Goal: Task Accomplishment & Management: Manage account settings

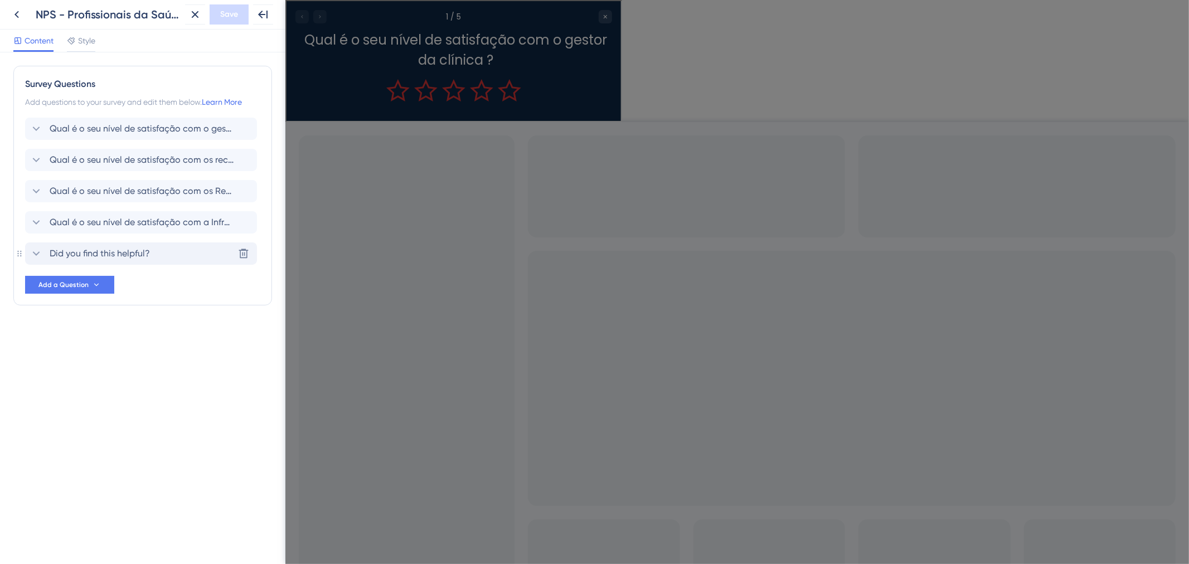
click at [123, 247] on span "Did you find this helpful?" at bounding box center [100, 253] width 100 height 13
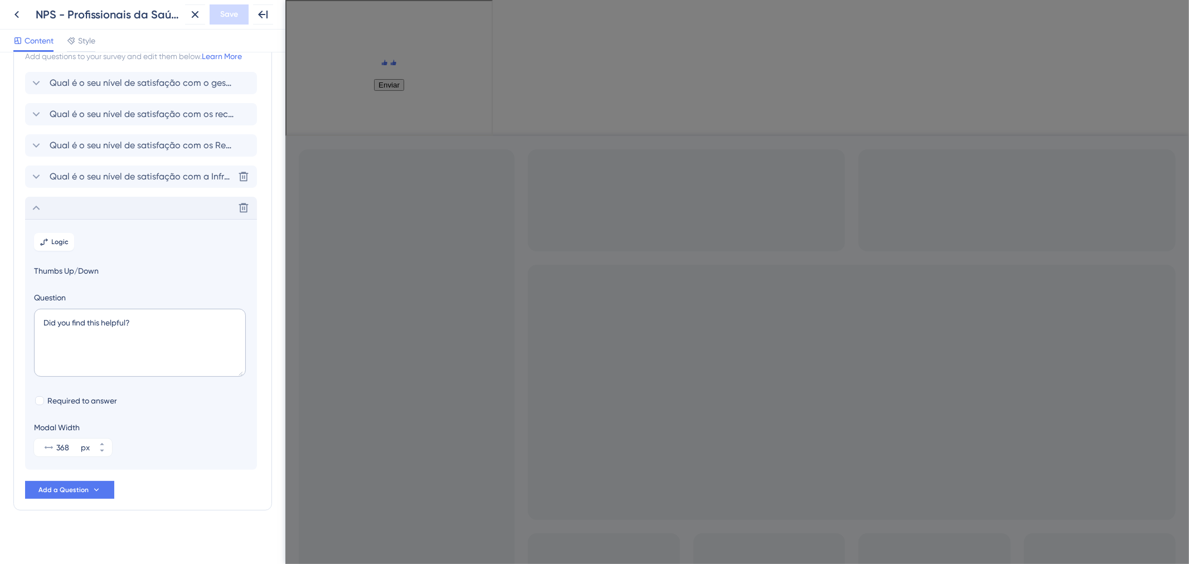
scroll to position [51, 0]
click at [142, 329] on textarea "Did you find this helpful?" at bounding box center [140, 338] width 212 height 68
click at [113, 198] on div "Delete" at bounding box center [141, 203] width 232 height 22
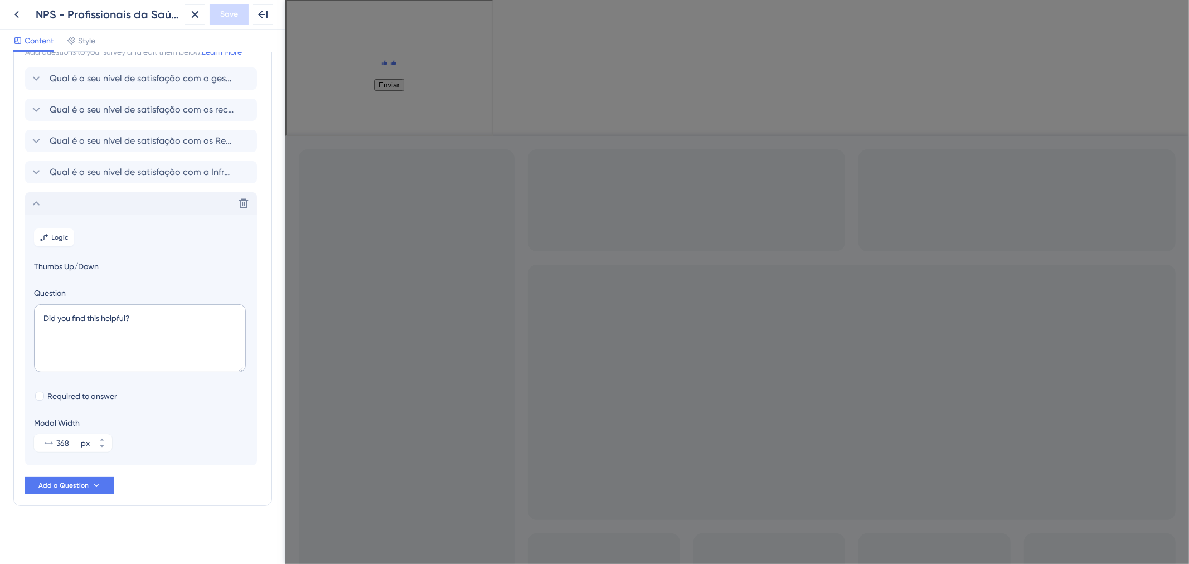
scroll to position [0, 0]
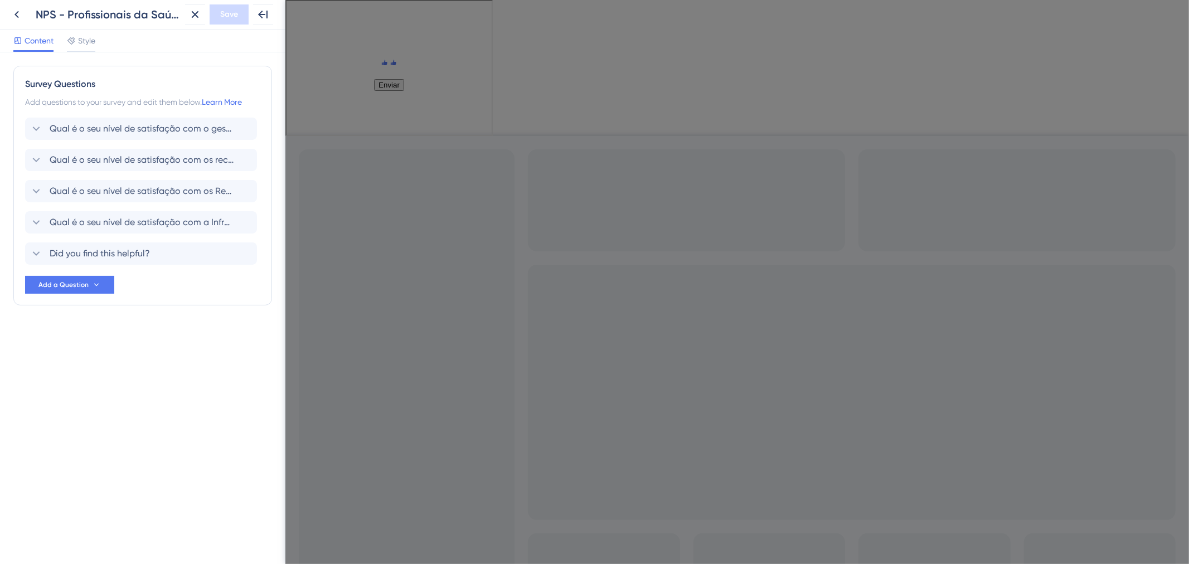
click at [110, 114] on div "Survey Questions Add questions to your survey and edit them below. Learn More Q…" at bounding box center [142, 186] width 259 height 240
click at [114, 127] on span "Qual é o seu nível de satisfação com o gestor da clínica ?" at bounding box center [142, 128] width 184 height 13
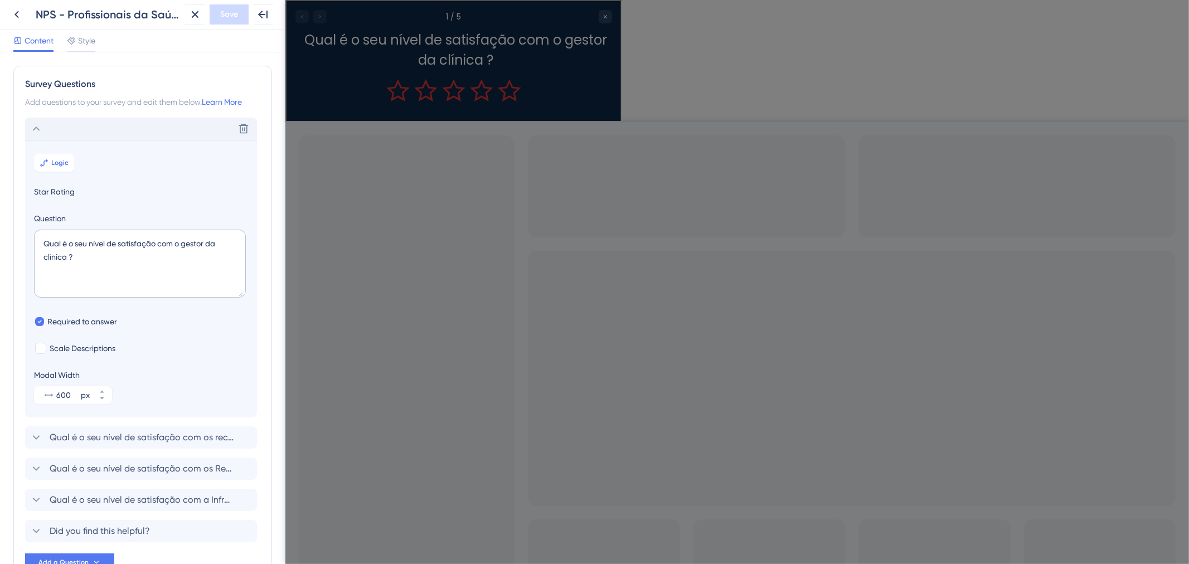
scroll to position [65, 0]
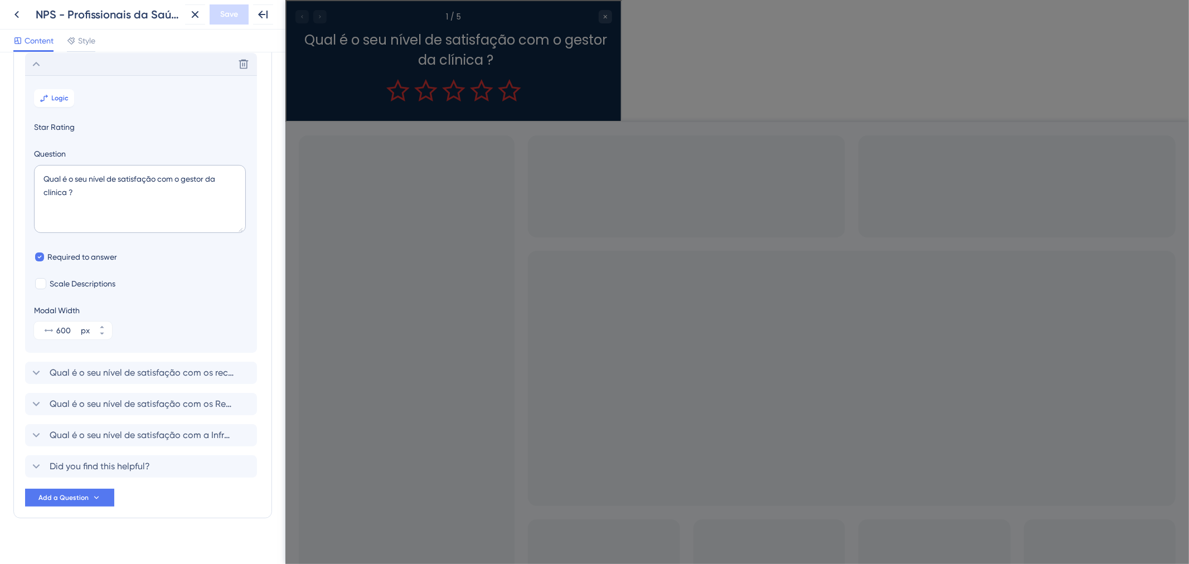
click at [99, 72] on div "Delete" at bounding box center [141, 64] width 232 height 22
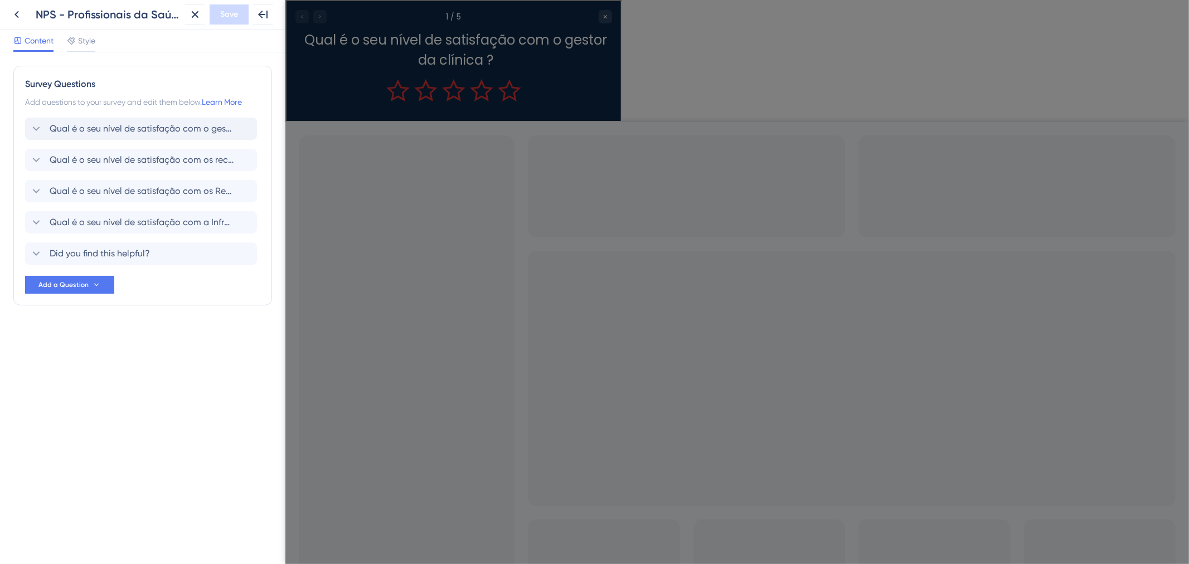
scroll to position [0, 0]
click at [245, 126] on icon at bounding box center [243, 128] width 11 height 11
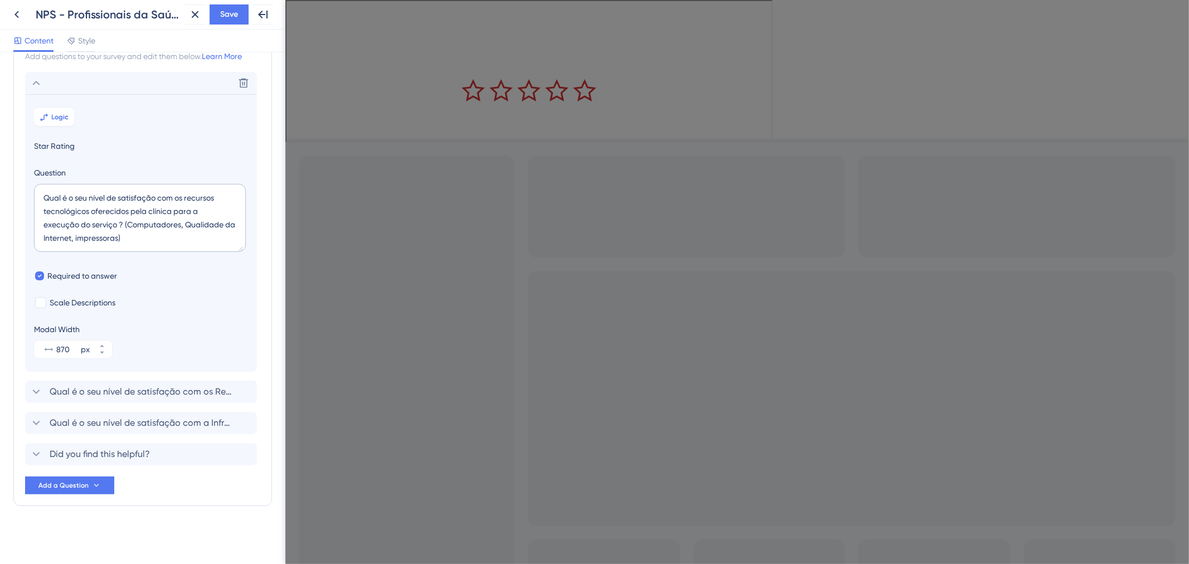
scroll to position [46, 0]
click at [50, 94] on section "Logic Star Rating Question Qual é o seu nível de satisfação com os recursos tec…" at bounding box center [141, 233] width 232 height 278
click at [37, 86] on icon at bounding box center [36, 82] width 13 height 13
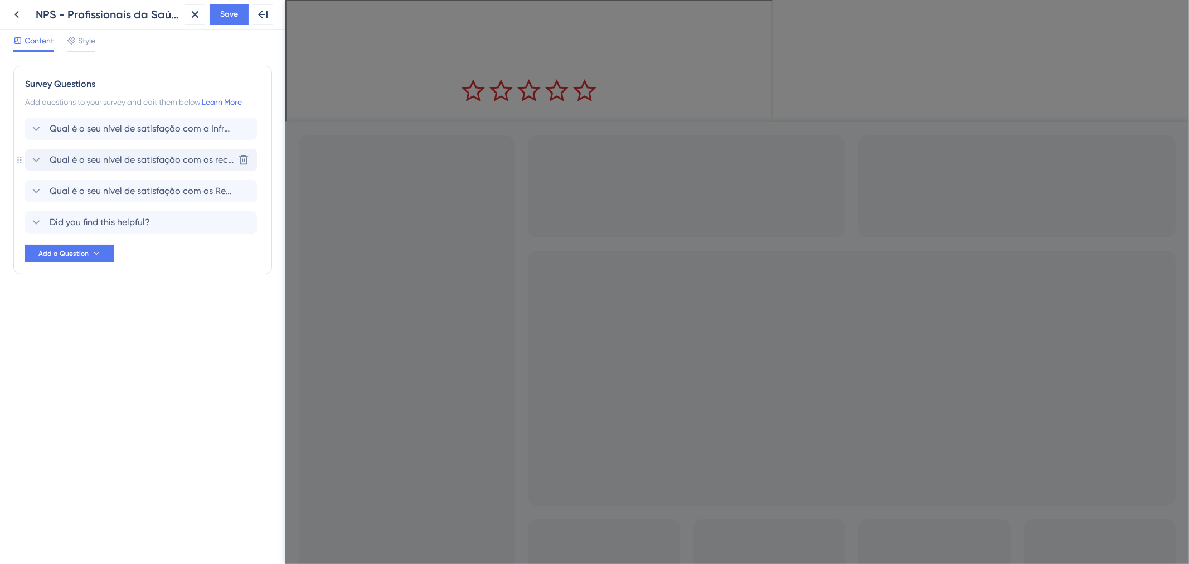
click at [101, 162] on span "Qual é o seu nível de satisfação com os recursos tecnológicos oferecidos pela c…" at bounding box center [142, 159] width 184 height 13
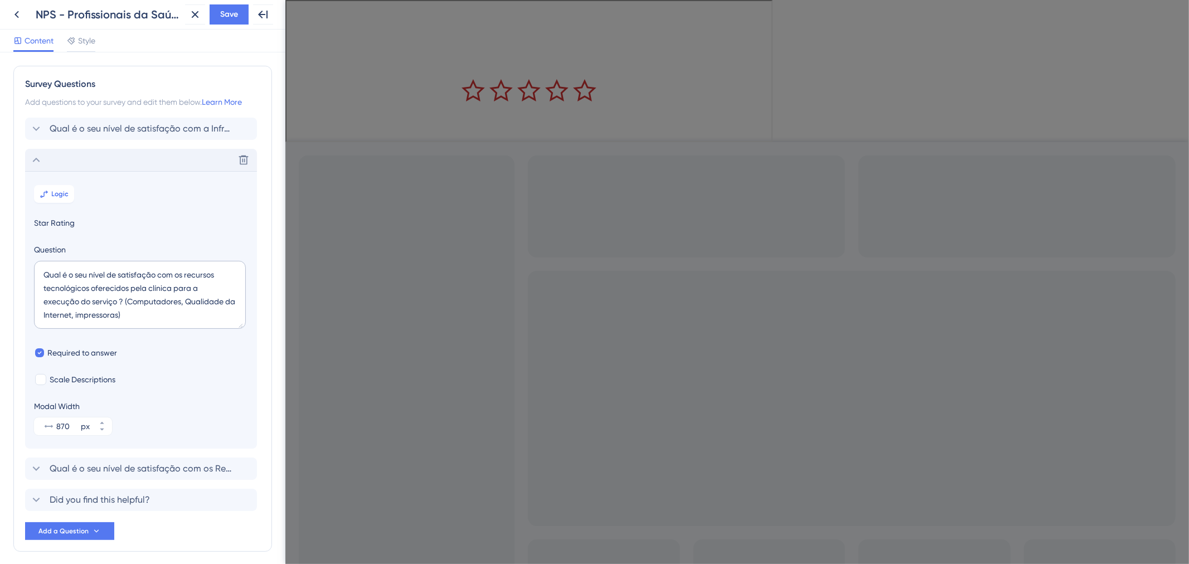
scroll to position [46, 0]
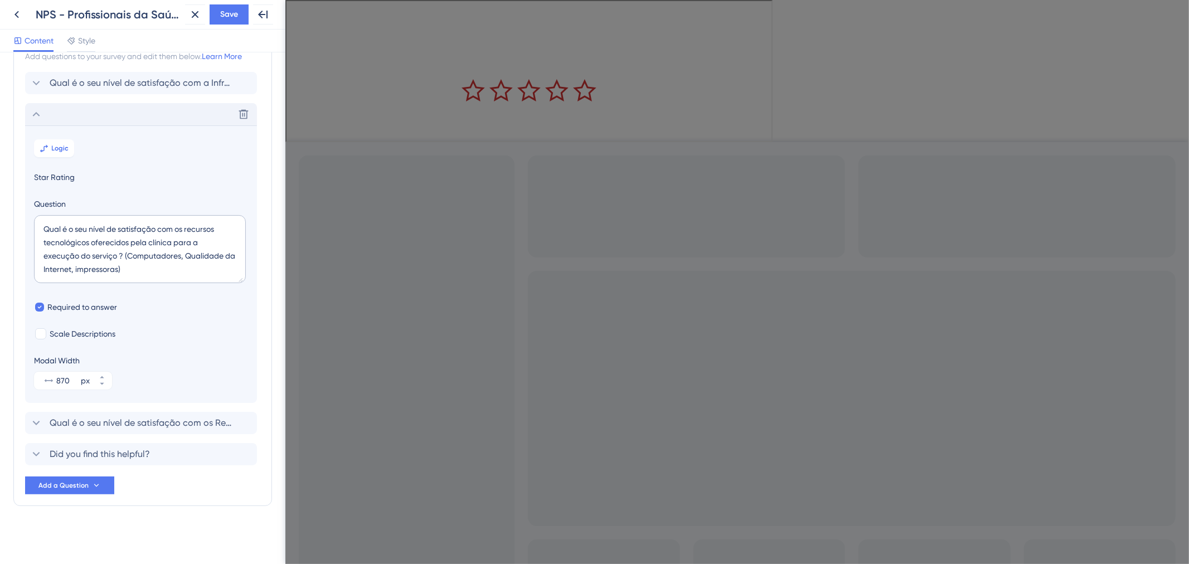
click at [99, 121] on div "Delete" at bounding box center [141, 114] width 232 height 22
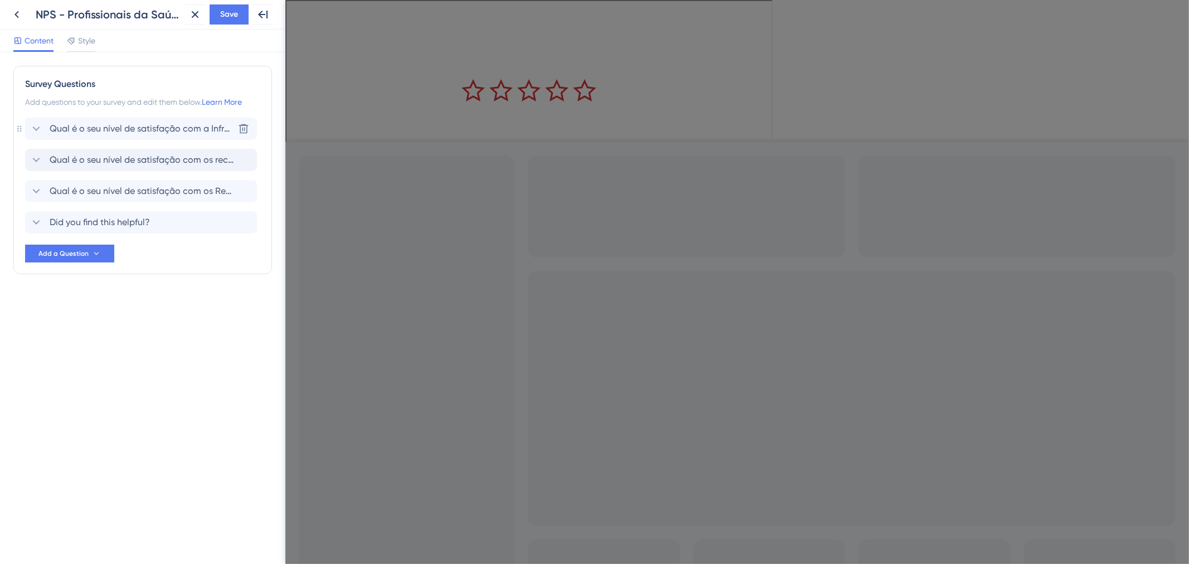
scroll to position [0, 0]
click at [113, 188] on span "Qual é o seu nível de satisfação com os Recursos de insumos oferecidos pela clí…" at bounding box center [142, 190] width 184 height 13
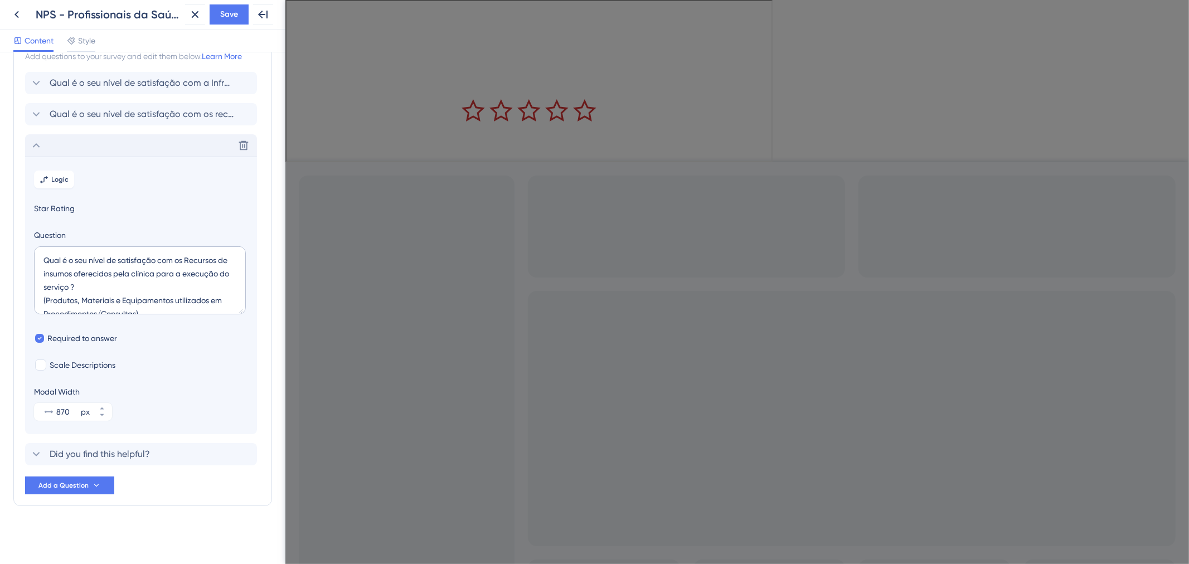
scroll to position [46, 0]
click at [104, 141] on div "Delete" at bounding box center [141, 145] width 232 height 22
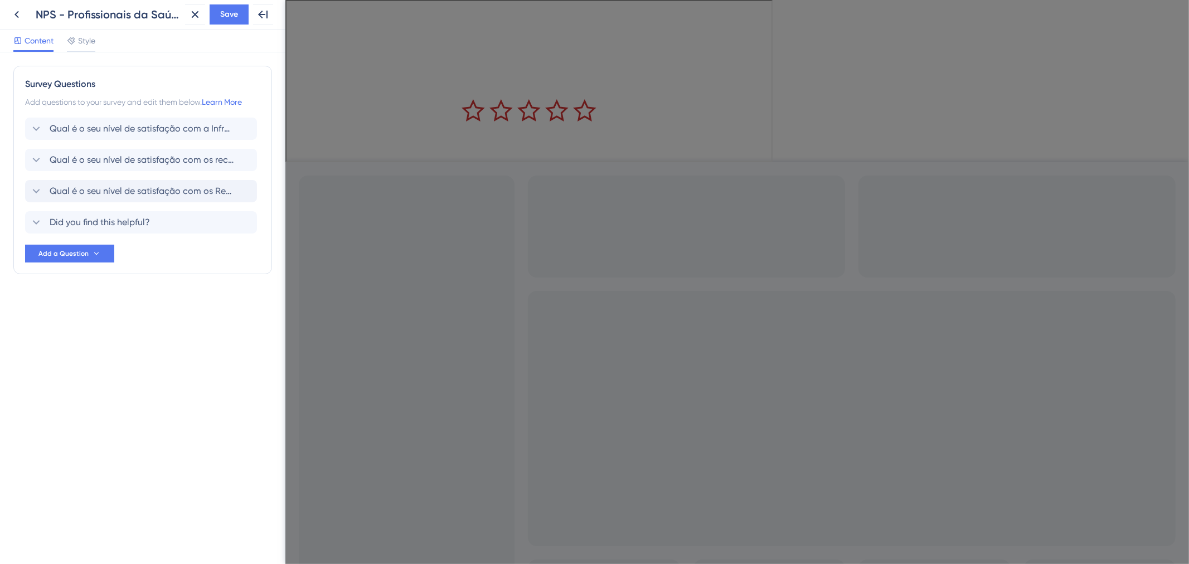
scroll to position [0, 0]
click at [227, 19] on span "Save" at bounding box center [229, 14] width 18 height 13
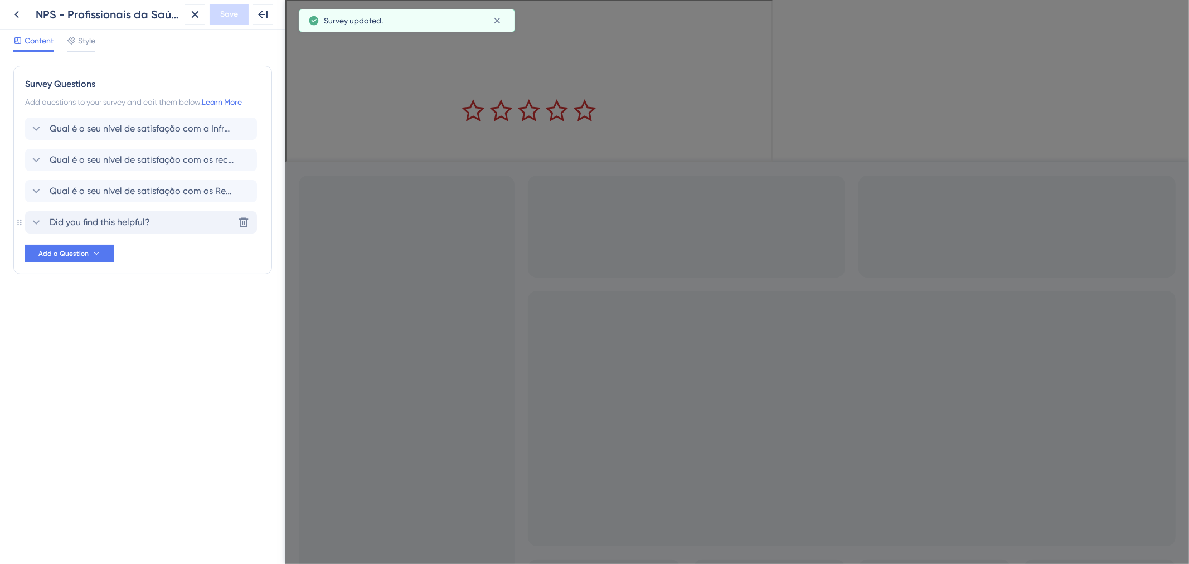
click at [192, 224] on div "Did you find this helpful? Delete" at bounding box center [141, 222] width 232 height 22
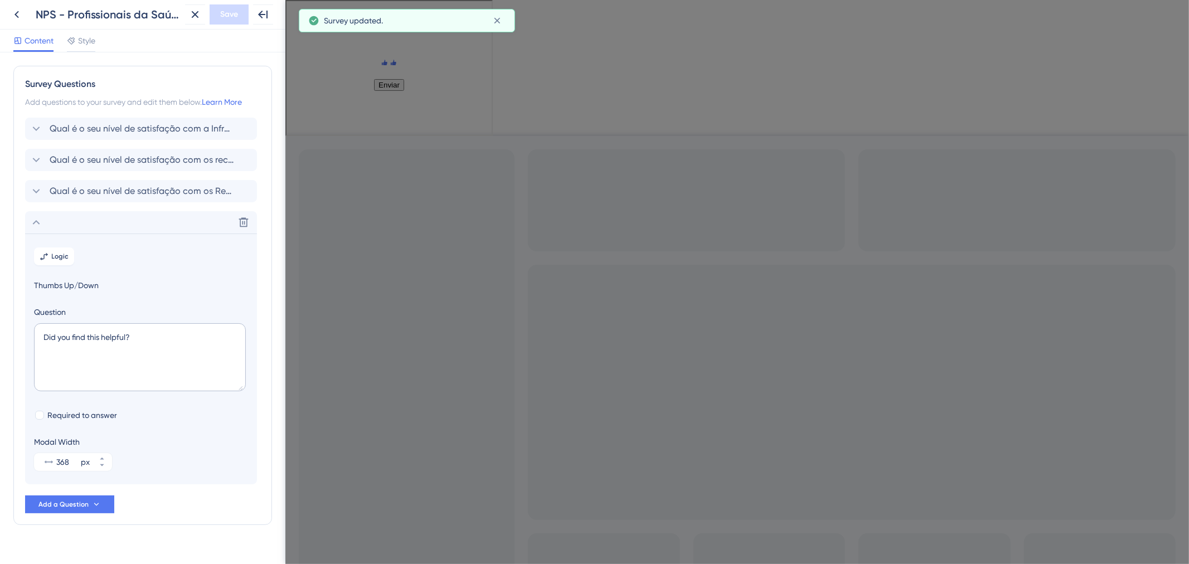
scroll to position [19, 0]
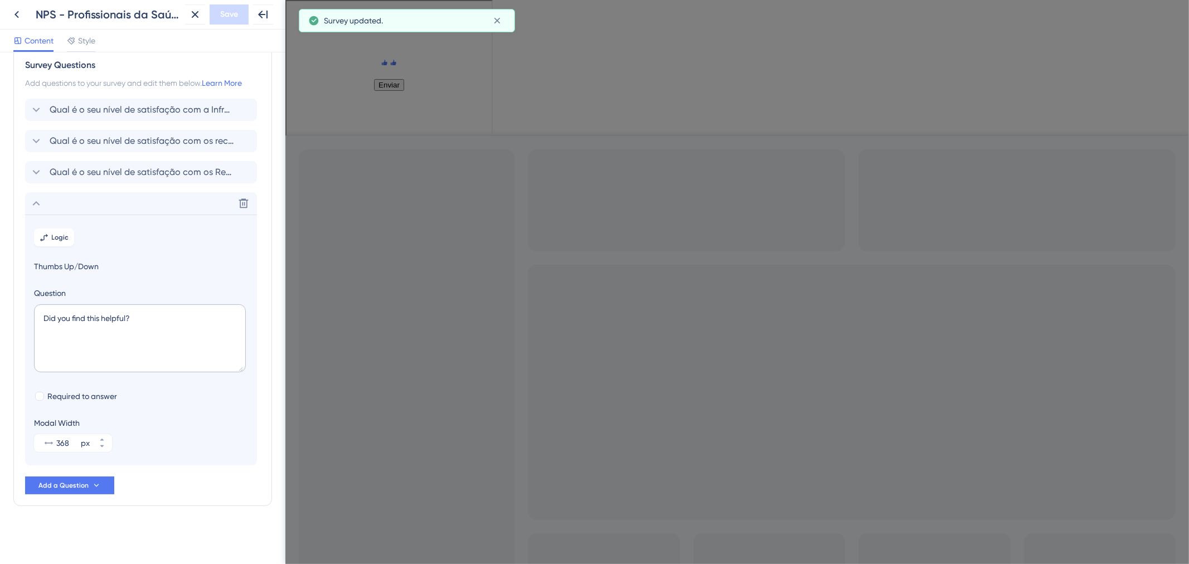
click at [185, 299] on label "Question" at bounding box center [141, 292] width 214 height 13
click at [158, 315] on textarea "Did you find this helpful?" at bounding box center [140, 338] width 212 height 68
paste textarea "Você sabia que a Franqueadora AmorSaúde já possui mais de 500 clínicas espalhad…"
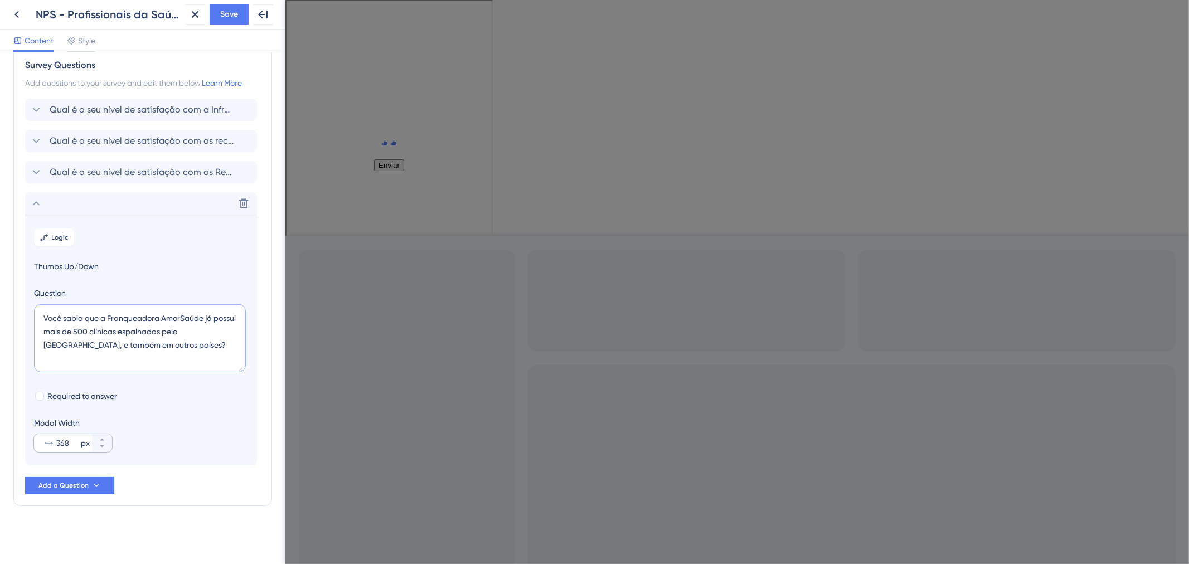
type textarea "Você sabia que a Franqueadora AmorSaúde já possui mais de 500 clínicas espalhad…"
click at [69, 447] on input "368" at bounding box center [67, 442] width 22 height 13
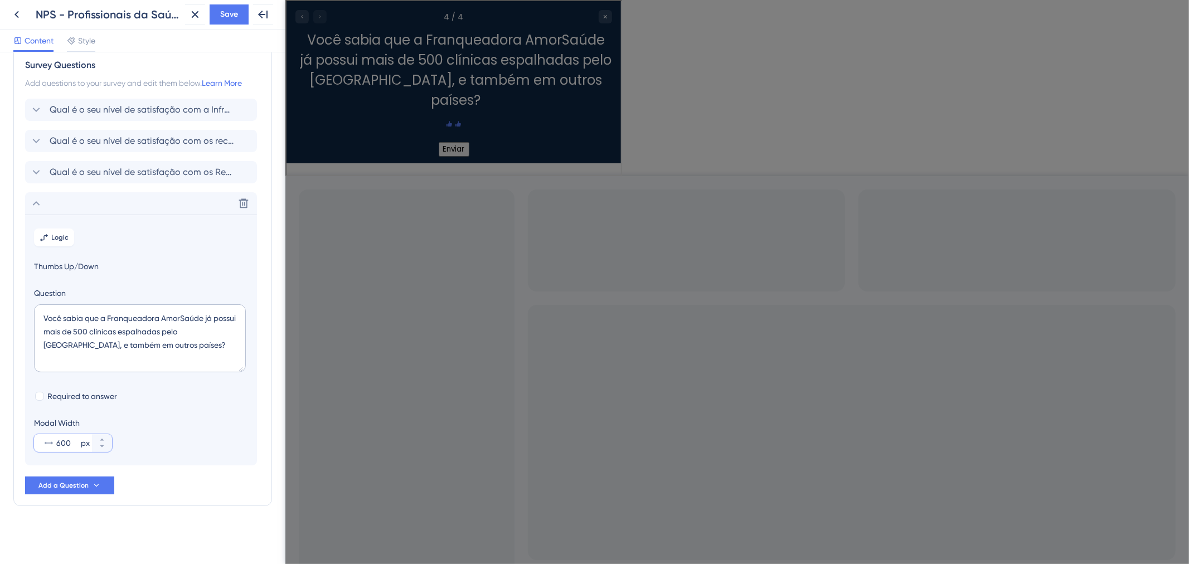
type input "600"
click at [138, 342] on textarea "Você sabia que a Franqueadora AmorSaúde já possui mais de 500 clínicas espalhad…" at bounding box center [140, 338] width 212 height 68
type textarea "Você sabia que a Franqueadora AmorSaúde já possui mais de 500 clínicas espalhad…"
click at [64, 445] on input "600" at bounding box center [67, 442] width 22 height 13
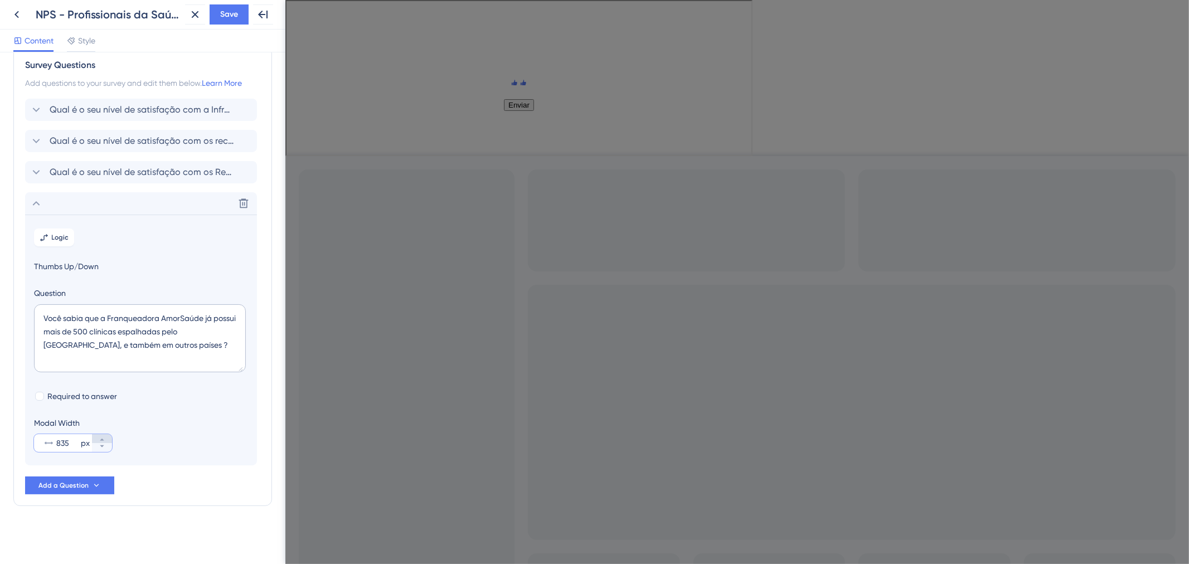
click at [99, 439] on icon at bounding box center [102, 439] width 7 height 7
type input "836"
click at [60, 400] on span "Required to answer" at bounding box center [82, 396] width 70 height 13
checkbox input "true"
click at [85, 178] on span "Qual é o seu nível de satisfação com os Recursos de insumos oferecidos pela clí…" at bounding box center [142, 172] width 184 height 13
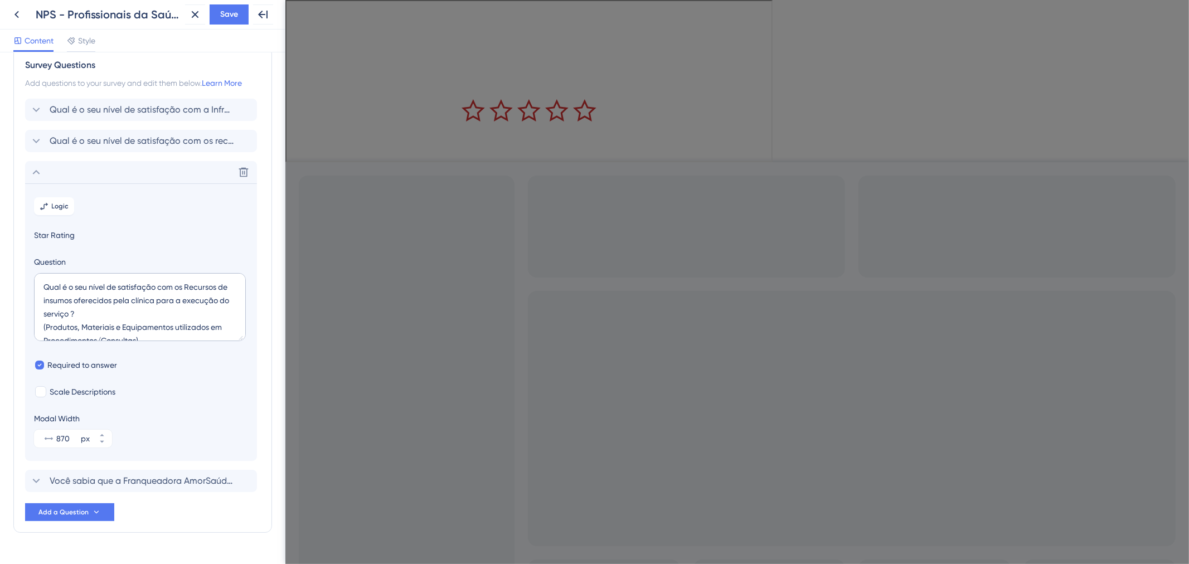
scroll to position [46, 0]
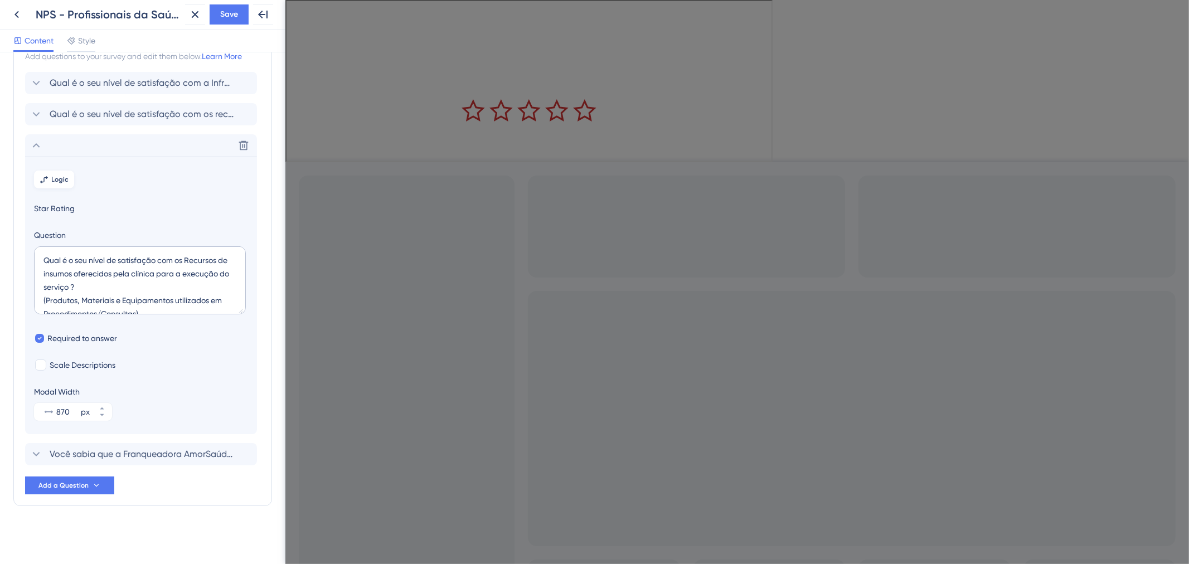
click at [52, 179] on span "Logic" at bounding box center [60, 179] width 17 height 9
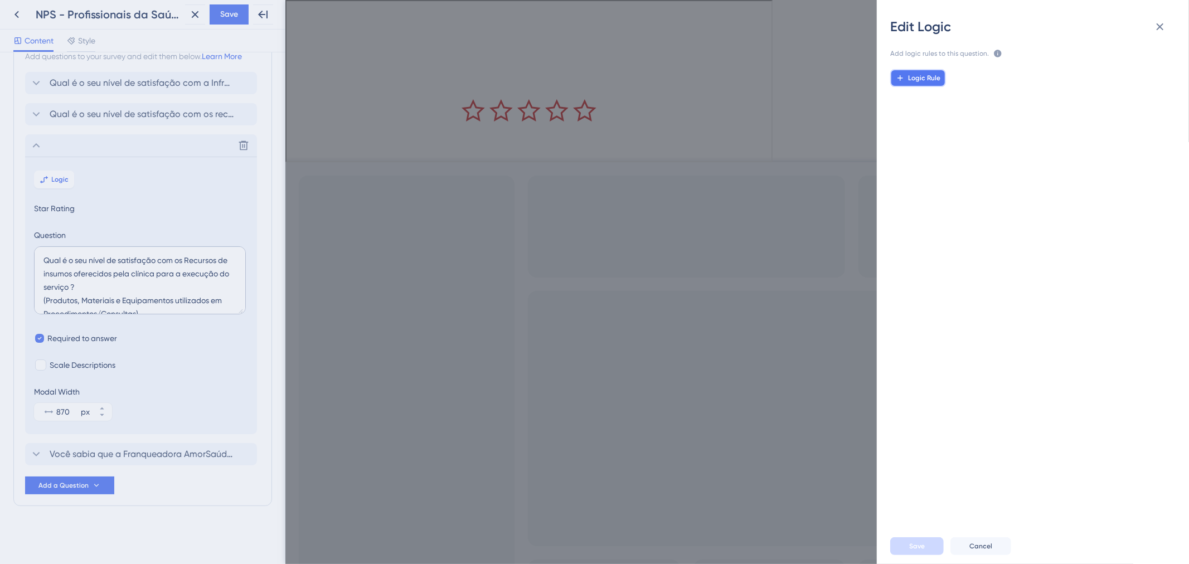
click at [935, 84] on button "Logic Rule" at bounding box center [918, 78] width 56 height 18
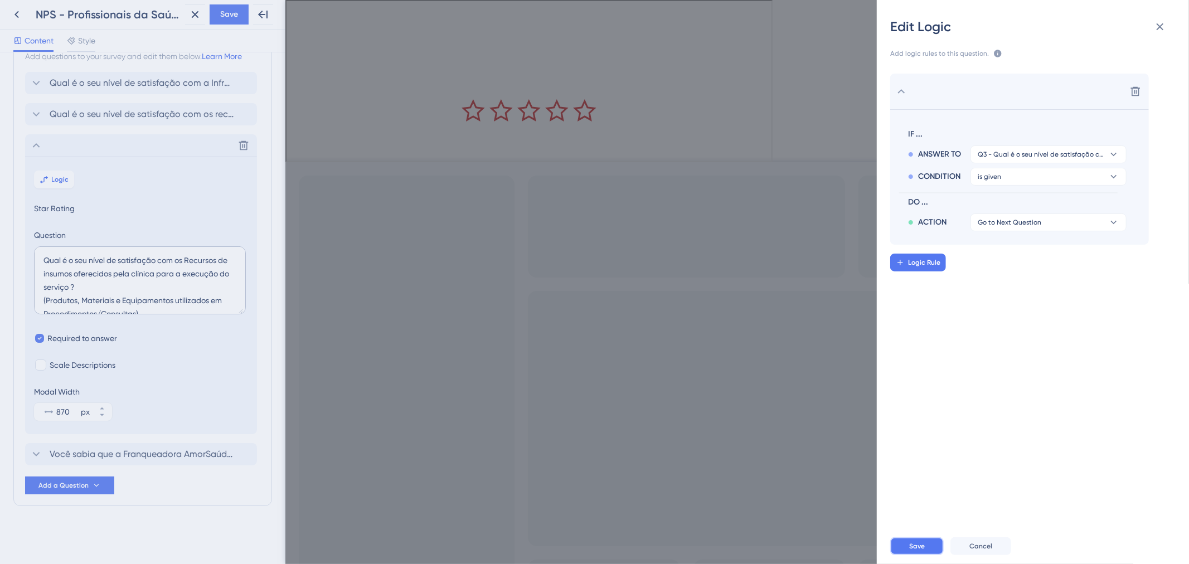
click at [923, 542] on span "Save" at bounding box center [917, 546] width 16 height 9
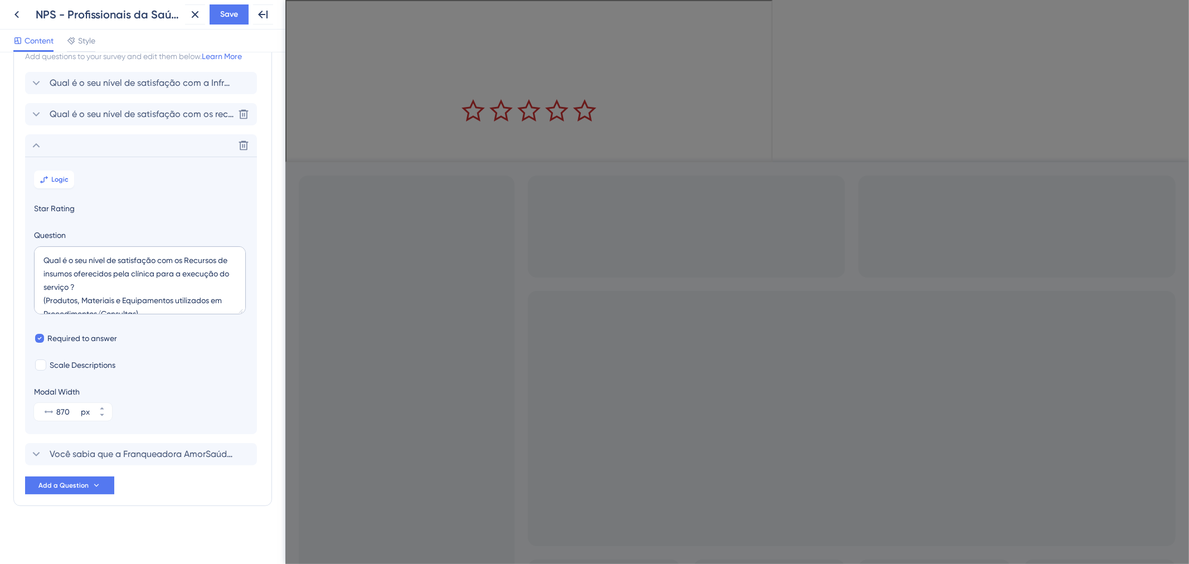
click at [120, 118] on span "Qual é o seu nível de satisfação com os recursos tecnológicos oferecidos pela c…" at bounding box center [142, 114] width 184 height 13
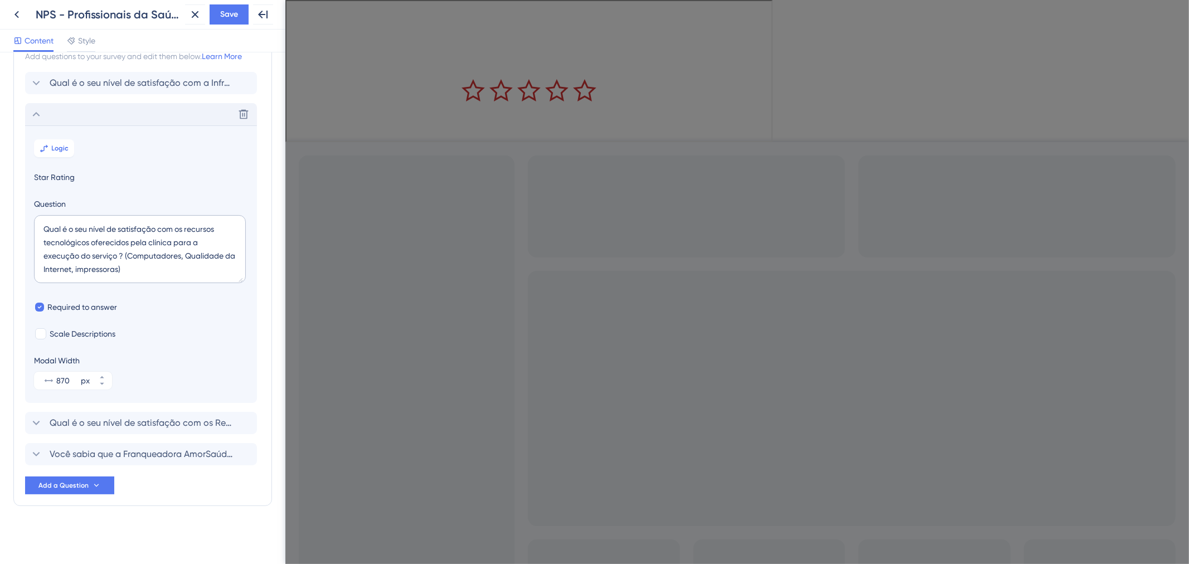
click at [104, 119] on div "Delete" at bounding box center [141, 114] width 232 height 22
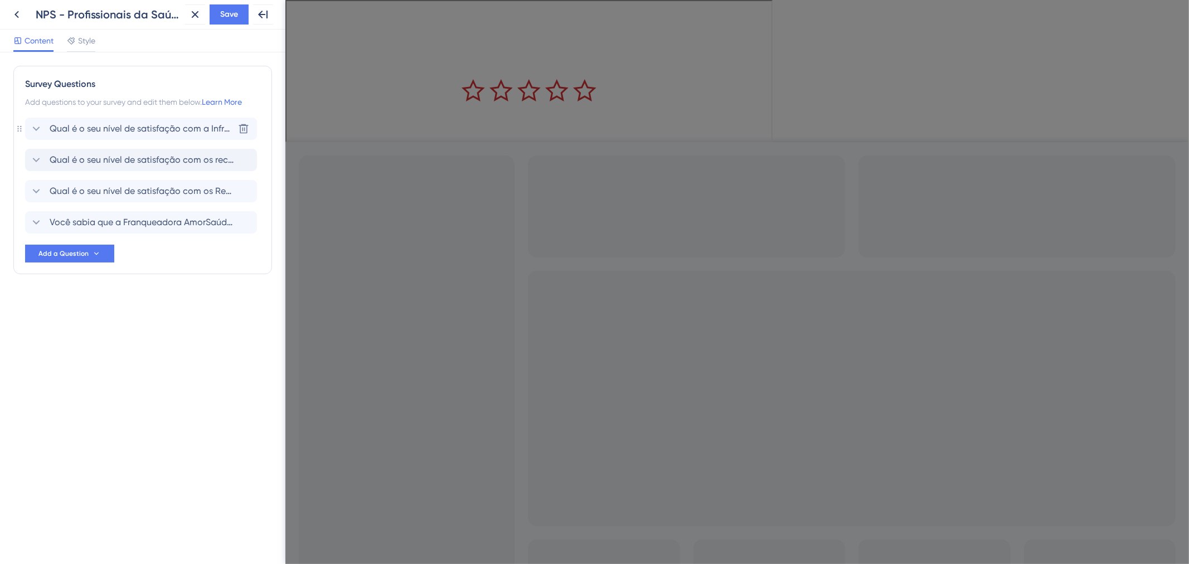
scroll to position [0, 0]
click at [225, 17] on span "Save" at bounding box center [229, 14] width 18 height 13
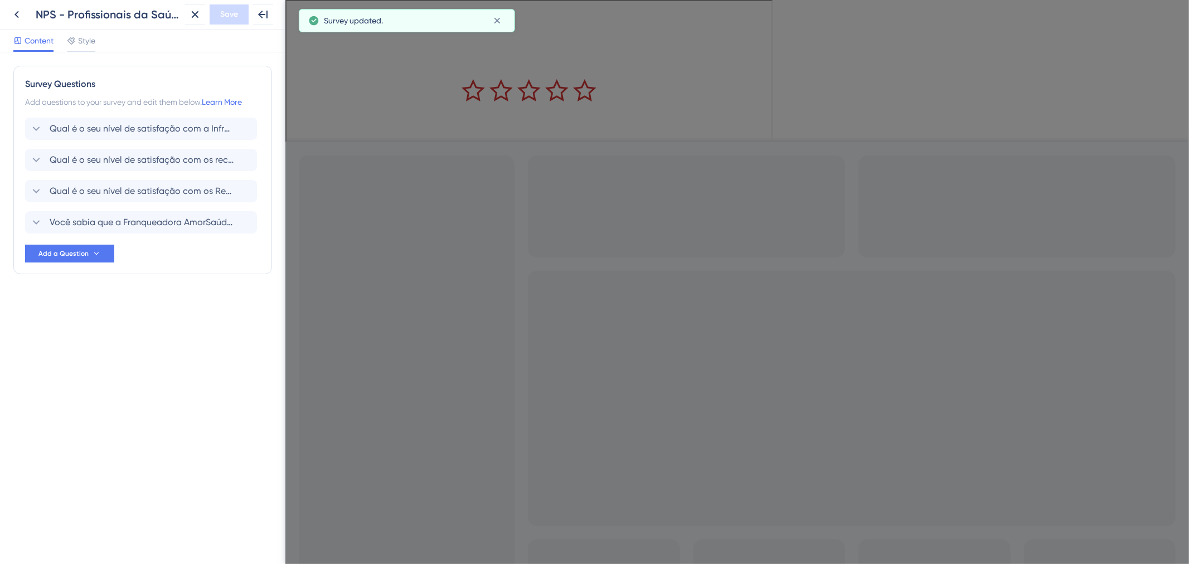
click at [138, 185] on span "Qual é o seu nível de satisfação com os Recursos de insumos oferecidos pela clí…" at bounding box center [142, 190] width 184 height 13
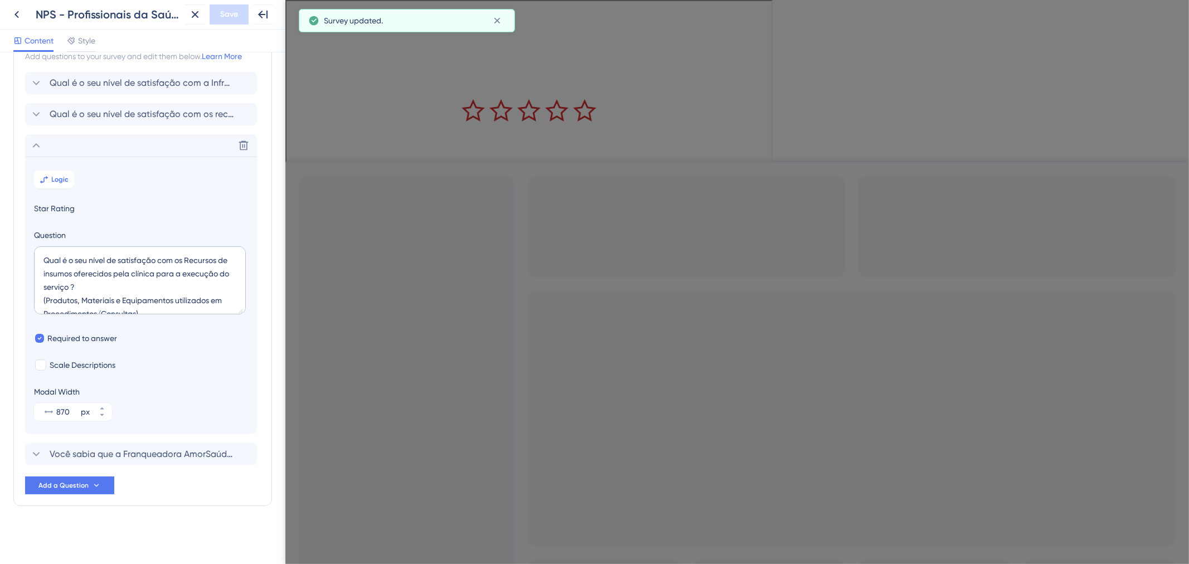
scroll to position [46, 0]
click at [124, 147] on div "Delete" at bounding box center [141, 145] width 232 height 22
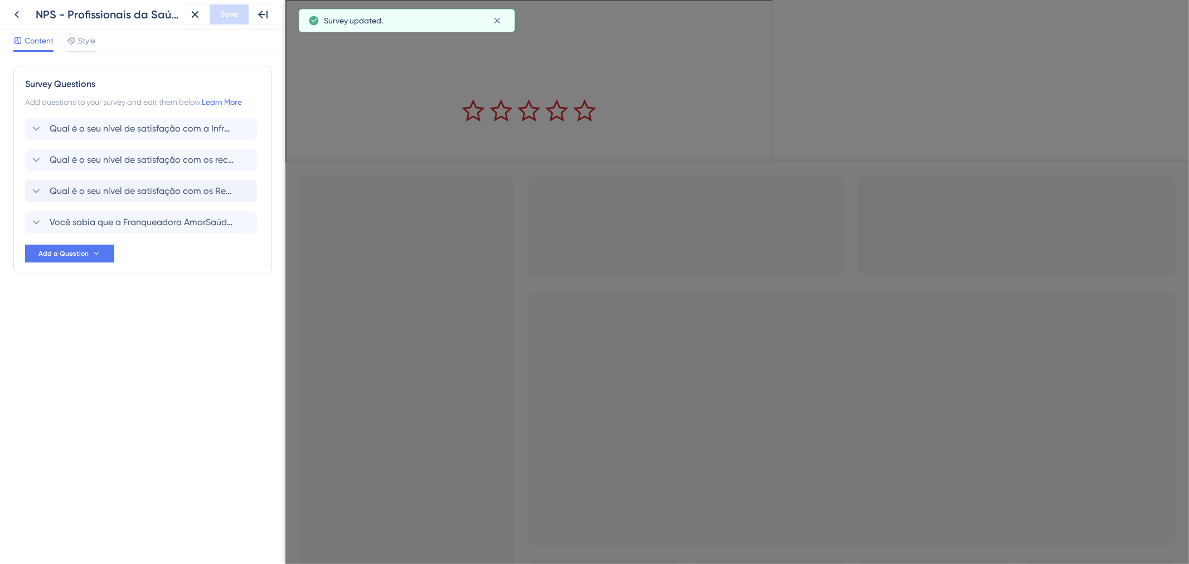
scroll to position [0, 0]
click at [129, 217] on span "Você sabia que a Franqueadora AmorSaúde já possui mais de 500 clínicas espalhad…" at bounding box center [142, 222] width 184 height 13
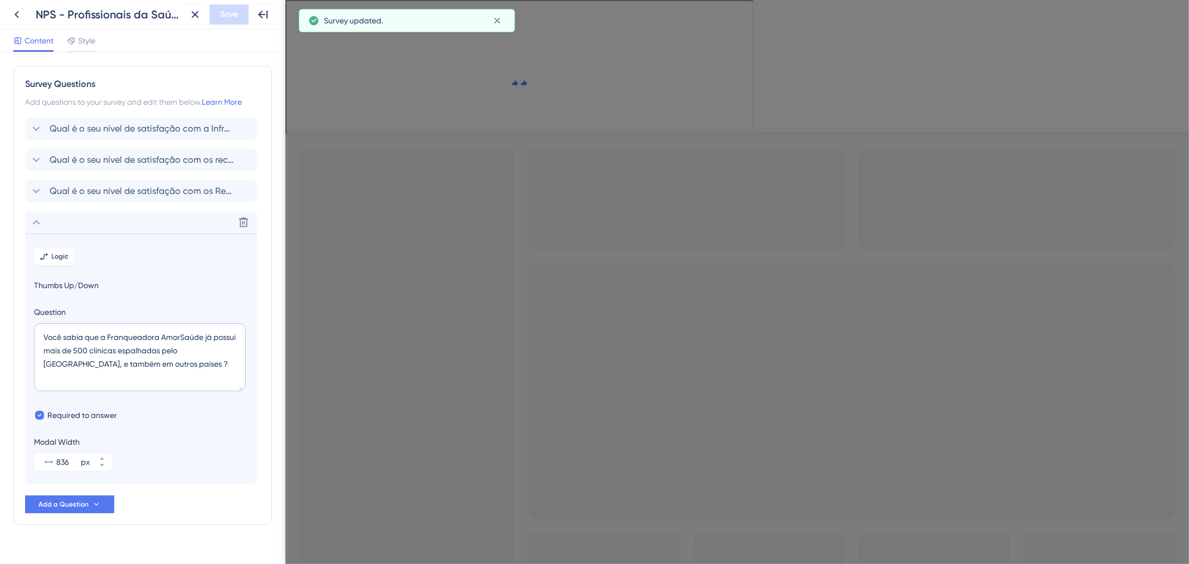
scroll to position [19, 0]
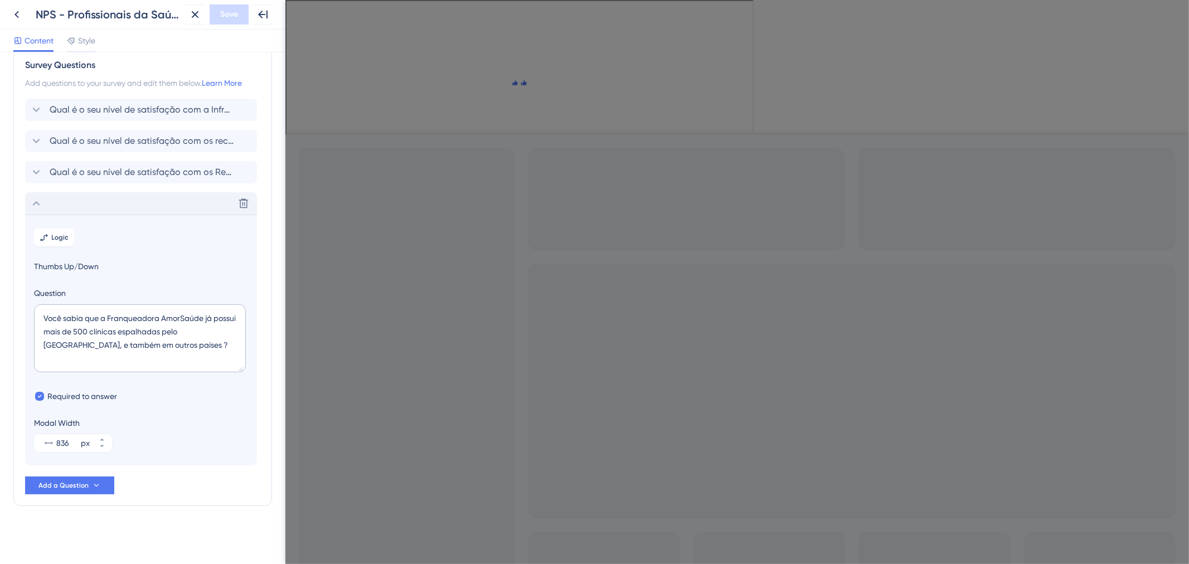
click at [131, 198] on div "Delete" at bounding box center [141, 203] width 232 height 22
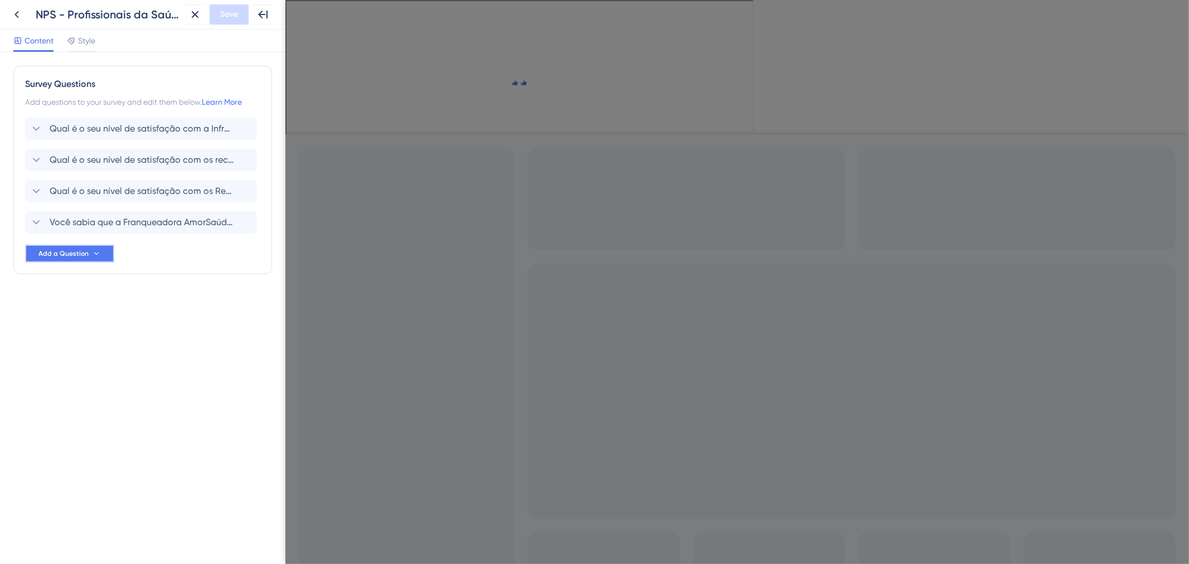
click at [99, 254] on icon at bounding box center [96, 253] width 9 height 9
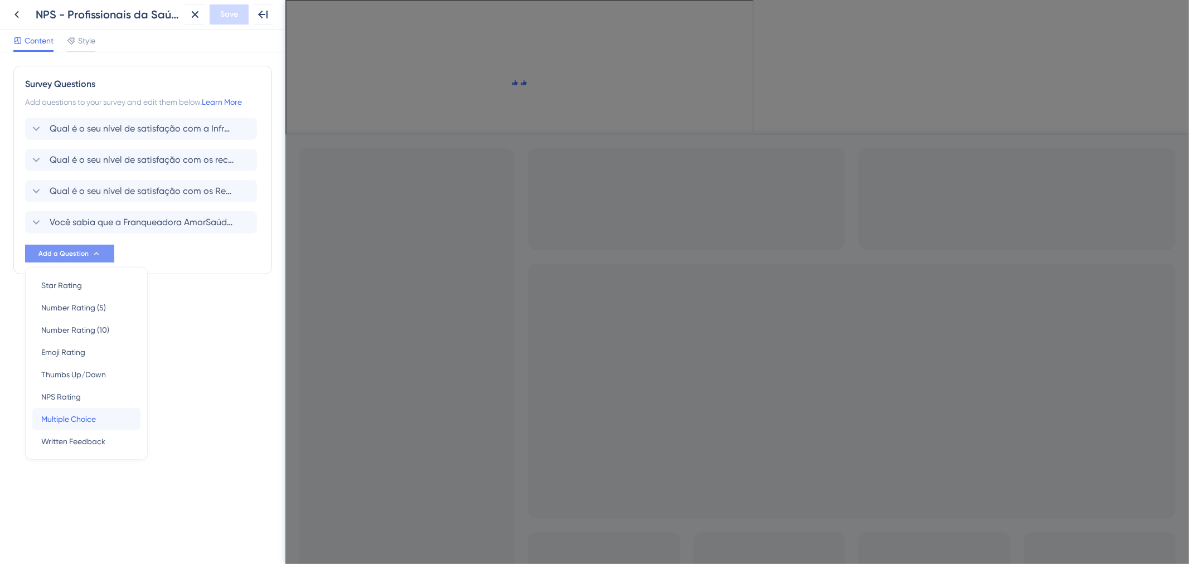
click at [105, 414] on div "Multiple Choice Multiple Choice" at bounding box center [86, 419] width 90 height 22
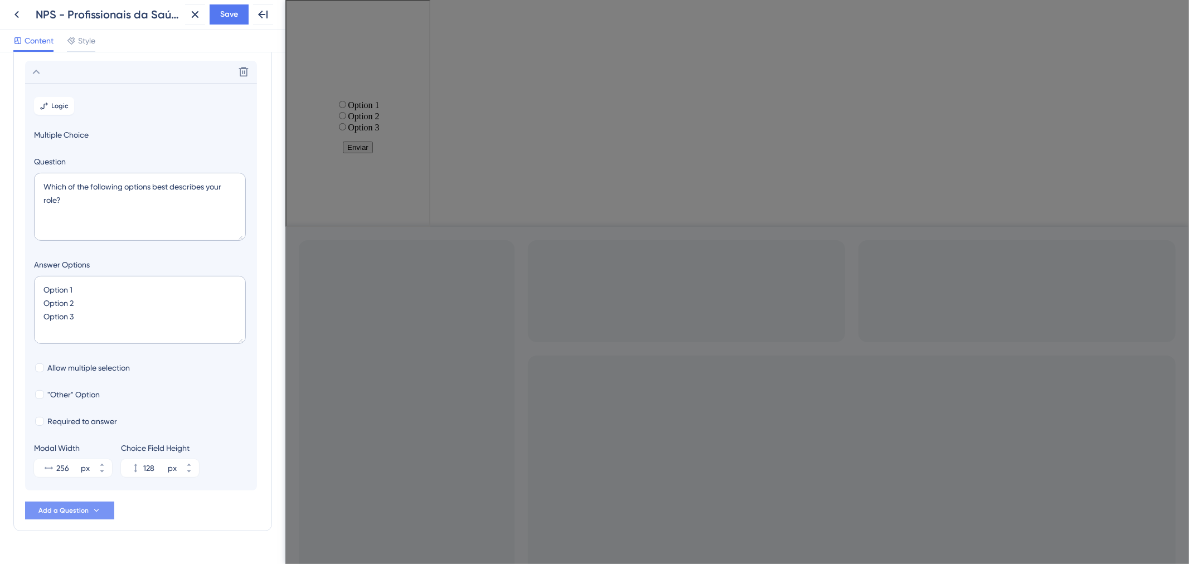
scroll to position [190, 0]
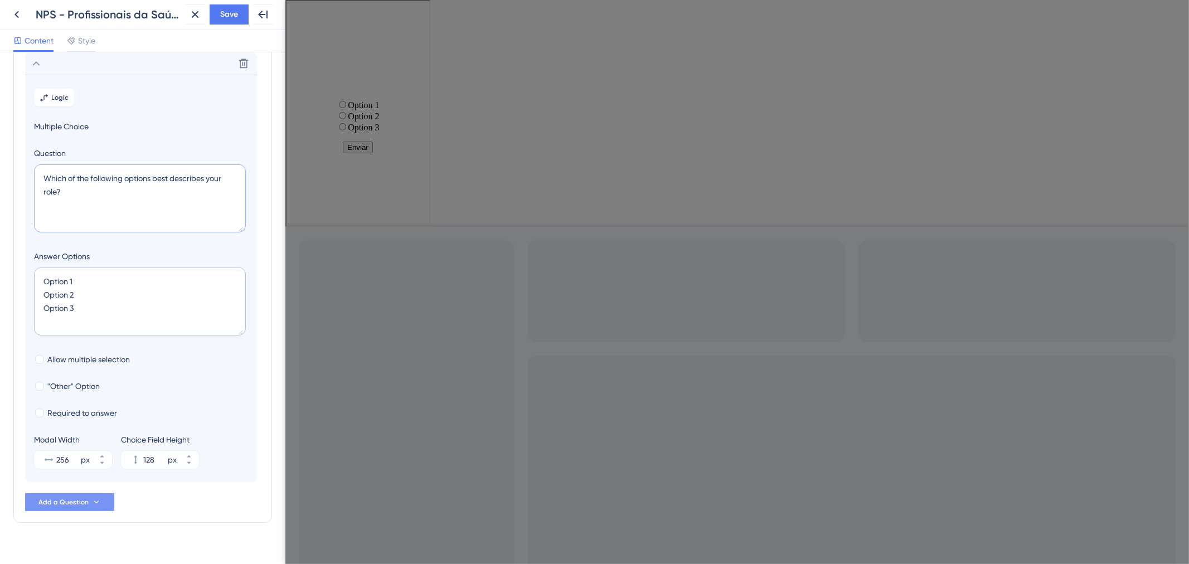
click at [183, 217] on textarea "Which of the following options best describes your role?" at bounding box center [140, 198] width 212 height 68
paste textarea "Quais desses serviços disponíveis no AmorSaúde você conhec"
click at [152, 318] on textarea "Option 1 Option 2 Option 3" at bounding box center [140, 301] width 212 height 68
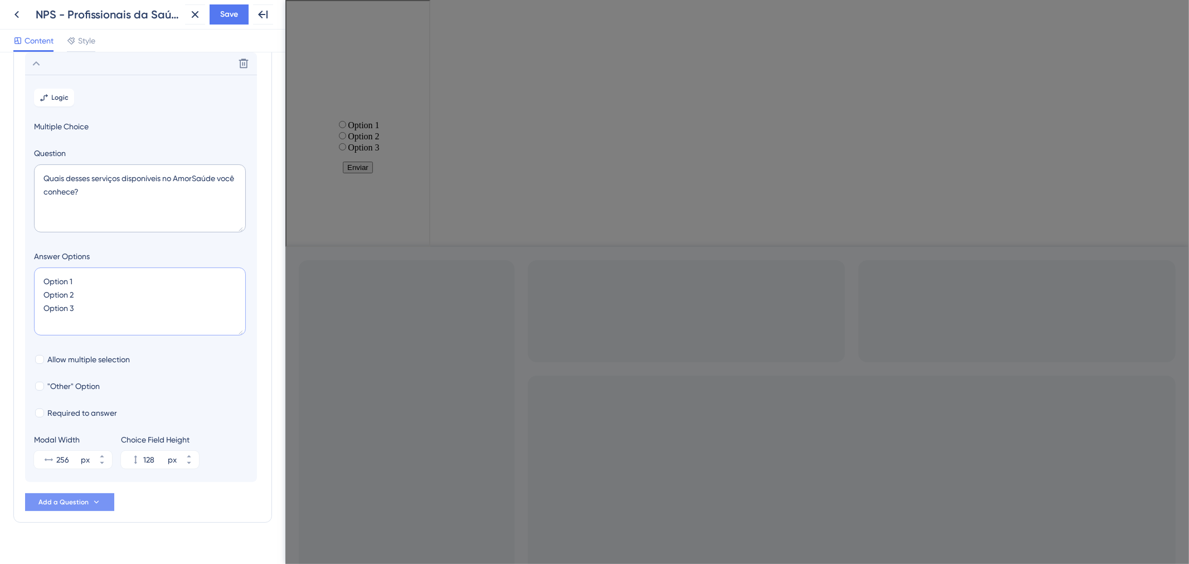
click at [152, 318] on textarea "Option 1 Option 2 Option 3" at bounding box center [140, 301] width 212 height 68
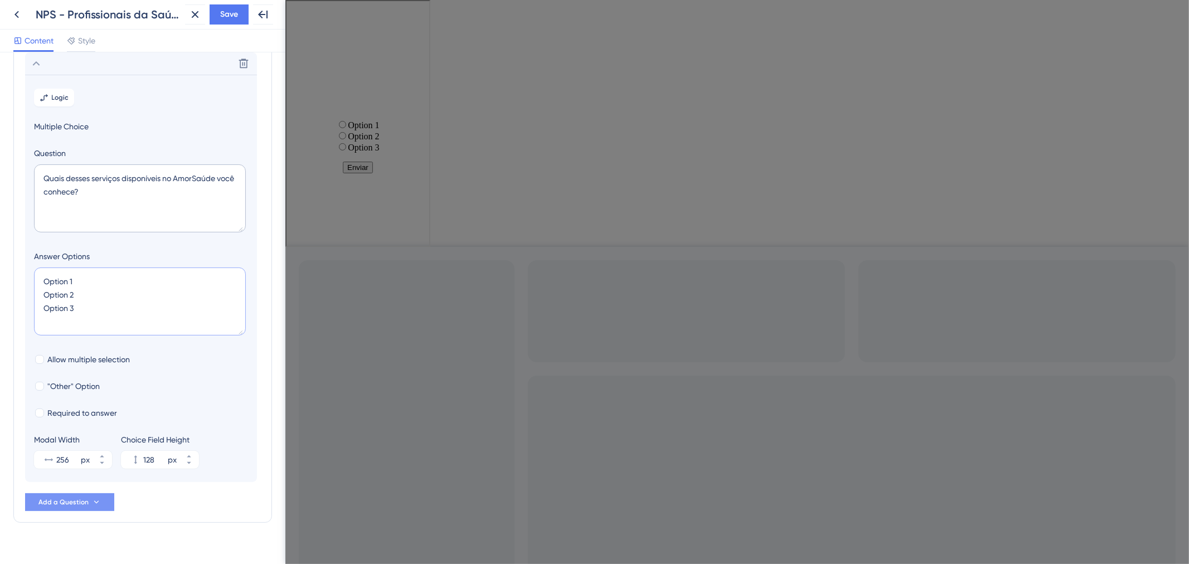
click at [152, 318] on textarea "Option 1 Option 2 Option 3" at bounding box center [140, 301] width 212 height 68
click at [95, 192] on textarea "Quais desses serviços disponíveis no AmorSaúde você conhece?" at bounding box center [140, 198] width 212 height 68
type textarea "Quais desses serviços disponíveis no AmorSaúde você conhece ?"
drag, startPoint x: 117, startPoint y: 317, endPoint x: 30, endPoint y: 254, distance: 107.0
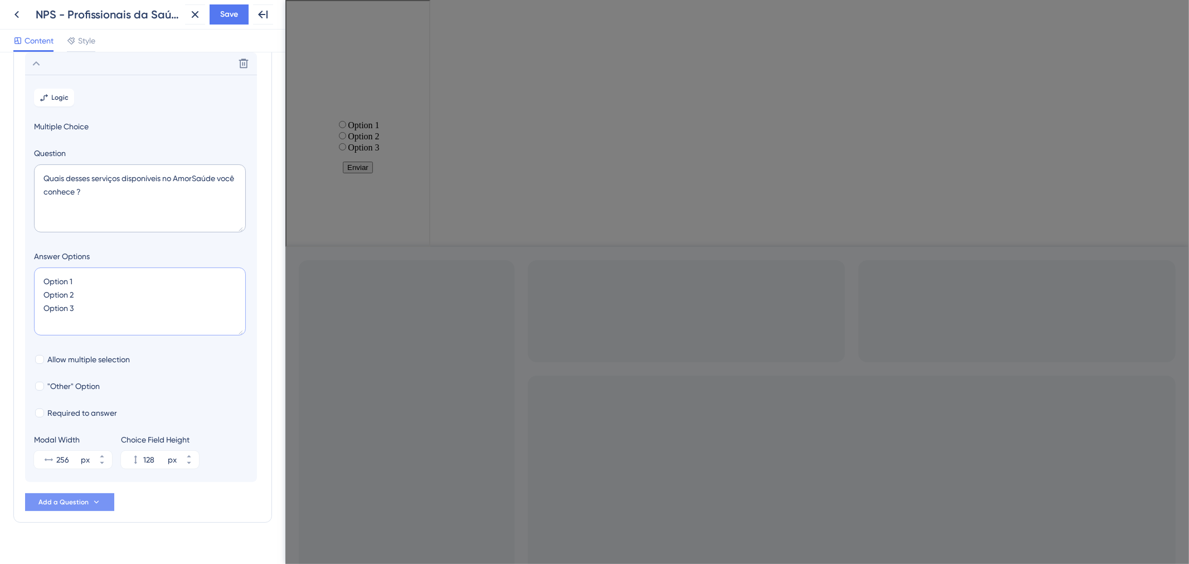
click at [30, 254] on section "Logic Multiple Choice Question Quais desses serviços disponíveis no AmorSaúde v…" at bounding box center [141, 278] width 232 height 407
type textarea "C"
type input "40"
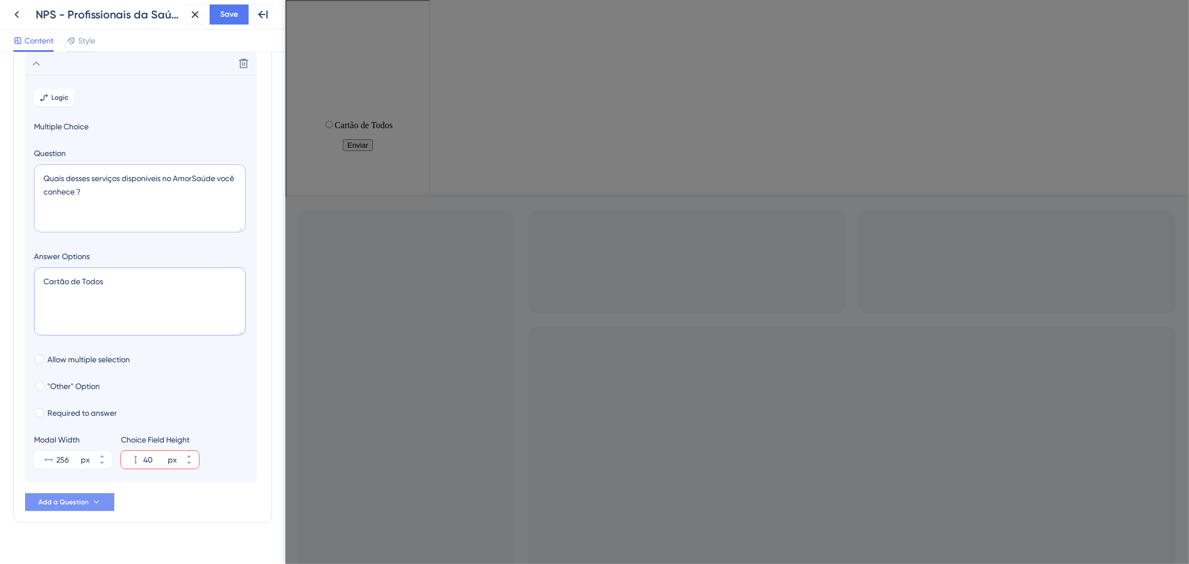
type textarea "Cartão de Todos T"
type input "84"
type textarea "Cartão de Todos"
type input "40"
type textarea "Cartão de Todos A"
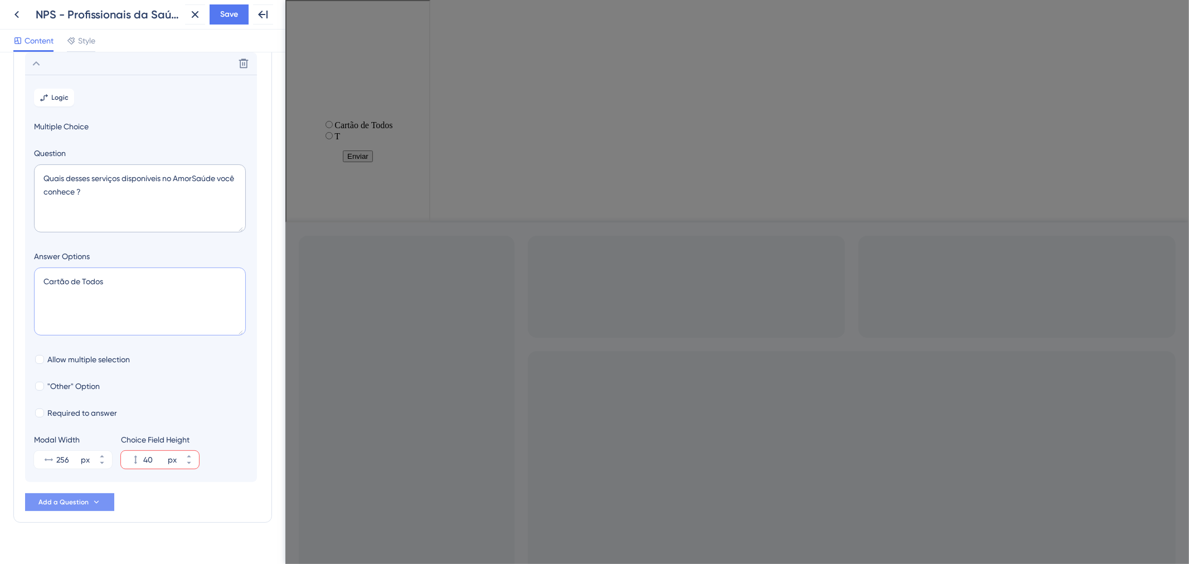
type input "84"
type textarea "Cartão de Todos AmorSaúde Telemedicina A"
type input "128"
type textarea "Cartão de Todos AmorSaúde Telemedicina AmorCirurgias M"
type input "172"
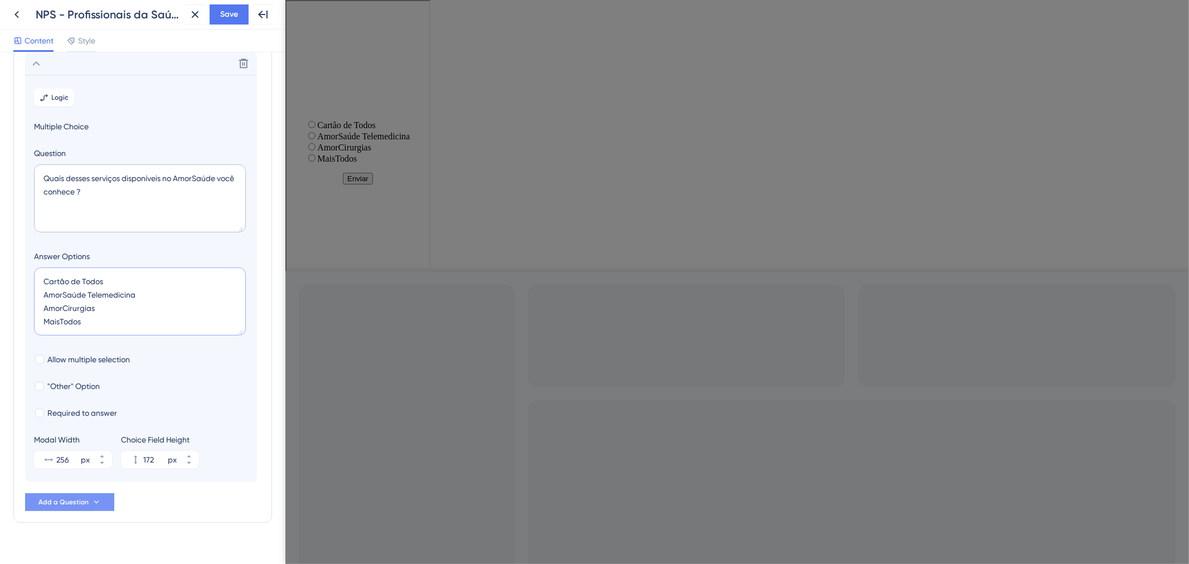
scroll to position [4, 0]
type textarea "Cartão de Todos AmorSaúde Telemedicina AmorCirurgias MaisTodos Ó"
type input "216"
type textarea "Cartão de Todos AmorSaúde Telemedicina AmorCirurgias MaisTodos Ótica Visão de T…"
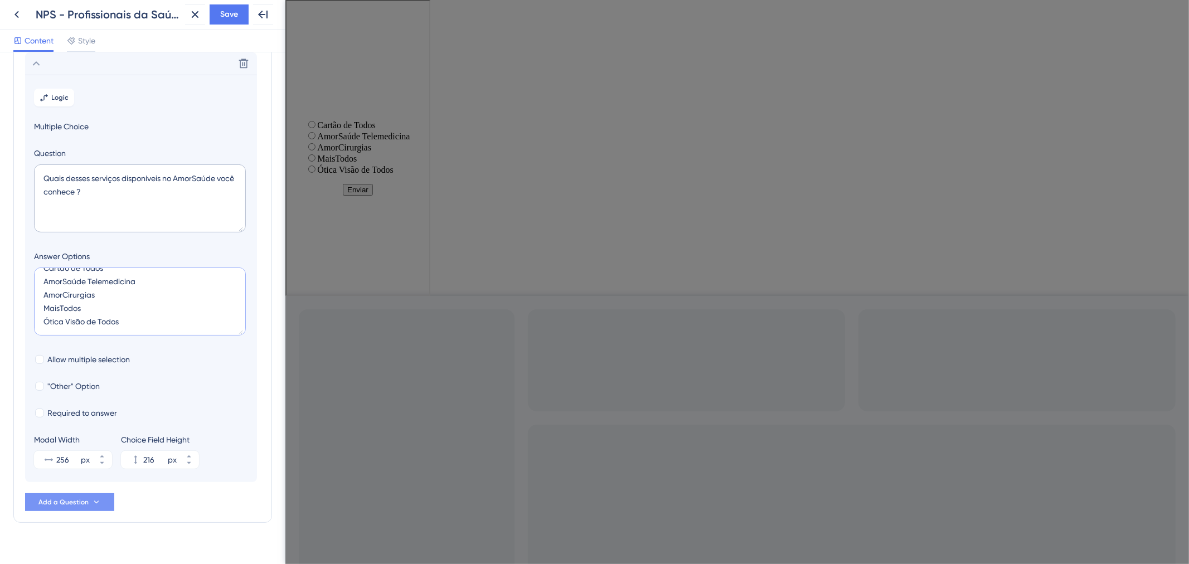
type input "260"
type textarea "Cartão de Todos AmorSaúde Telemedicina AmorCirurgias MaisTodos Ótica Visão de T…"
click at [86, 354] on span "Allow multiple selection" at bounding box center [88, 359] width 82 height 13
checkbox input "true"
click at [96, 407] on span "Required to answer" at bounding box center [82, 412] width 70 height 13
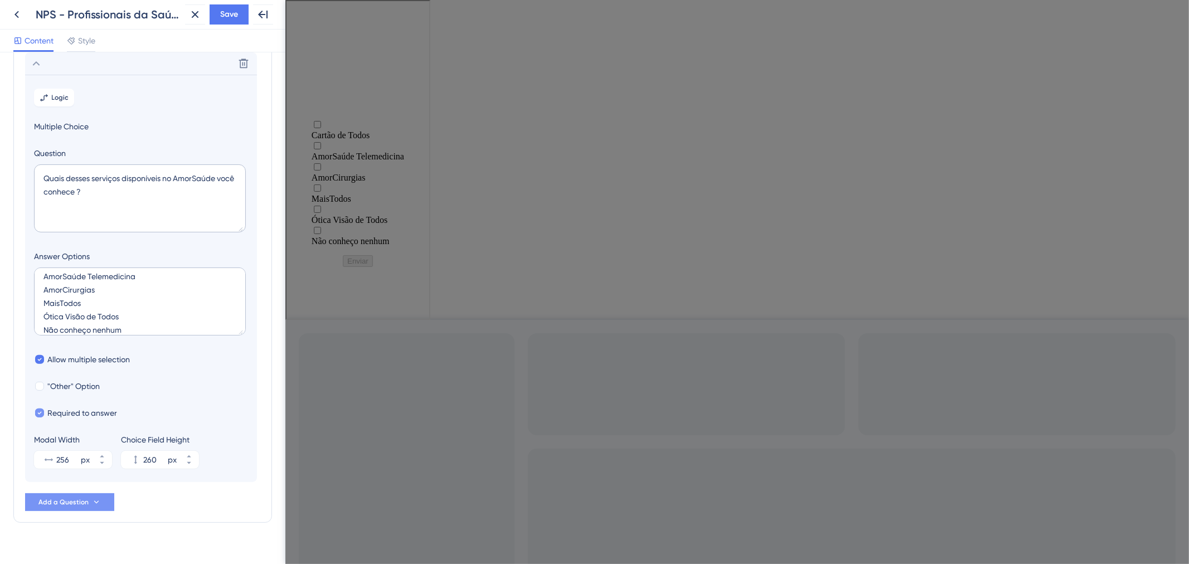
click at [96, 408] on span "Required to answer" at bounding box center [82, 412] width 70 height 13
checkbox input "false"
click at [80, 463] on div "256 px" at bounding box center [63, 460] width 58 height 18
click at [79, 463] on input "256" at bounding box center [67, 459] width 22 height 13
click at [80, 463] on div "256 px" at bounding box center [63, 460] width 58 height 18
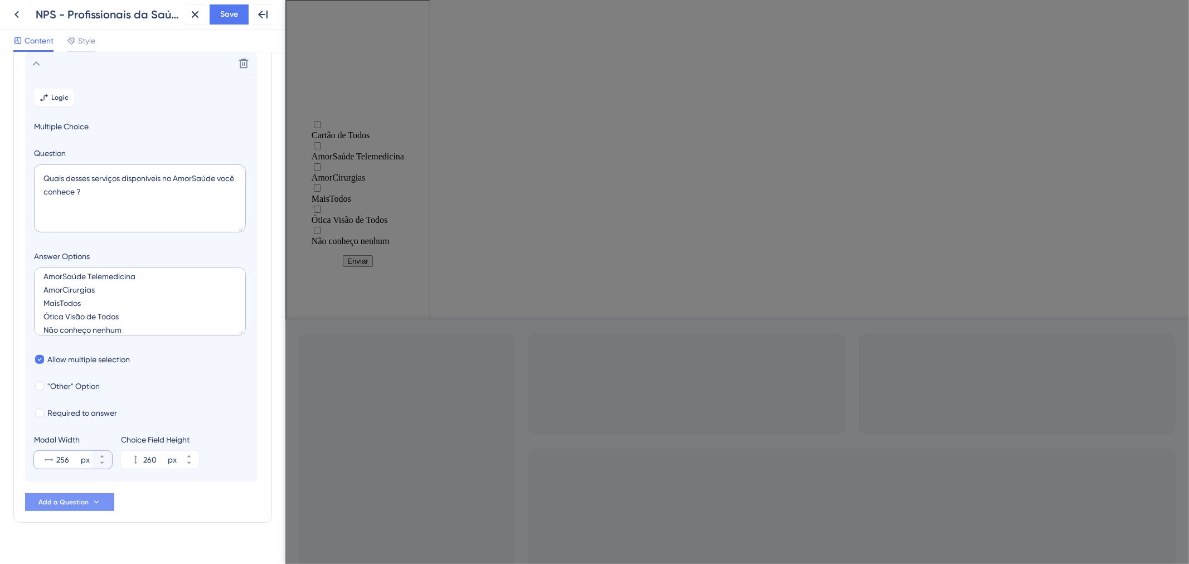
click at [79, 463] on input "256" at bounding box center [67, 459] width 22 height 13
click at [76, 461] on input "256" at bounding box center [67, 459] width 22 height 13
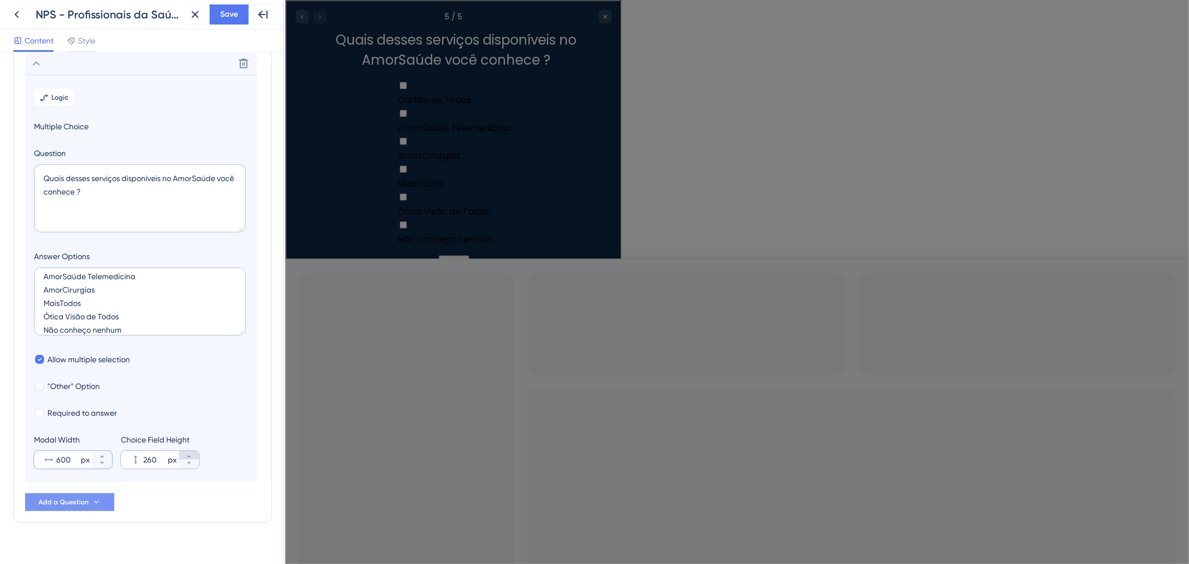
type input "600"
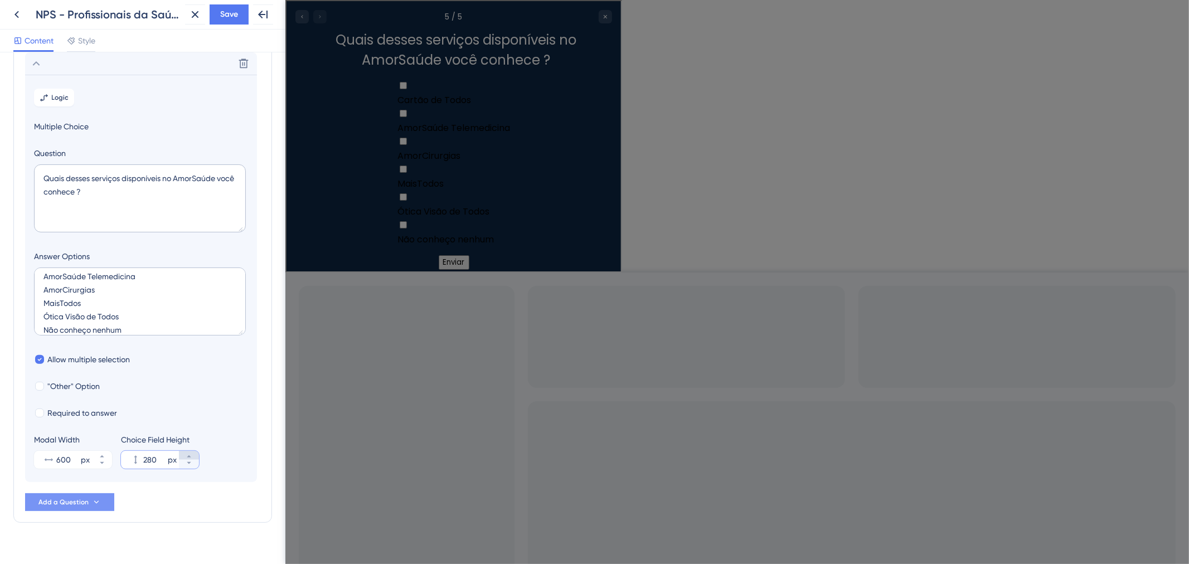
click at [184, 455] on button "280 px" at bounding box center [189, 455] width 20 height 9
click at [188, 464] on icon at bounding box center [189, 463] width 7 height 7
type input "280"
click at [213, 19] on button "Save" at bounding box center [229, 14] width 39 height 20
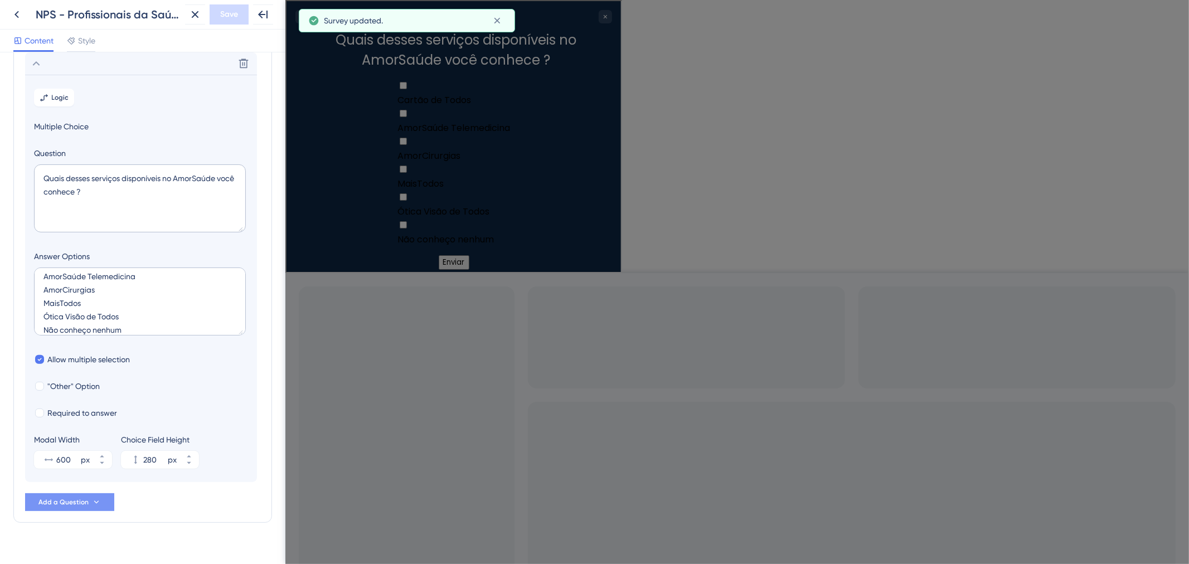
click at [61, 75] on section "Logic Multiple Choice Question Quais desses serviços disponíveis no AmorSaúde v…" at bounding box center [141, 278] width 232 height 407
click at [40, 65] on icon at bounding box center [36, 63] width 13 height 13
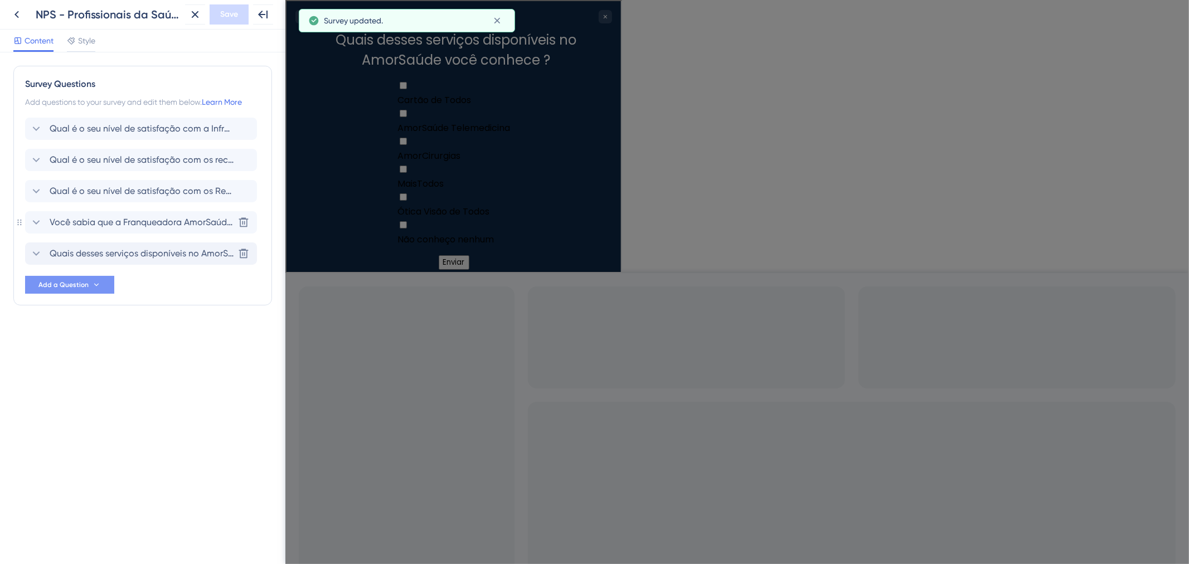
click at [51, 218] on span "Você sabia que a Franqueadora AmorSaúde já possui mais de 500 clínicas espalhad…" at bounding box center [142, 222] width 184 height 13
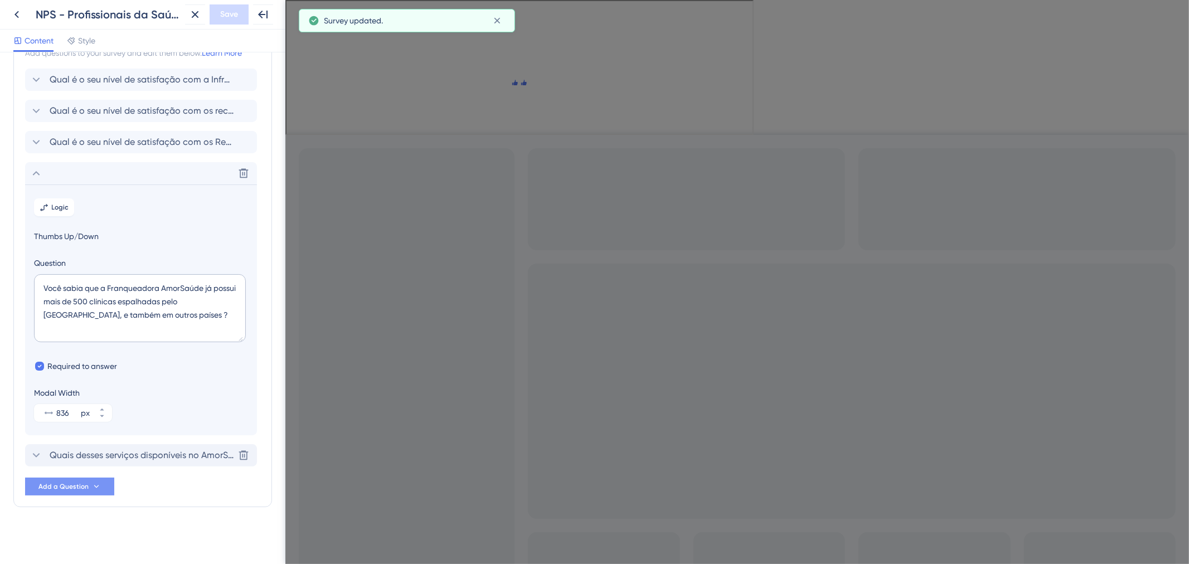
scroll to position [51, 0]
click at [60, 208] on span "Logic" at bounding box center [60, 206] width 17 height 9
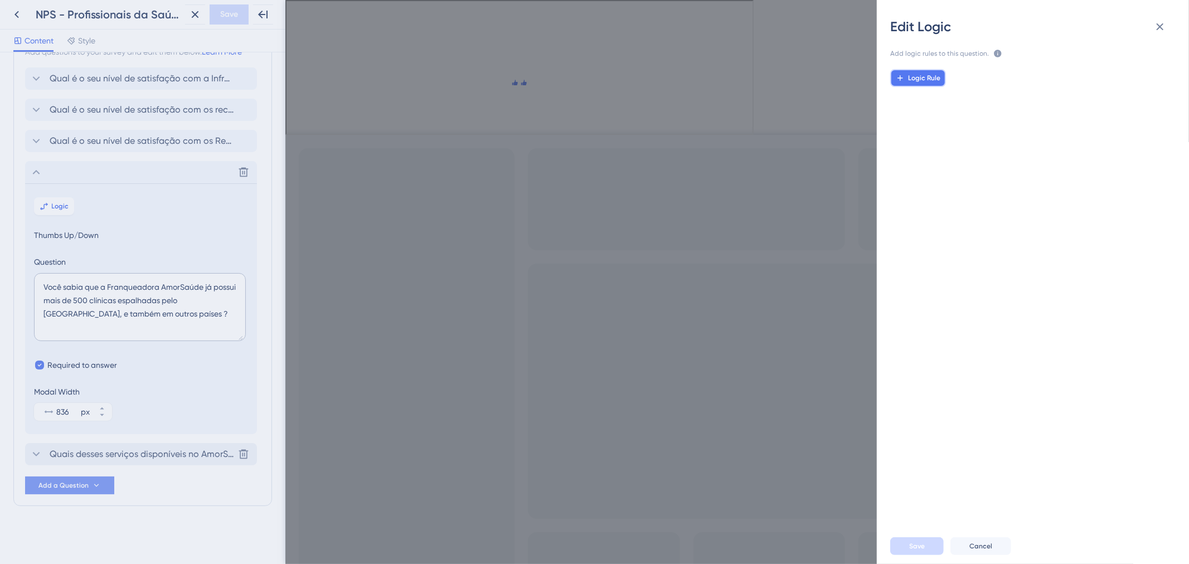
click at [921, 70] on button "Logic Rule" at bounding box center [918, 78] width 56 height 18
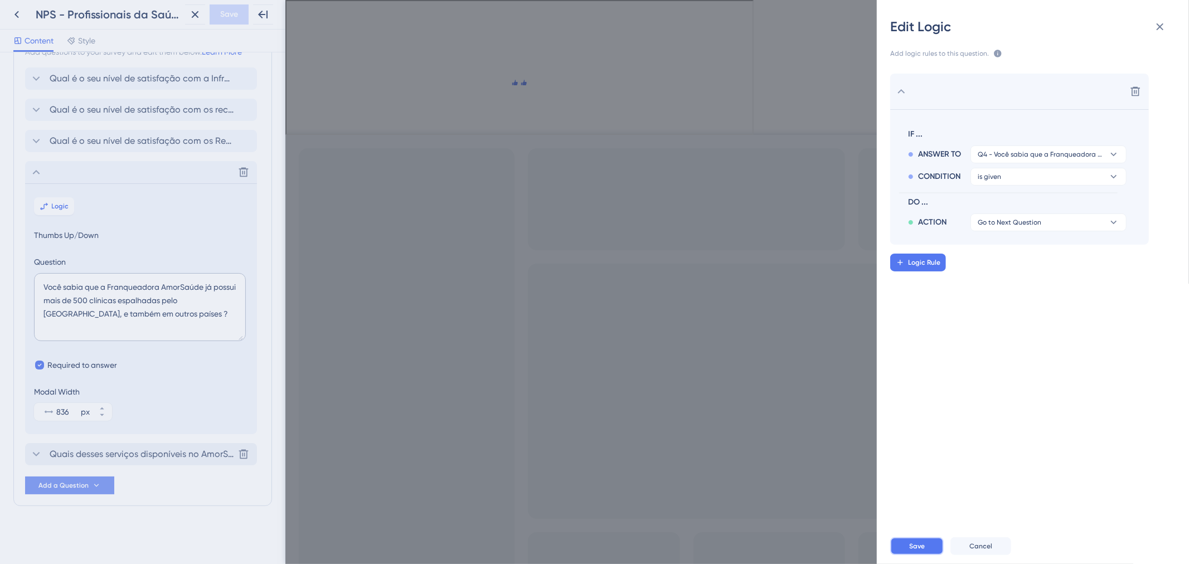
click at [928, 544] on button "Save" at bounding box center [916, 546] width 53 height 18
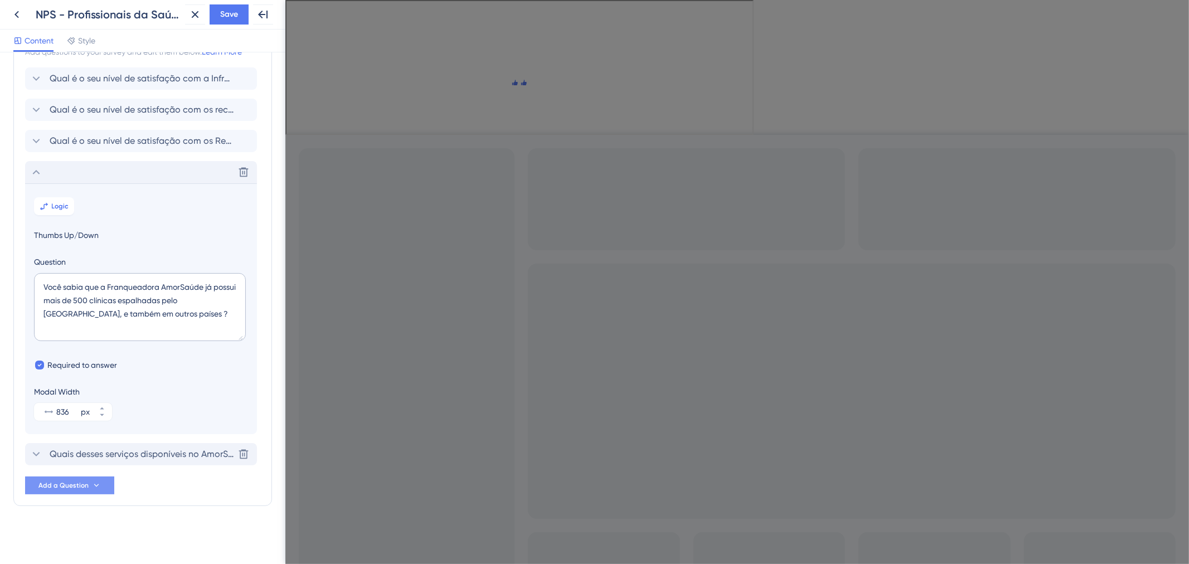
click at [66, 169] on div "Delete" at bounding box center [141, 172] width 232 height 22
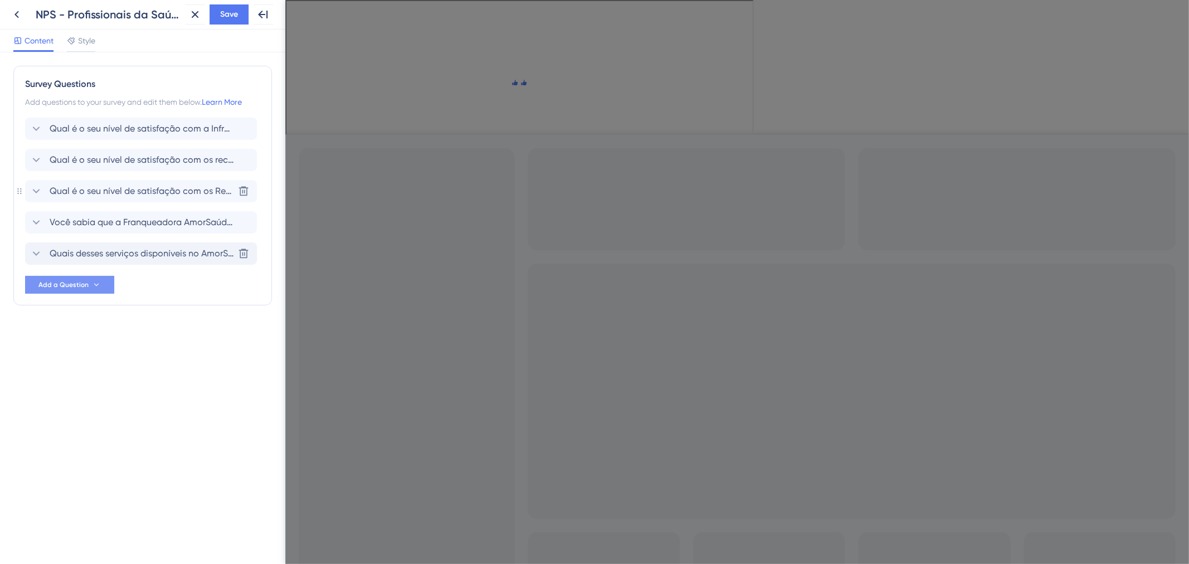
click at [84, 193] on span "Qual é o seu nível de satisfação com os Recursos de insumos oferecidos pela clí…" at bounding box center [142, 190] width 184 height 13
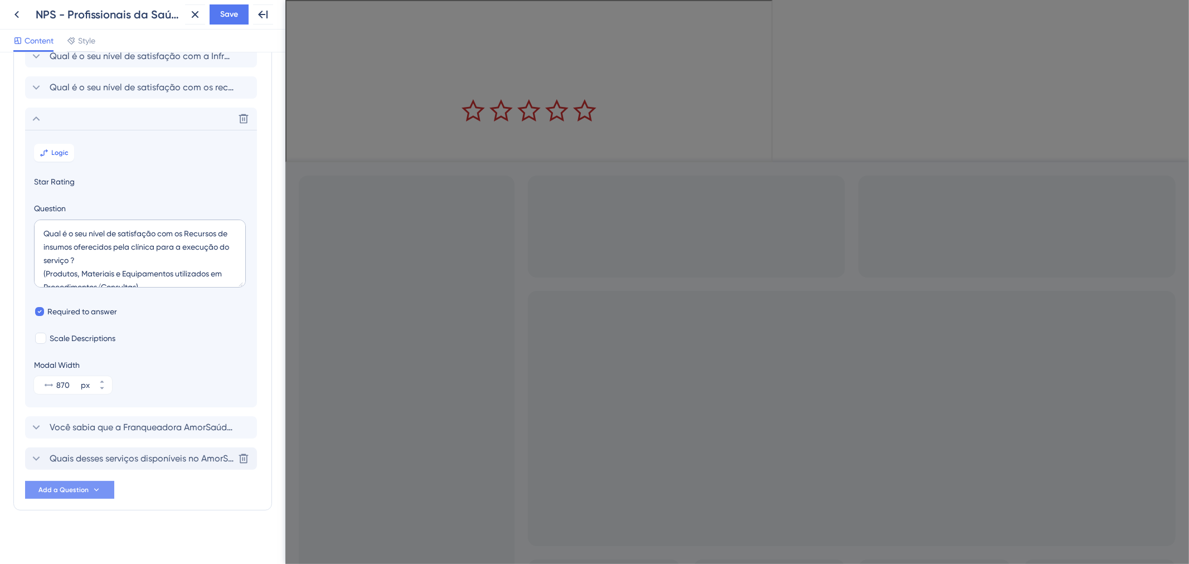
scroll to position [77, 0]
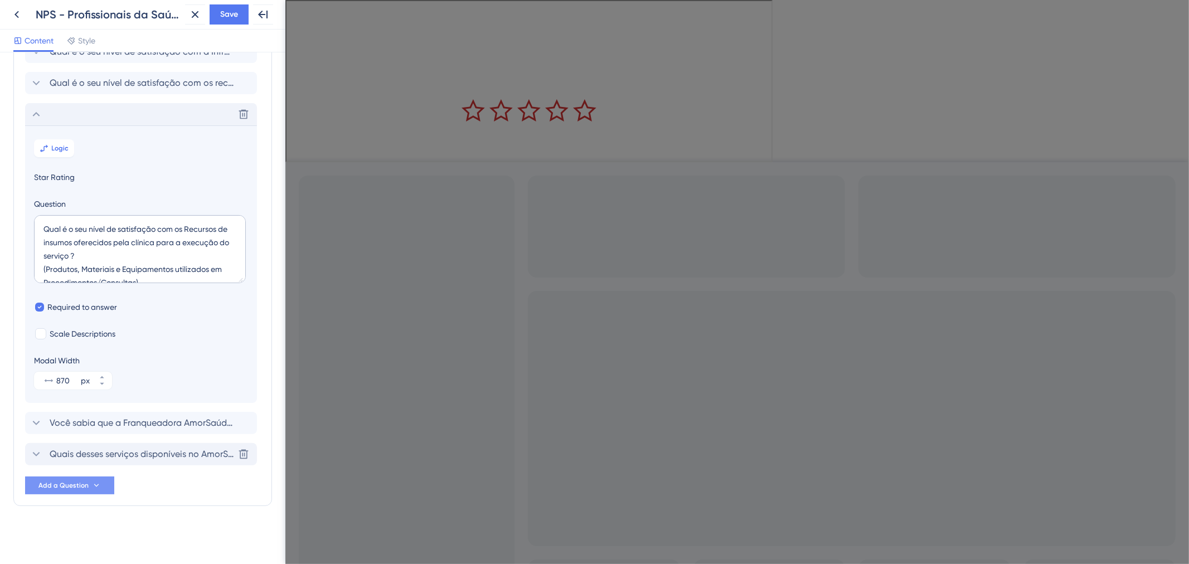
click at [101, 120] on div "Delete" at bounding box center [141, 114] width 232 height 22
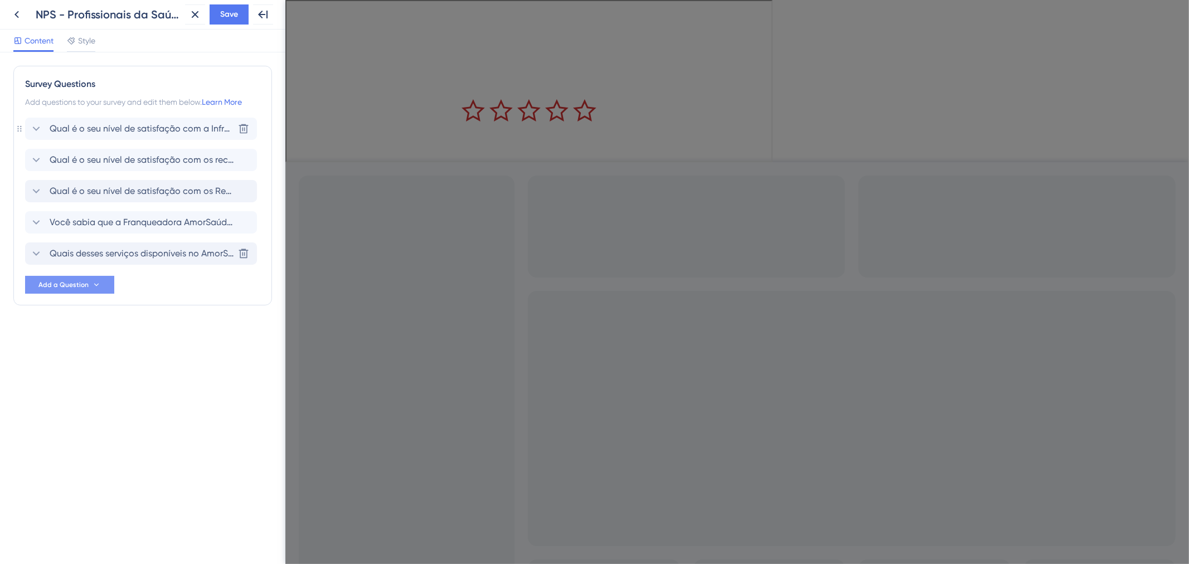
scroll to position [0, 0]
click at [113, 225] on span "Você sabia que a Franqueadora AmorSaúde já possui mais de 500 clínicas espalhad…" at bounding box center [142, 222] width 184 height 13
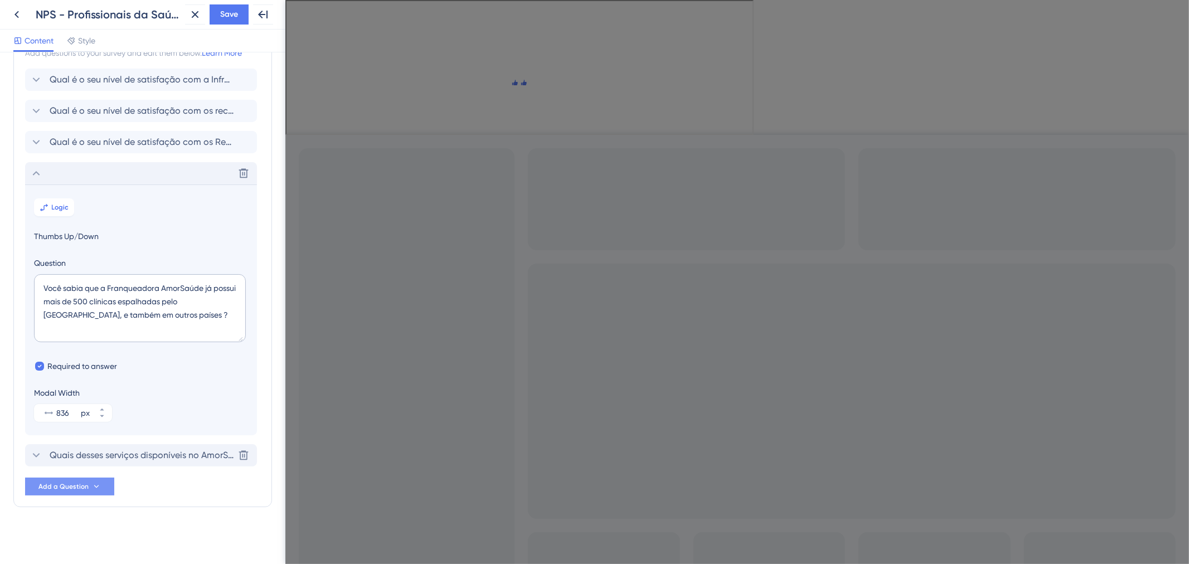
scroll to position [51, 0]
click at [100, 171] on div "Delete" at bounding box center [141, 172] width 232 height 22
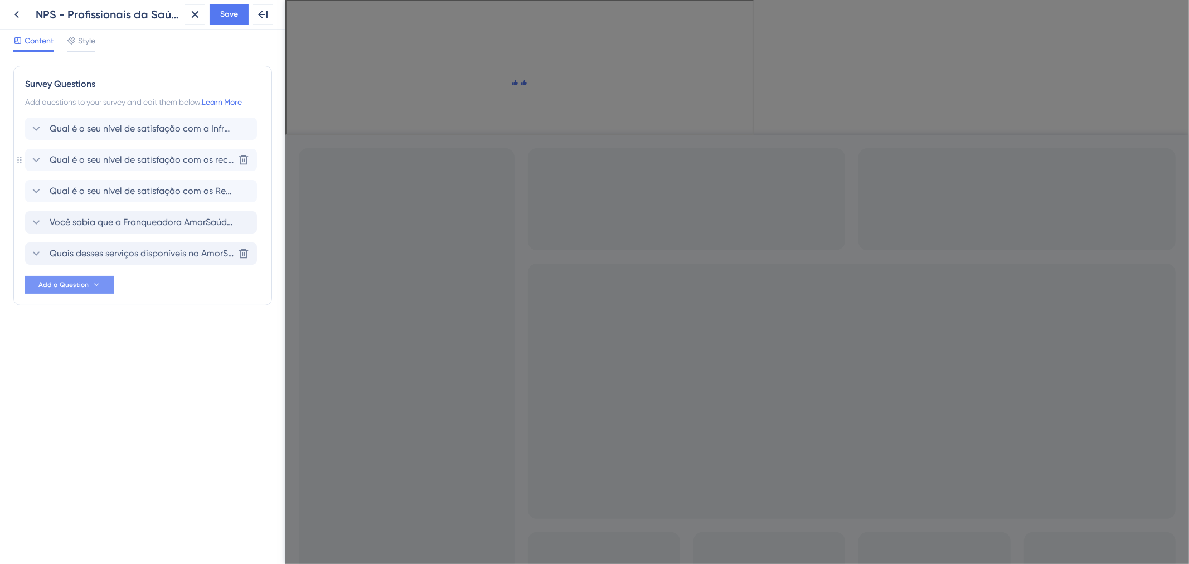
scroll to position [0, 0]
click at [104, 255] on span "Quais desses serviços disponíveis no AmorSaúde você conhece ?" at bounding box center [142, 253] width 184 height 13
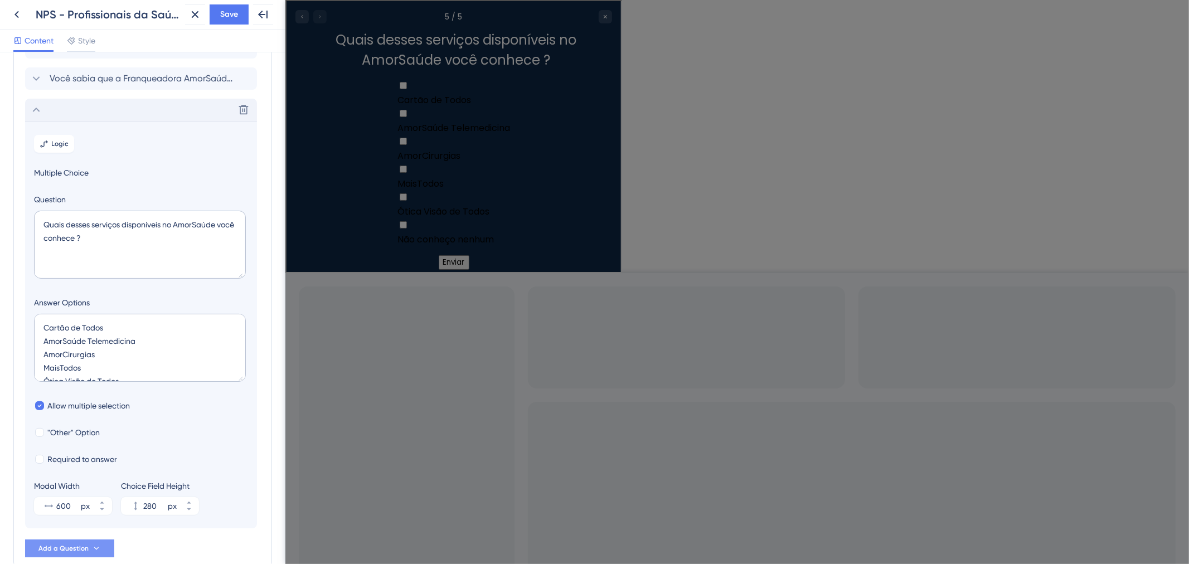
scroll to position [190, 0]
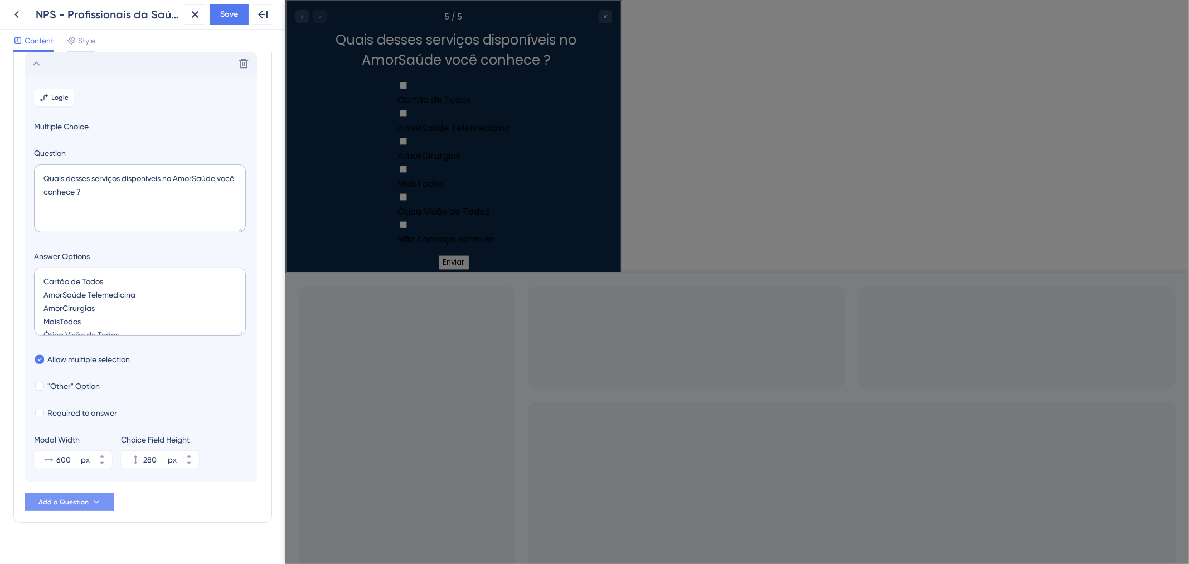
click at [119, 71] on div "Delete" at bounding box center [141, 63] width 232 height 22
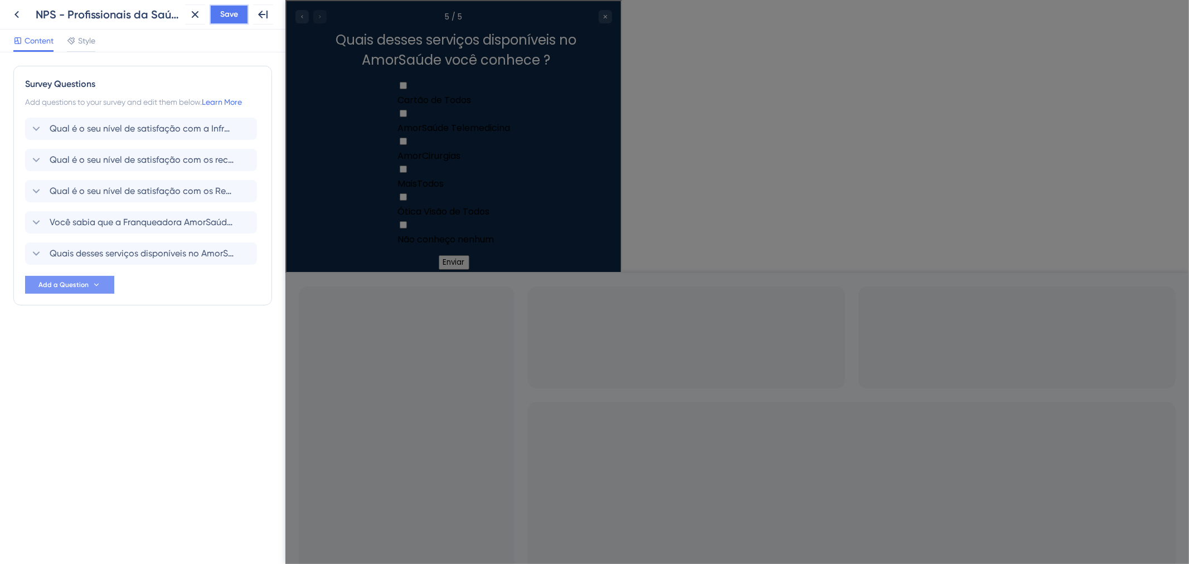
click at [218, 23] on button "Save" at bounding box center [229, 14] width 39 height 20
click at [59, 293] on button "Add a Question" at bounding box center [69, 285] width 89 height 18
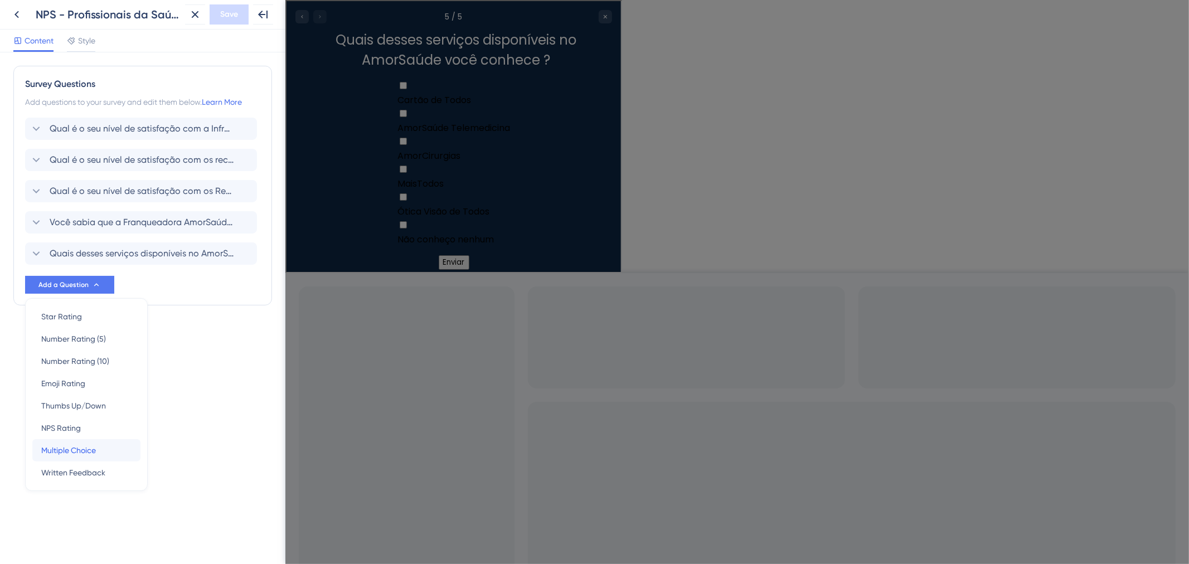
click at [60, 450] on span "Multiple Choice" at bounding box center [68, 450] width 55 height 13
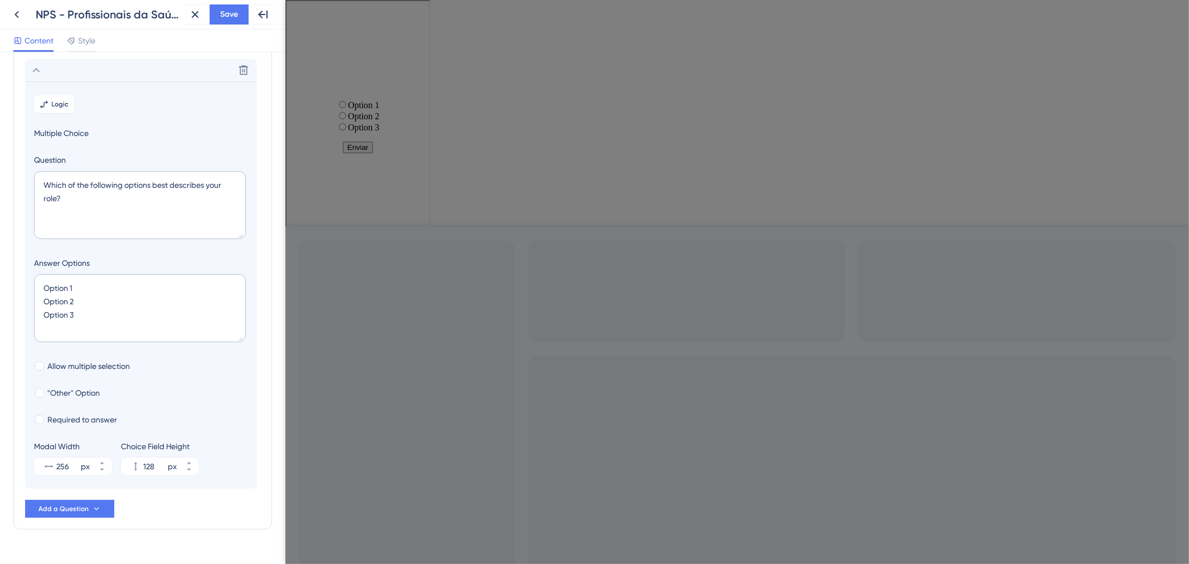
scroll to position [221, 0]
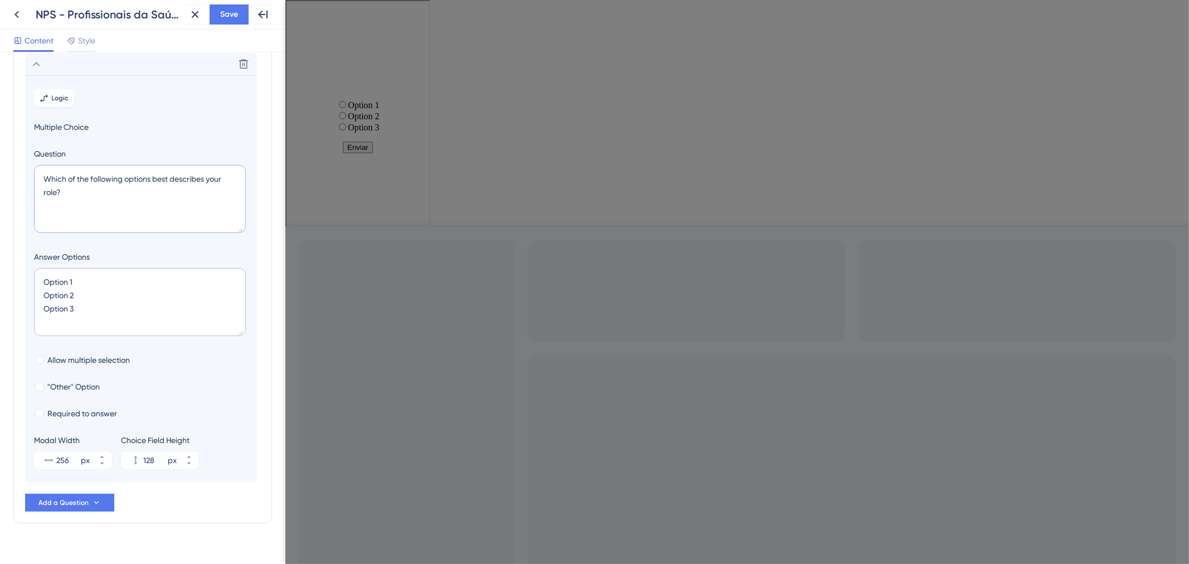
drag, startPoint x: 99, startPoint y: 193, endPoint x: 41, endPoint y: 176, distance: 60.3
click at [41, 176] on textarea "Which of the following options best describes your role?" at bounding box center [140, 199] width 212 height 68
paste textarea "Você tem conhecimento sobre os eventos realizados pelo AmorSaúd"
click at [102, 187] on textarea "Você tem conhecimento sobre os eventos realizados pelo AmorSaúde?" at bounding box center [140, 199] width 212 height 68
type textarea "Você tem conhecimento sobre os eventos realizados pelo AmorSaúde ?"
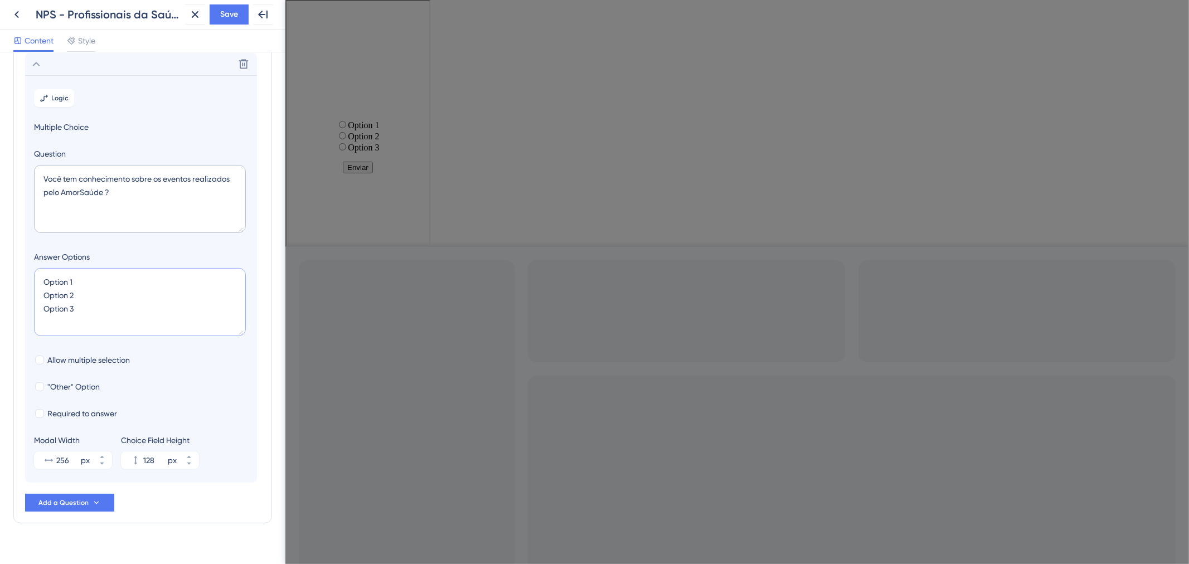
drag, startPoint x: 96, startPoint y: 313, endPoint x: 41, endPoint y: 277, distance: 65.2
click at [41, 277] on textarea "Option 1 Option 2 Option 3" at bounding box center [140, 302] width 212 height 68
type textarea "R"
type input "40"
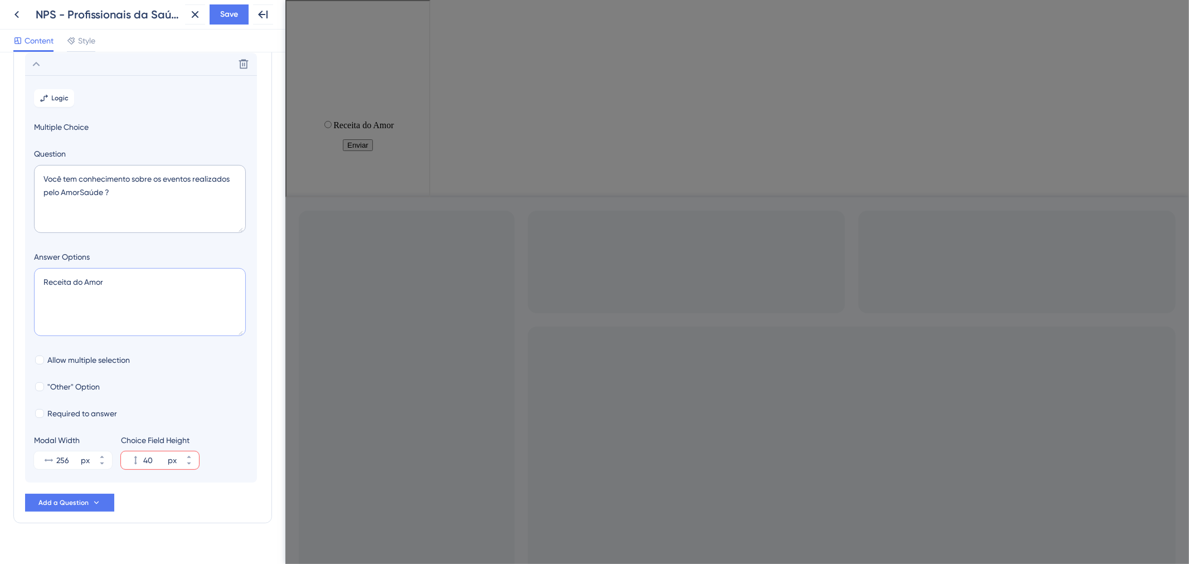
type textarea "Receita do Amor P"
type input "84"
type textarea "Receita do Amor Pílula do Amor N"
type input "128"
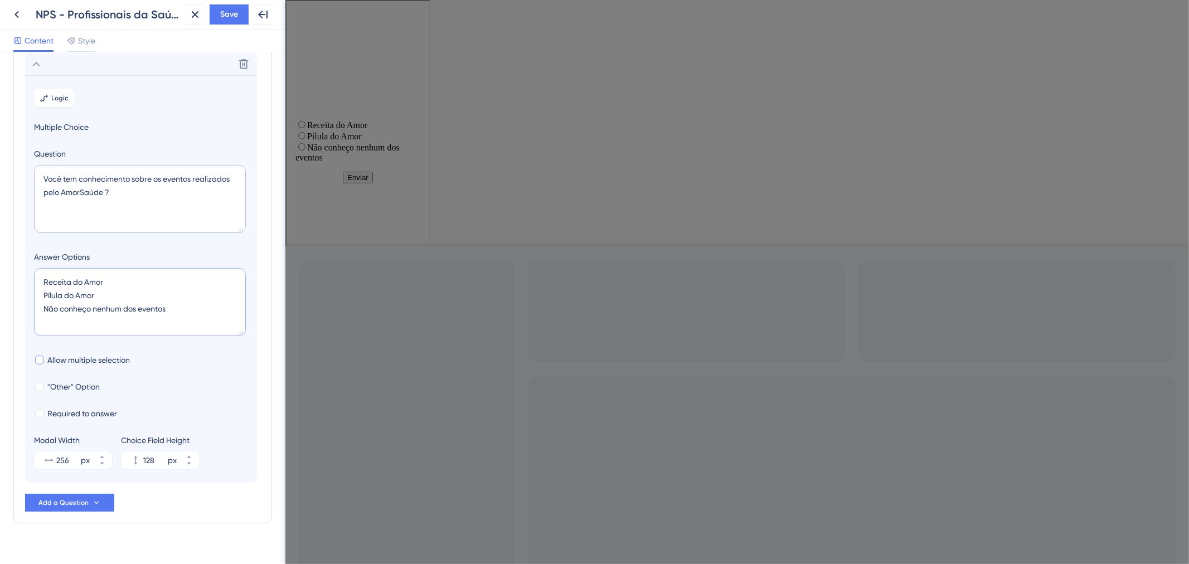
type textarea "Receita do Amor Pílula do Amor Não conheço nenhum dos eventos"
click at [97, 359] on span "Allow multiple selection" at bounding box center [88, 359] width 82 height 13
checkbox input "true"
click at [101, 410] on span "Required to answer" at bounding box center [82, 413] width 70 height 13
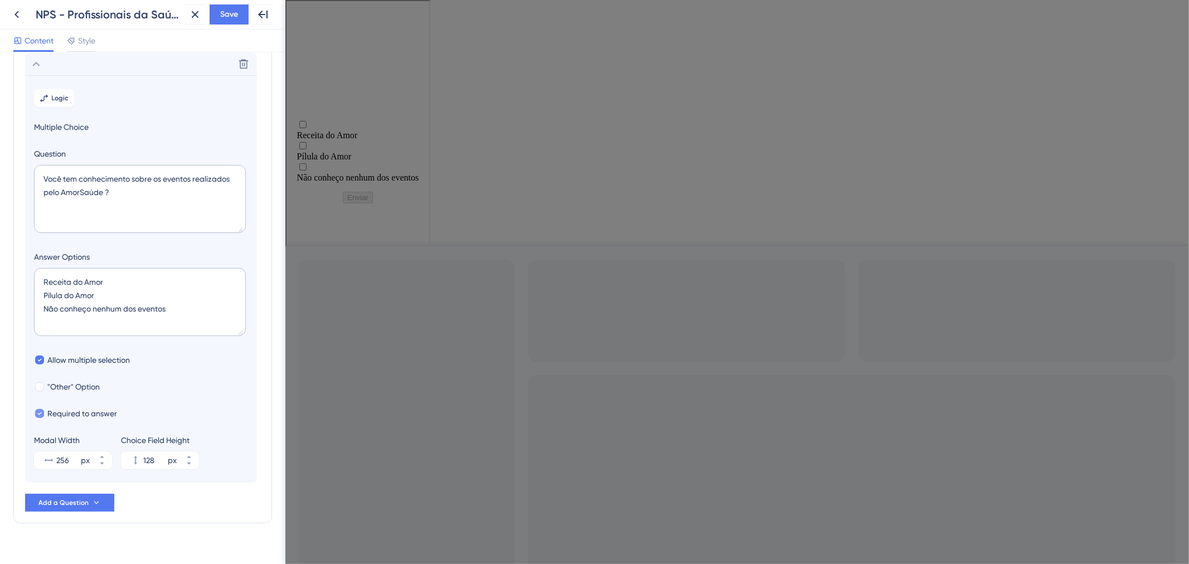
checkbox input "false"
click at [74, 460] on input "256" at bounding box center [67, 460] width 22 height 13
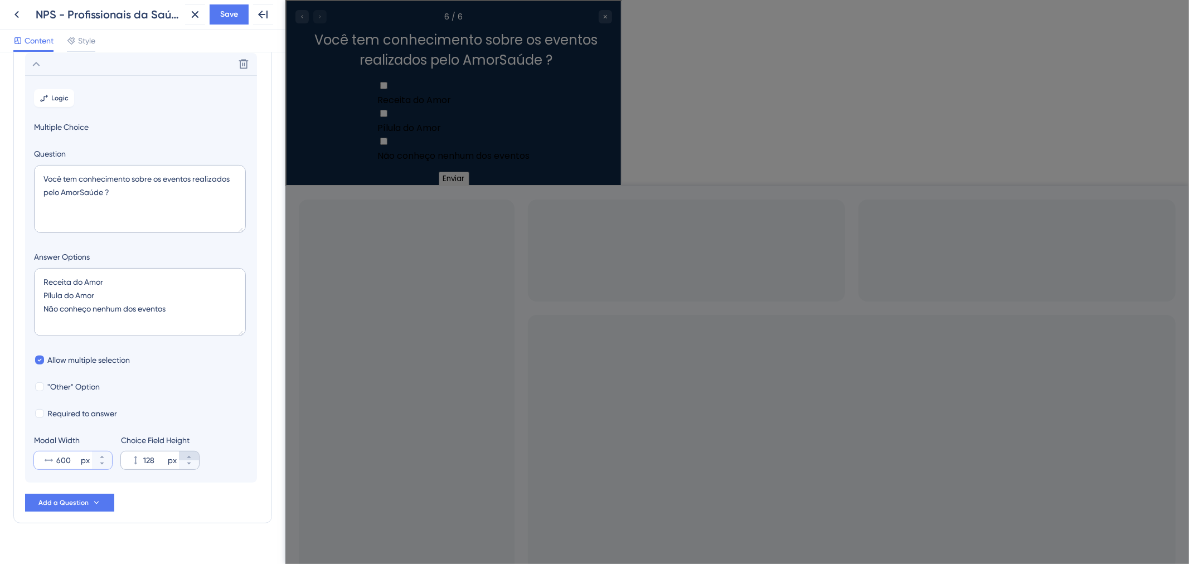
type input "600"
click at [196, 454] on button "170 px" at bounding box center [189, 455] width 20 height 9
click at [192, 464] on icon at bounding box center [189, 463] width 7 height 7
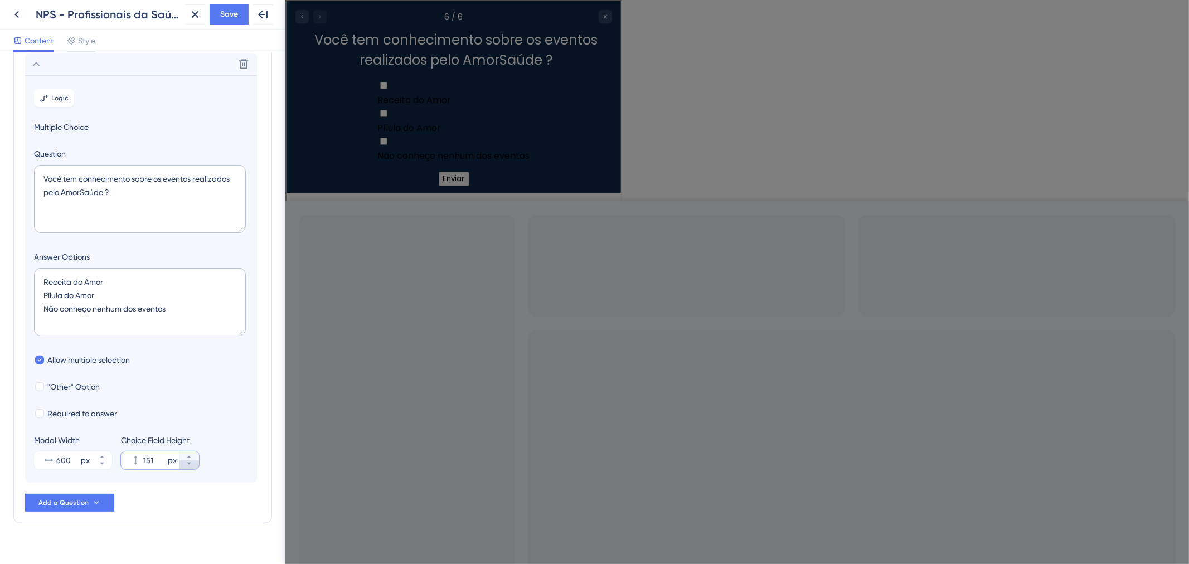
type input "150"
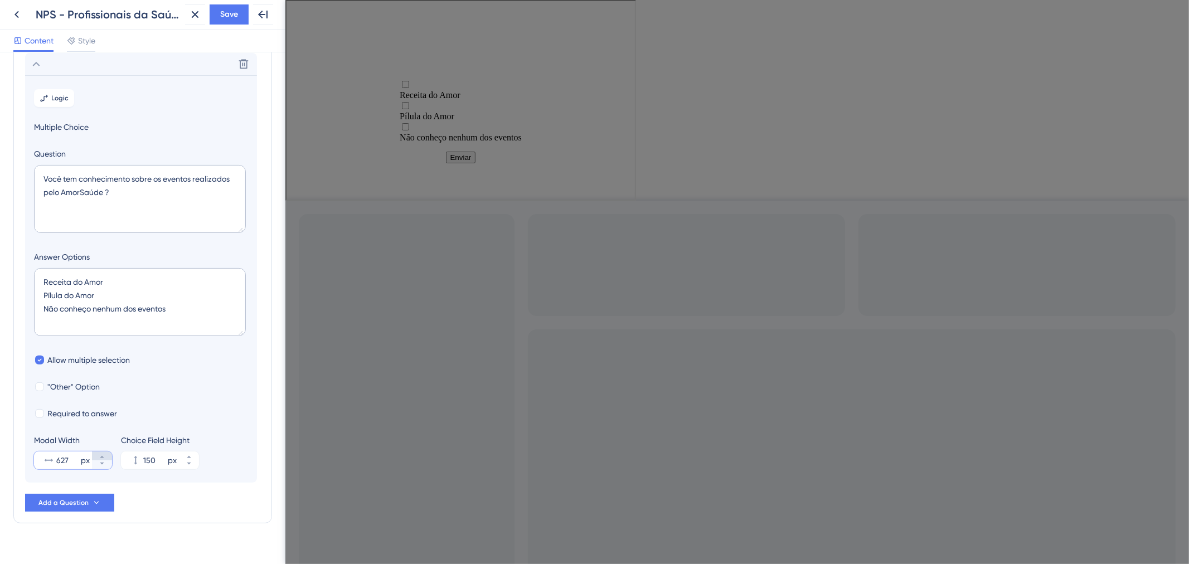
click at [99, 455] on icon at bounding box center [102, 457] width 7 height 7
click at [99, 466] on icon at bounding box center [102, 463] width 7 height 7
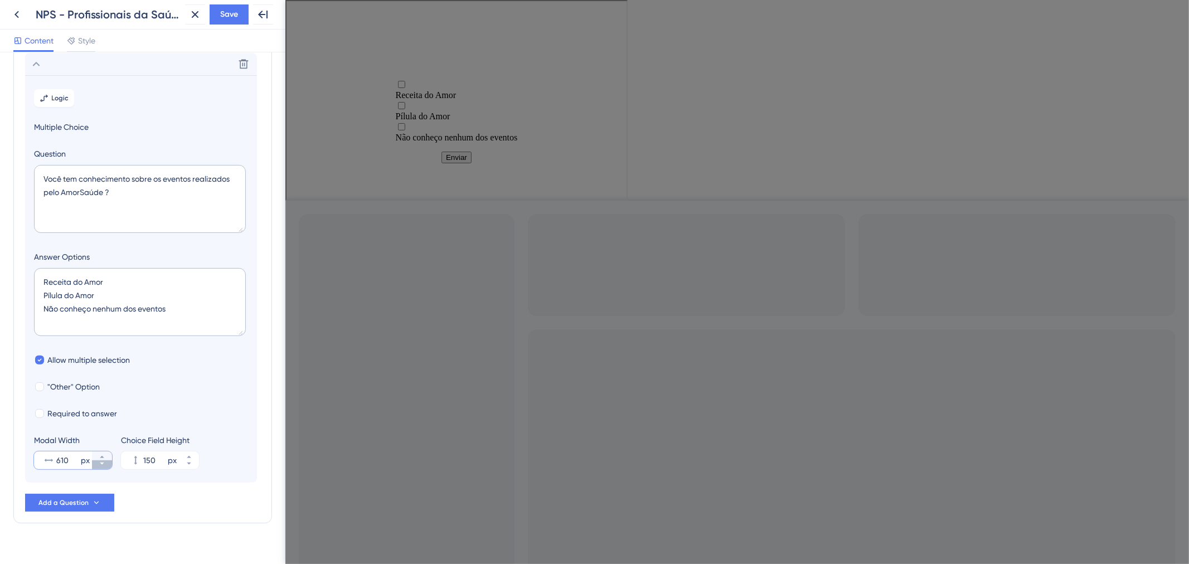
click at [99, 466] on icon at bounding box center [102, 463] width 7 height 7
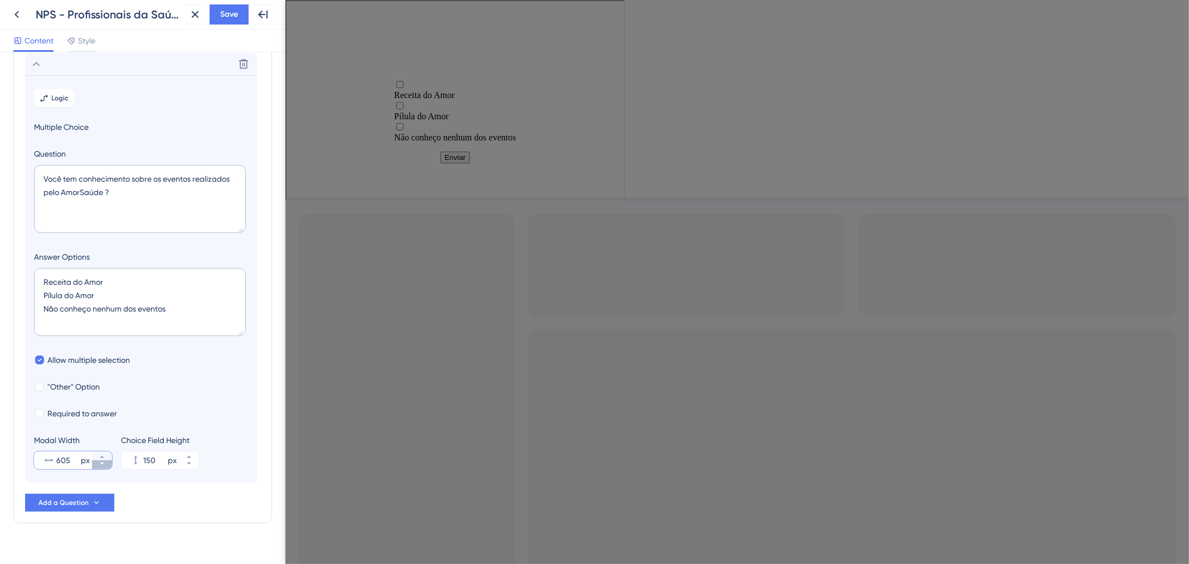
click at [99, 466] on icon at bounding box center [102, 463] width 7 height 7
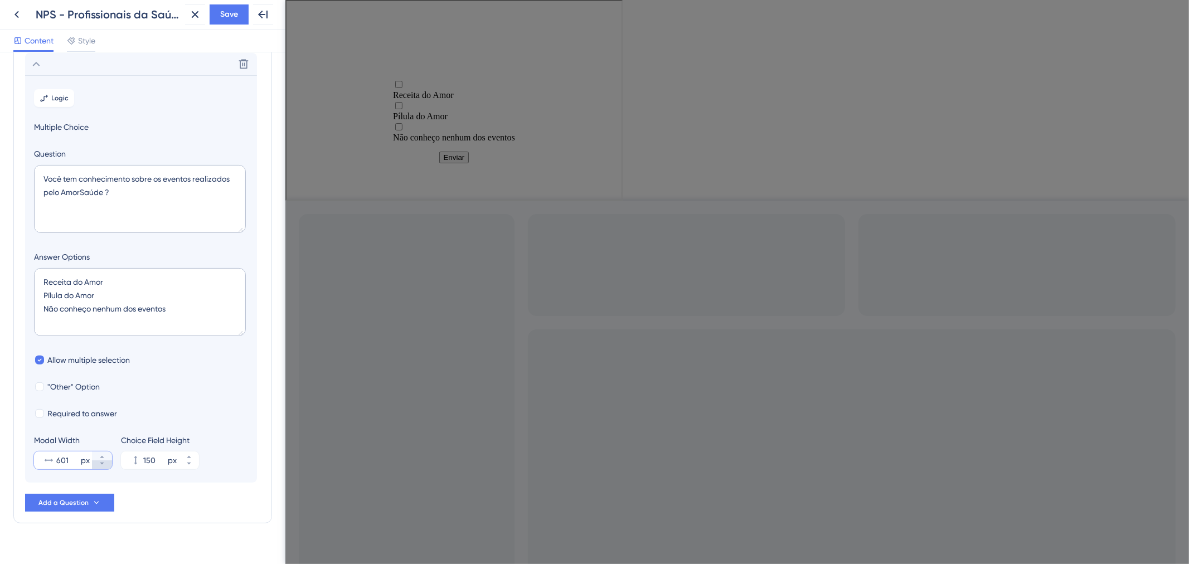
type input "600"
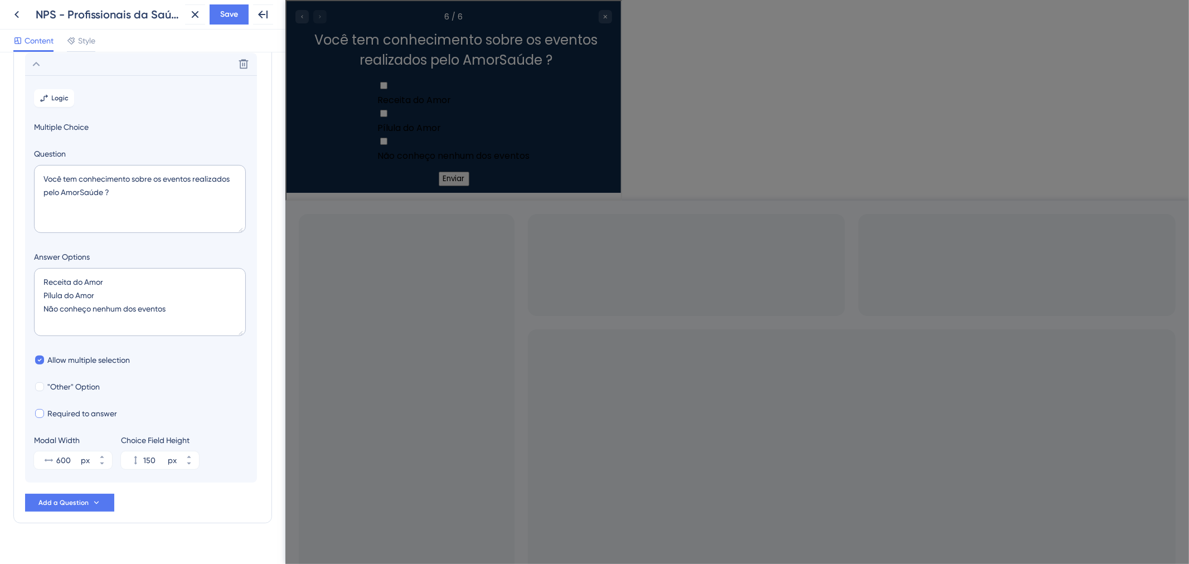
click at [95, 414] on span "Required to answer" at bounding box center [82, 413] width 70 height 13
checkbox input "true"
click at [376, 94] on label "Receita do Amor" at bounding box center [452, 92] width 152 height 28
checkbox input "true"
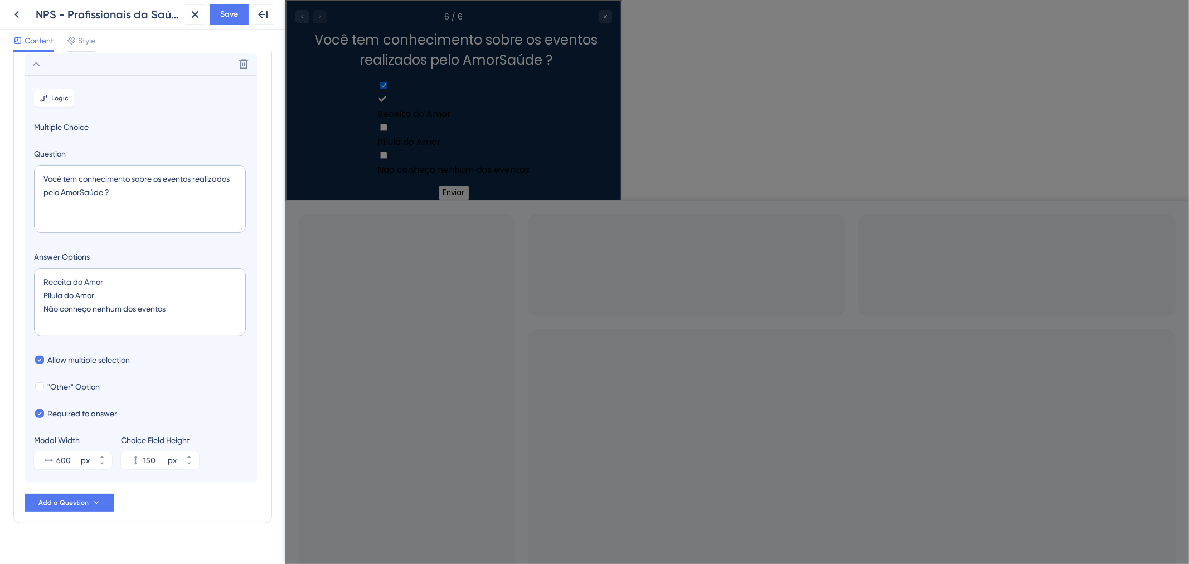
click at [376, 134] on div "Multiple choices rating" at bounding box center [452, 134] width 152 height 0
checkbox input "true"
click at [376, 176] on div "Multiple choices rating" at bounding box center [452, 176] width 152 height 0
checkbox input "true"
click at [376, 82] on div "Multiple choices rating" at bounding box center [452, 92] width 152 height 28
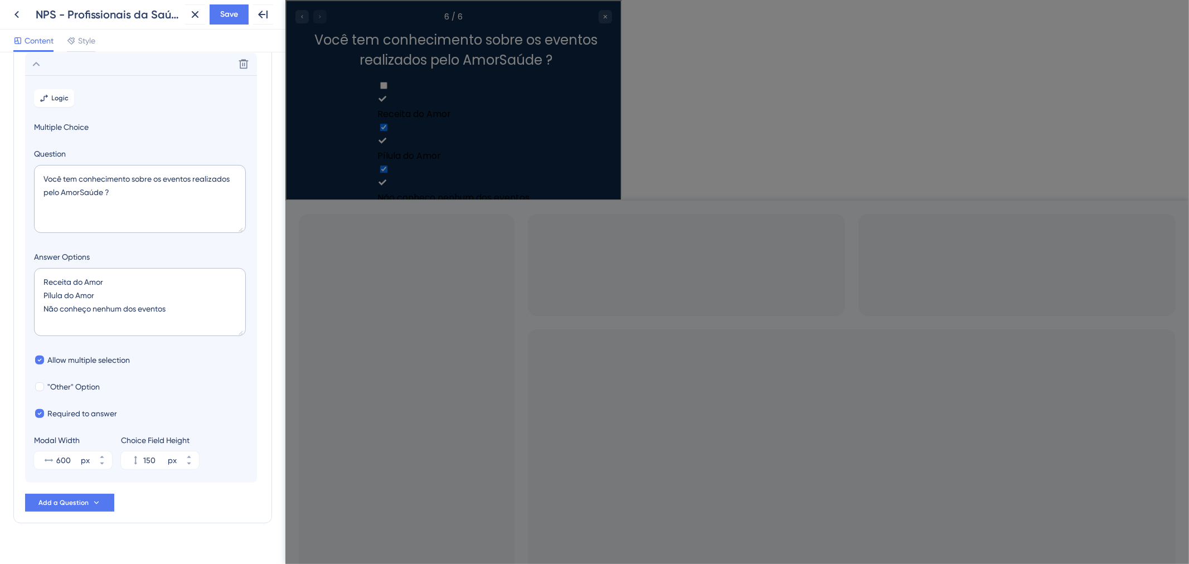
checkbox input "false"
click at [376, 121] on icon "Multiple choices rating" at bounding box center [380, 125] width 9 height 9
checkbox input "false"
click at [376, 134] on div "Multiple choices rating" at bounding box center [452, 148] width 152 height 28
checkbox input "false"
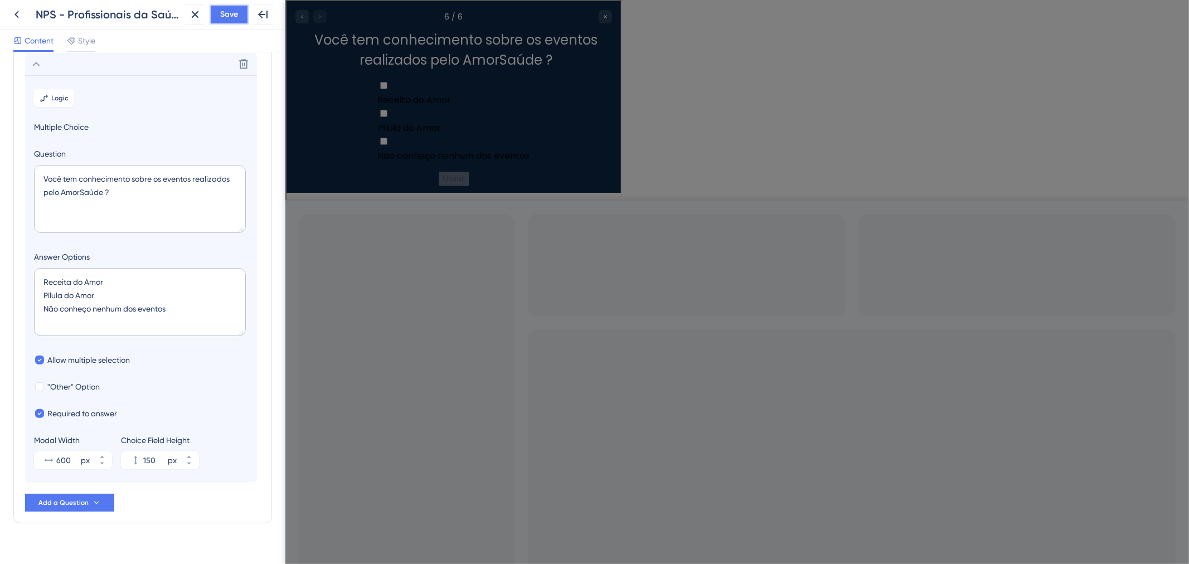
click at [226, 21] on button "Save" at bounding box center [229, 14] width 39 height 20
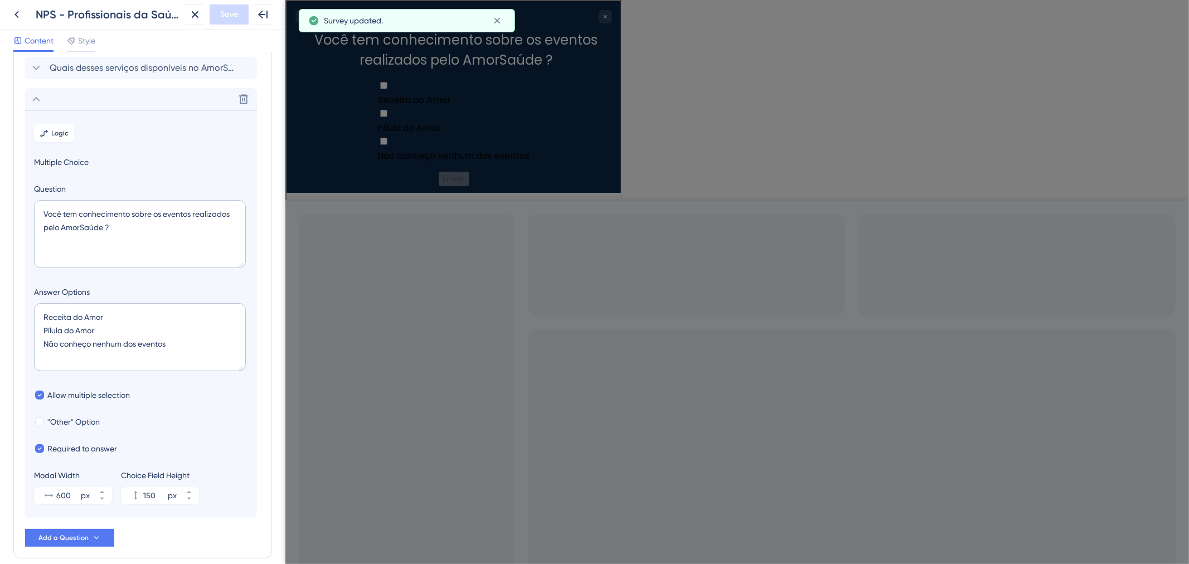
scroll to position [159, 0]
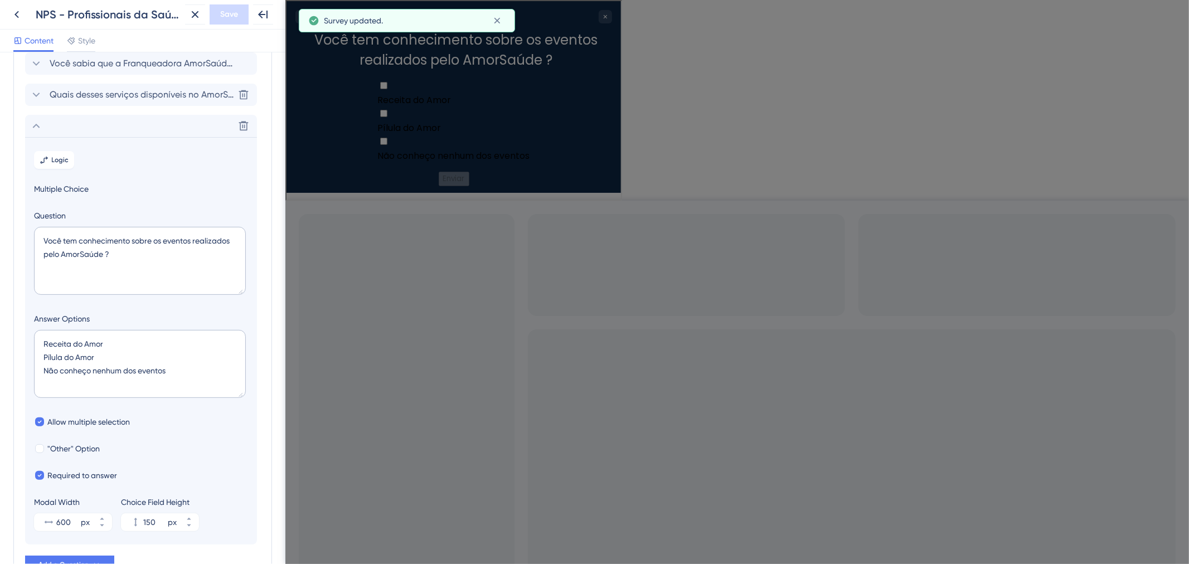
click at [120, 98] on span "Quais desses serviços disponíveis no AmorSaúde você conhece ?" at bounding box center [142, 94] width 184 height 13
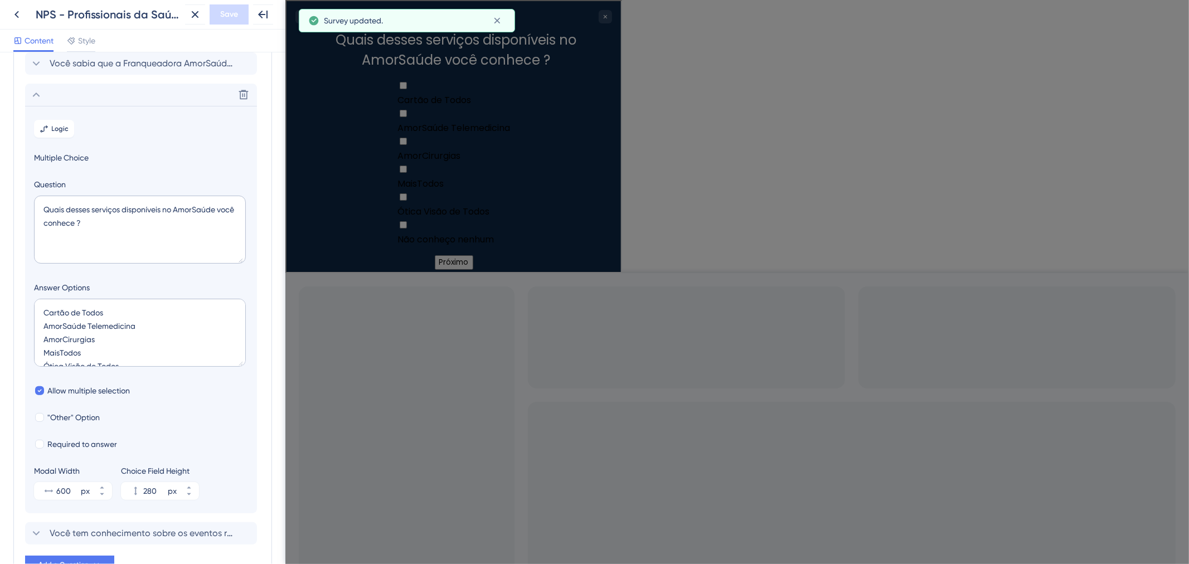
scroll to position [190, 0]
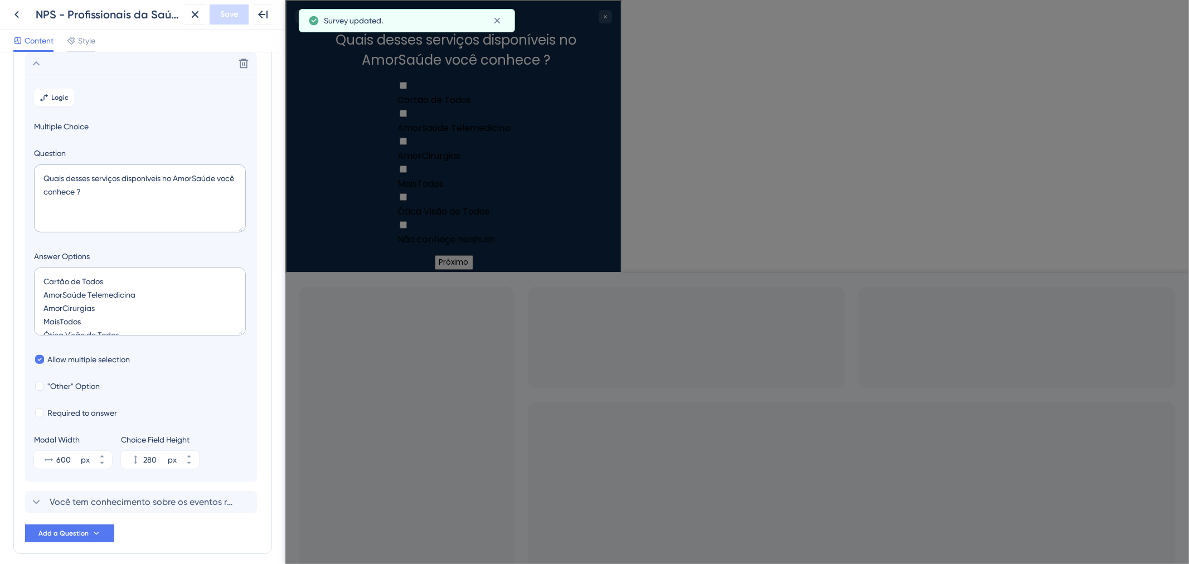
click at [70, 103] on button "Logic" at bounding box center [54, 98] width 40 height 18
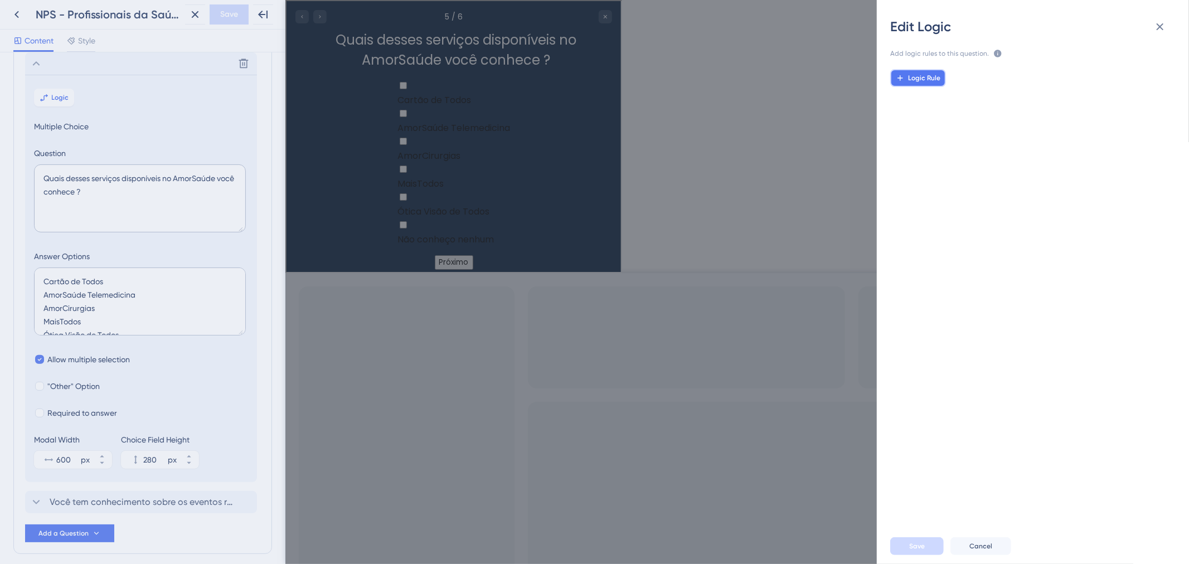
click at [934, 79] on span "Logic Rule" at bounding box center [924, 78] width 32 height 9
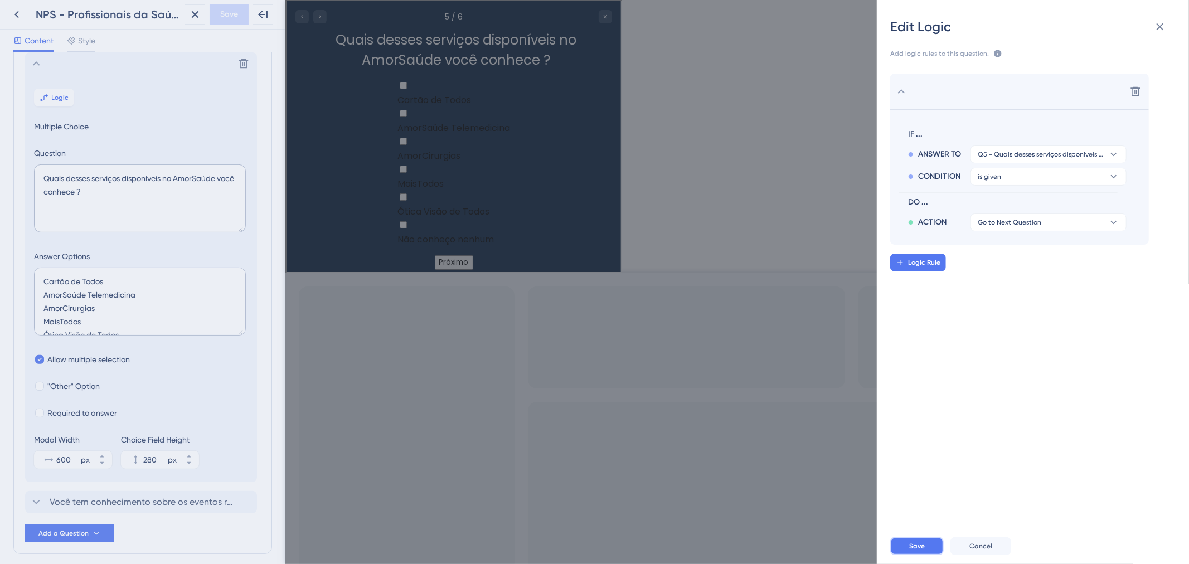
click at [929, 544] on button "Save" at bounding box center [916, 546] width 53 height 18
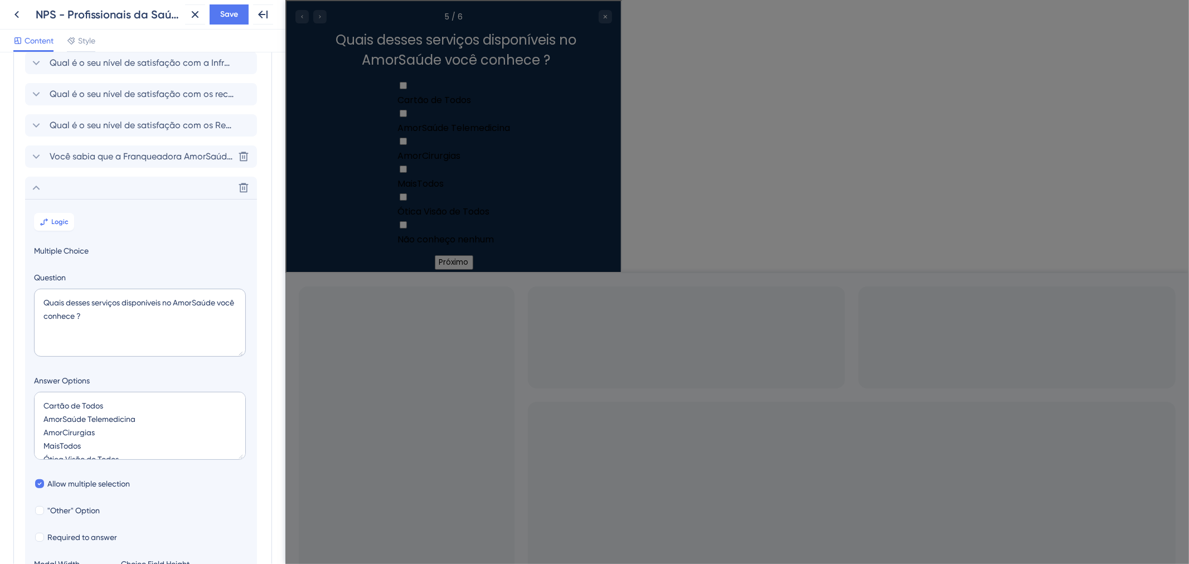
click at [156, 154] on span "Você sabia que a Franqueadora AmorSaúde já possui mais de 500 clínicas espalhad…" at bounding box center [142, 156] width 184 height 13
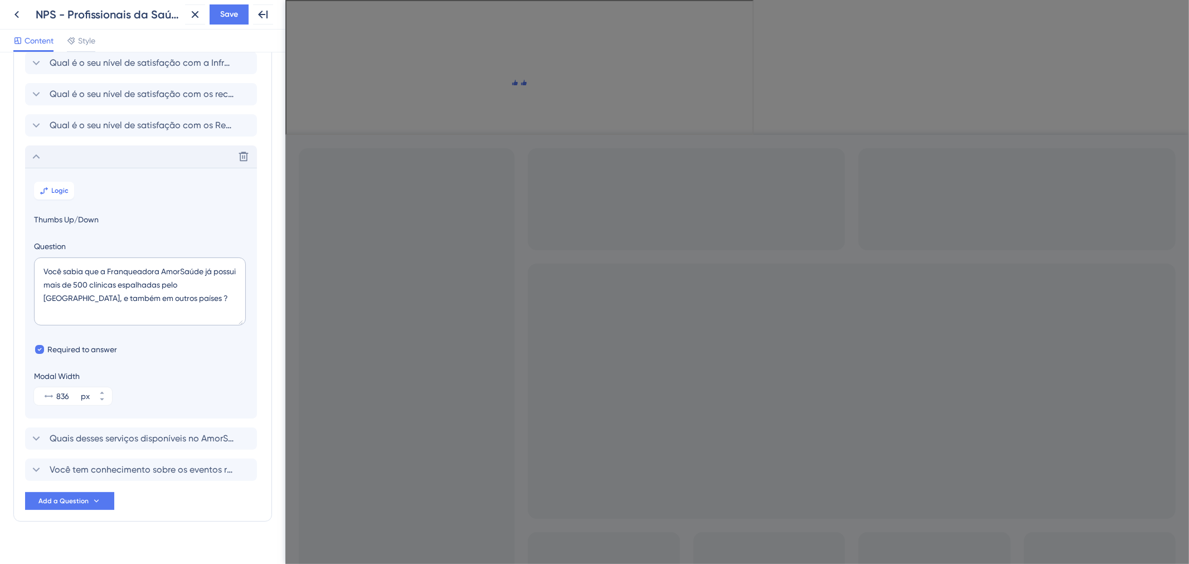
scroll to position [81, 0]
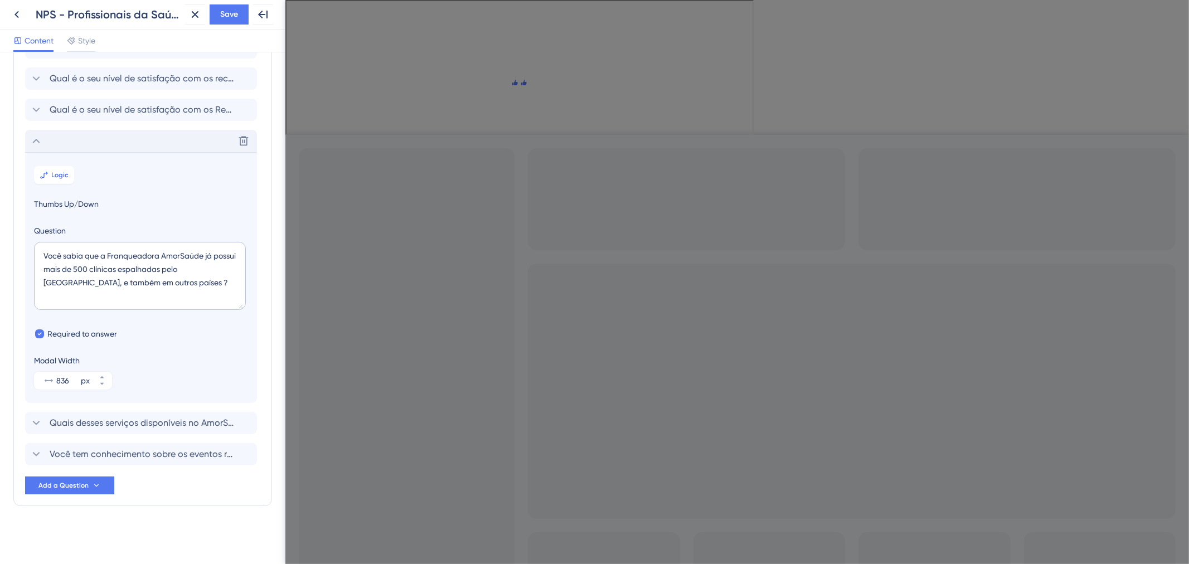
click at [121, 143] on div "Delete" at bounding box center [141, 141] width 232 height 22
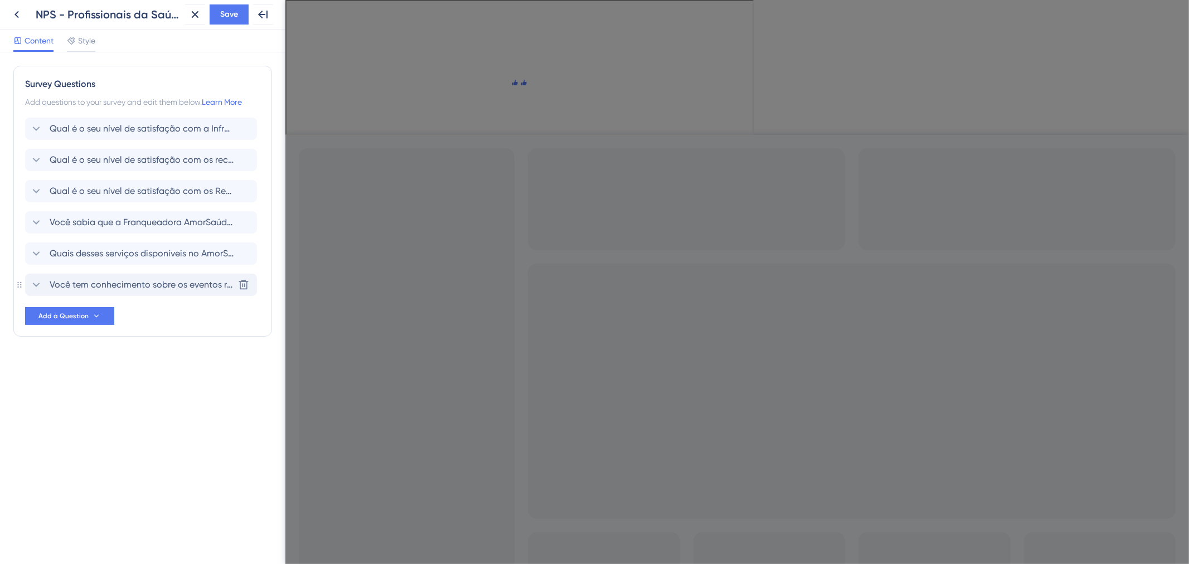
click at [114, 282] on span "Você tem conhecimento sobre os eventos realizados pelo AmorSaúde ?" at bounding box center [142, 284] width 184 height 13
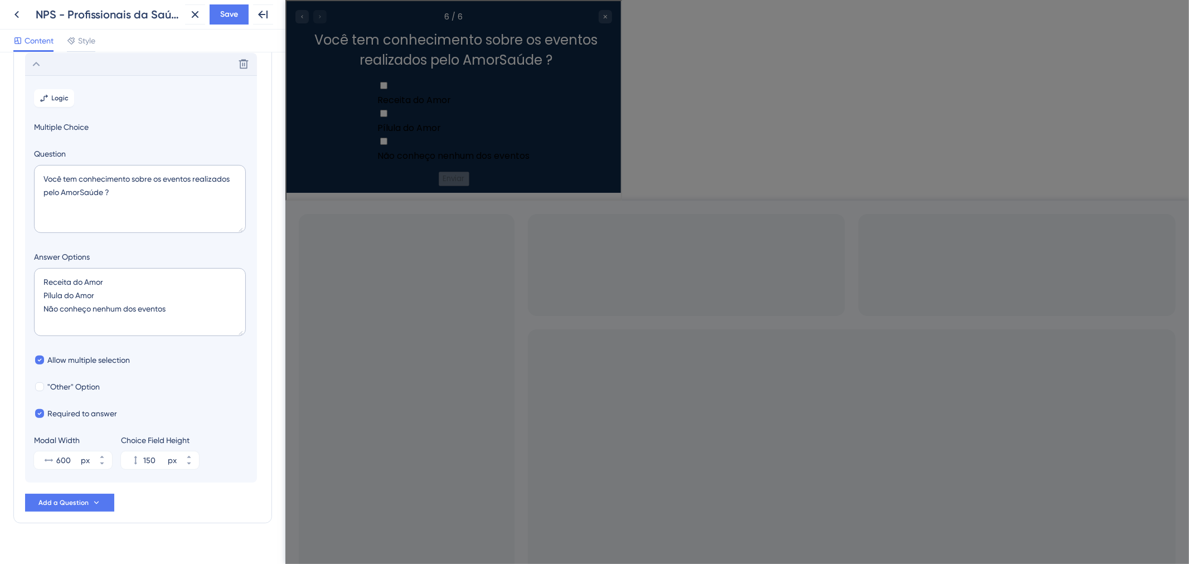
scroll to position [159, 0]
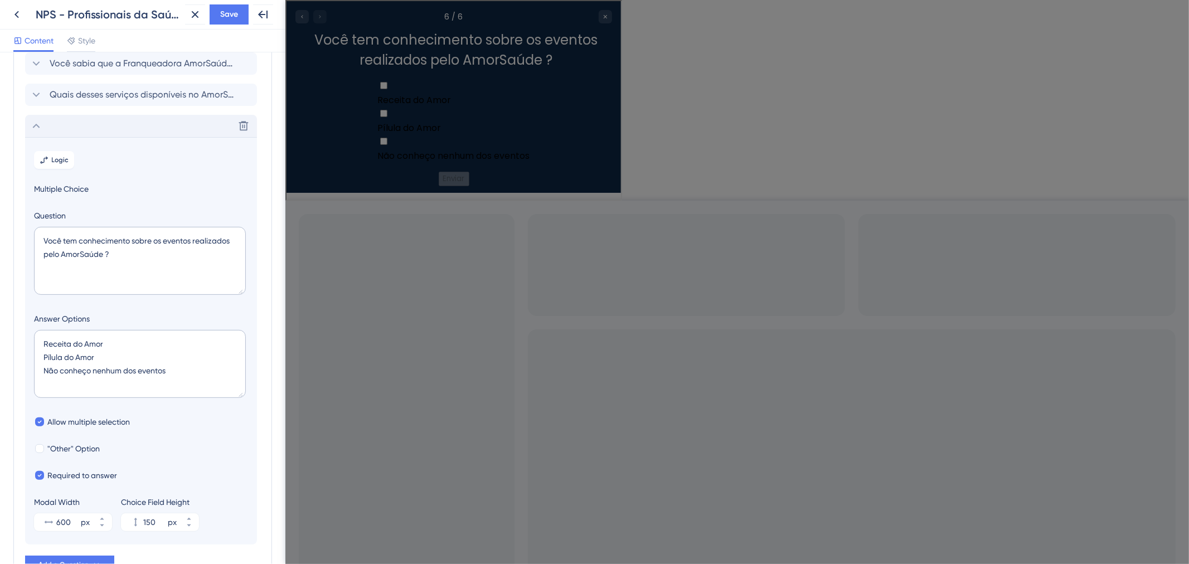
click at [227, 25] on div "Back NPS - Profissionais da Saúde | Avaliação AmorSaúde | Step Completo 02 Clos…" at bounding box center [142, 15] width 285 height 30
click at [230, 17] on span "Save" at bounding box center [229, 14] width 18 height 13
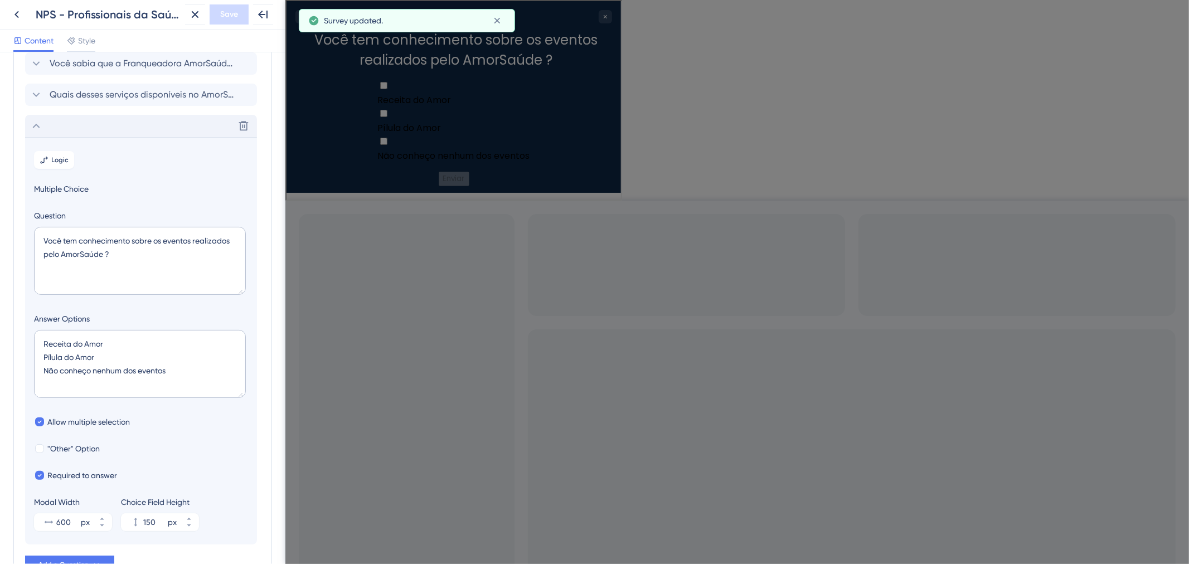
click at [100, 128] on div "Delete" at bounding box center [141, 126] width 232 height 22
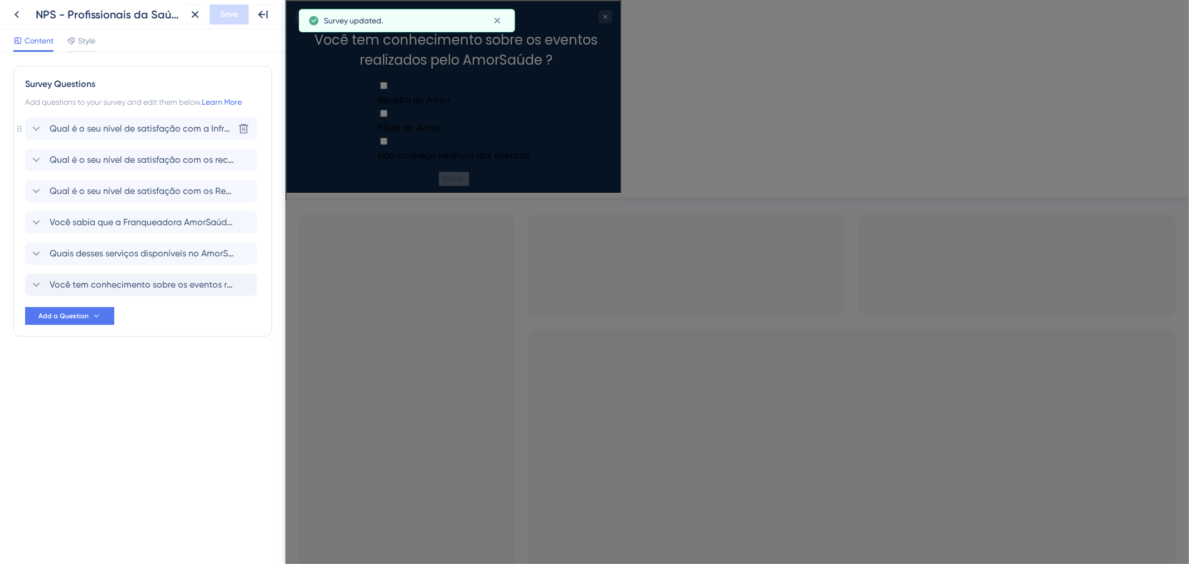
scroll to position [0, 0]
click at [85, 256] on span "Quais desses serviços disponíveis no AmorSaúde você conhece ?" at bounding box center [142, 253] width 184 height 13
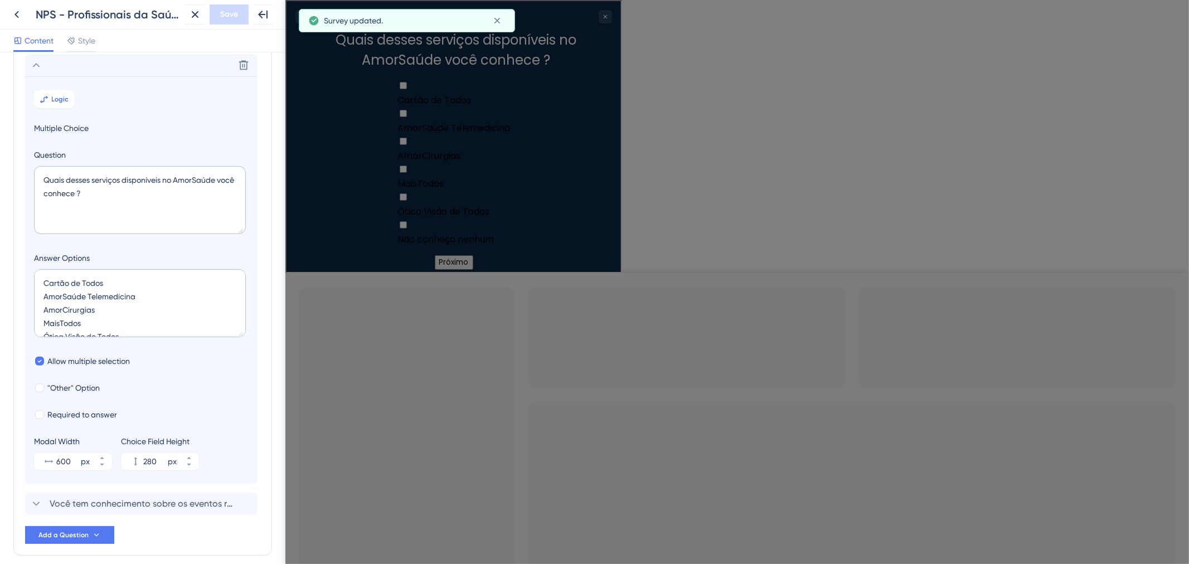
scroll to position [190, 0]
click at [106, 72] on div "Delete" at bounding box center [141, 63] width 232 height 22
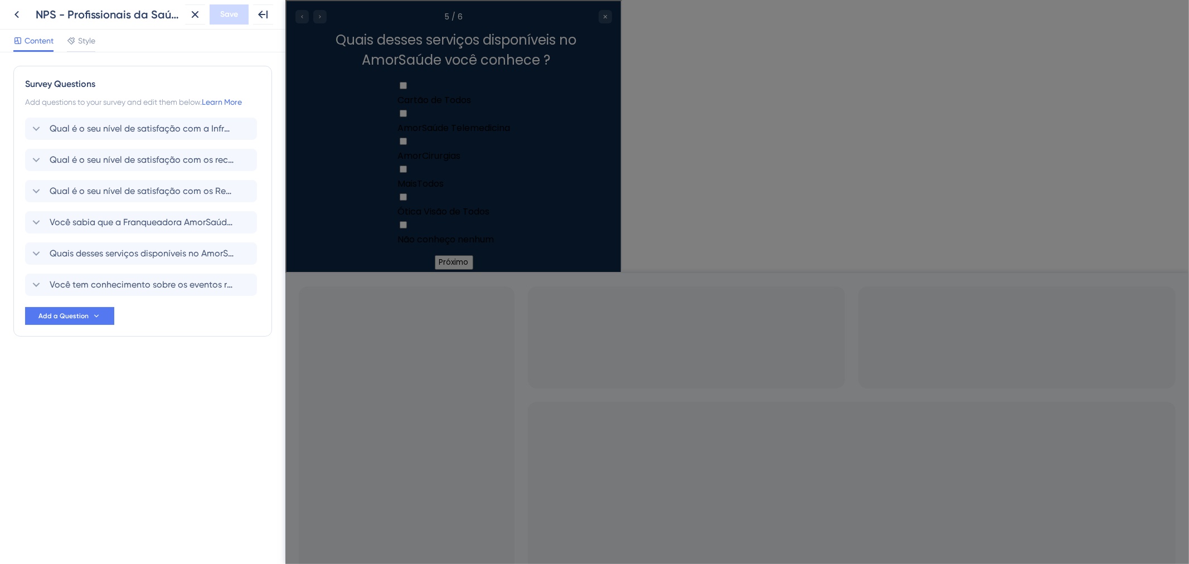
click at [113, 307] on div "Add a Question" at bounding box center [69, 316] width 89 height 18
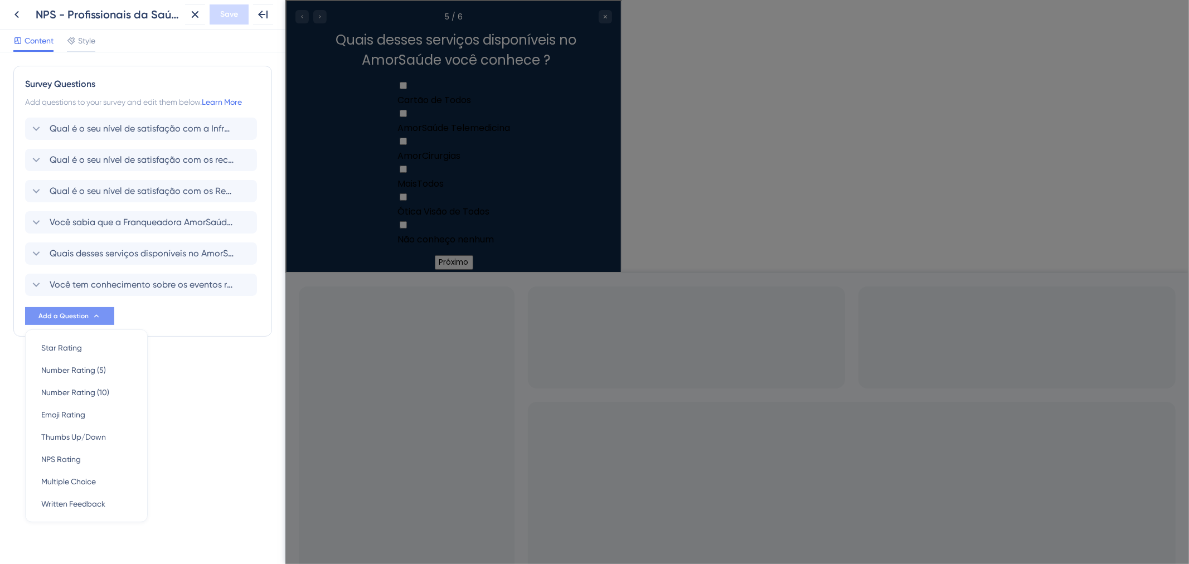
scroll to position [3, 0]
click at [87, 464] on div "NPS Rating NPS Rating" at bounding box center [86, 456] width 90 height 22
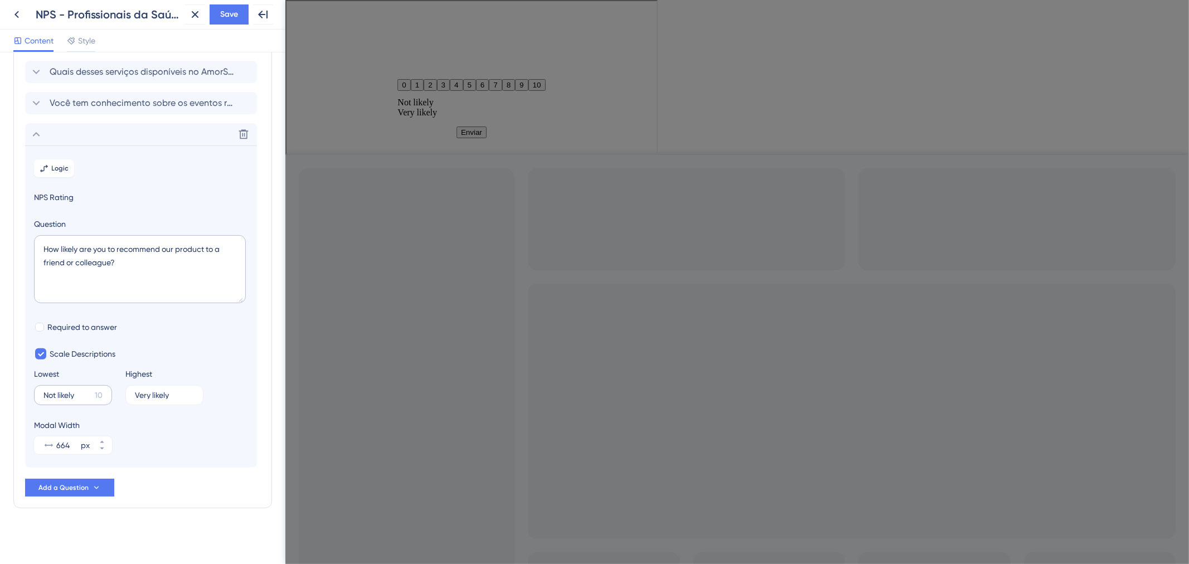
scroll to position [184, 0]
click at [120, 274] on textarea "How likely are you to recommend our product to a friend or colleague?" at bounding box center [140, 267] width 212 height 68
click at [240, 129] on icon at bounding box center [243, 131] width 11 height 11
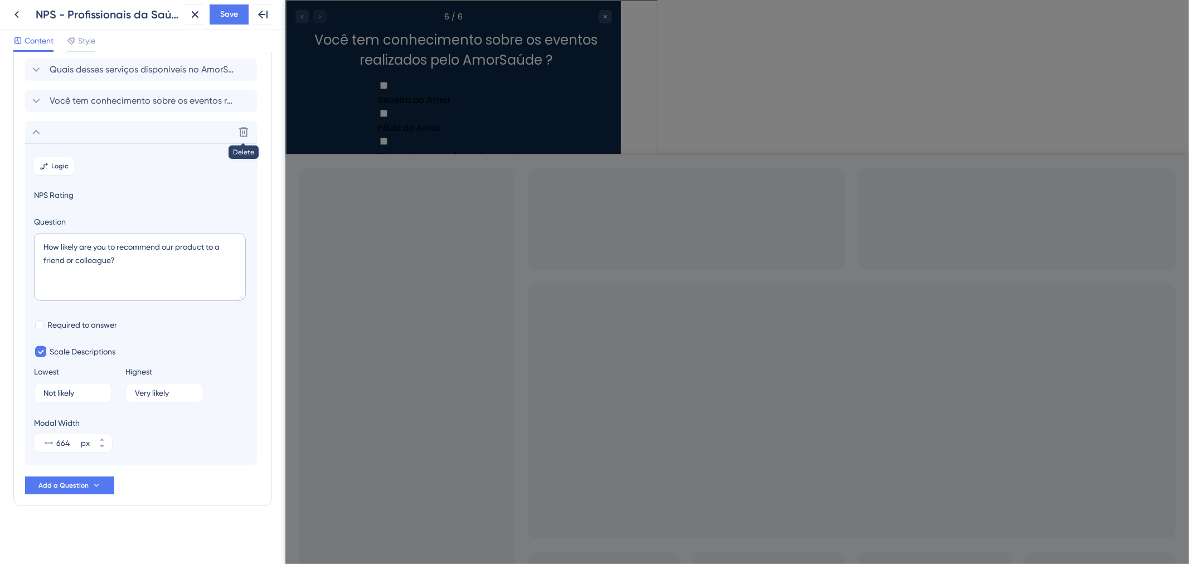
scroll to position [0, 0]
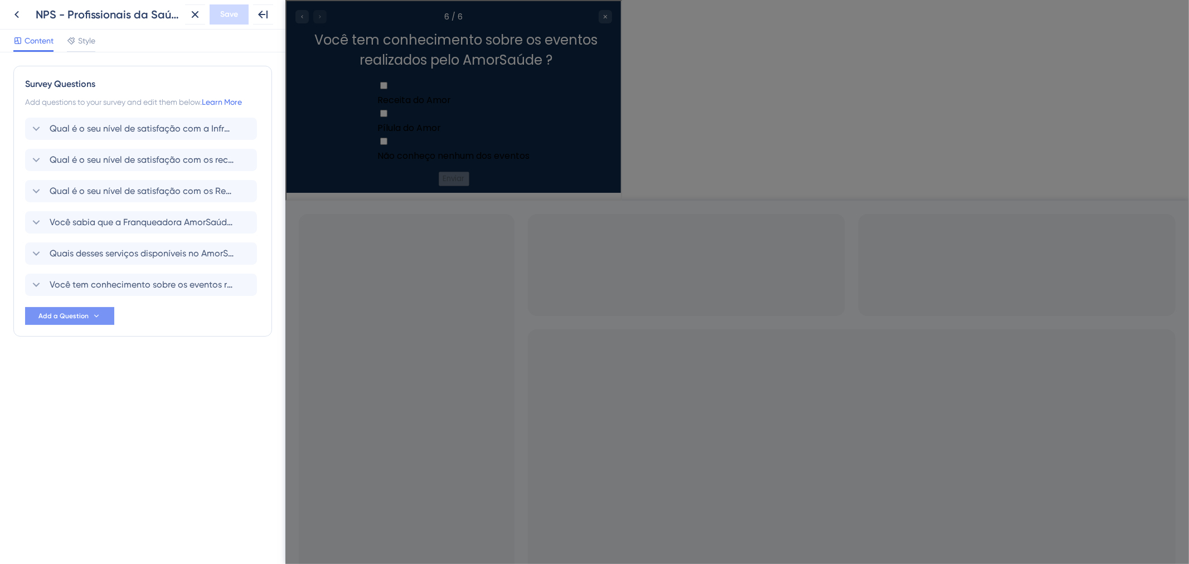
click at [64, 319] on span "Add a Question" at bounding box center [63, 315] width 50 height 9
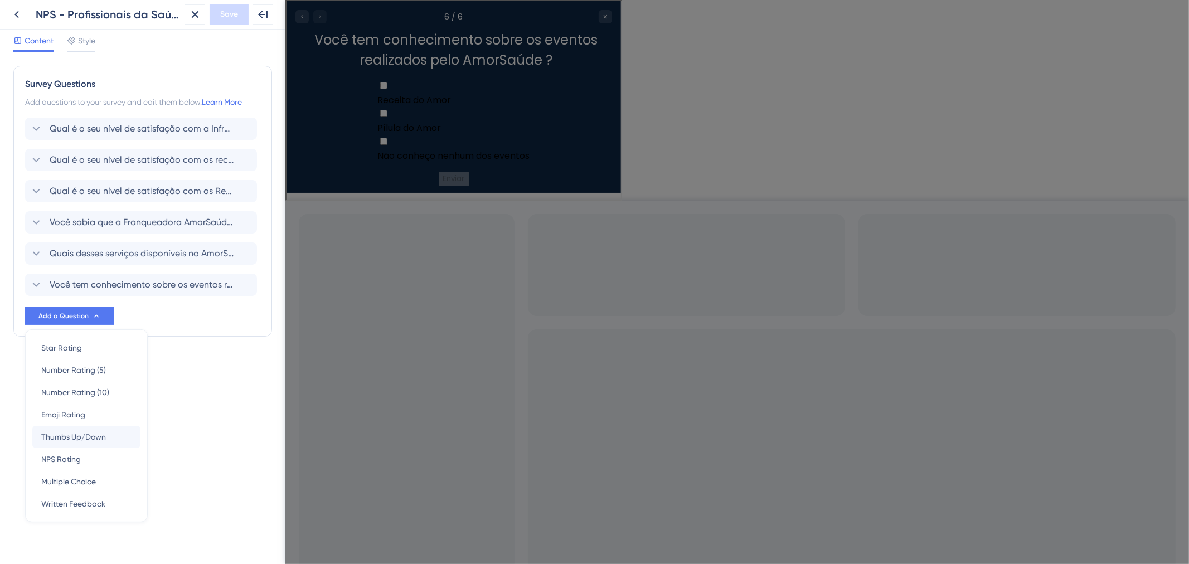
scroll to position [3, 0]
click at [77, 473] on span "Multiple Choice" at bounding box center [68, 478] width 55 height 13
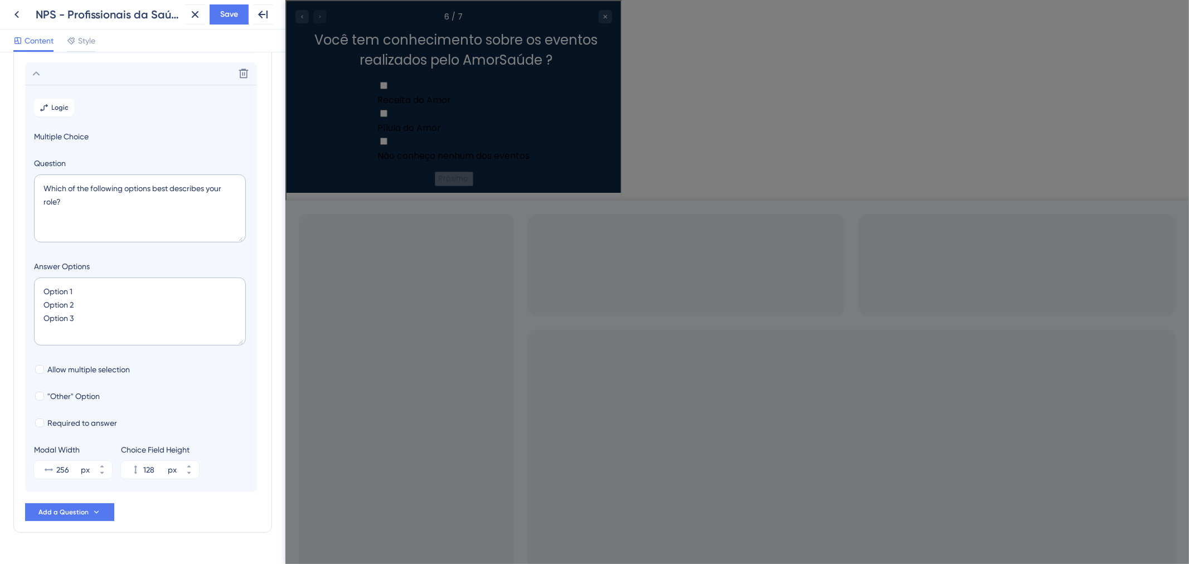
scroll to position [252, 0]
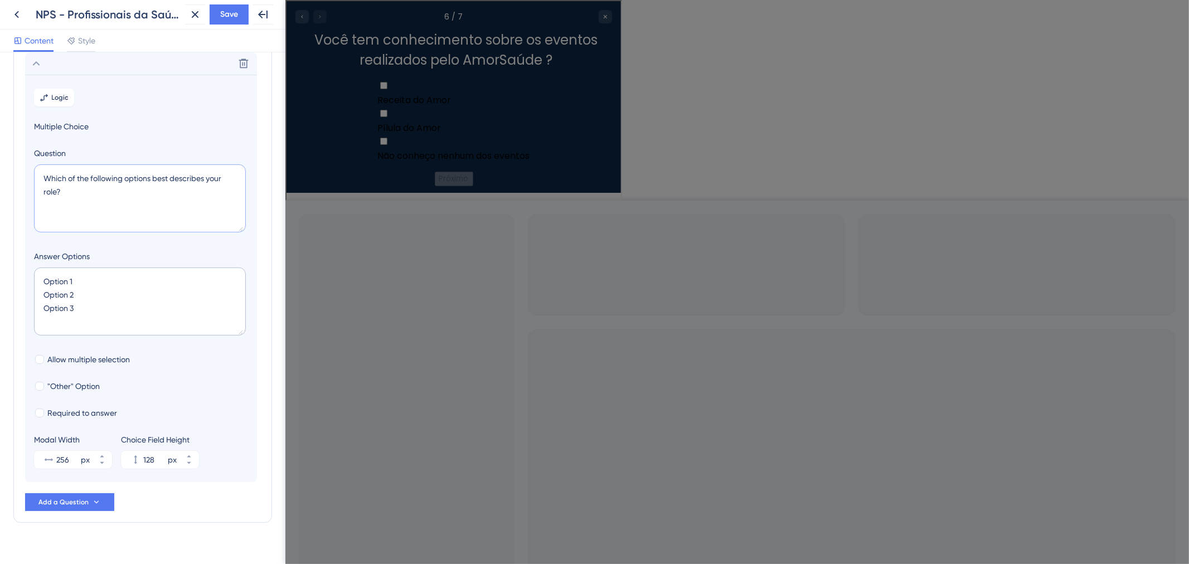
click at [125, 197] on textarea "Which of the following options best describes your role?" at bounding box center [140, 198] width 212 height 68
paste textarea "Você sabia que o AmorSaúde oferece benefícios por meio de parcerias com outras …"
click at [191, 190] on textarea "Você sabia que o AmorSaúde oferece benefícios por meio de parcerias com outras …" at bounding box center [140, 198] width 212 height 68
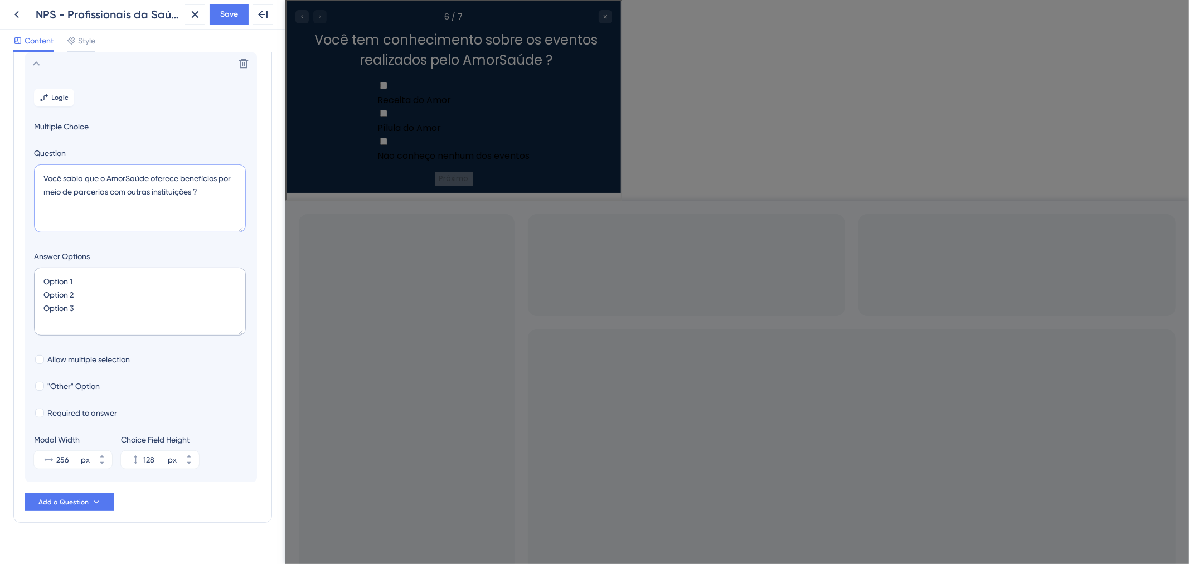
type textarea "Você sabia que o AmorSaúde oferece benefícios por meio de parcerias com outras …"
click at [132, 283] on textarea "Option 1 Option 2 Option 3" at bounding box center [140, 301] width 212 height 68
click at [128, 304] on textarea "Option 1 Option 2 Option 3" at bounding box center [140, 301] width 212 height 68
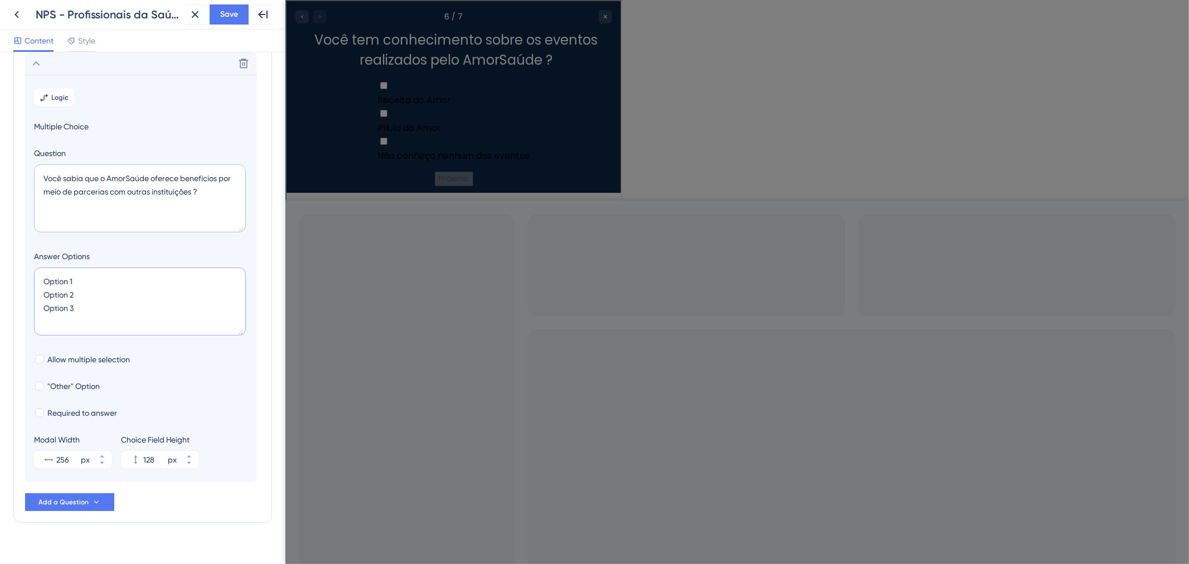
drag, startPoint x: 117, startPoint y: 316, endPoint x: 21, endPoint y: 269, distance: 106.9
click at [21, 269] on div "Survey Questions Add questions to your survey and edit them below. Learn More Q…" at bounding box center [142, 167] width 259 height 709
type textarea "S"
type input "40"
type textarea "São Leopoldo Mandic S"
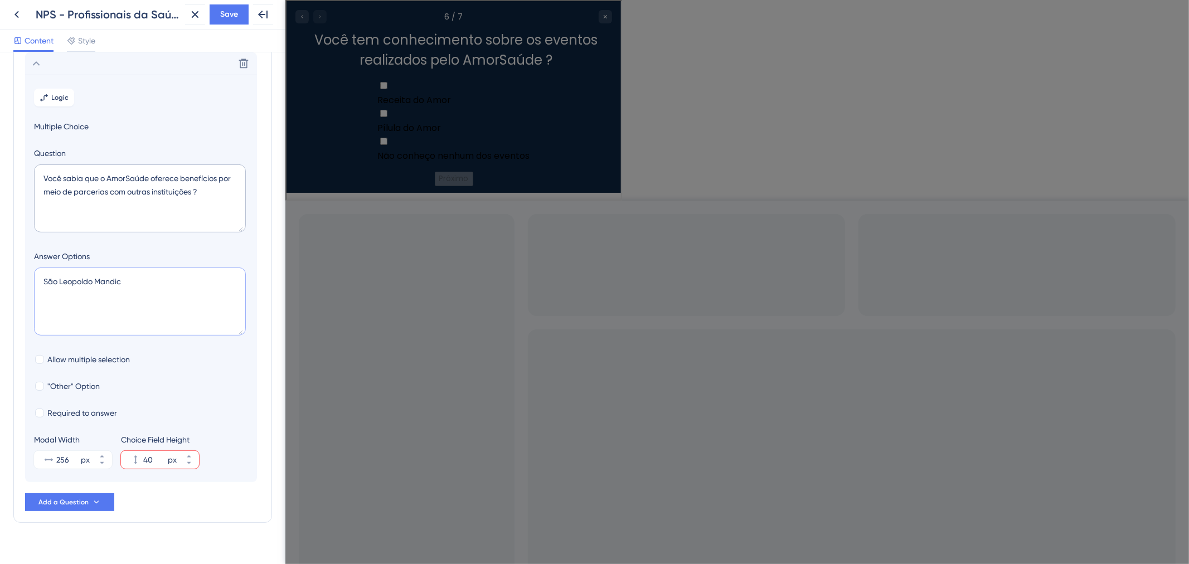
type input "84"
type textarea "São Leopoldo Mandic Sinaxys F"
type input "128"
type textarea "São Leopoldo Mandic Sinaxys Fatesa N"
type input "172"
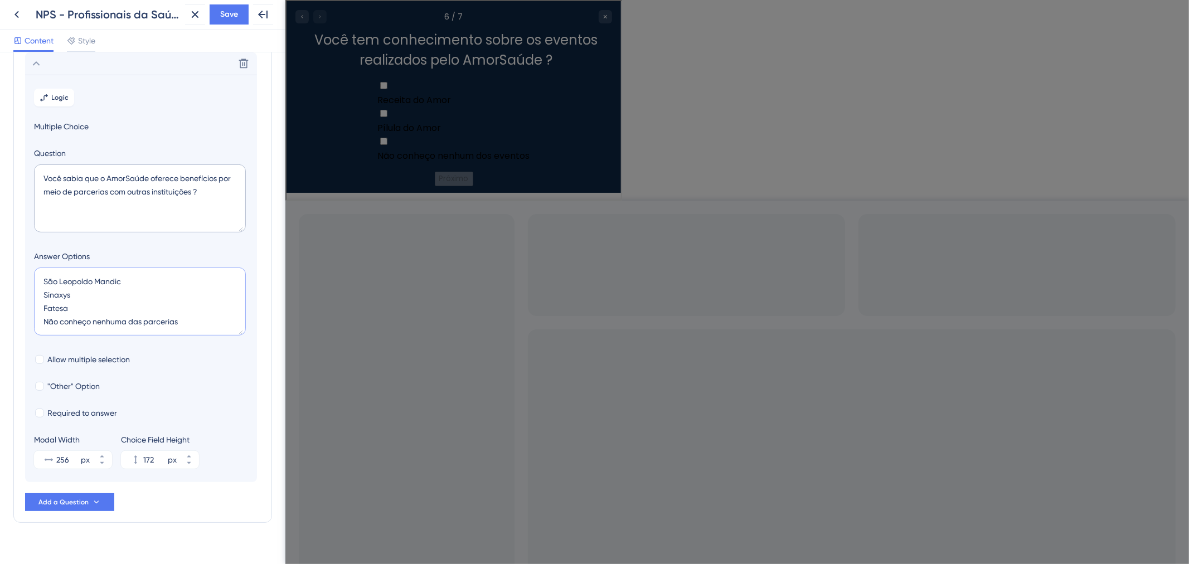
type textarea "São Leopoldo Mandic Sinaxys Fatesa Não conheço nenhuma das parcerias"
click at [325, 10] on div "6 / 7" at bounding box center [452, 15] width 317 height 13
click at [376, 97] on label "Receita do Amor" at bounding box center [452, 92] width 152 height 28
checkbox input "true"
click at [449, 184] on button "Próximo" at bounding box center [452, 191] width 38 height 14
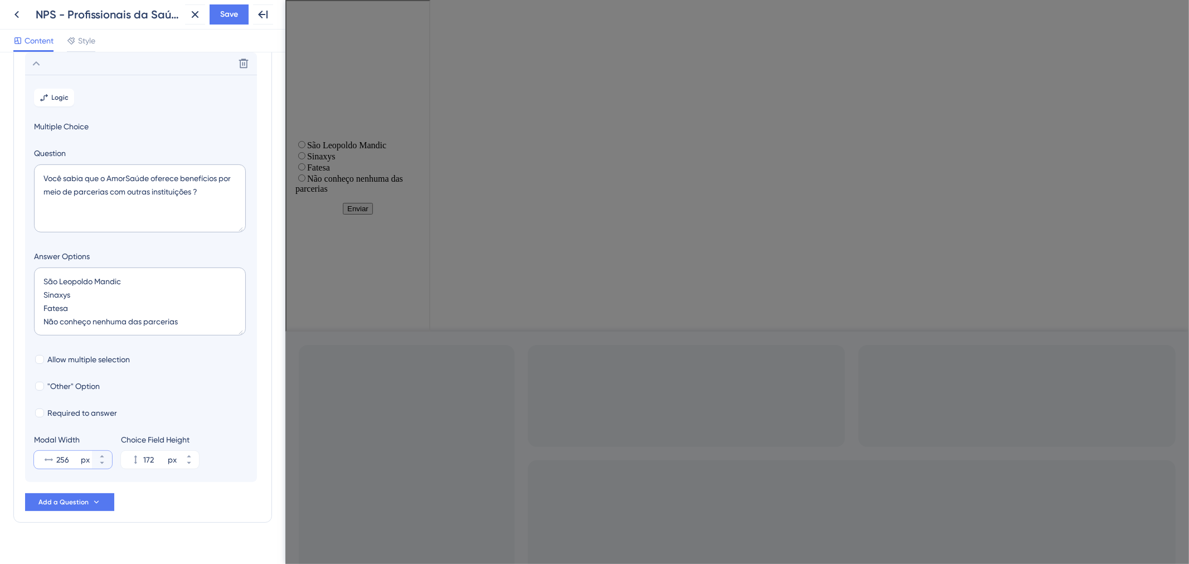
click at [70, 466] on input "256" at bounding box center [67, 459] width 22 height 13
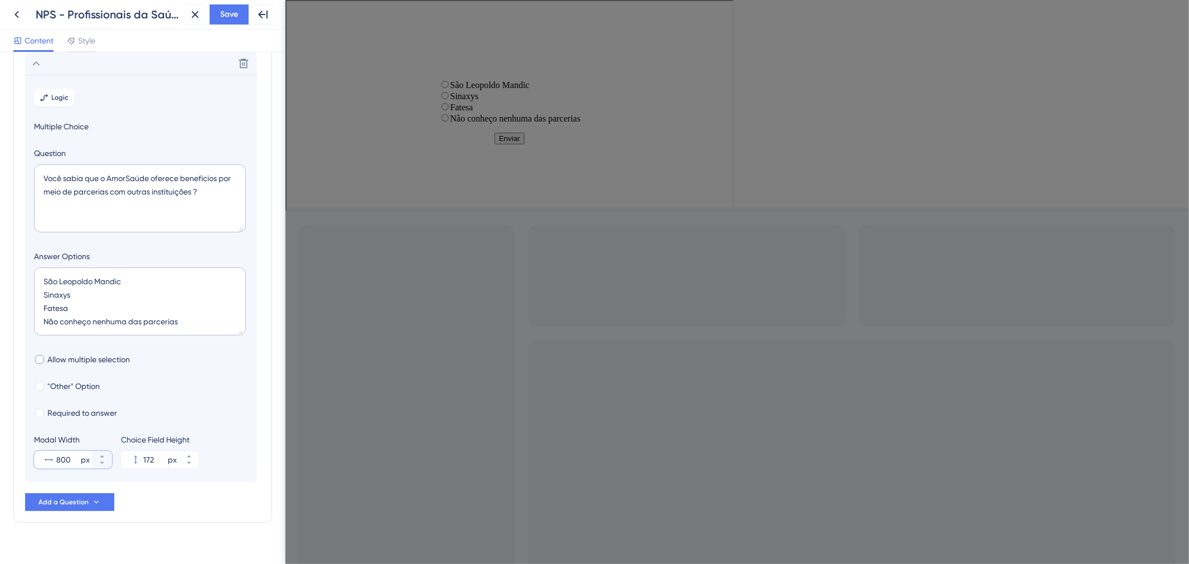
type input "800"
click at [117, 364] on span "Allow multiple selection" at bounding box center [88, 359] width 82 height 13
checkbox input "true"
click at [168, 457] on div "px" at bounding box center [172, 459] width 9 height 13
click at [166, 457] on input "172" at bounding box center [154, 459] width 22 height 13
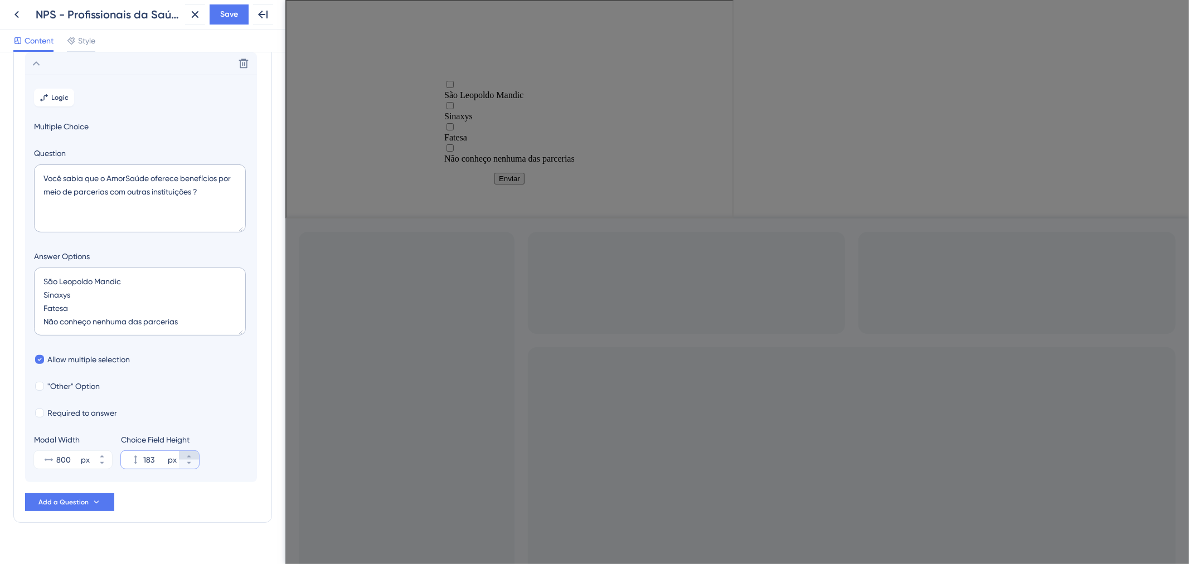
click at [183, 457] on button "183 px" at bounding box center [189, 455] width 20 height 9
click at [190, 465] on icon at bounding box center [189, 463] width 7 height 7
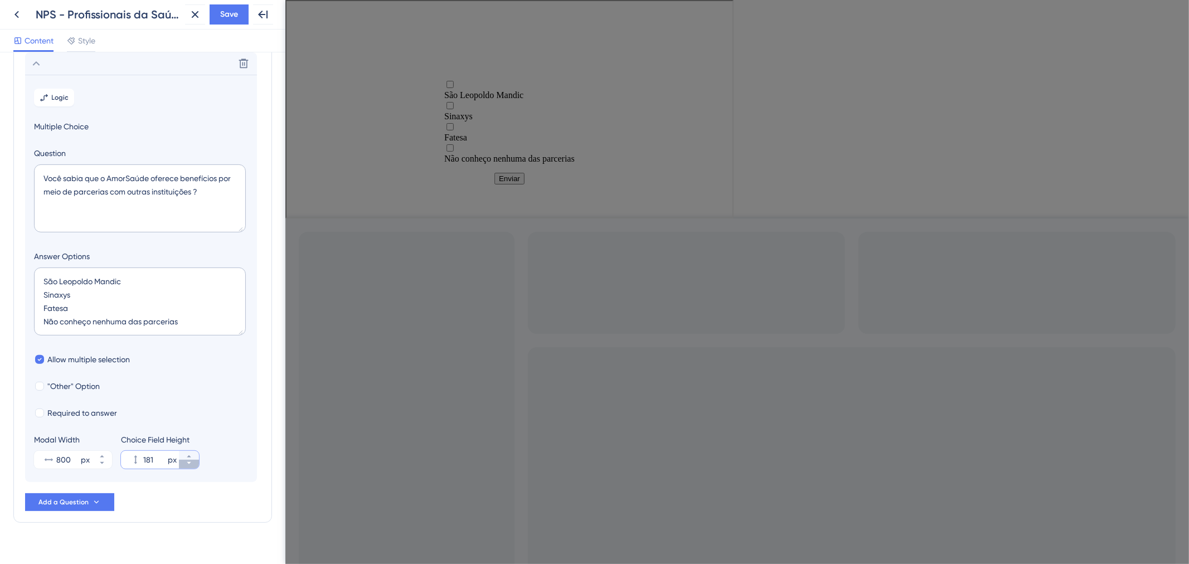
click at [190, 465] on icon at bounding box center [189, 463] width 7 height 7
type input "180"
click at [216, 11] on button "Save" at bounding box center [229, 14] width 39 height 20
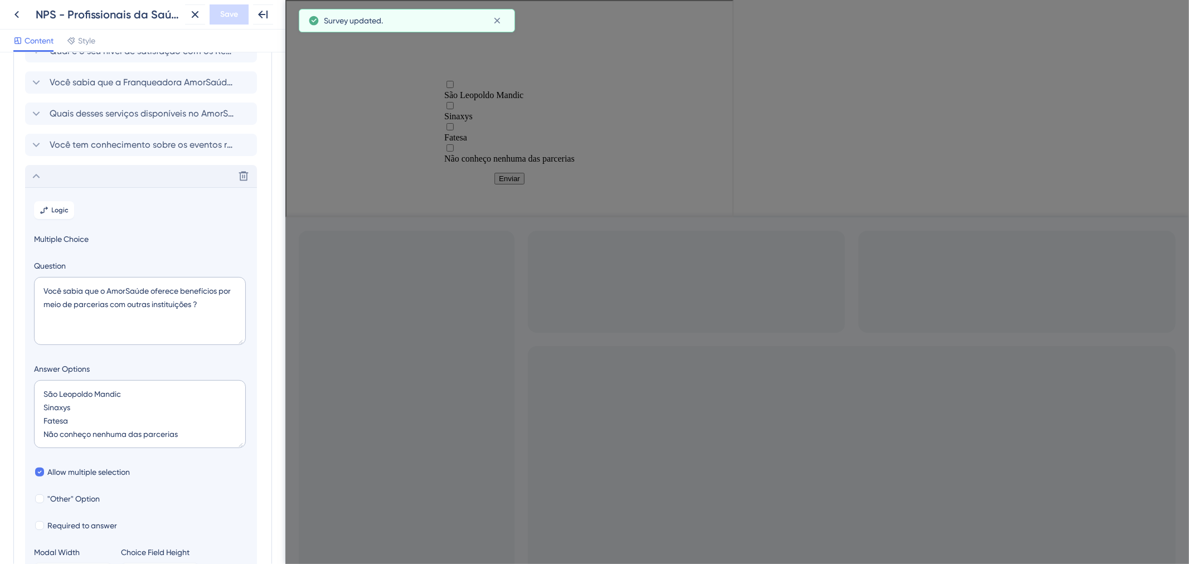
scroll to position [129, 0]
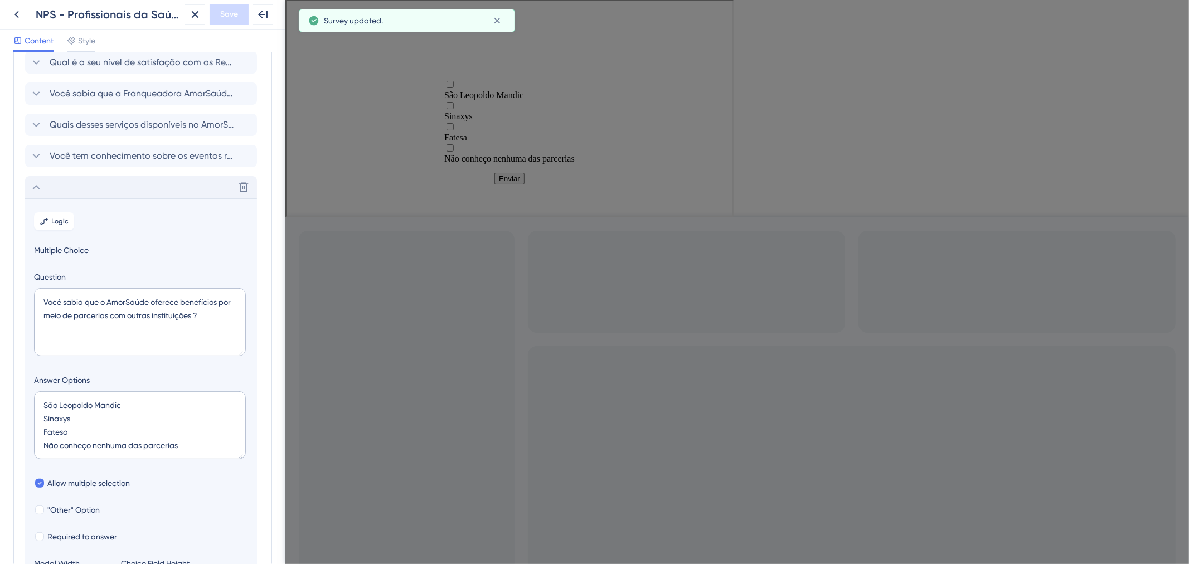
click at [66, 192] on div "Delete" at bounding box center [141, 187] width 232 height 22
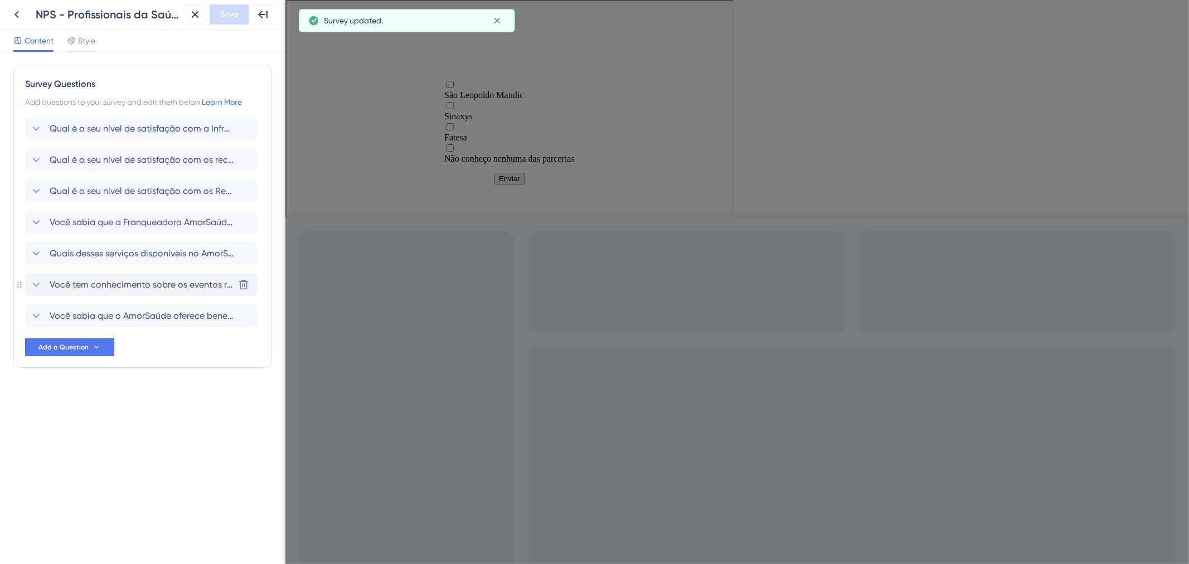
click at [120, 293] on div "Você tem conhecimento sobre os eventos realizados pelo AmorSaúde ? Delete" at bounding box center [141, 285] width 232 height 22
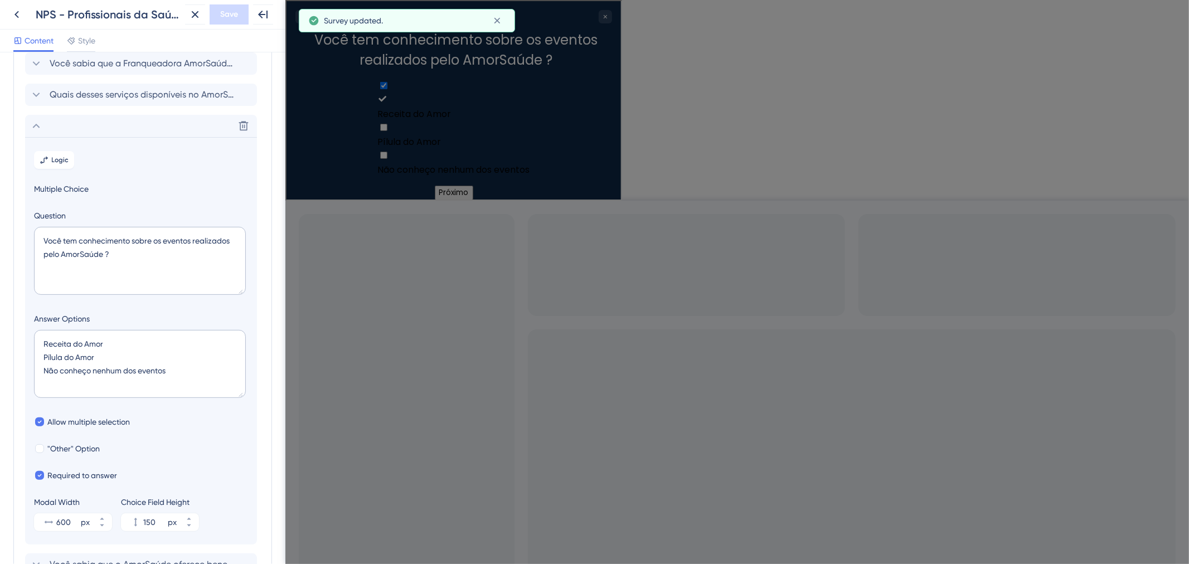
scroll to position [221, 0]
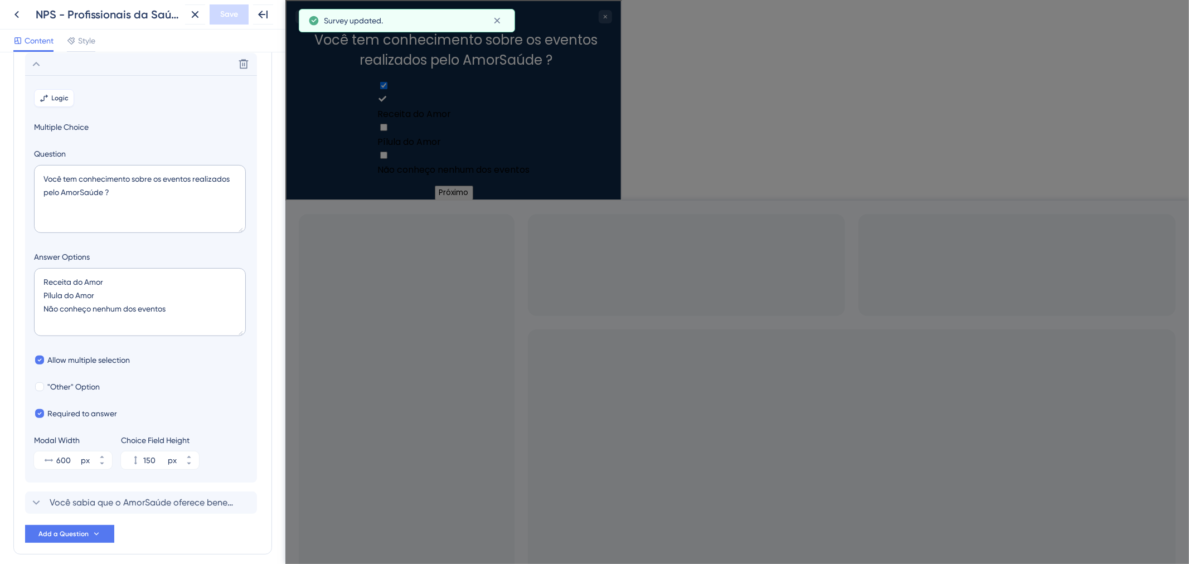
click at [37, 87] on section "Logic Multiple Choice Question Você tem conhecimento sobre os eventos realizado…" at bounding box center [141, 278] width 232 height 407
click at [59, 107] on section "Logic Multiple Choice Question Você tem conhecimento sobre os eventos realizado…" at bounding box center [141, 278] width 232 height 407
click at [56, 98] on span "Logic" at bounding box center [60, 98] width 17 height 9
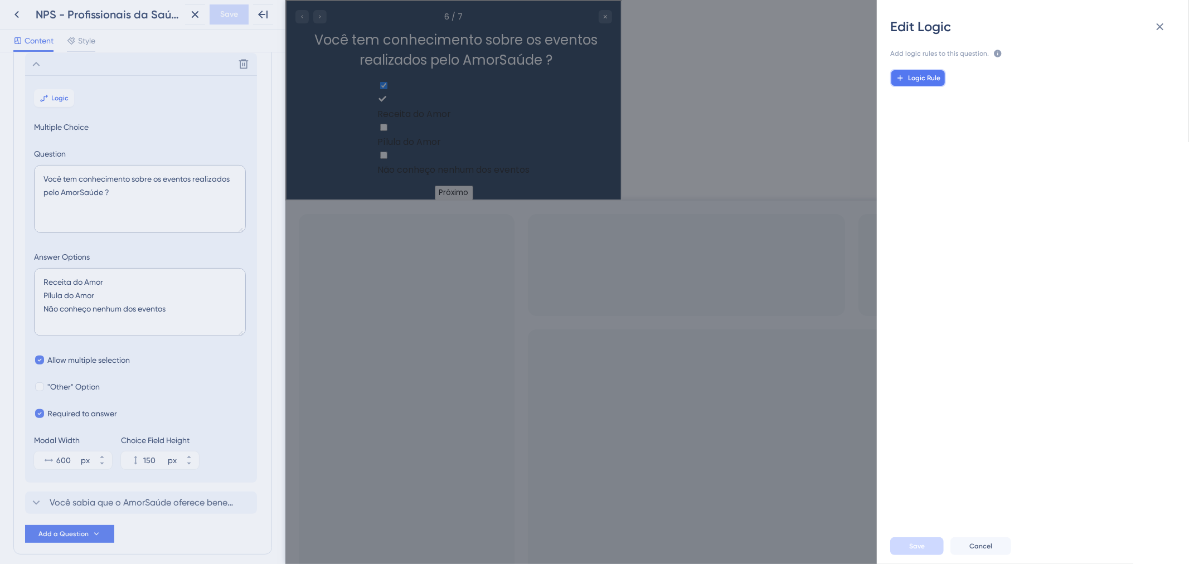
click at [929, 79] on span "Logic Rule" at bounding box center [924, 78] width 32 height 9
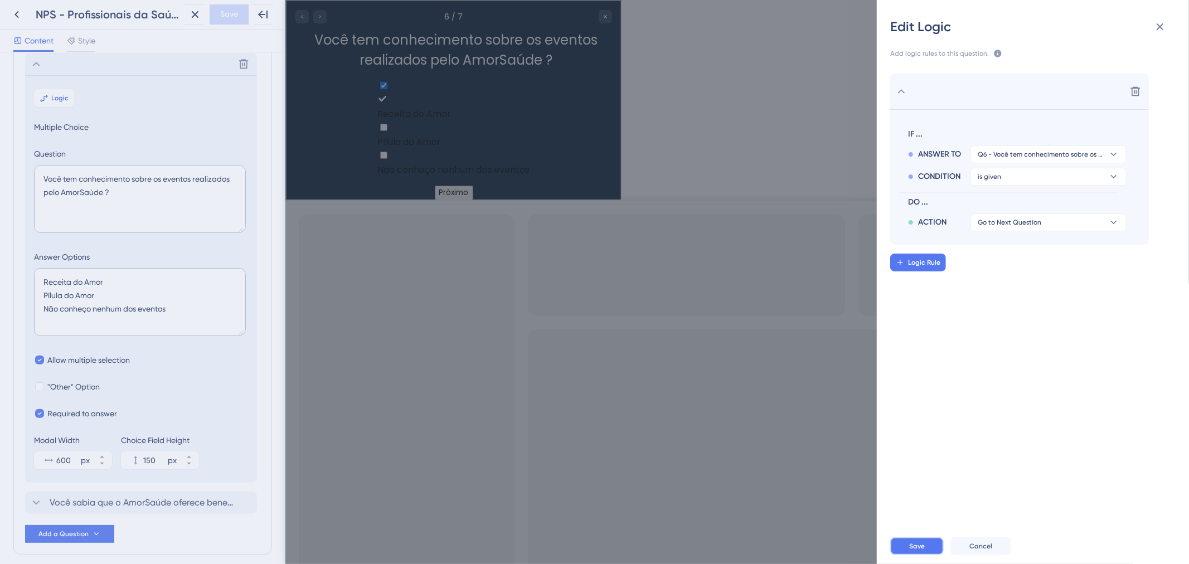
click at [926, 552] on button "Save" at bounding box center [916, 546] width 53 height 18
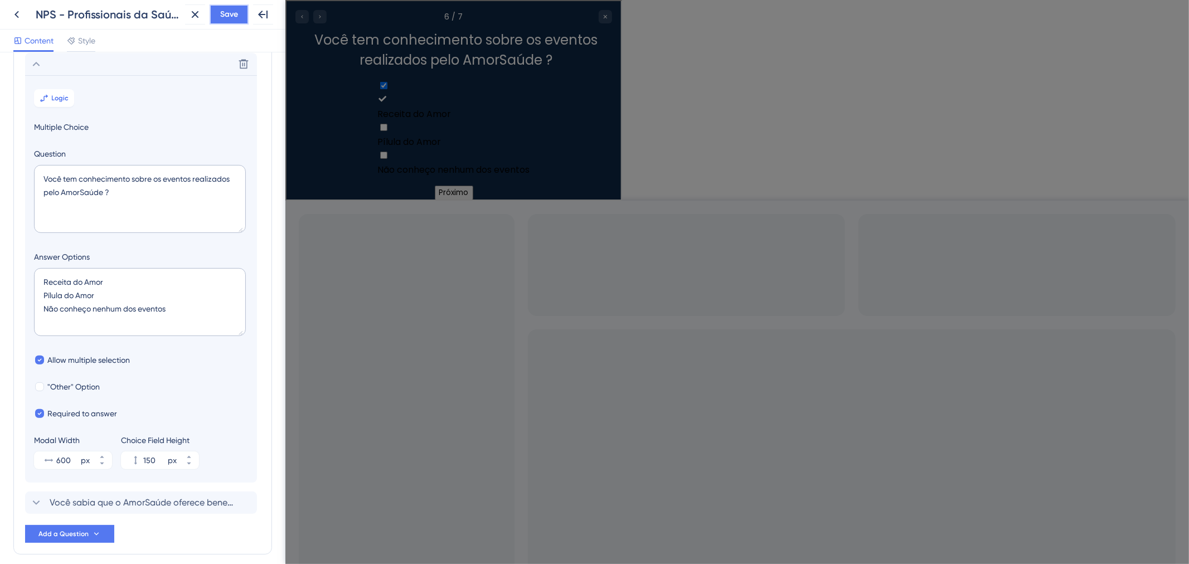
click at [212, 12] on button "Save" at bounding box center [229, 14] width 39 height 20
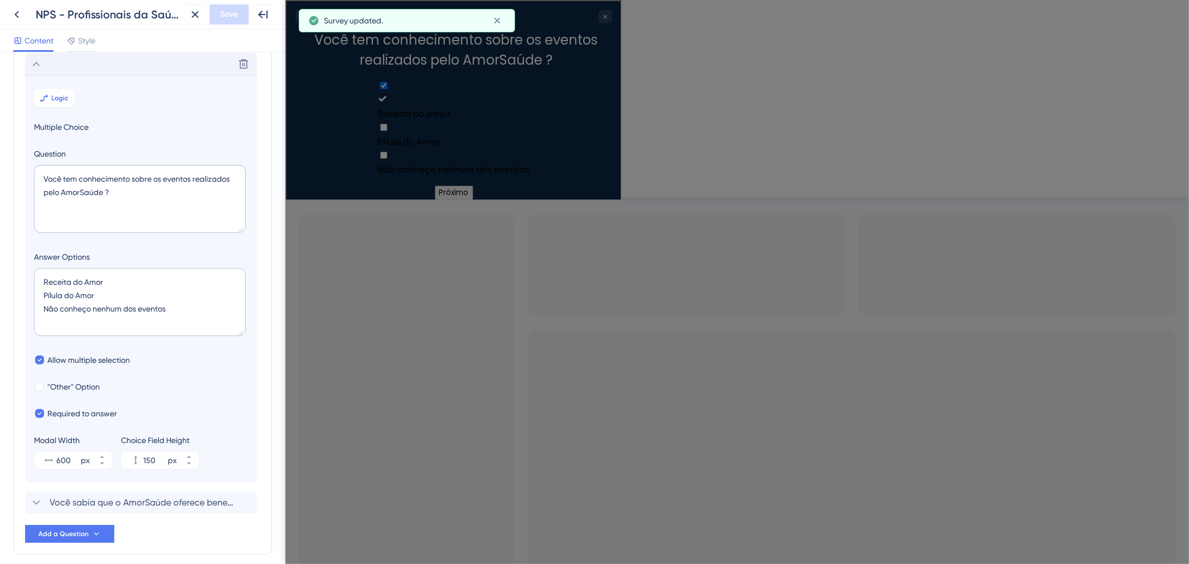
click at [69, 69] on div "Delete" at bounding box center [141, 64] width 232 height 22
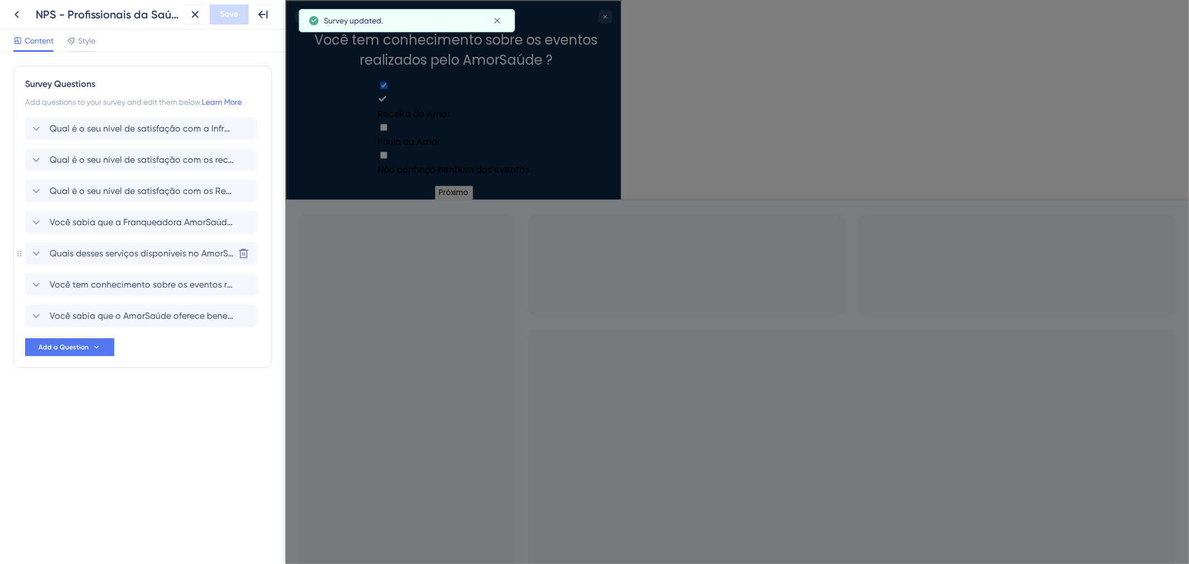
click at [148, 256] on span "Quais desses serviços disponíveis no AmorSaúde você conhece ?" at bounding box center [142, 253] width 184 height 13
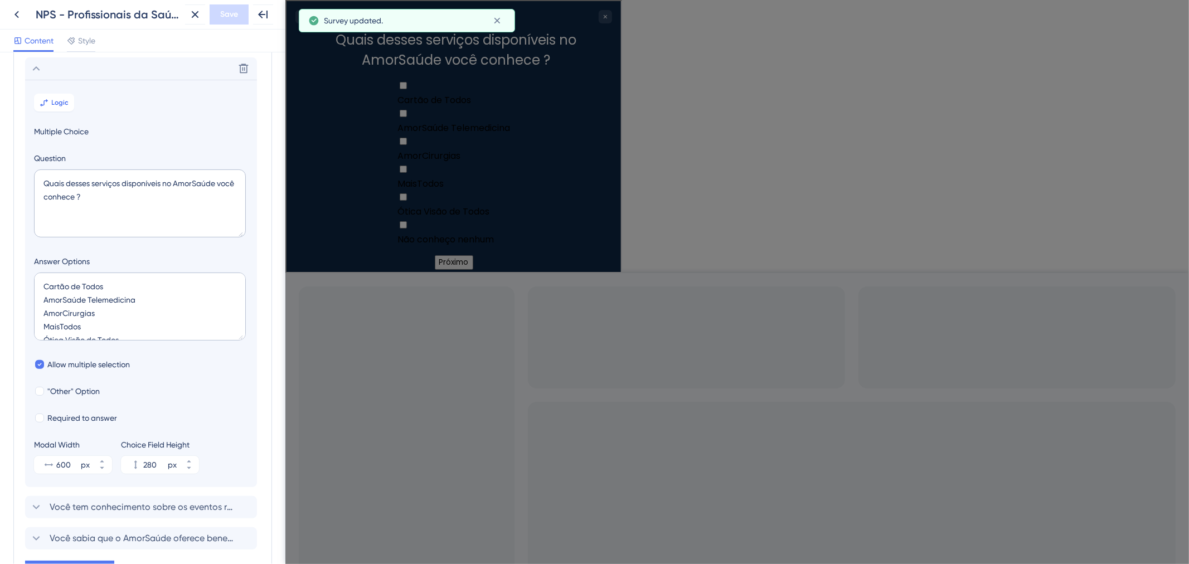
scroll to position [190, 0]
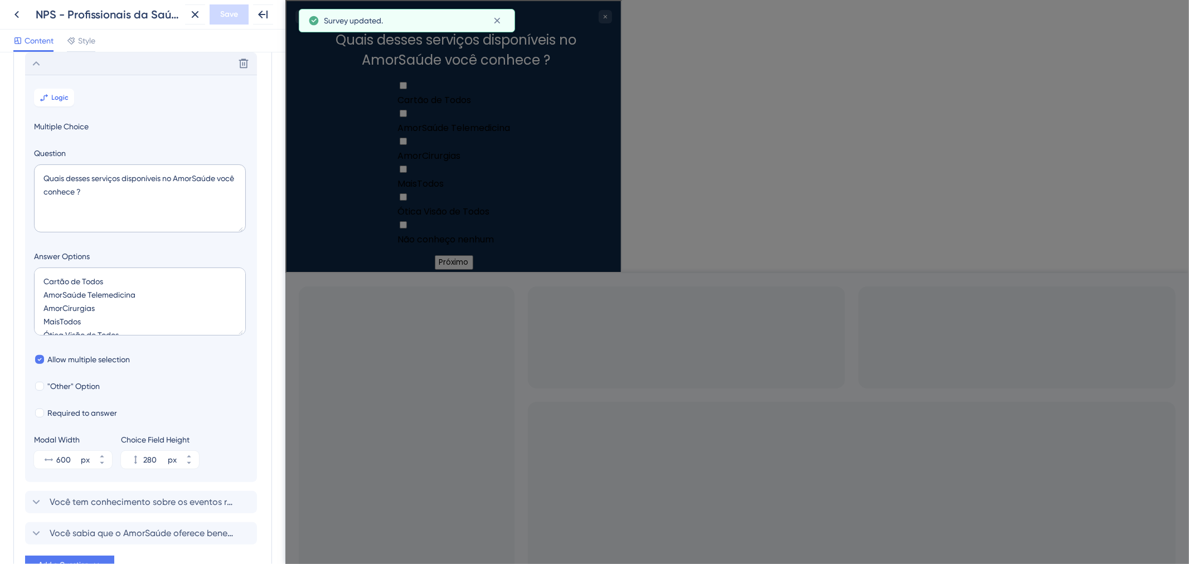
click at [110, 71] on div "Delete" at bounding box center [141, 63] width 232 height 22
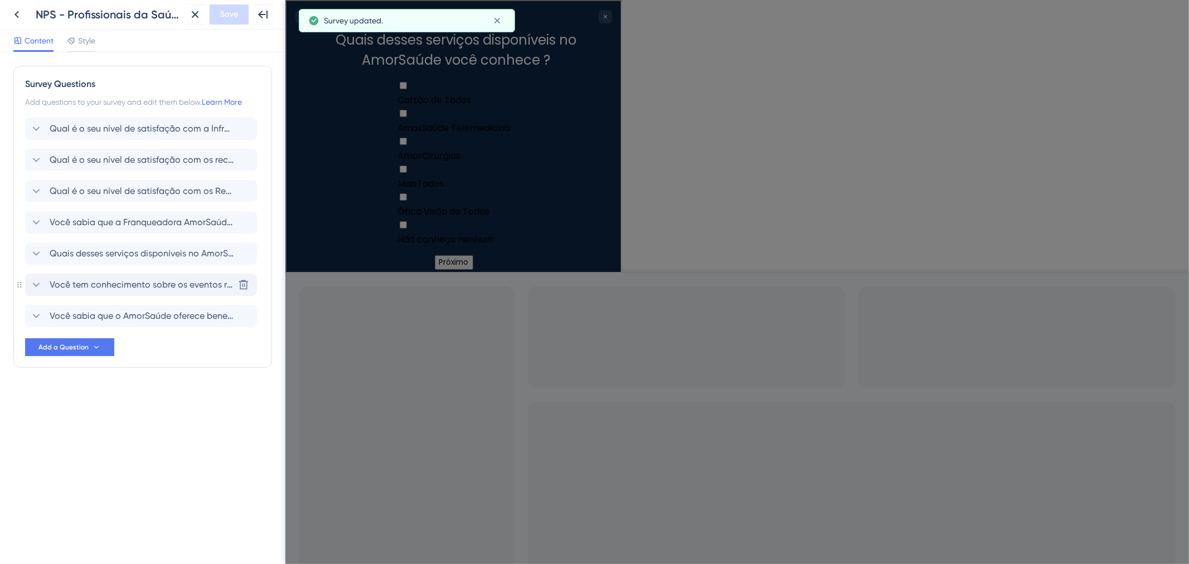
click at [99, 277] on div "Você tem conhecimento sobre os eventos realizados pelo AmorSaúde ? Delete" at bounding box center [141, 285] width 232 height 22
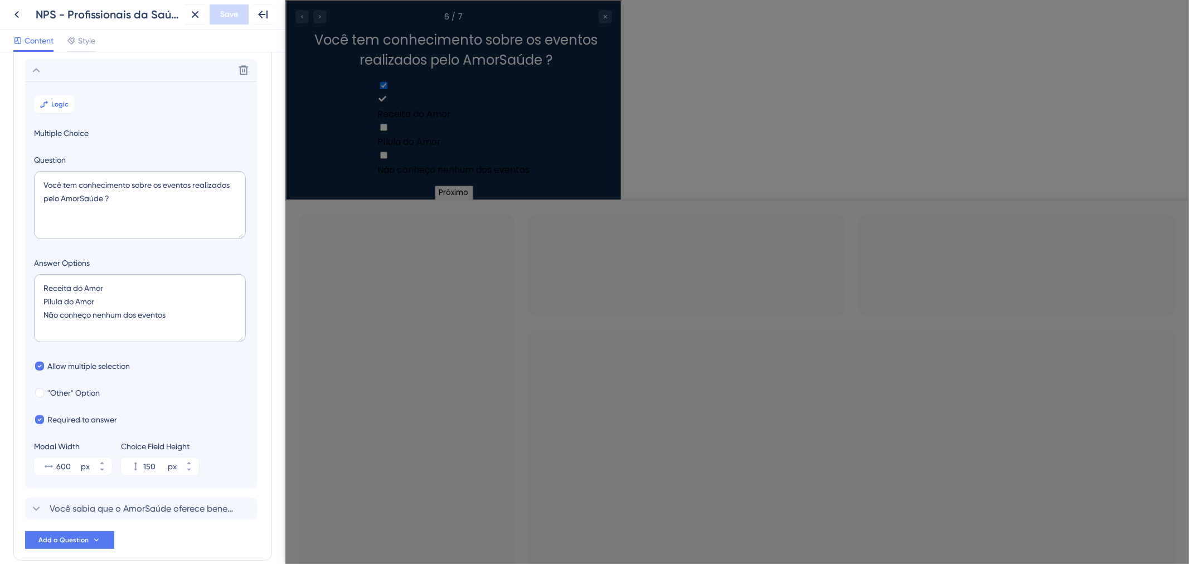
scroll to position [221, 0]
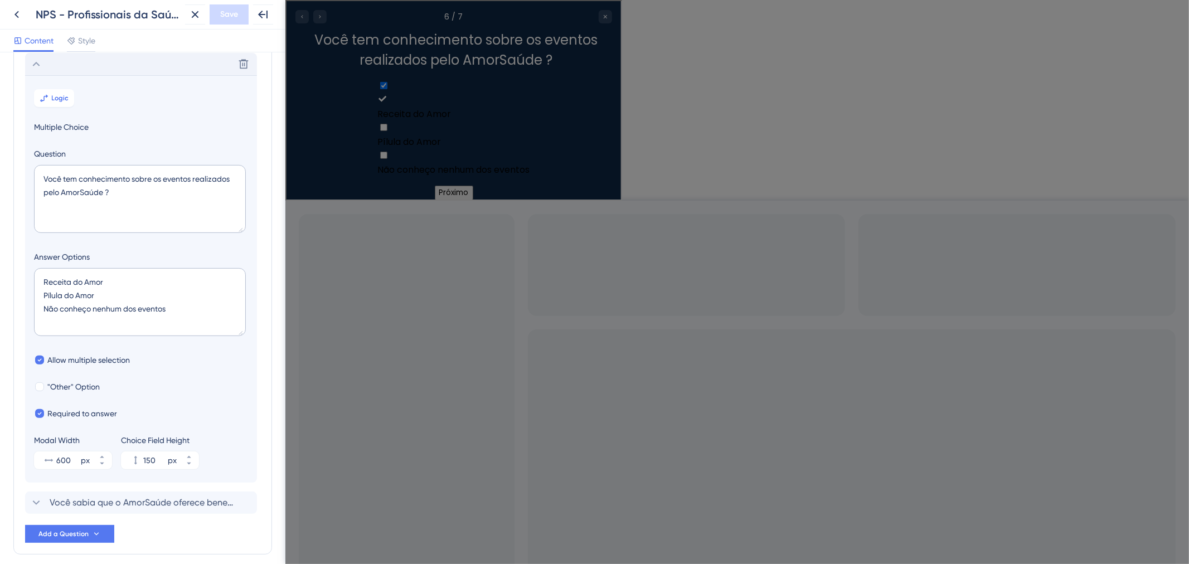
click at [126, 70] on div "Delete" at bounding box center [141, 64] width 232 height 22
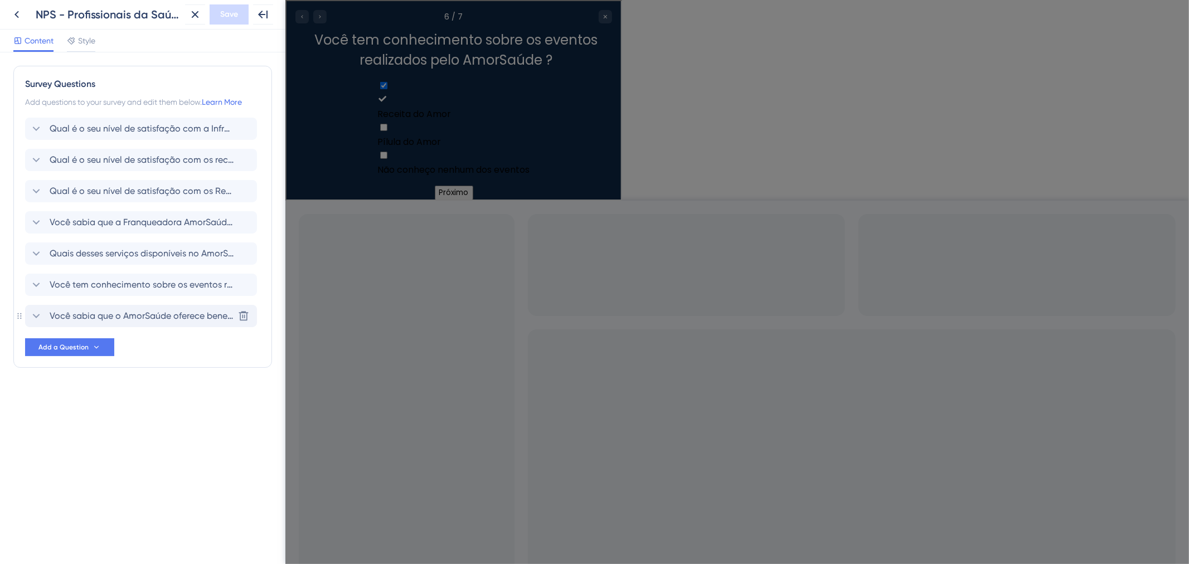
click at [119, 320] on span "Você sabia que o AmorSaúde oferece benefícios por meio de parcerias com outras …" at bounding box center [142, 315] width 184 height 13
checkbox input "false"
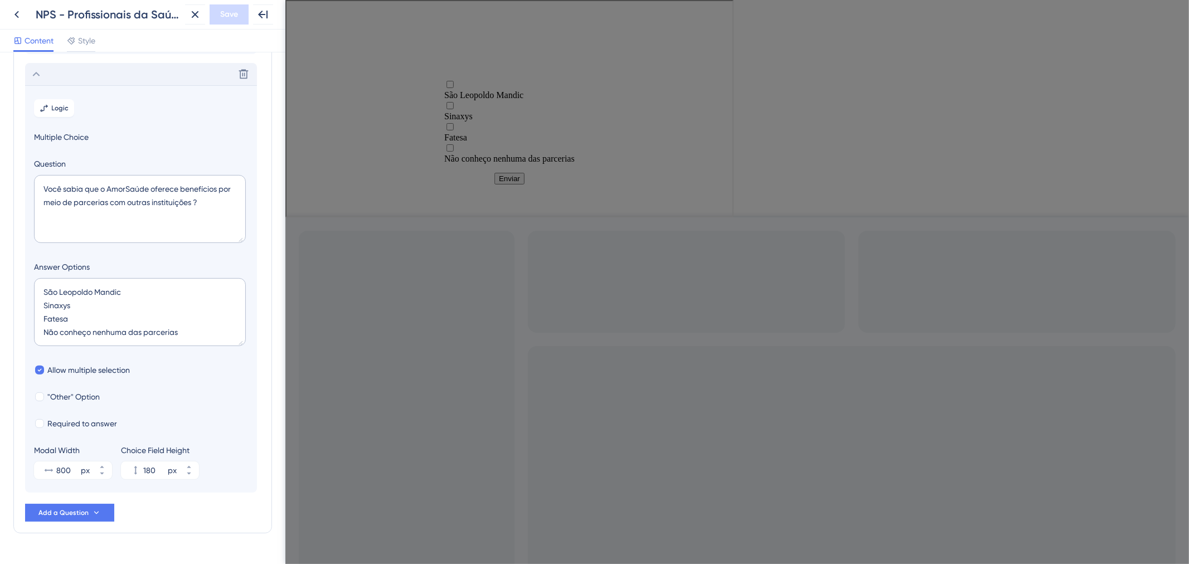
scroll to position [252, 0]
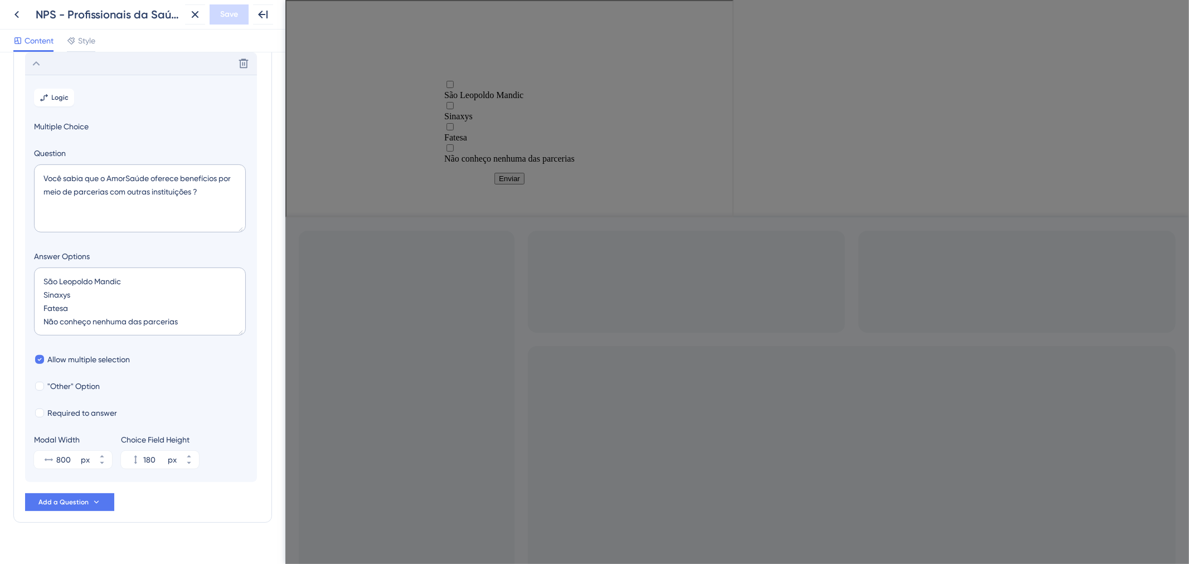
click at [149, 62] on div "Delete" at bounding box center [141, 63] width 232 height 22
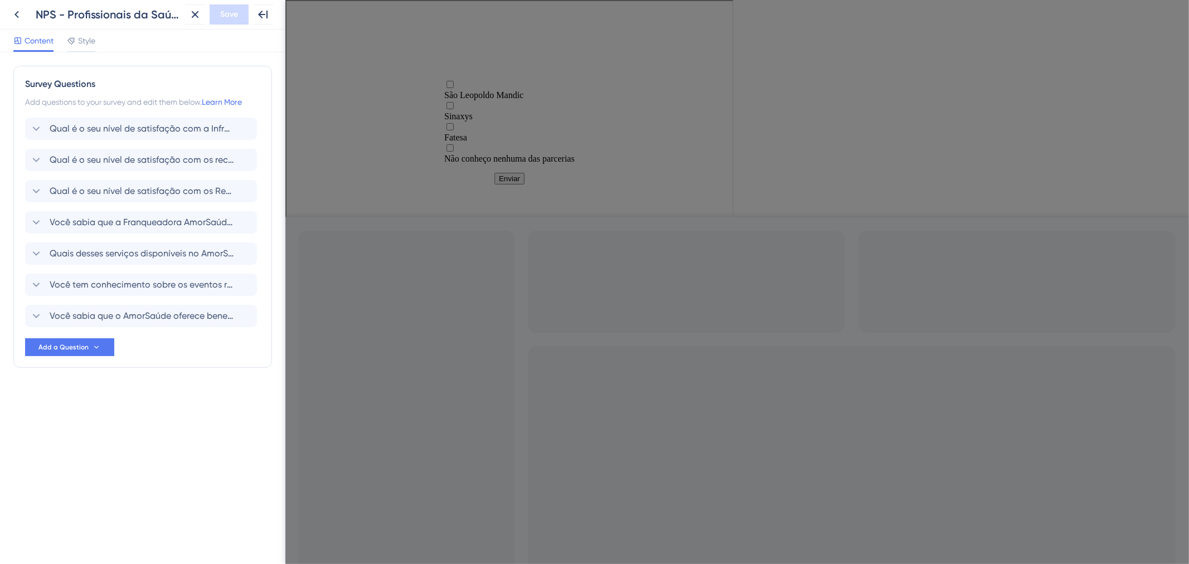
scroll to position [0, 0]
click at [87, 347] on span "Add a Question" at bounding box center [63, 347] width 50 height 9
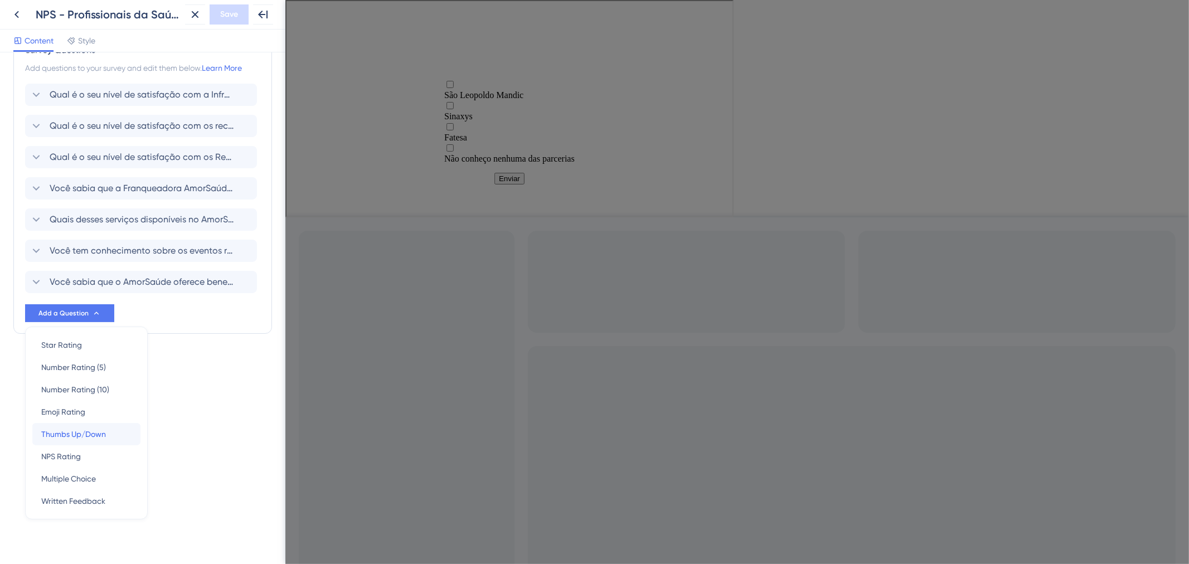
click at [103, 437] on span "Thumbs Up/Down" at bounding box center [73, 433] width 65 height 13
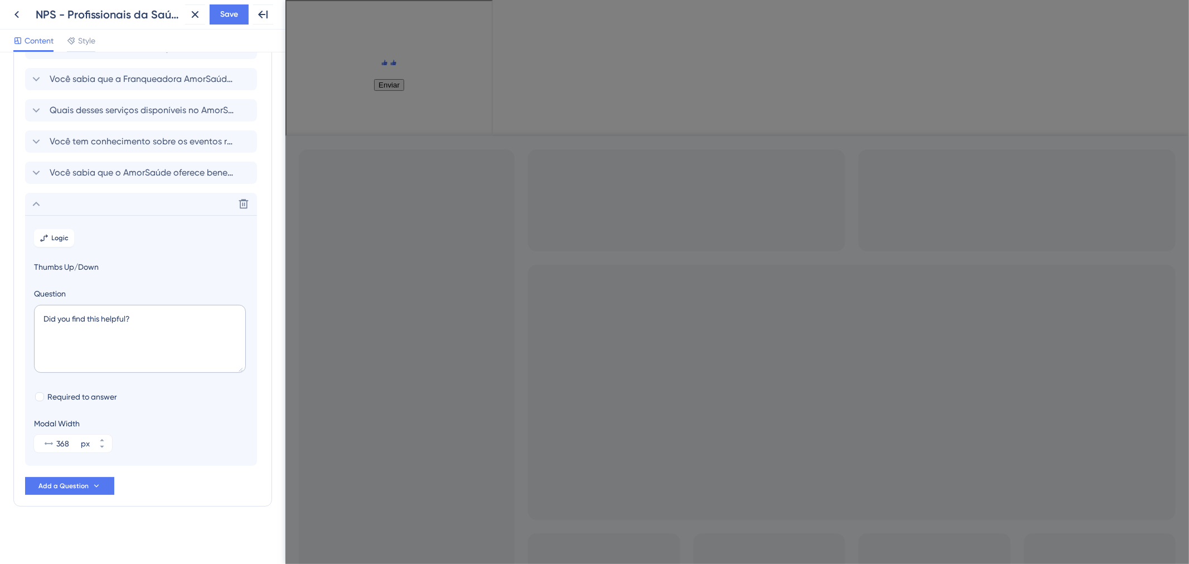
scroll to position [144, 0]
click at [118, 342] on textarea "Did you find this helpful?" at bounding box center [140, 338] width 212 height 68
paste textarea "Você conhece o Canal de Comunicação disponibilizado pela Franqueadora para os p…"
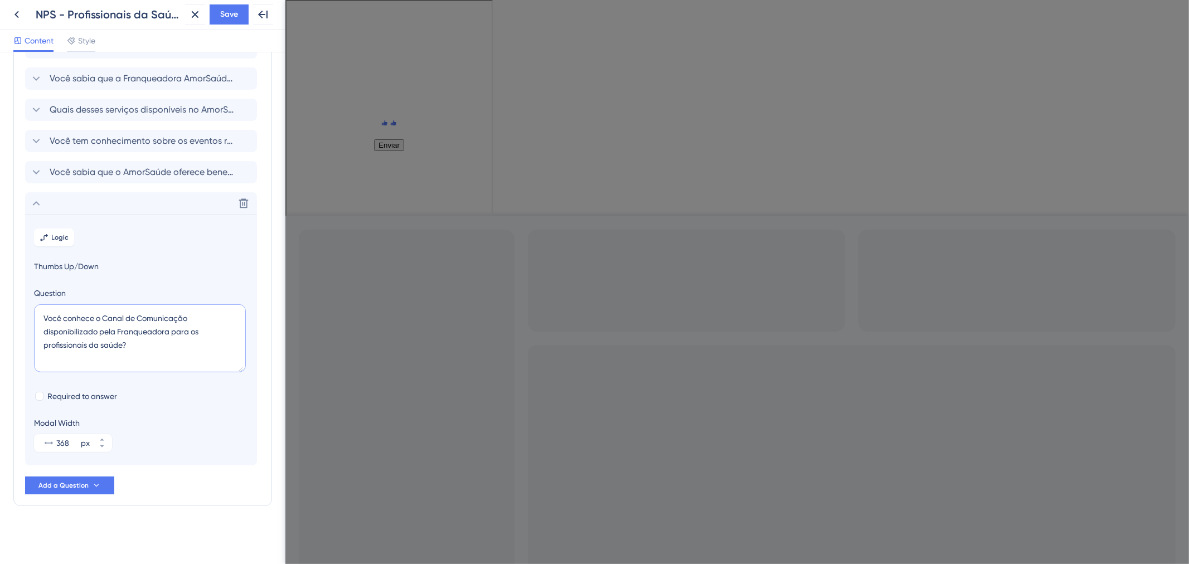
click at [125, 347] on textarea "Você conhece o Canal de Comunicação disponibilizado pela Franqueadora para os p…" at bounding box center [140, 338] width 212 height 68
type textarea "Você conhece o Canal de Comunicação disponibilizado pela Franqueadora para os p…"
click at [68, 398] on span "Required to answer" at bounding box center [82, 396] width 70 height 13
checkbox input "true"
click at [58, 446] on input "368" at bounding box center [67, 442] width 22 height 13
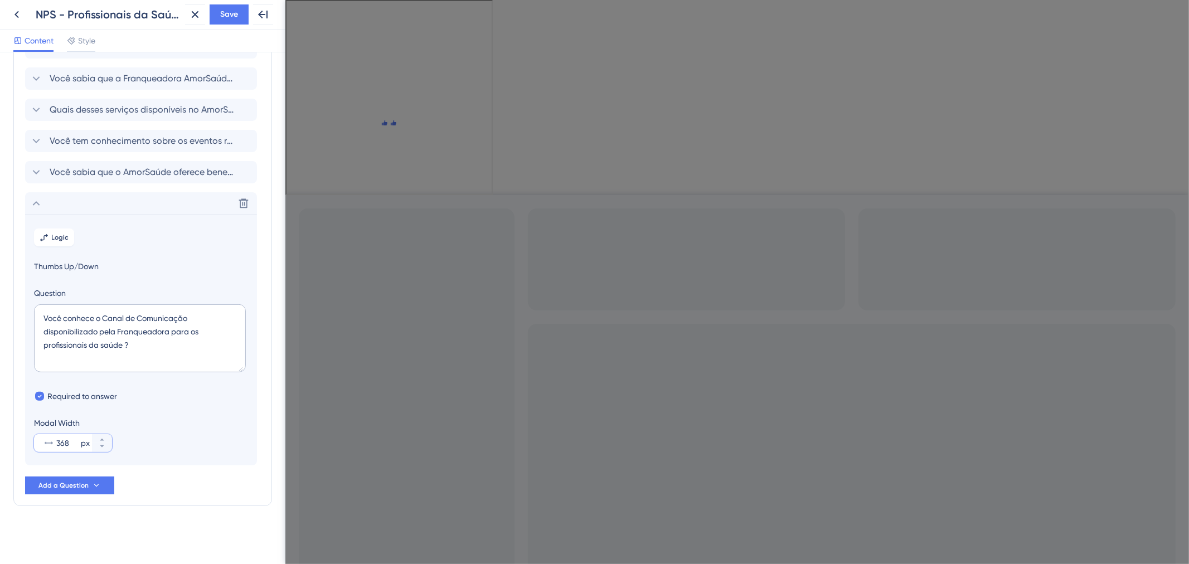
click at [71, 442] on input "368" at bounding box center [67, 442] width 22 height 13
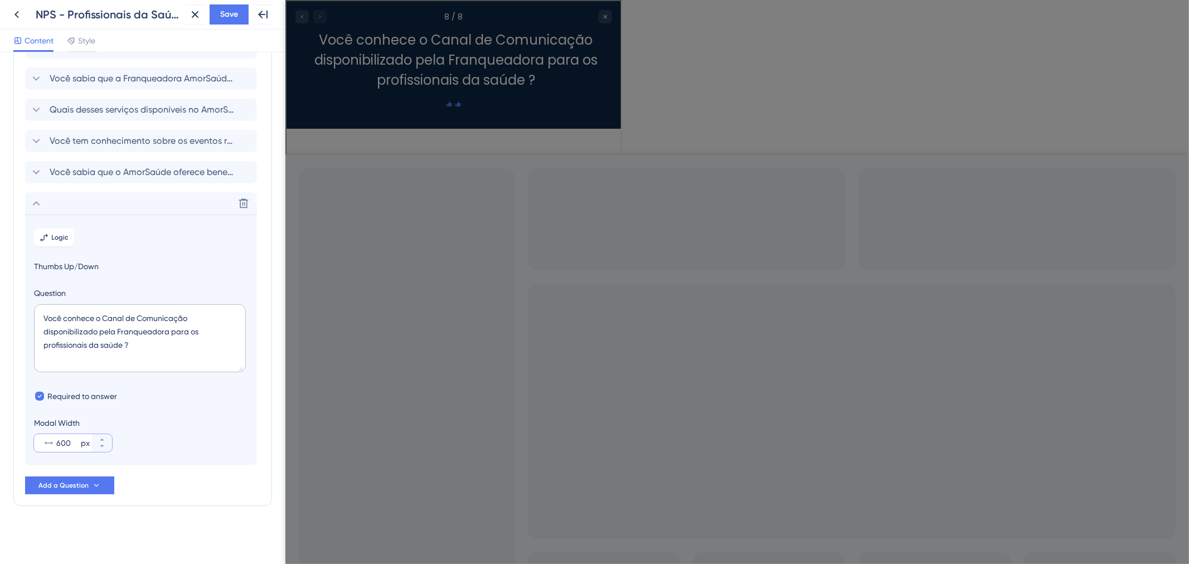
type input "600"
click at [51, 348] on textarea "Você conhece o Canal de Comunicação disponibilizado pela Franqueadora para os p…" at bounding box center [140, 338] width 212 height 68
click at [48, 344] on textarea "Você conhece o Canal de Comunicação disponibilizado pela Franqueadora para os p…" at bounding box center [140, 338] width 212 height 68
type textarea "Você conhece o Canal de Comunicação disponibilizado pela Franqueadora para os P…"
click at [231, 17] on span "Save" at bounding box center [229, 14] width 18 height 13
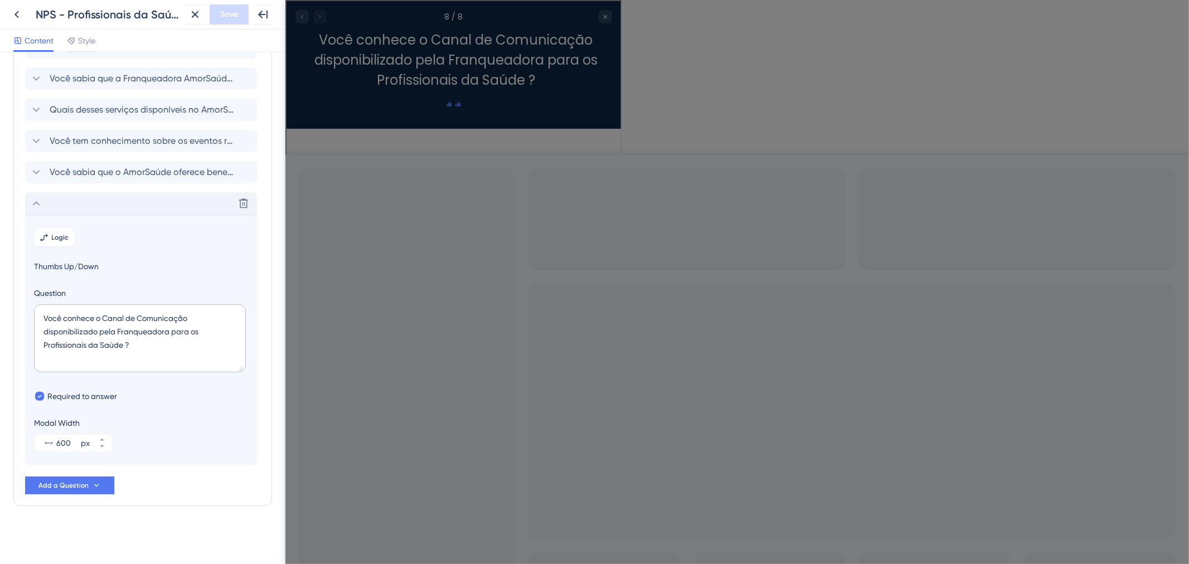
click at [132, 202] on div "Delete" at bounding box center [141, 203] width 232 height 22
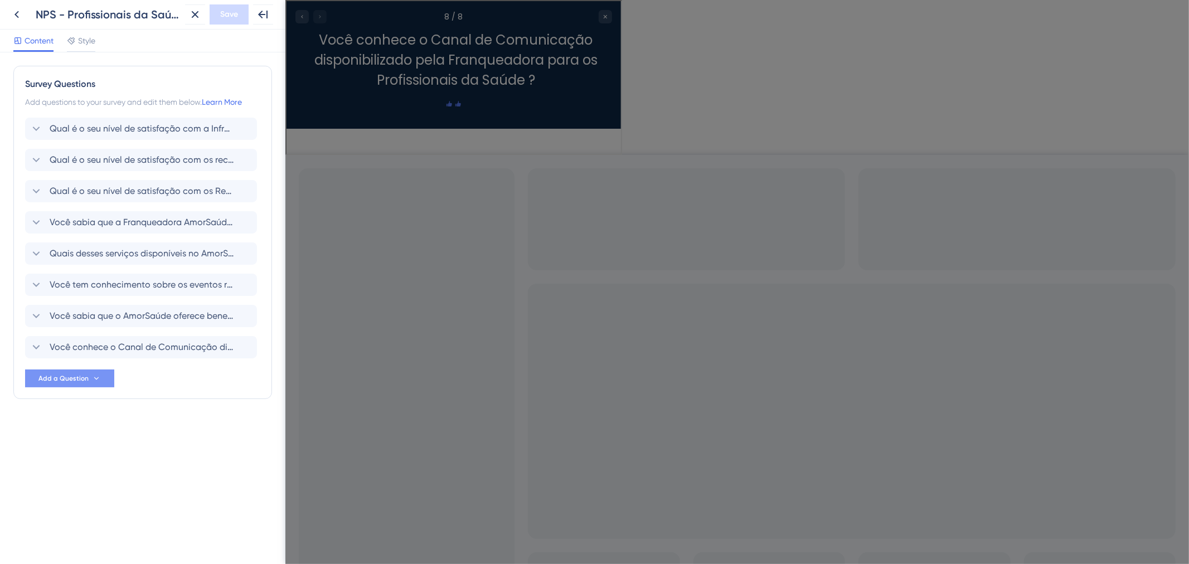
click at [96, 381] on icon at bounding box center [96, 378] width 9 height 9
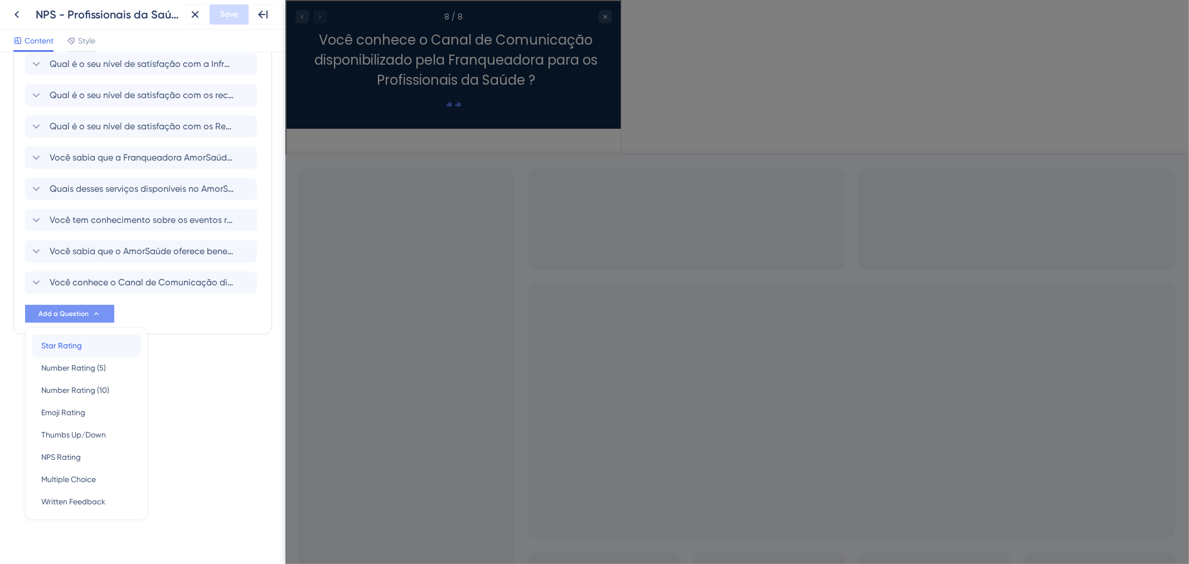
click at [94, 349] on div "Star Rating Star Rating" at bounding box center [86, 345] width 90 height 22
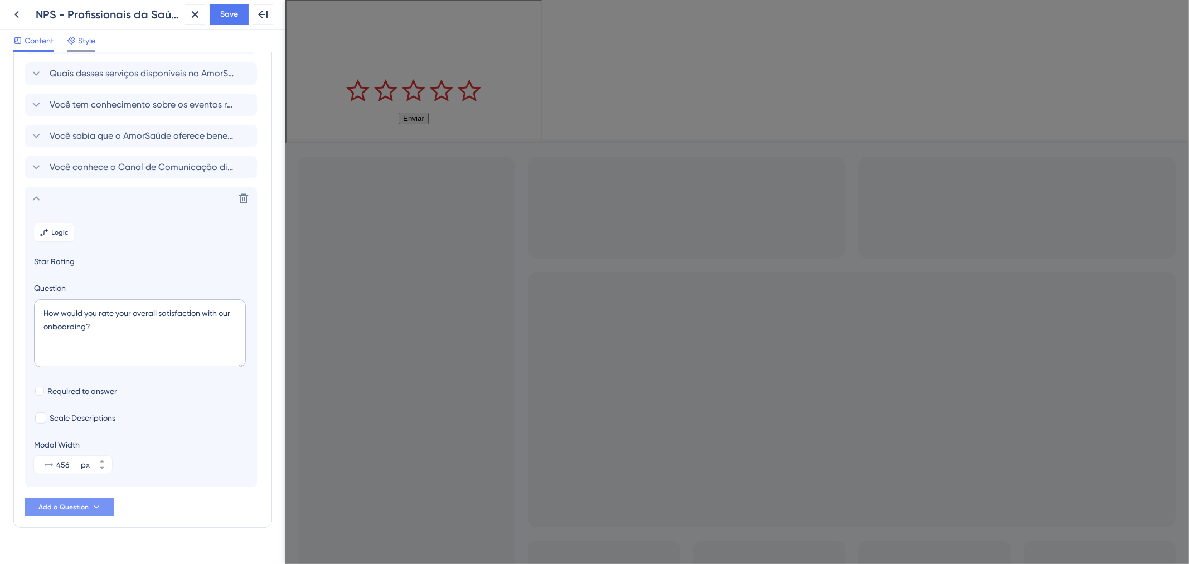
scroll to position [202, 0]
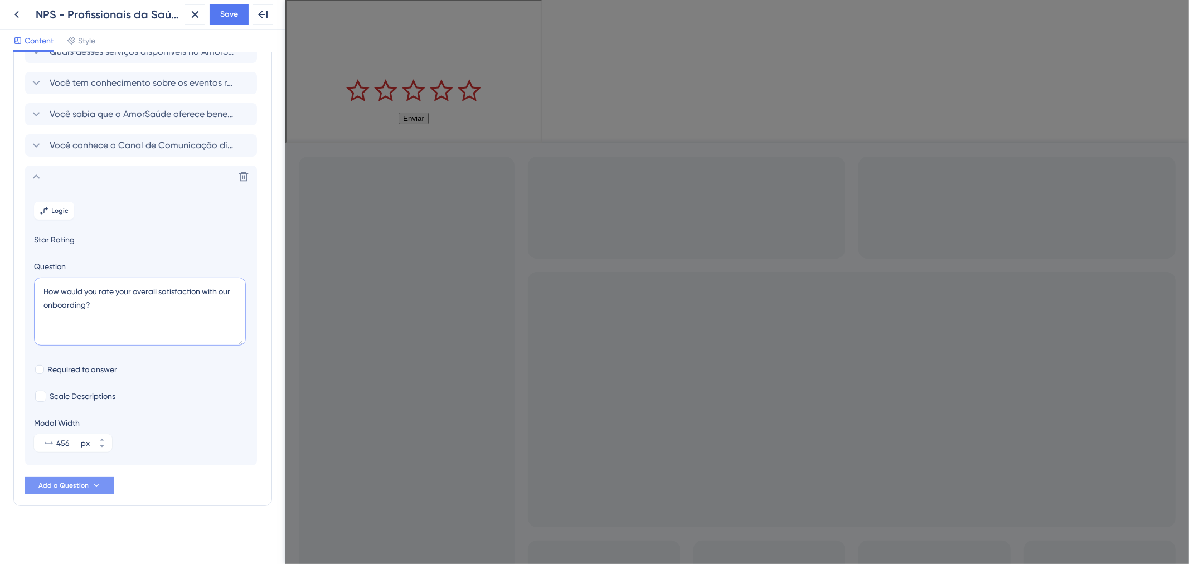
click at [196, 327] on textarea "How would you rate your overall satisfaction with our onboarding?" at bounding box center [140, 312] width 212 height 68
click at [165, 318] on textarea "How would you rate your overall satisfaction with our onboarding?" at bounding box center [140, 312] width 212 height 68
paste textarea "Qual o seu nível de satisfação com o Canal de Comunicação"
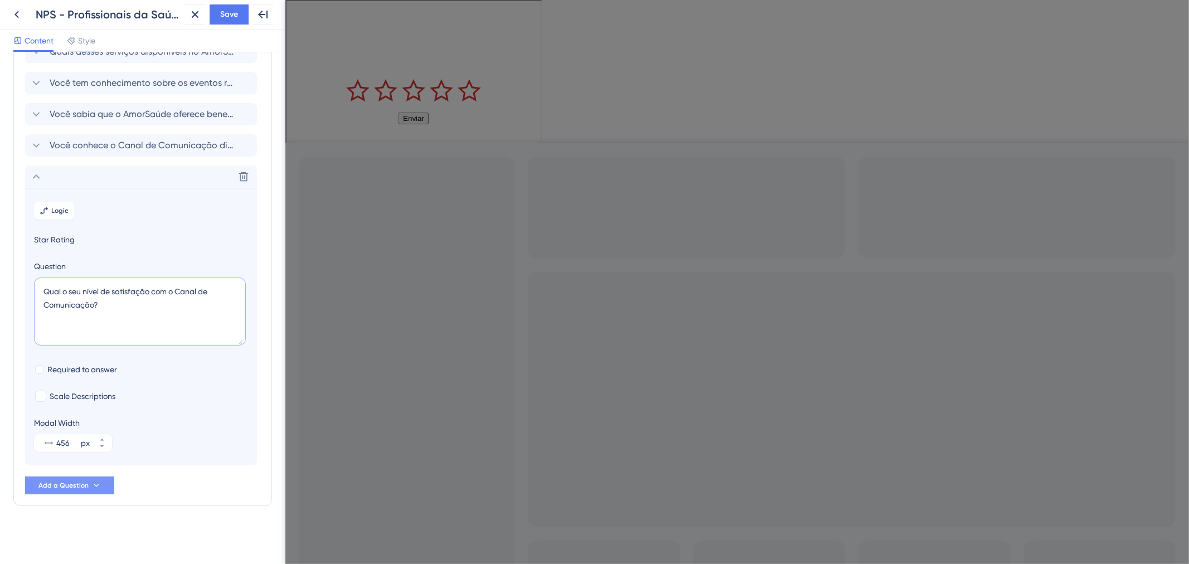
click at [95, 299] on textarea "Qual o seu nível de satisfação com o Canal de Comunicação?" at bounding box center [140, 312] width 212 height 68
type textarea "Qual o seu nível de satisfação com o Canal de Comunicação ?"
click at [87, 370] on span "Required to answer" at bounding box center [82, 369] width 70 height 13
checkbox input "true"
click at [77, 442] on input "456" at bounding box center [67, 442] width 22 height 13
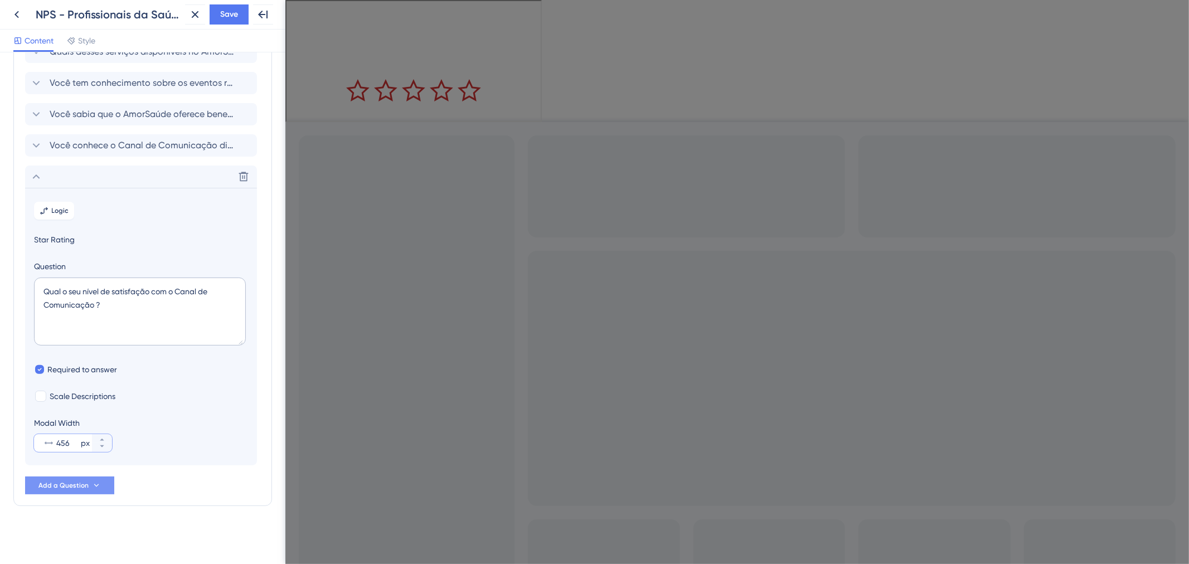
click at [77, 442] on input "456" at bounding box center [67, 442] width 22 height 13
click at [99, 437] on icon at bounding box center [102, 439] width 7 height 7
click at [104, 447] on icon at bounding box center [102, 446] width 7 height 7
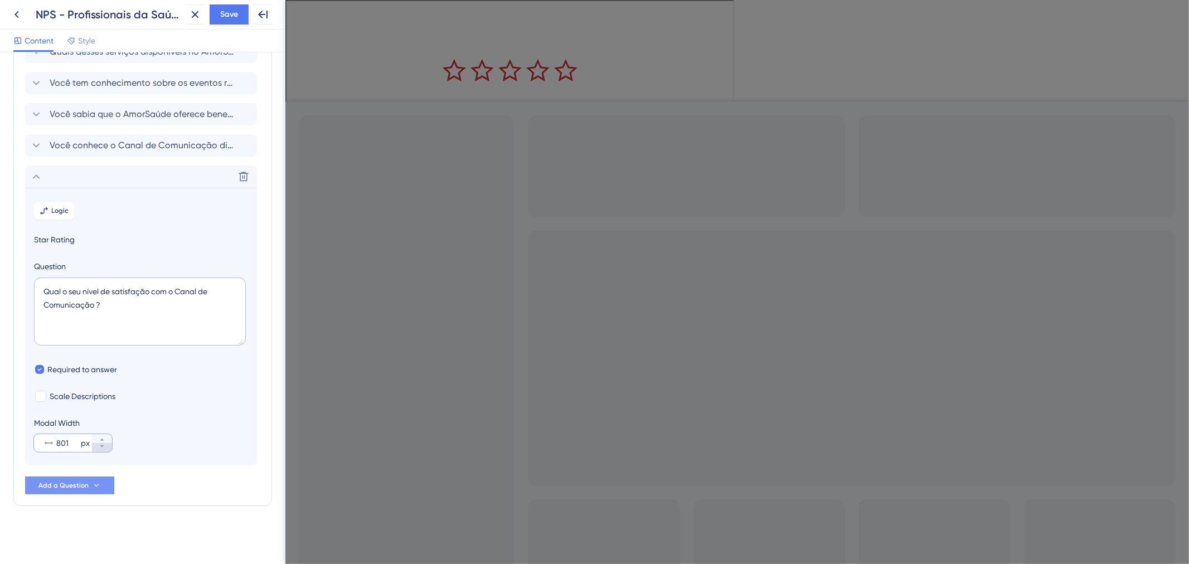
type input "800"
click at [223, 18] on span "Save" at bounding box center [229, 14] width 18 height 13
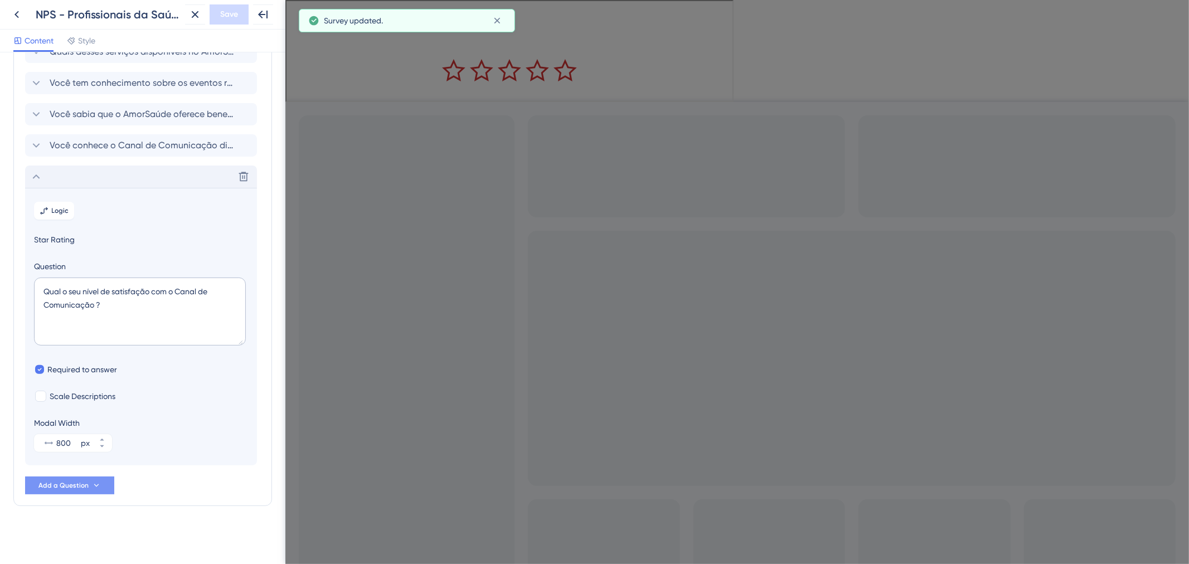
click at [84, 179] on div "Delete" at bounding box center [141, 177] width 232 height 22
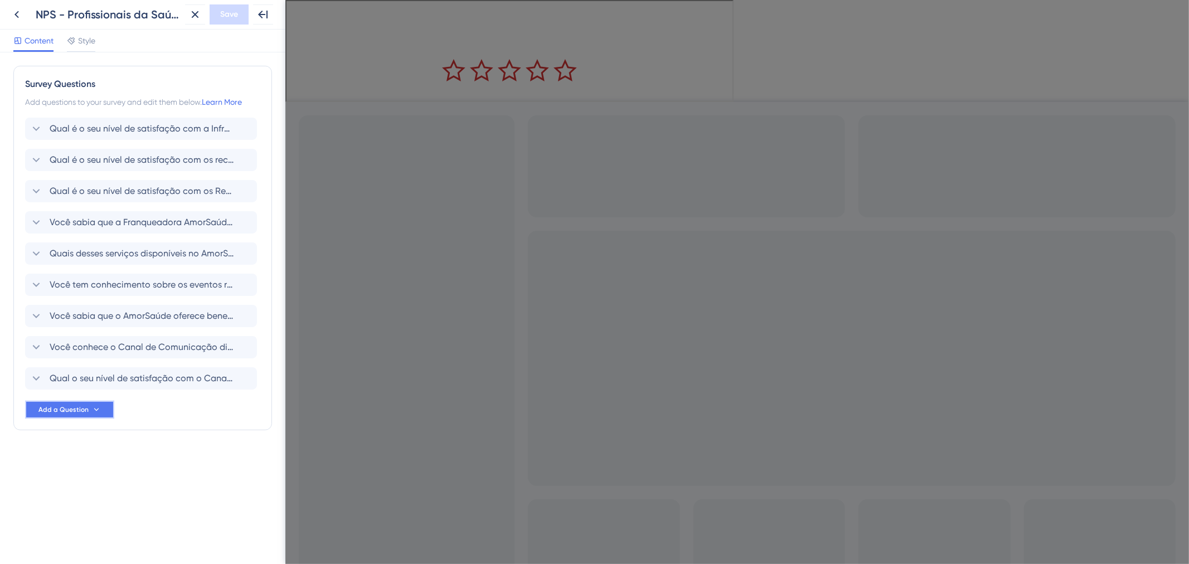
click at [74, 404] on button "Add a Question" at bounding box center [69, 410] width 89 height 18
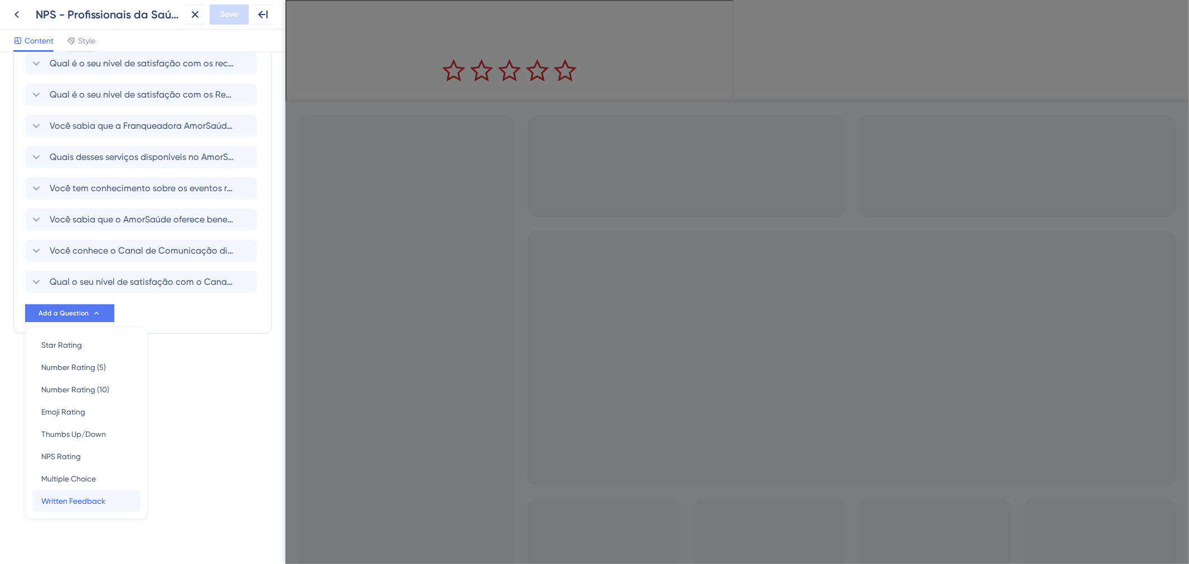
click at [82, 497] on span "Written Feedback" at bounding box center [73, 500] width 64 height 13
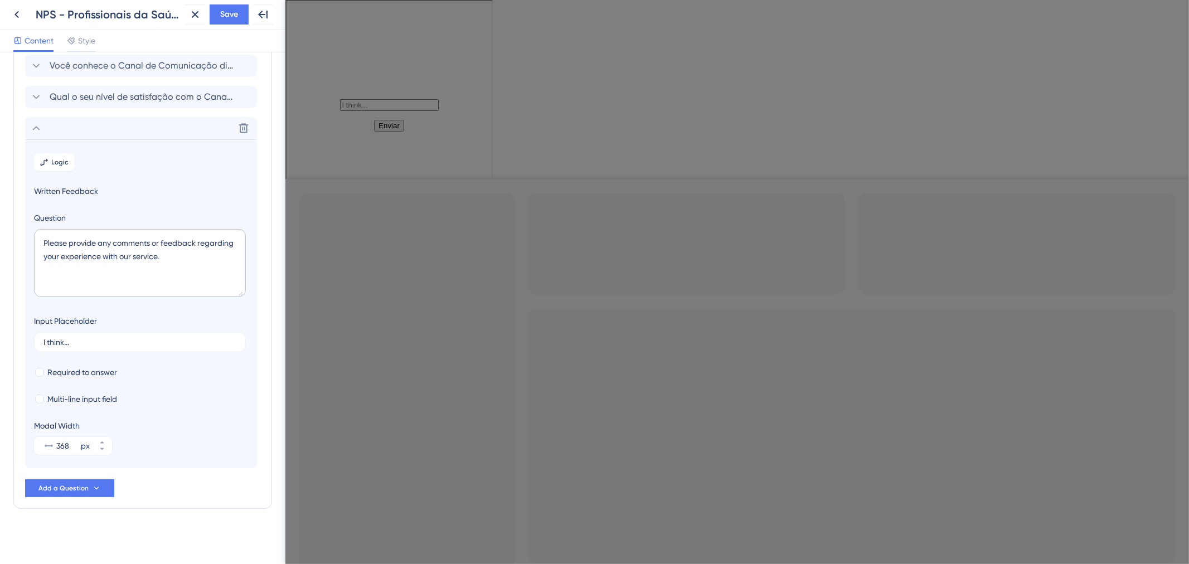
scroll to position [285, 0]
click at [82, 372] on span "Required to answer" at bounding box center [82, 369] width 70 height 13
click at [85, 370] on span "Required to answer" at bounding box center [82, 369] width 70 height 13
checkbox input "false"
click at [85, 396] on span "Multi-line input field" at bounding box center [82, 396] width 70 height 13
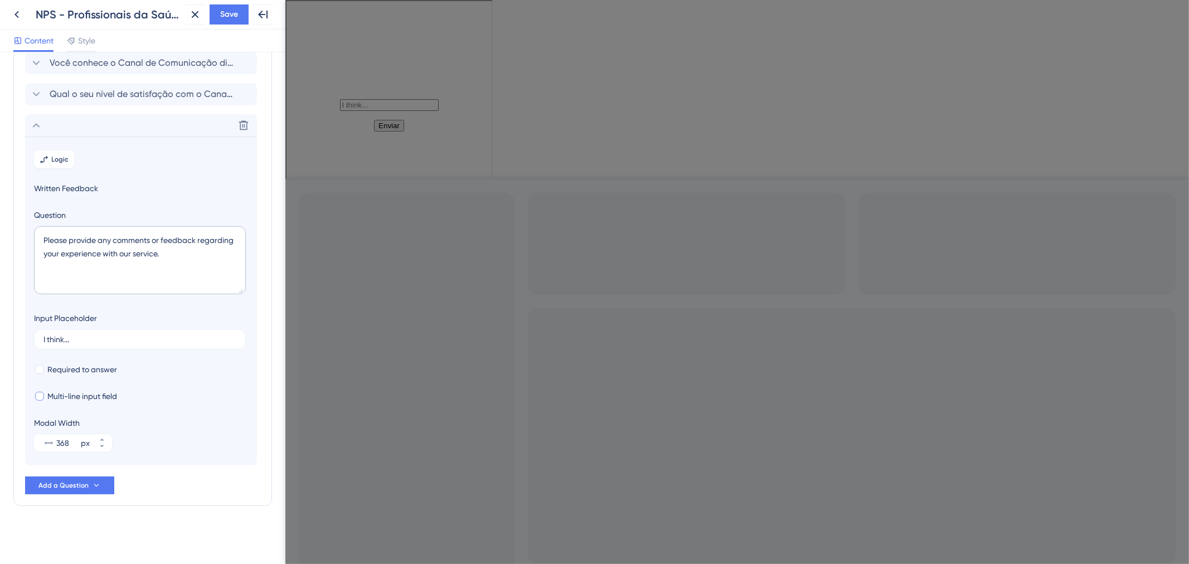
checkbox input "true"
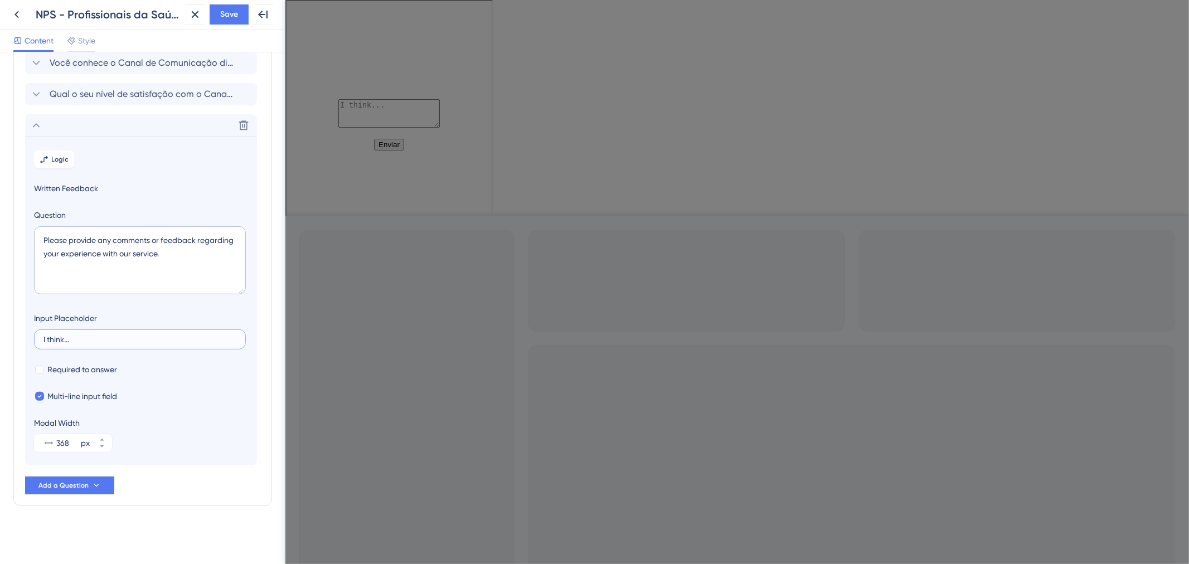
click at [81, 337] on input "I think..." at bounding box center [139, 339] width 193 height 8
click at [147, 262] on textarea "Please provide any comments or feedback regarding your experience with our serv…" at bounding box center [140, 260] width 212 height 68
paste textarea "Este espaço é reservado para que você compartilhe qualquer comentário adicional…"
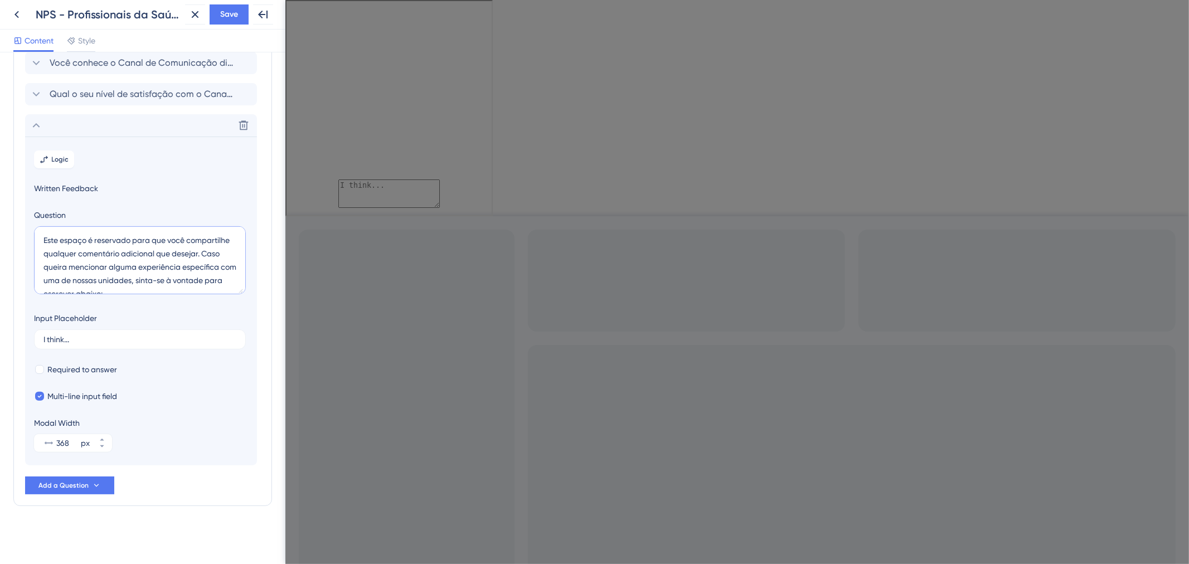
scroll to position [18, 0]
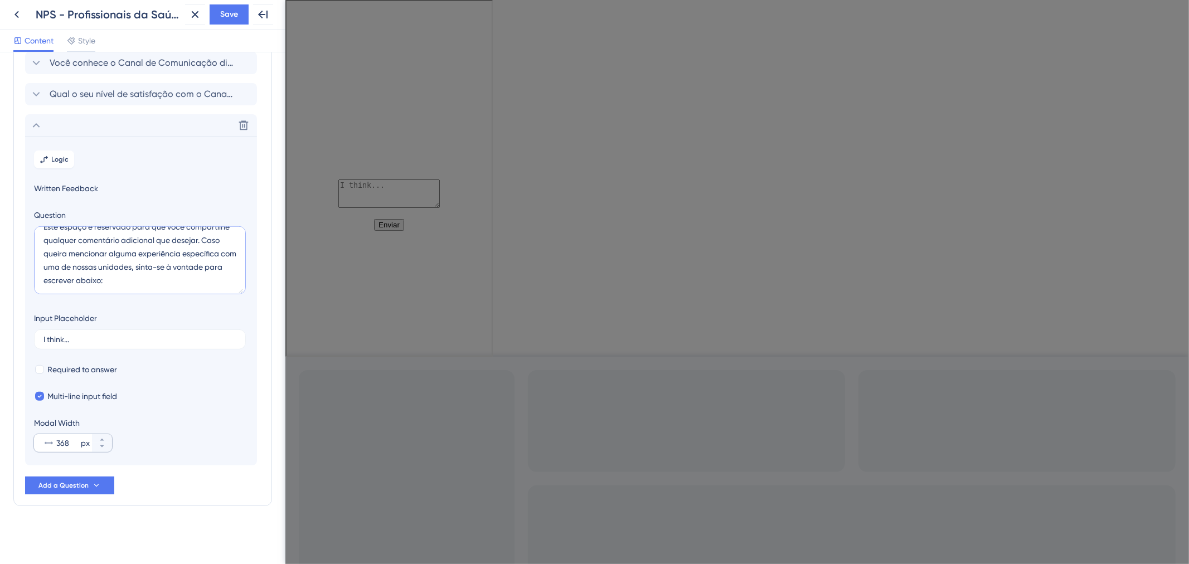
type textarea "Este espaço é reservado para que você compartilhe qualquer comentário adicional…"
click at [73, 438] on input "368" at bounding box center [67, 442] width 22 height 13
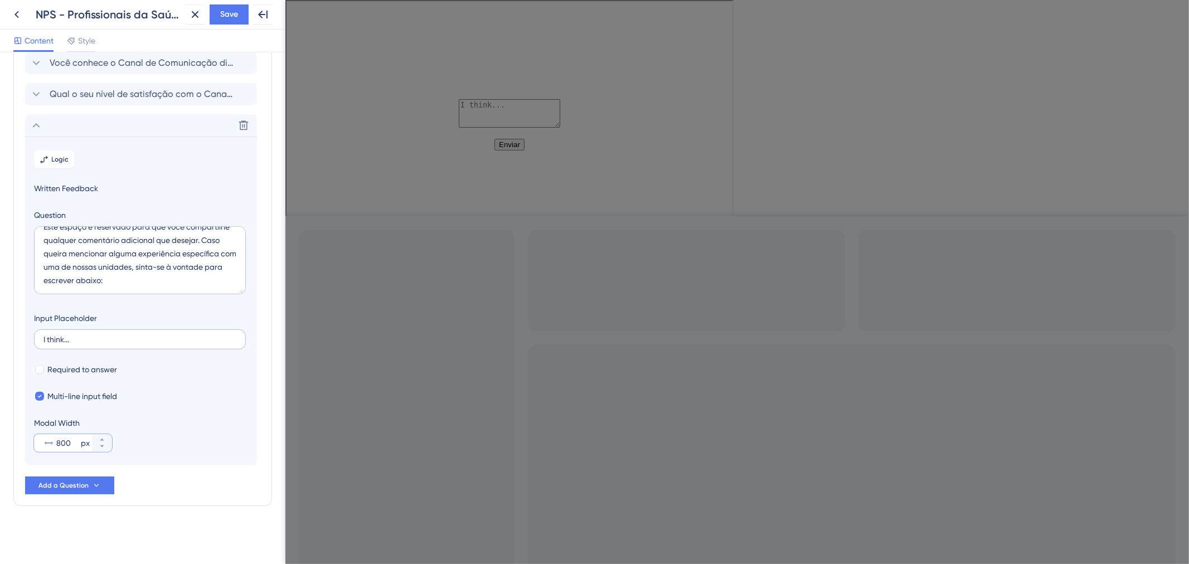
type input "800"
click at [102, 344] on label "I think..." at bounding box center [140, 339] width 212 height 20
click at [102, 343] on input "I think..." at bounding box center [139, 339] width 193 height 8
click at [102, 344] on label "I think..." at bounding box center [140, 339] width 212 height 20
click at [102, 343] on input "I think..." at bounding box center [139, 339] width 193 height 8
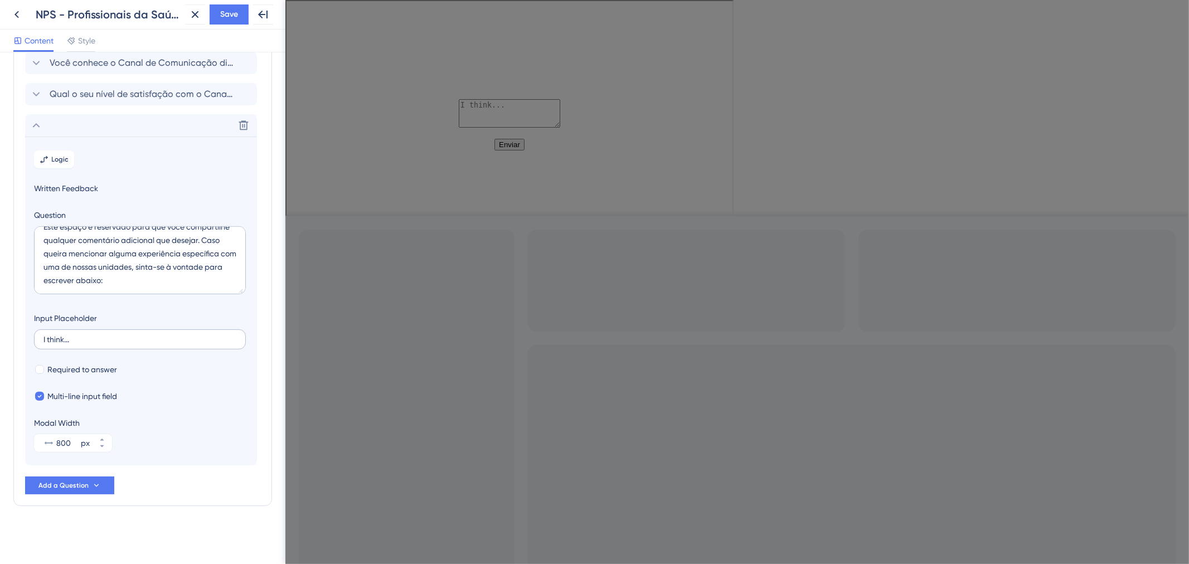
click at [102, 344] on label "I think..." at bounding box center [140, 339] width 212 height 20
click at [102, 343] on input "I think..." at bounding box center [139, 339] width 193 height 8
drag, startPoint x: 103, startPoint y: 344, endPoint x: 20, endPoint y: 343, distance: 82.5
click at [20, 343] on div "Survey Questions Add questions to your survey and edit them below. Learn More Q…" at bounding box center [142, 144] width 259 height 724
drag, startPoint x: 73, startPoint y: 342, endPoint x: 14, endPoint y: 342, distance: 58.5
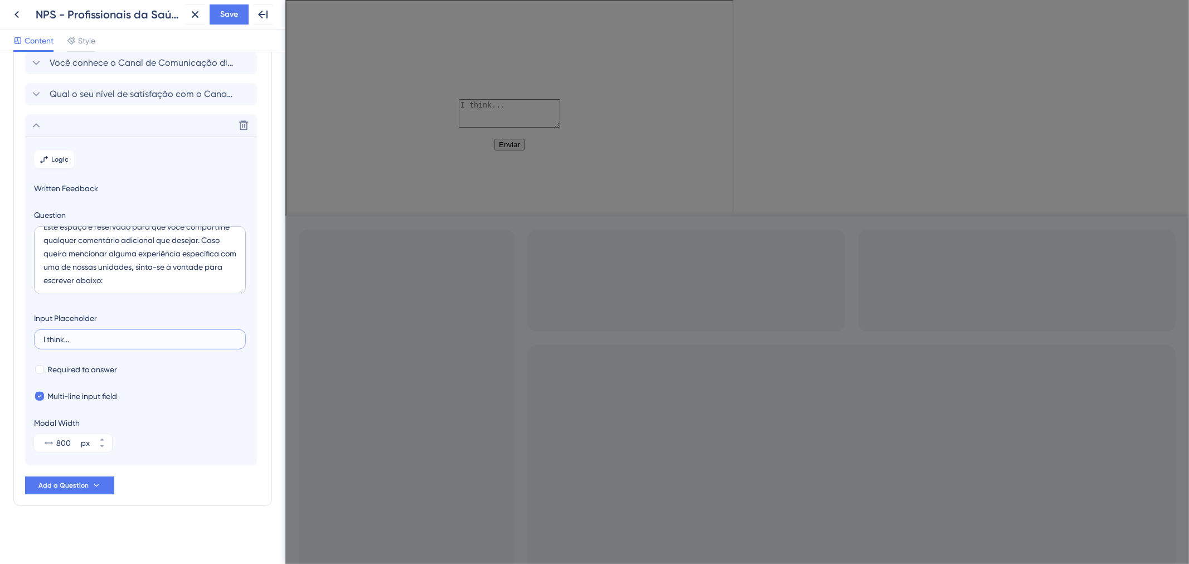
click at [14, 342] on div "Survey Questions Add questions to your survey and edit them below. Learn More Q…" at bounding box center [142, 144] width 259 height 724
type input "E"
type input "Digite aqui ..."
click at [230, 23] on button "Save" at bounding box center [229, 14] width 39 height 20
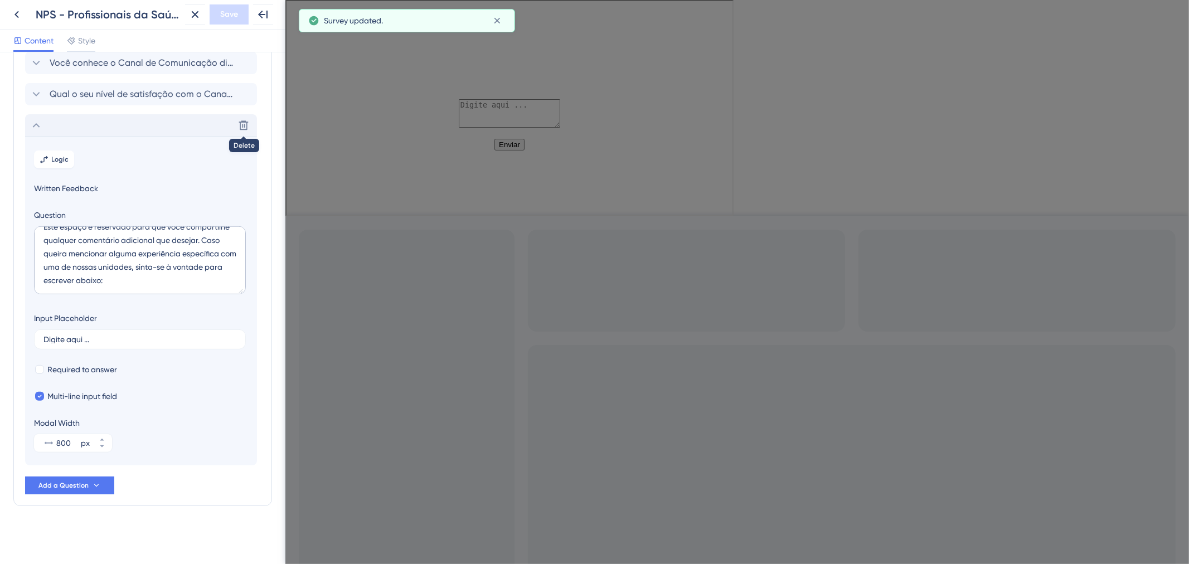
click at [104, 125] on div "Delete" at bounding box center [141, 125] width 232 height 22
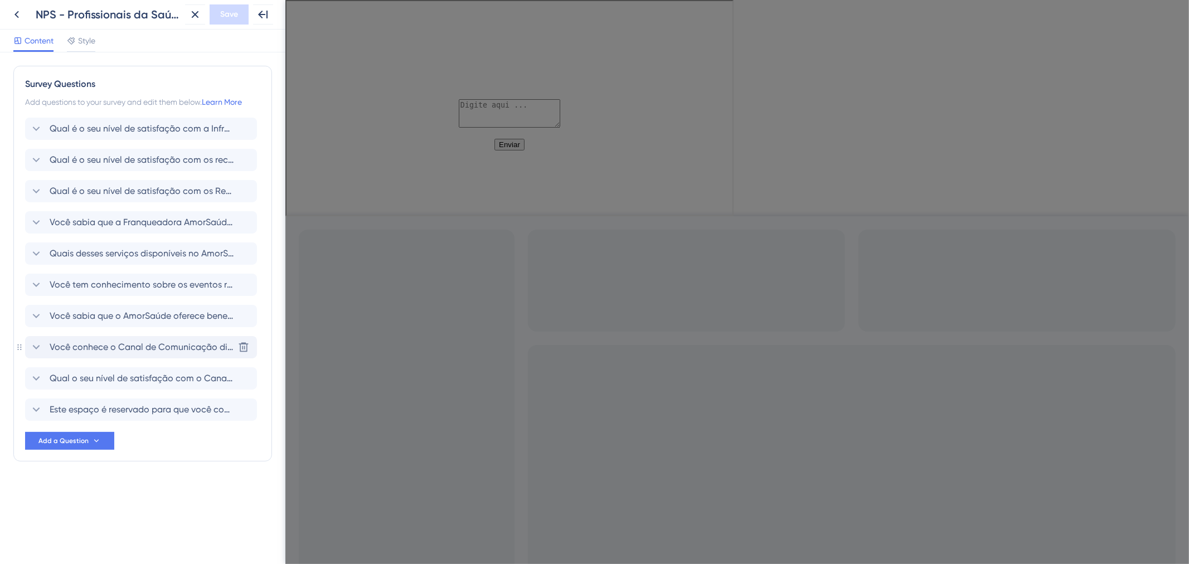
click at [136, 352] on span "Você conhece o Canal de Comunicação disponibilizado pela Franqueadora para os P…" at bounding box center [142, 346] width 184 height 13
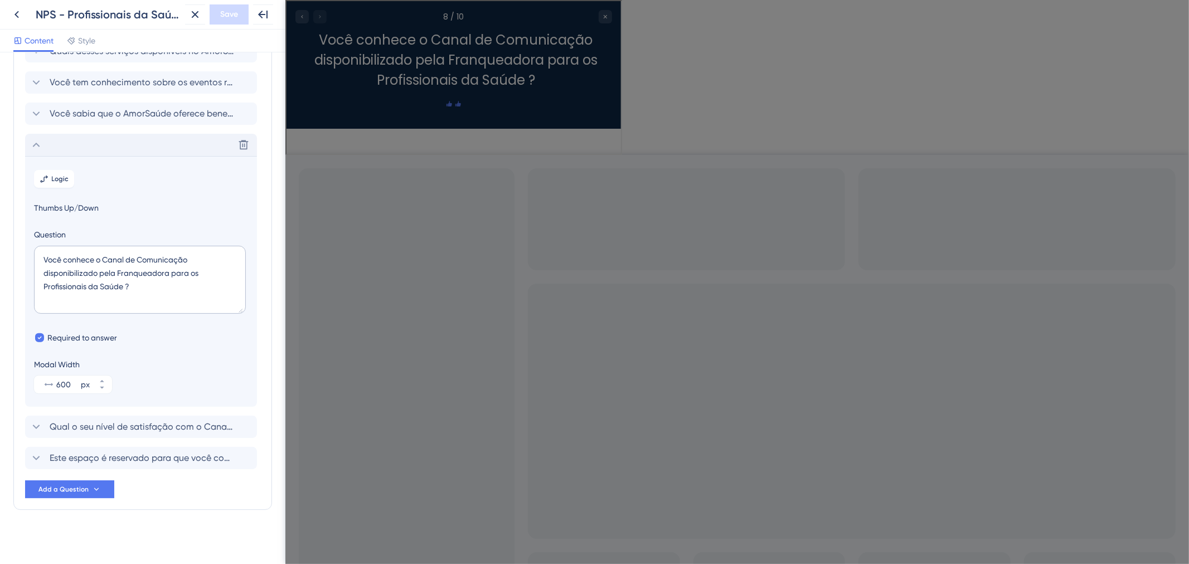
scroll to position [207, 0]
click at [95, 74] on span "Você tem conhecimento sobre os eventos realizados pelo AmorSaúde ?" at bounding box center [142, 78] width 184 height 13
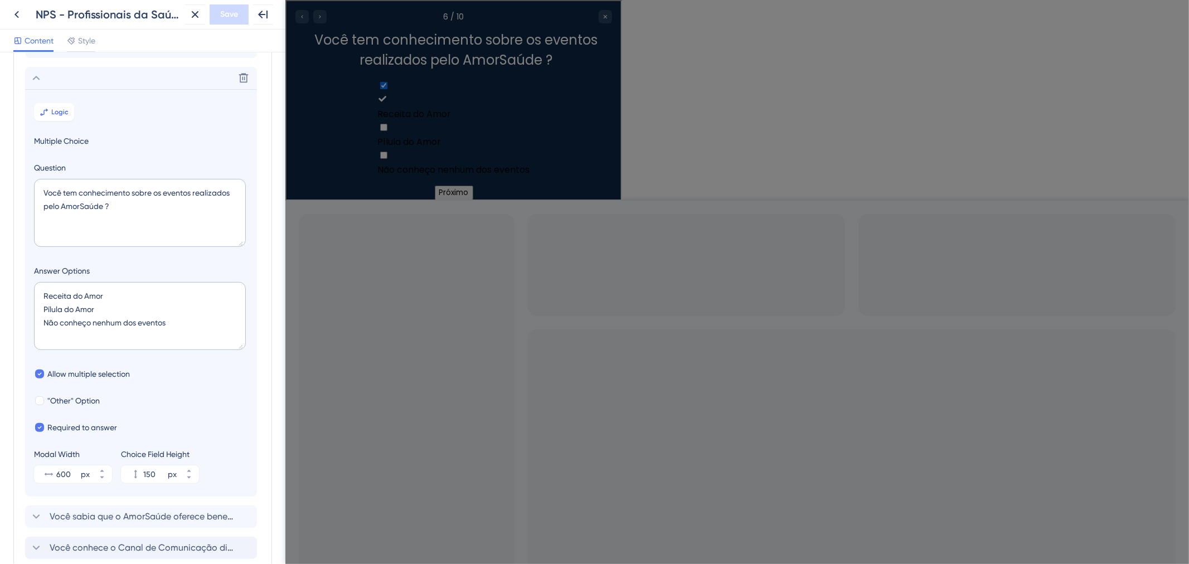
scroll to position [221, 0]
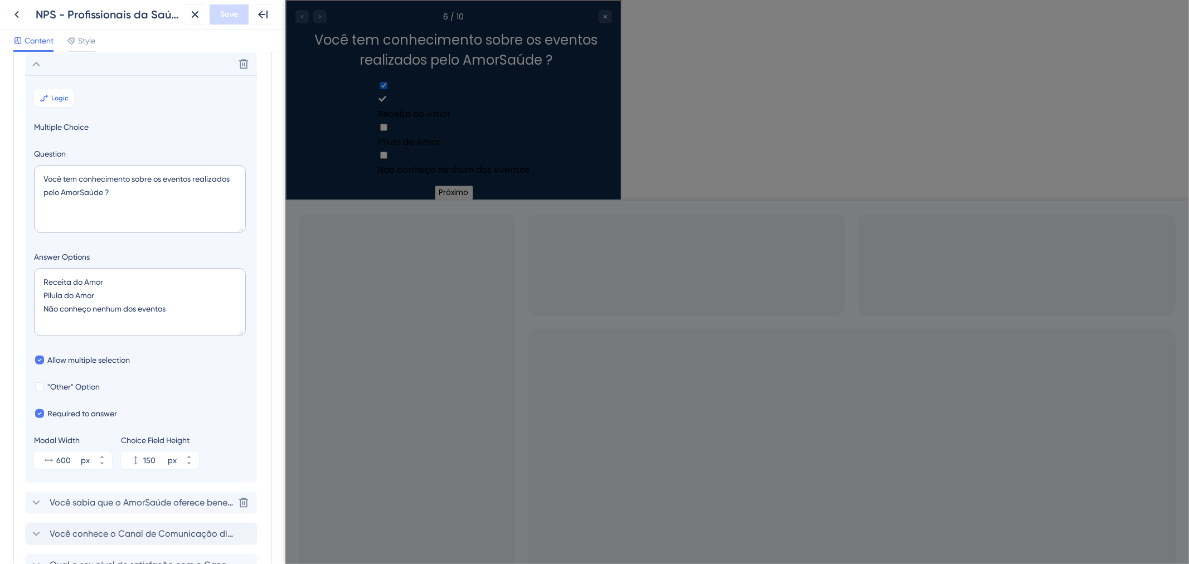
click at [93, 499] on span "Você sabia que o AmorSaúde oferece benefícios por meio de parcerias com outras …" at bounding box center [142, 502] width 184 height 13
checkbox input "false"
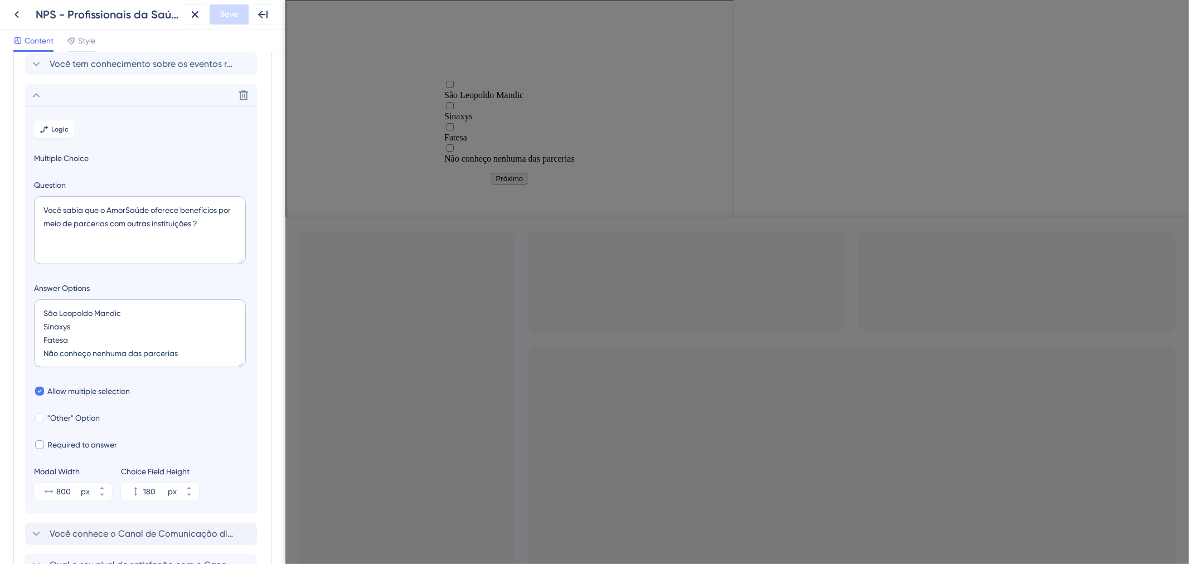
scroll to position [252, 0]
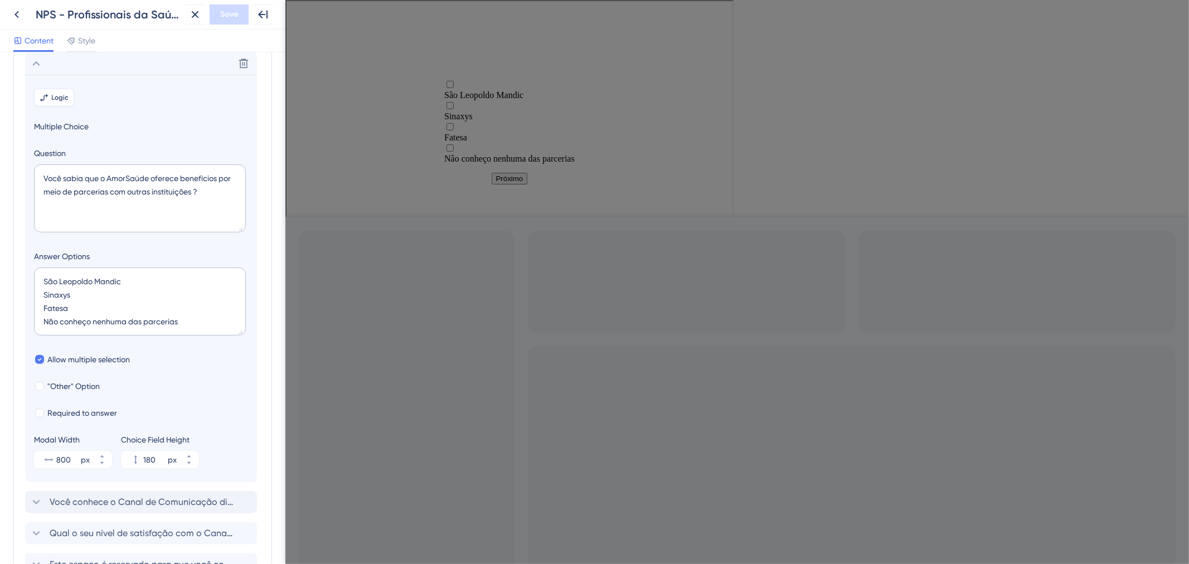
click at [46, 96] on icon at bounding box center [46, 96] width 1 height 2
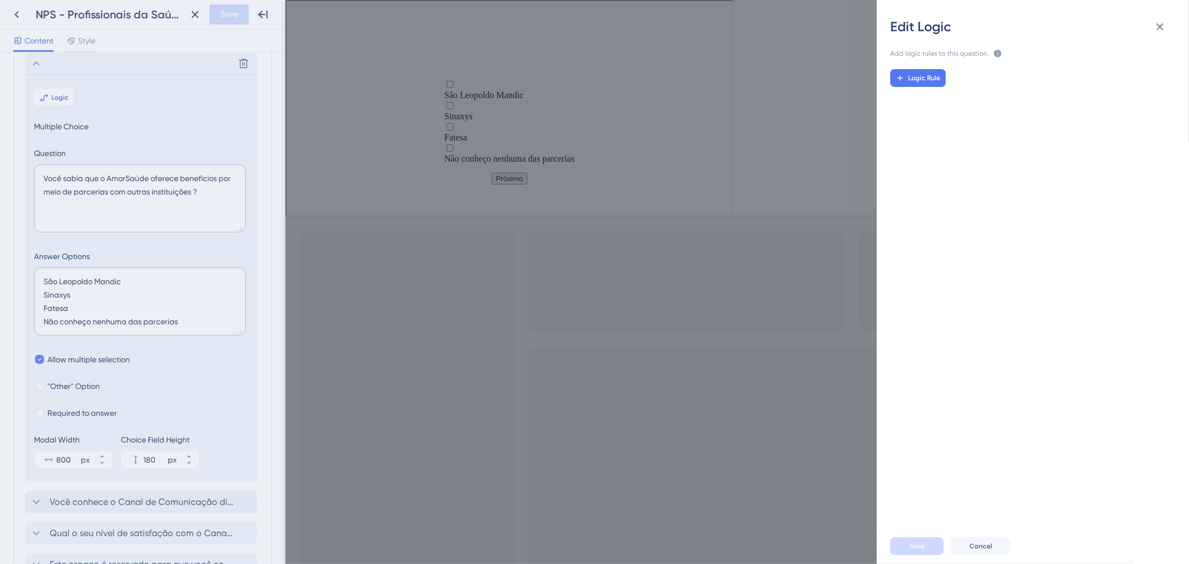
click at [920, 88] on div "Logic Rule" at bounding box center [1037, 289] width 330 height 459
click at [918, 82] on span "Logic Rule" at bounding box center [924, 78] width 32 height 9
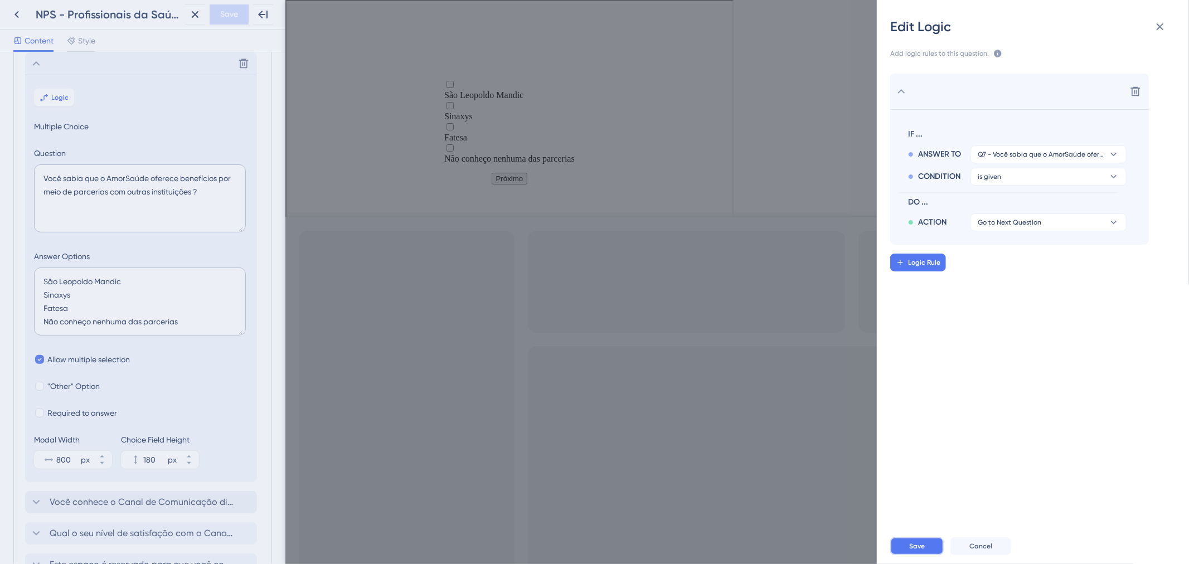
click at [923, 545] on span "Save" at bounding box center [917, 546] width 16 height 9
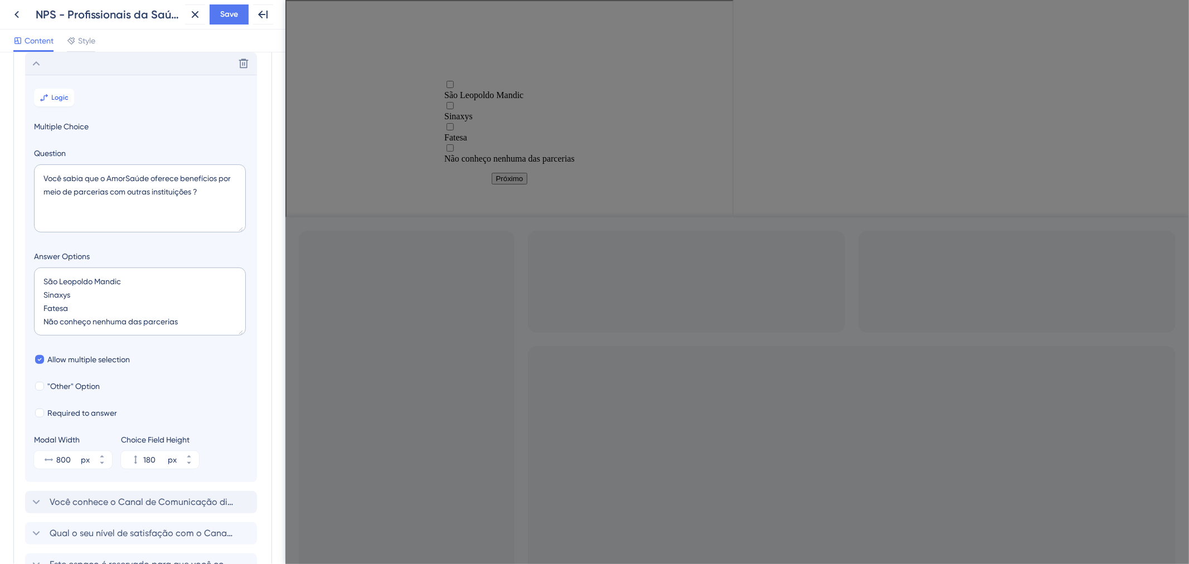
click at [110, 63] on div "Delete" at bounding box center [141, 63] width 232 height 22
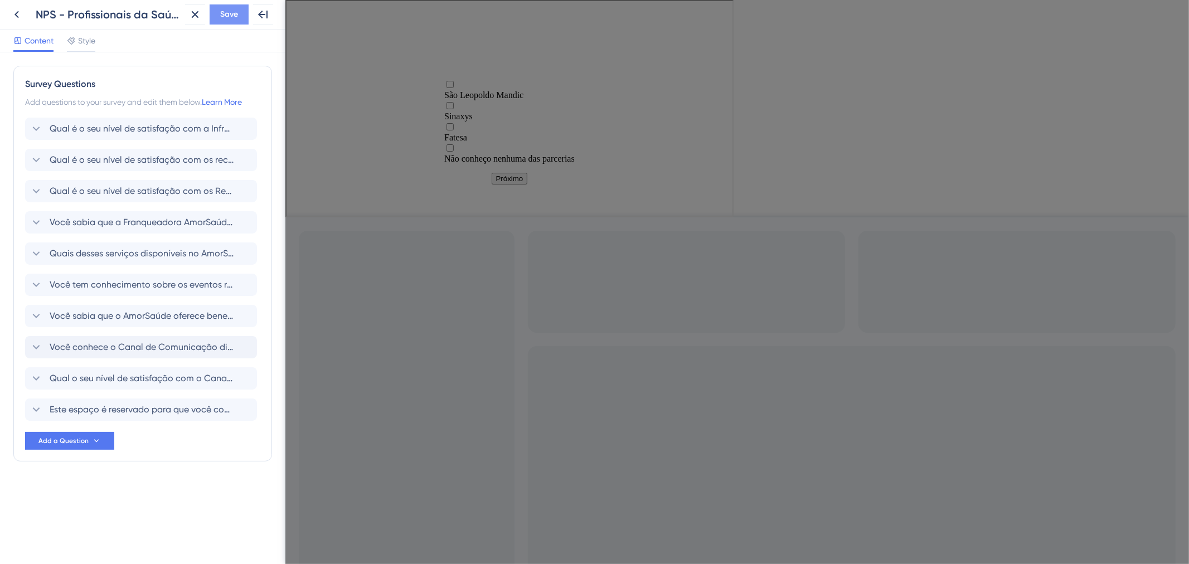
click at [219, 14] on button "Save" at bounding box center [229, 14] width 39 height 20
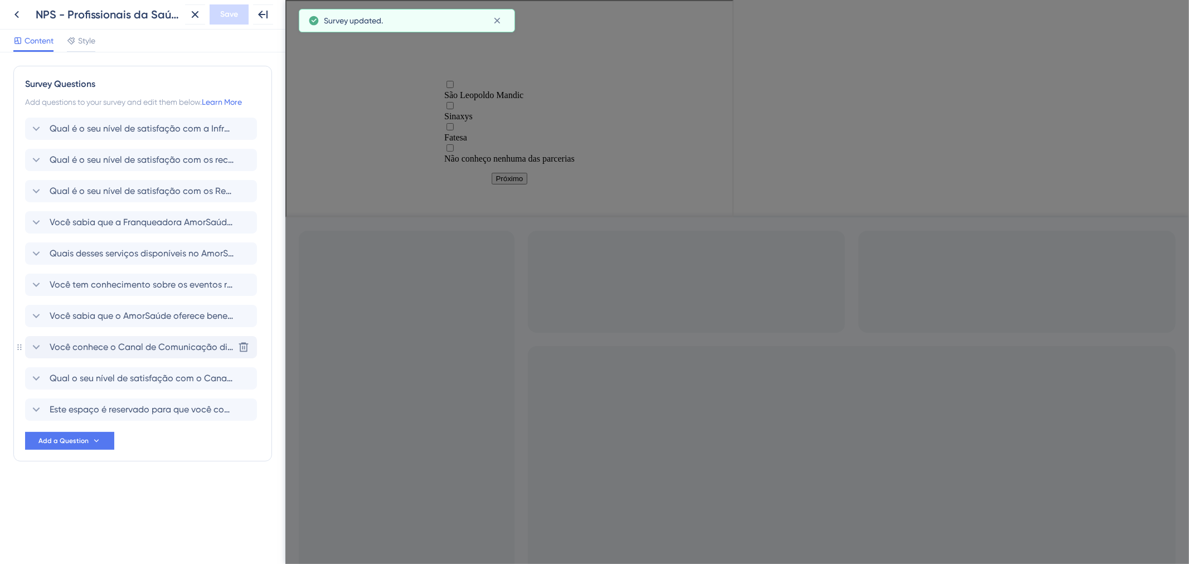
click at [108, 349] on span "Você conhece o Canal de Comunicação disponibilizado pela Franqueadora para os P…" at bounding box center [142, 346] width 184 height 13
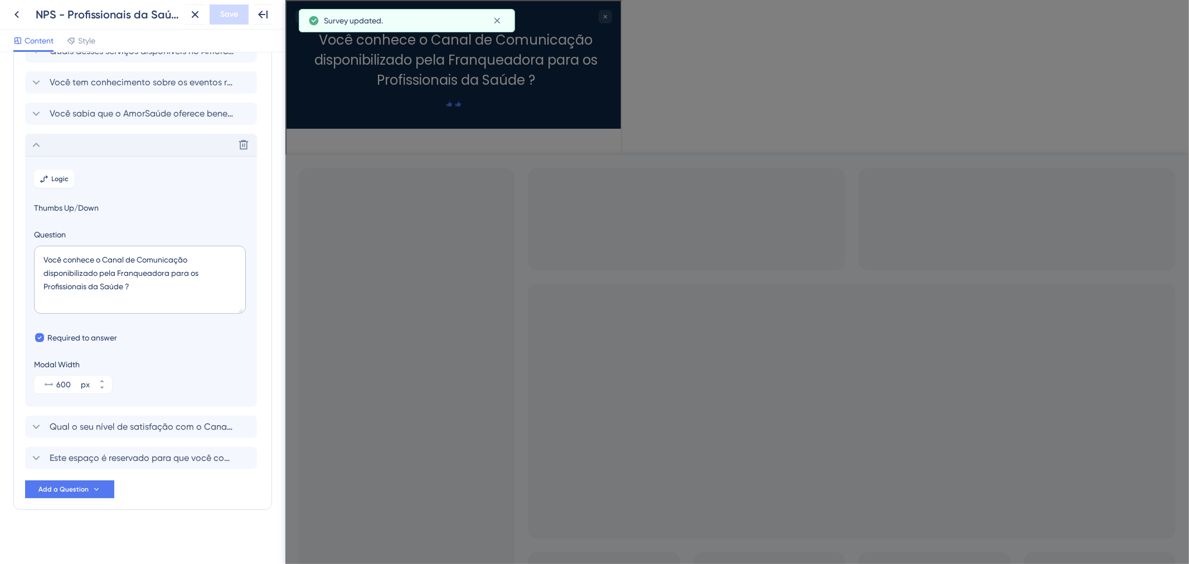
scroll to position [207, 0]
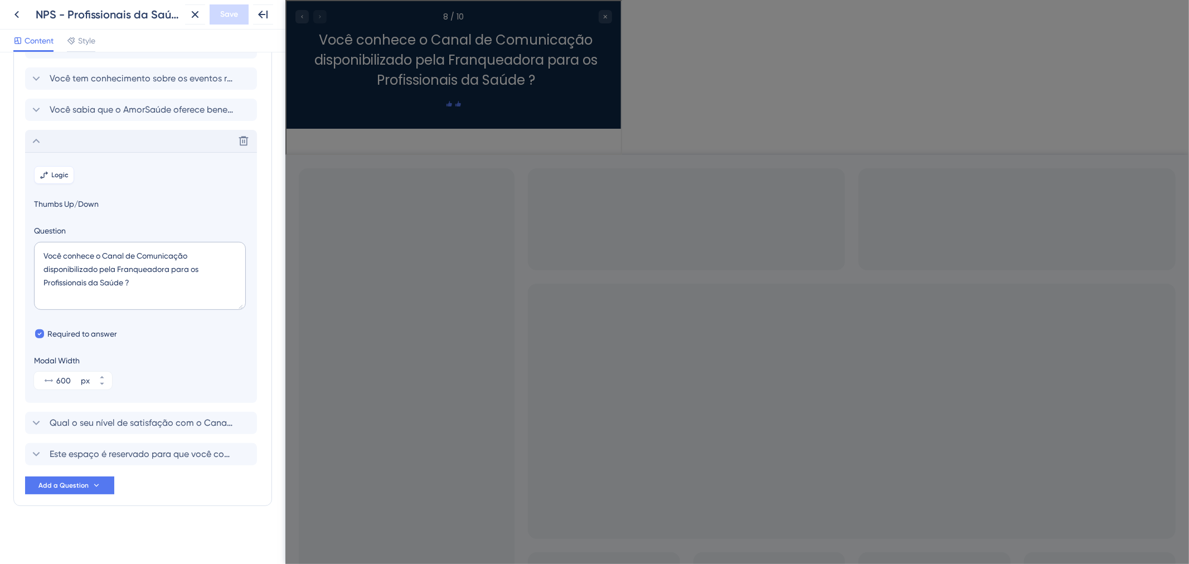
click at [47, 172] on icon at bounding box center [46, 173] width 1 height 2
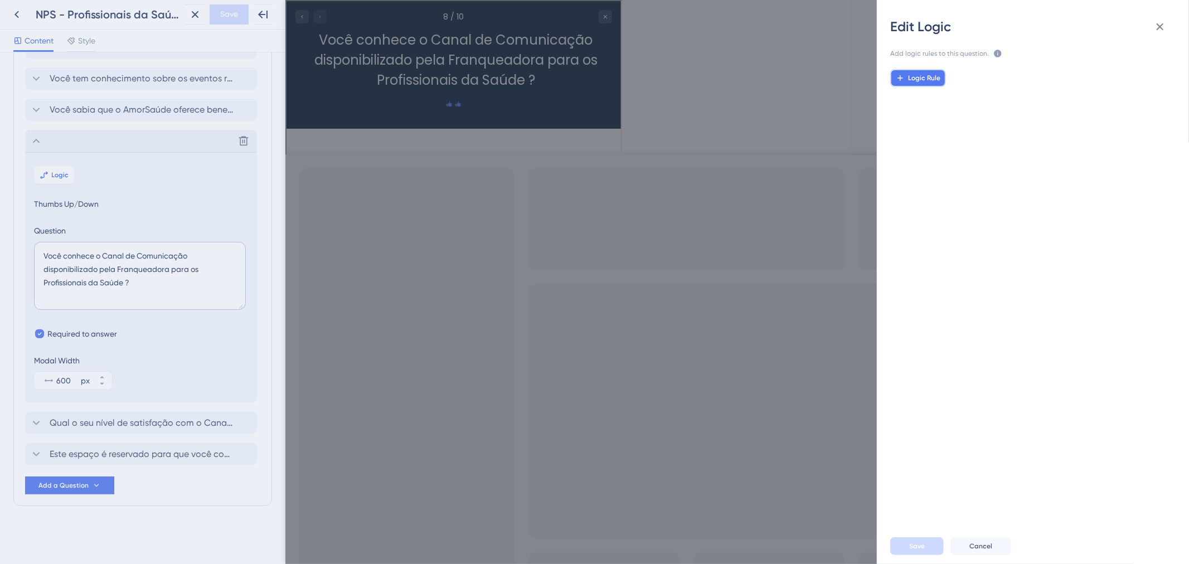
click at [906, 72] on button "Logic Rule" at bounding box center [918, 78] width 56 height 18
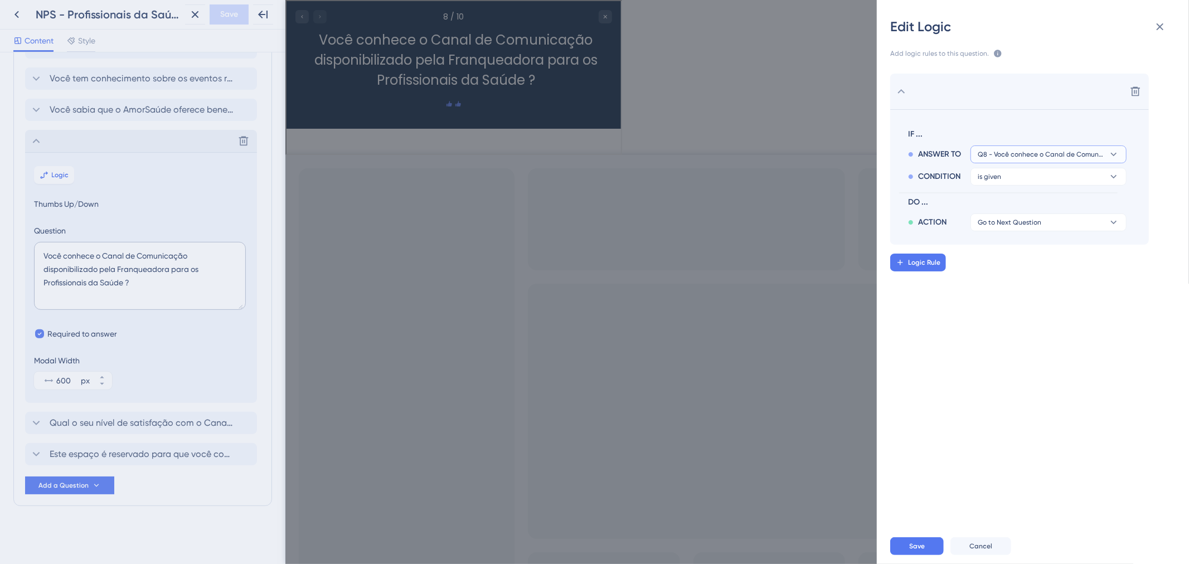
click at [1093, 147] on button "Q8 - Você conhece o Canal de Comunicação disponibilizado pela Franqueadora para…" at bounding box center [1048, 154] width 156 height 18
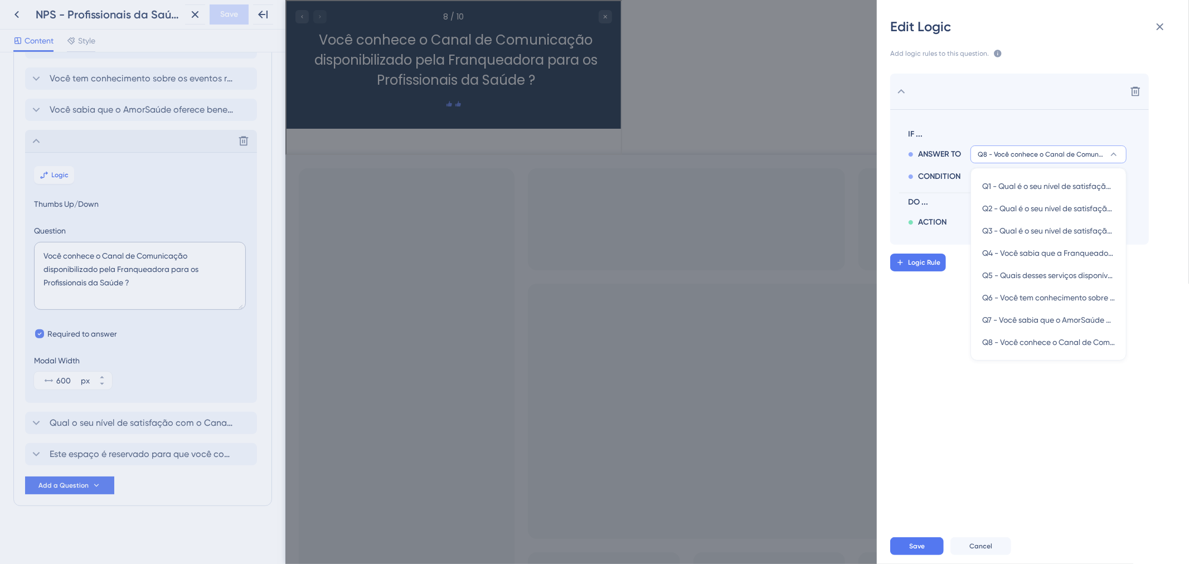
click at [1093, 147] on button "Q8 - Você conhece o Canal de Comunicação disponibilizado pela Franqueadora para…" at bounding box center [1048, 154] width 156 height 18
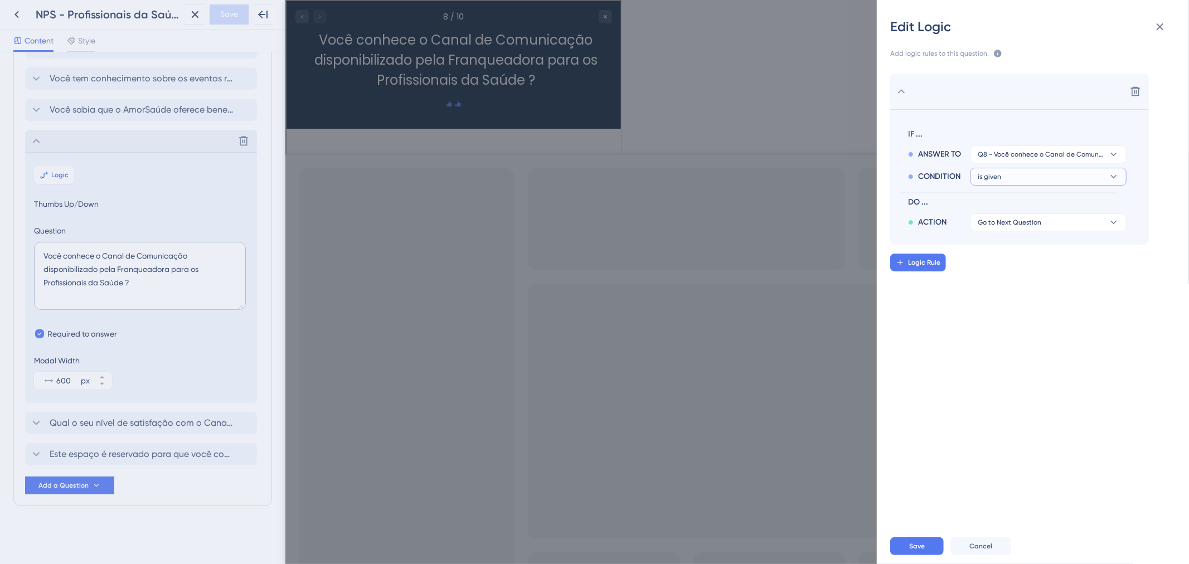
click at [1083, 181] on button "is given" at bounding box center [1048, 177] width 156 height 18
click at [1055, 208] on div "is given is given" at bounding box center [1048, 208] width 133 height 22
click at [1060, 225] on button "Go to Next Question" at bounding box center [1048, 222] width 156 height 18
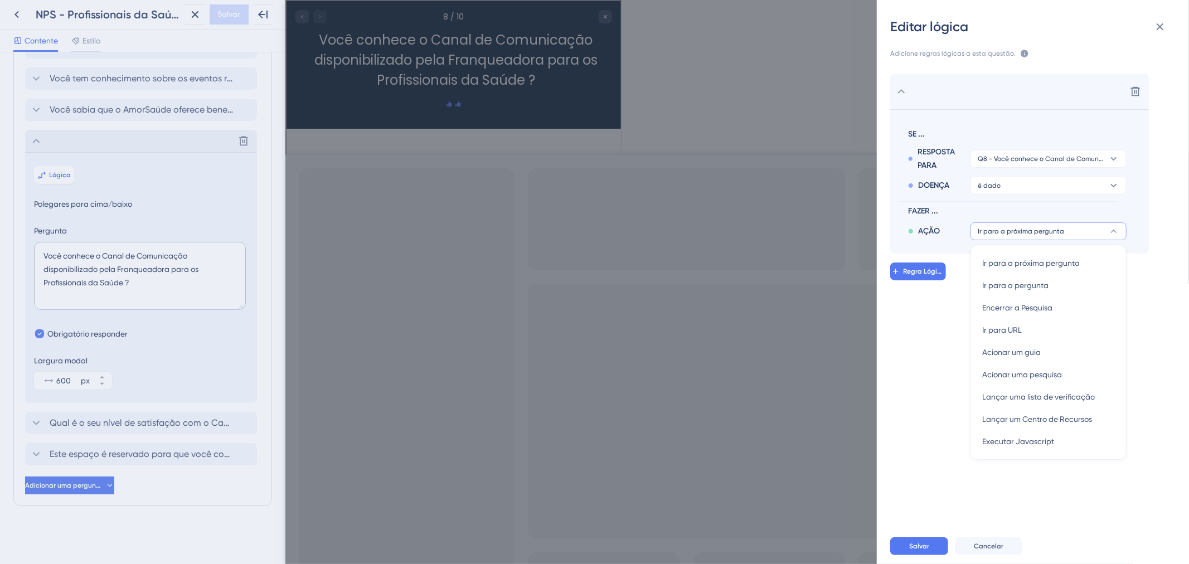
scroll to position [220, 0]
click at [934, 334] on div "Excluir SE ... RESPOSTA PARA Q8 - Você conhece o Canal de Comunicação disponibi…" at bounding box center [1037, 289] width 330 height 459
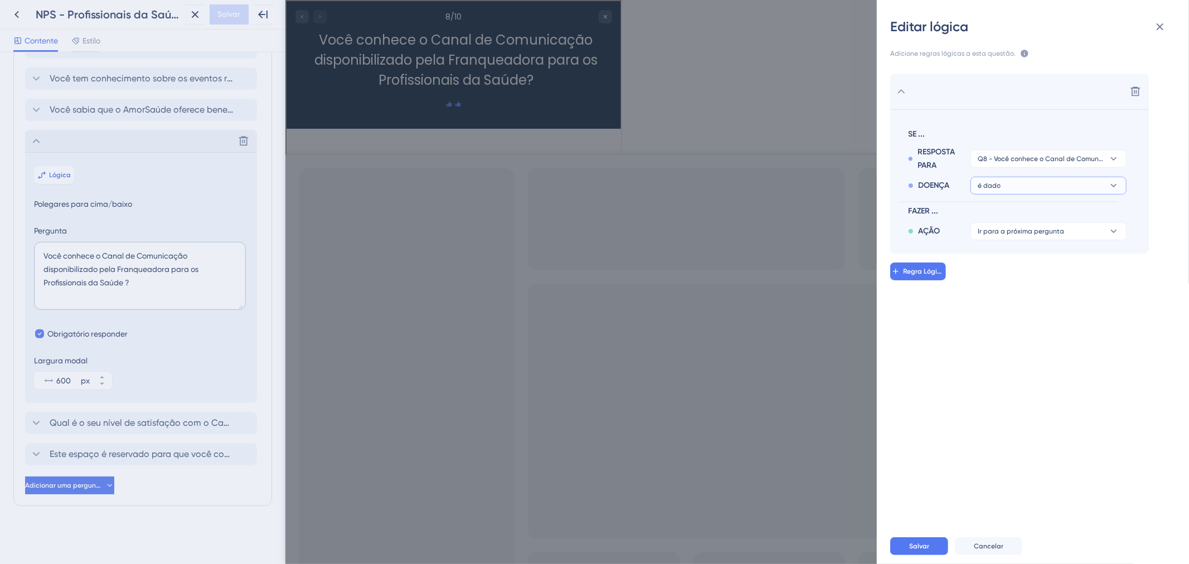
click at [1040, 182] on button "é dado" at bounding box center [1048, 186] width 156 height 18
click at [1031, 266] on div "é é" at bounding box center [1048, 262] width 133 height 22
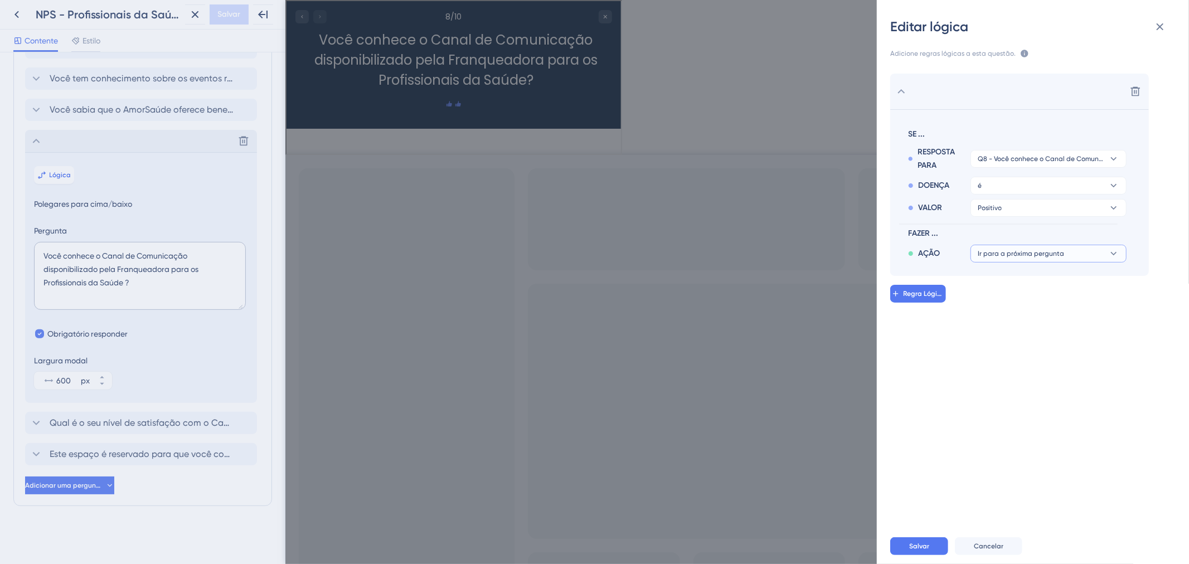
click at [1075, 260] on button "Ir para a próxima pergunta" at bounding box center [1048, 254] width 156 height 18
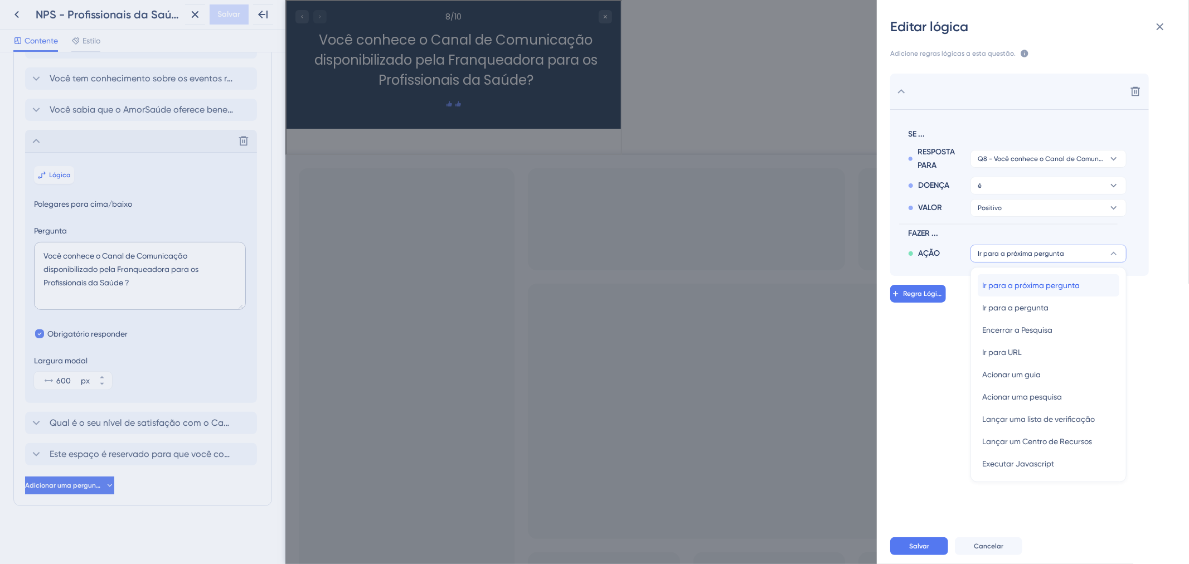
click at [1098, 282] on div "Ir para a próxima pergunta Ir para a próxima pergunta" at bounding box center [1048, 285] width 133 height 22
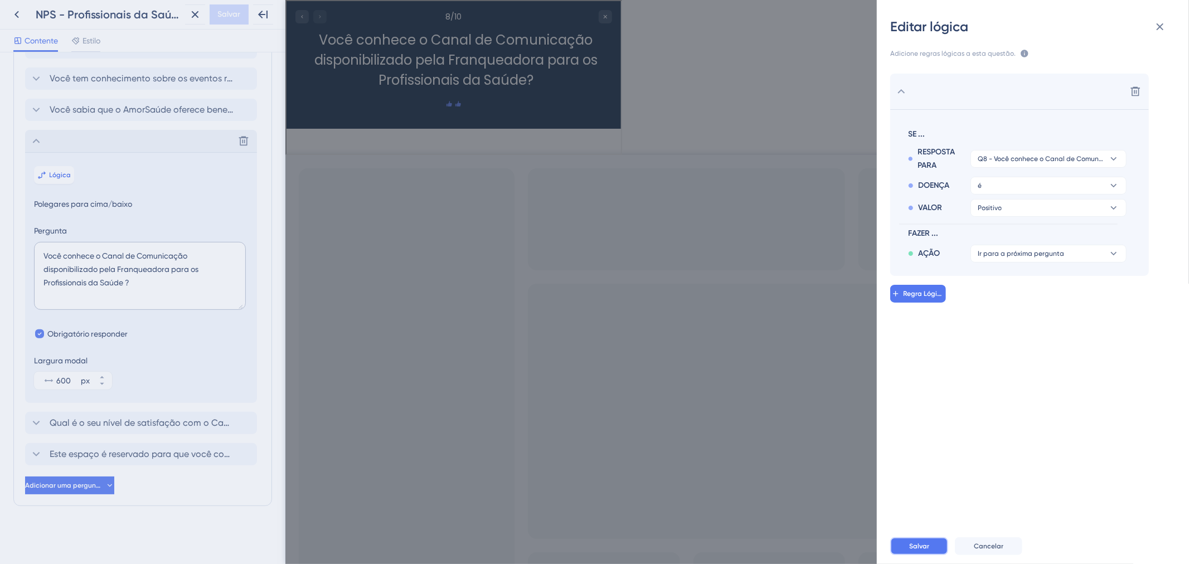
click at [932, 550] on button "Salvar" at bounding box center [919, 546] width 58 height 18
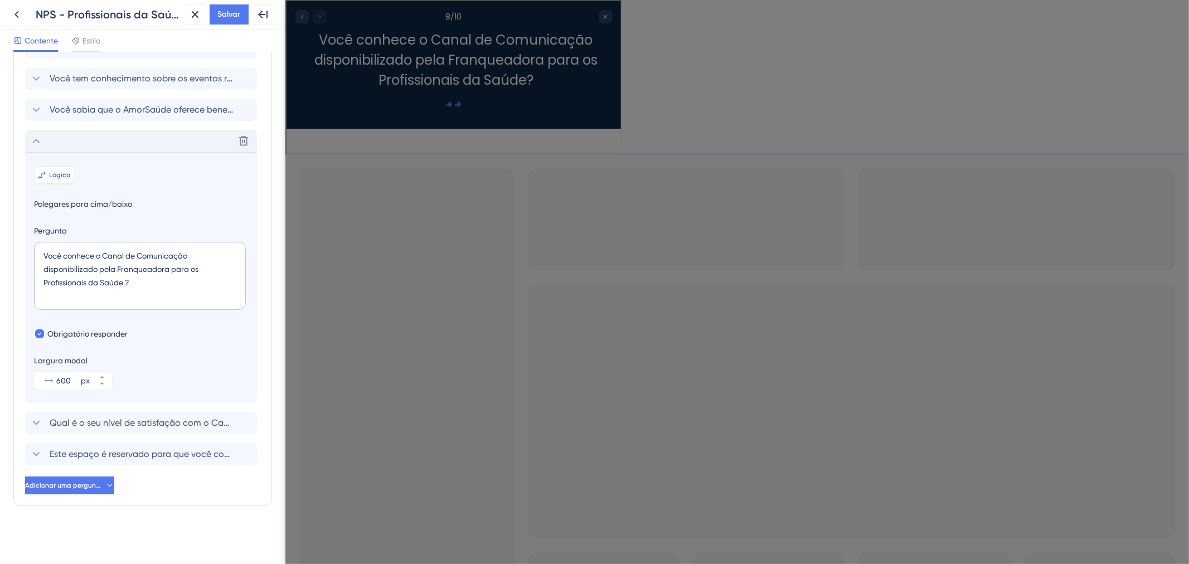
click at [71, 177] on button "Lógica" at bounding box center [54, 175] width 40 height 18
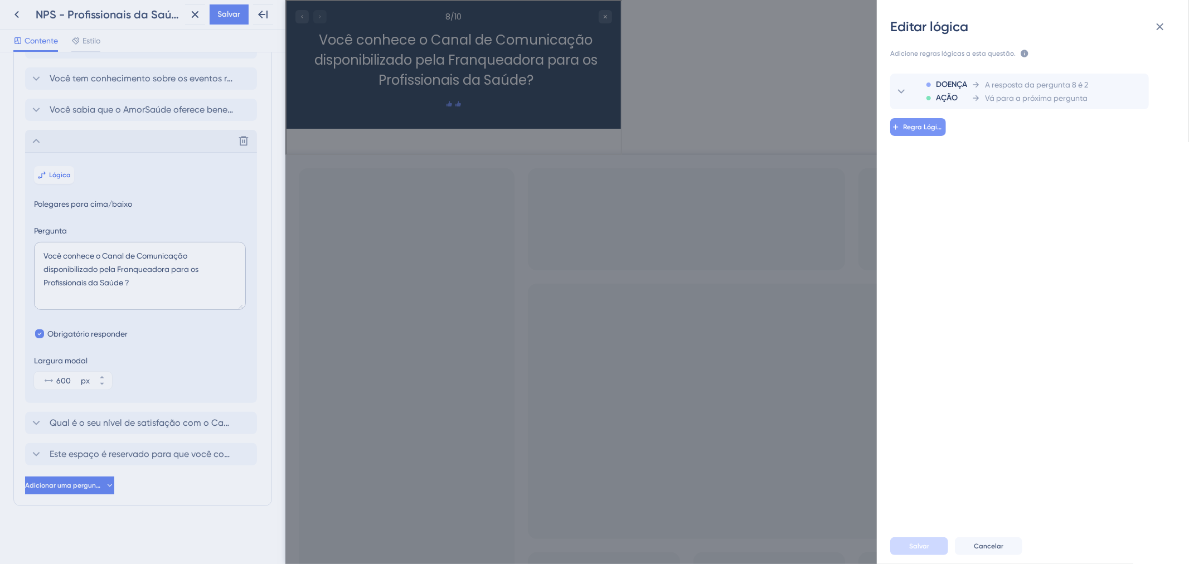
click at [922, 120] on button "Regra Lógica" at bounding box center [918, 127] width 56 height 18
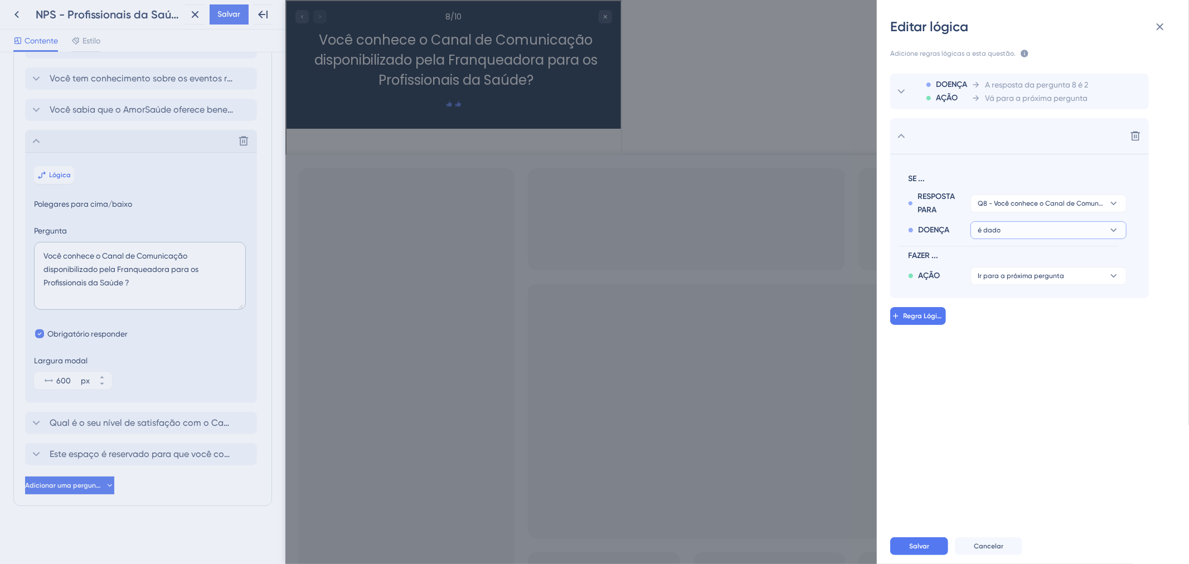
click at [1087, 231] on button "é dado" at bounding box center [1048, 230] width 156 height 18
click at [1059, 308] on div "é é" at bounding box center [1048, 306] width 133 height 22
click at [1063, 249] on button "Positivo" at bounding box center [1048, 253] width 156 height 18
click at [1060, 307] on div "Negativo Negativo" at bounding box center [1048, 306] width 133 height 22
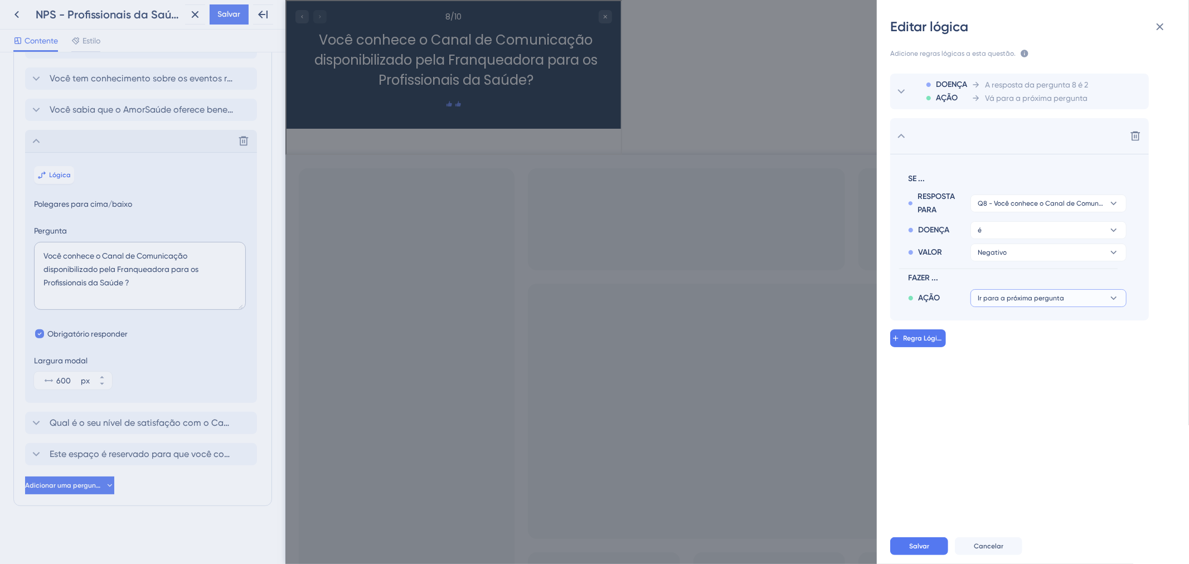
click at [1057, 302] on span "Ir para a próxima pergunta" at bounding box center [1020, 298] width 86 height 9
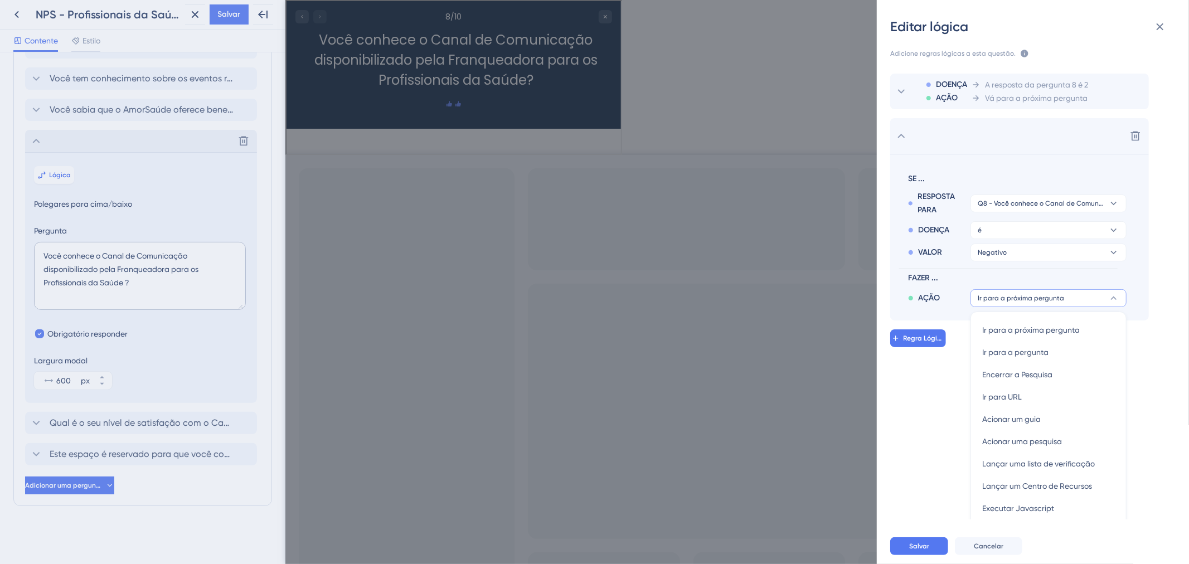
scroll to position [7, 0]
click at [1091, 344] on div "Ir para a pergunta Ir para a pergunta" at bounding box center [1048, 345] width 133 height 22
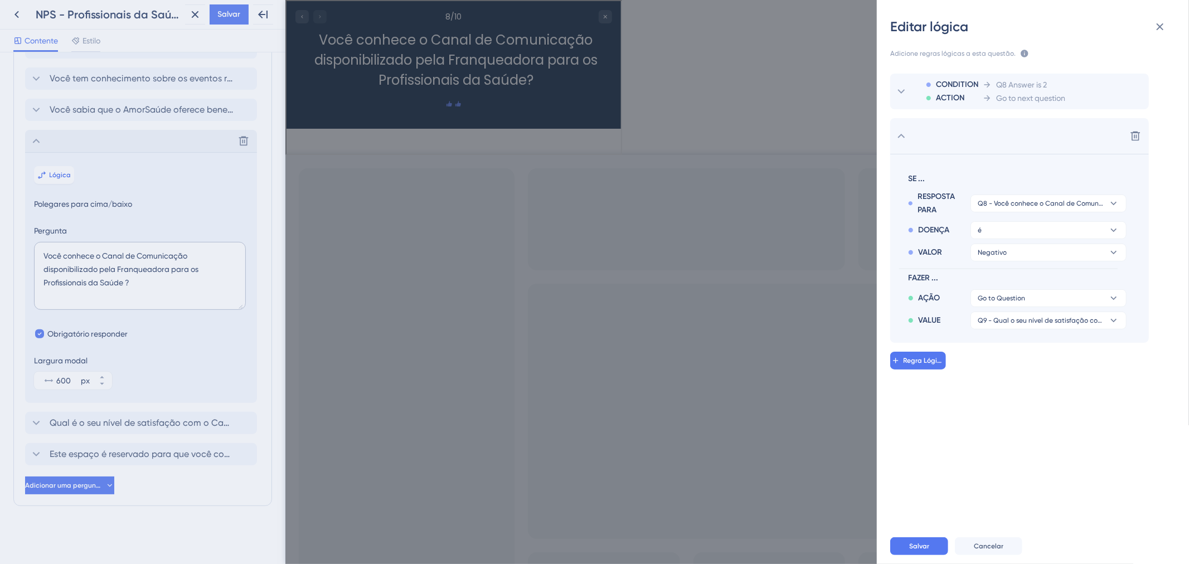
scroll to position [0, 0]
click at [1038, 319] on font "Q9 - Qual o seu nível de satisfação com o Canal de Comunicação?" at bounding box center [1082, 321] width 211 height 8
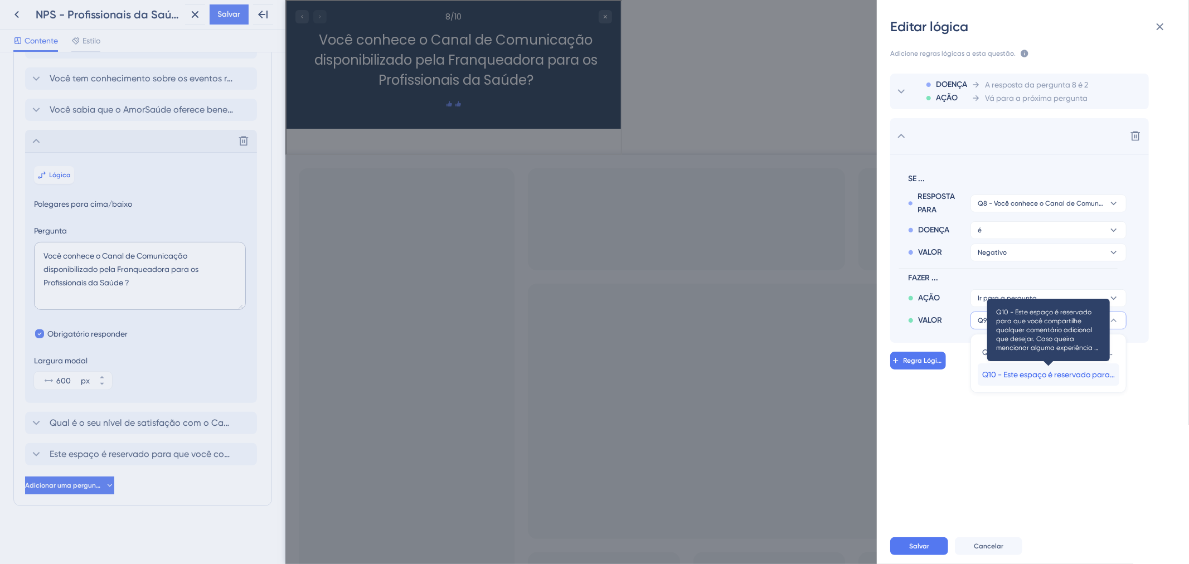
click at [1062, 381] on span "Q10 - Este espaço é reservado para que você compartilhe qualquer comentário adi…" at bounding box center [1048, 374] width 133 height 13
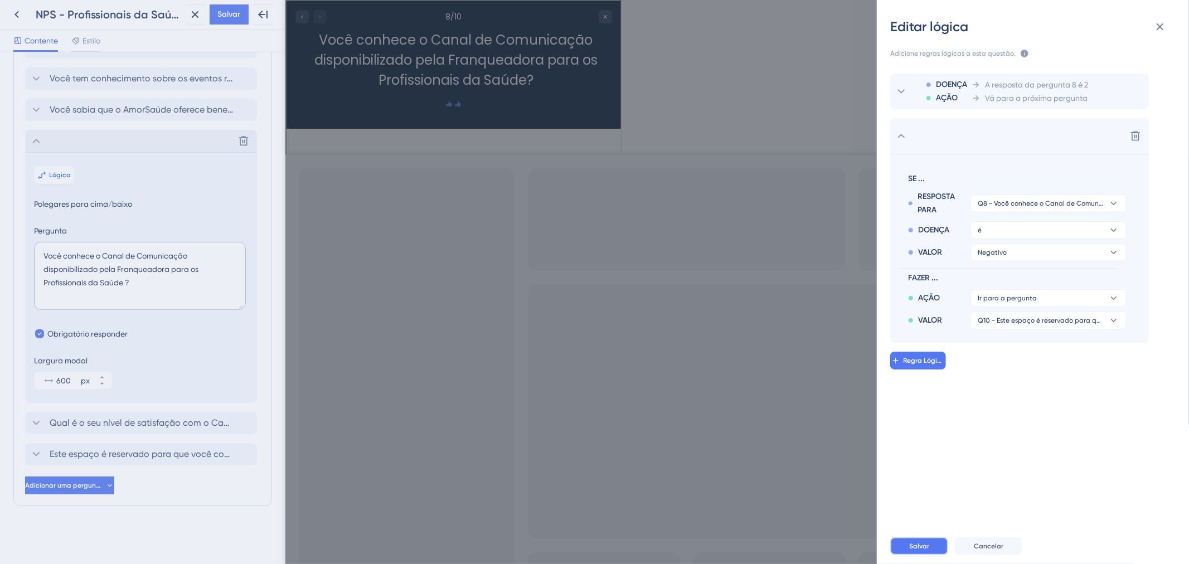
click at [936, 550] on button "Salvar" at bounding box center [919, 546] width 58 height 18
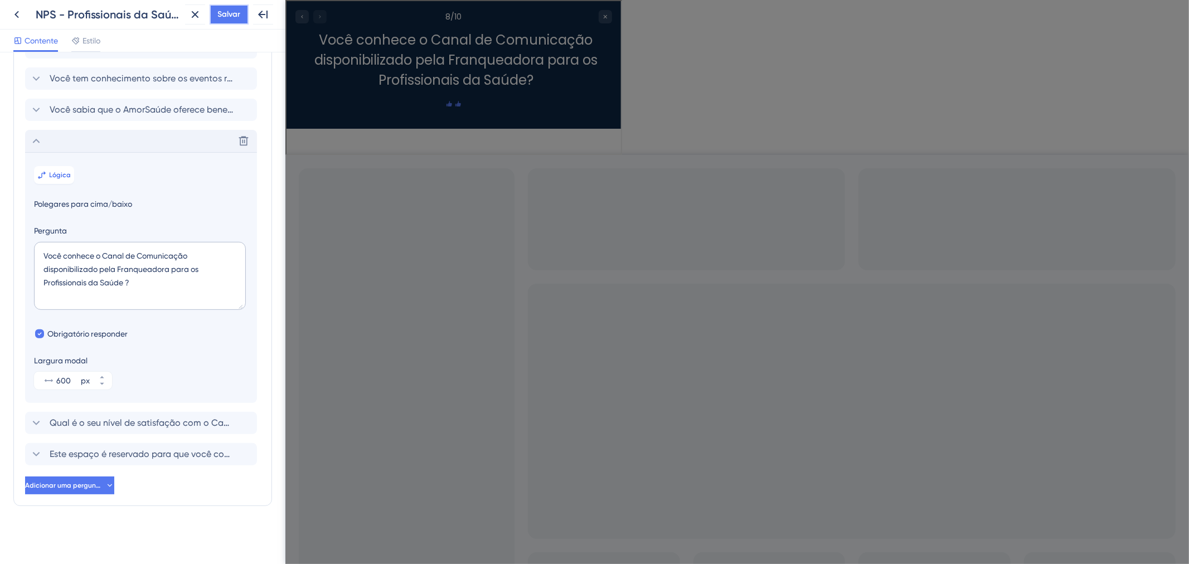
click at [226, 8] on span "Salvar" at bounding box center [229, 14] width 23 height 13
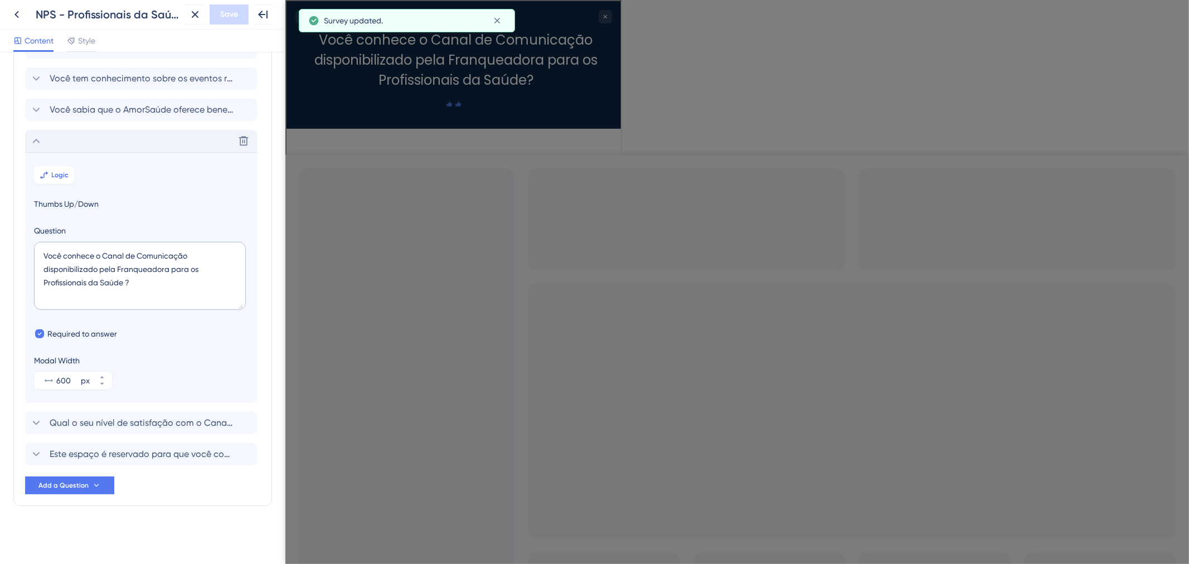
scroll to position [206, 0]
click at [108, 147] on div "Delete" at bounding box center [141, 141] width 232 height 22
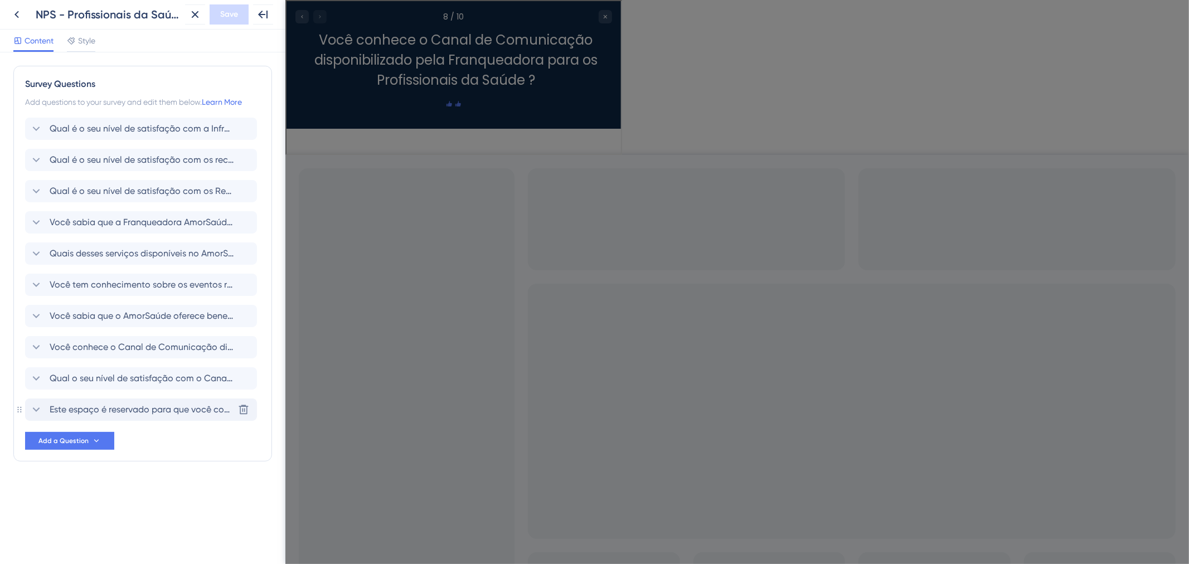
click at [69, 399] on div "Este espaço é reservado para que você compartilhe qualquer comentário adicional…" at bounding box center [141, 409] width 232 height 22
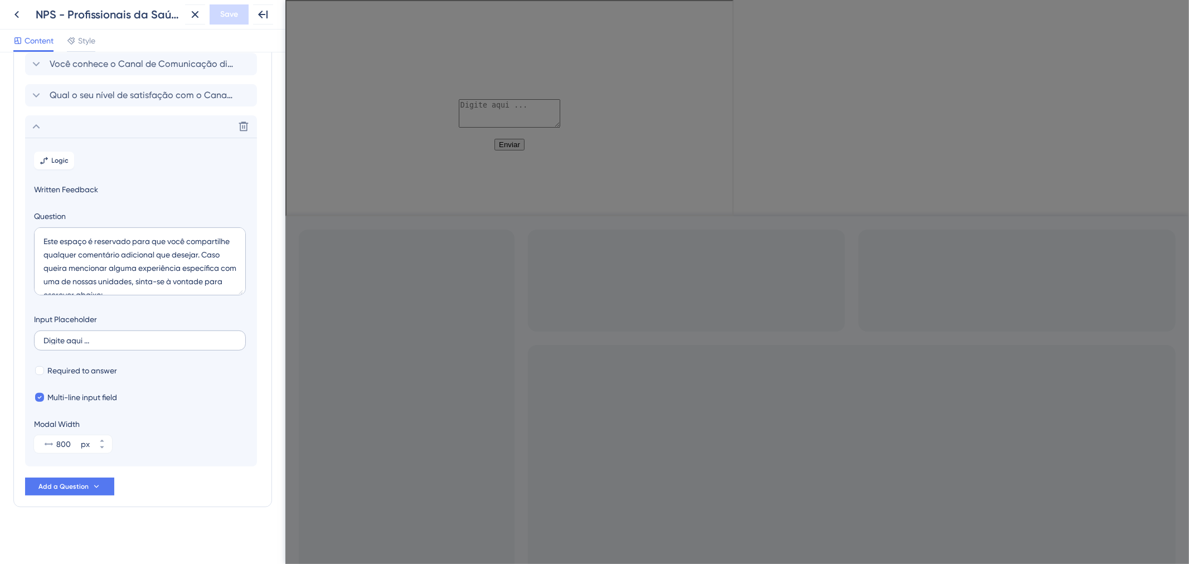
scroll to position [285, 0]
click at [67, 151] on button "Logic" at bounding box center [54, 159] width 40 height 18
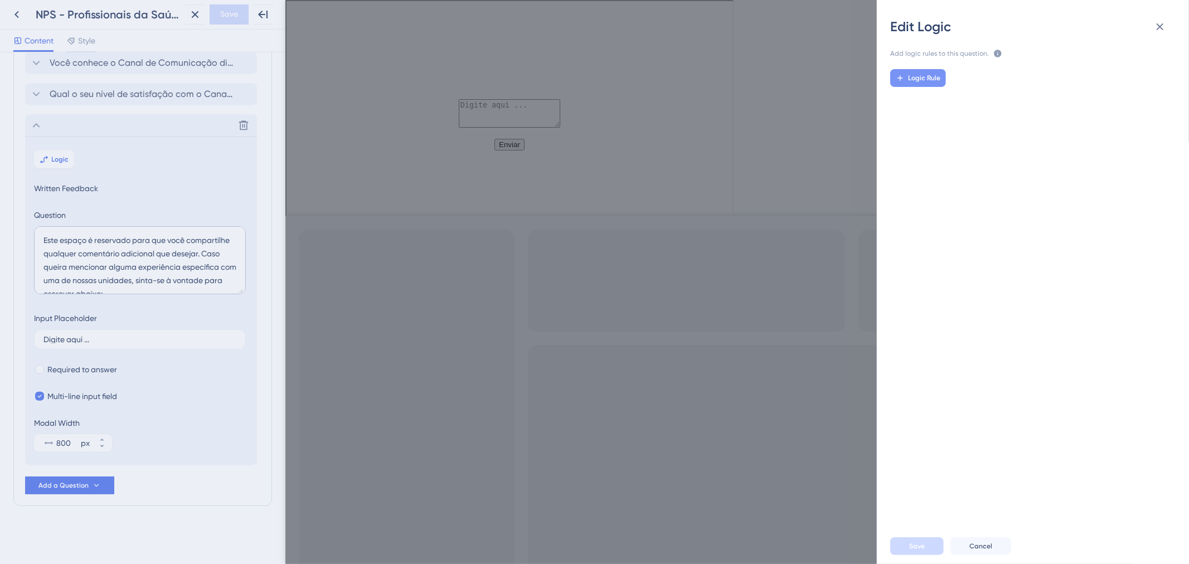
click at [938, 72] on button "Logic Rule" at bounding box center [918, 78] width 56 height 18
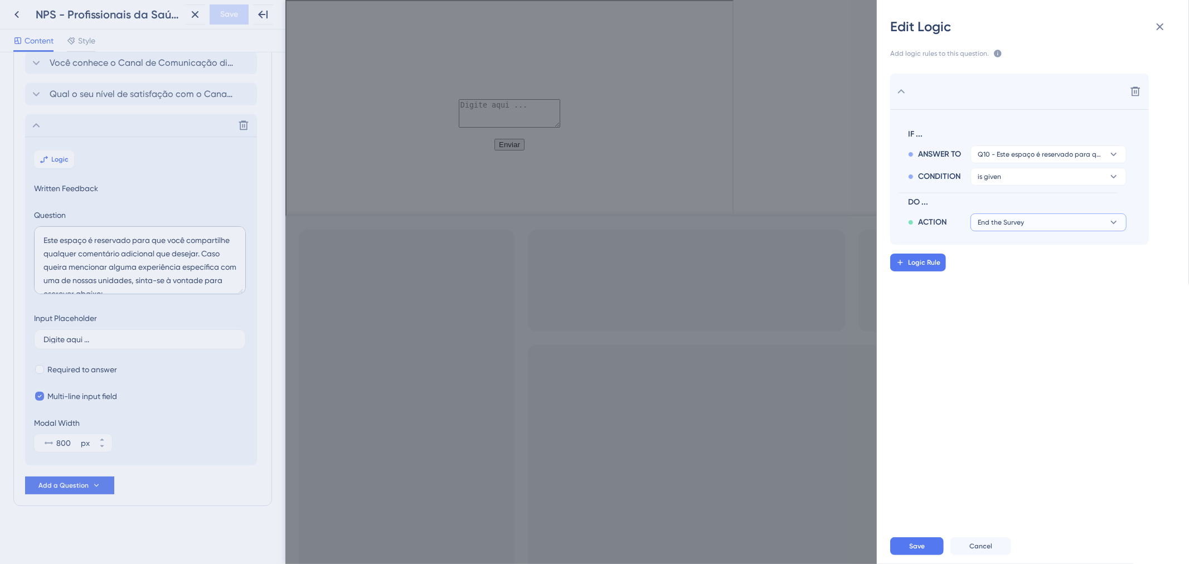
click at [1035, 221] on button "End the Survey" at bounding box center [1048, 222] width 156 height 18
click at [1033, 256] on span "End the Survey" at bounding box center [1008, 253] width 52 height 13
click at [927, 546] on button "Save" at bounding box center [916, 546] width 53 height 18
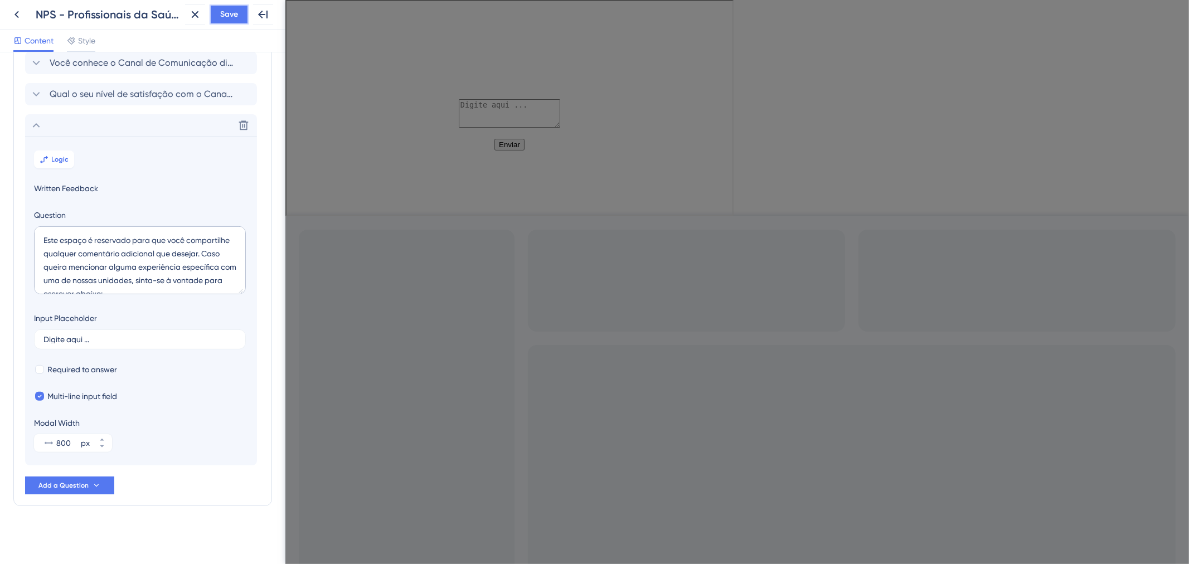
click at [226, 11] on span "Save" at bounding box center [229, 14] width 18 height 13
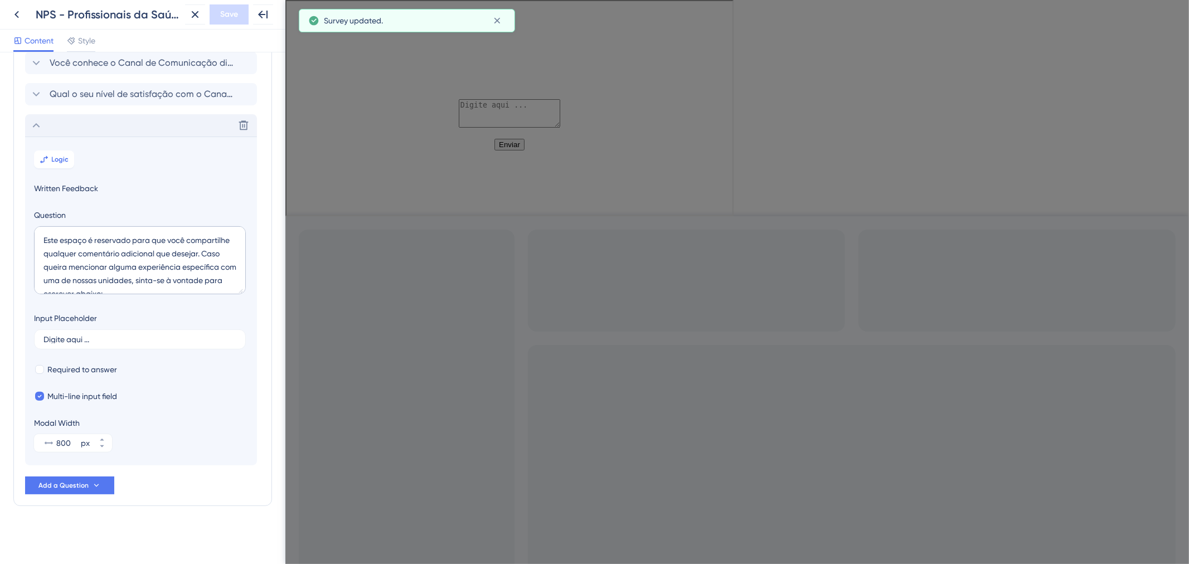
click at [92, 131] on div "Delete" at bounding box center [141, 125] width 232 height 22
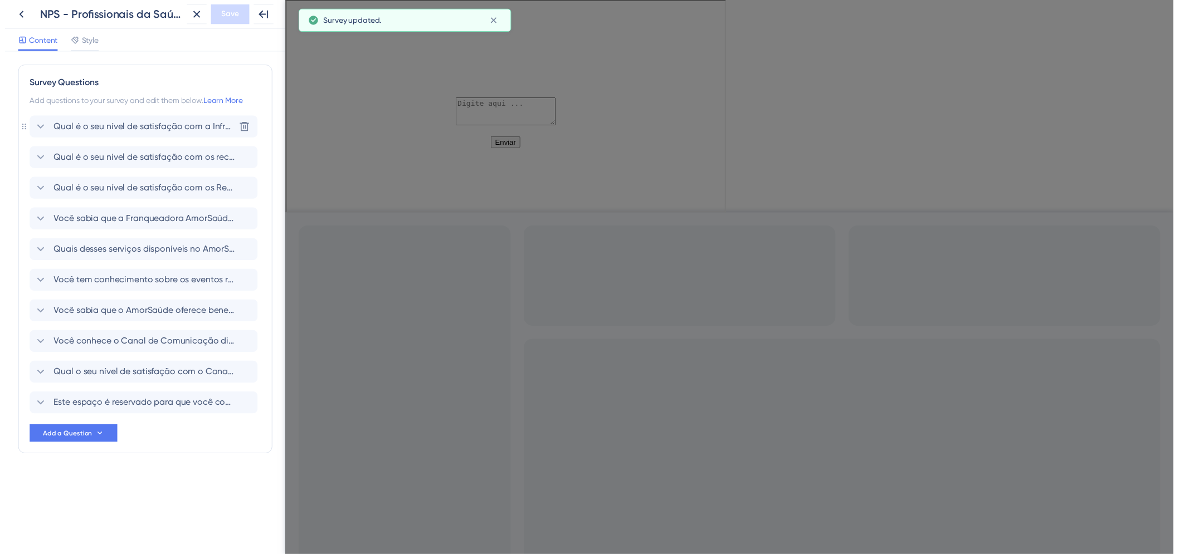
scroll to position [0, 0]
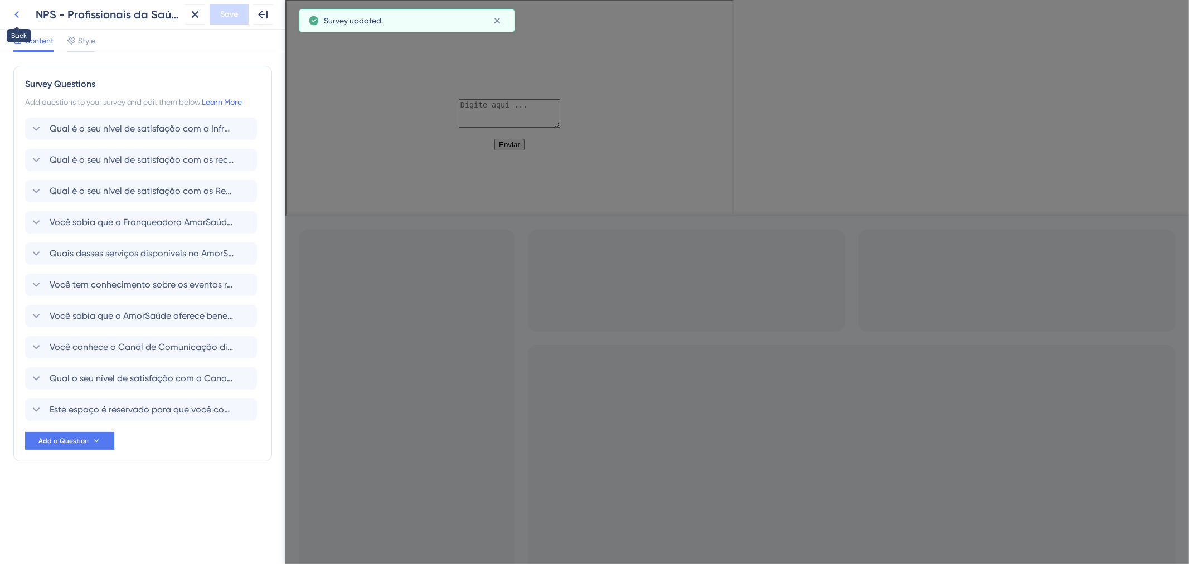
click at [20, 14] on icon at bounding box center [16, 14] width 13 height 13
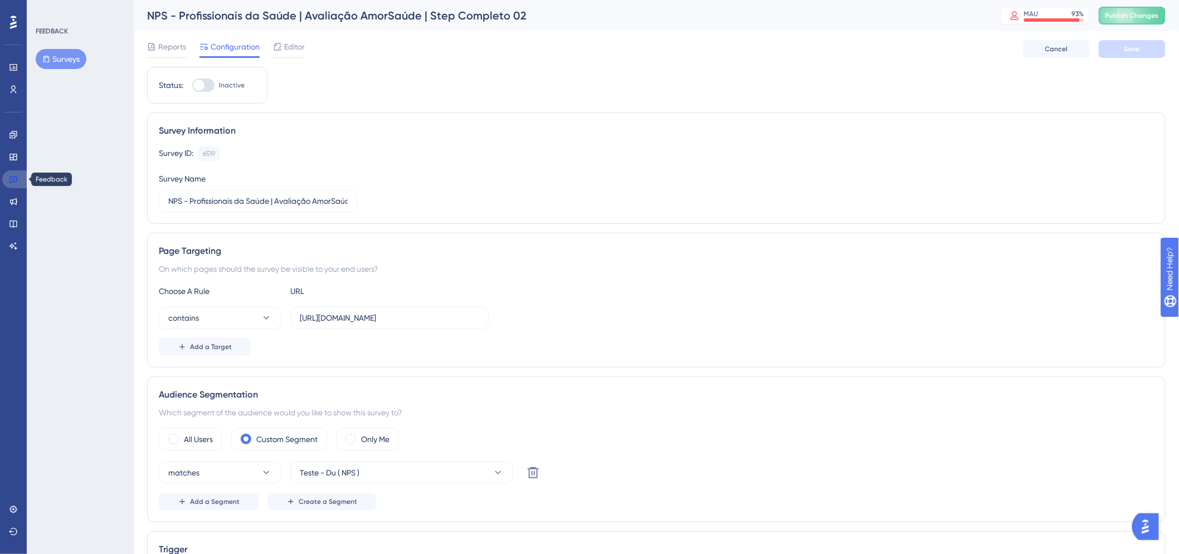
click at [18, 173] on link at bounding box center [15, 180] width 27 height 18
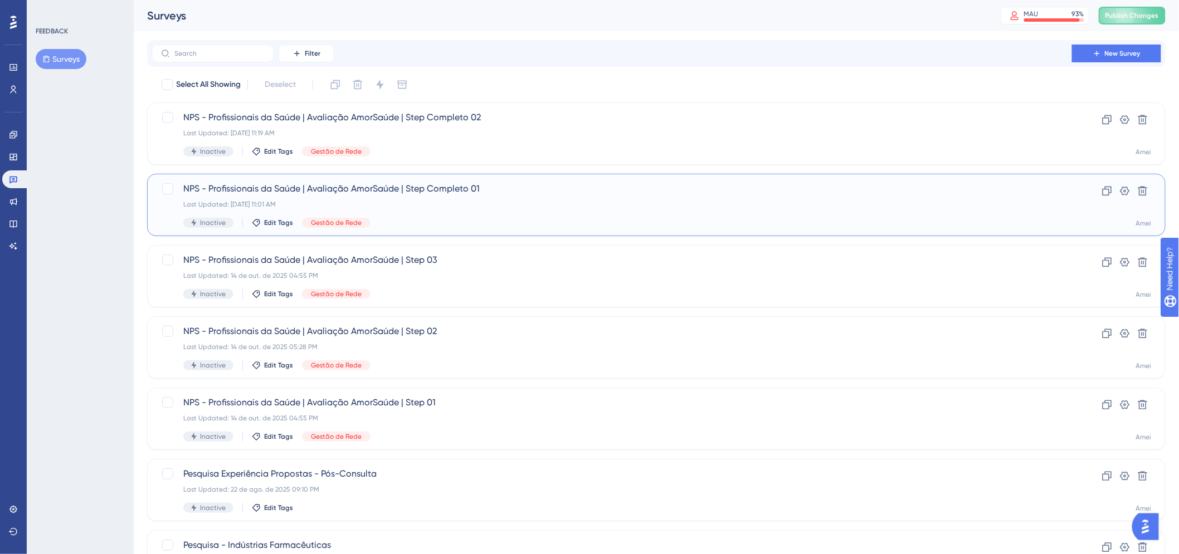
click at [553, 186] on span "NPS - Profissionais da Saúde | Avaliação AmorSaúde | Step Completo 01" at bounding box center [611, 188] width 857 height 13
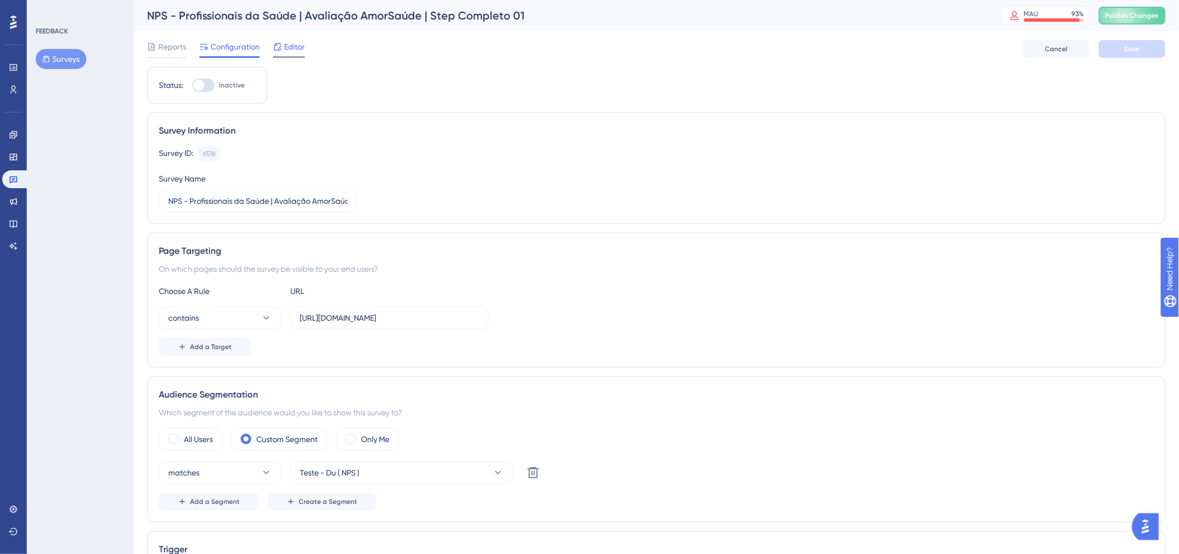
click at [301, 43] on span "Editor" at bounding box center [294, 46] width 21 height 13
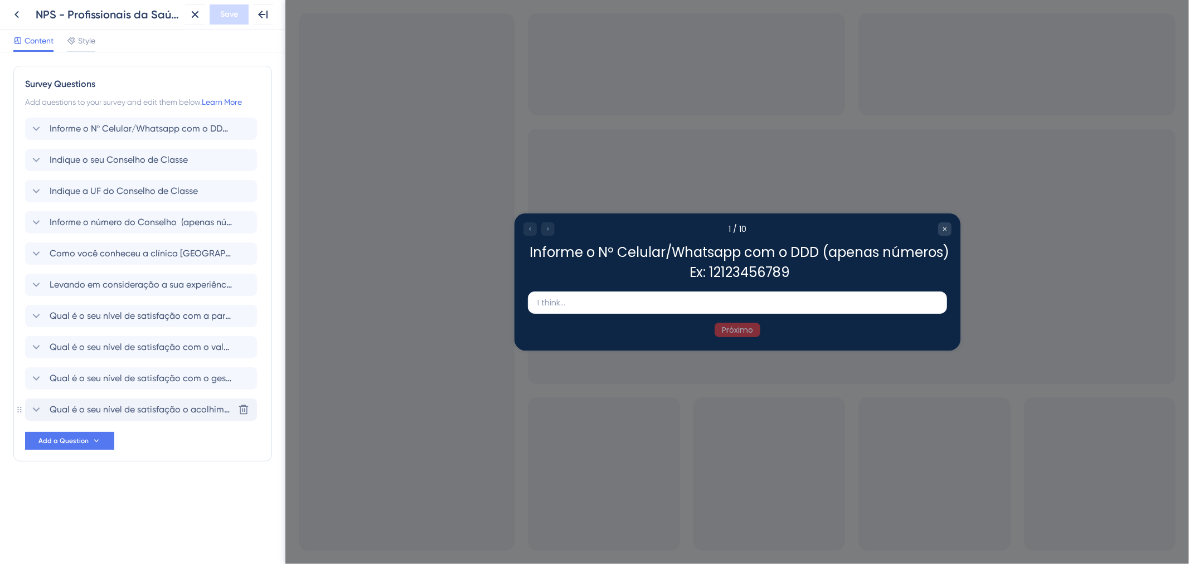
click at [126, 413] on span "Qual é o seu nível de satisfação o acolhimento feito na Clínica AmorSaúde ? (Tr…" at bounding box center [142, 409] width 184 height 13
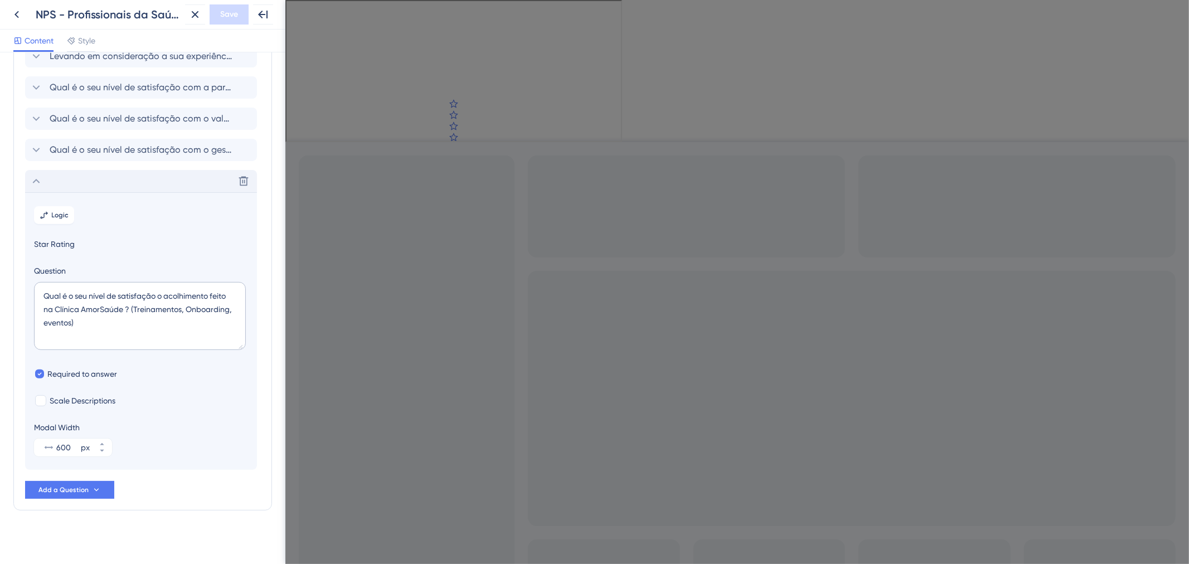
scroll to position [233, 0]
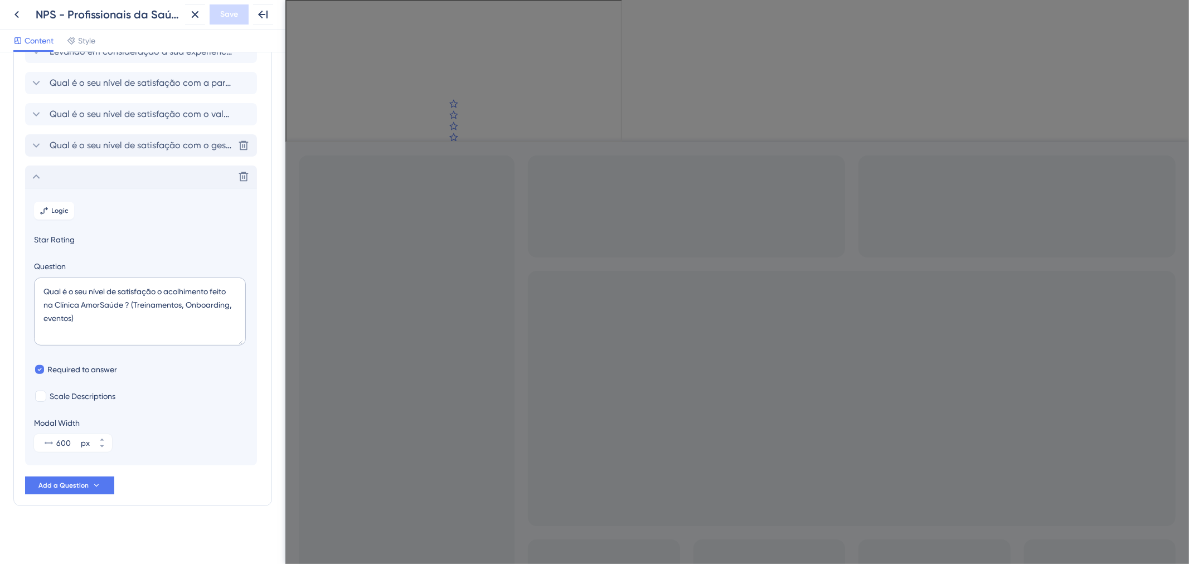
click at [59, 147] on span "Qual é o seu nível de satisfação com o gestor da clínica ?" at bounding box center [142, 145] width 184 height 13
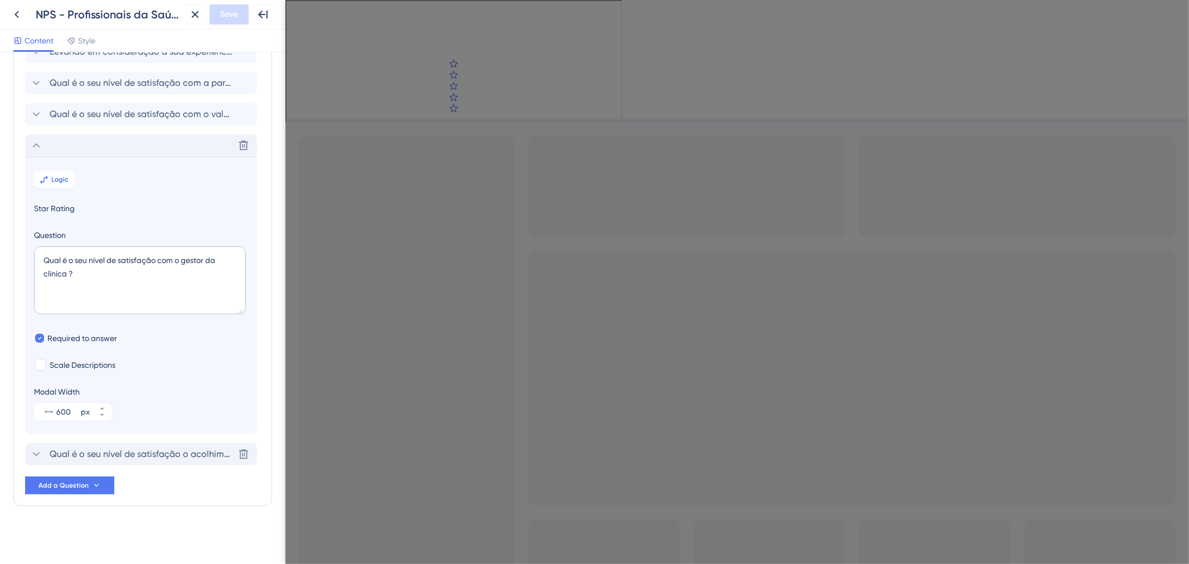
click at [101, 456] on span "Qual é o seu nível de satisfação o acolhimento feito na Clínica AmorSaúde ? (Tr…" at bounding box center [142, 453] width 184 height 13
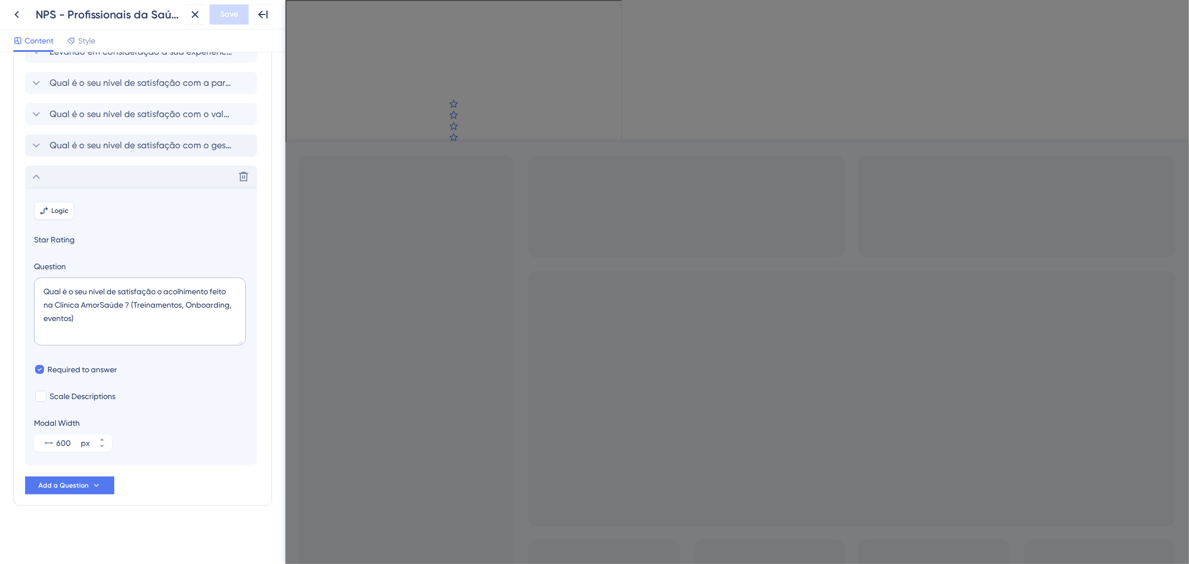
click at [59, 209] on span "Logic" at bounding box center [60, 210] width 17 height 9
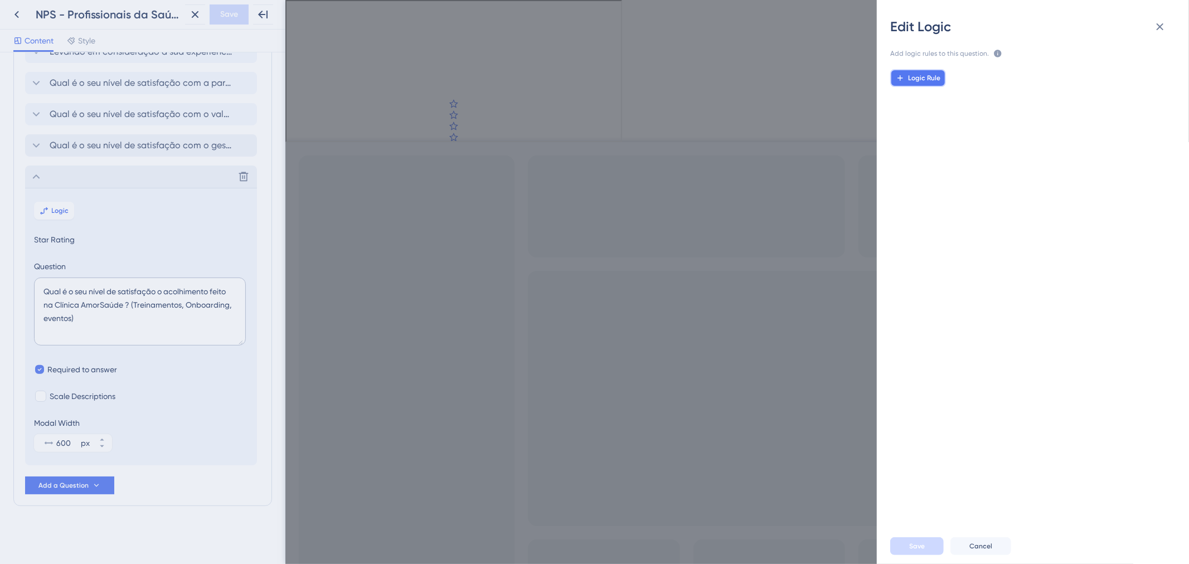
click at [934, 74] on span "Logic Rule" at bounding box center [924, 78] width 32 height 9
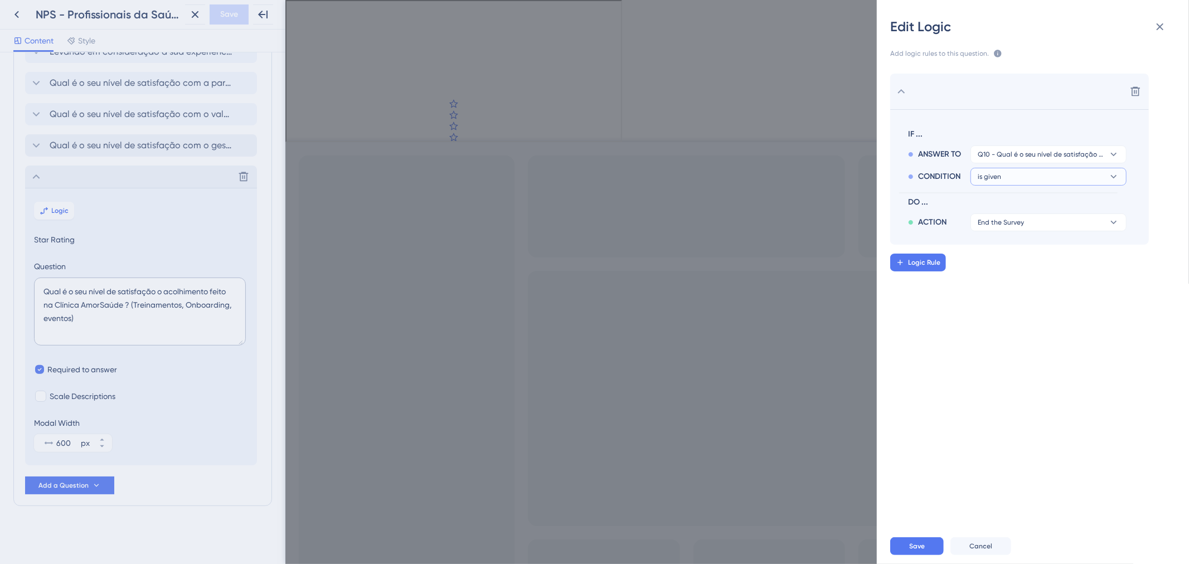
click at [1101, 181] on button "is given" at bounding box center [1048, 177] width 156 height 18
click at [1063, 304] on div "is is" at bounding box center [1048, 297] width 133 height 22
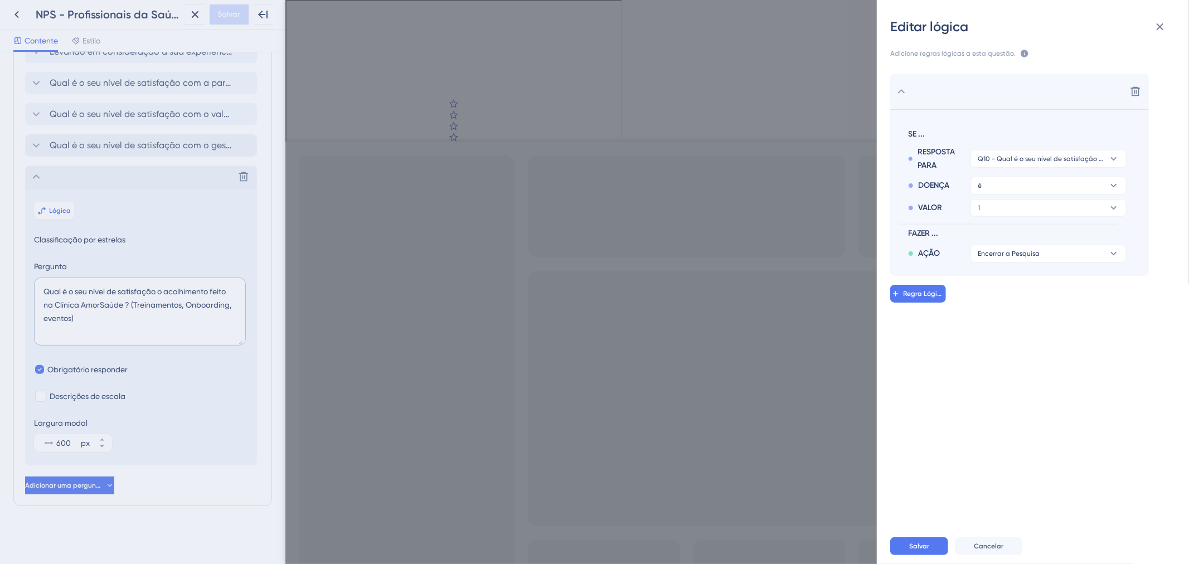
scroll to position [246, 0]
click at [1041, 94] on div "Excluir" at bounding box center [1019, 92] width 259 height 36
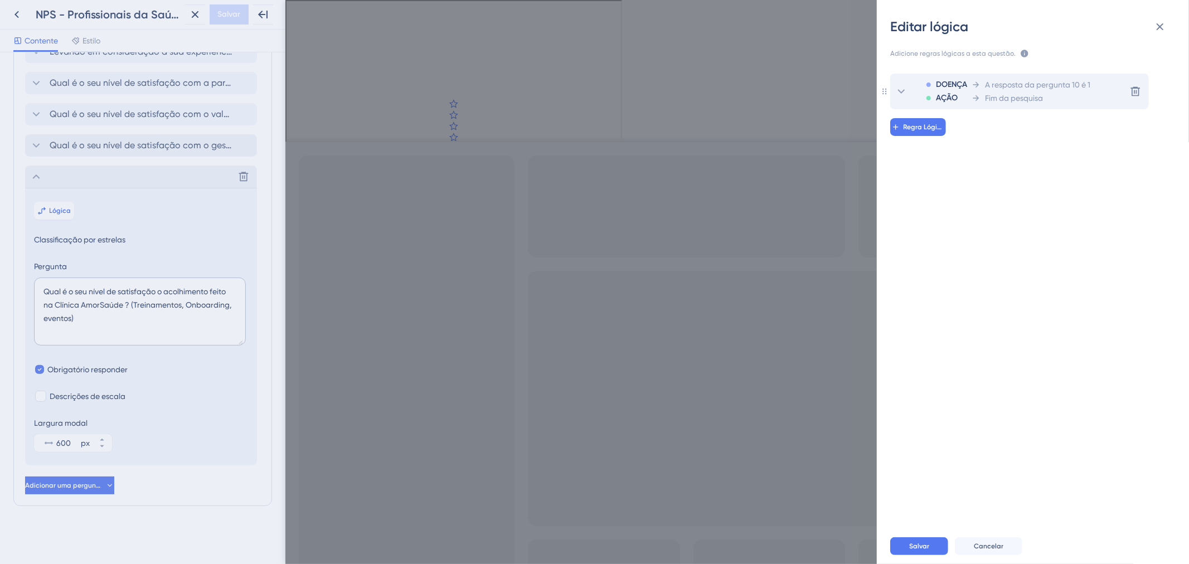
click at [1011, 76] on div "DOENÇA AÇÃO A resposta da pergunta 10 é 1 Fim da pesquisa" at bounding box center [1002, 92] width 176 height 36
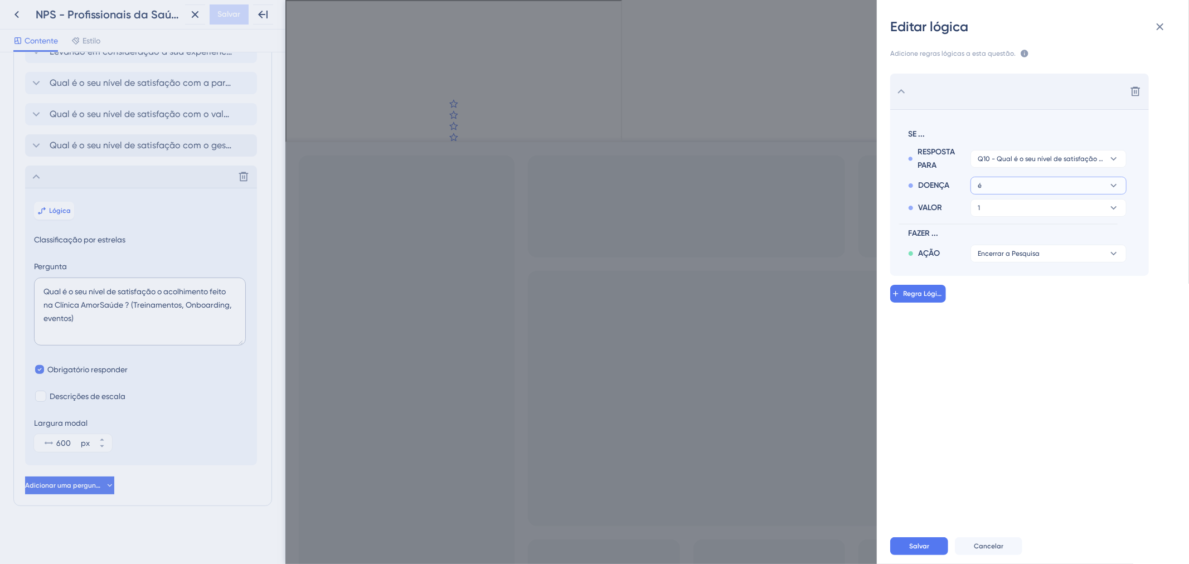
click at [1037, 187] on button "é" at bounding box center [1048, 186] width 156 height 18
click at [1034, 212] on div "é dado é dado" at bounding box center [1048, 217] width 133 height 22
click at [1052, 224] on button "Encerrar a Pesquisa" at bounding box center [1048, 231] width 156 height 18
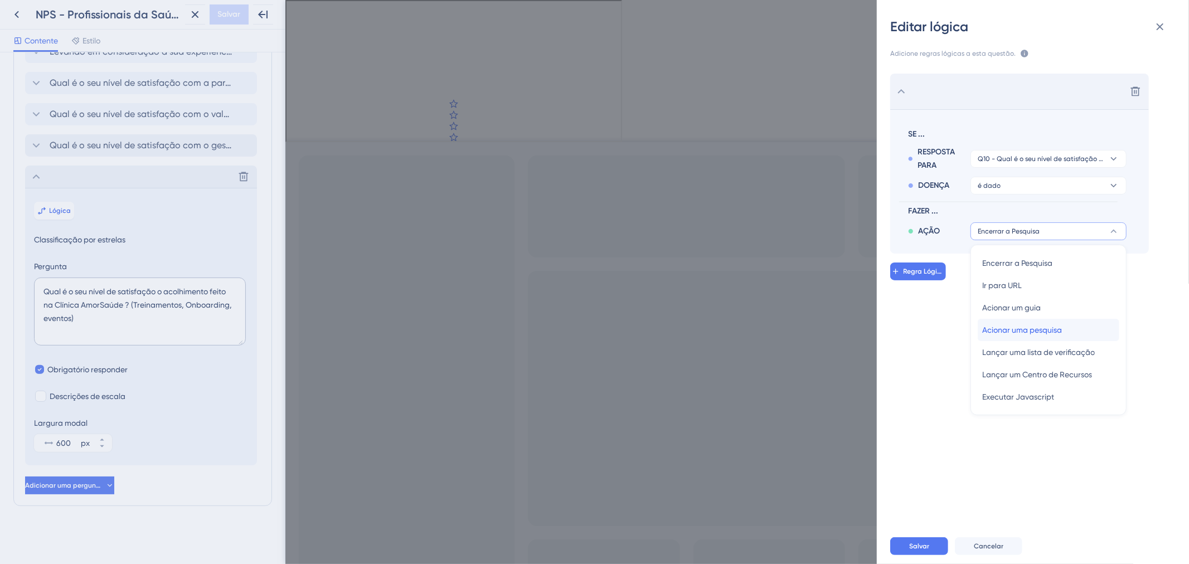
click at [1073, 328] on div "Acionar uma pesquisa Acionar uma pesquisa" at bounding box center [1048, 330] width 133 height 22
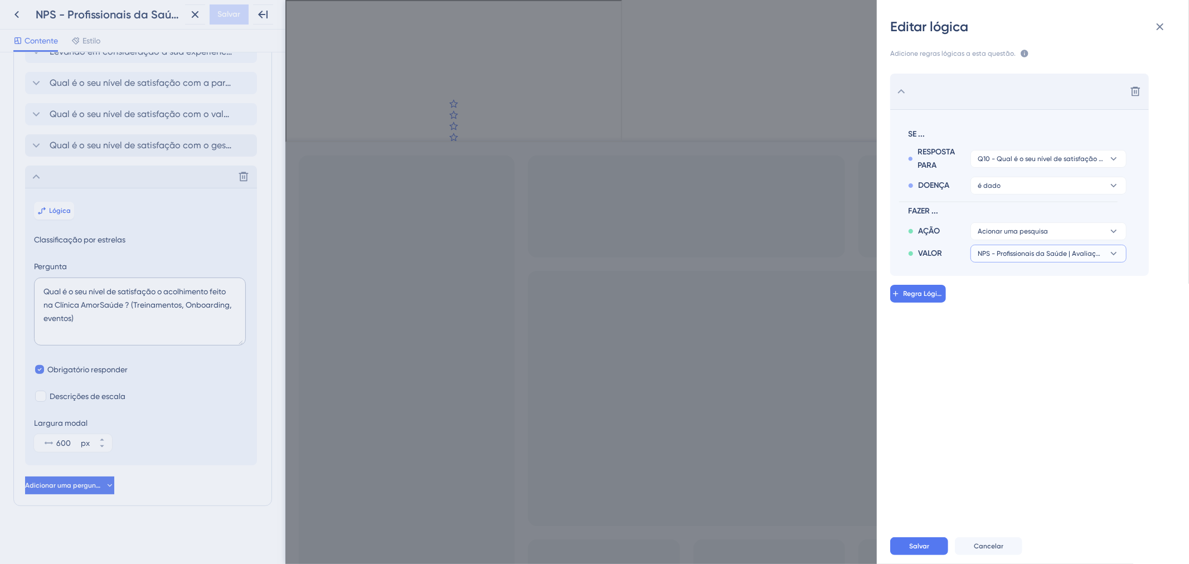
click at [1059, 254] on font "NPS - Profissionais da Saúde | Avaliação AmorSaúde | Passo Completo 02" at bounding box center [1092, 254] width 230 height 8
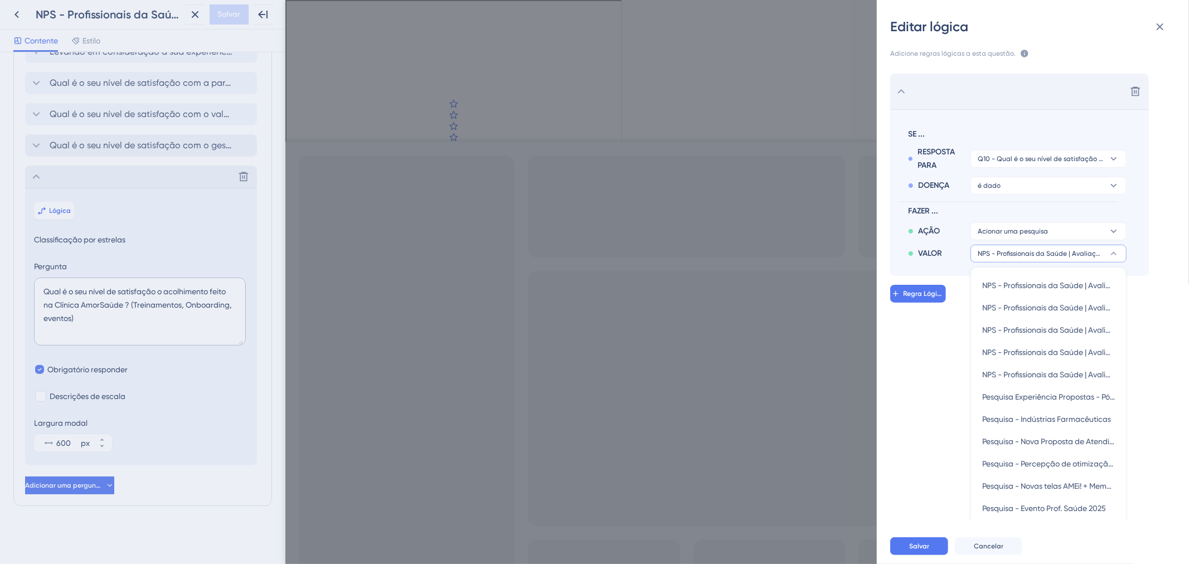
scroll to position [78, 0]
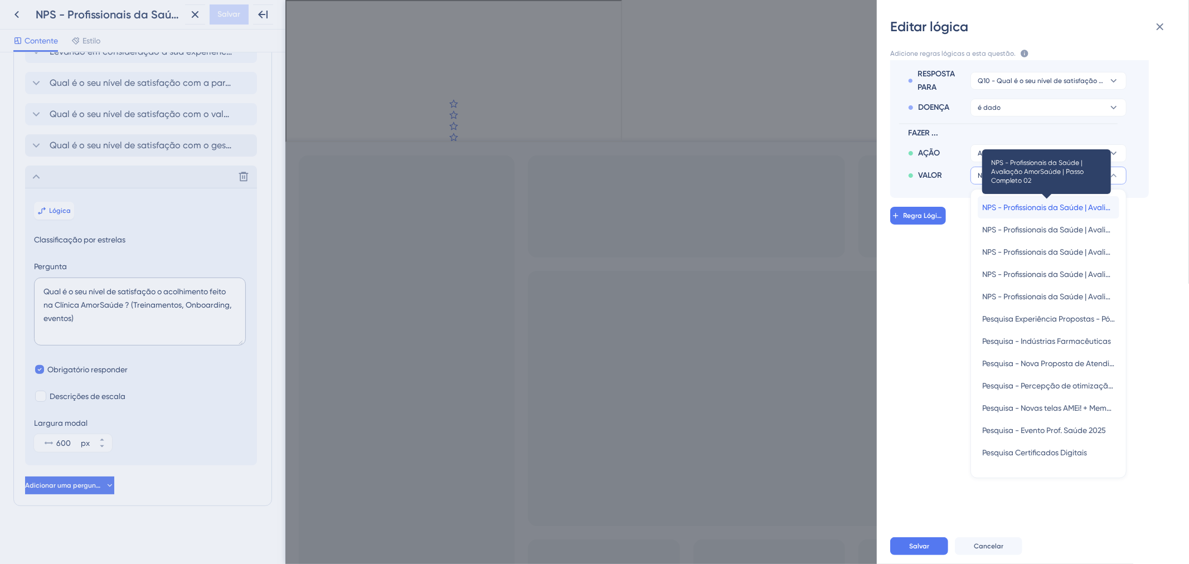
click at [1056, 207] on font "NPS - Profissionais da Saúde | Avaliação AmorSaúde | Passo Completo 02" at bounding box center [1111, 207] width 259 height 9
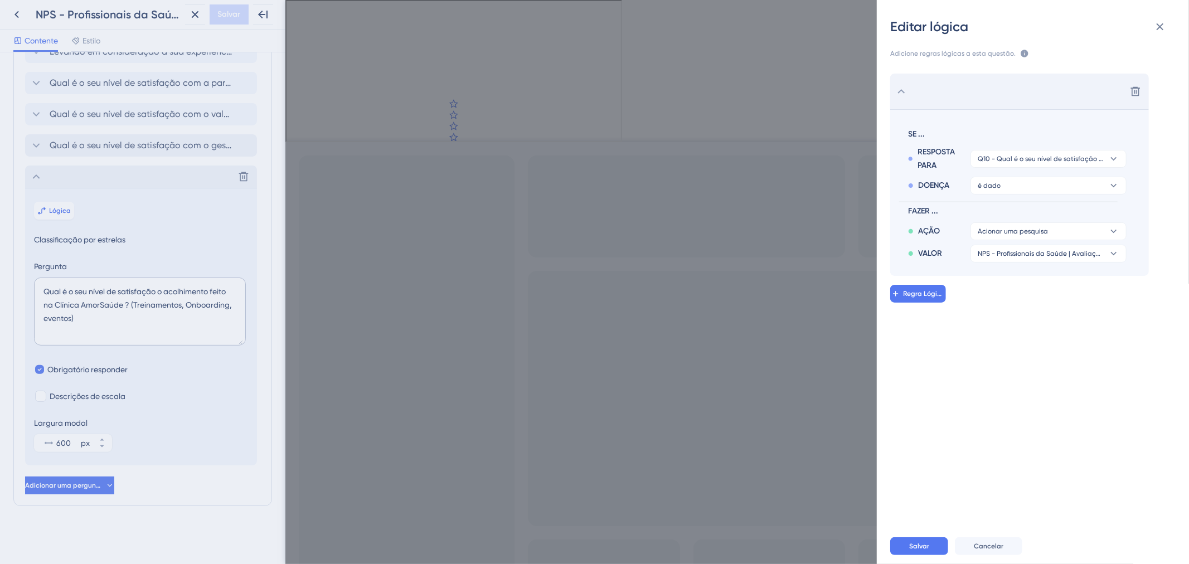
scroll to position [0, 0]
click at [917, 548] on font "Salvar" at bounding box center [919, 546] width 20 height 8
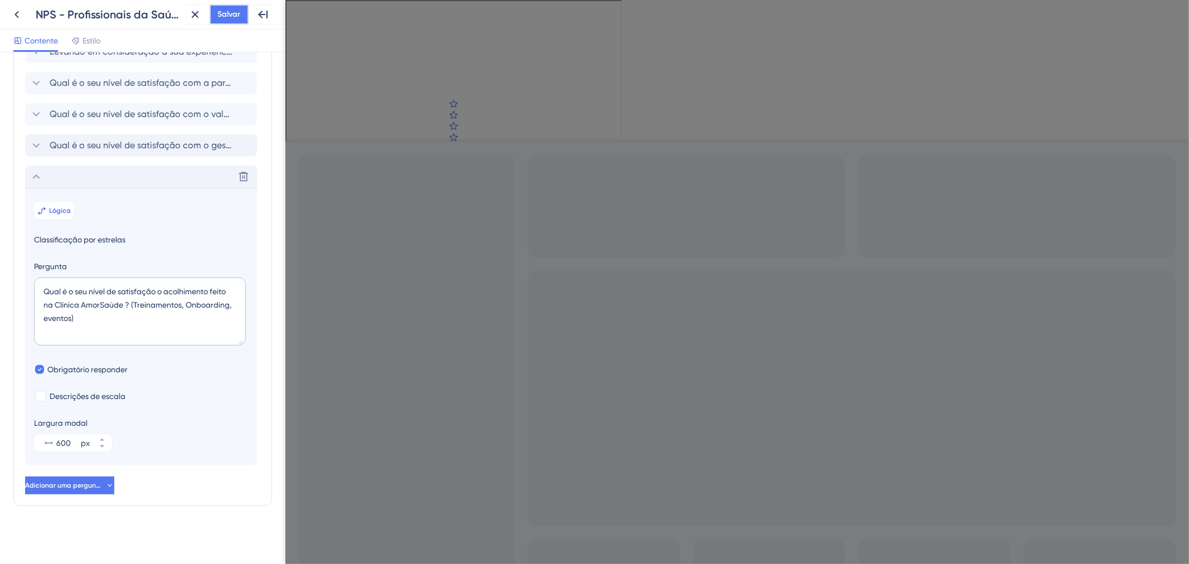
click at [213, 17] on button "Salvar" at bounding box center [229, 14] width 39 height 20
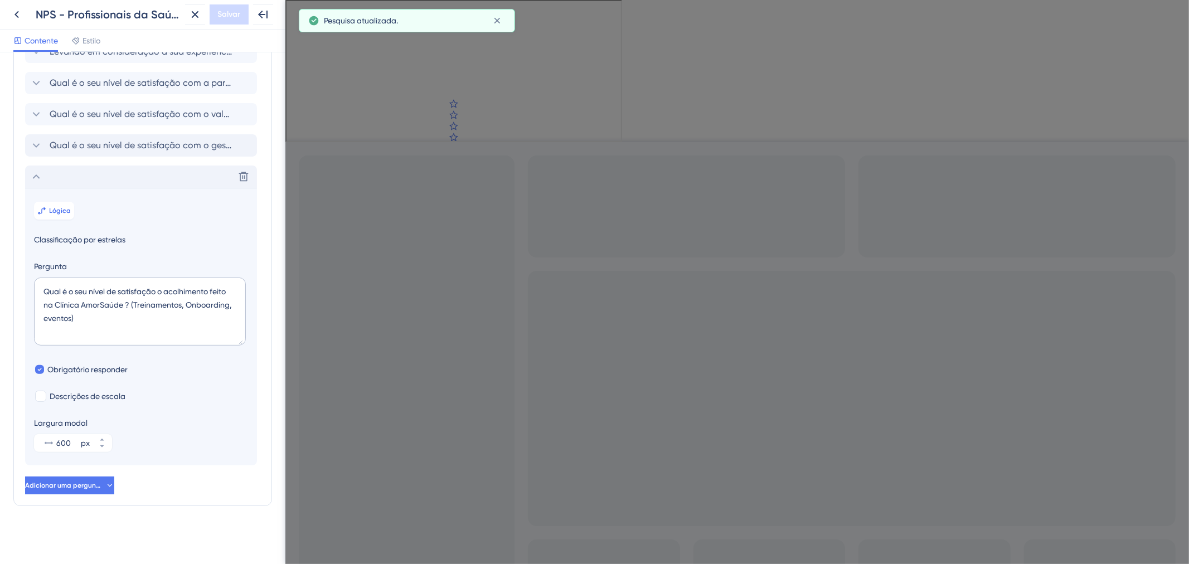
click at [114, 171] on div "Excluir" at bounding box center [141, 177] width 232 height 22
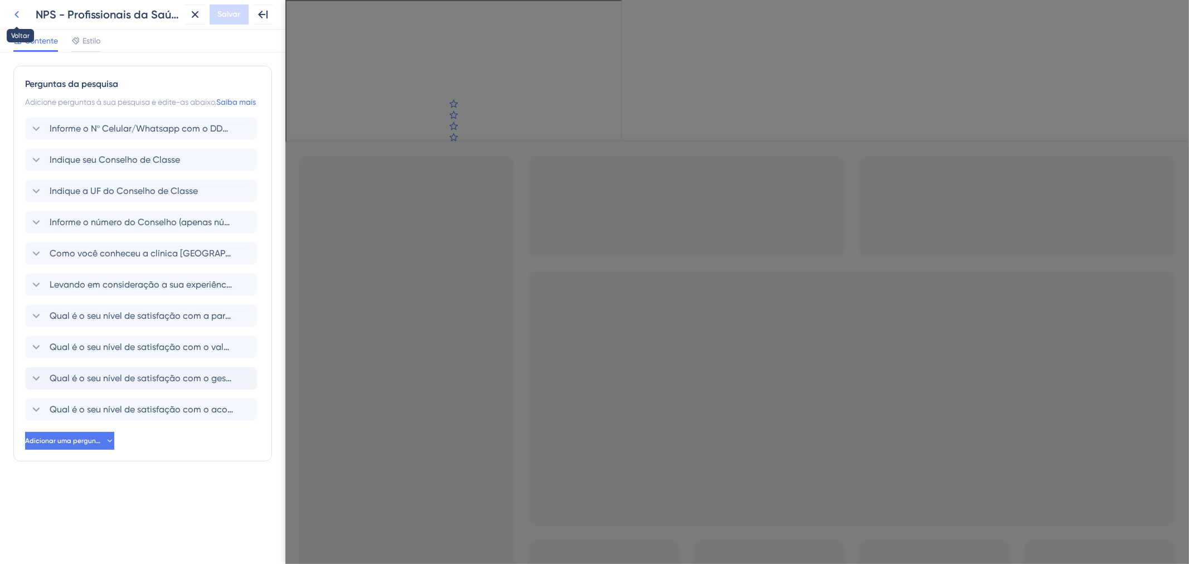
click at [16, 13] on icon at bounding box center [16, 14] width 4 height 7
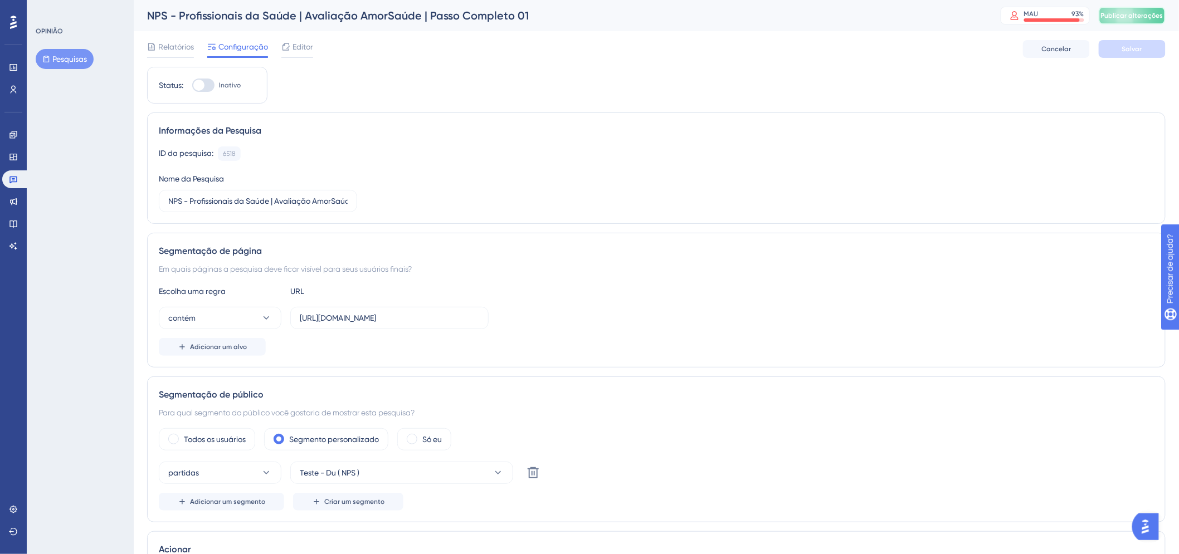
click at [1137, 13] on font "Publicar alterações" at bounding box center [1132, 16] width 62 height 8
click at [293, 47] on font "Editor" at bounding box center [303, 46] width 21 height 9
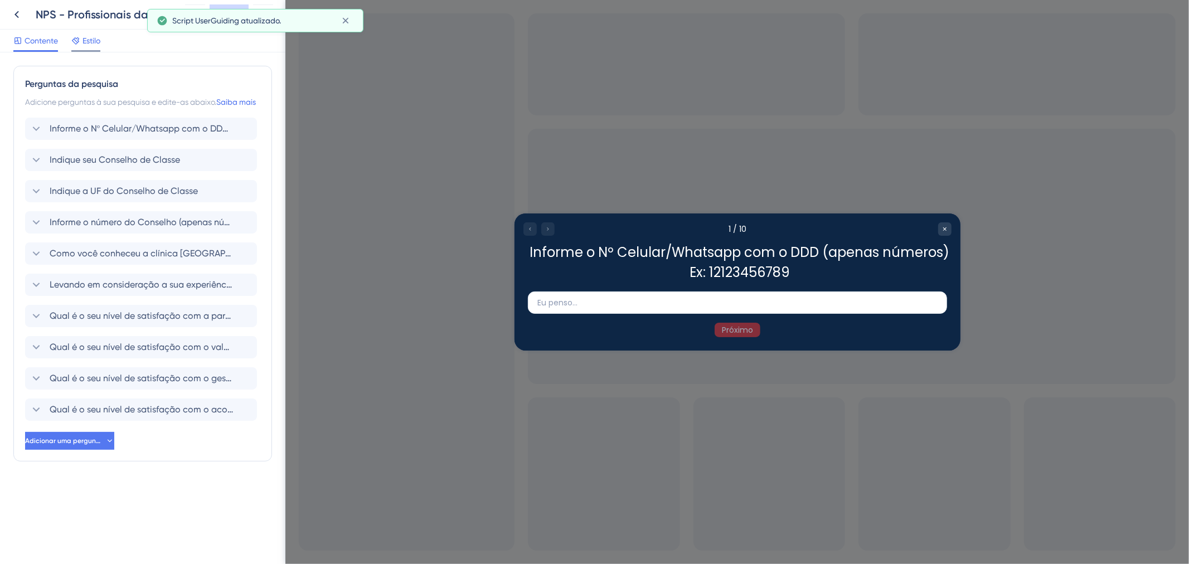
click at [96, 49] on div "Estilo" at bounding box center [85, 43] width 29 height 18
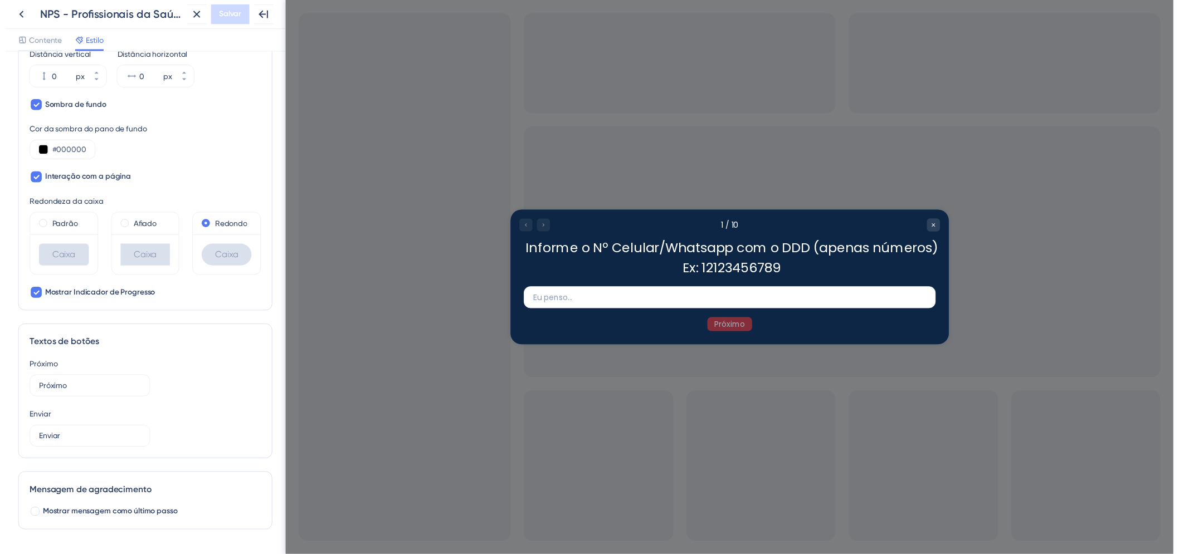
scroll to position [476, 0]
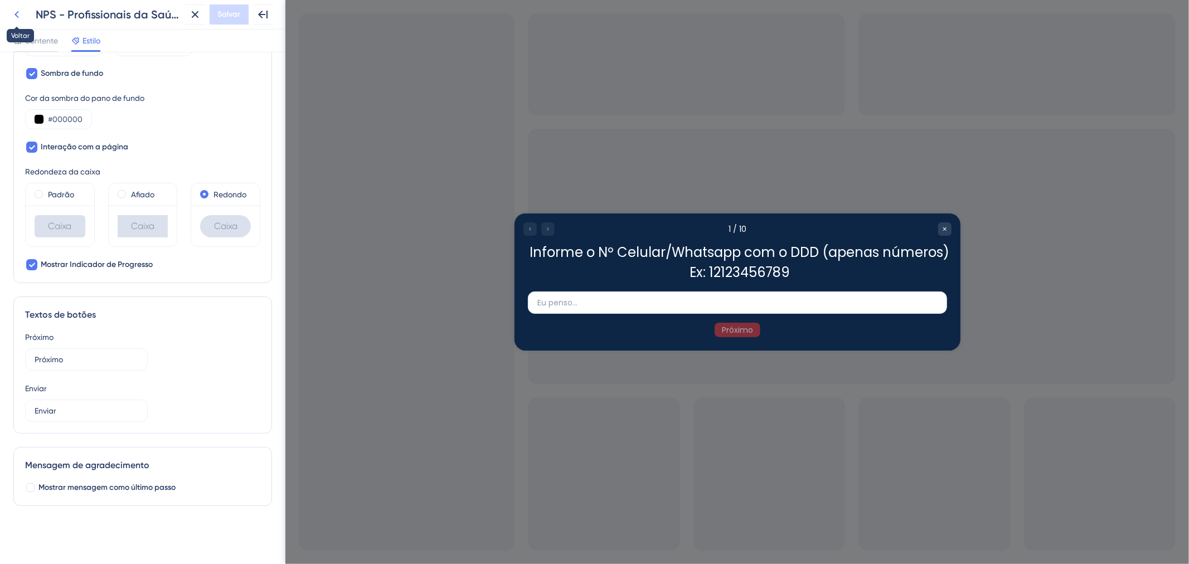
click at [20, 15] on icon at bounding box center [16, 14] width 13 height 13
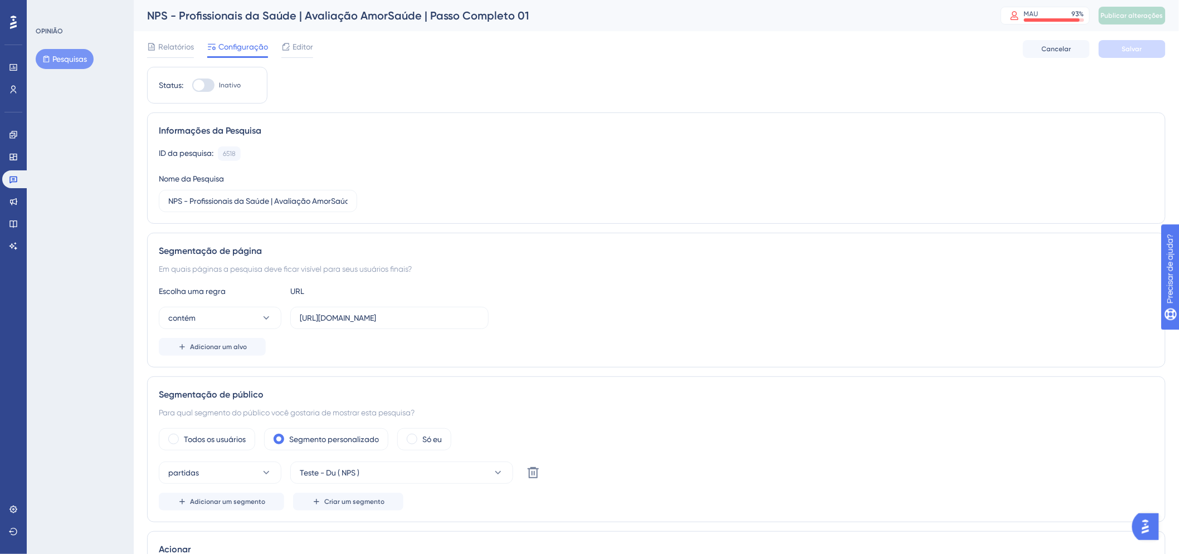
click at [79, 62] on font "Pesquisas" at bounding box center [69, 59] width 35 height 9
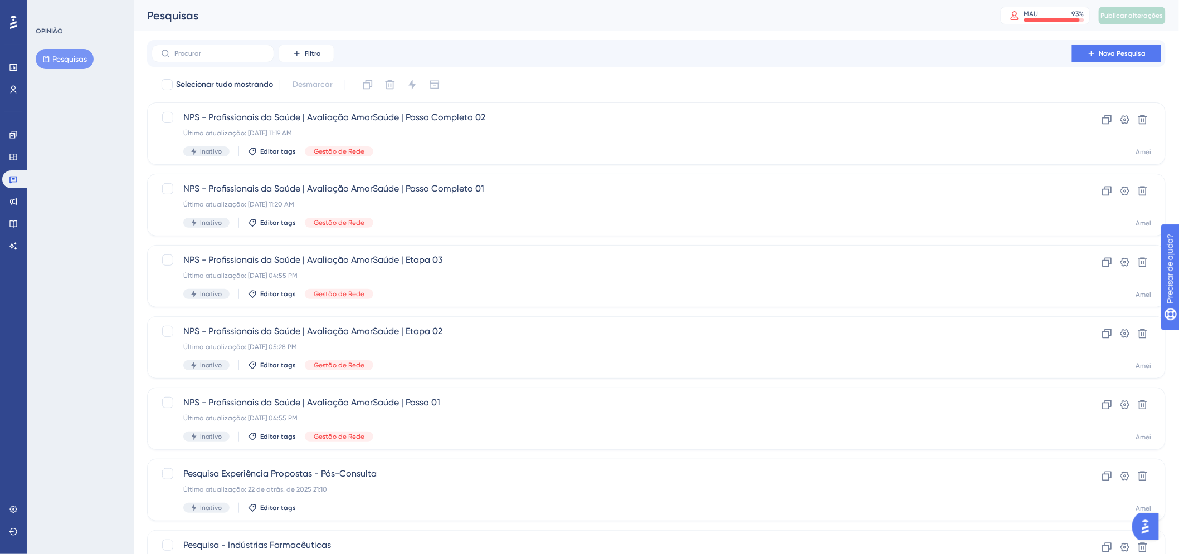
click at [561, 93] on div "Selecionar tudo mostrando Desmarcar" at bounding box center [662, 85] width 1005 height 18
click at [553, 120] on span "NPS - Profissionais da Saúde | Avaliação AmorSaúde | Passo Completo 02" at bounding box center [611, 117] width 857 height 13
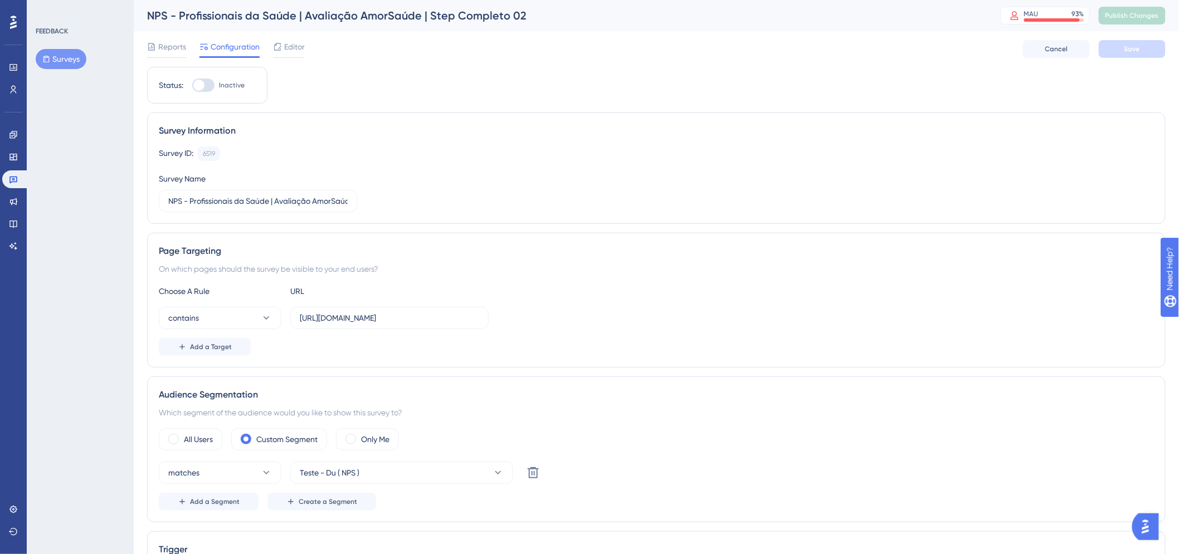
click at [284, 46] on span "Editor" at bounding box center [294, 46] width 21 height 13
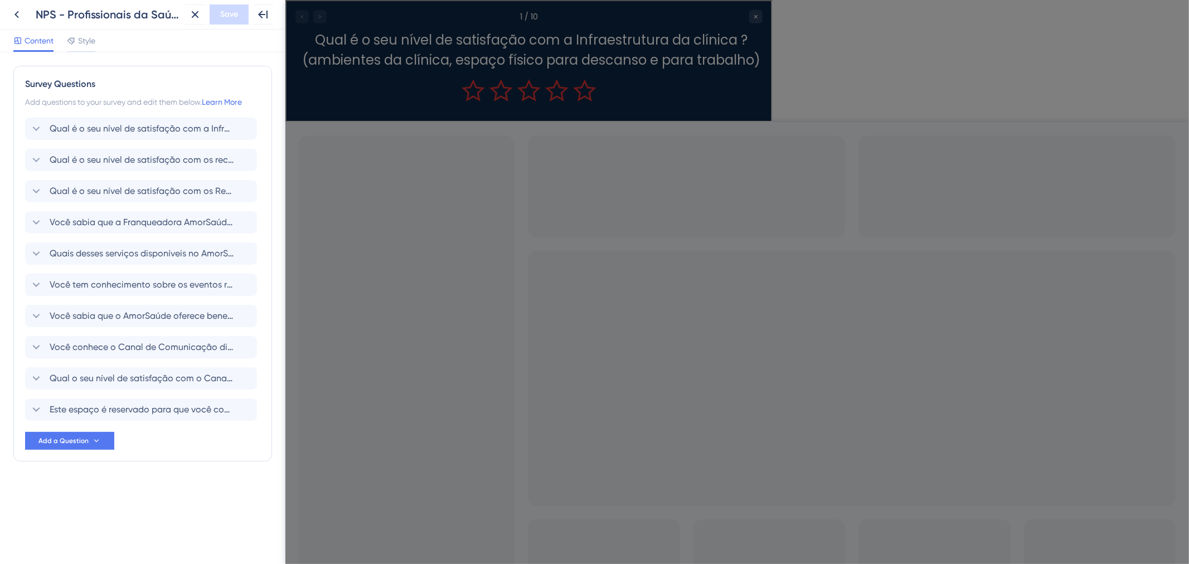
click at [93, 55] on div "Survey Questions Add questions to your survey and edit them below. Learn More Q…" at bounding box center [142, 308] width 285 height 512
click at [91, 51] on div at bounding box center [81, 51] width 28 height 2
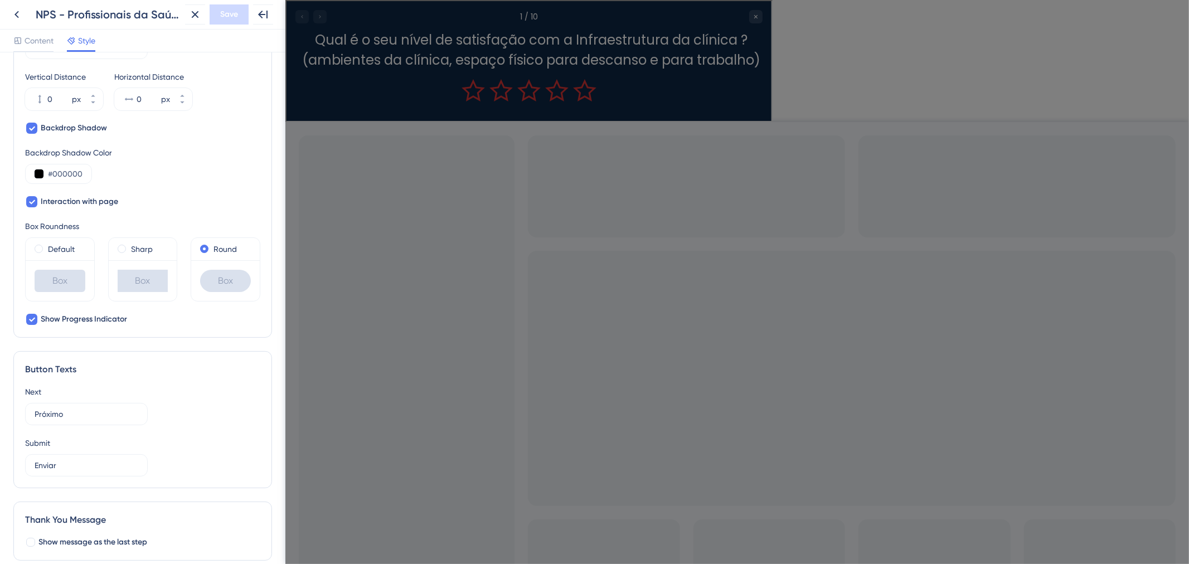
scroll to position [476, 0]
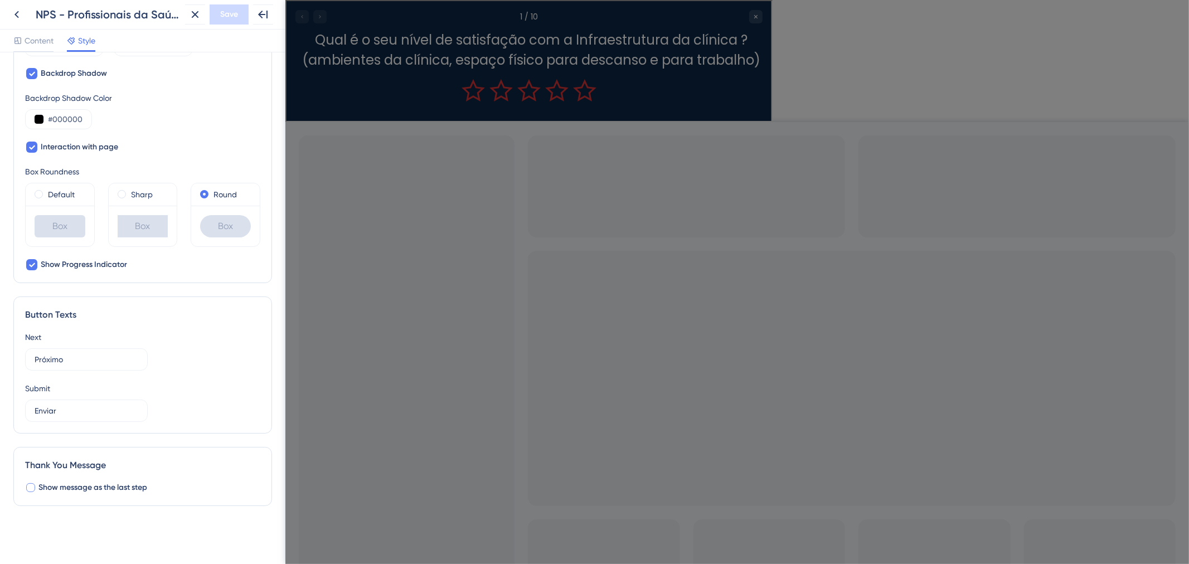
click at [87, 486] on span "Show message as the last step" at bounding box center [92, 487] width 109 height 13
checkbox input "true"
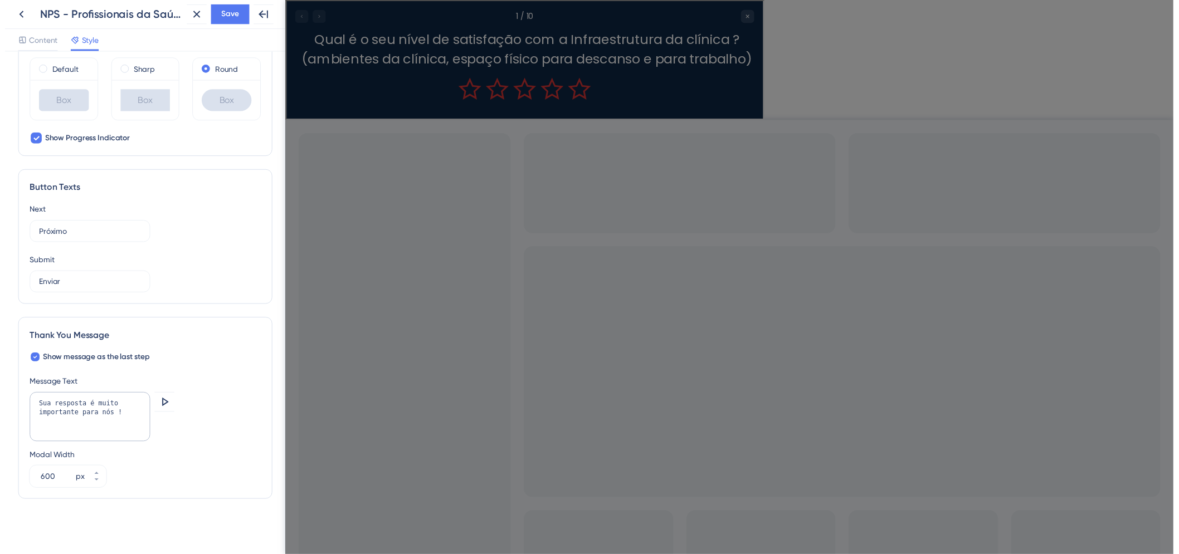
scroll to position [601, 0]
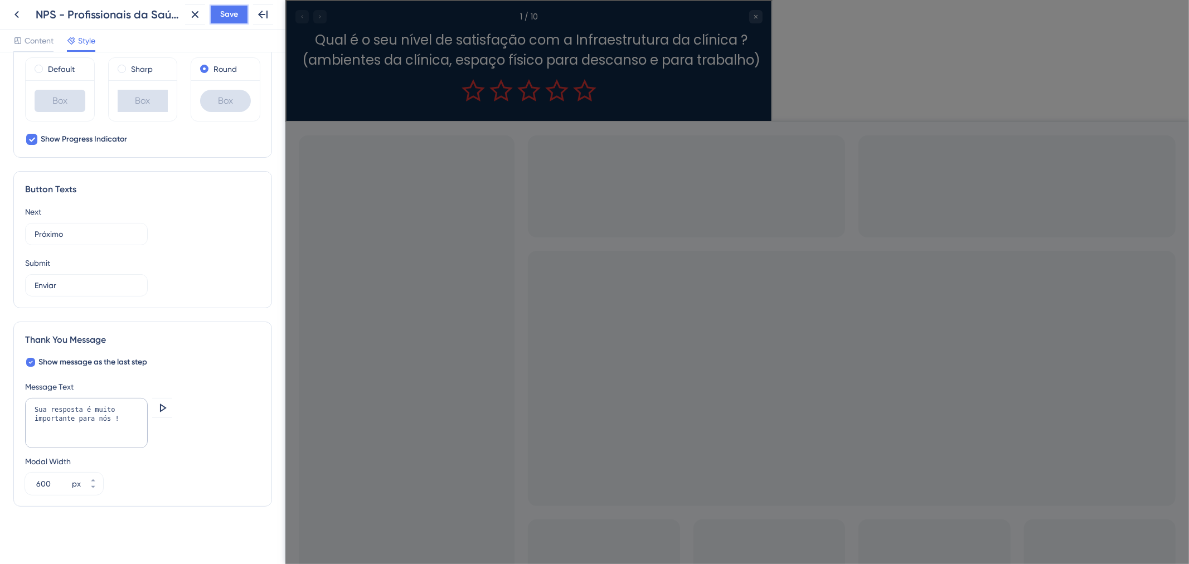
click at [230, 17] on span "Save" at bounding box center [229, 14] width 18 height 13
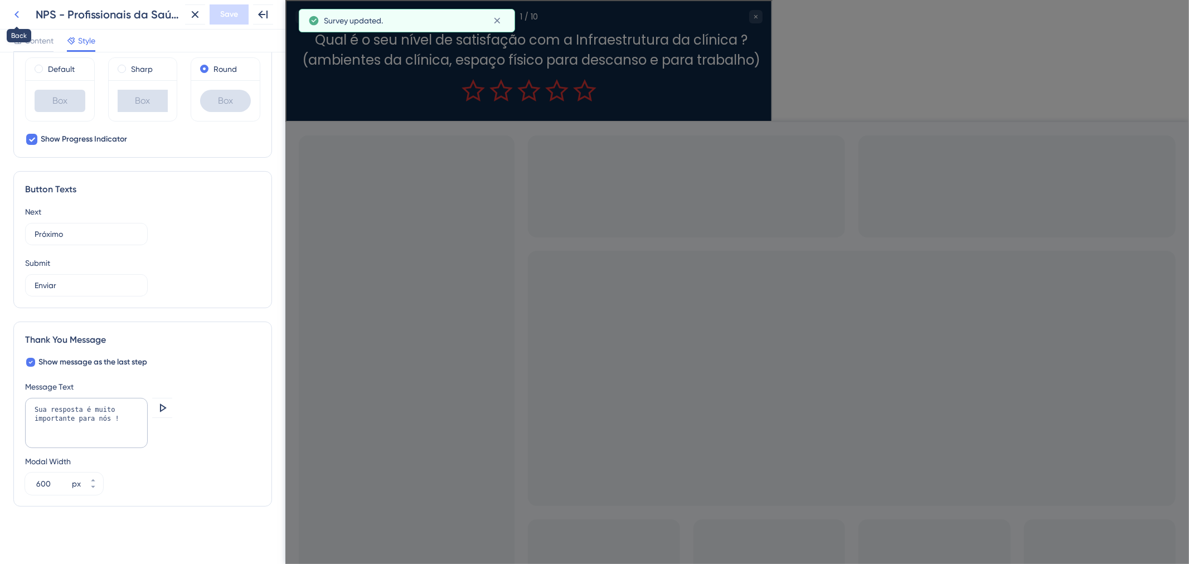
click at [14, 18] on icon at bounding box center [16, 14] width 13 height 13
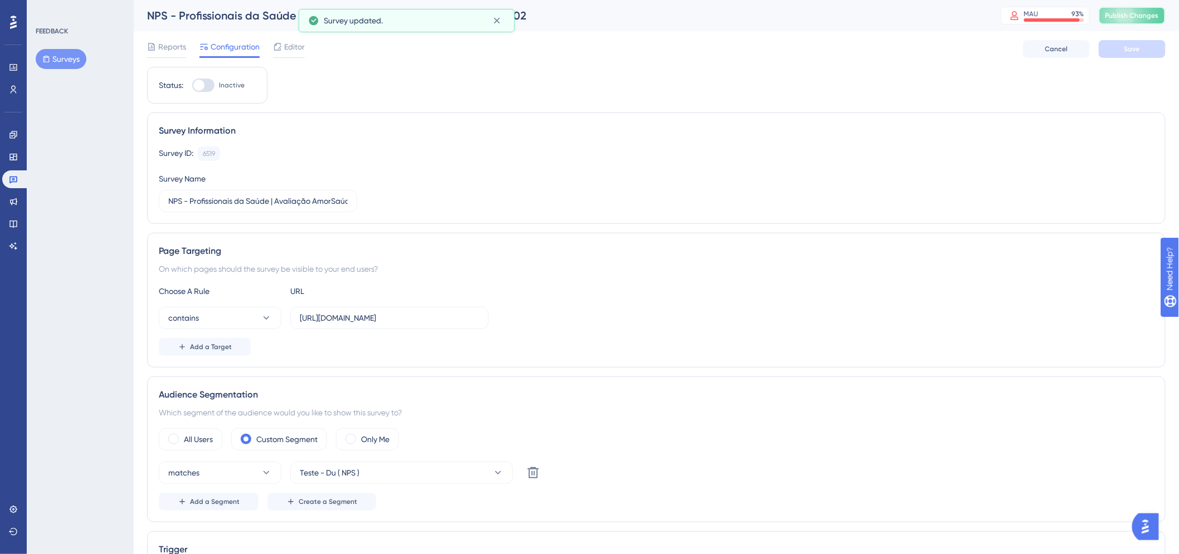
click at [1157, 14] on span "Publish Changes" at bounding box center [1132, 15] width 53 height 9
click at [75, 65] on button "Surveys" at bounding box center [61, 59] width 51 height 20
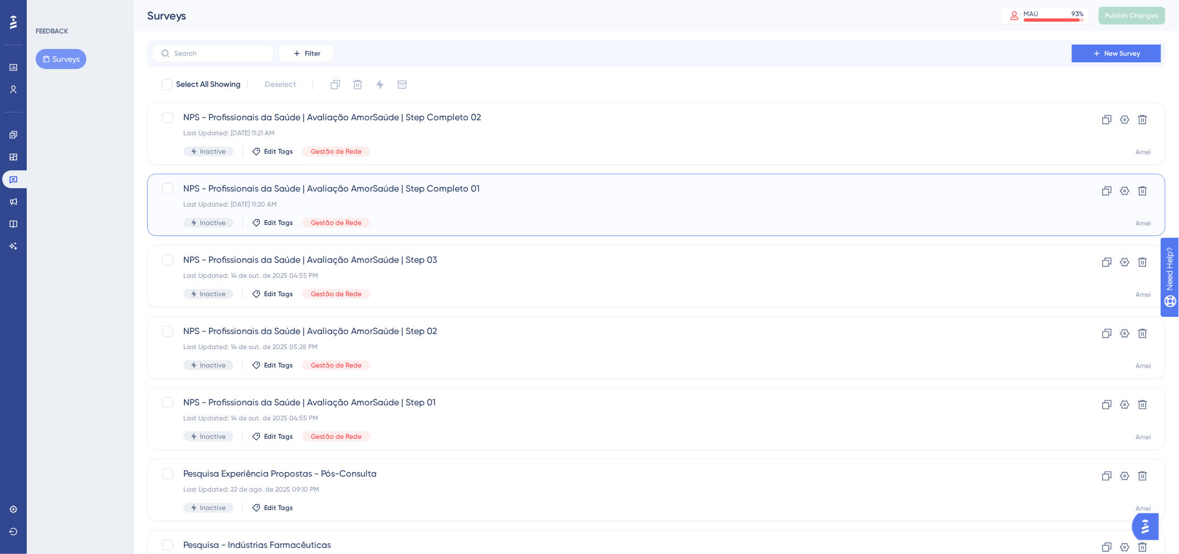
click at [538, 205] on div "Last Updated: 15 de out. de 2025 11:20 AM" at bounding box center [611, 204] width 857 height 9
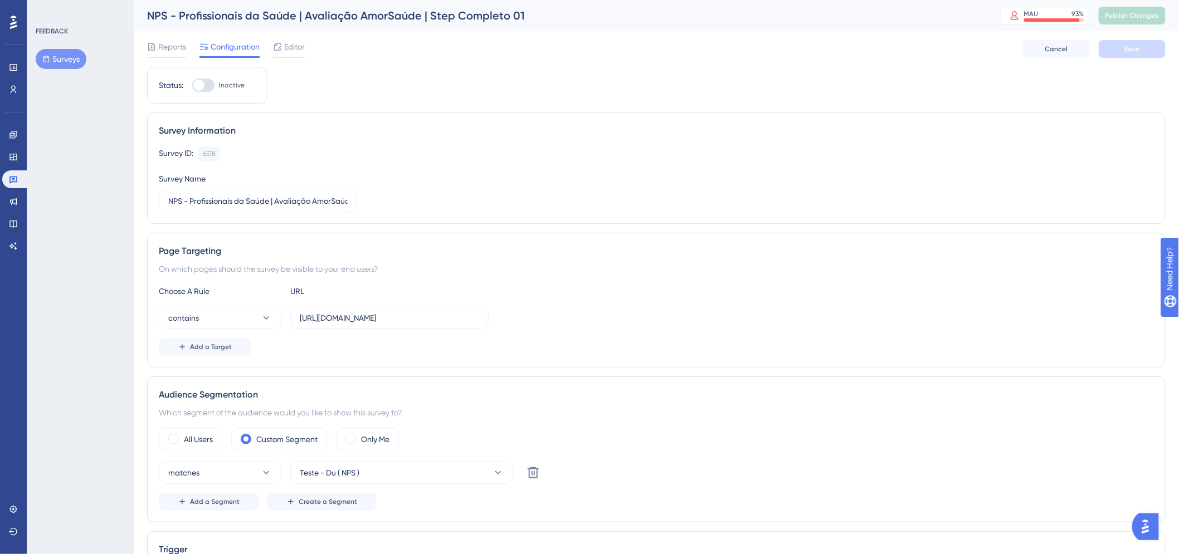
click at [206, 87] on div at bounding box center [203, 85] width 22 height 13
click at [192, 86] on input "Inactive" at bounding box center [192, 85] width 1 height 1
checkbox input "true"
click at [1144, 52] on button "Save" at bounding box center [1132, 49] width 67 height 18
click at [67, 57] on button "Surveys" at bounding box center [61, 59] width 51 height 20
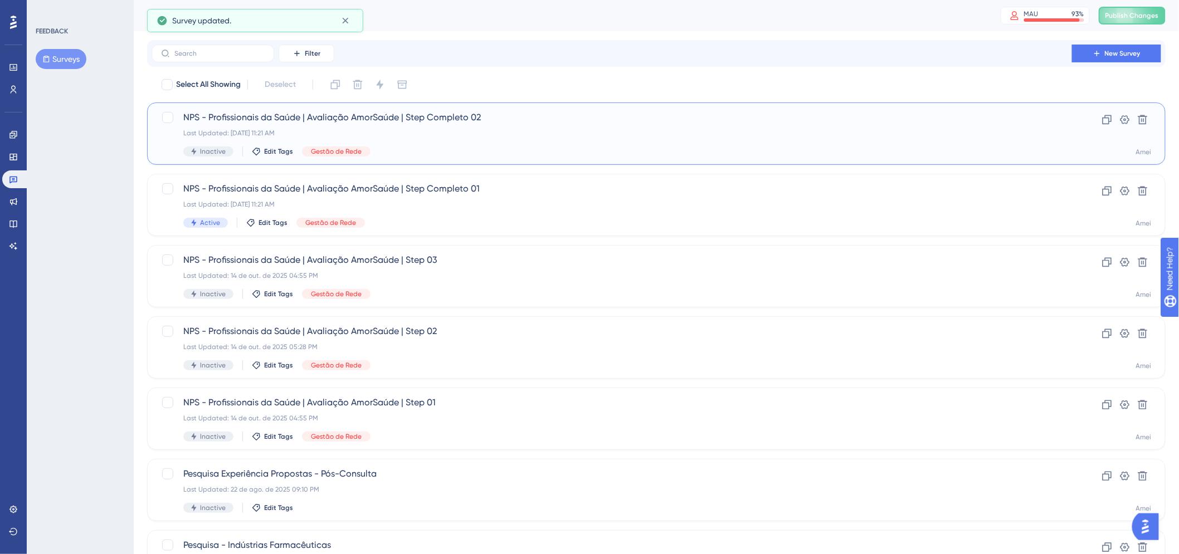
click at [499, 147] on div "Inactive Edit Tags Gestão de Rede" at bounding box center [611, 152] width 857 height 10
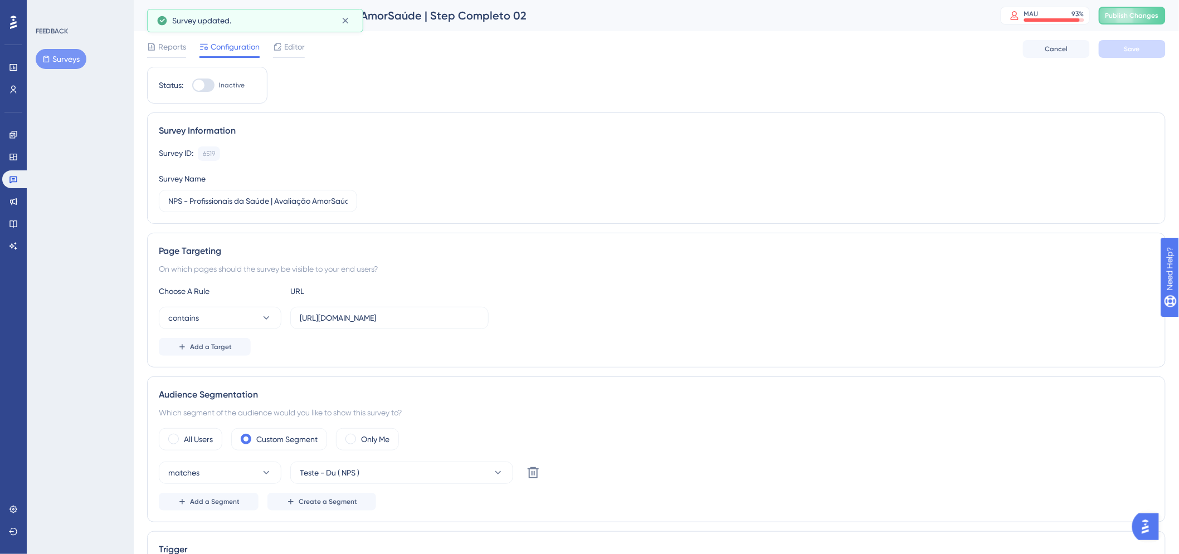
drag, startPoint x: 199, startPoint y: 82, endPoint x: 249, endPoint y: 79, distance: 49.7
click at [201, 82] on div at bounding box center [198, 85] width 11 height 11
click at [192, 85] on input "Inactive" at bounding box center [192, 85] width 1 height 1
checkbox input "true"
click at [1142, 62] on div "Reports Configuration Editor Cancel Save" at bounding box center [656, 49] width 1019 height 36
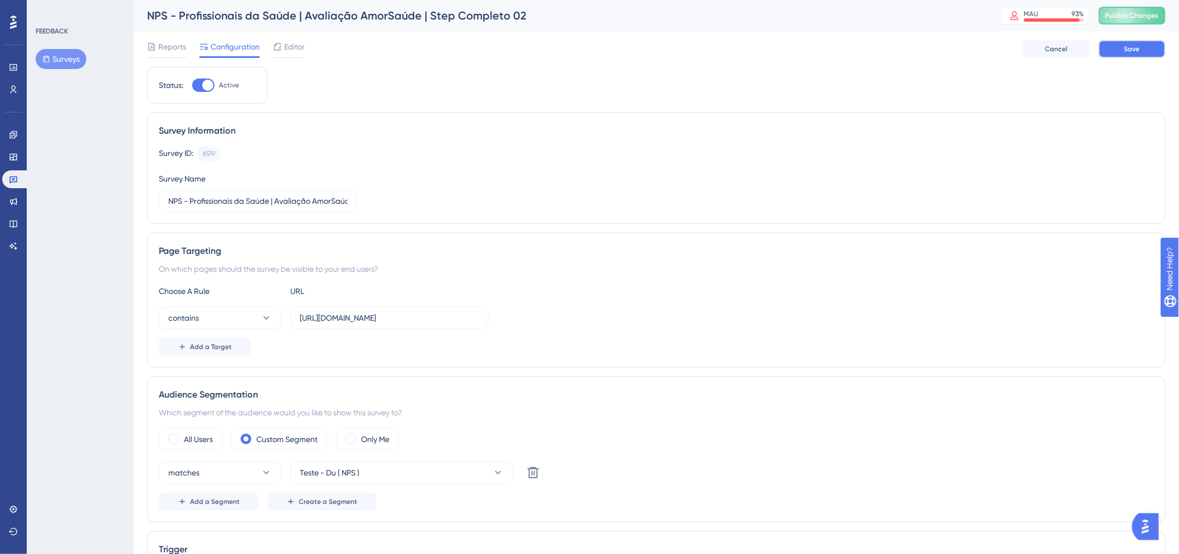
click at [1140, 48] on span "Save" at bounding box center [1133, 49] width 16 height 9
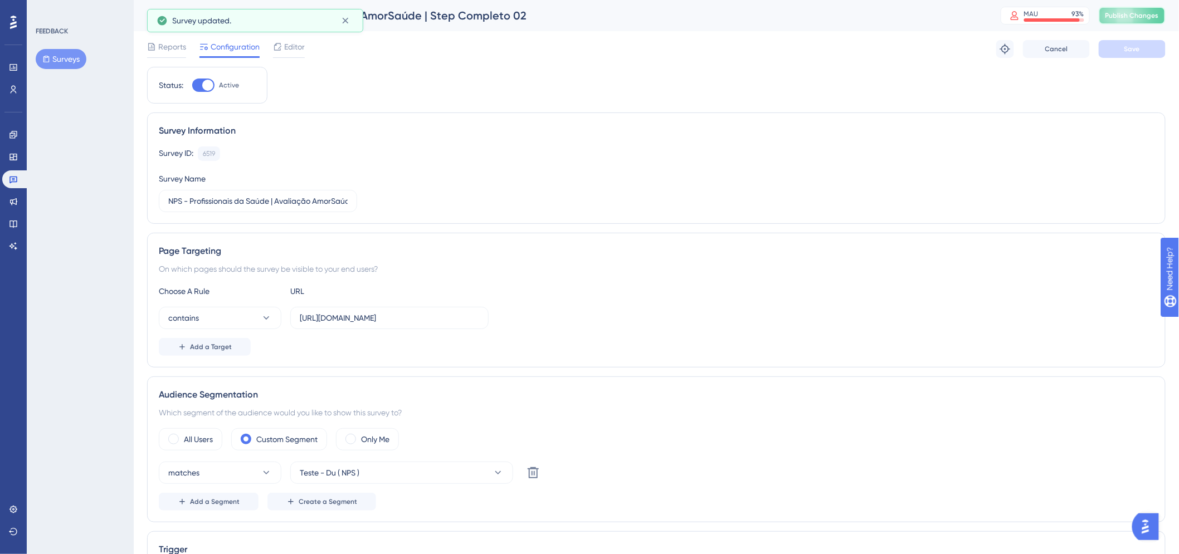
click at [1150, 17] on span "Publish Changes" at bounding box center [1132, 15] width 53 height 9
click at [65, 58] on button "Surveys" at bounding box center [61, 59] width 51 height 20
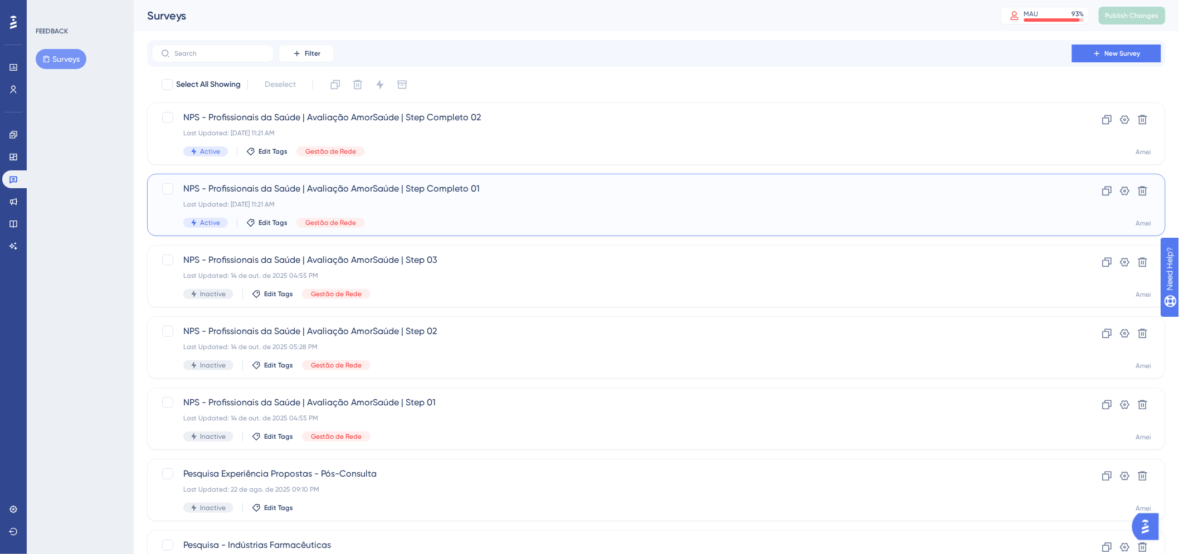
click at [487, 198] on div "NPS - Profissionais da Saúde | Avaliação AmorSaúde | Step Completo 01 Last Upda…" at bounding box center [611, 205] width 857 height 46
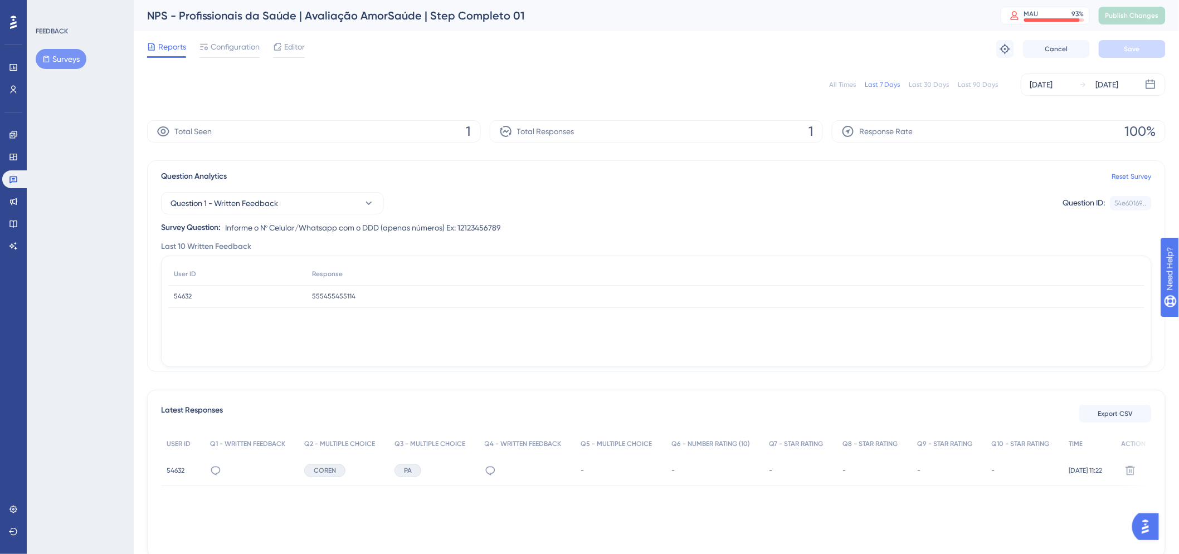
click at [159, 52] on span "Reports" at bounding box center [172, 46] width 28 height 13
click at [282, 46] on div "Editor" at bounding box center [289, 46] width 32 height 13
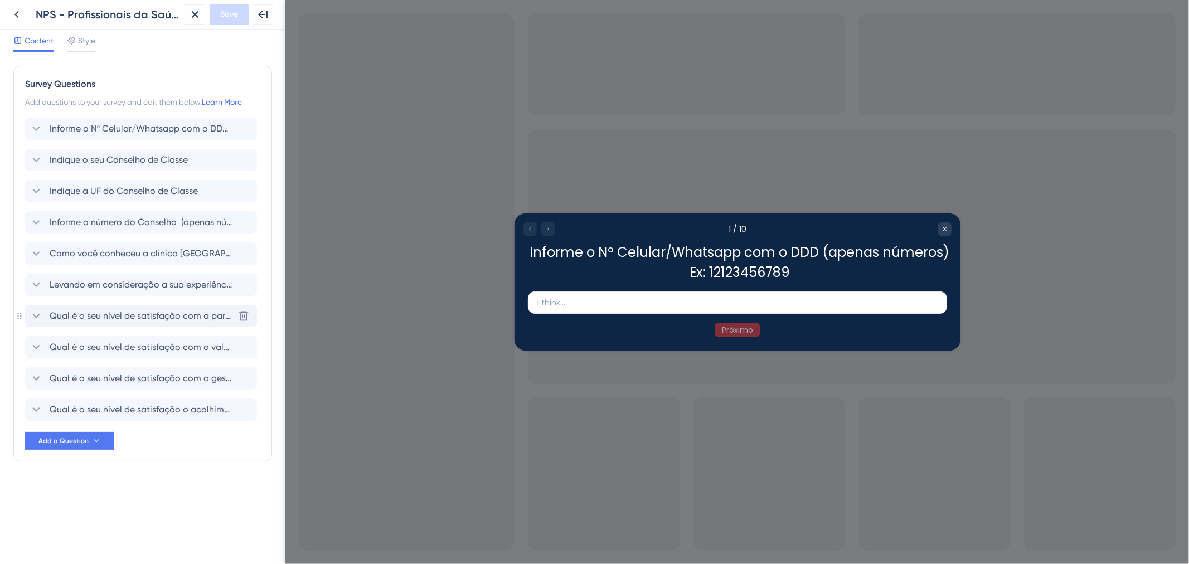
click at [90, 315] on span "Qual é o seu nível de satisfação com a parceria estabelecida com a Clínica Amor…" at bounding box center [142, 315] width 184 height 13
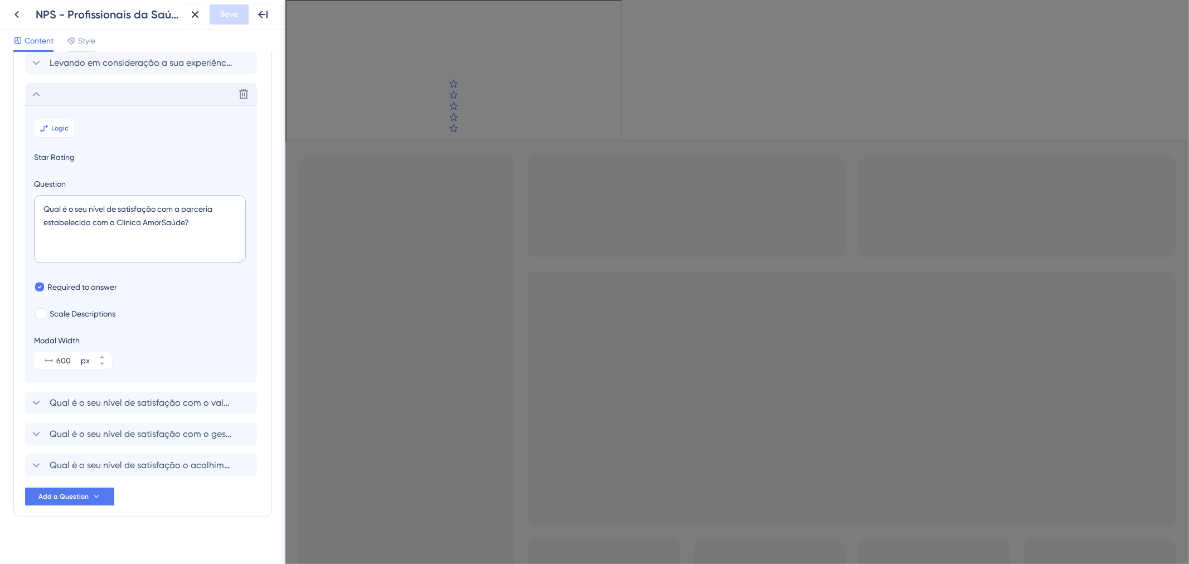
scroll to position [233, 0]
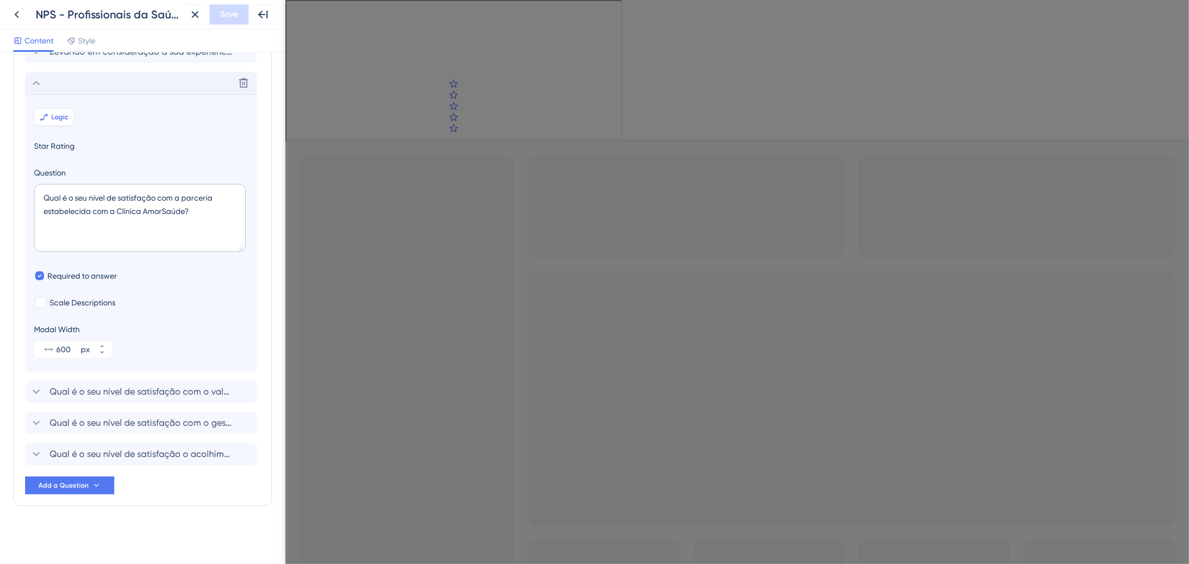
click at [62, 125] on button "Logic" at bounding box center [54, 117] width 40 height 18
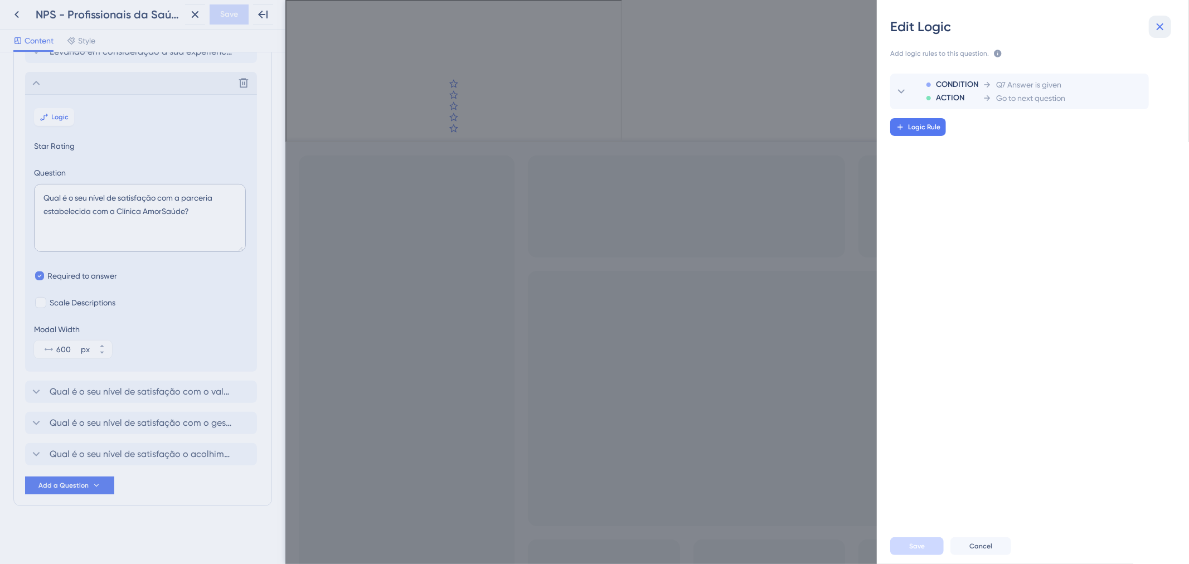
click at [1162, 23] on icon at bounding box center [1159, 26] width 13 height 13
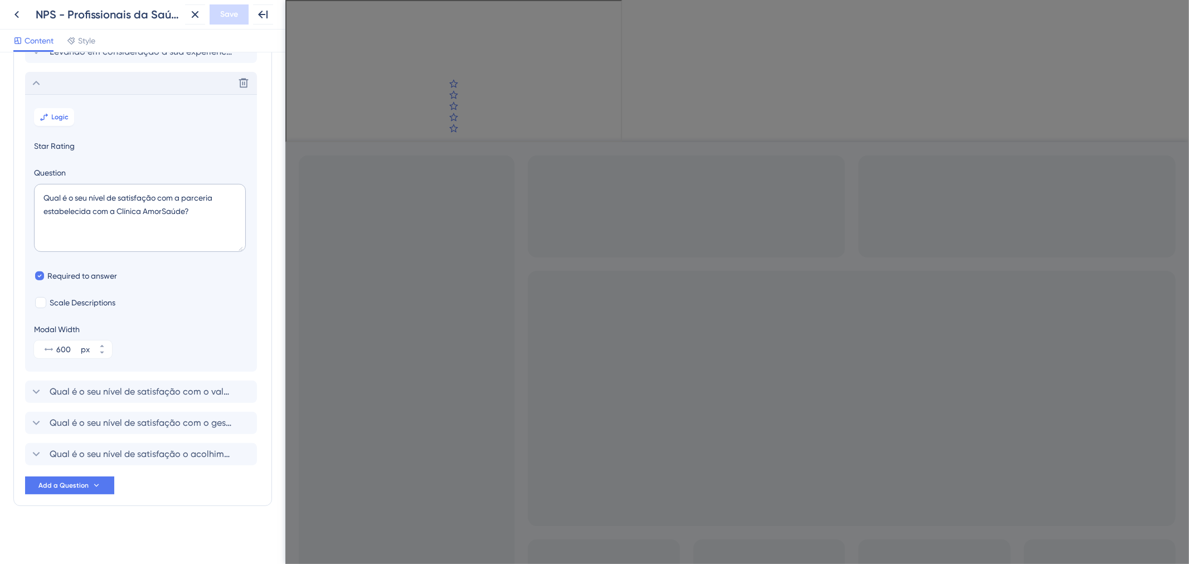
click at [86, 86] on div "Delete" at bounding box center [141, 83] width 232 height 22
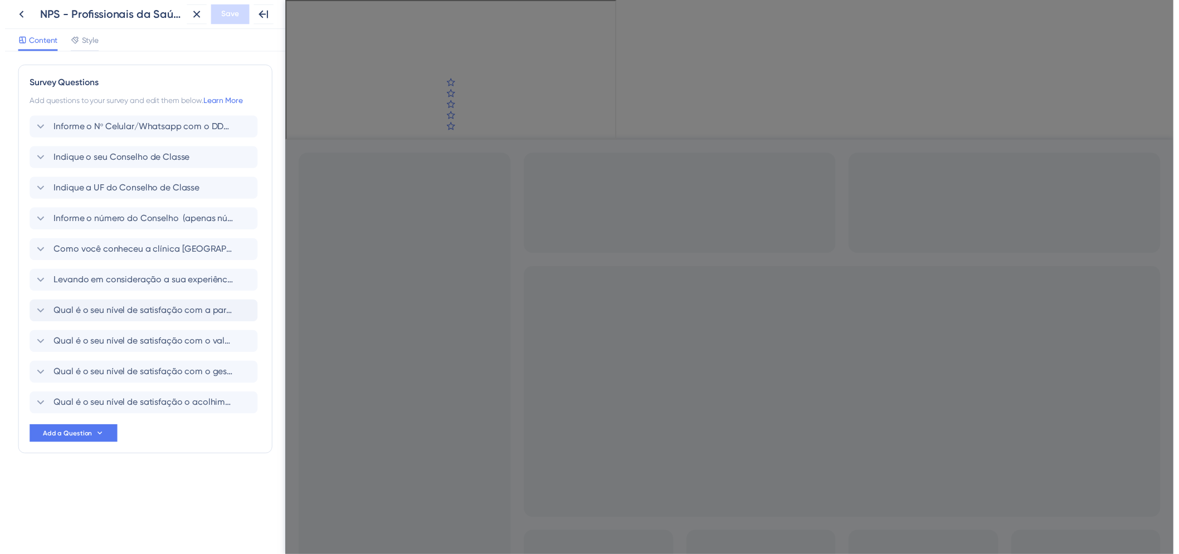
scroll to position [0, 0]
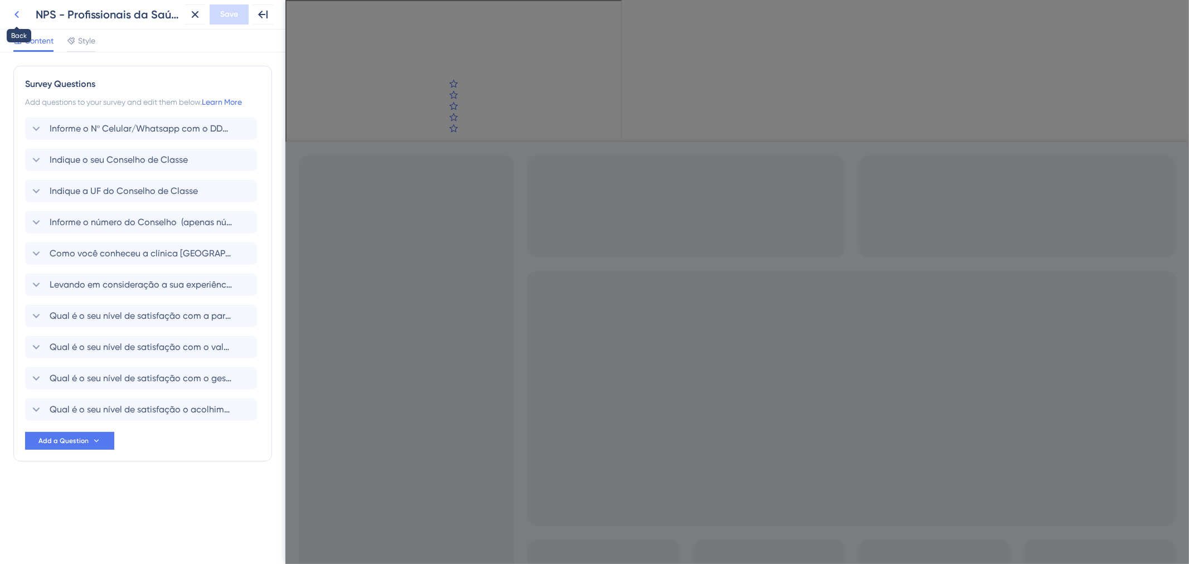
click at [14, 13] on icon at bounding box center [16, 14] width 13 height 13
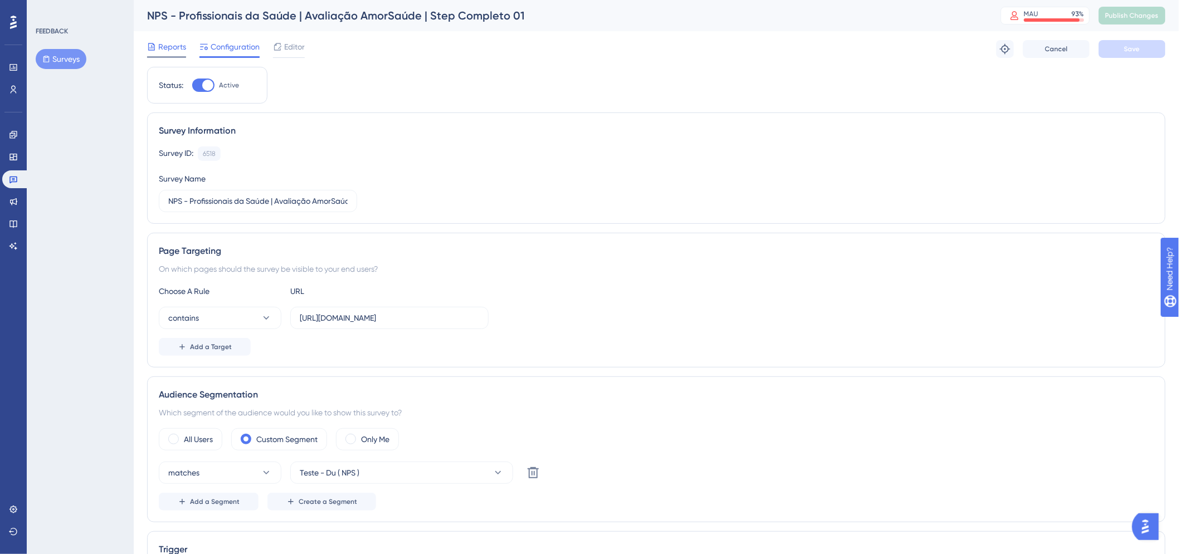
click at [179, 53] on div "Reports" at bounding box center [166, 49] width 39 height 18
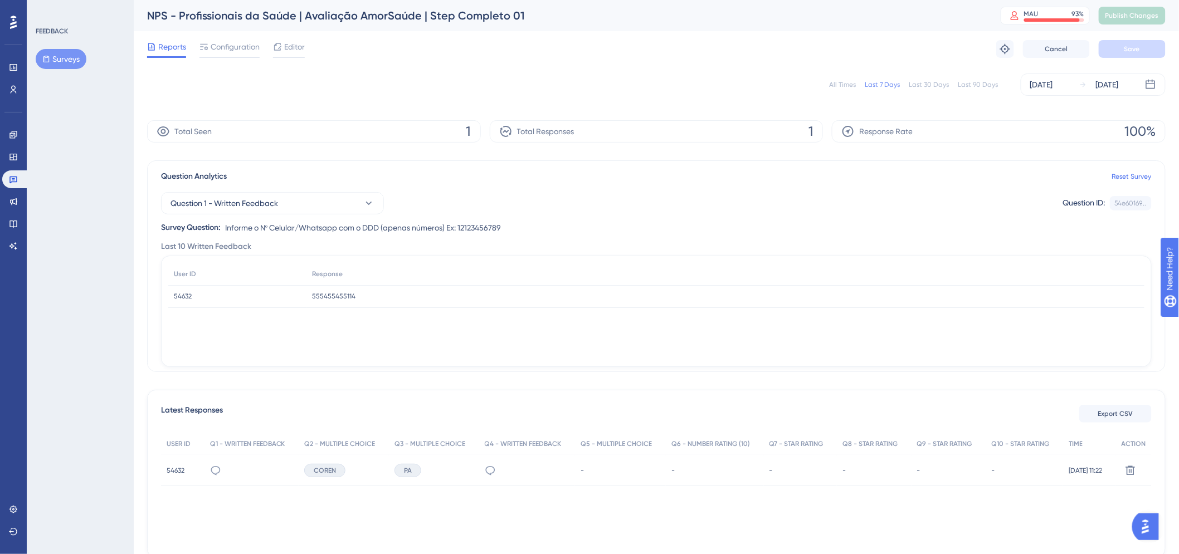
click at [764, 469] on div "-" at bounding box center [801, 470] width 74 height 31
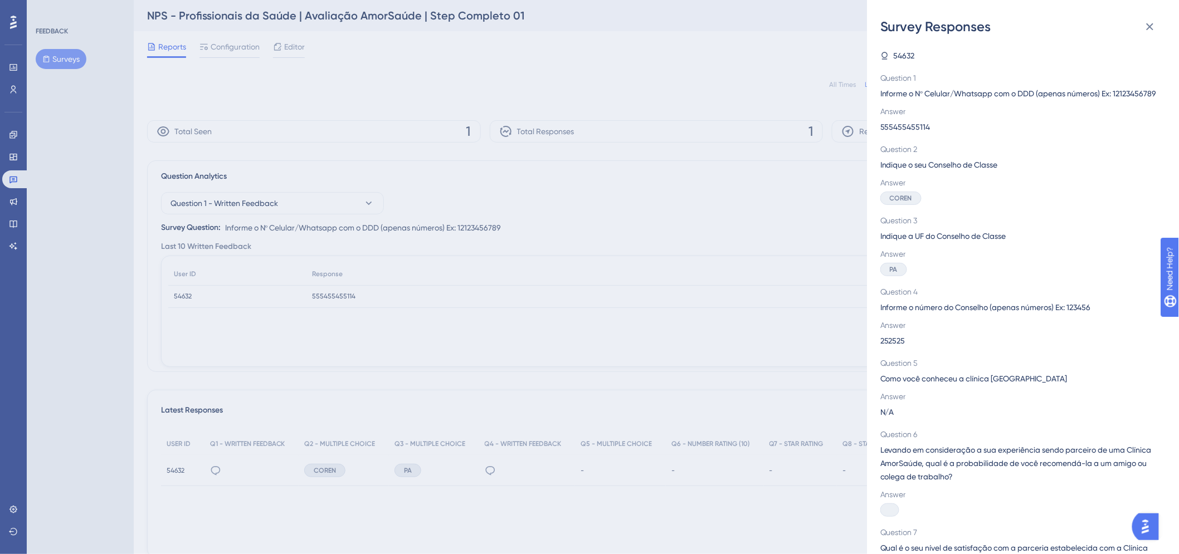
click at [614, 488] on div "Survey Responses 54632 Question 1 Informe o Nº Celular/Whatsapp com o DDD (apen…" at bounding box center [589, 277] width 1179 height 554
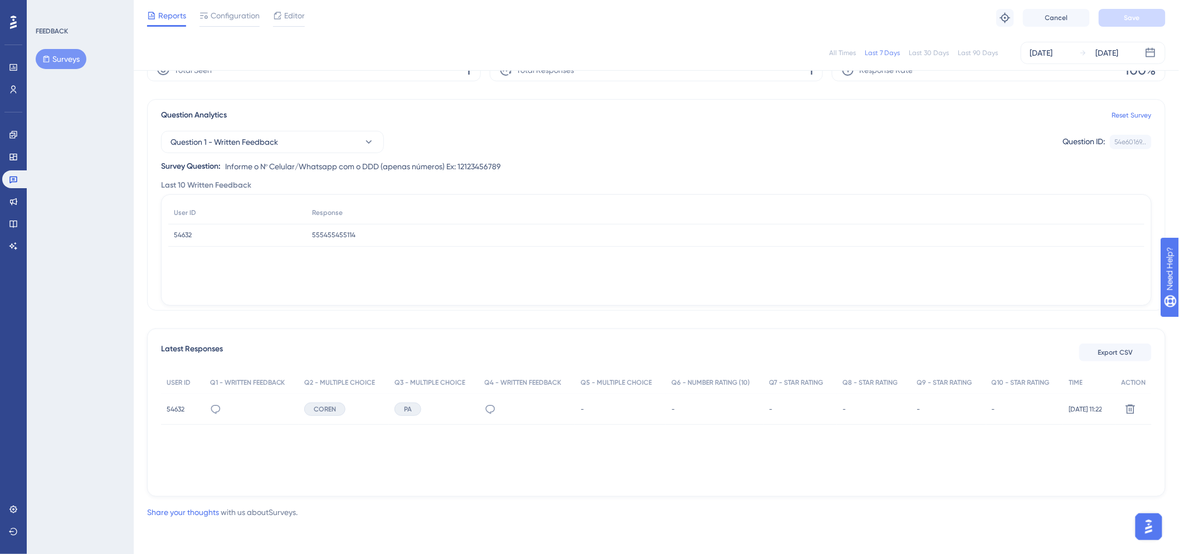
click at [746, 418] on div "-" at bounding box center [715, 409] width 98 height 31
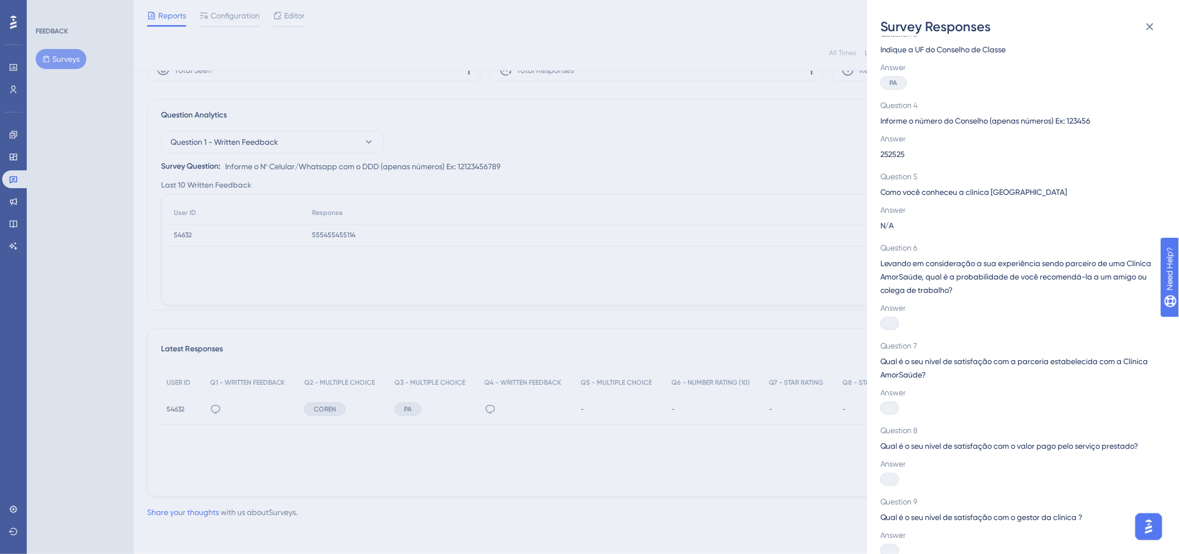
scroll to position [172, 0]
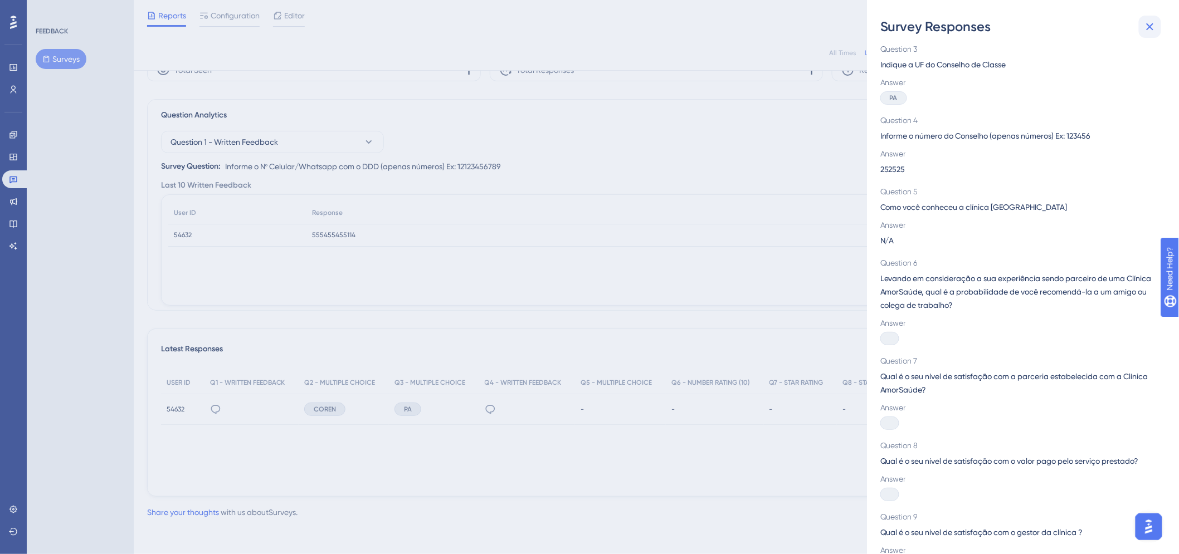
click at [1155, 28] on icon at bounding box center [1149, 26] width 13 height 13
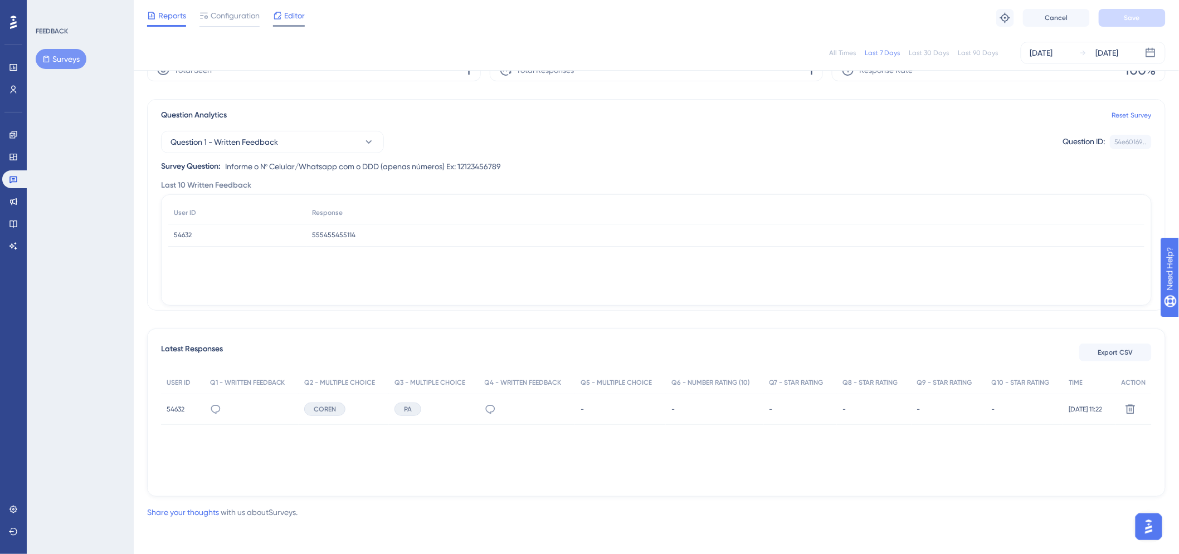
click at [290, 21] on span "Editor" at bounding box center [294, 15] width 21 height 13
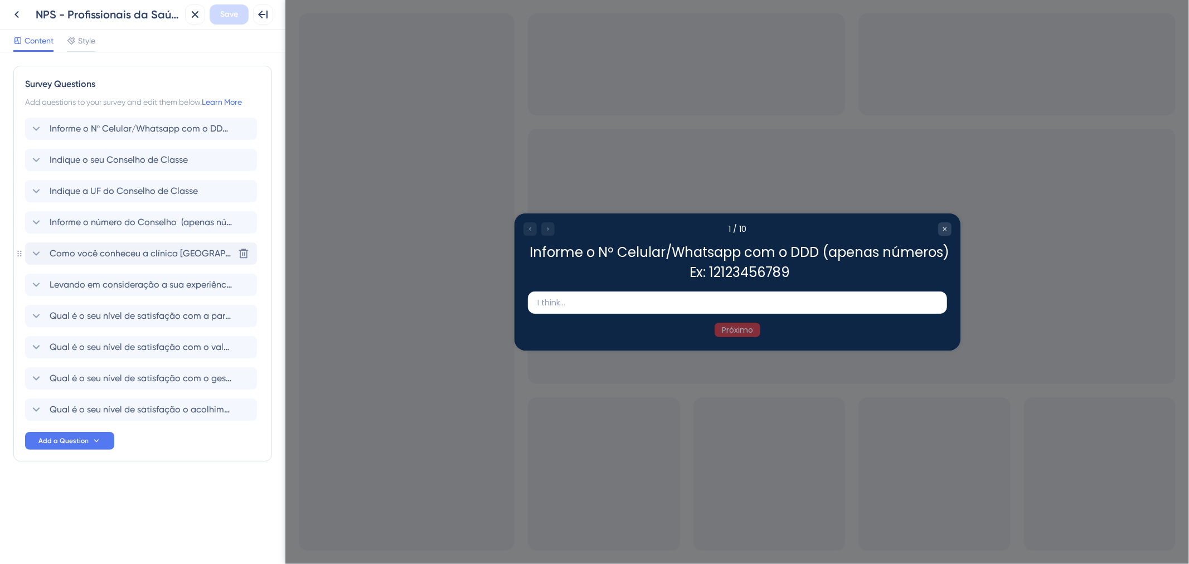
click at [99, 256] on span "Como você conheceu a clínica AmorSaúde" at bounding box center [142, 253] width 184 height 13
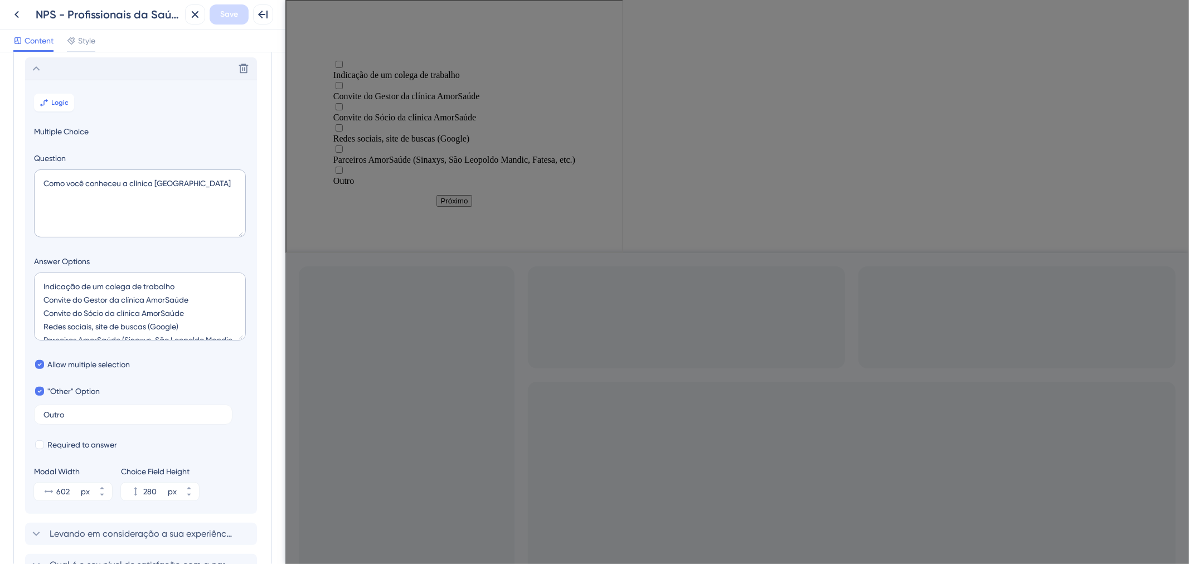
scroll to position [190, 0]
click at [61, 101] on span "Logic" at bounding box center [60, 97] width 17 height 9
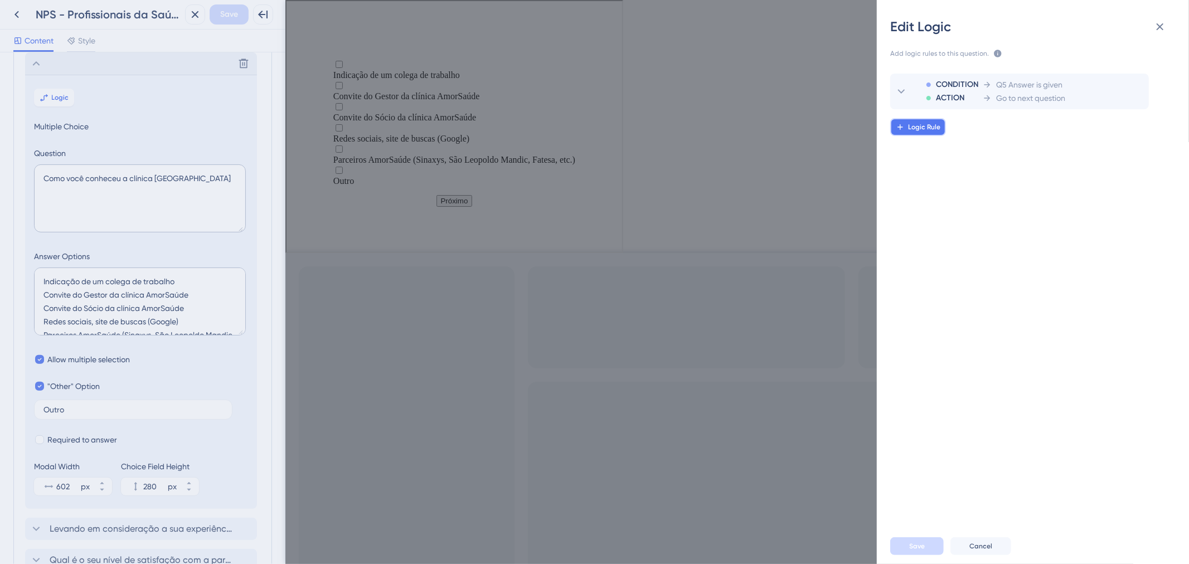
click at [937, 120] on button "Logic Rule" at bounding box center [918, 127] width 56 height 18
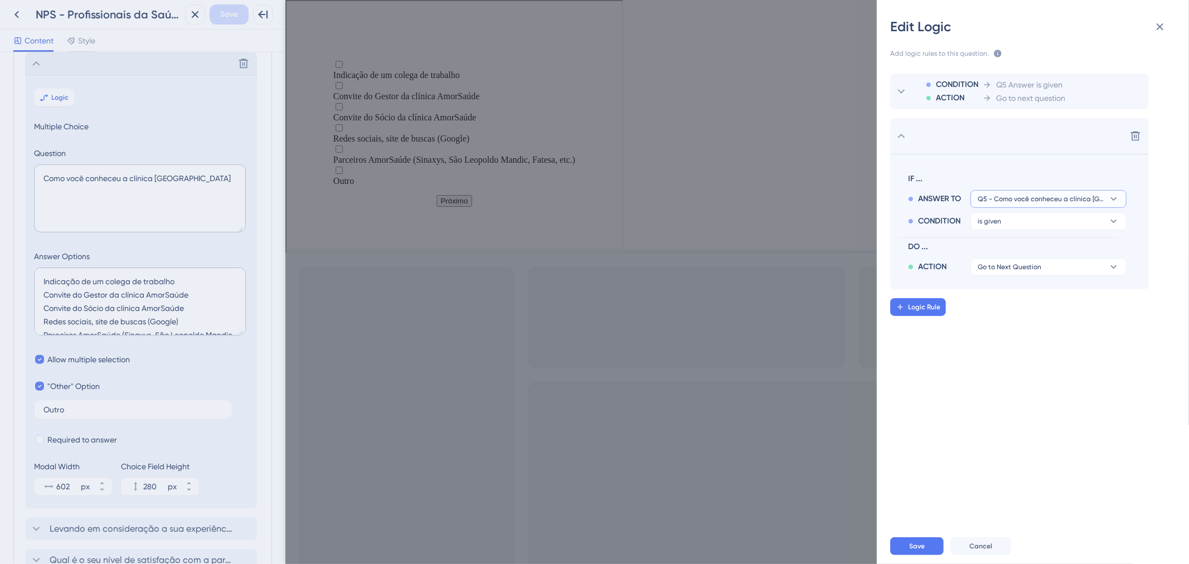
click at [1109, 198] on icon at bounding box center [1113, 198] width 11 height 11
click at [1111, 193] on icon at bounding box center [1113, 198] width 11 height 11
click at [1107, 215] on button "is given" at bounding box center [1048, 221] width 156 height 18
click at [1057, 290] on div "has has" at bounding box center [1048, 297] width 133 height 22
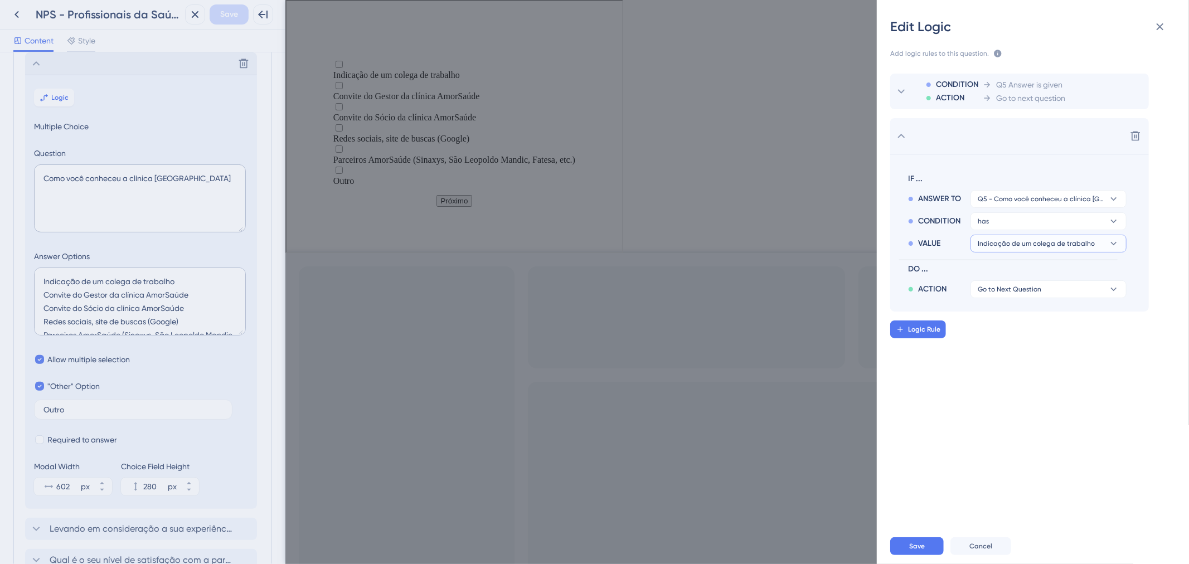
click at [1095, 244] on button "Indicação de um colega de trabalho" at bounding box center [1048, 244] width 156 height 18
click at [1098, 242] on button "Indicação de um colega de trabalho" at bounding box center [1048, 244] width 156 height 18
click at [1091, 225] on button "has" at bounding box center [1048, 221] width 156 height 18
click at [1065, 252] on div "is given is given" at bounding box center [1048, 253] width 133 height 22
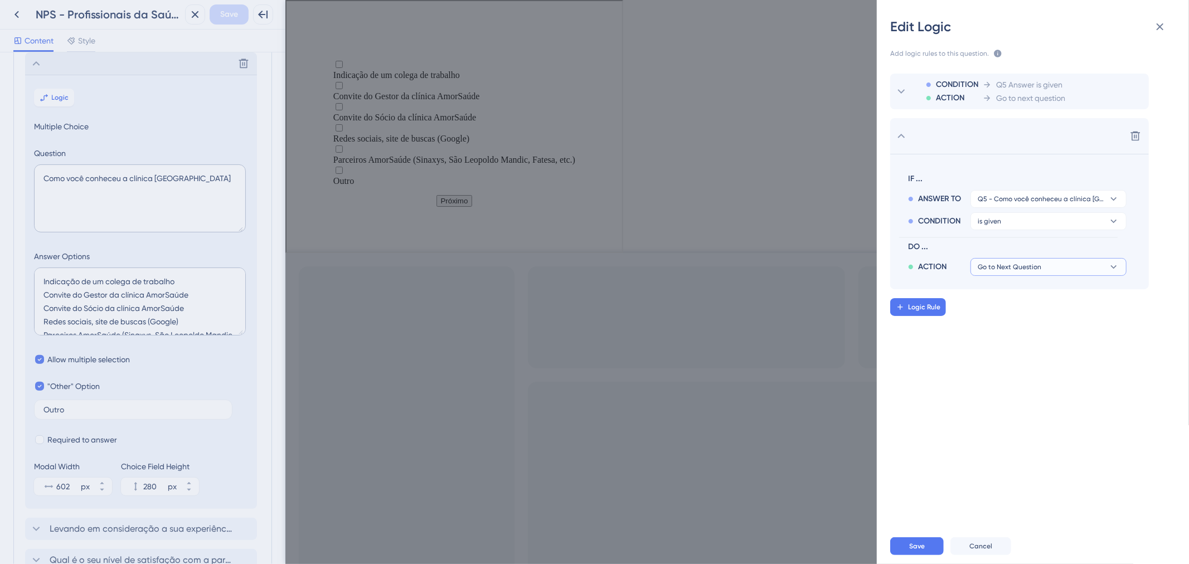
click at [1065, 268] on button "Go to Next Question" at bounding box center [1048, 267] width 156 height 18
click at [1067, 272] on button "Go to Next Question" at bounding box center [1048, 267] width 156 height 18
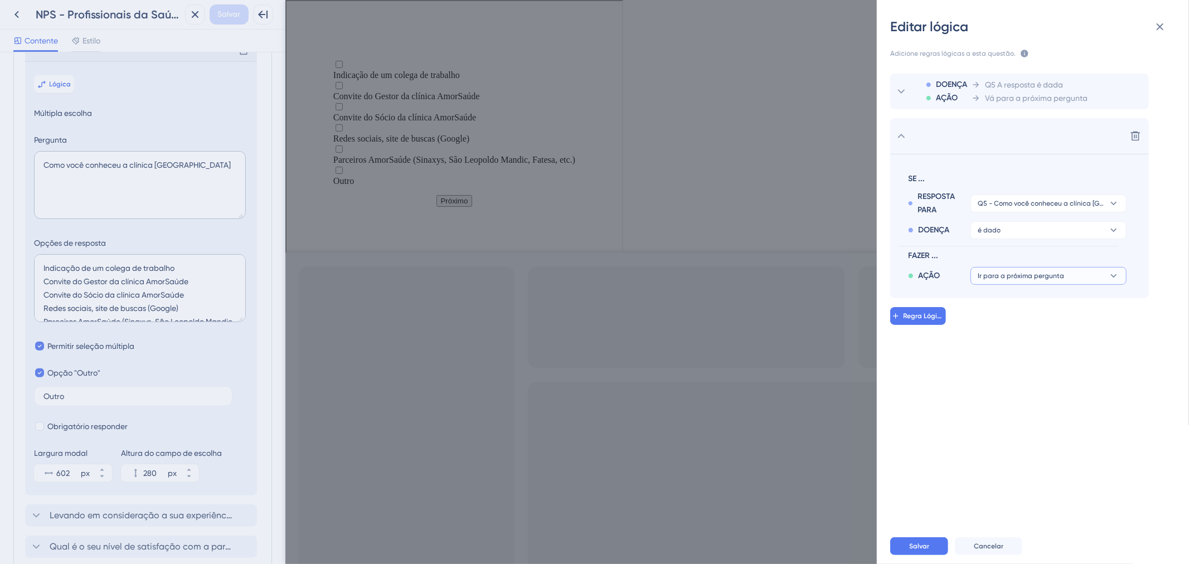
click at [1088, 273] on button "Ir para a próxima pergunta" at bounding box center [1048, 276] width 156 height 18
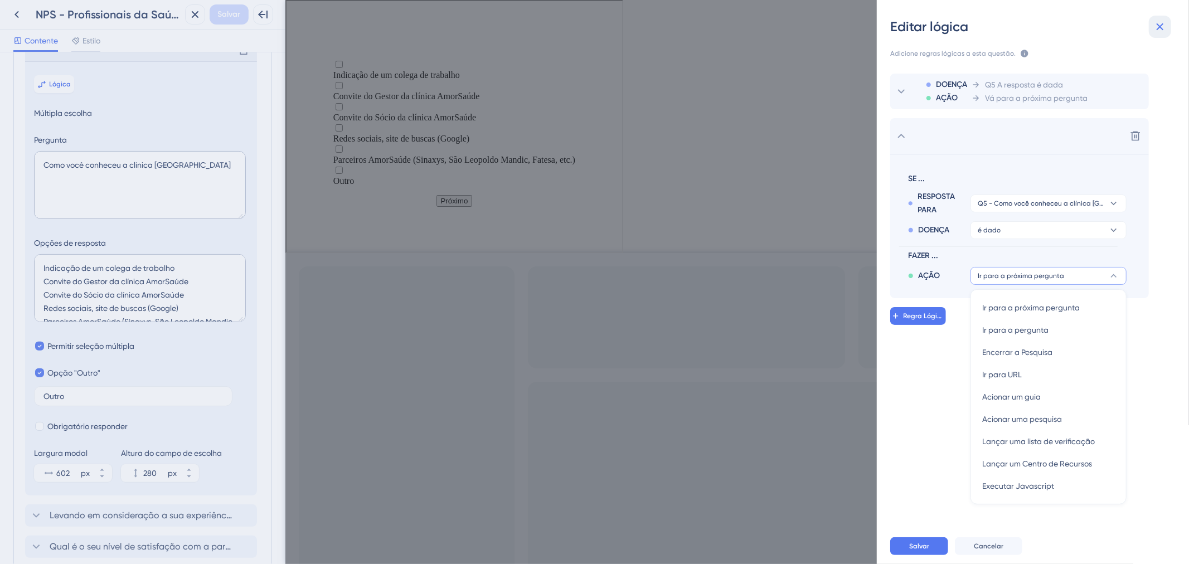
click at [1165, 26] on icon at bounding box center [1159, 26] width 13 height 13
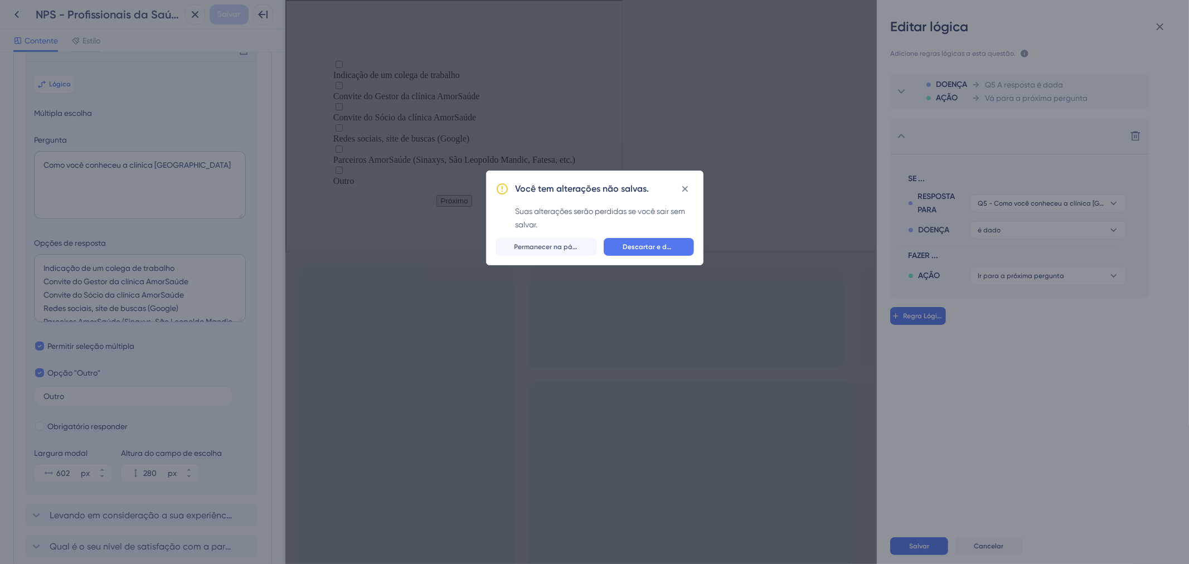
click at [648, 259] on div "Você tem alterações não salvas. Suas alterações serão perdidas se você sair sem…" at bounding box center [594, 218] width 217 height 95
click at [649, 240] on button "Descartar e deixar" at bounding box center [648, 247] width 90 height 18
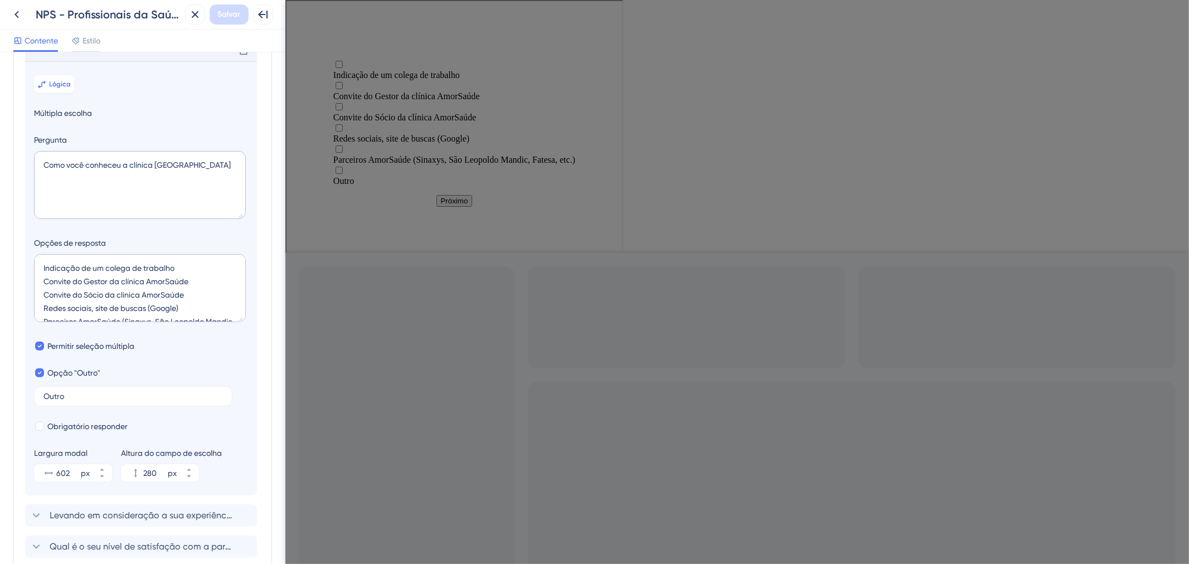
click at [141, 58] on div "Excluir" at bounding box center [141, 50] width 232 height 22
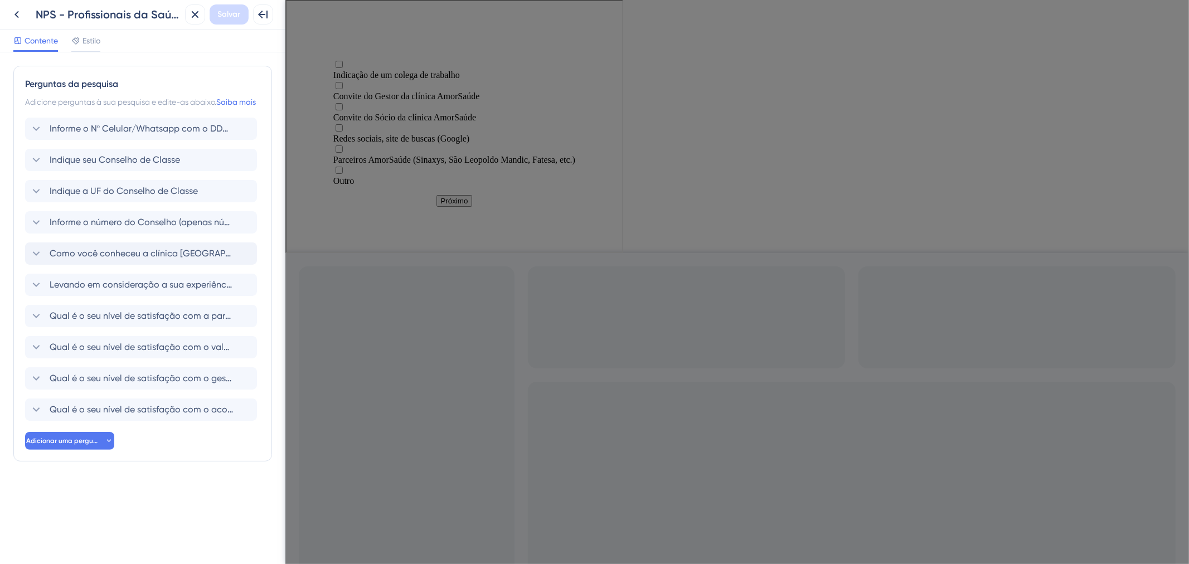
scroll to position [0, 0]
click at [129, 134] on font "Informe o Nº Celular/Whatsapp com o DDD (apenas números) Ex: 12123456789" at bounding box center [209, 128] width 319 height 11
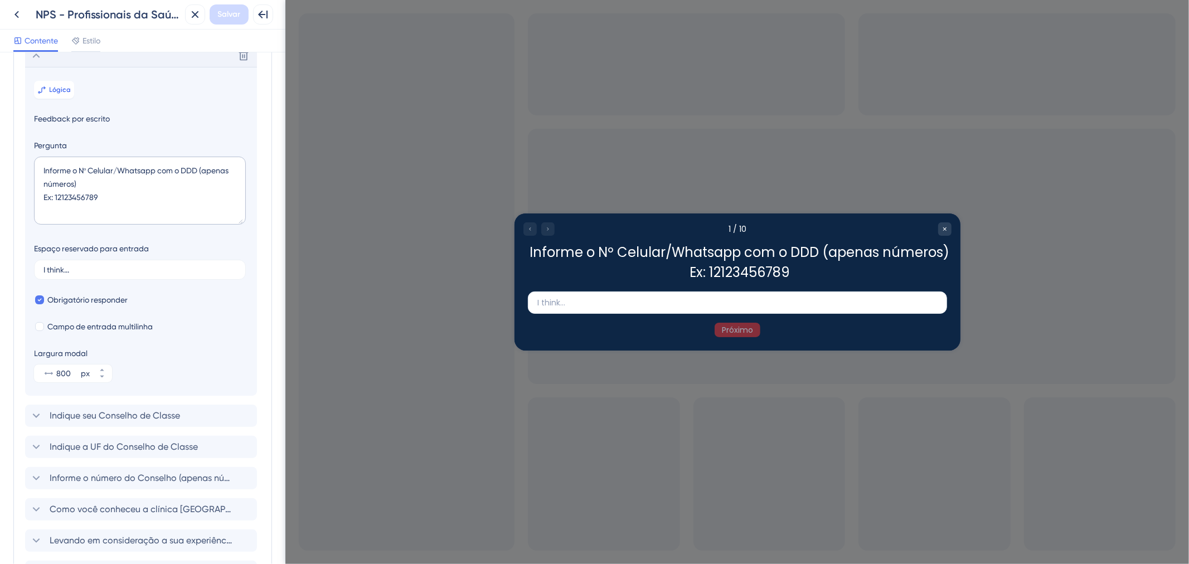
scroll to position [79, 0]
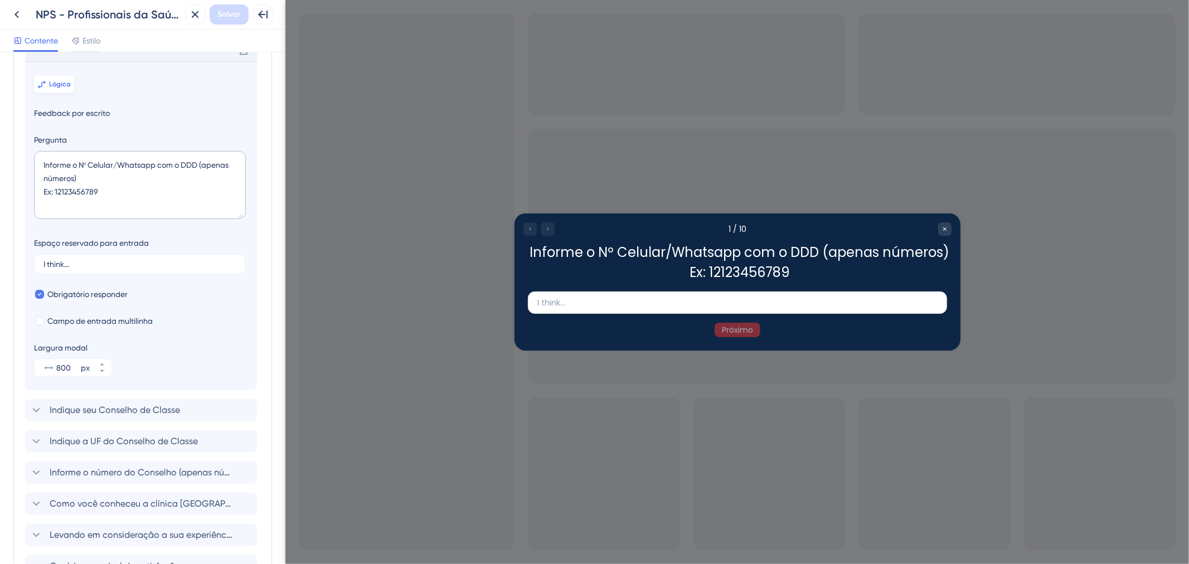
click at [59, 89] on button "Lógica" at bounding box center [54, 84] width 40 height 18
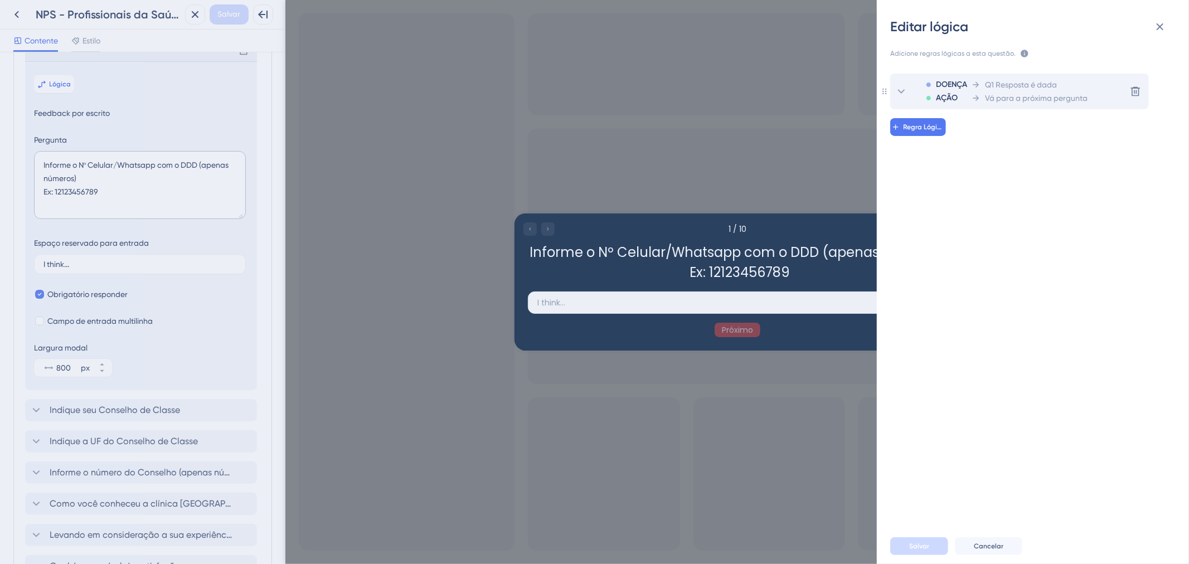
click at [1000, 94] on font "Vá para a próxima pergunta" at bounding box center [1036, 98] width 103 height 9
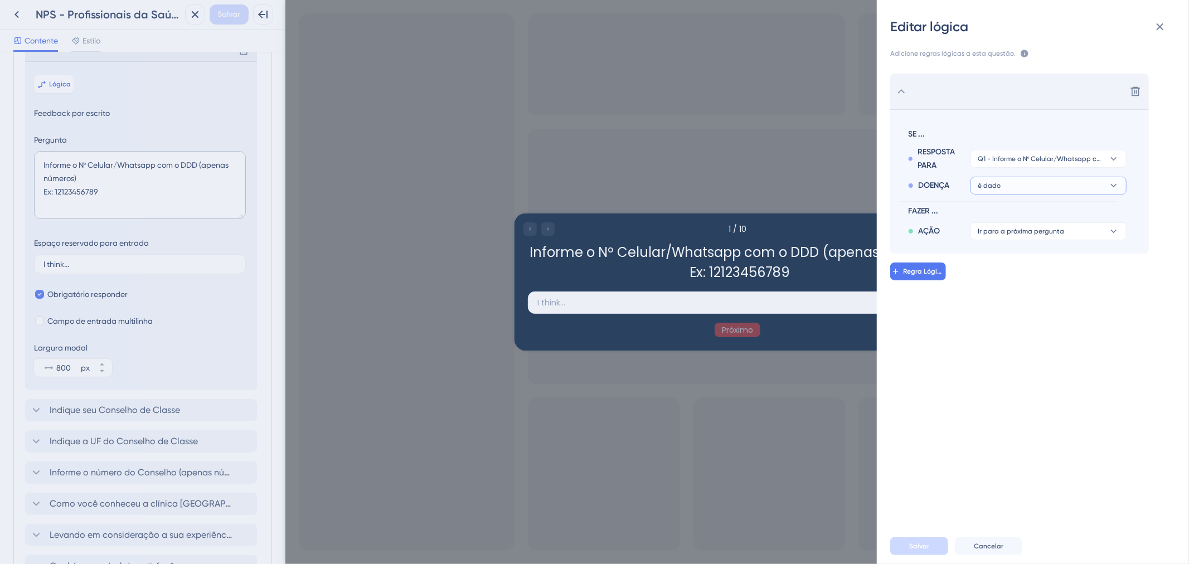
click at [1084, 185] on button "é dado" at bounding box center [1048, 186] width 156 height 18
click at [1084, 221] on div "AÇÃO Ir para a próxima pergunta" at bounding box center [1017, 229] width 218 height 22
click at [1093, 232] on button "Ir para a próxima pergunta" at bounding box center [1048, 231] width 156 height 18
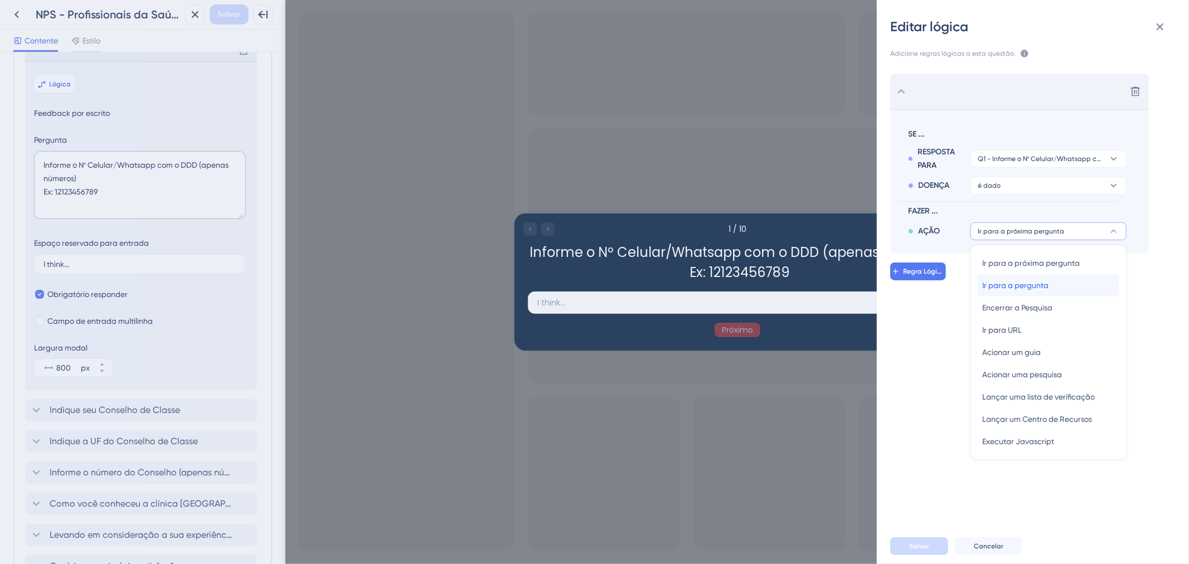
click at [1085, 288] on div "Ir para a pergunta Ir para a pergunta" at bounding box center [1048, 285] width 133 height 22
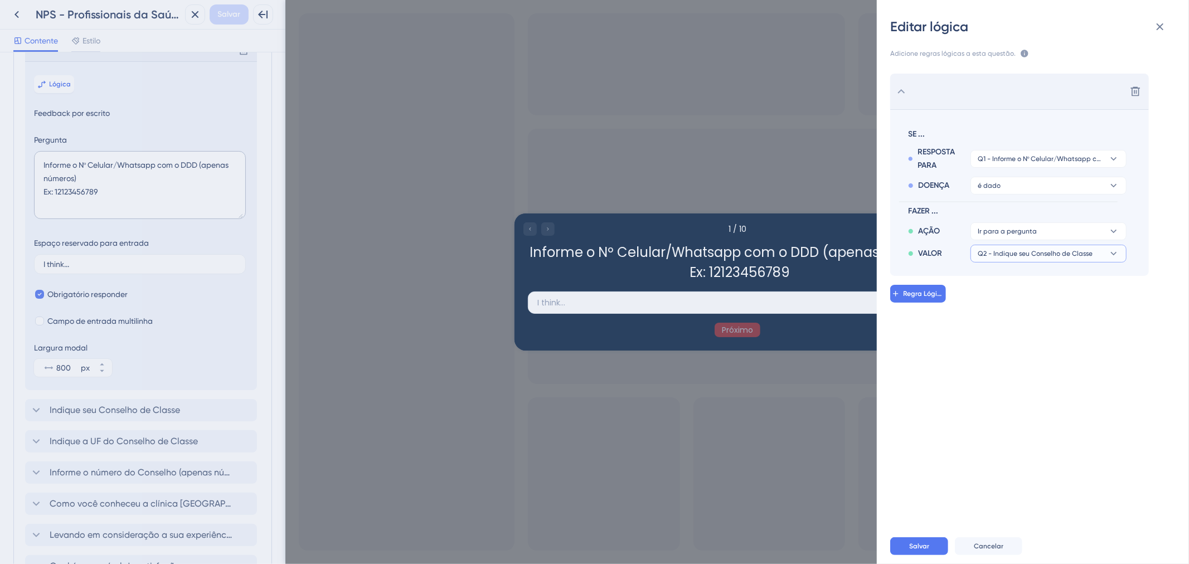
click at [1072, 257] on font "Q2 - Indique seu Conselho de Classe" at bounding box center [1034, 254] width 115 height 8
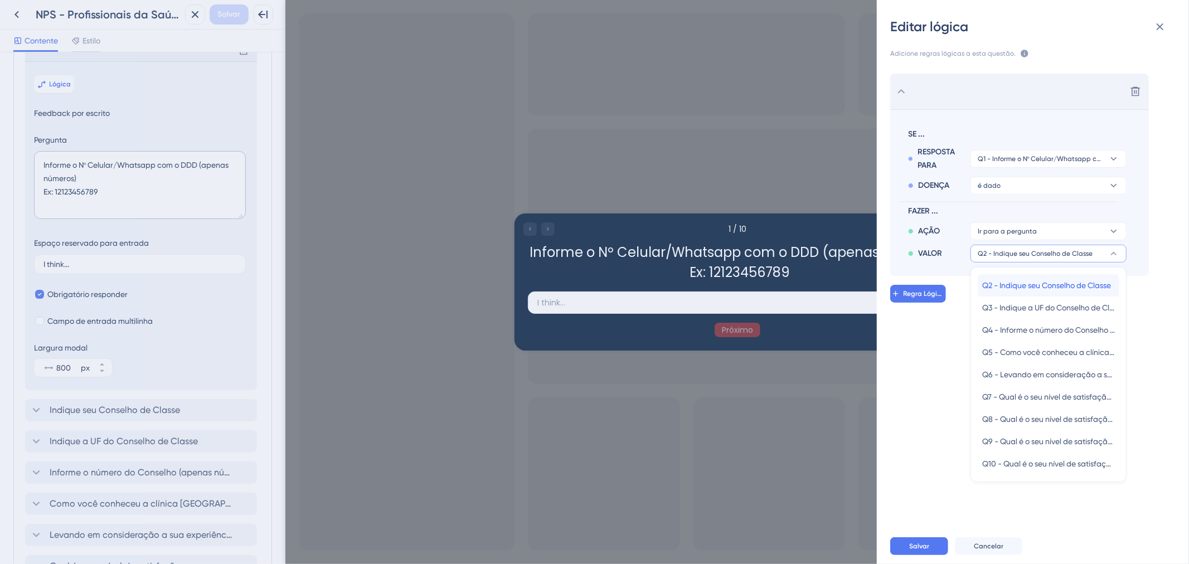
click at [1072, 285] on font "Q2 - Indique seu Conselho de Classe" at bounding box center [1046, 285] width 129 height 9
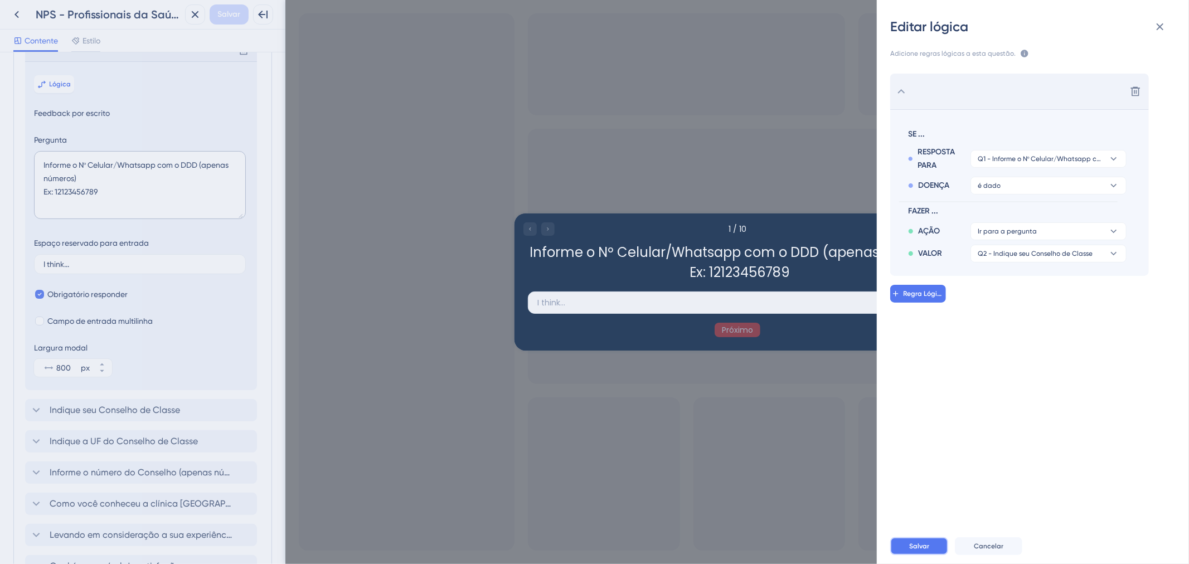
click at [928, 549] on span "Salvar" at bounding box center [919, 546] width 20 height 9
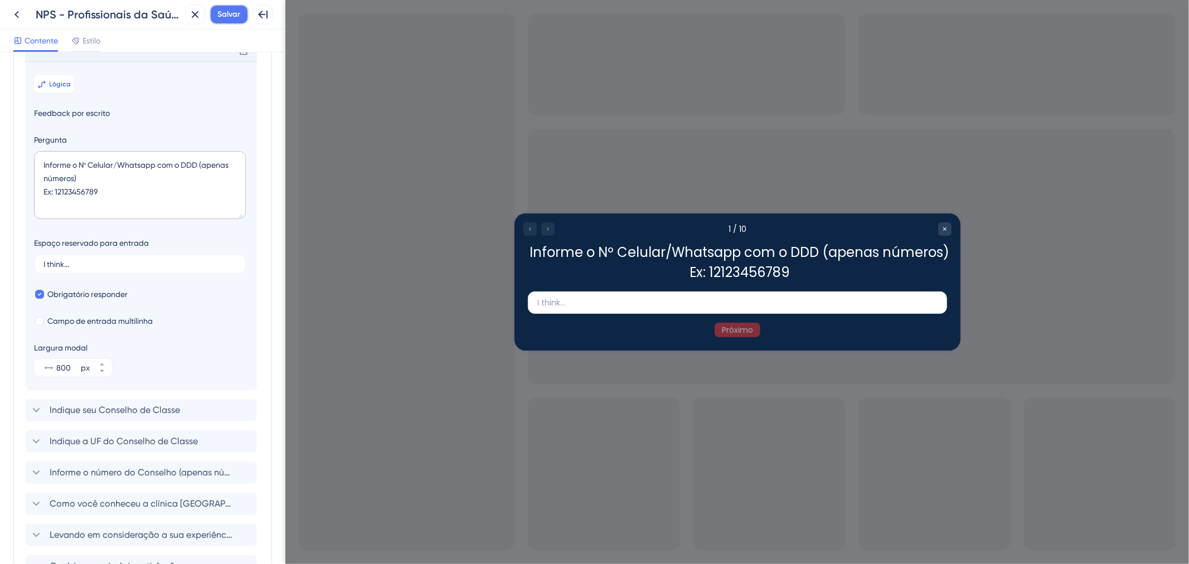
click at [238, 18] on font "Salvar" at bounding box center [229, 13] width 23 height 9
click at [105, 415] on font "Indique seu Conselho de Classe" at bounding box center [115, 410] width 130 height 11
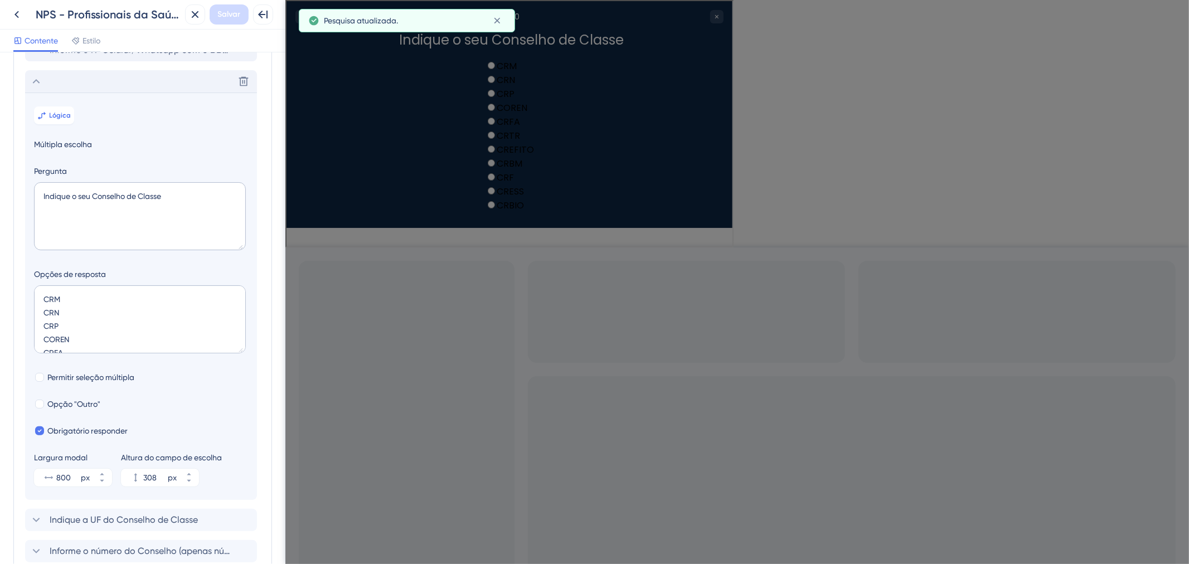
scroll to position [109, 0]
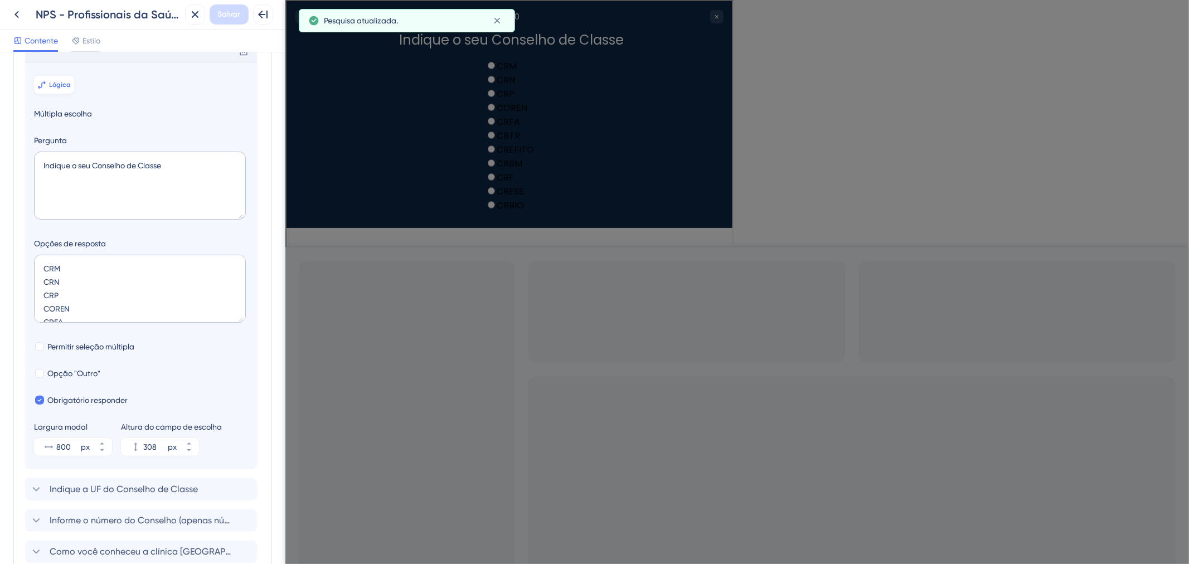
click at [58, 89] on font "Lógica" at bounding box center [61, 85] width 22 height 8
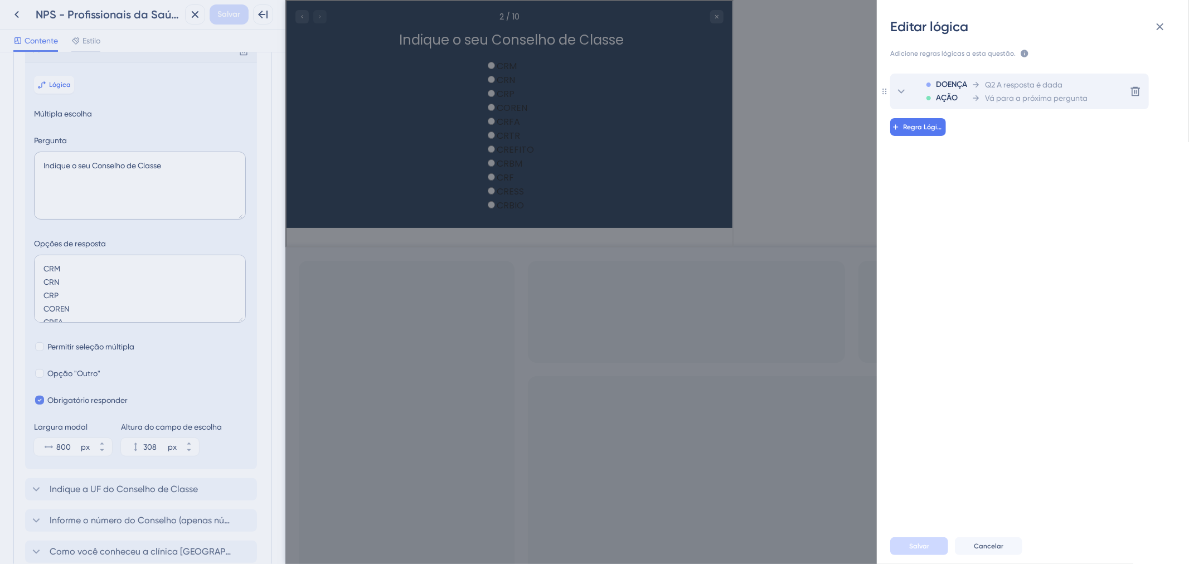
click at [1050, 84] on font "Q2 A resposta é dada" at bounding box center [1023, 84] width 77 height 9
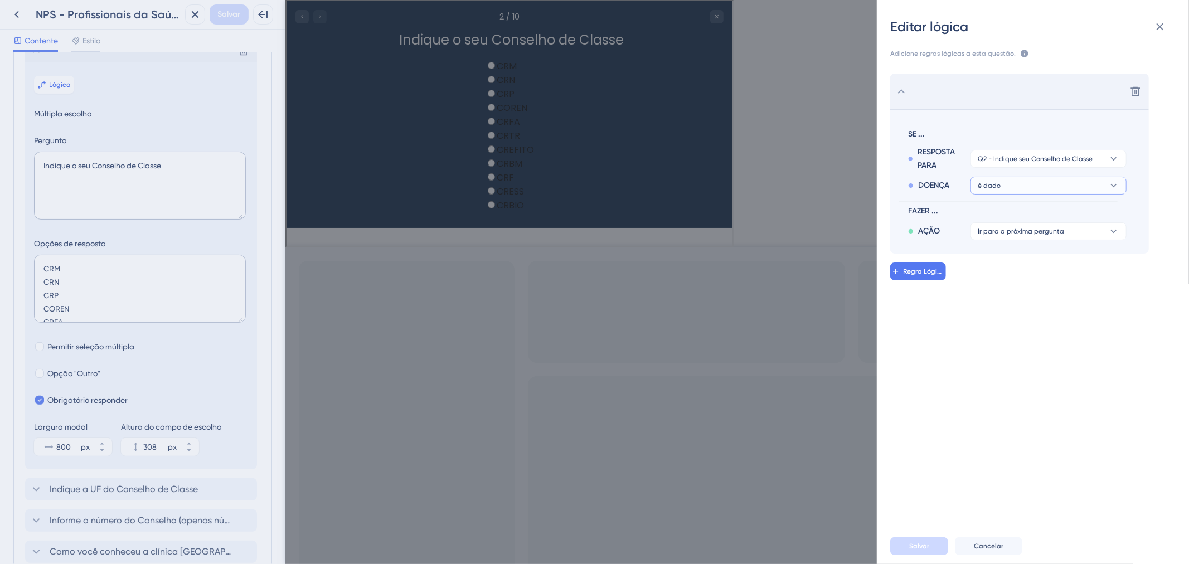
click at [1062, 190] on button "é dado" at bounding box center [1048, 186] width 156 height 18
click at [1102, 357] on div "Excluir SE ... RESPOSTA PARA Q2 - Indique seu Conselho de Classe DOENÇA é dado …" at bounding box center [1037, 289] width 330 height 459
drag, startPoint x: 1098, startPoint y: 244, endPoint x: 1098, endPoint y: 236, distance: 7.8
click at [1098, 242] on section "SE ... RESPOSTA PARA Q2 - Indique seu Conselho de Classe DOENÇA é dado FAZER ..…" at bounding box center [1019, 181] width 259 height 144
click at [1098, 236] on button "Ir para a próxima pergunta" at bounding box center [1048, 231] width 156 height 18
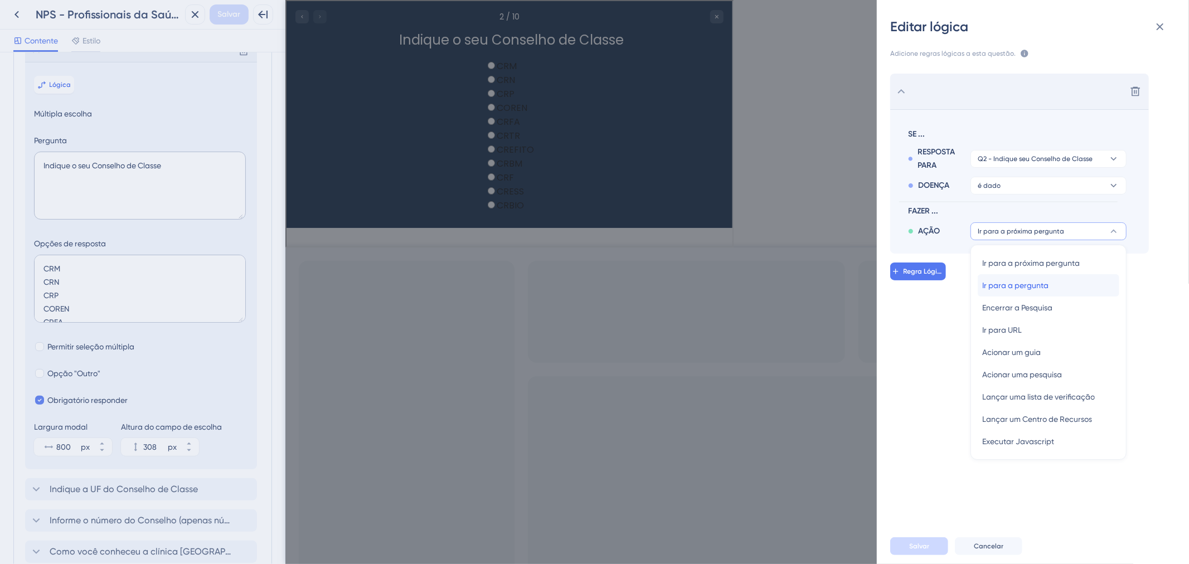
click at [1084, 283] on div "Ir para a pergunta Ir para a pergunta" at bounding box center [1048, 285] width 133 height 22
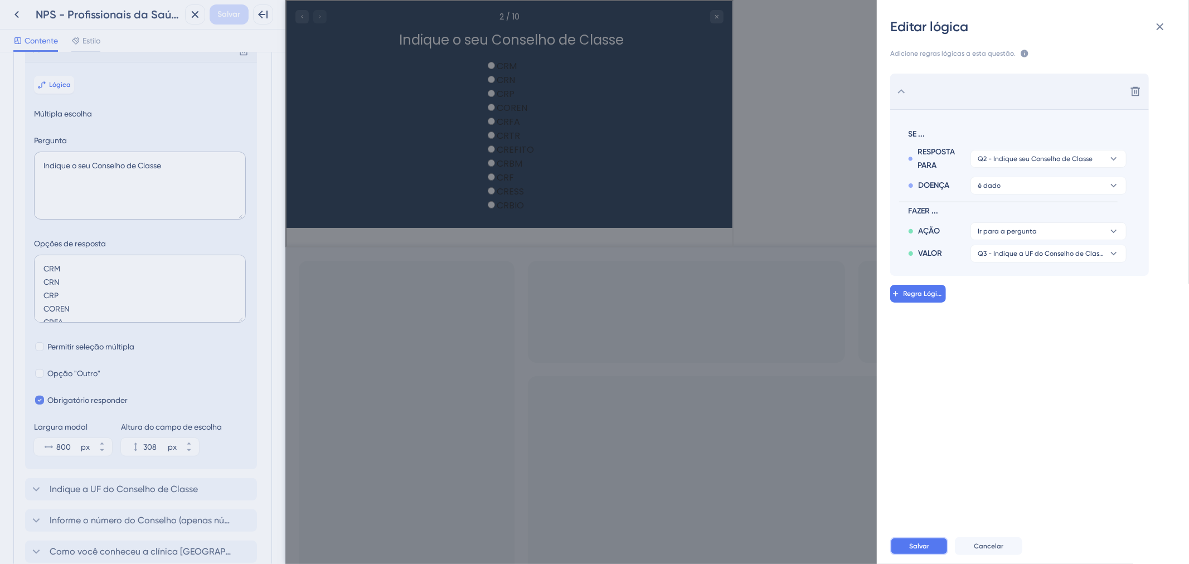
drag, startPoint x: 932, startPoint y: 545, endPoint x: 649, endPoint y: 474, distance: 292.5
click at [932, 545] on button "Salvar" at bounding box center [919, 546] width 58 height 18
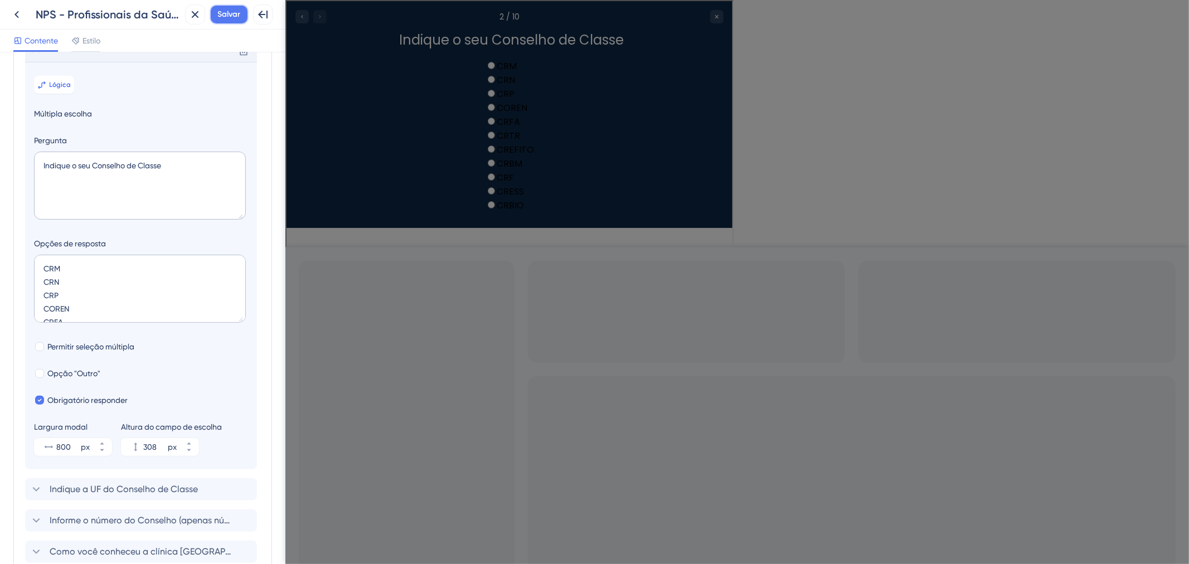
click at [234, 15] on font "Salvar" at bounding box center [229, 13] width 23 height 9
click at [65, 62] on div "Excluir" at bounding box center [141, 51] width 232 height 22
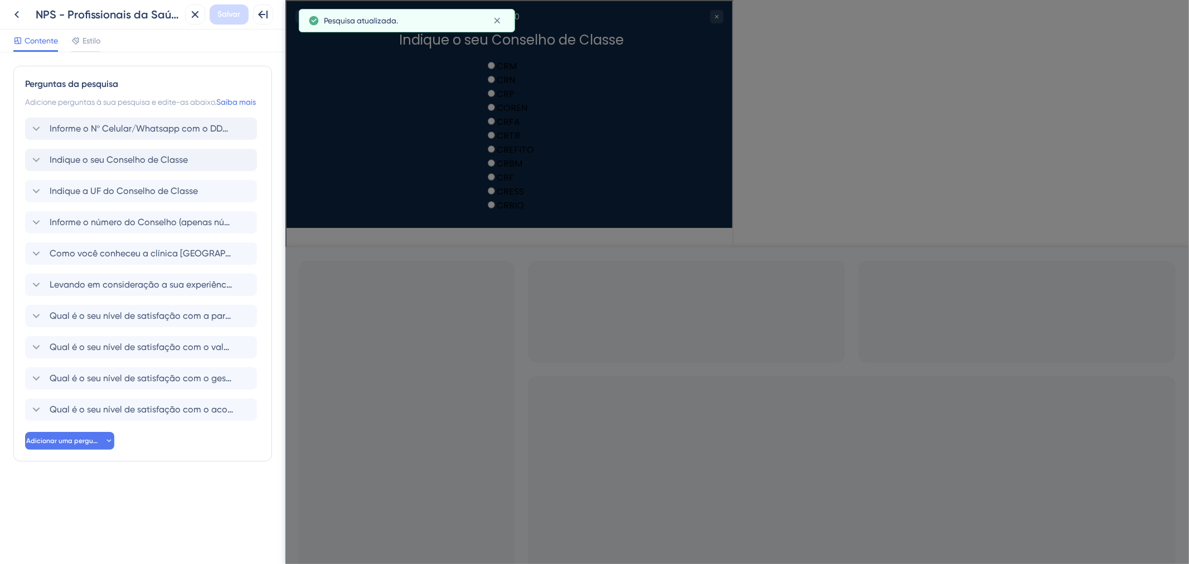
scroll to position [0, 0]
click at [191, 196] on font "Indique a UF do Conselho de Classe" at bounding box center [124, 191] width 148 height 11
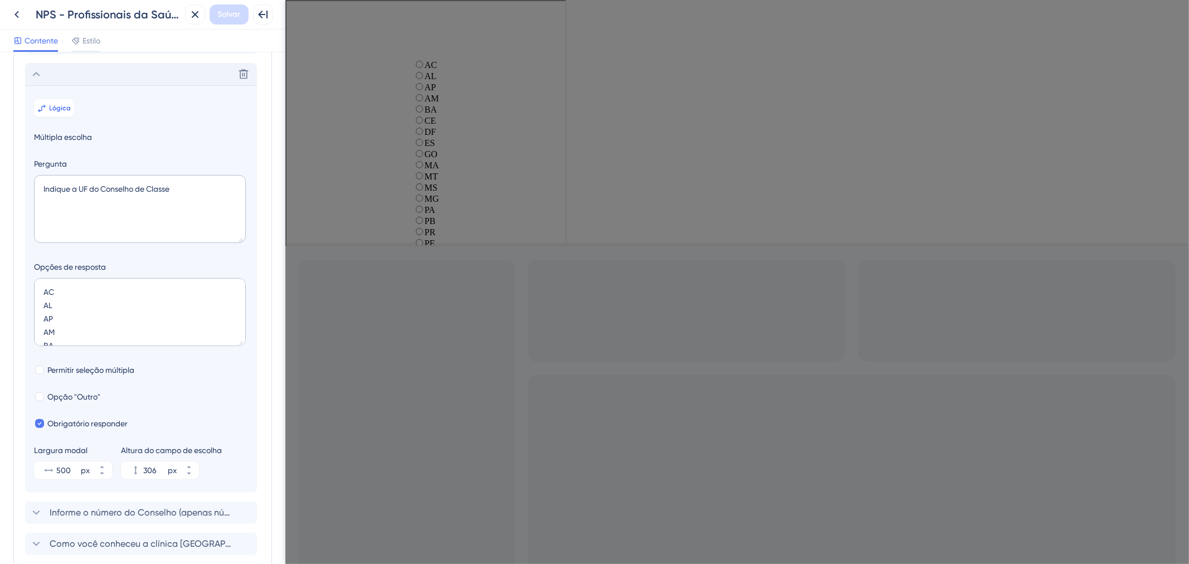
scroll to position [141, 0]
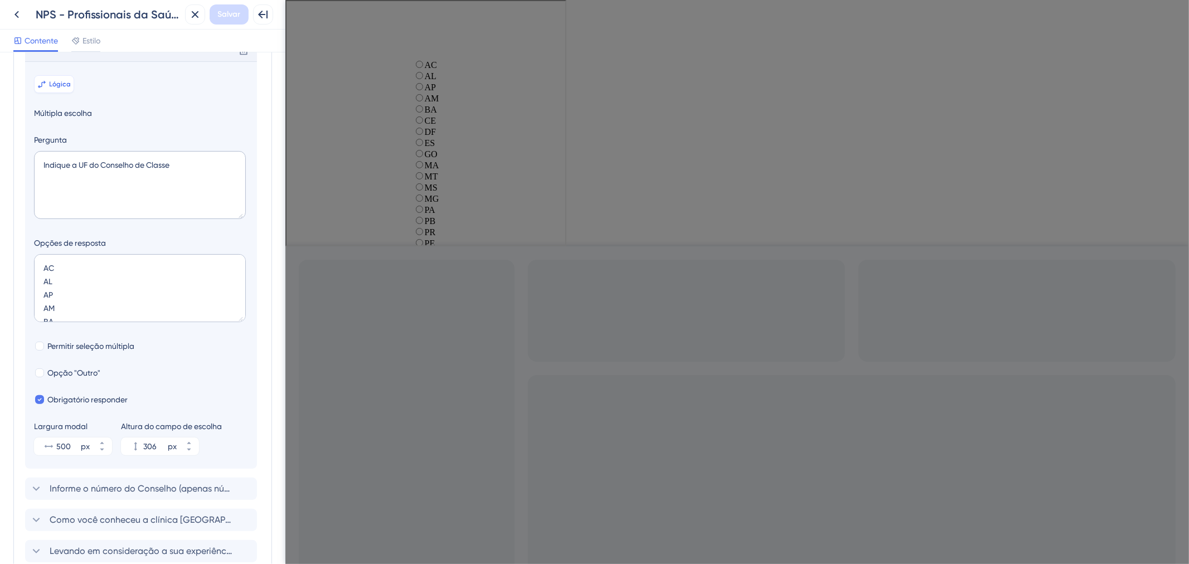
click at [45, 93] on button "Lógica" at bounding box center [54, 84] width 40 height 18
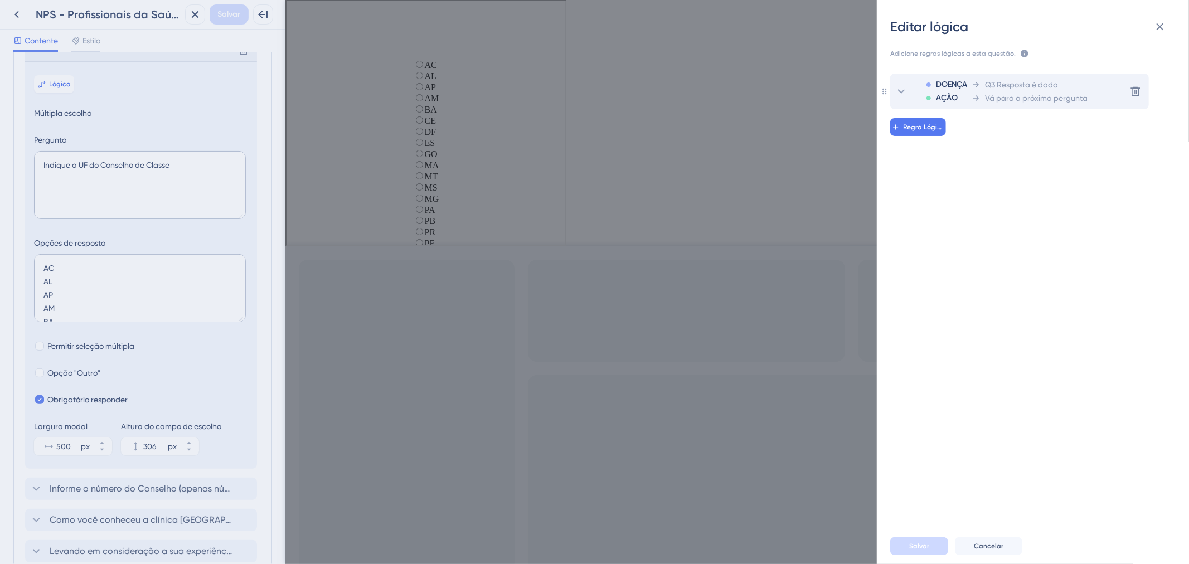
click at [989, 99] on font "Vá para a próxima pergunta" at bounding box center [1036, 98] width 103 height 9
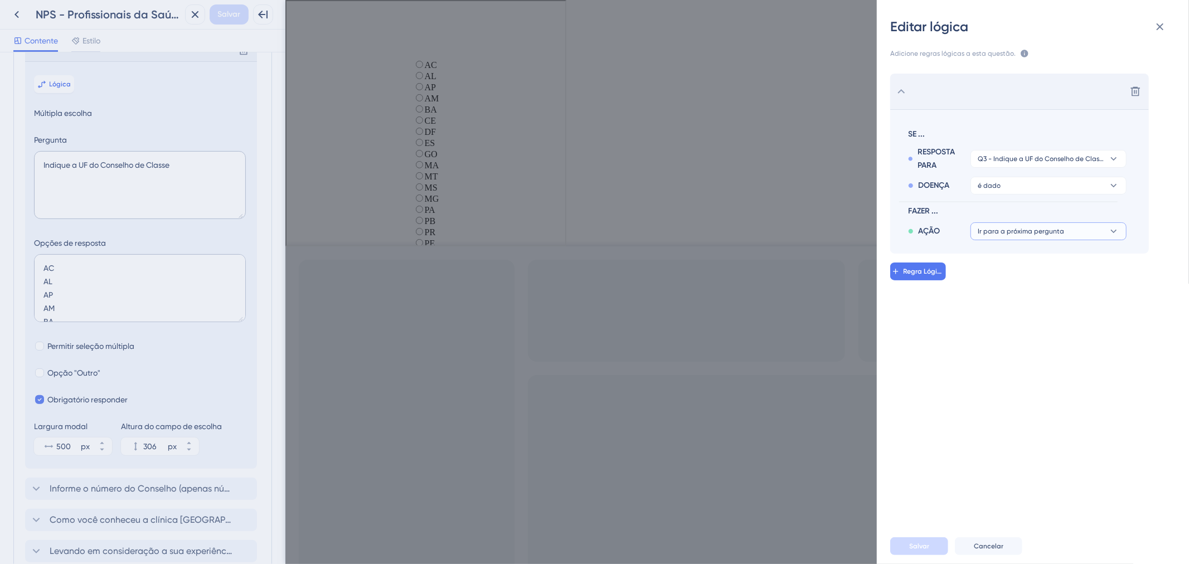
click at [1073, 240] on button "Ir para a próxima pergunta" at bounding box center [1048, 231] width 156 height 18
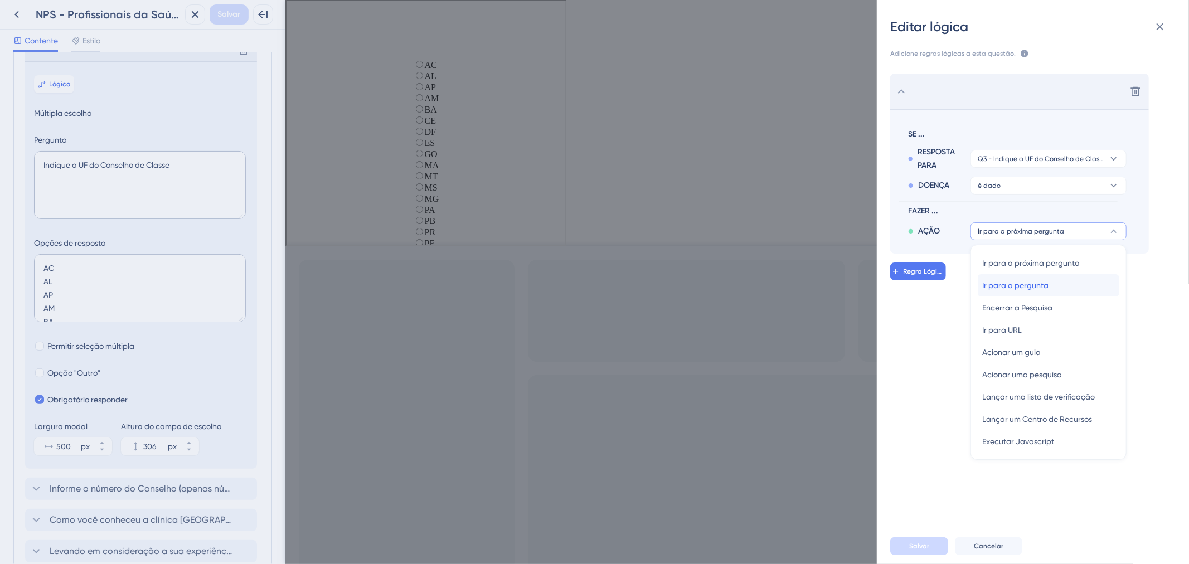
click at [1059, 281] on div "Ir para a pergunta Ir para a pergunta" at bounding box center [1048, 285] width 133 height 22
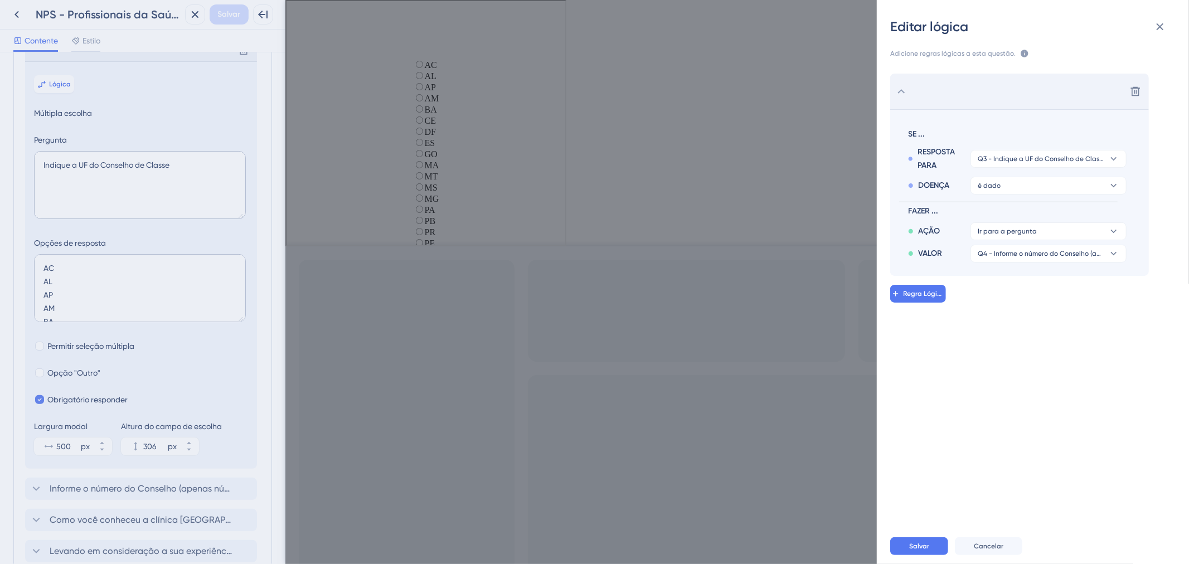
click at [927, 536] on div "Salvar Cancelar" at bounding box center [1046, 546] width 312 height 36
click at [925, 542] on font "Salvar" at bounding box center [919, 546] width 20 height 8
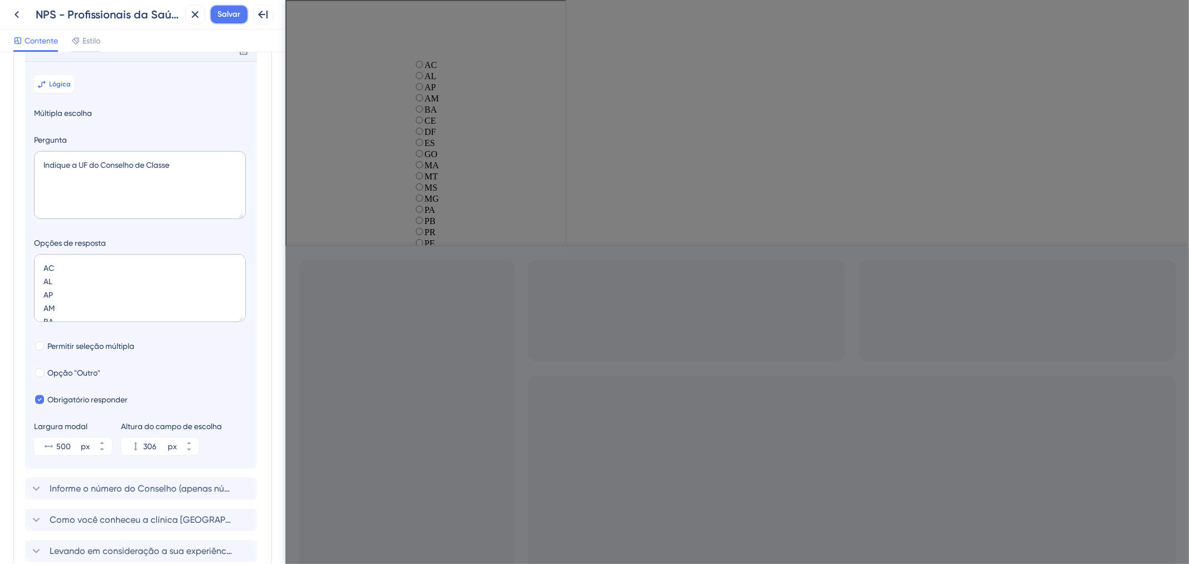
click at [233, 20] on span "Salvar" at bounding box center [229, 14] width 23 height 13
click at [57, 61] on div "Excluir" at bounding box center [141, 50] width 232 height 22
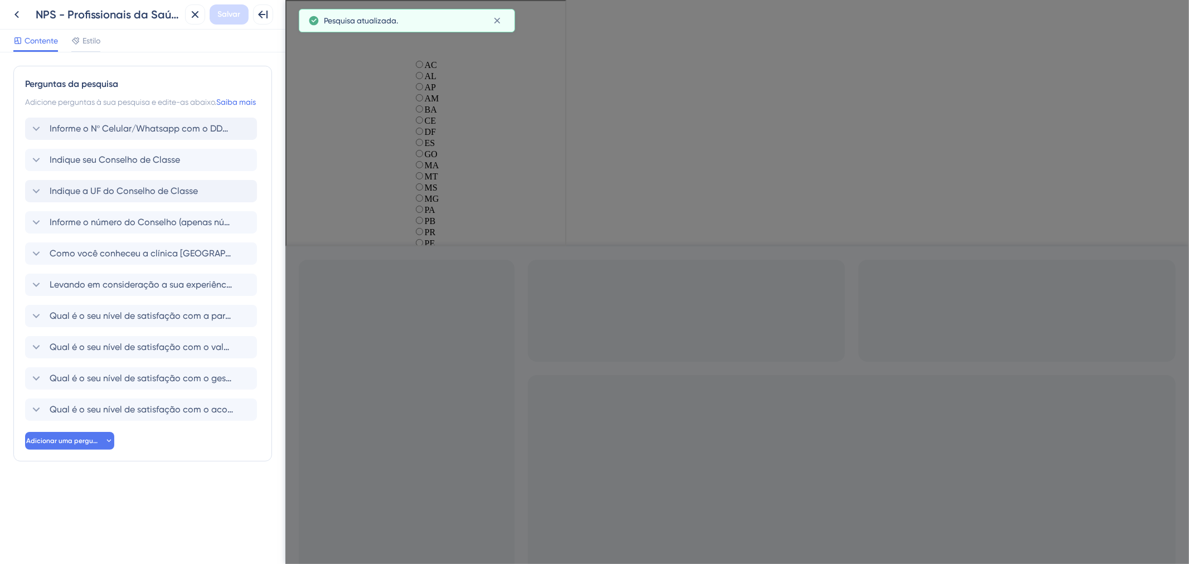
scroll to position [0, 0]
click at [130, 227] on font "Informe o número do Conselho (apenas números) Ex: 123456" at bounding box center [172, 222] width 245 height 11
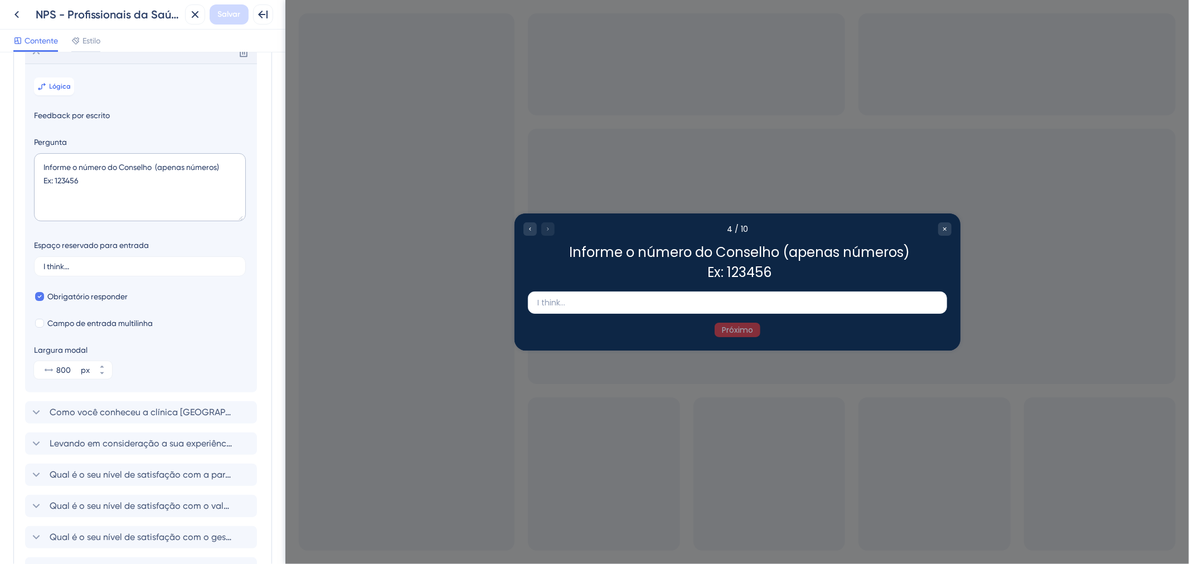
scroll to position [172, 0]
click at [60, 94] on button "Lógica" at bounding box center [54, 85] width 40 height 18
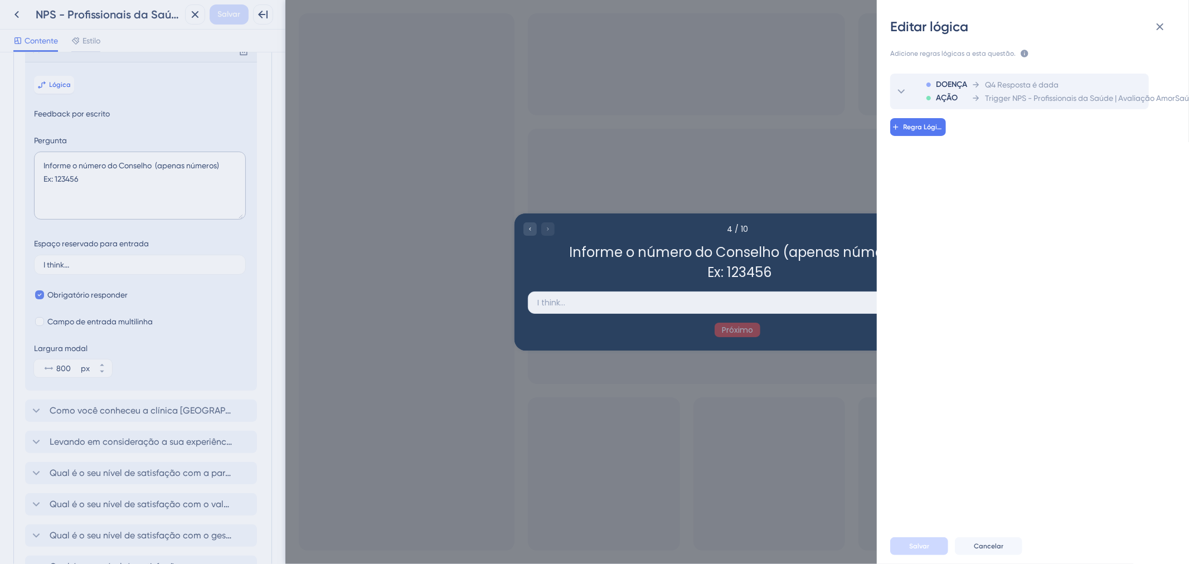
click at [977, 100] on icon at bounding box center [975, 98] width 9 height 9
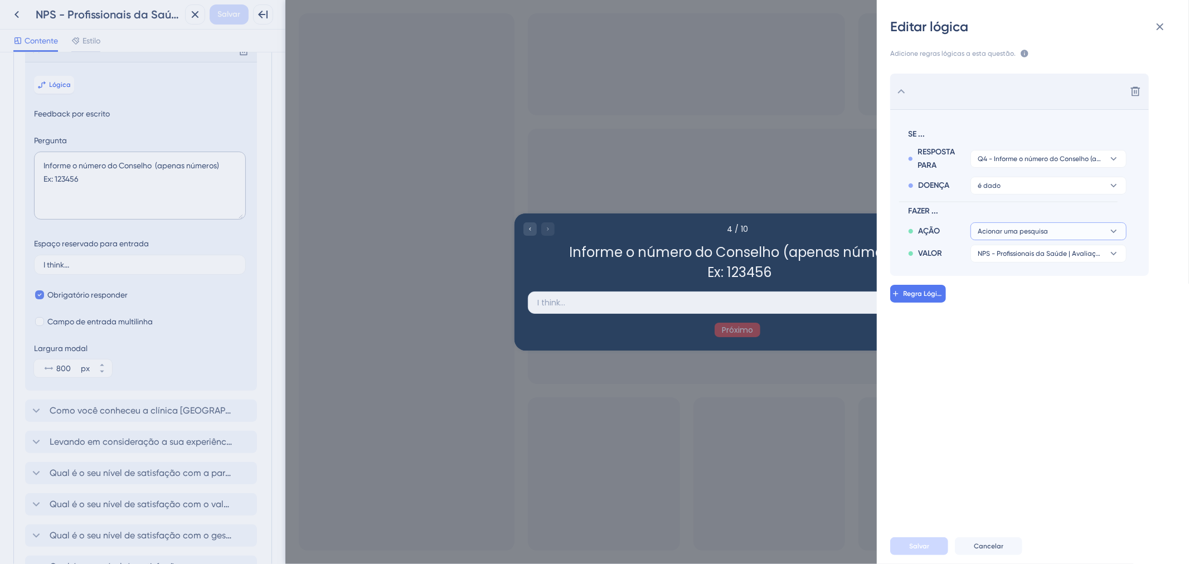
click at [1062, 232] on button "Acionar uma pesquisa" at bounding box center [1048, 231] width 156 height 18
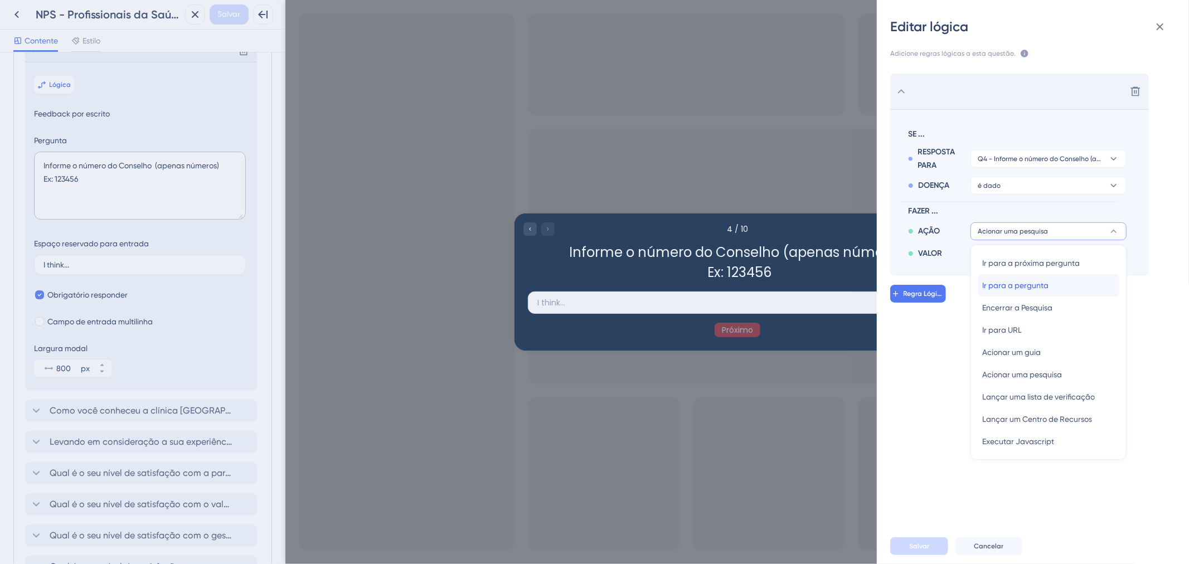
click at [1062, 291] on div "Ir para a pergunta Ir para a pergunta" at bounding box center [1048, 285] width 133 height 22
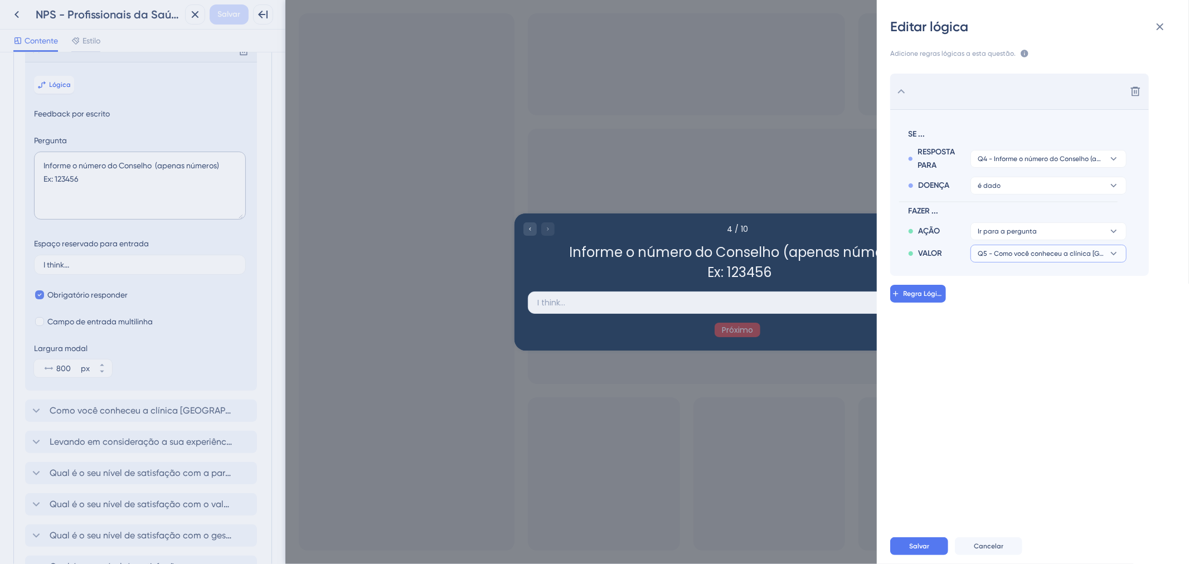
click at [1064, 257] on font "Q5 - Como você conheceu a clínica AmorSaúde" at bounding box center [1067, 254] width 180 height 8
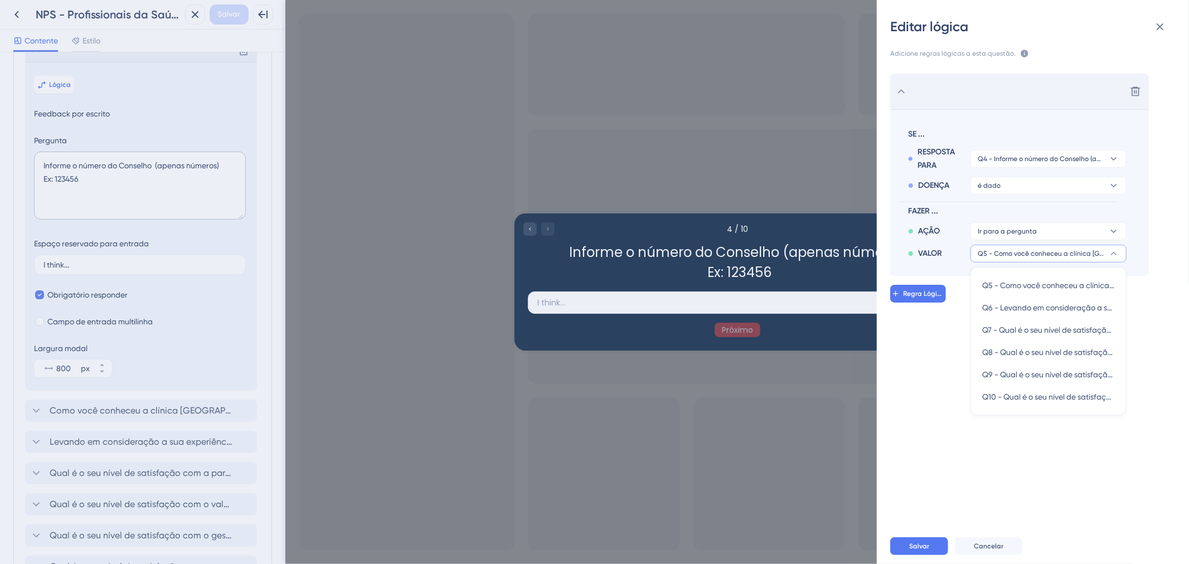
click at [1064, 257] on font "Q5 - Como você conheceu a clínica AmorSaúde" at bounding box center [1067, 254] width 180 height 8
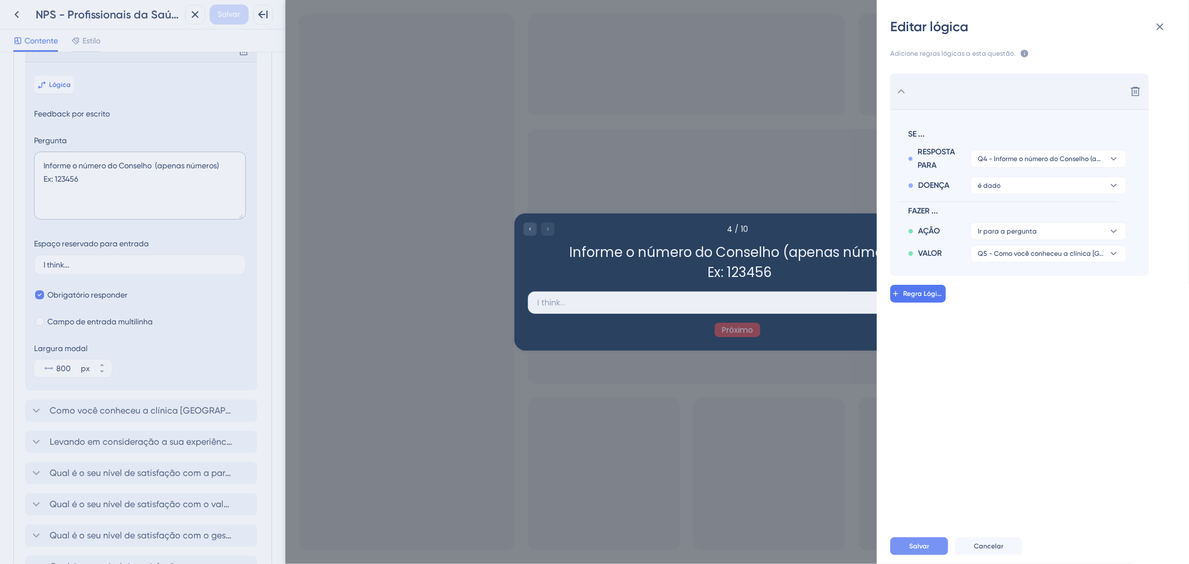
click at [920, 553] on button "Salvar" at bounding box center [919, 546] width 58 height 18
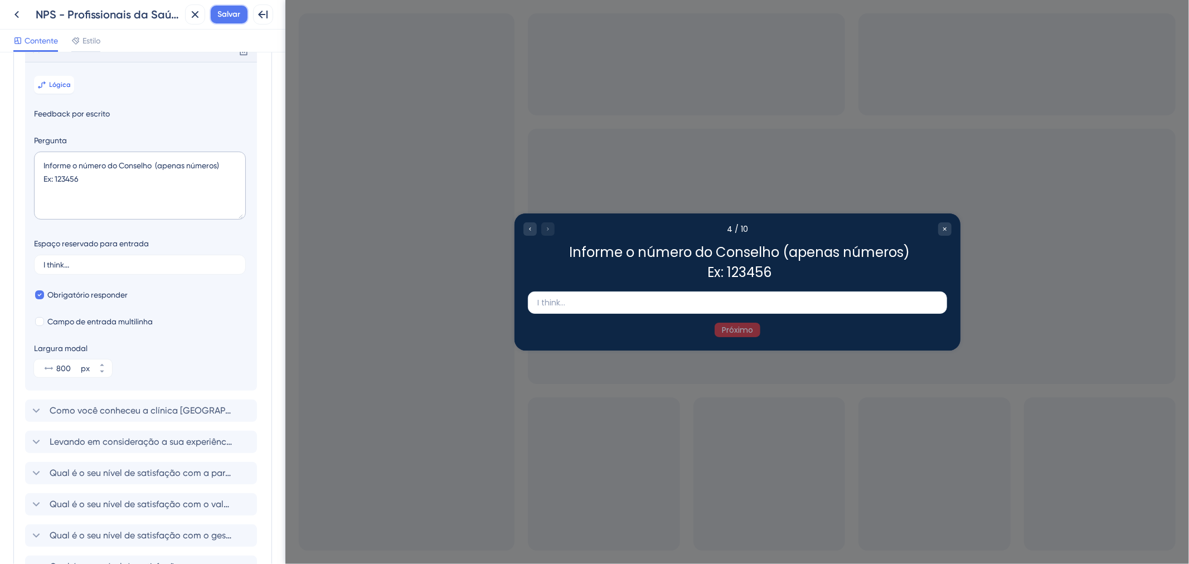
click at [223, 19] on span "Salvar" at bounding box center [229, 14] width 23 height 13
click at [124, 62] on div "Excluir" at bounding box center [141, 51] width 232 height 22
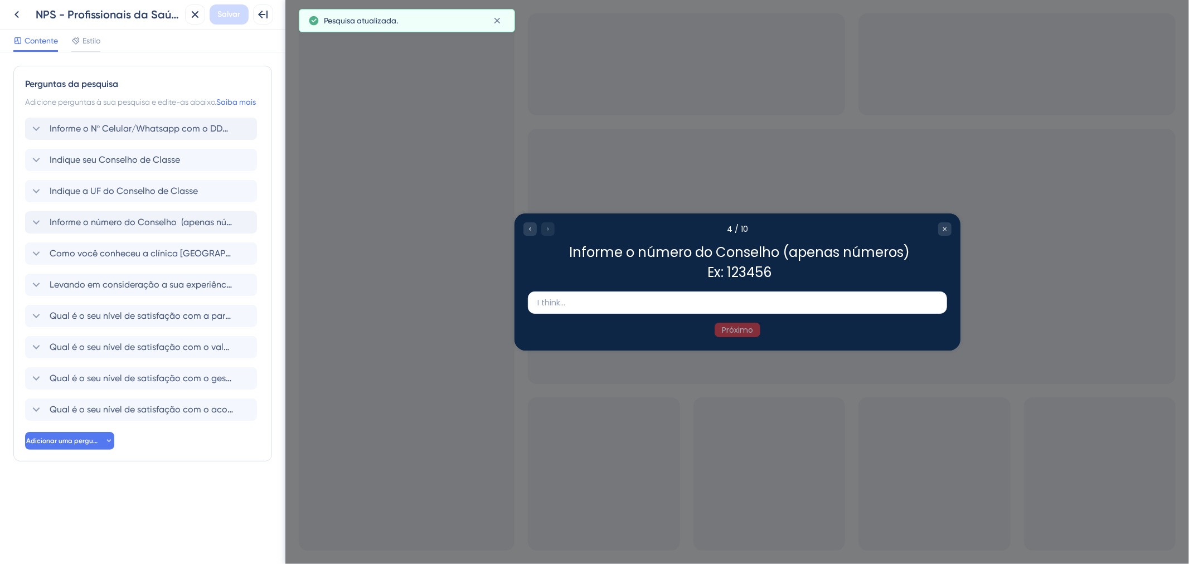
scroll to position [0, 0]
click at [157, 227] on font "Informe o número do Conselho (apenas números) Ex: 123456" at bounding box center [172, 222] width 245 height 11
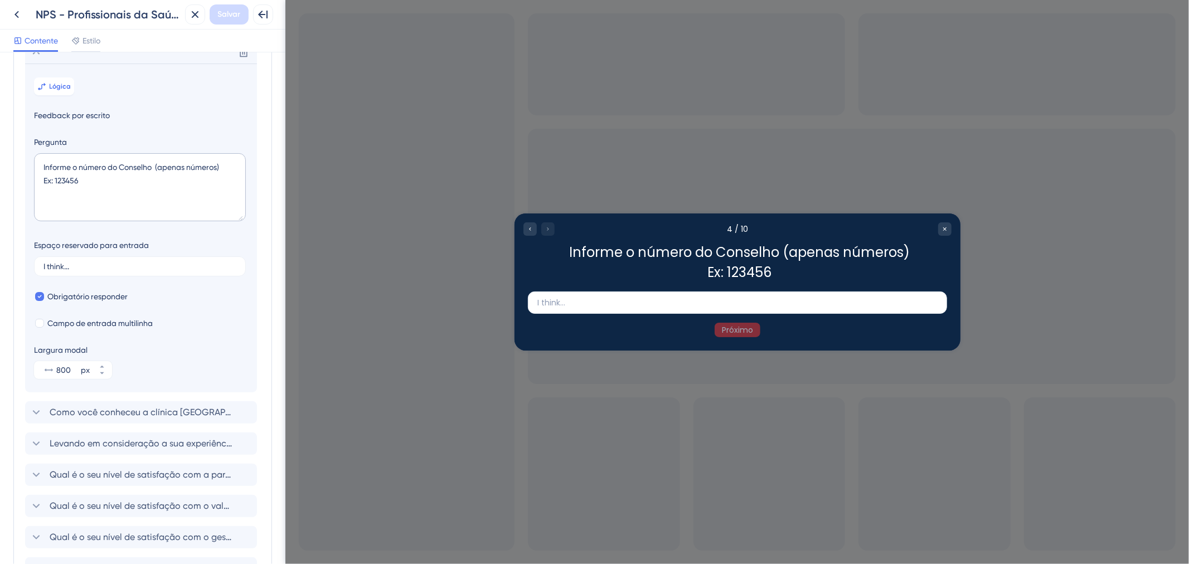
scroll to position [172, 0]
click at [100, 62] on div "Excluir" at bounding box center [141, 51] width 232 height 22
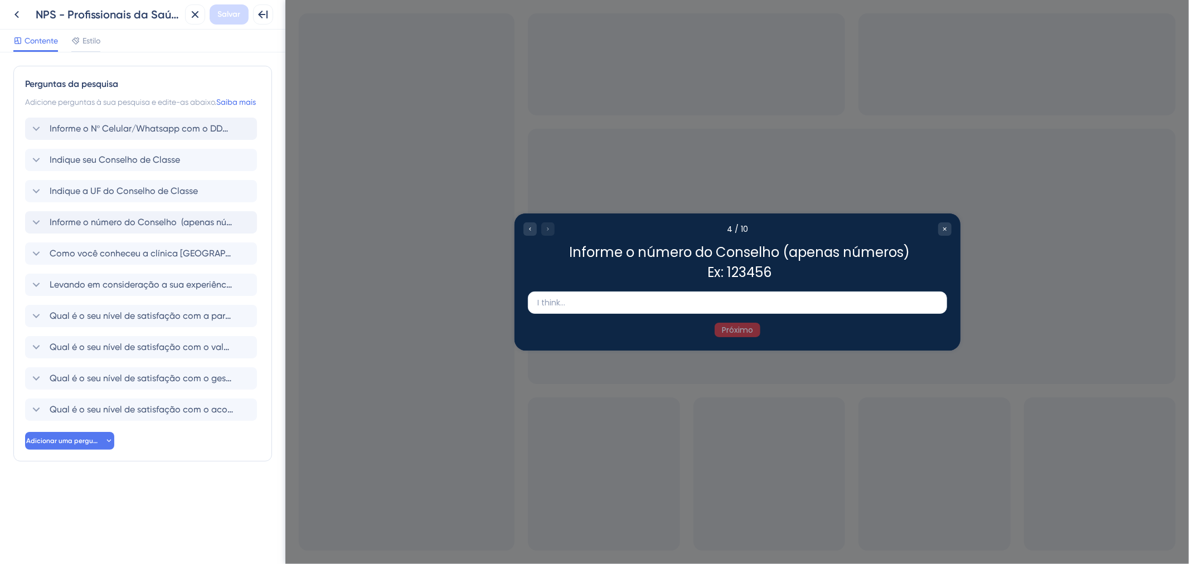
scroll to position [0, 0]
click at [173, 265] on div "Como você conheceu a clínica AmorSaúde Excluir" at bounding box center [141, 253] width 232 height 22
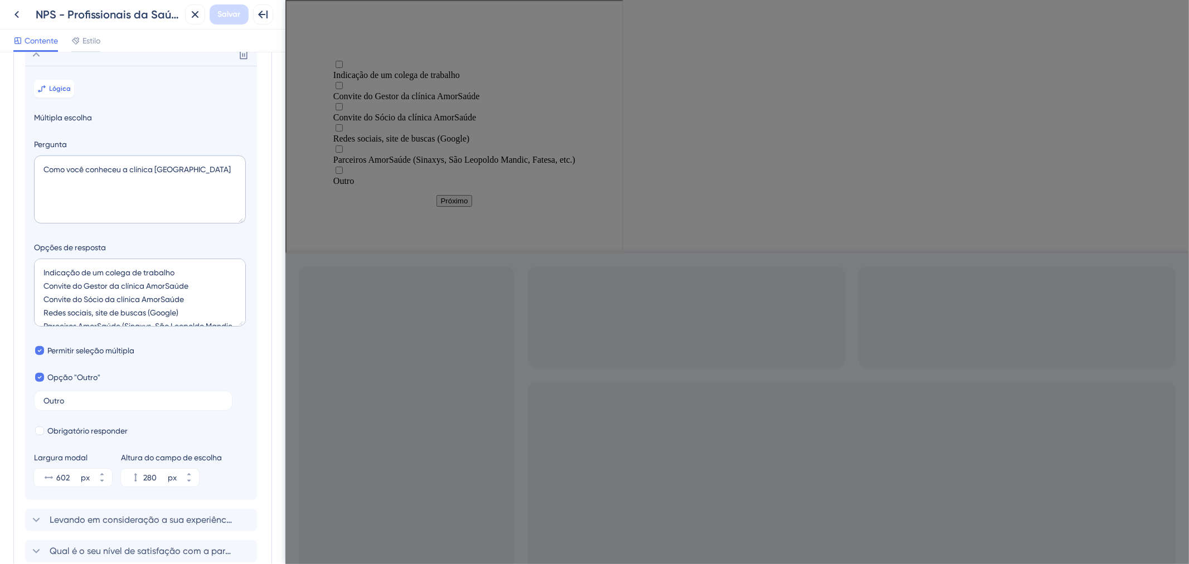
scroll to position [203, 0]
click at [68, 93] on button "Lógica" at bounding box center [54, 84] width 40 height 18
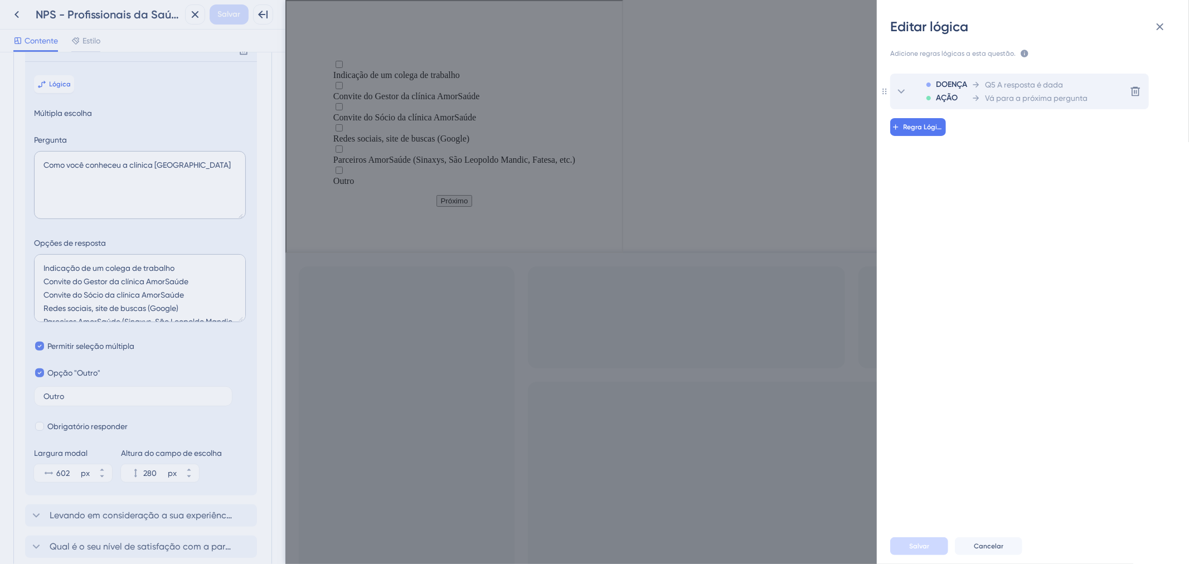
click at [1005, 81] on font "Q5 A resposta é dada" at bounding box center [1024, 84] width 78 height 9
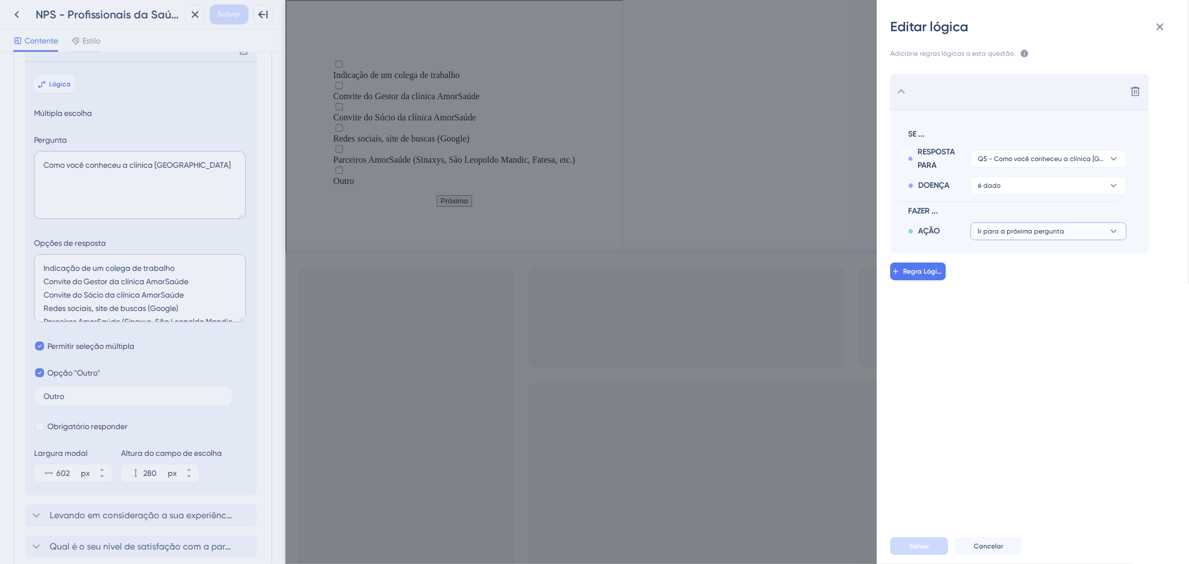
click at [1064, 231] on button "Ir para a próxima pergunta" at bounding box center [1048, 231] width 156 height 18
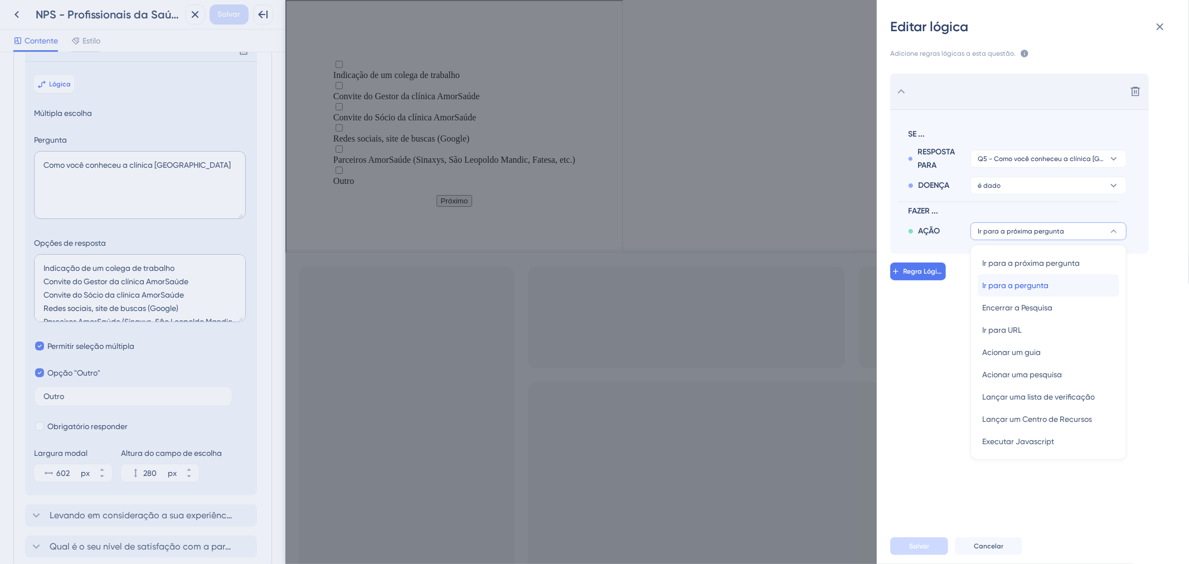
click at [1068, 291] on div "Ir para a pergunta Ir para a pergunta" at bounding box center [1048, 285] width 133 height 22
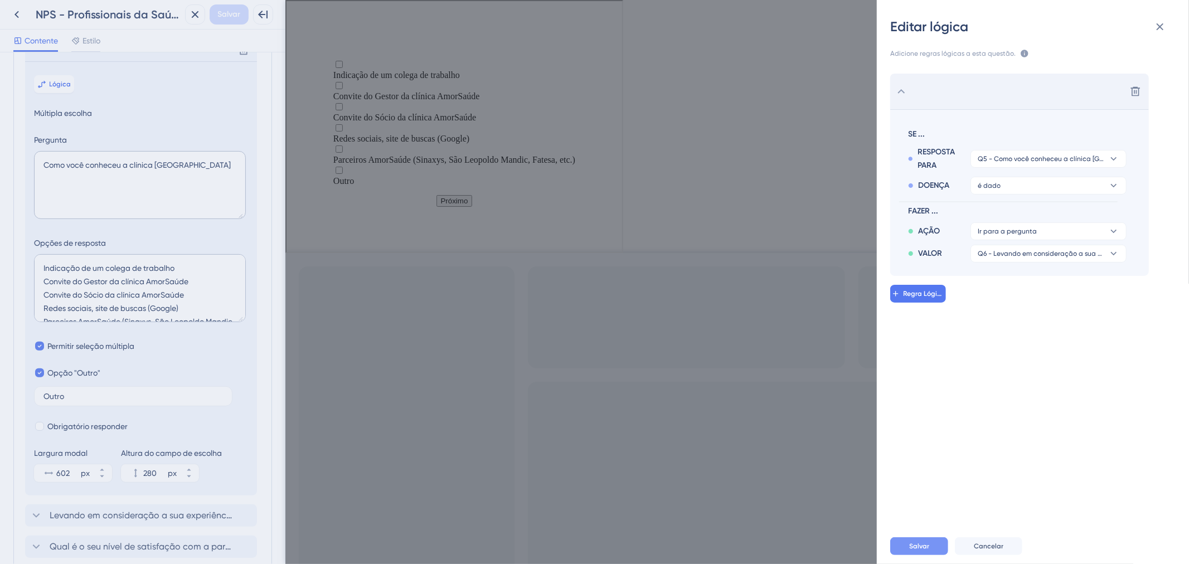
click at [927, 545] on font "Salvar" at bounding box center [919, 546] width 20 height 8
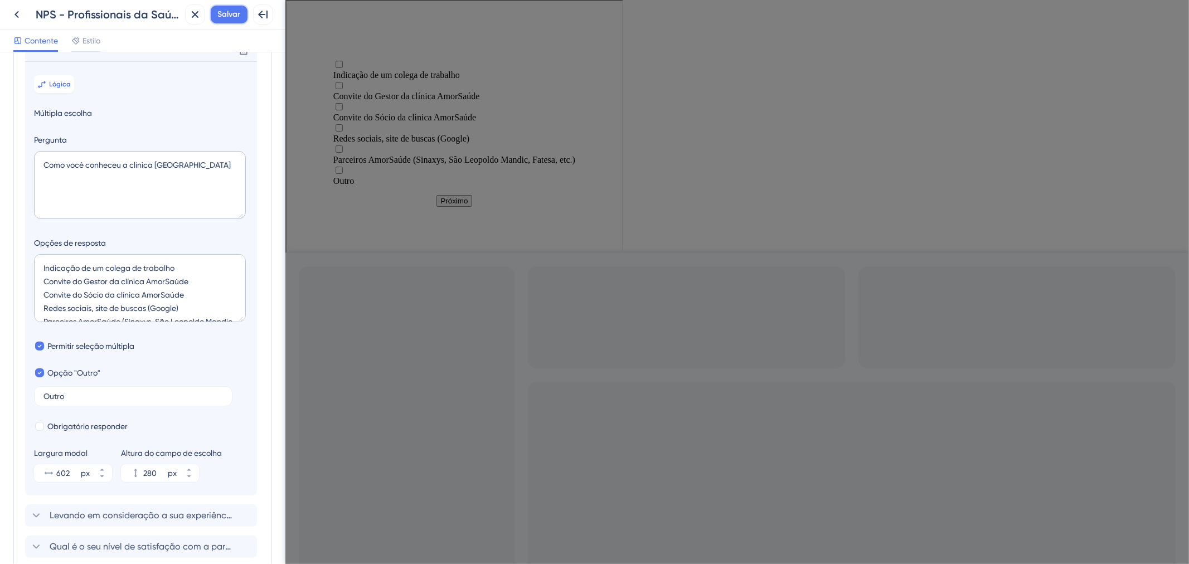
click at [220, 18] on font "Salvar" at bounding box center [229, 13] width 23 height 9
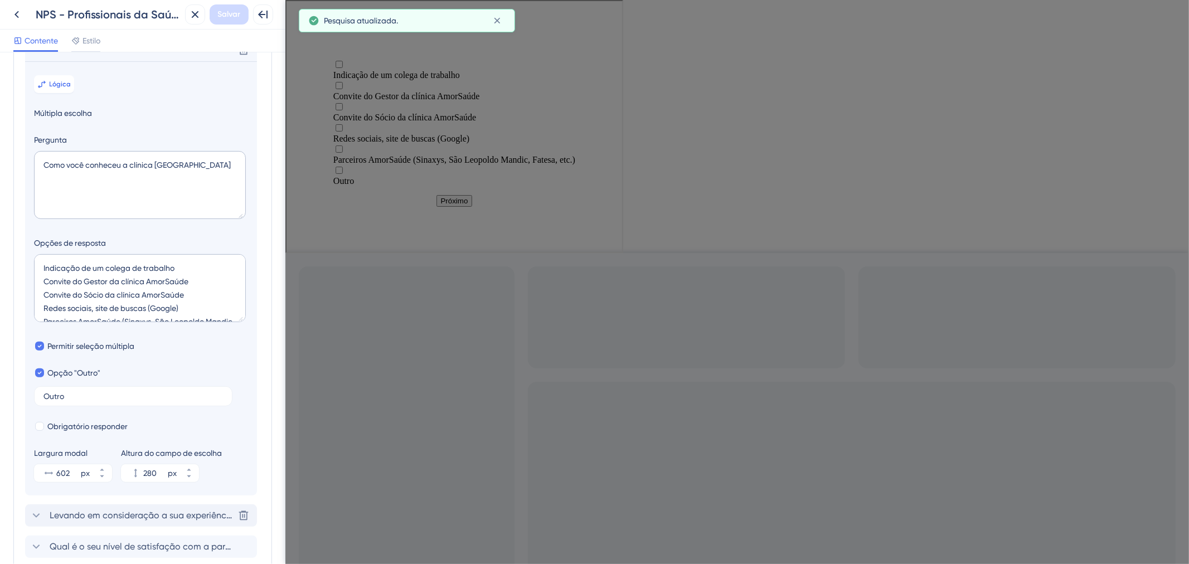
click at [110, 520] on font "Levando em consideração a sua experiência sendo parceiro de uma Clínica AmorSaú…" at bounding box center [405, 515] width 710 height 11
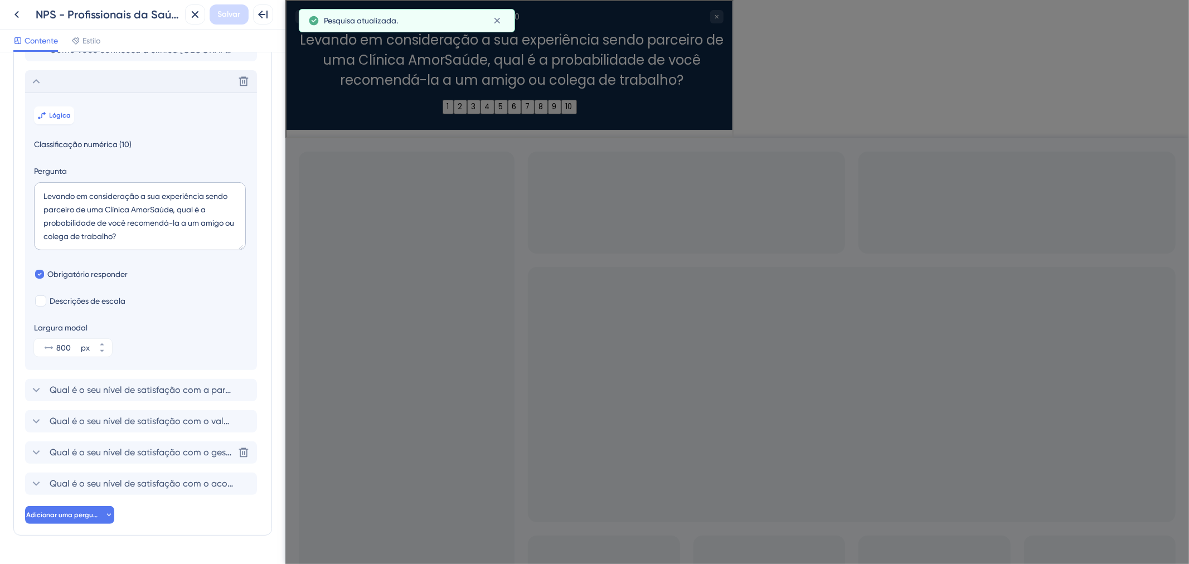
scroll to position [235, 0]
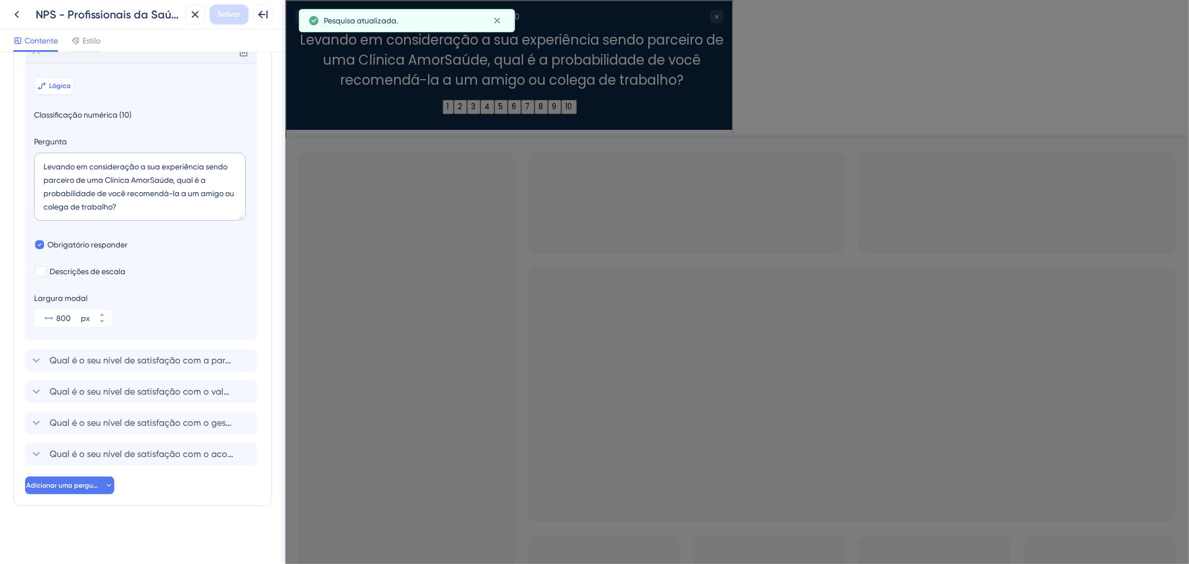
click at [60, 91] on button "Lógica" at bounding box center [54, 86] width 40 height 18
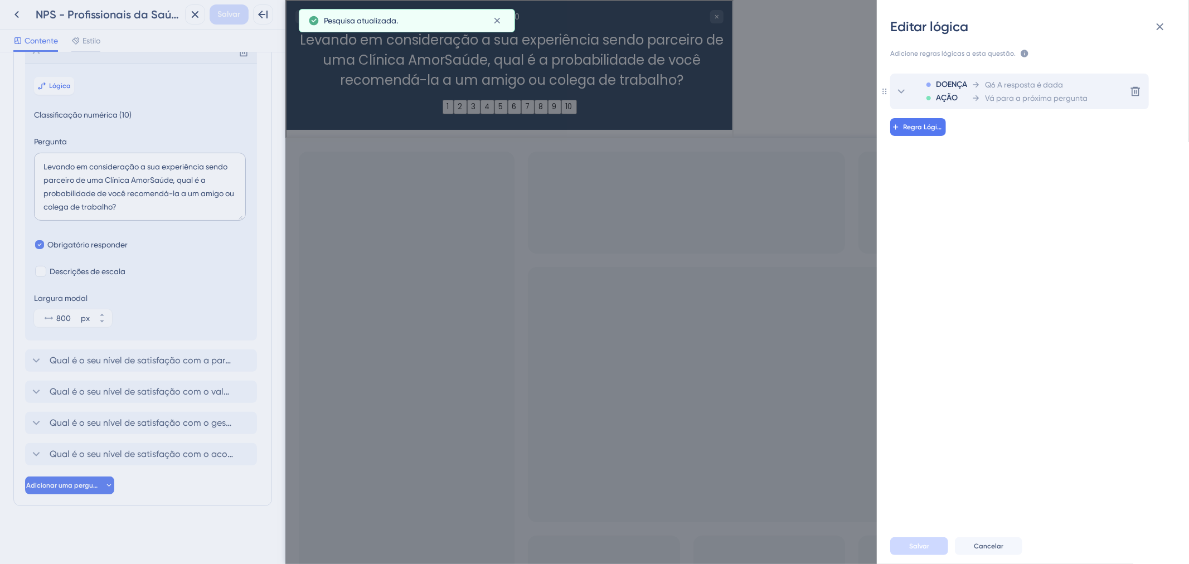
click at [1049, 99] on font "Vá para a próxima pergunta" at bounding box center [1036, 98] width 103 height 9
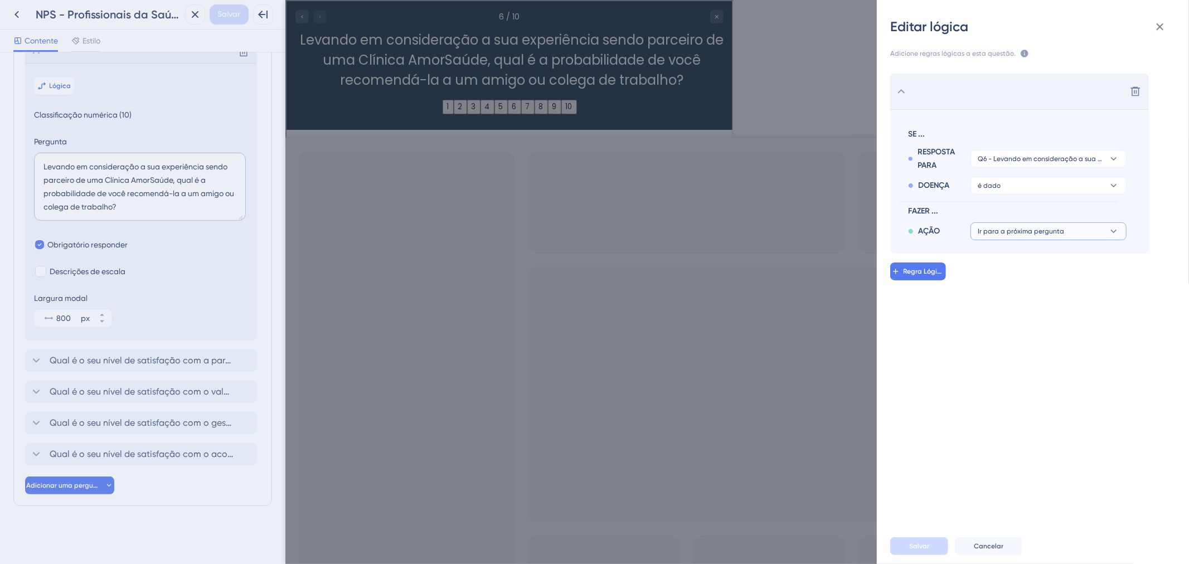
click at [1044, 236] on button "Ir para a próxima pergunta" at bounding box center [1048, 231] width 156 height 18
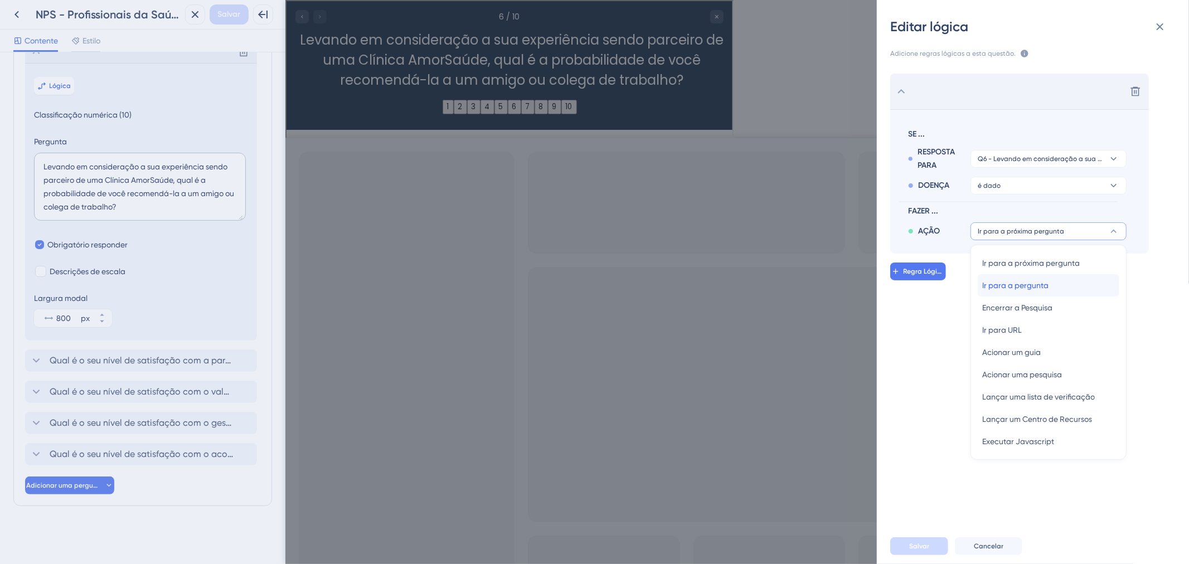
click at [1053, 288] on div "Ir para a pergunta Ir para a pergunta" at bounding box center [1048, 285] width 133 height 22
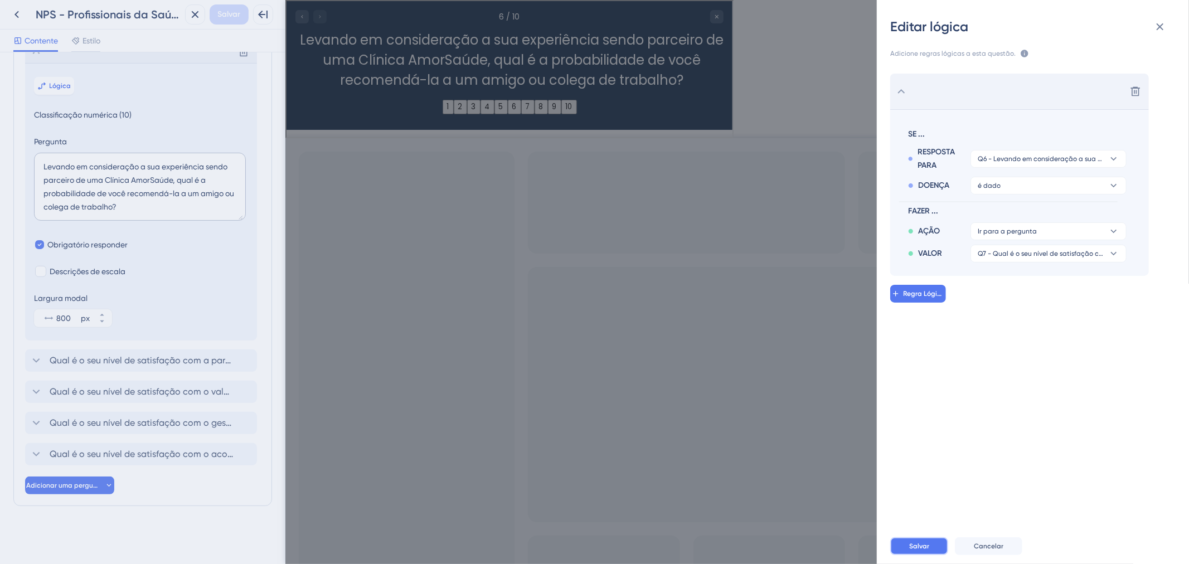
click at [906, 545] on button "Salvar" at bounding box center [919, 546] width 58 height 18
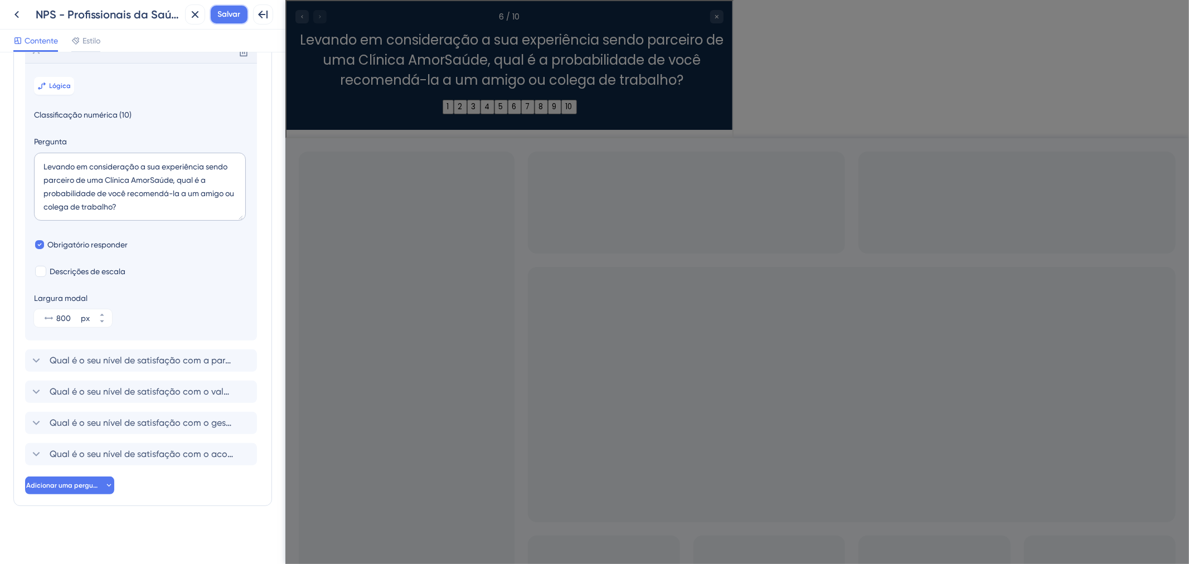
click at [223, 18] on font "Salvar" at bounding box center [229, 13] width 23 height 9
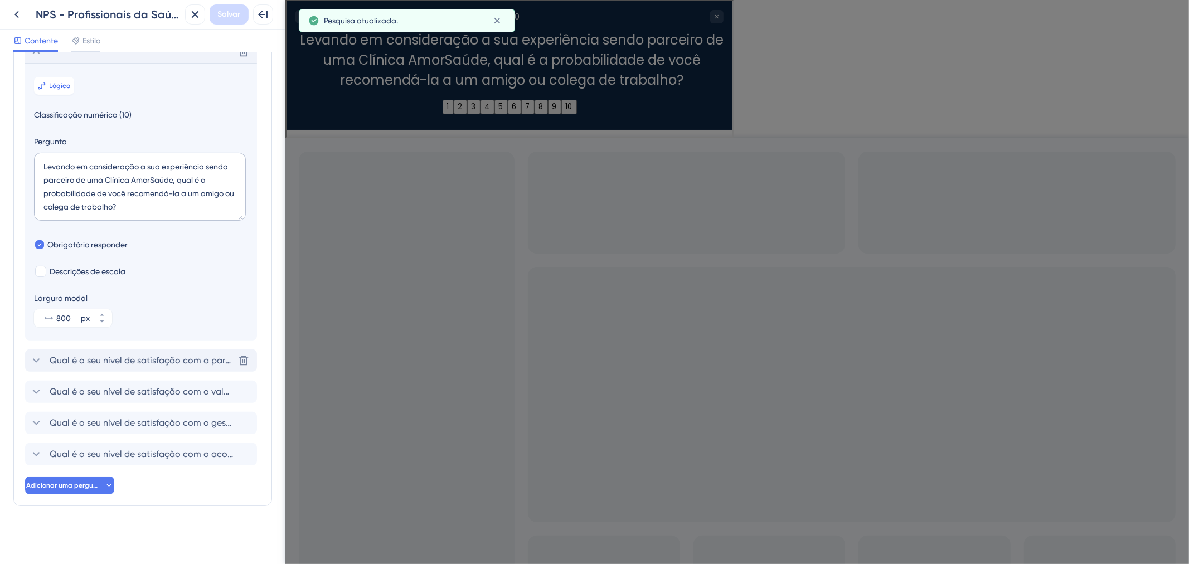
click at [136, 366] on font "Qual é o seu nível de satisfação com a parceria firmada com a Clínica AmorSaúde?" at bounding box center [222, 360] width 344 height 11
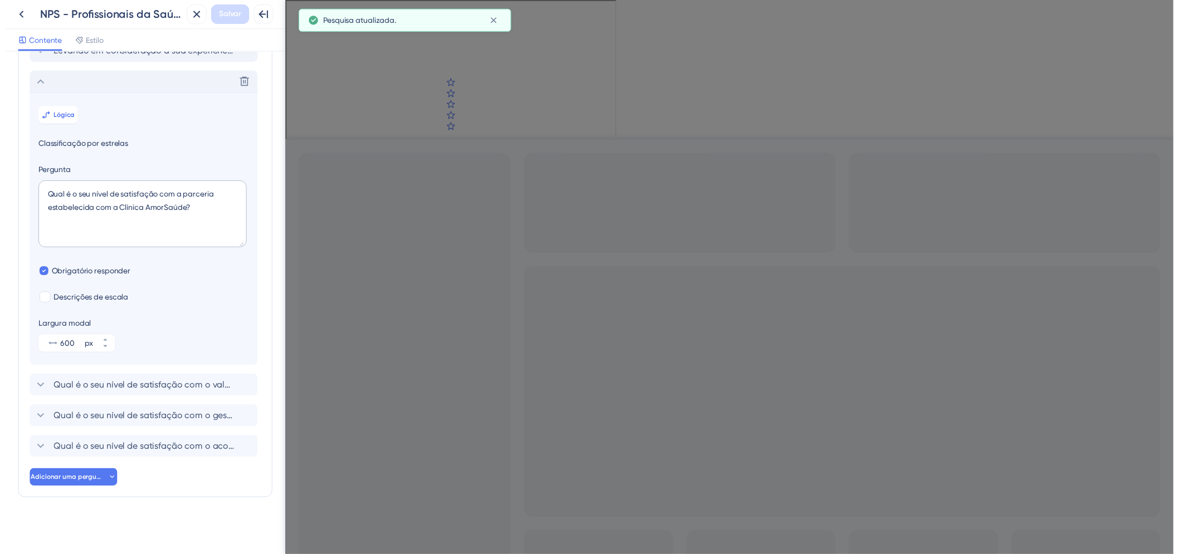
scroll to position [247, 0]
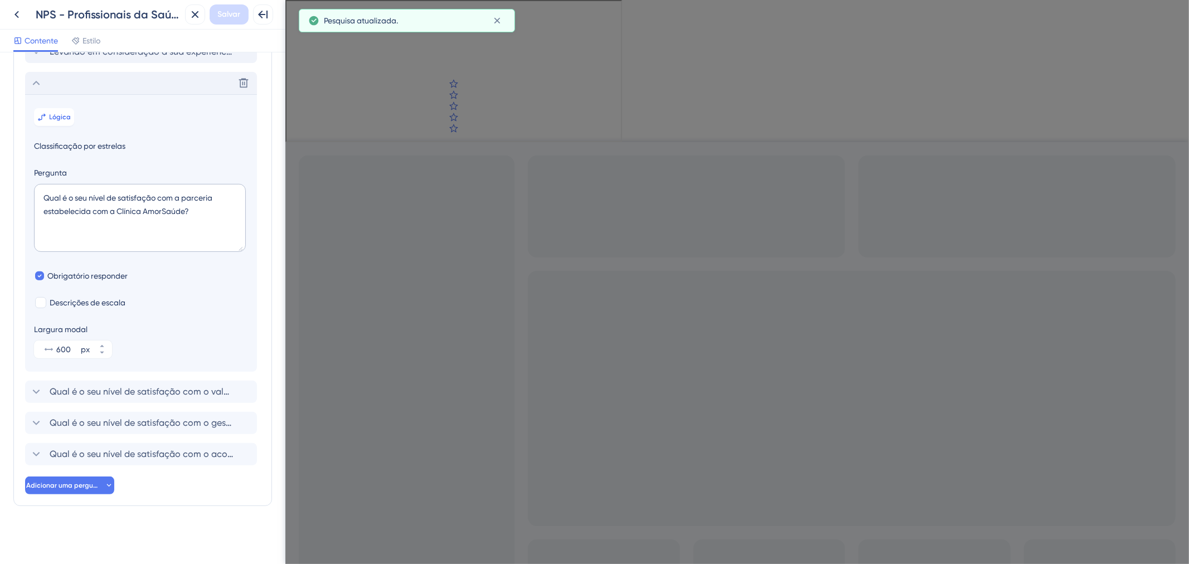
click at [75, 113] on section "Lógica Classificação por estrelas Pergunta Qual é o seu nível de satisfação com…" at bounding box center [141, 233] width 232 height 278
click at [52, 115] on font "Lógica" at bounding box center [61, 117] width 22 height 8
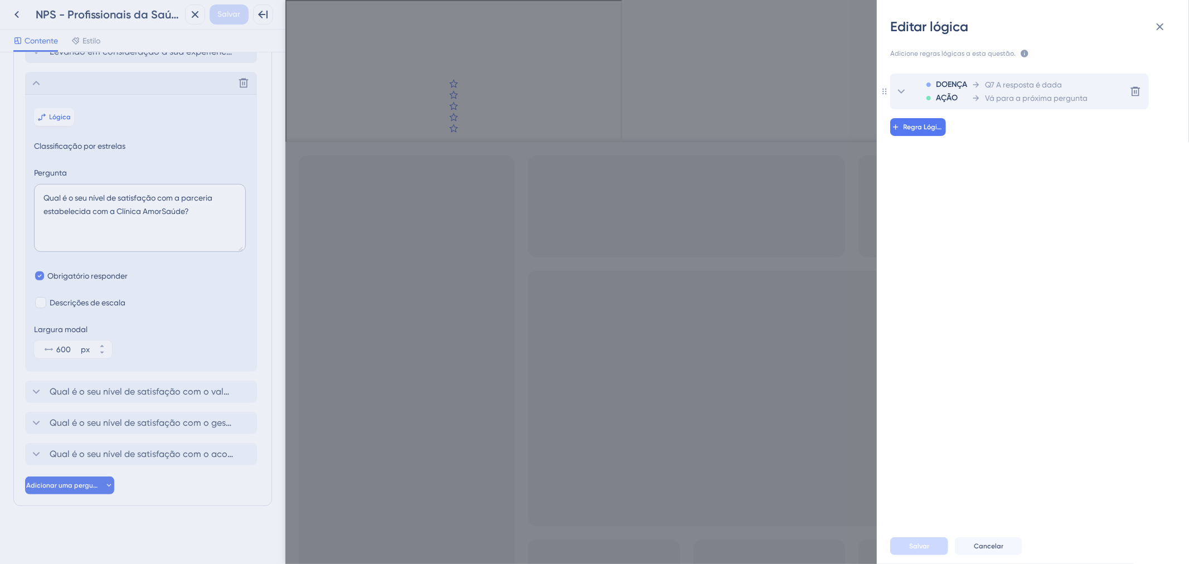
click at [991, 87] on font "Q7 A resposta é dada" at bounding box center [1023, 84] width 77 height 9
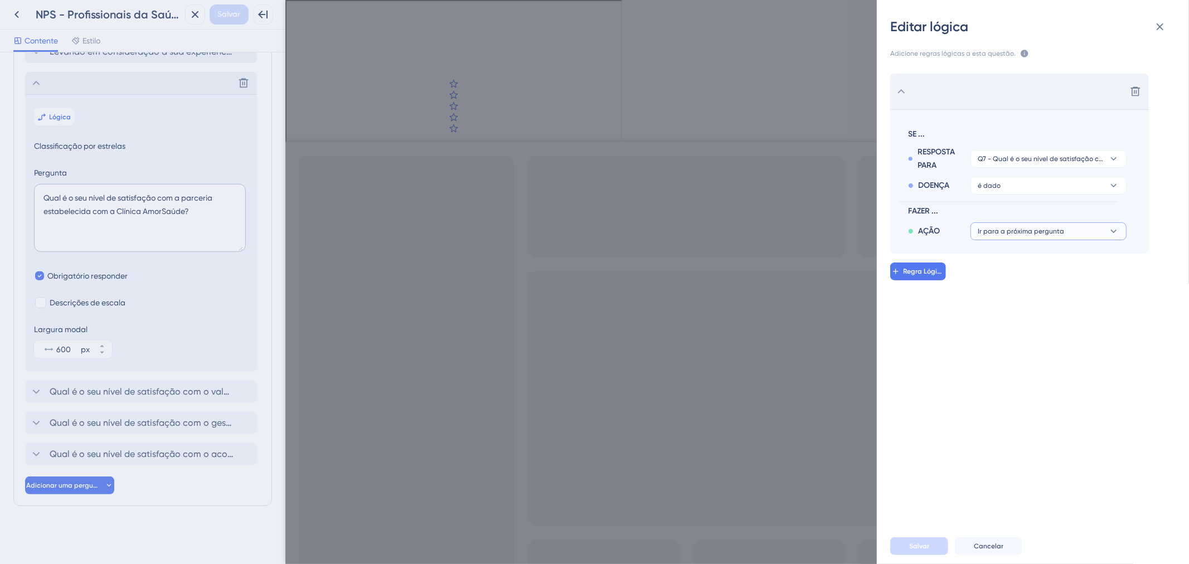
click at [1024, 230] on font "Ir para a próxima pergunta" at bounding box center [1020, 231] width 86 height 8
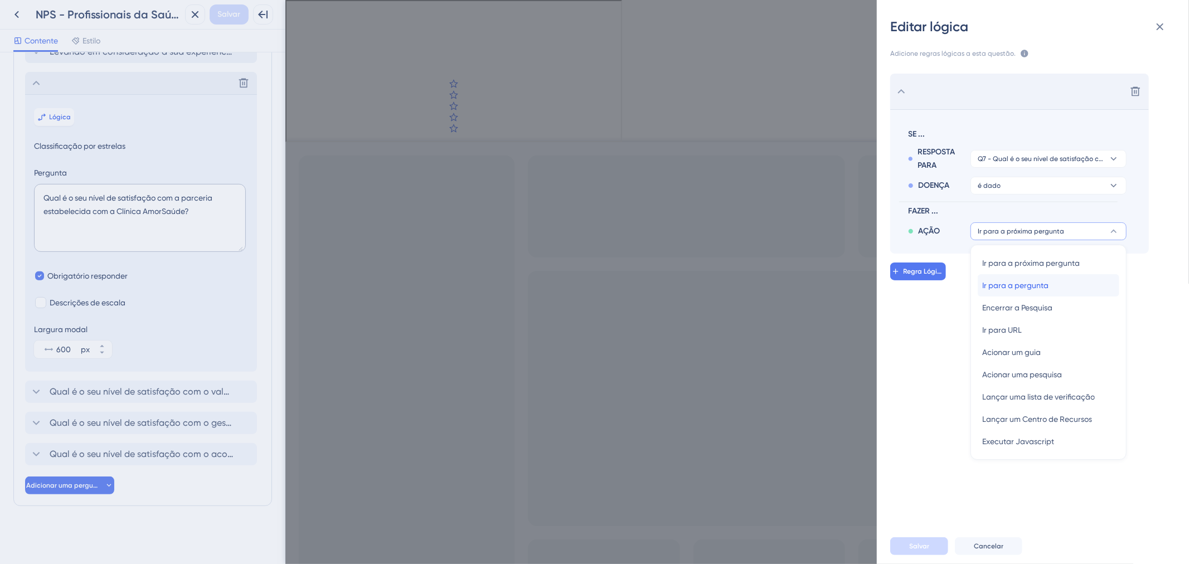
click at [1049, 285] on div "Ir para a pergunta Ir para a pergunta" at bounding box center [1048, 285] width 133 height 22
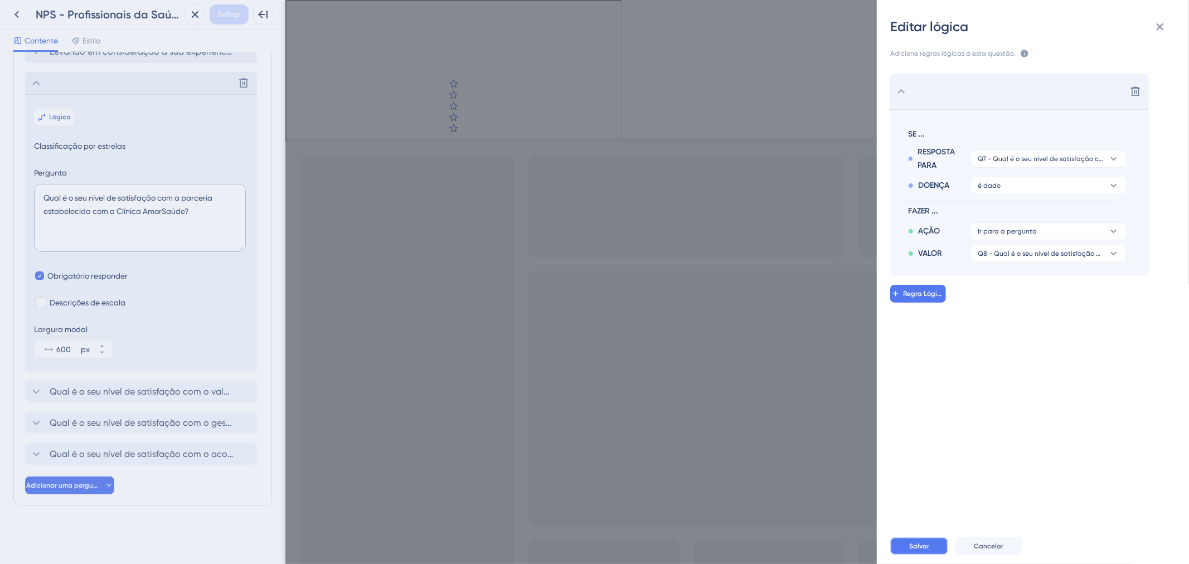
click at [927, 554] on button "Salvar" at bounding box center [919, 546] width 58 height 18
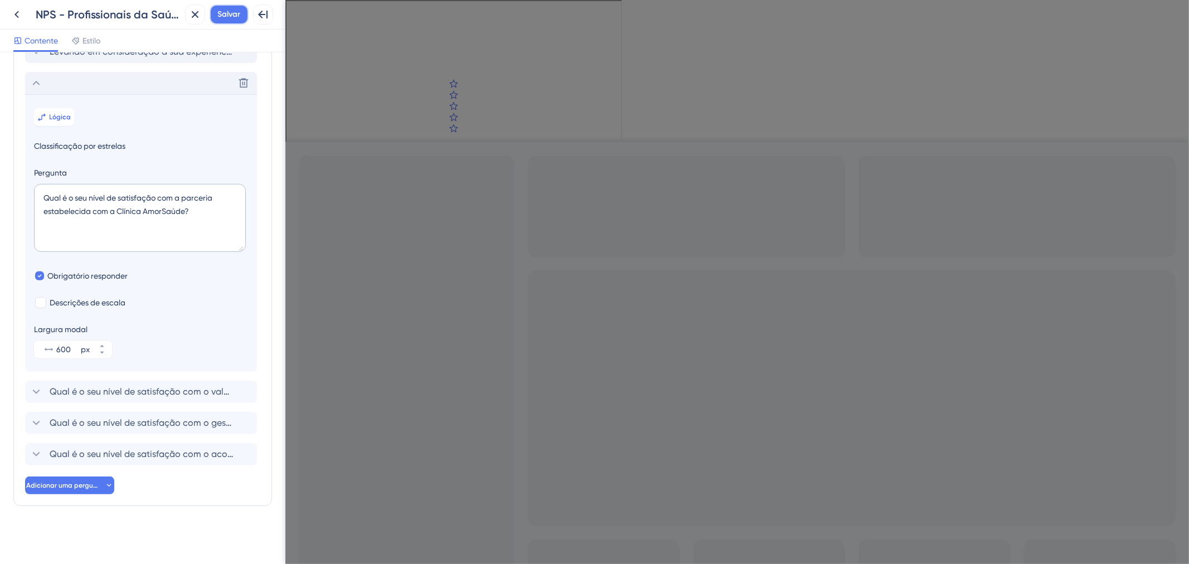
click at [223, 9] on font "Salvar" at bounding box center [229, 13] width 23 height 9
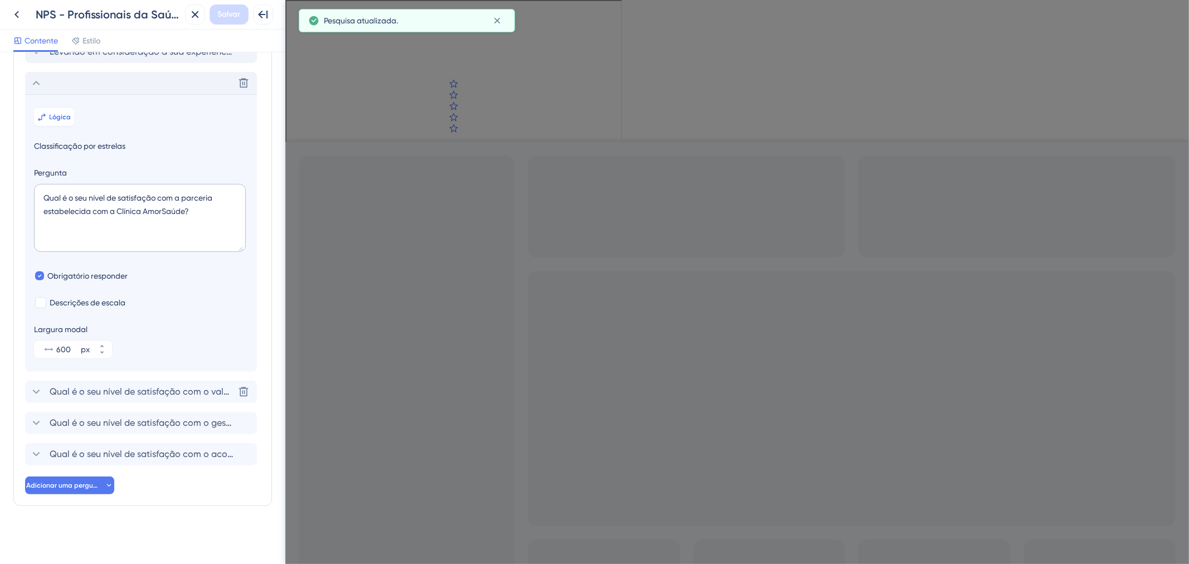
click at [101, 390] on font "Qual é o seu nível de satisfação com o valor pago pelo serviço prestado?" at bounding box center [201, 391] width 303 height 11
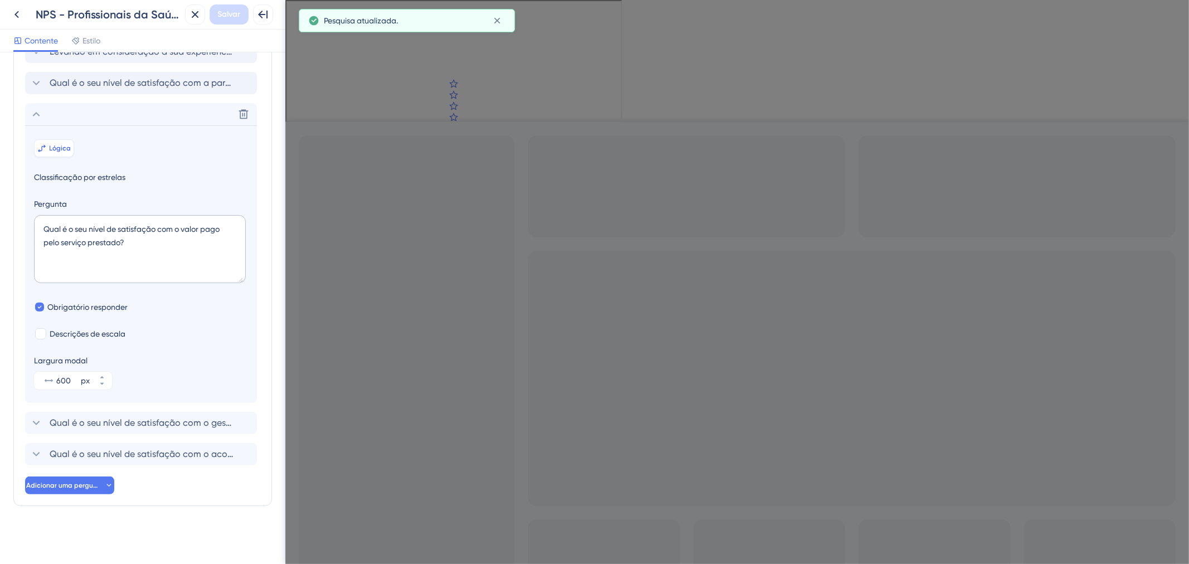
click at [54, 144] on font "Lógica" at bounding box center [61, 148] width 22 height 8
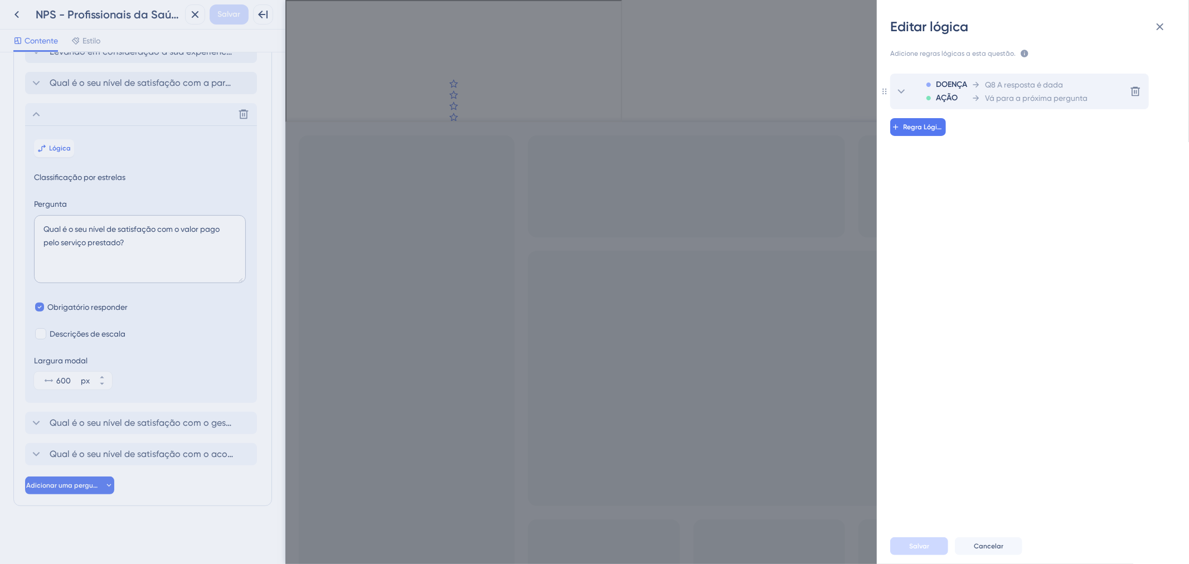
click at [1085, 103] on span "Vá para a próxima pergunta" at bounding box center [1036, 97] width 103 height 13
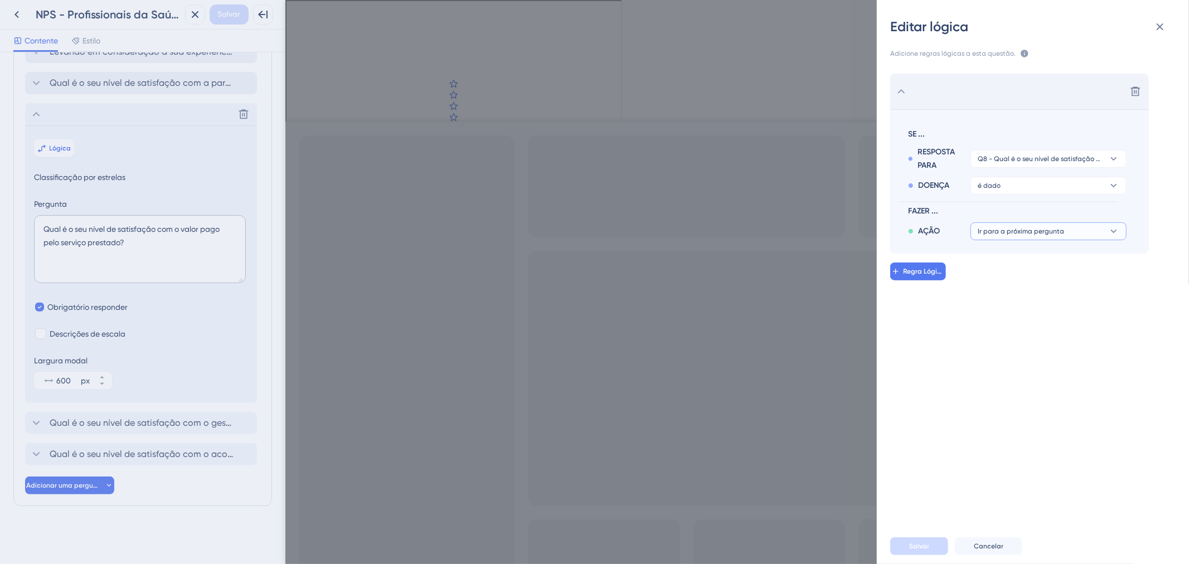
click at [1103, 240] on button "Ir para a próxima pergunta" at bounding box center [1048, 231] width 156 height 18
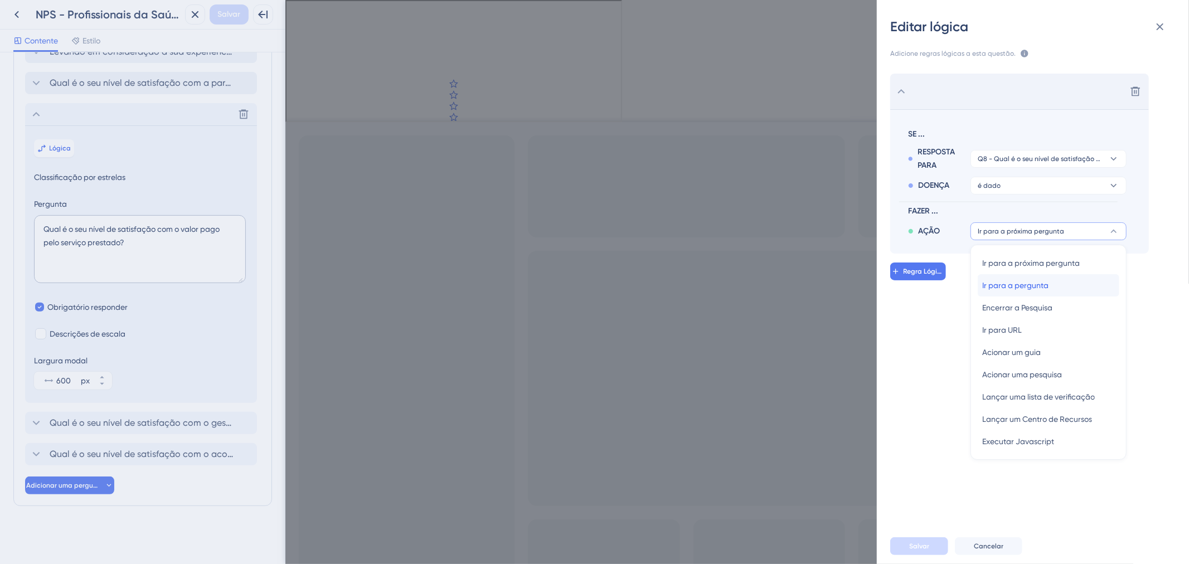
click at [1086, 292] on div "Ir para a pergunta Ir para a pergunta" at bounding box center [1048, 285] width 133 height 22
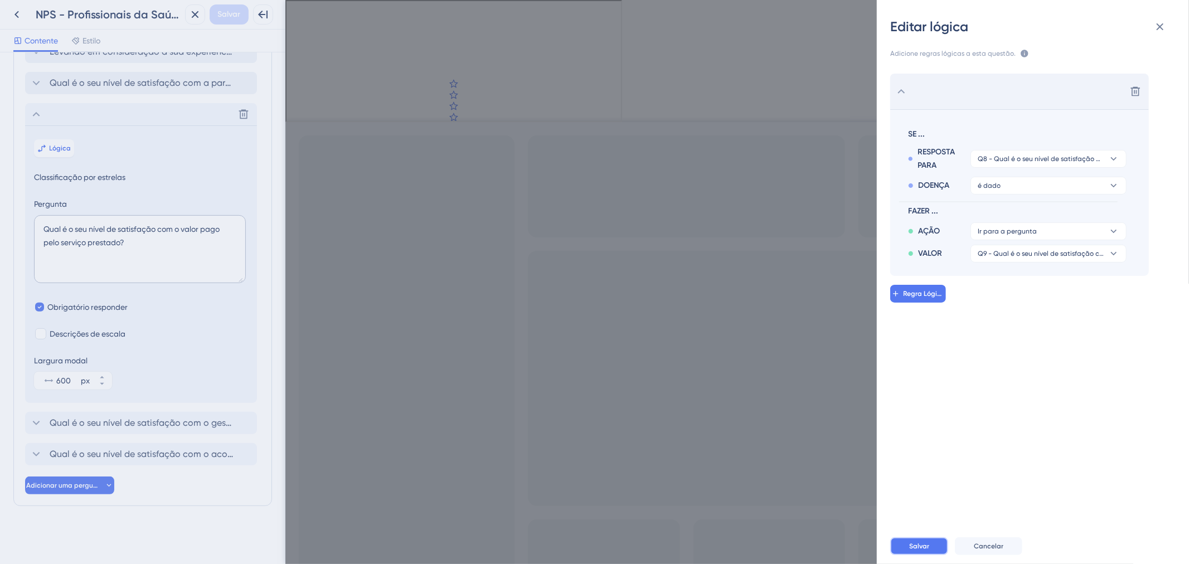
click at [922, 549] on span "Salvar" at bounding box center [919, 546] width 20 height 9
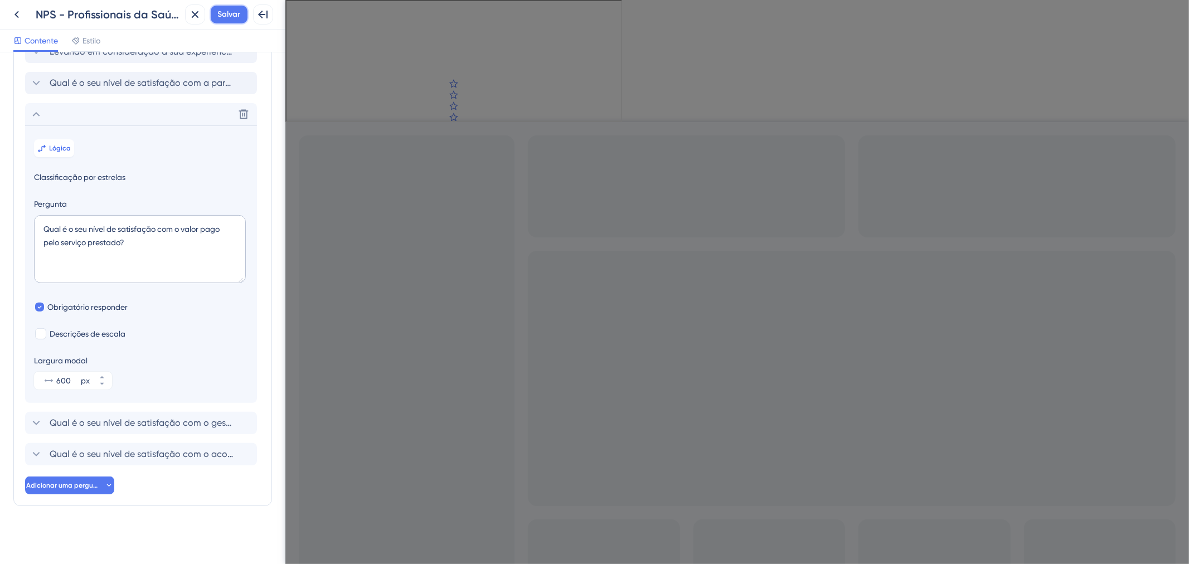
click at [223, 12] on font "Salvar" at bounding box center [229, 13] width 23 height 9
click at [124, 419] on font "Qual é o seu nível de satisfação com o gestor da clínica?" at bounding box center [168, 422] width 236 height 11
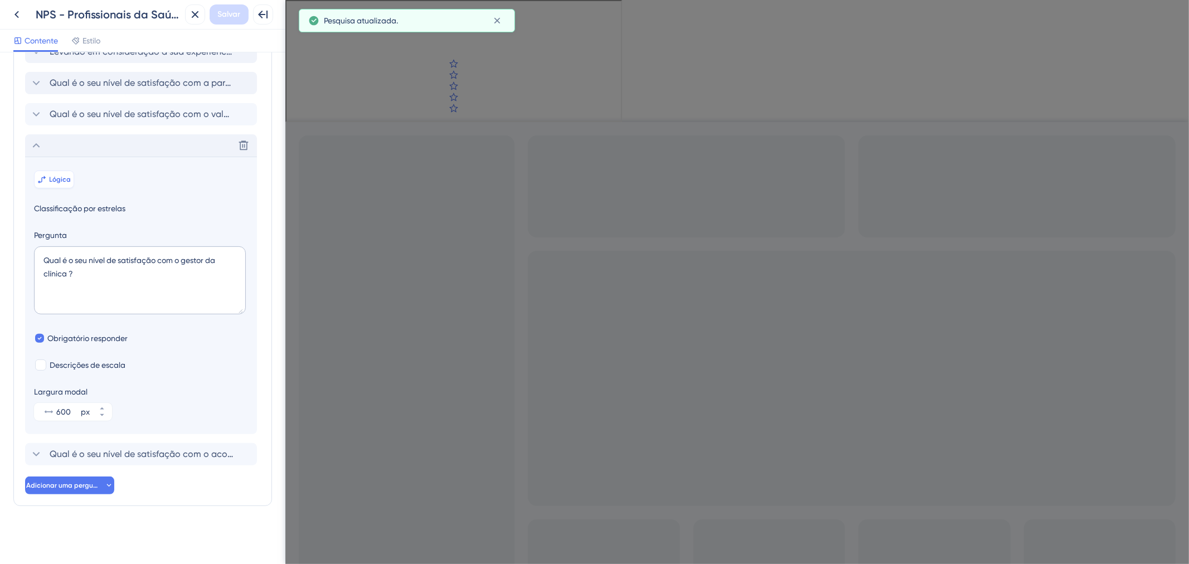
click at [46, 182] on icon at bounding box center [41, 179] width 9 height 9
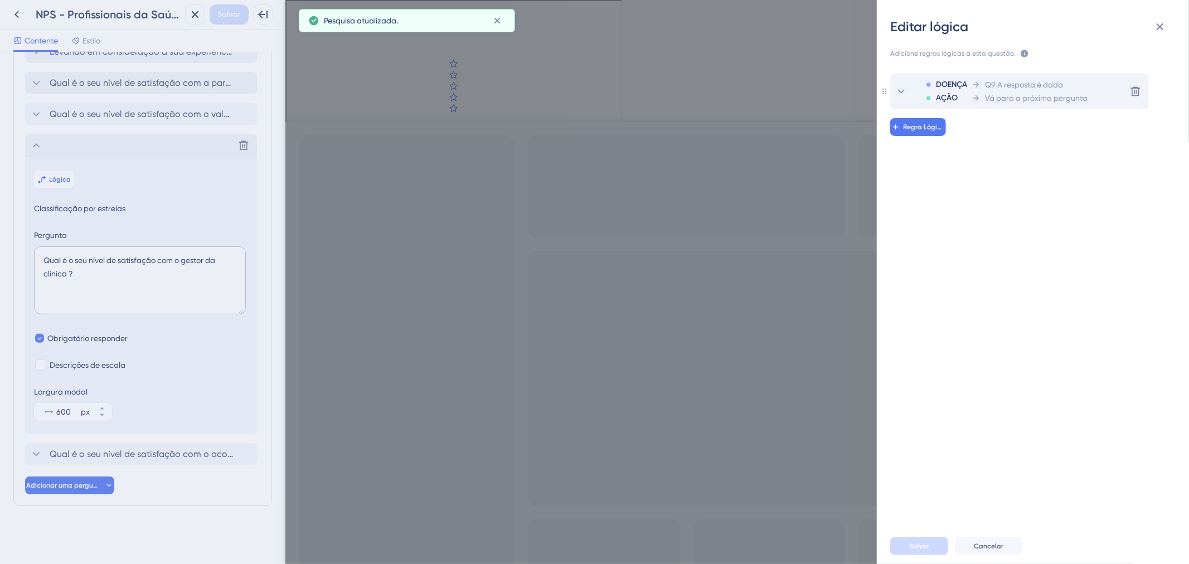
click at [970, 96] on div "DOENÇA AÇÃO Q9 A resposta é dada Vá para a próxima pergunta" at bounding box center [1000, 92] width 173 height 36
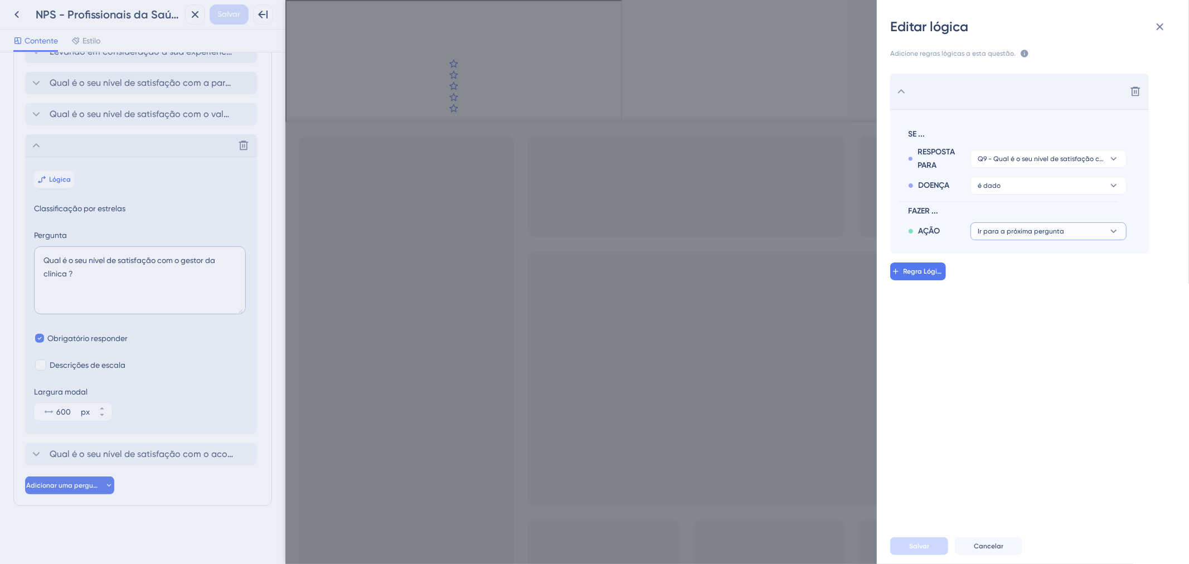
click at [1028, 233] on font "Ir para a próxima pergunta" at bounding box center [1020, 231] width 86 height 8
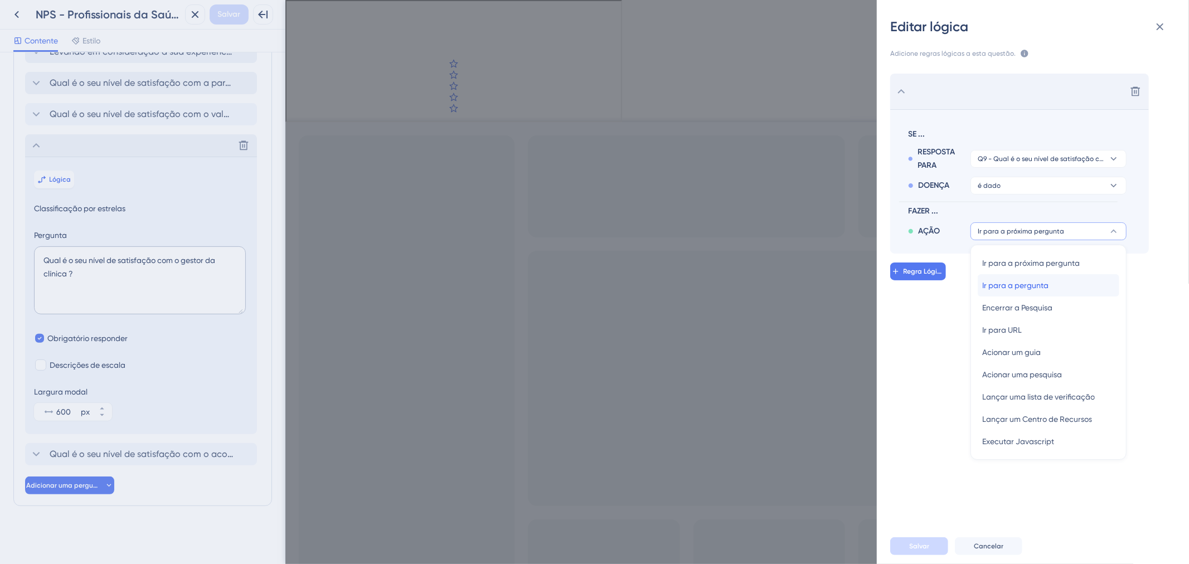
click at [1068, 288] on div "Ir para a pergunta Ir para a pergunta" at bounding box center [1048, 285] width 133 height 22
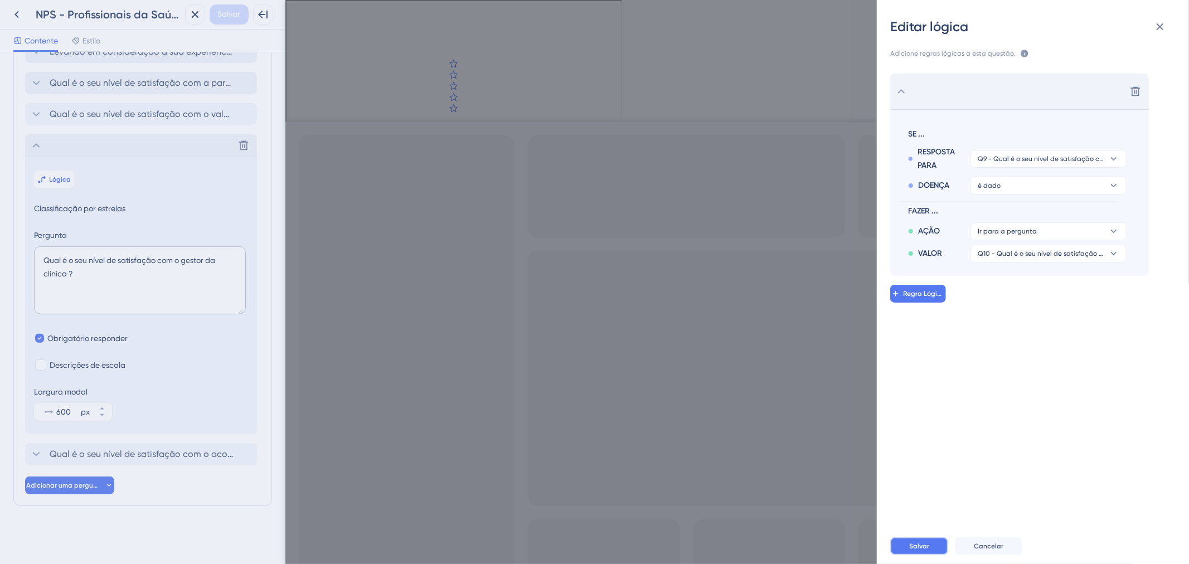
click at [933, 547] on button "Salvar" at bounding box center [919, 546] width 58 height 18
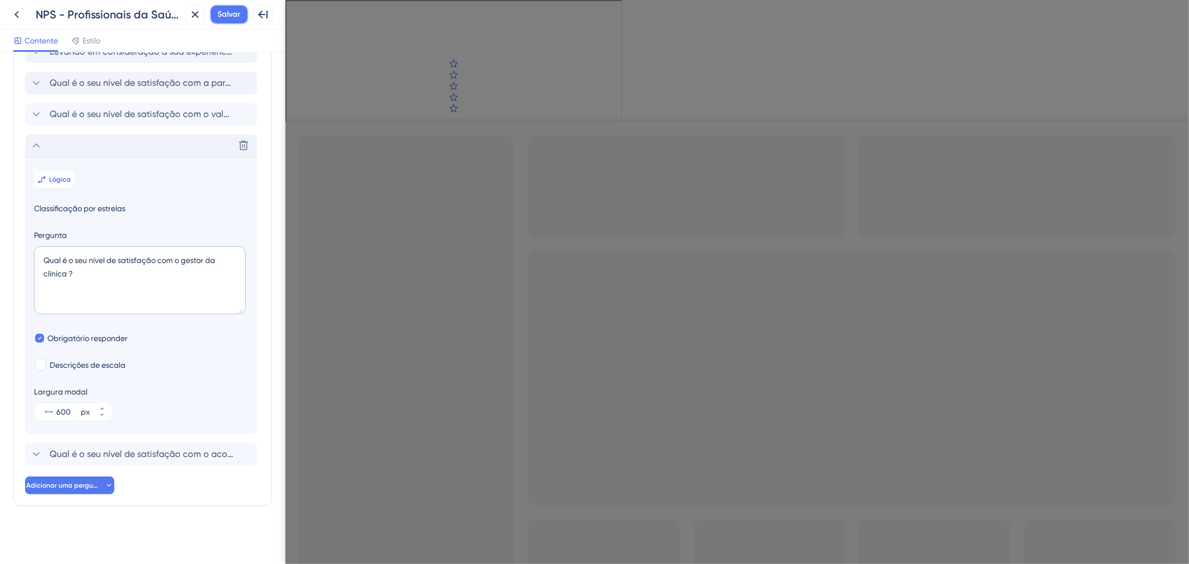
click at [230, 9] on font "Salvar" at bounding box center [229, 13] width 23 height 9
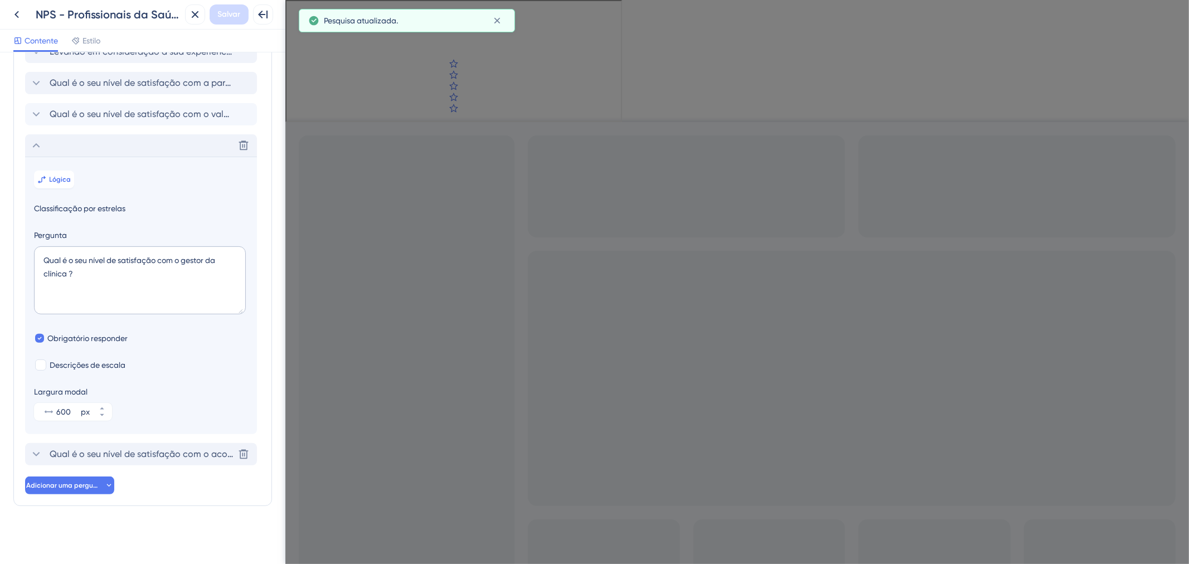
click at [120, 451] on font "Qual é o seu nível de satisfação com o acolhimento feito na Clínica AmorSaúde? …" at bounding box center [294, 454] width 488 height 11
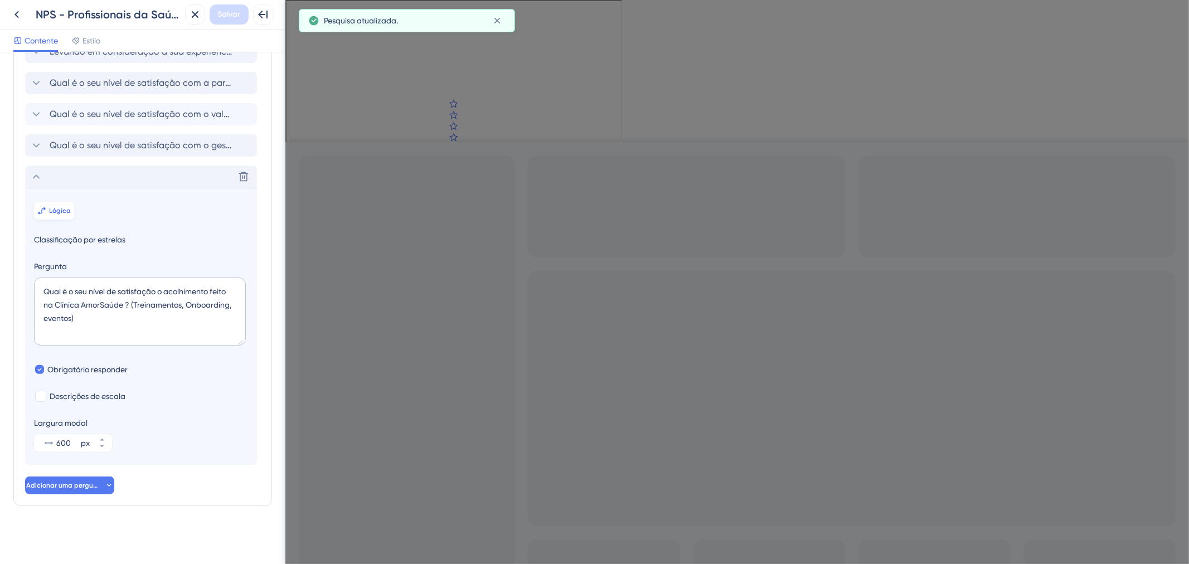
click at [56, 203] on button "Lógica" at bounding box center [54, 211] width 40 height 18
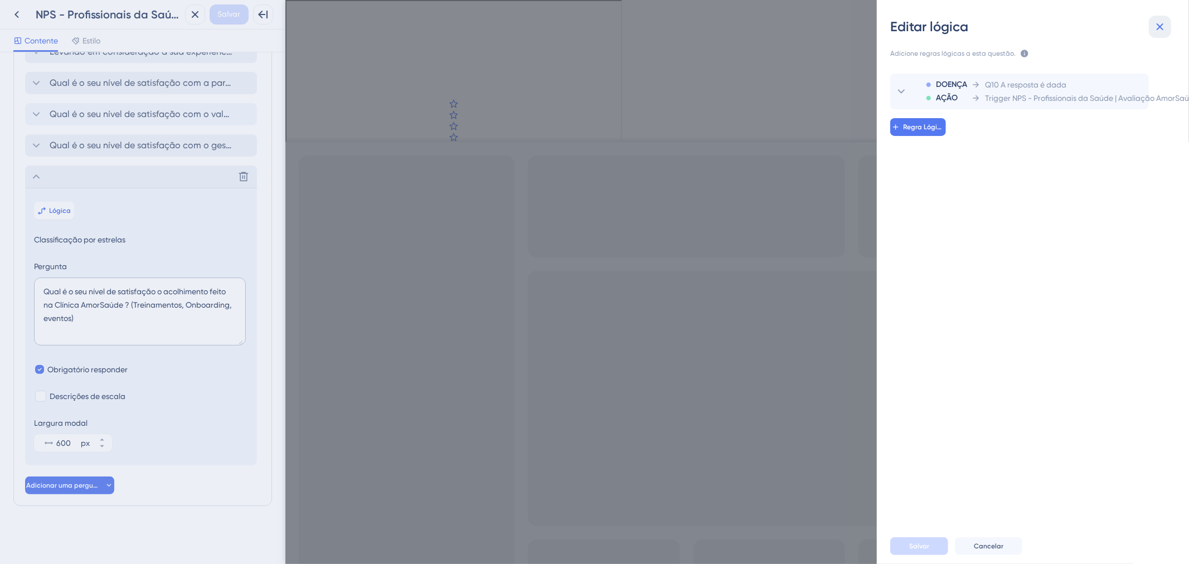
click at [1154, 33] on button at bounding box center [1159, 27] width 22 height 22
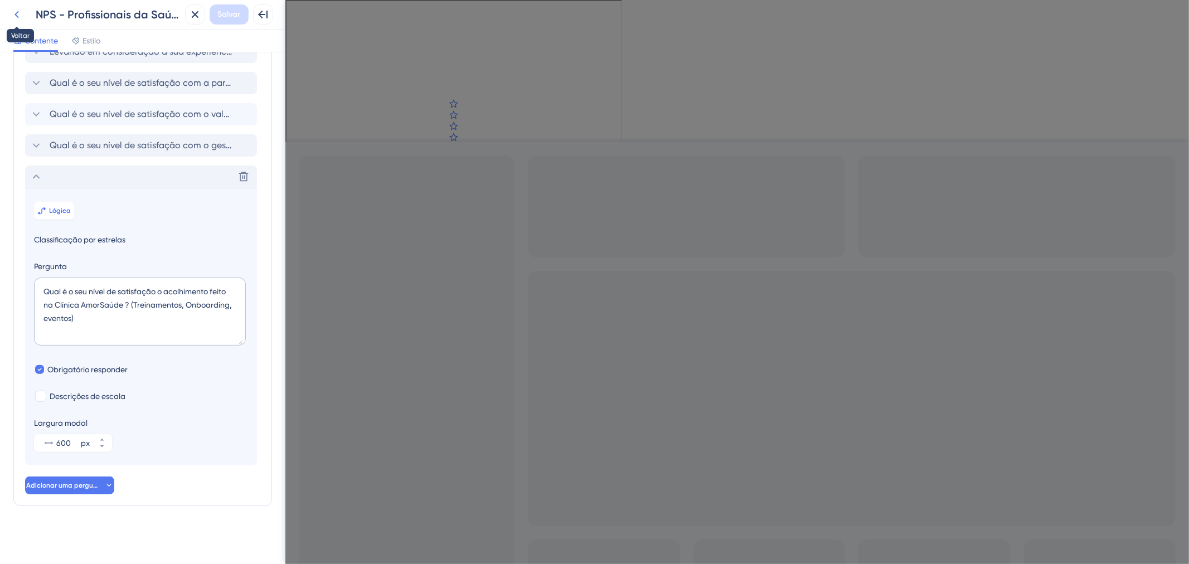
click at [20, 16] on icon at bounding box center [16, 14] width 13 height 13
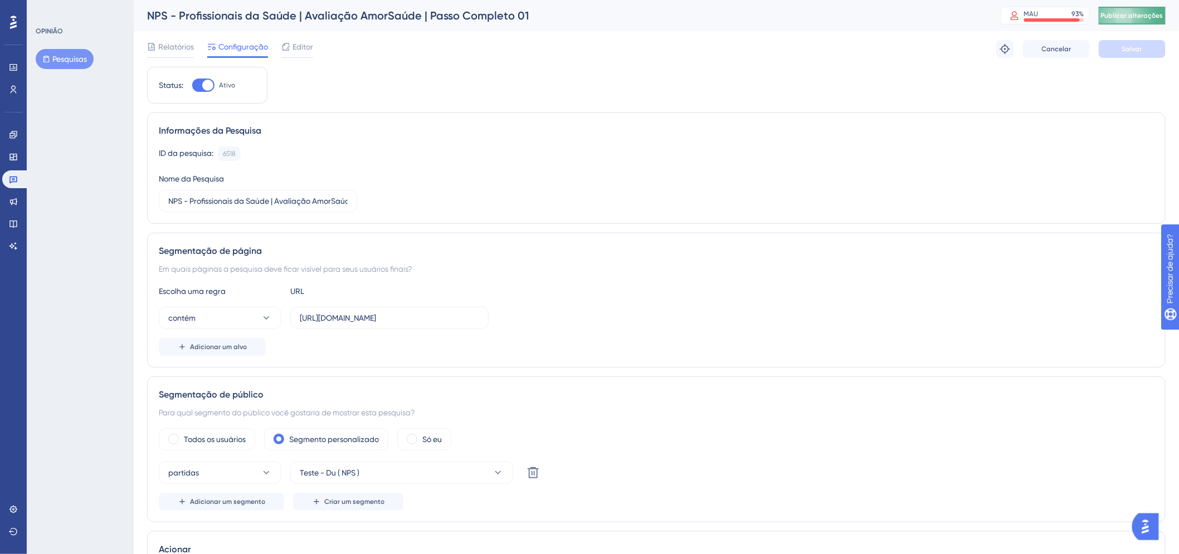
click at [1132, 24] on button "Publicar alterações" at bounding box center [1132, 16] width 67 height 18
click at [572, 203] on div "ID da pesquisa: 6518 Cópia Nome da Pesquisa NPS - Profissionais da Saúde | Aval…" at bounding box center [656, 180] width 995 height 66
click at [300, 48] on font "Editor" at bounding box center [303, 46] width 21 height 9
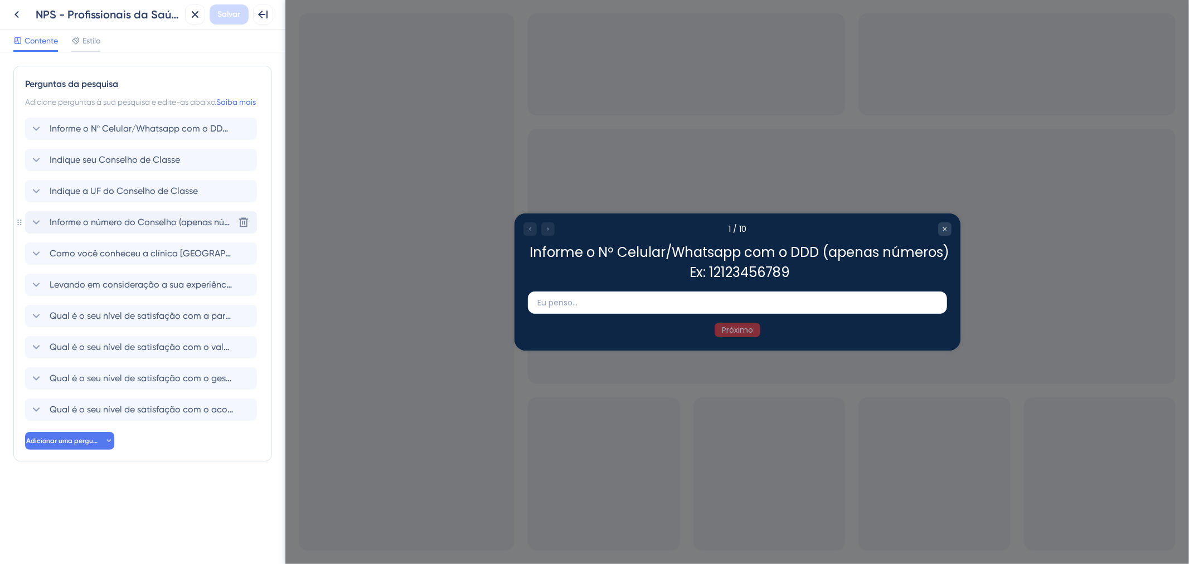
click at [148, 227] on font "Informe o número do Conselho (apenas números) Ex: 123456" at bounding box center [172, 222] width 245 height 11
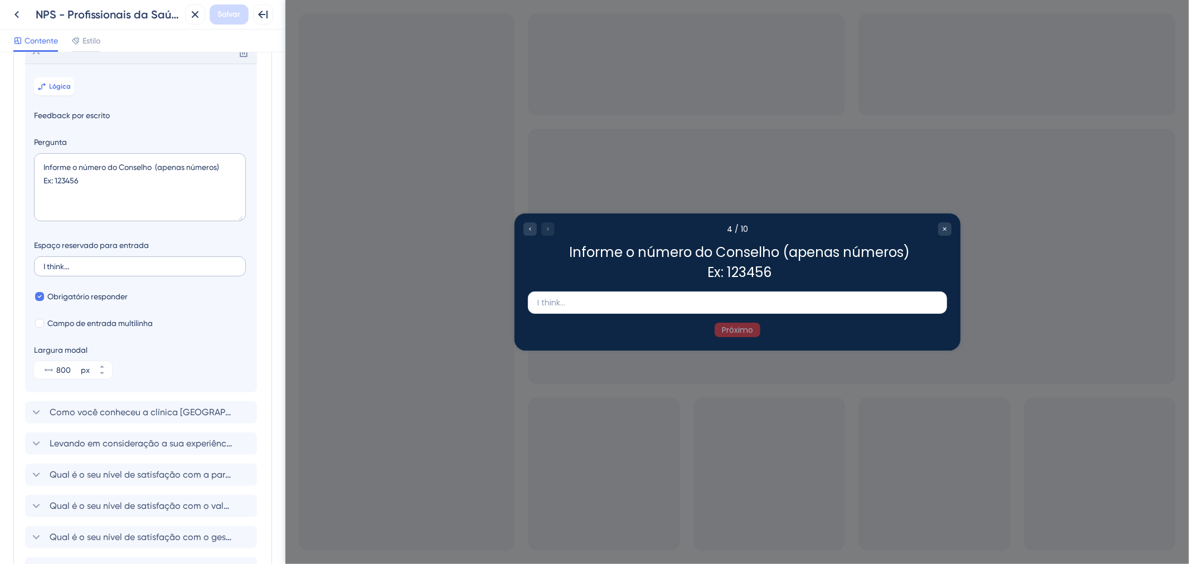
scroll to position [172, 0]
click at [87, 60] on div "Excluir" at bounding box center [141, 51] width 232 height 22
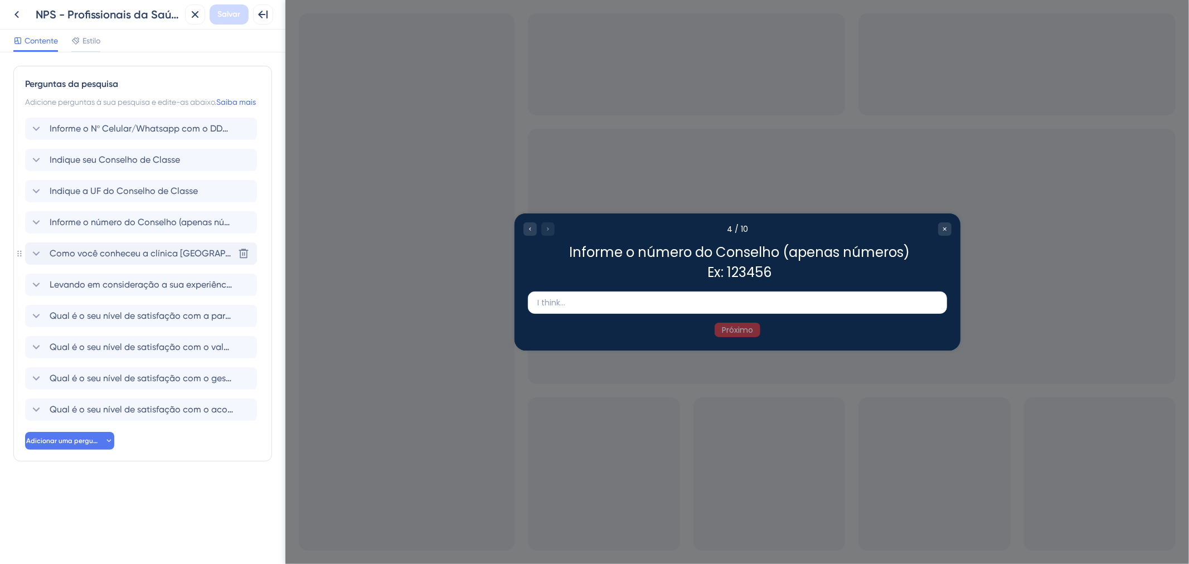
click at [149, 259] on font "Como você conheceu a clínica AmorSaúde" at bounding box center [159, 253] width 219 height 11
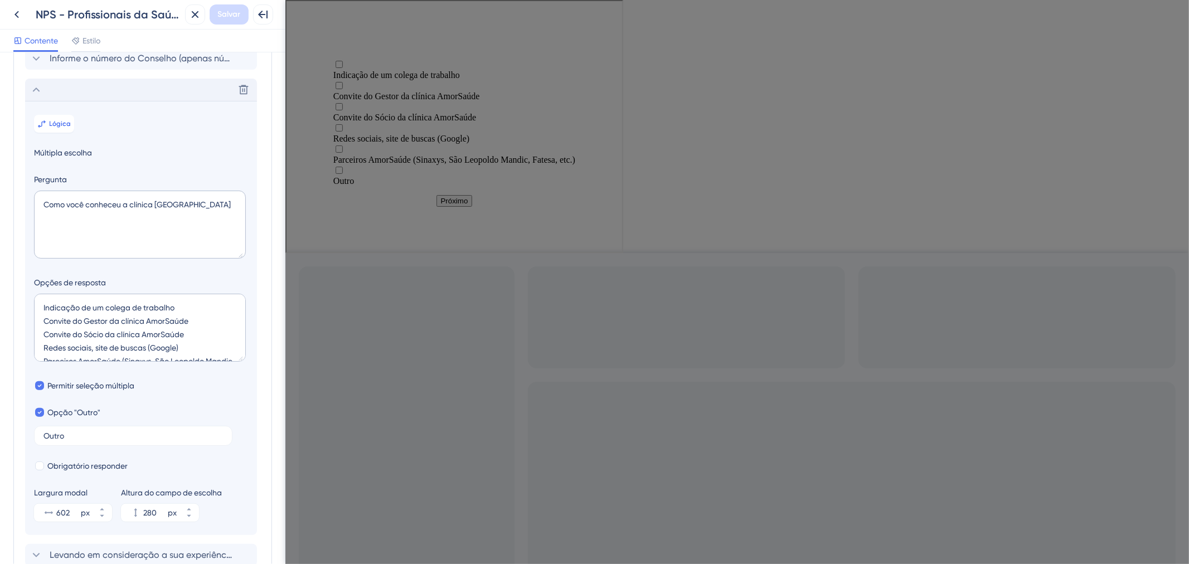
scroll to position [142, 0]
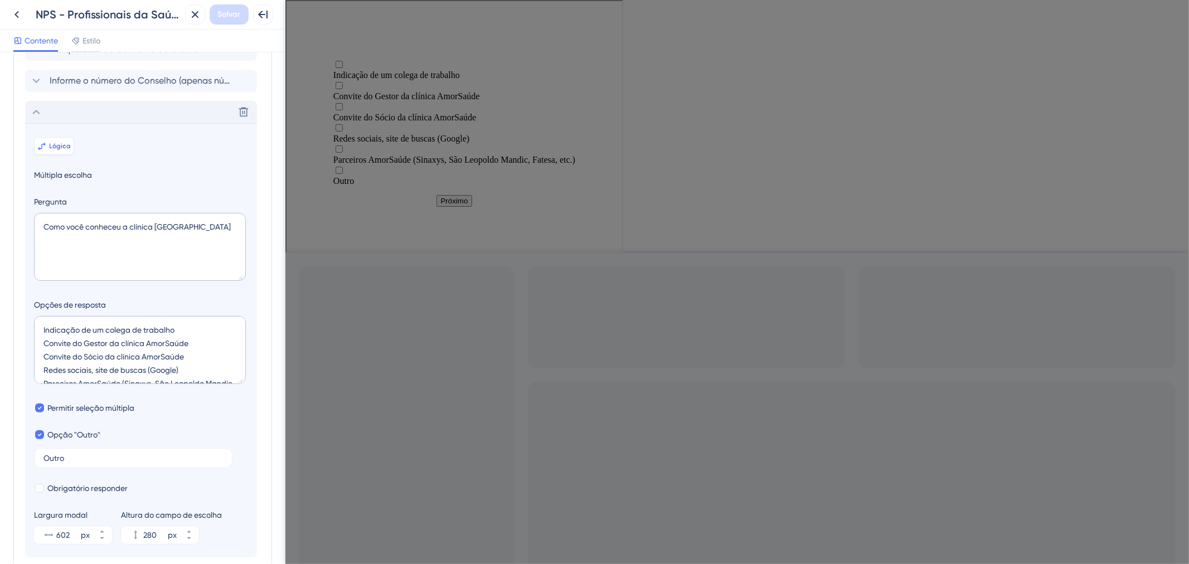
click at [70, 150] on font "Lógica" at bounding box center [61, 146] width 22 height 8
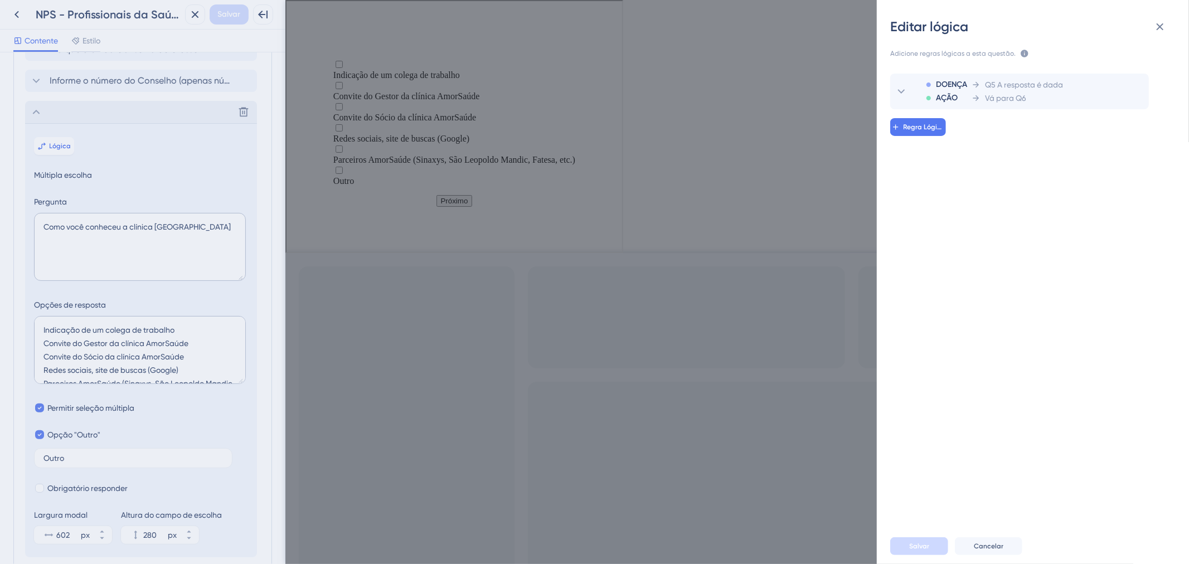
click at [74, 98] on div "Editar lógica Adicione regras lógicas a esta questão. As regras serão aplicadas…" at bounding box center [594, 282] width 1189 height 564
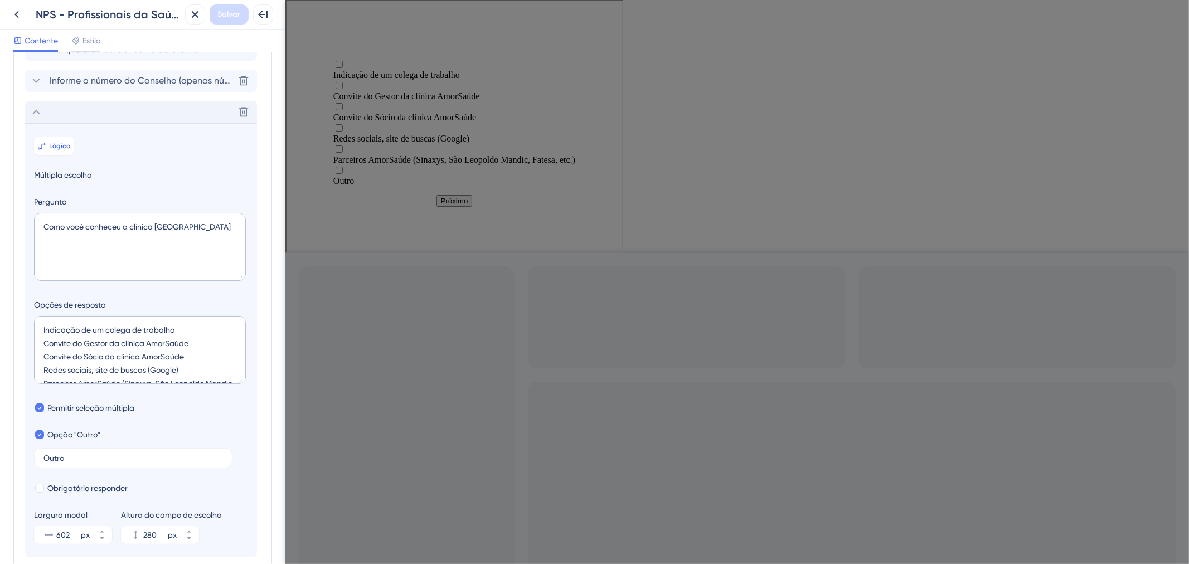
click at [76, 86] on font "Informe o número do Conselho (apenas números) Ex: 123456" at bounding box center [172, 80] width 245 height 11
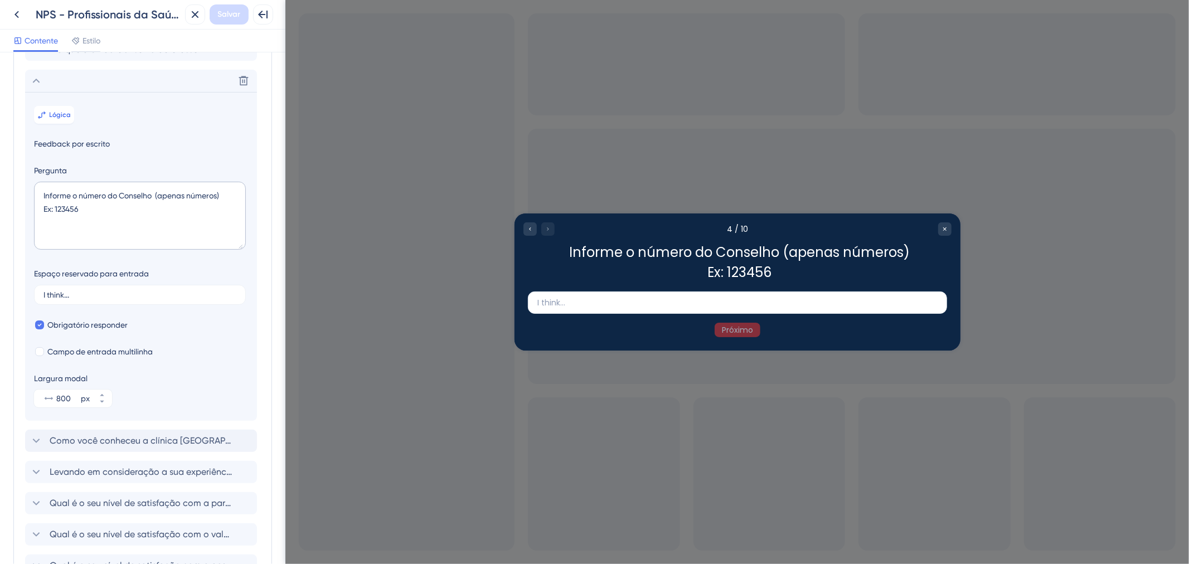
scroll to position [172, 0]
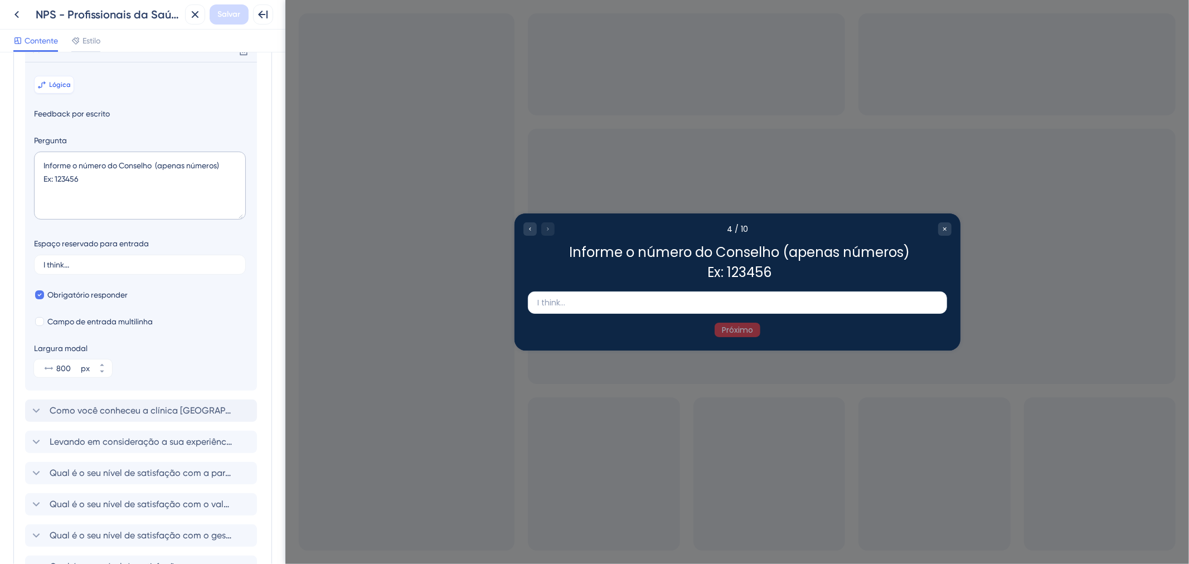
click at [59, 94] on button "Lógica" at bounding box center [54, 85] width 40 height 18
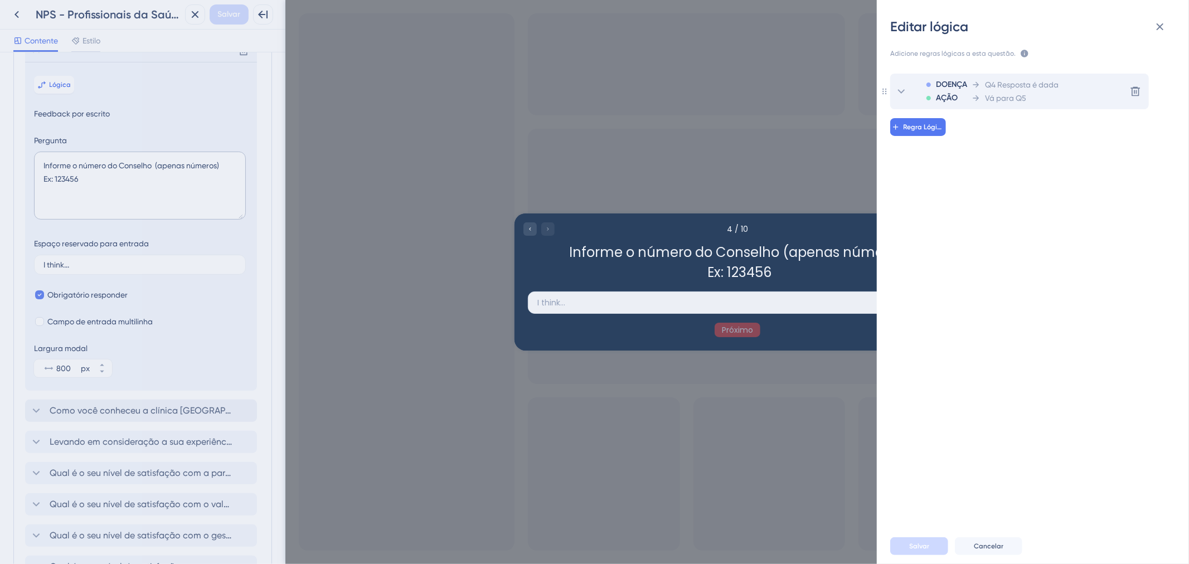
click at [1068, 87] on div "DOENÇA AÇÃO Q4 Resposta é dada Vá para Q5 Excluir" at bounding box center [1019, 92] width 259 height 36
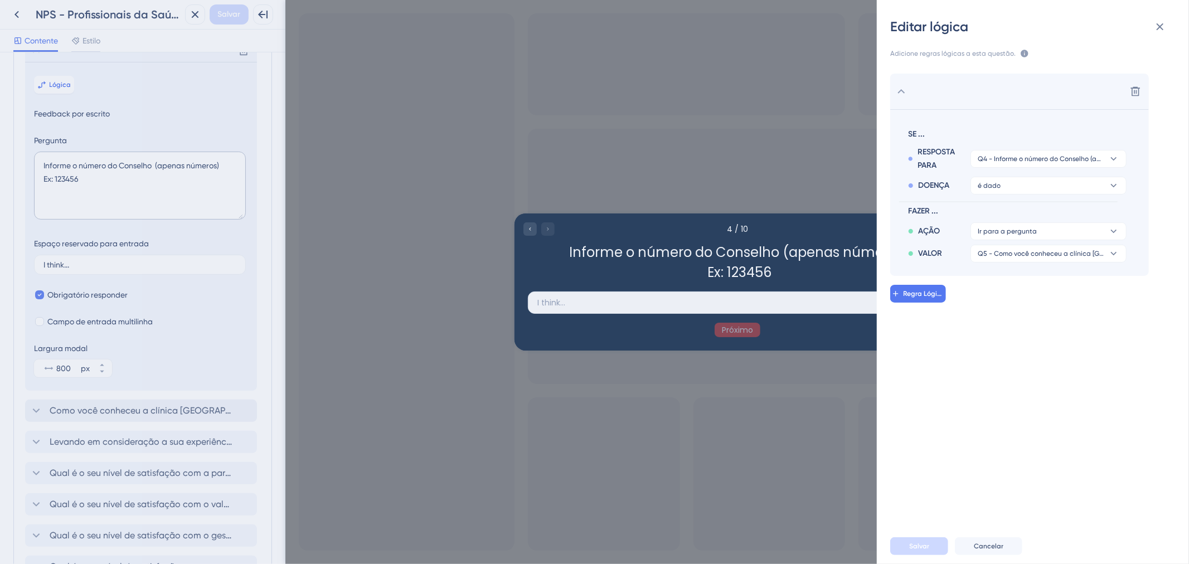
click at [981, 354] on div "Excluir SE ... RESPOSTA PARA Q4 - Informe o número do Conselho (apenas números)…" at bounding box center [1037, 289] width 330 height 459
click at [964, 92] on div "Excluir" at bounding box center [1019, 92] width 259 height 36
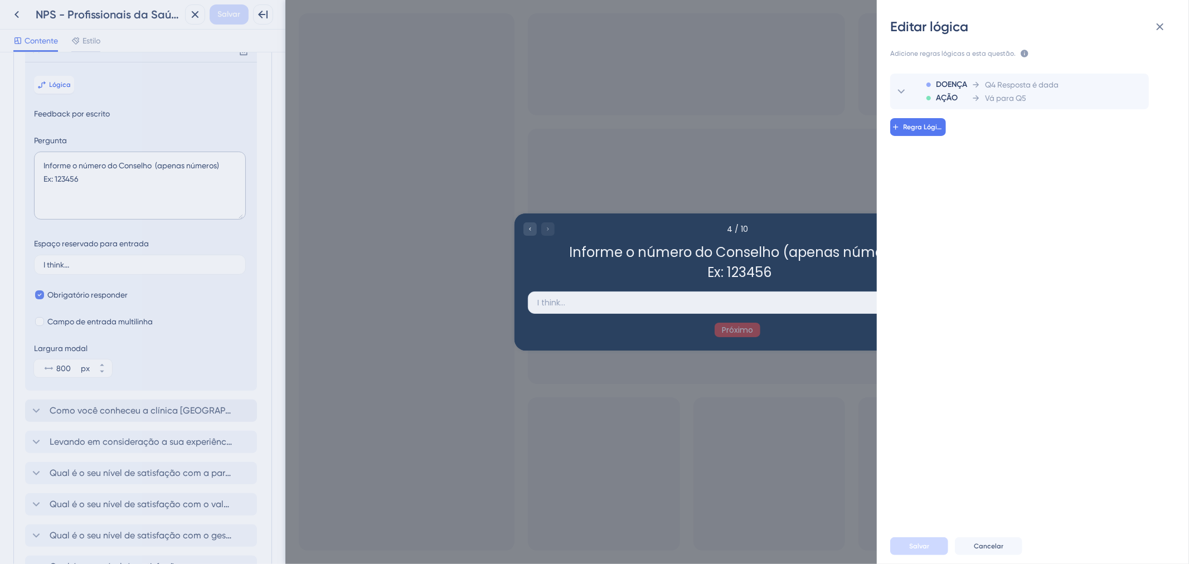
click at [96, 63] on div "Editar lógica Adicione regras lógicas a esta questão. As regras serão aplicadas…" at bounding box center [594, 282] width 1189 height 564
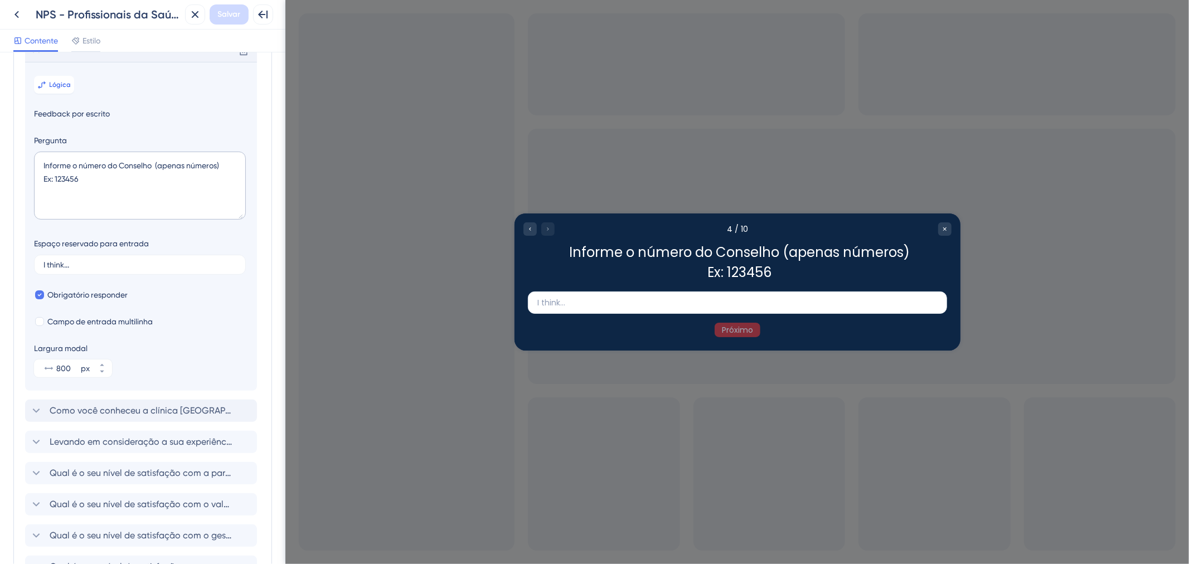
click at [96, 62] on div "Excluir" at bounding box center [141, 51] width 232 height 22
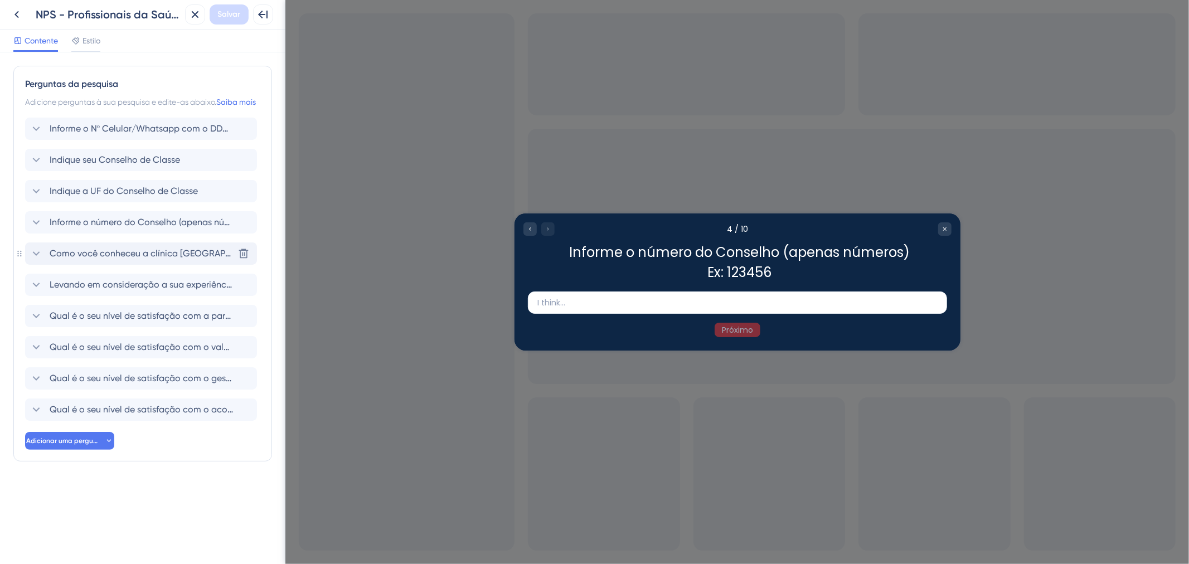
click at [142, 259] on font "Como você conheceu a clínica AmorSaúde" at bounding box center [159, 253] width 219 height 11
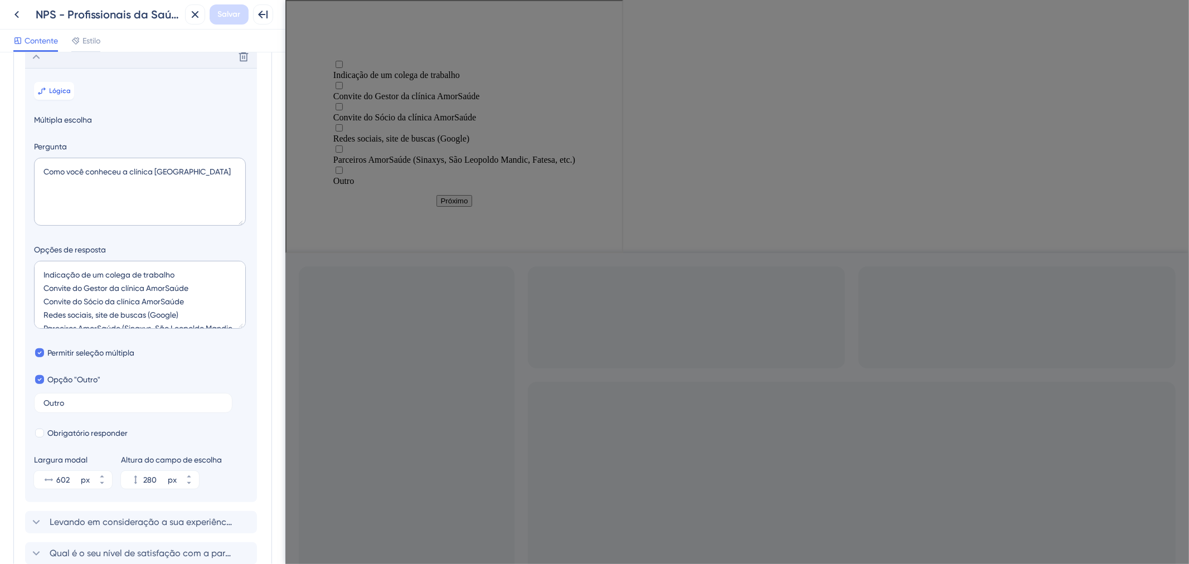
scroll to position [203, 0]
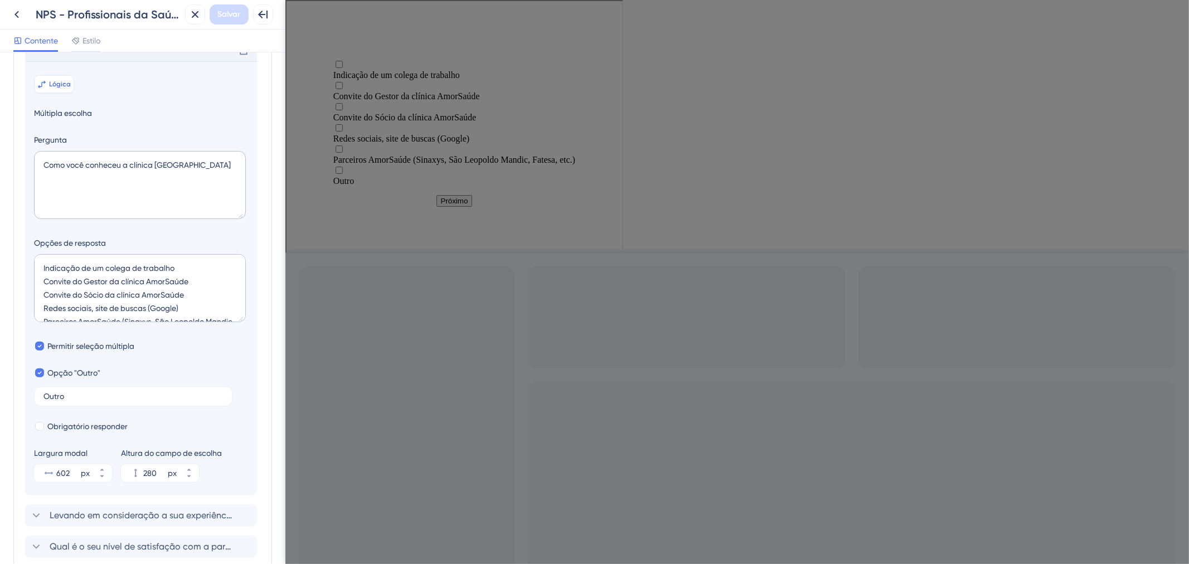
click at [61, 88] on font "Lógica" at bounding box center [61, 84] width 22 height 8
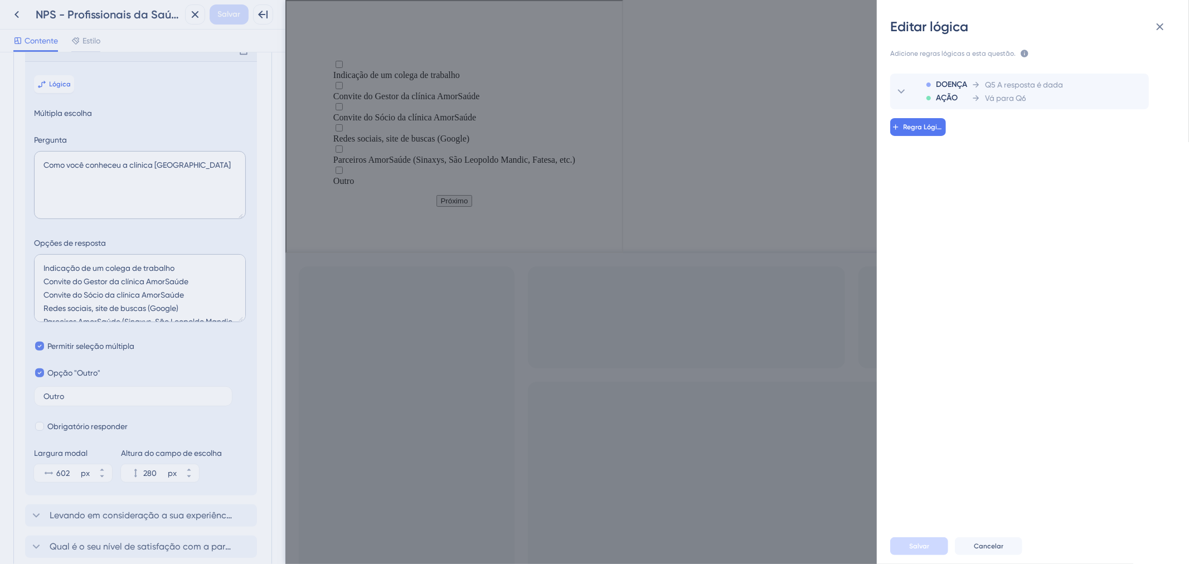
click at [65, 66] on div "Editar lógica Adicione regras lógicas a esta questão. As regras serão aplicadas…" at bounding box center [594, 282] width 1189 height 564
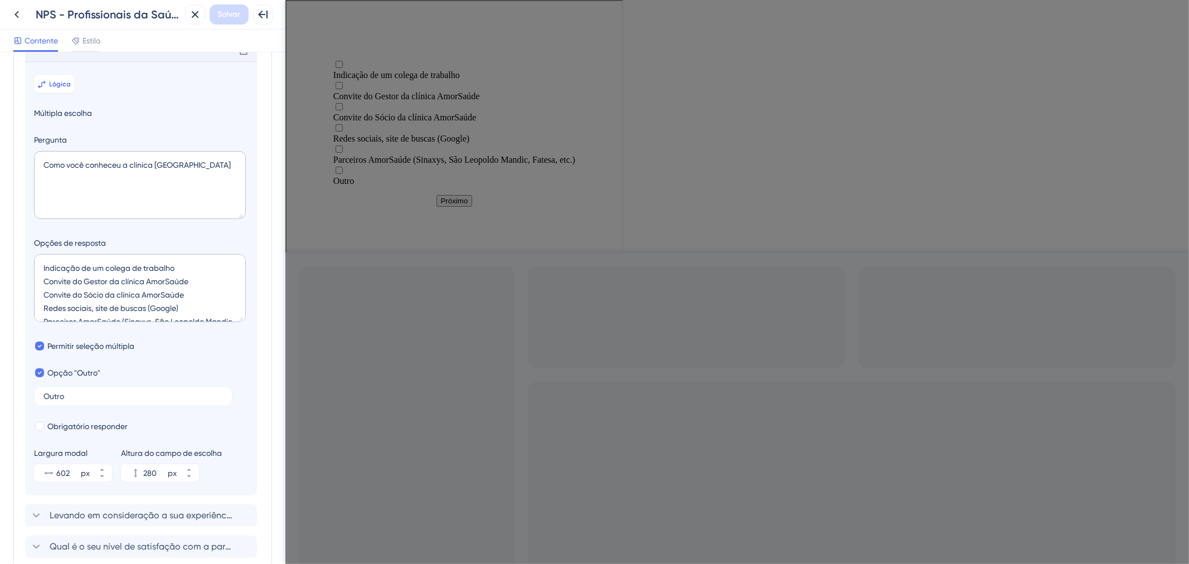
click at [65, 61] on div "Excluir" at bounding box center [141, 50] width 232 height 22
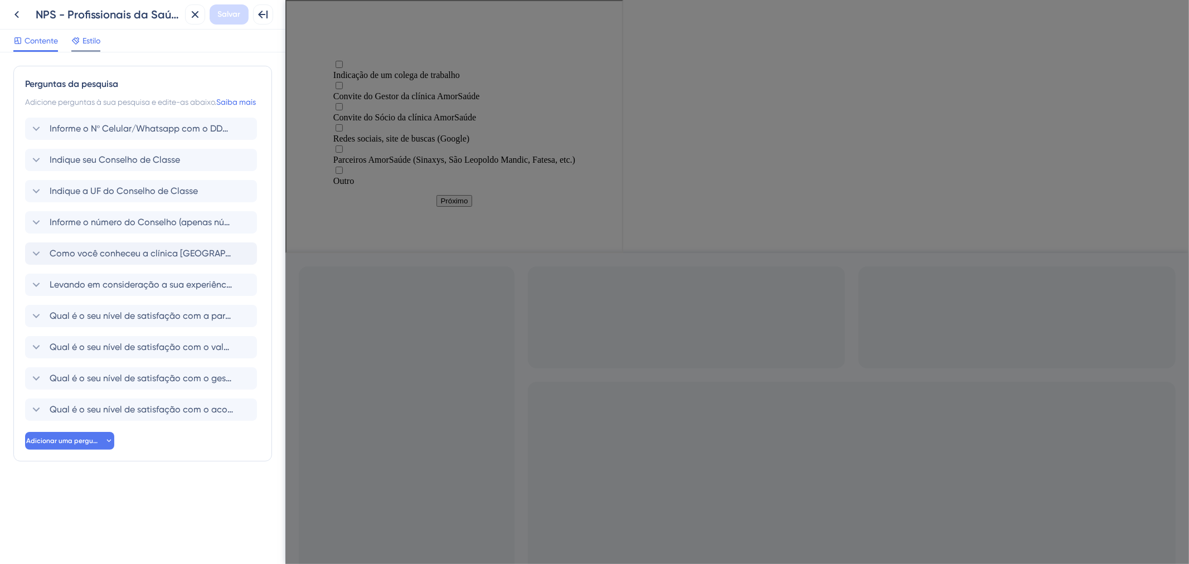
click at [71, 40] on icon at bounding box center [75, 40] width 9 height 9
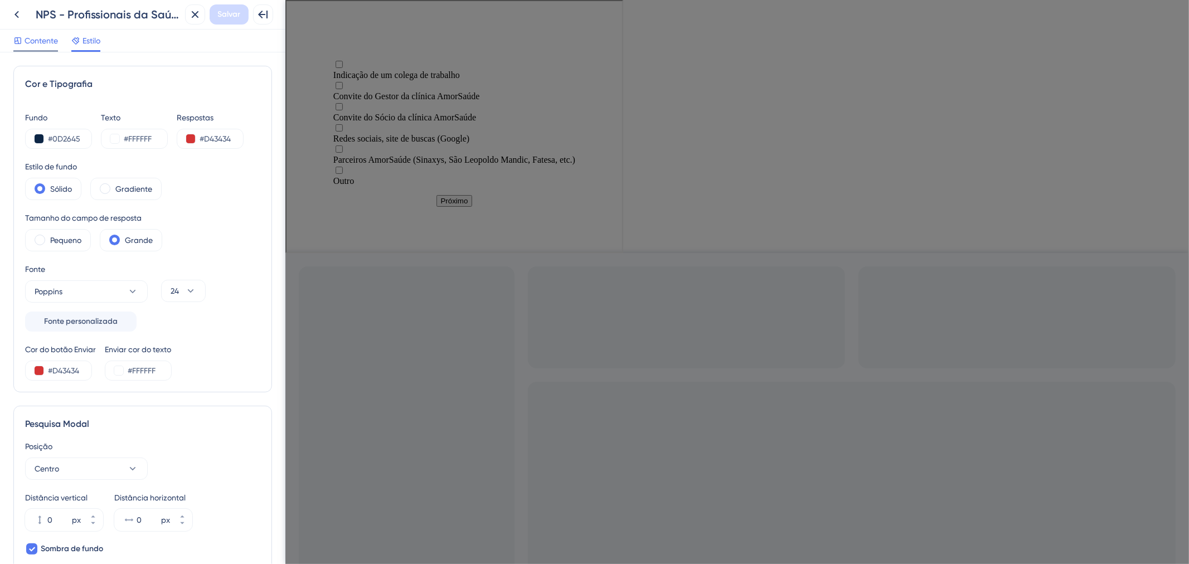
click at [48, 42] on font "Contente" at bounding box center [41, 40] width 33 height 9
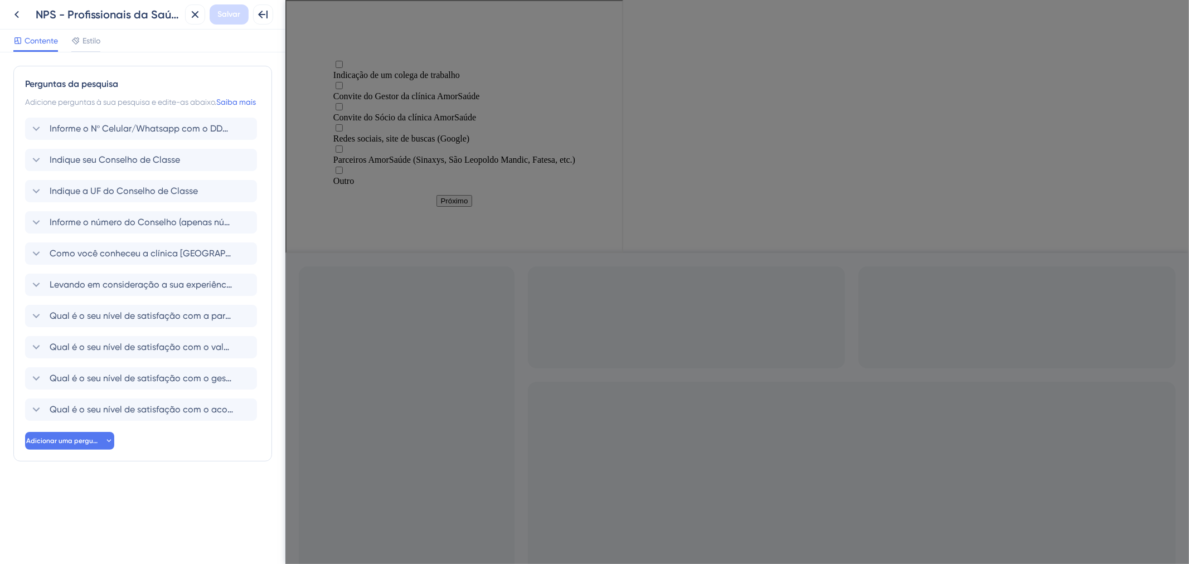
click at [232, 96] on div "Adicione perguntas à sua pesquisa e edite-as abaixo. Saiba mais" at bounding box center [142, 101] width 235 height 13
click at [238, 99] on font "Saiba mais" at bounding box center [236, 102] width 40 height 9
click at [80, 250] on div "Informe o Nº Celular/Whatsapp com o DDD (apenas números) Ex: 12123456789 Indiqu…" at bounding box center [142, 269] width 235 height 303
click at [78, 233] on div "Informe o número do Conselho (apenas números) Ex: 123456 Delete" at bounding box center [141, 222] width 232 height 22
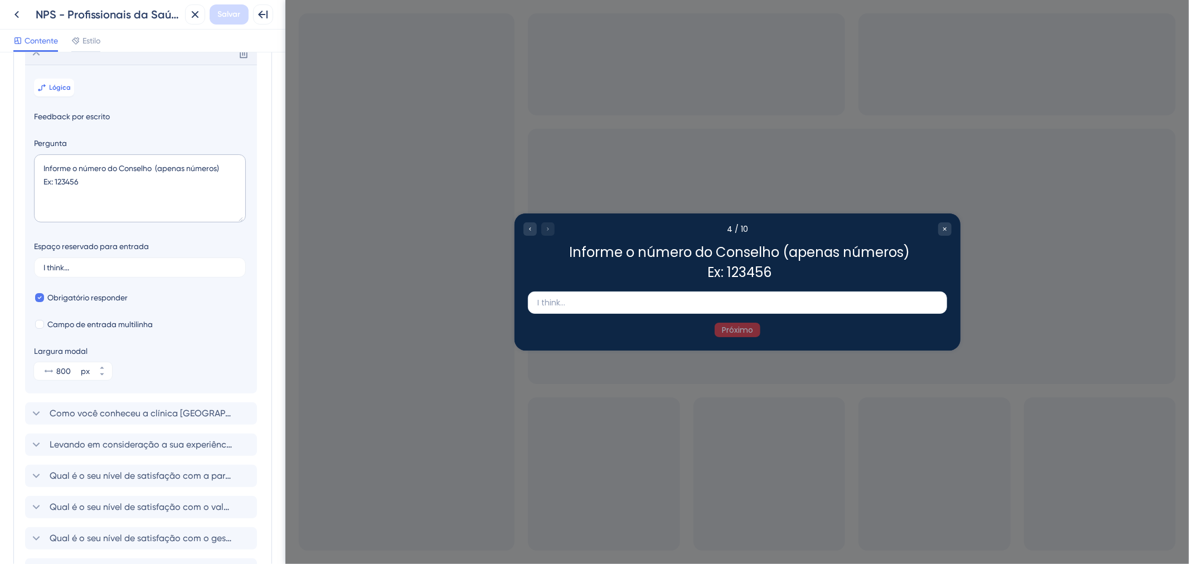
scroll to position [172, 0]
click at [68, 62] on div "Excluir" at bounding box center [141, 51] width 232 height 22
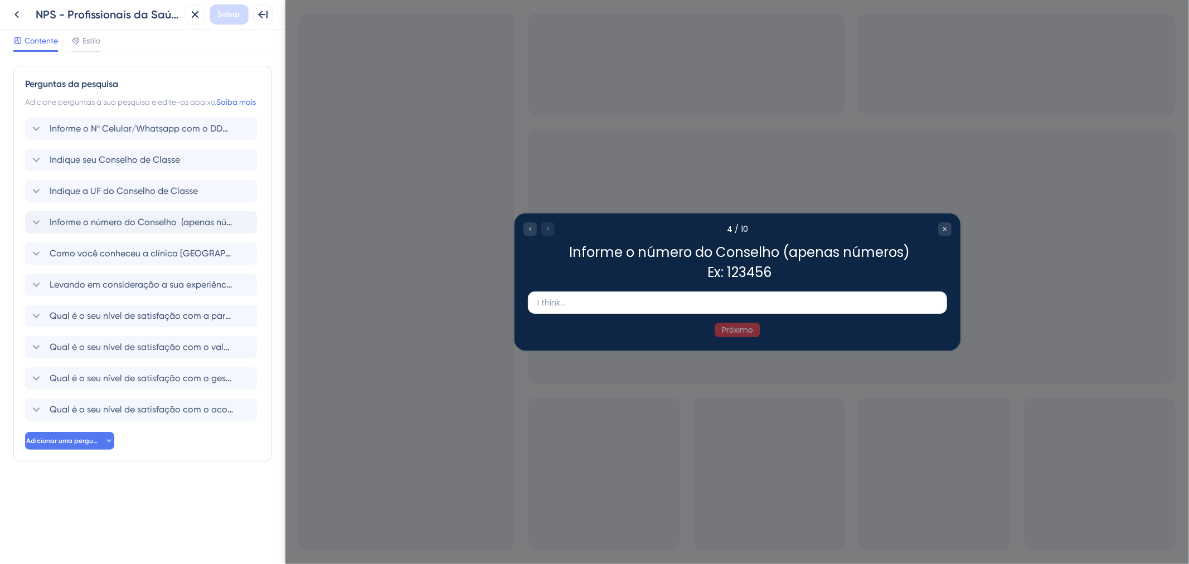
scroll to position [0, 0]
click at [43, 135] on div "Informe o Nº Celular/Whatsapp com o DDD (apenas números) Ex: 12123456789" at bounding box center [132, 128] width 204 height 13
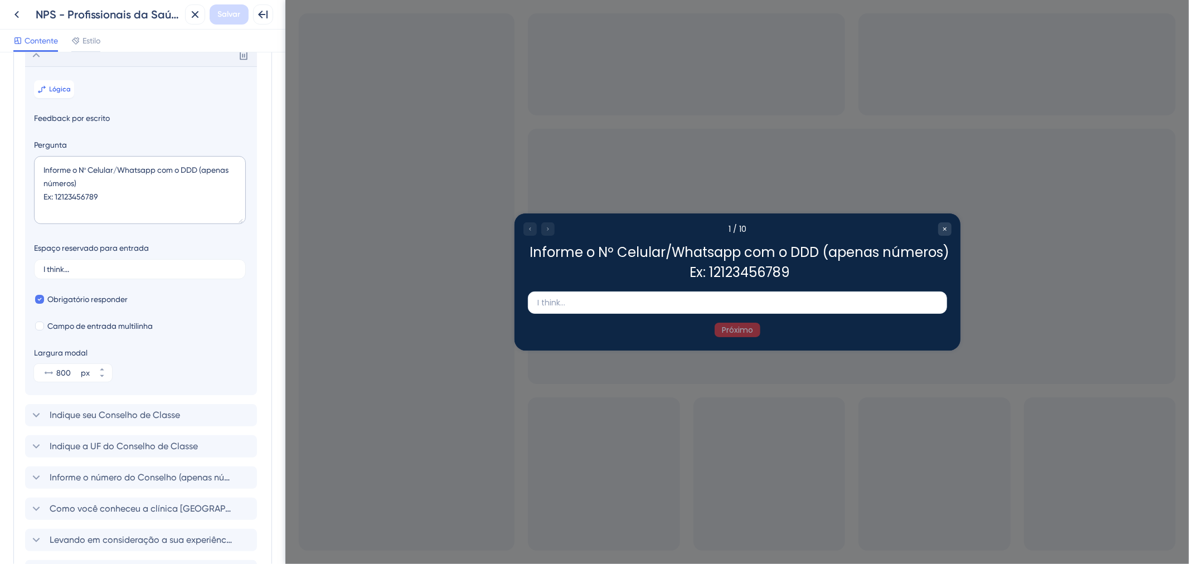
scroll to position [79, 0]
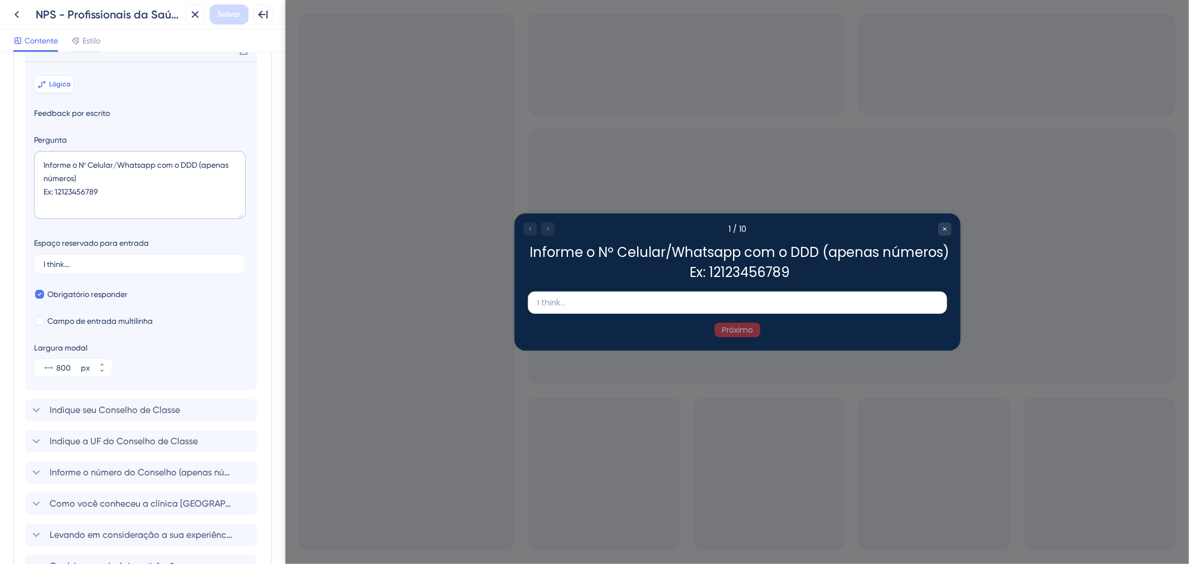
click at [48, 93] on button "Lógica" at bounding box center [54, 84] width 40 height 18
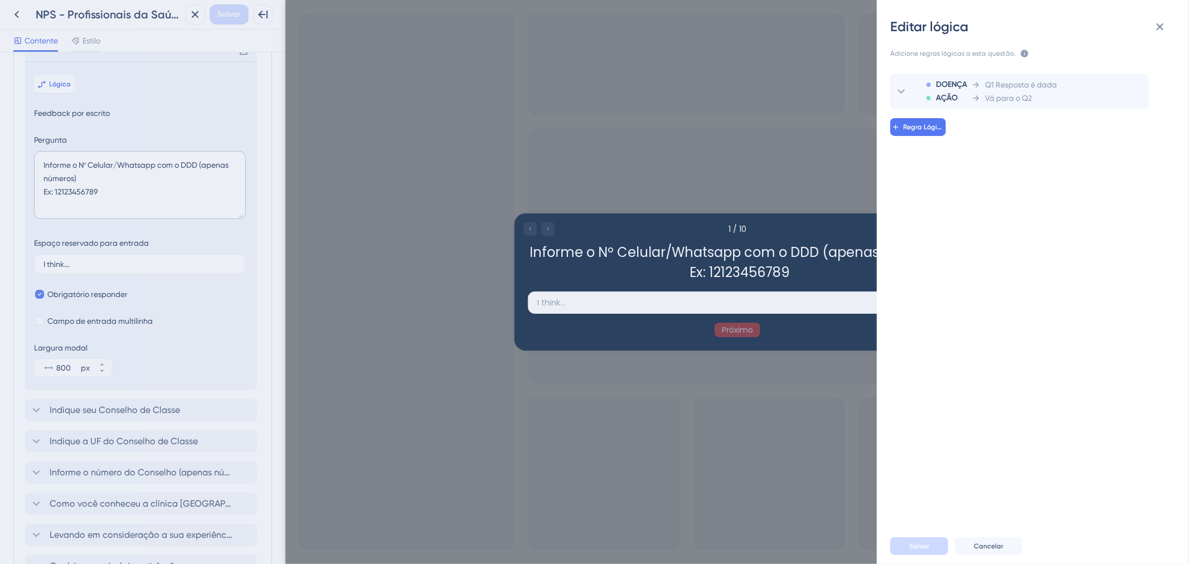
click at [67, 70] on div "Editar lógica Adicione regras lógicas a esta questão. As regras serão aplicadas…" at bounding box center [594, 282] width 1189 height 564
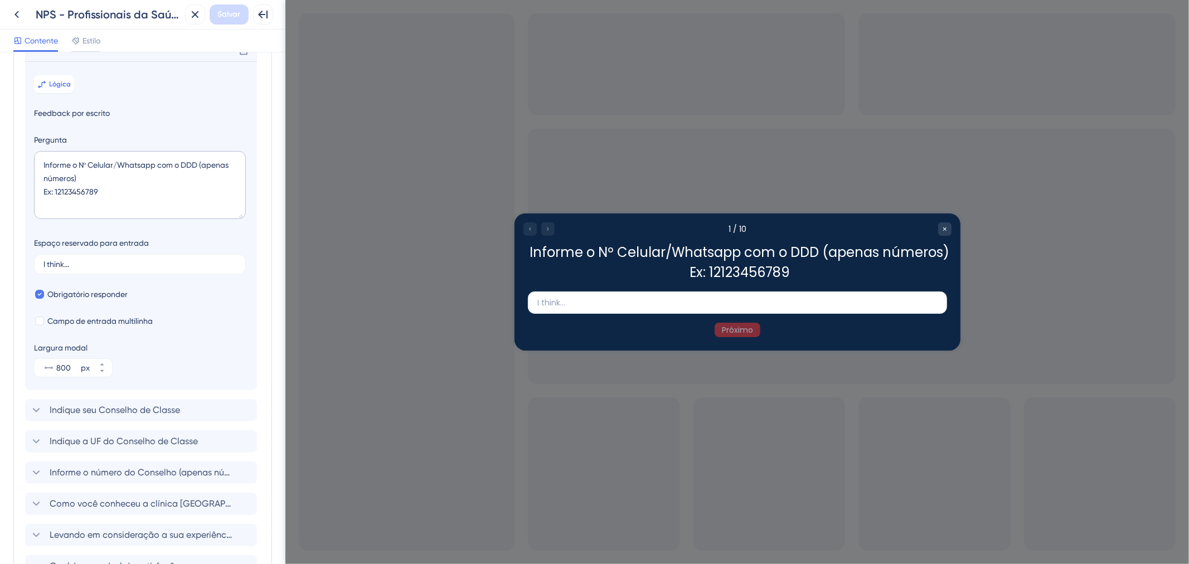
click at [67, 61] on div "Excluir" at bounding box center [141, 50] width 232 height 22
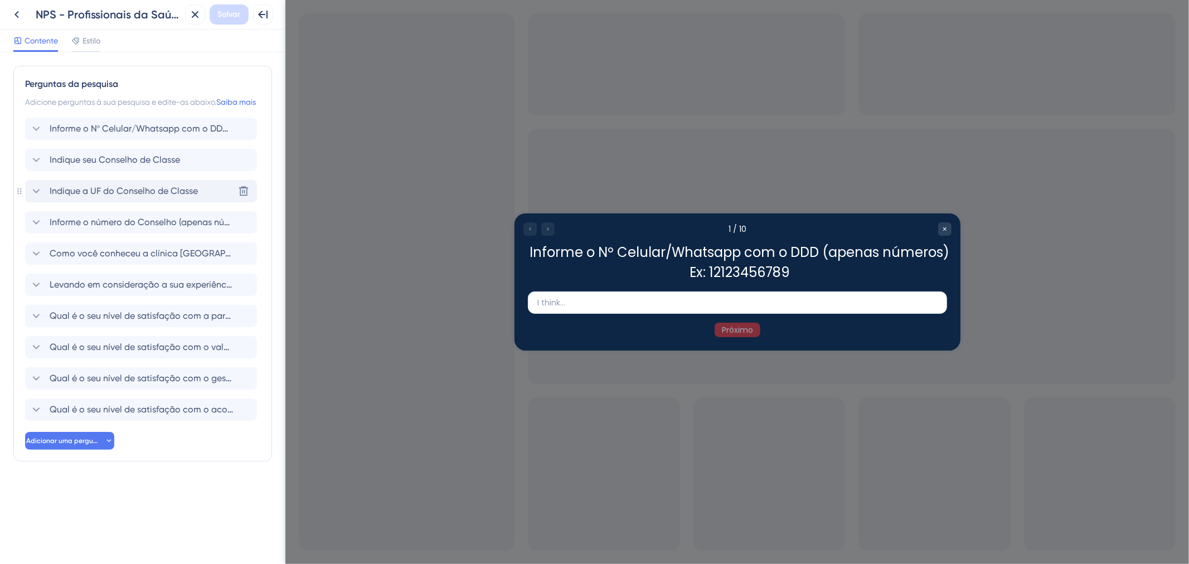
click at [117, 196] on font "Indique a UF do Conselho de Classe" at bounding box center [124, 191] width 148 height 11
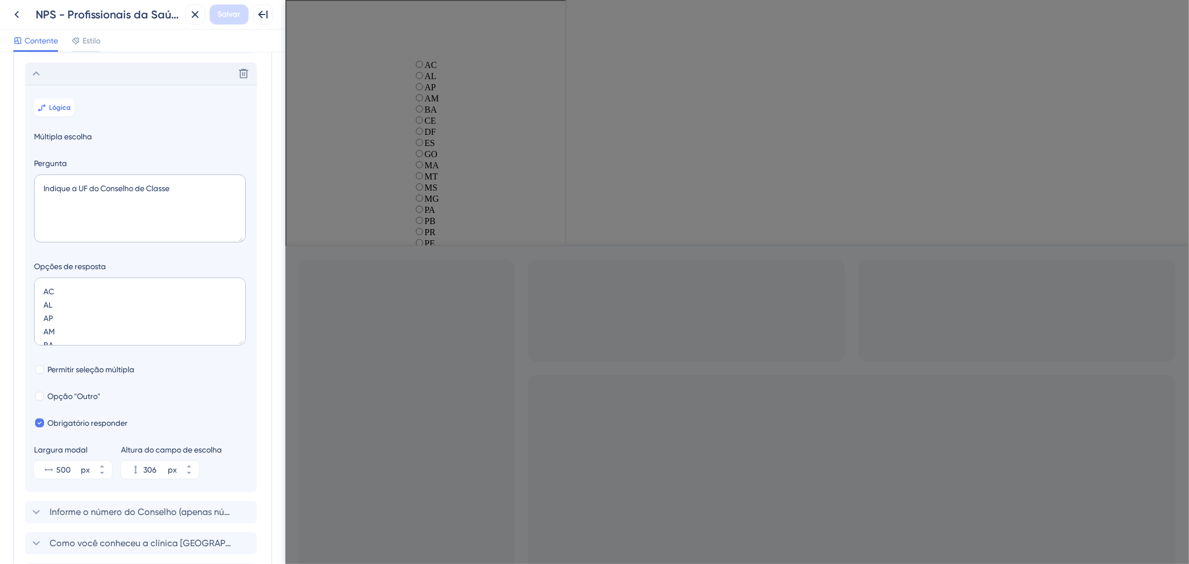
scroll to position [141, 0]
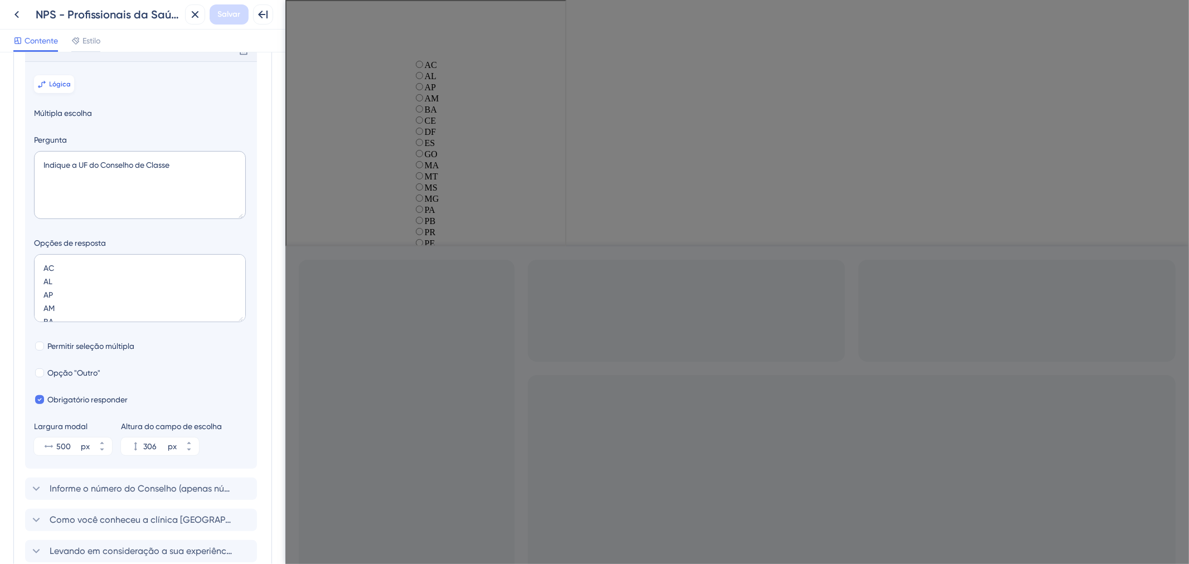
click at [46, 89] on icon at bounding box center [41, 84] width 9 height 9
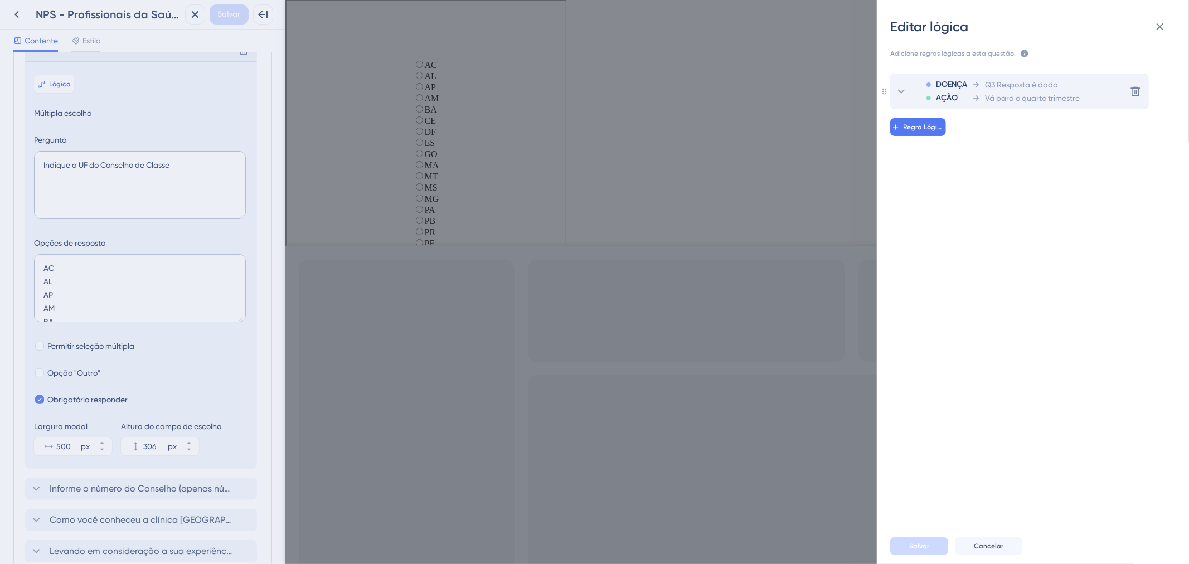
click at [1069, 104] on span "Vá para o quarto trimestre" at bounding box center [1032, 97] width 95 height 13
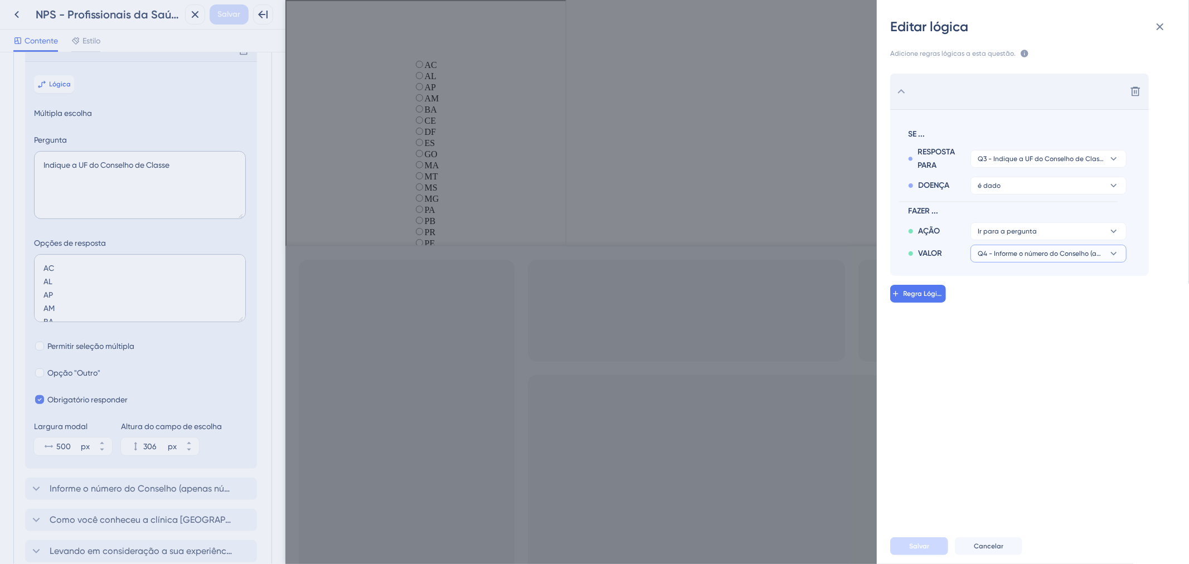
click at [1053, 256] on font "Q4 - Informe o número do Conselho (apenas números) Ex: 123456" at bounding box center [1076, 254] width 199 height 8
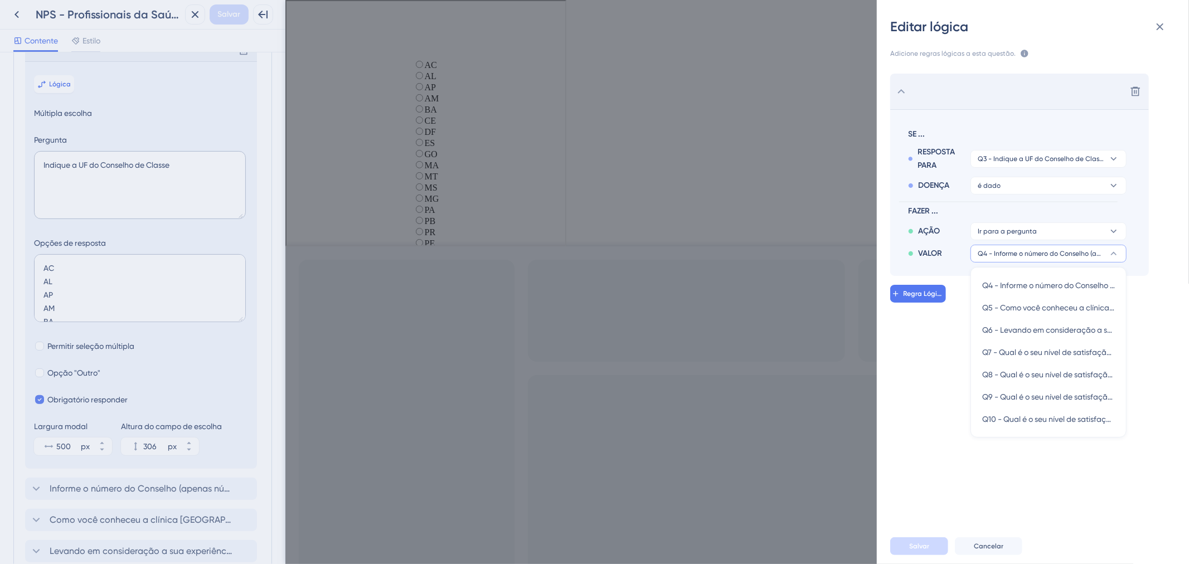
click at [1053, 256] on font "Q4 - Informe o número do Conselho (apenas números) Ex: 123456" at bounding box center [1076, 254] width 199 height 8
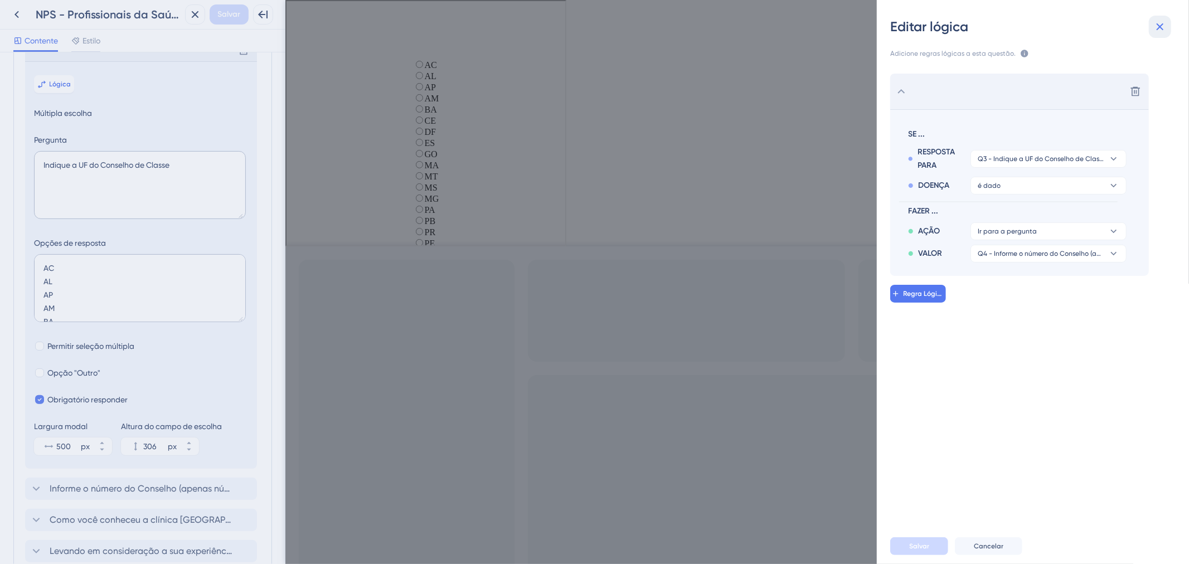
click at [1152, 28] on button at bounding box center [1159, 27] width 22 height 22
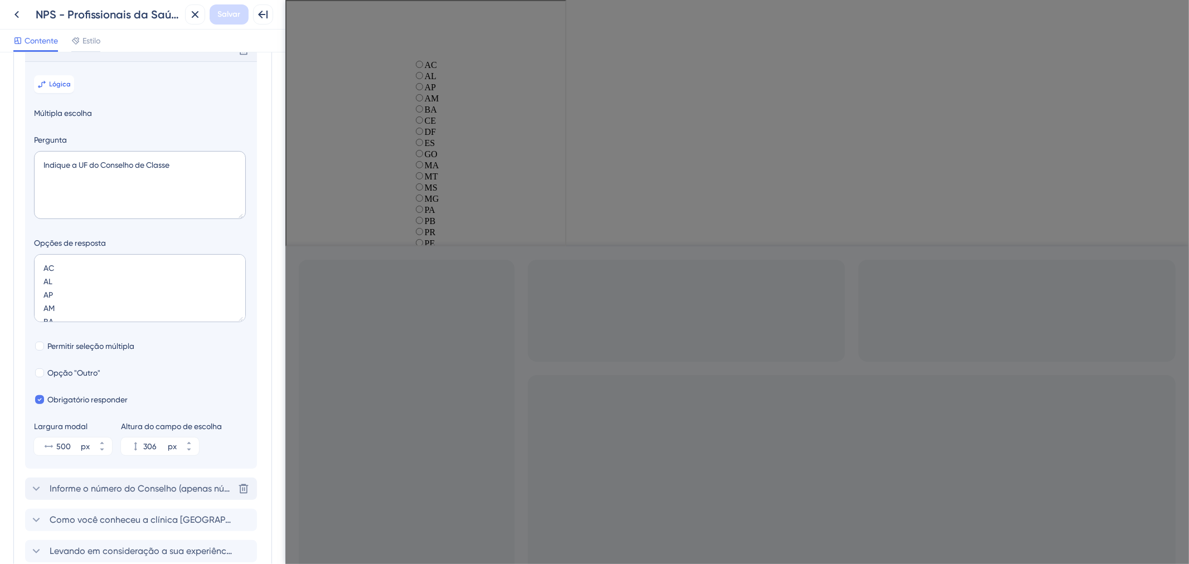
click at [143, 494] on font "Informe o número do Conselho (apenas números) Ex: 123456" at bounding box center [172, 488] width 245 height 11
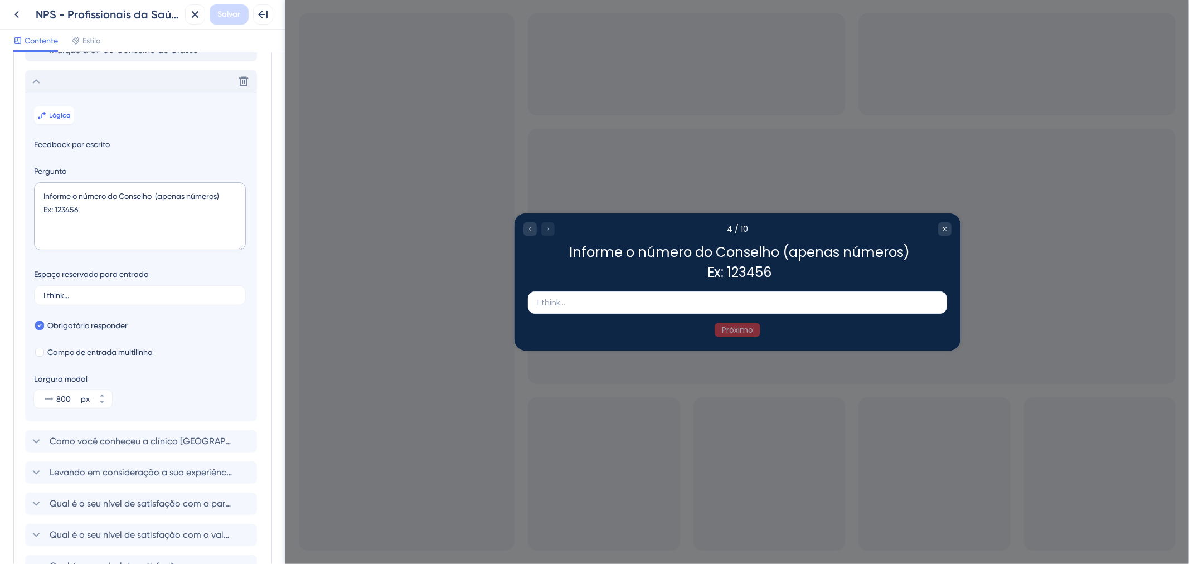
scroll to position [172, 0]
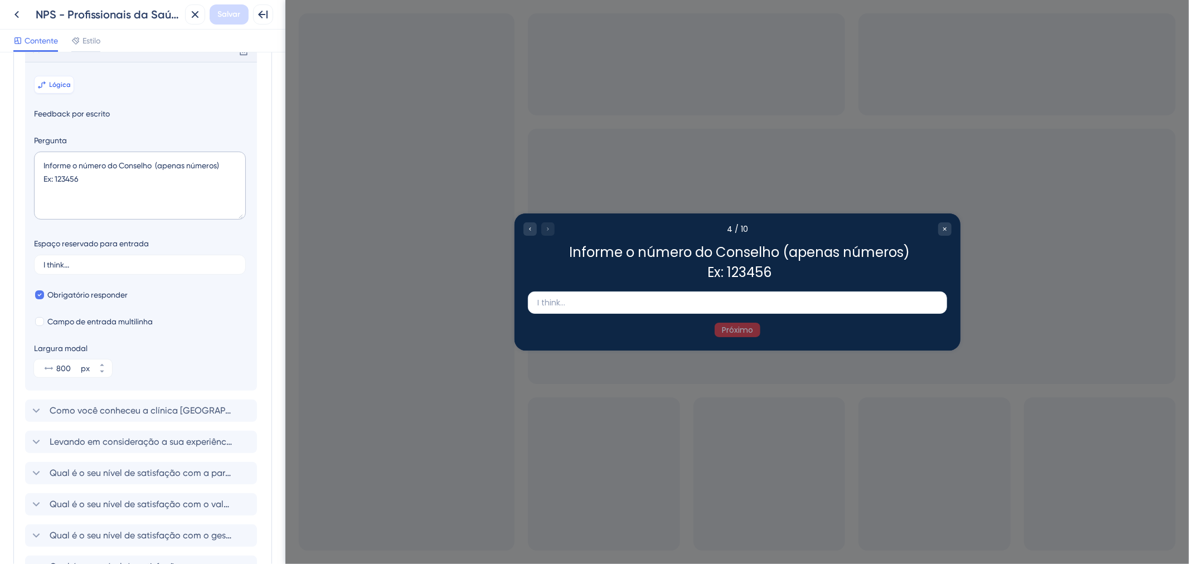
click at [61, 89] on font "Lógica" at bounding box center [61, 85] width 22 height 8
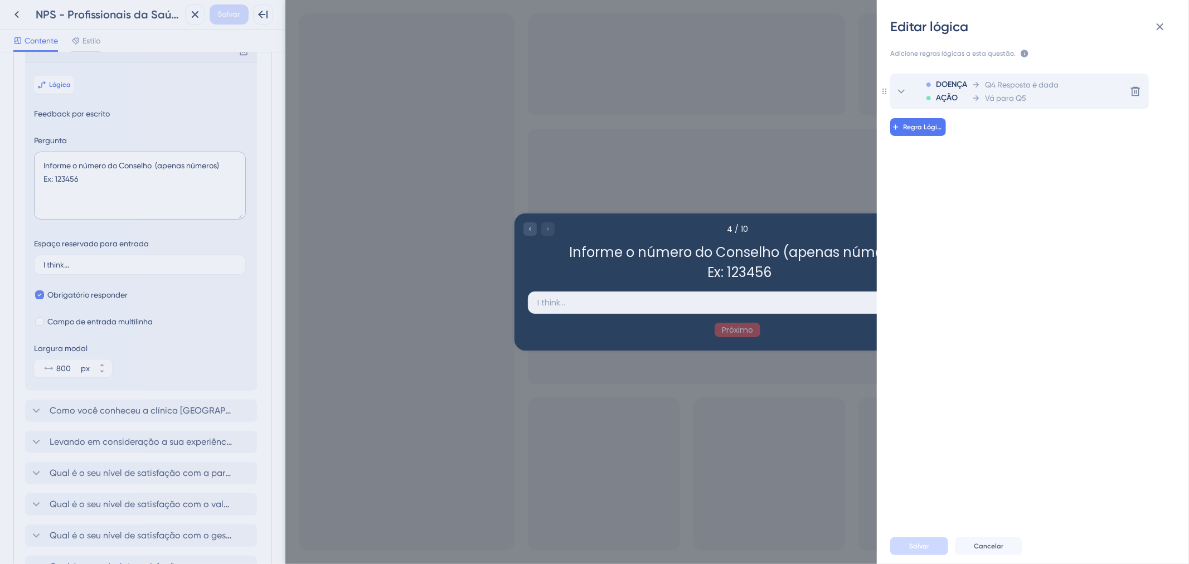
click at [1054, 93] on div "Vá para Q5" at bounding box center [1014, 97] width 87 height 13
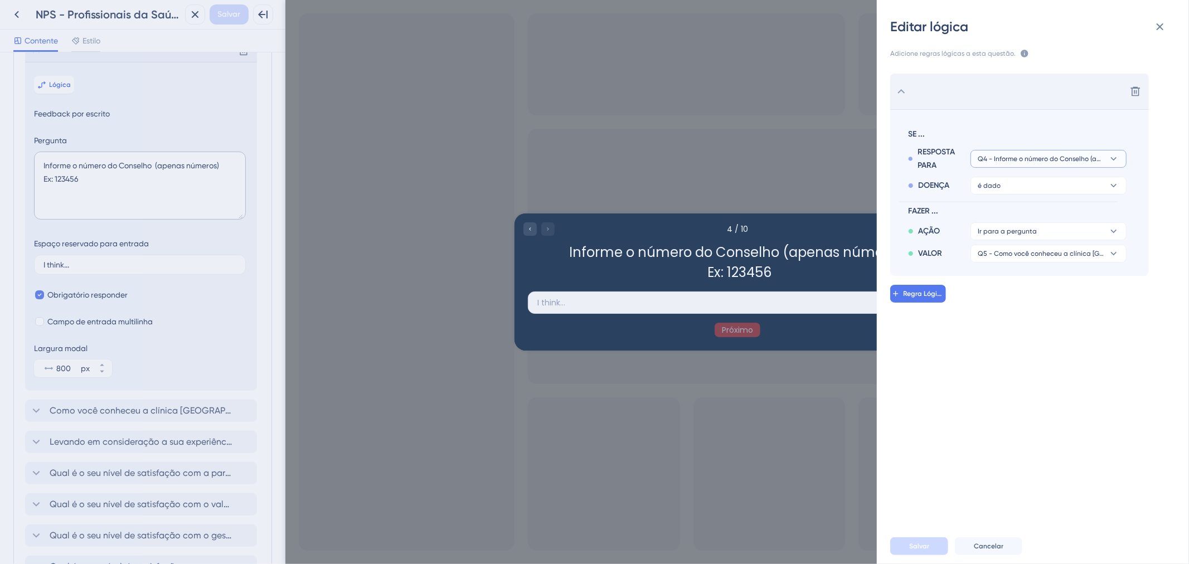
click at [1005, 158] on font "Q4 - Informe o número do Conselho (apenas números) Ex: 123456" at bounding box center [1076, 159] width 199 height 8
drag, startPoint x: 1013, startPoint y: 199, endPoint x: 1015, endPoint y: 211, distance: 11.9
drag, startPoint x: 1015, startPoint y: 211, endPoint x: 1041, endPoint y: 204, distance: 26.5
click at [1041, 205] on span "FAZER ..." at bounding box center [1015, 211] width 214 height 13
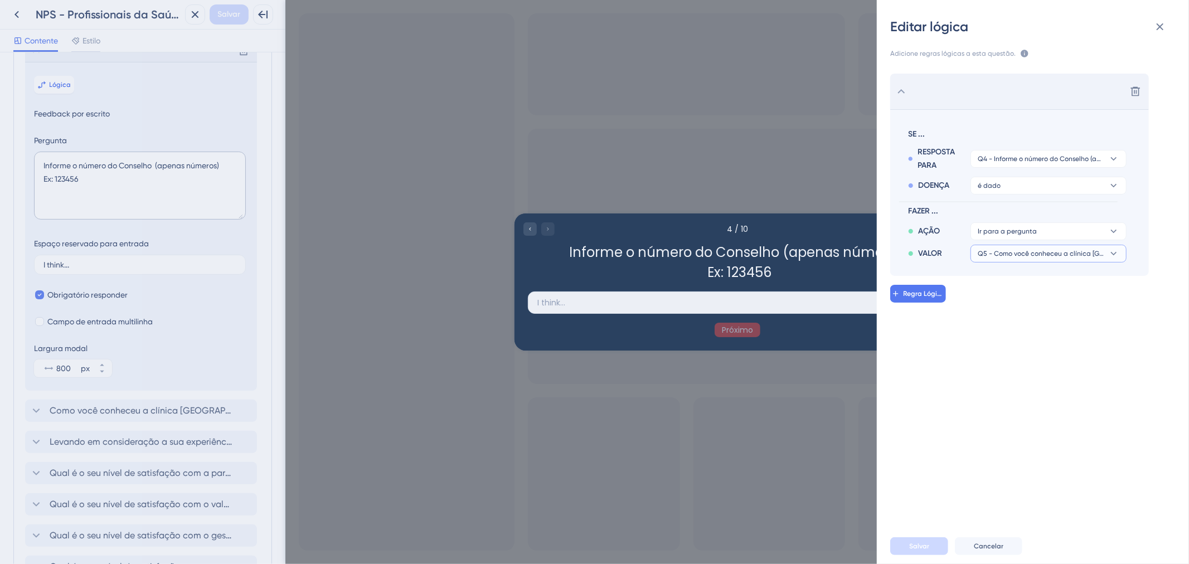
click at [1060, 254] on font "Q5 - Como você conheceu a clínica AmorSaúde" at bounding box center [1067, 254] width 180 height 8
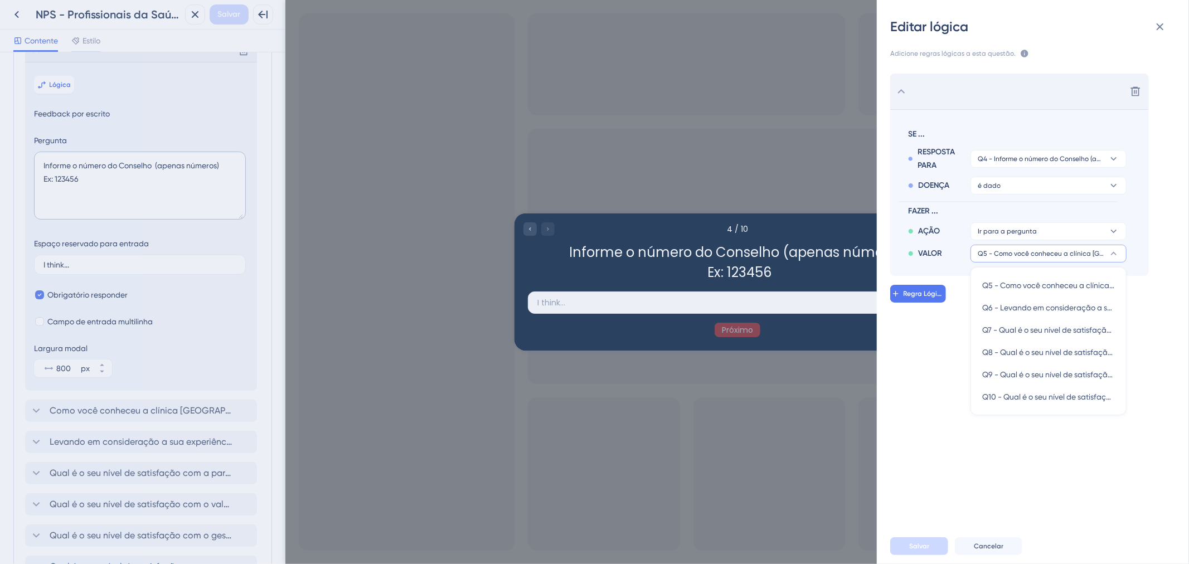
click at [1060, 254] on font "Q5 - Como você conheceu a clínica AmorSaúde" at bounding box center [1067, 254] width 180 height 8
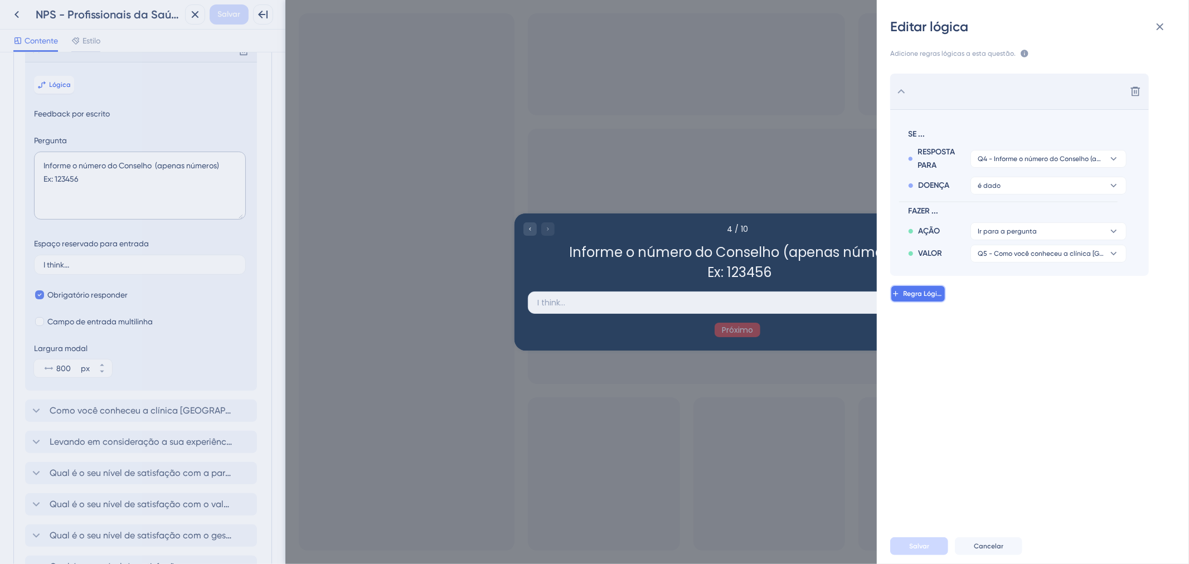
click at [931, 296] on font "Regra Lógica" at bounding box center [924, 294] width 42 height 8
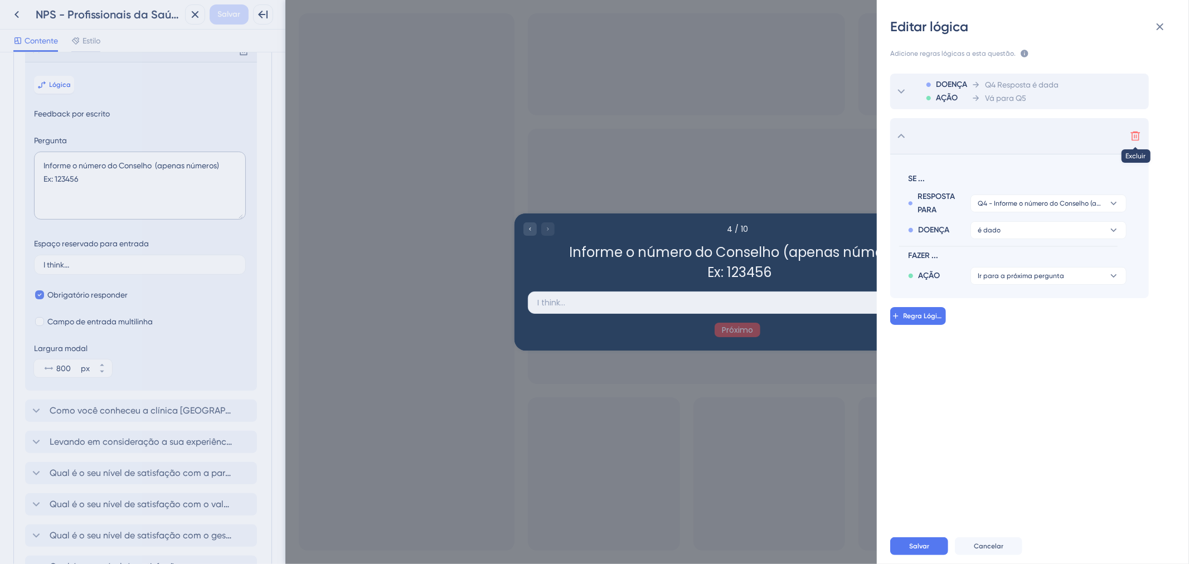
click at [1130, 141] on icon at bounding box center [1135, 135] width 11 height 11
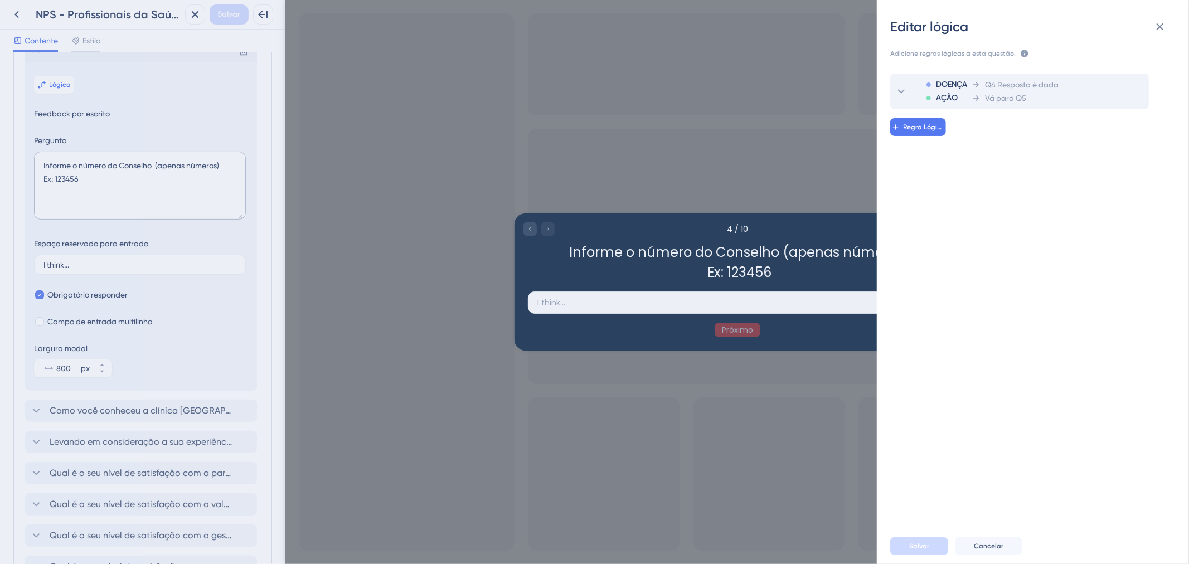
click at [105, 420] on div "Editar lógica Adicione regras lógicas a esta questão. As regras serão aplicadas…" at bounding box center [594, 282] width 1189 height 564
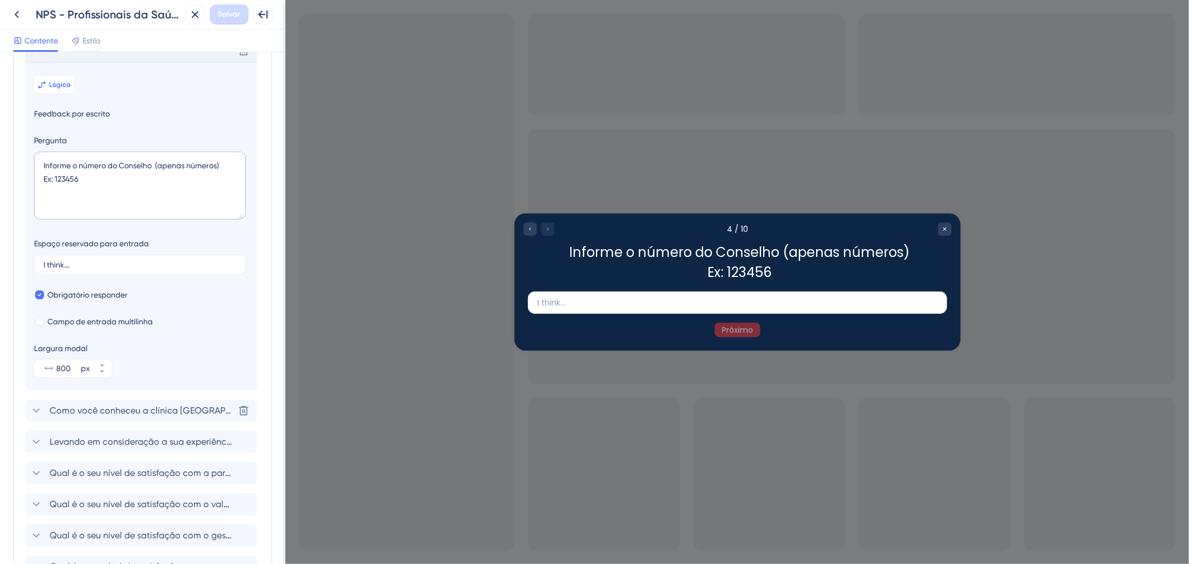
click at [105, 416] on font "Como você conheceu a clínica AmorSaúde" at bounding box center [159, 410] width 219 height 11
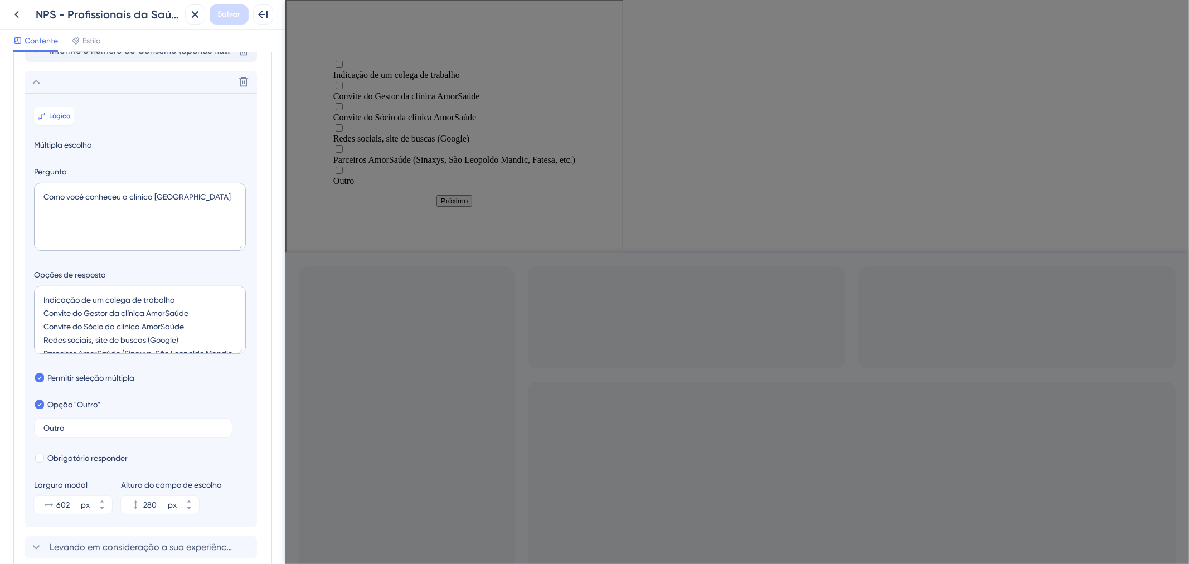
scroll to position [203, 0]
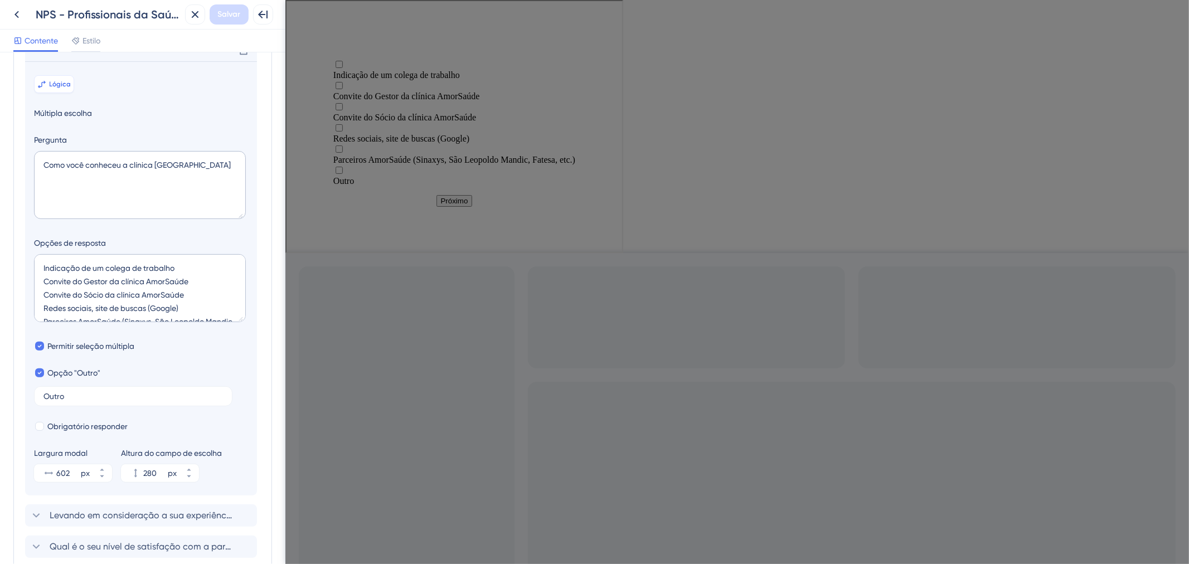
click at [53, 93] on button "Lógica" at bounding box center [54, 84] width 40 height 18
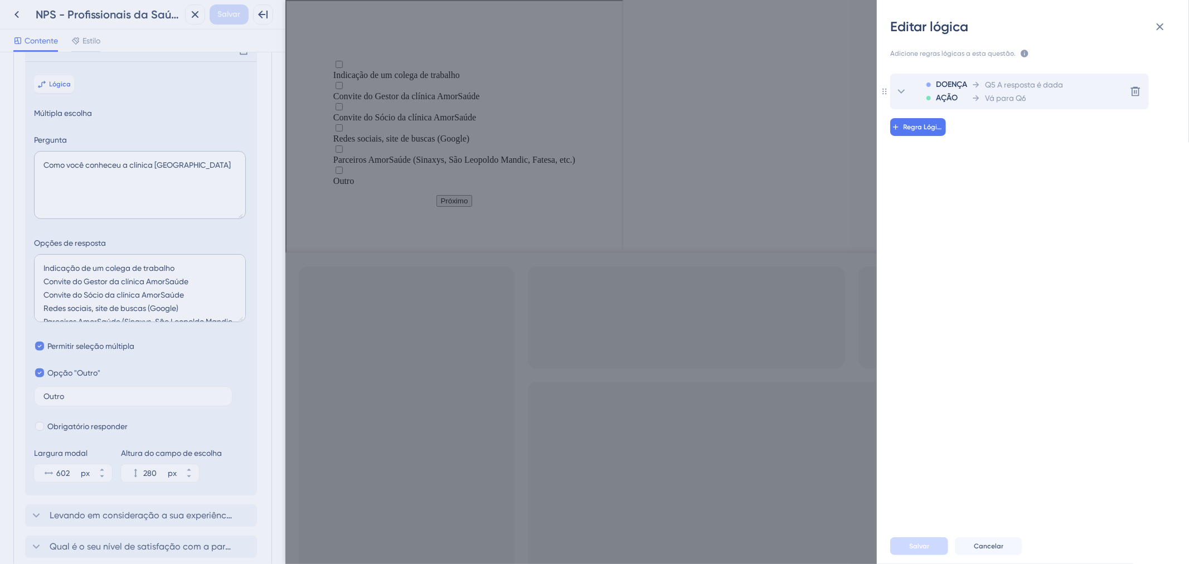
click at [1015, 91] on span "Vá para Q6" at bounding box center [1005, 97] width 41 height 13
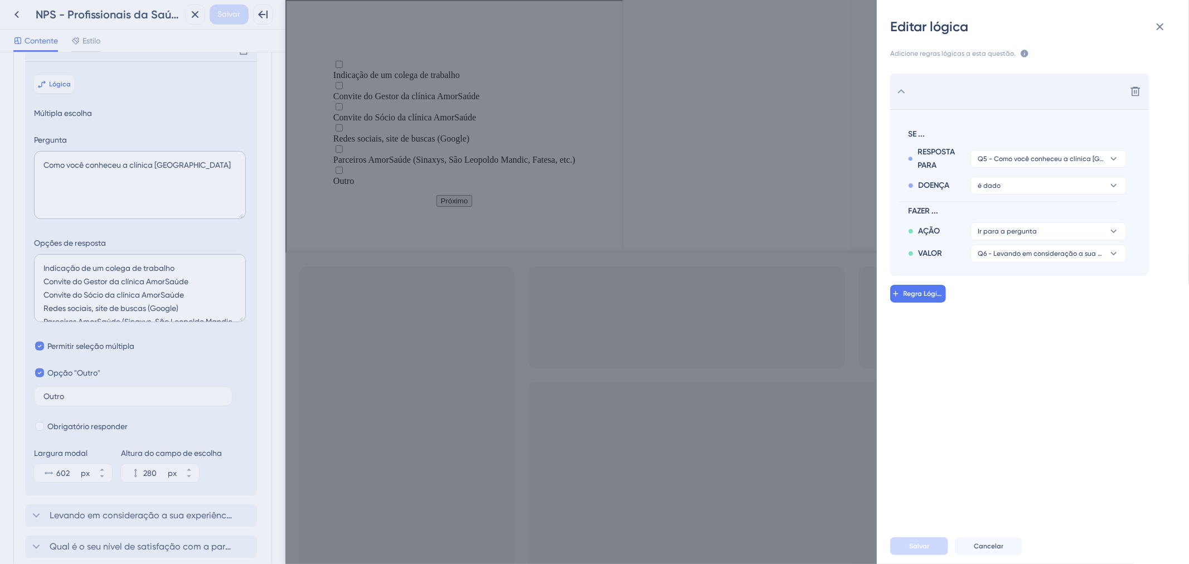
click at [1015, 91] on div "Excluir" at bounding box center [1019, 92] width 259 height 36
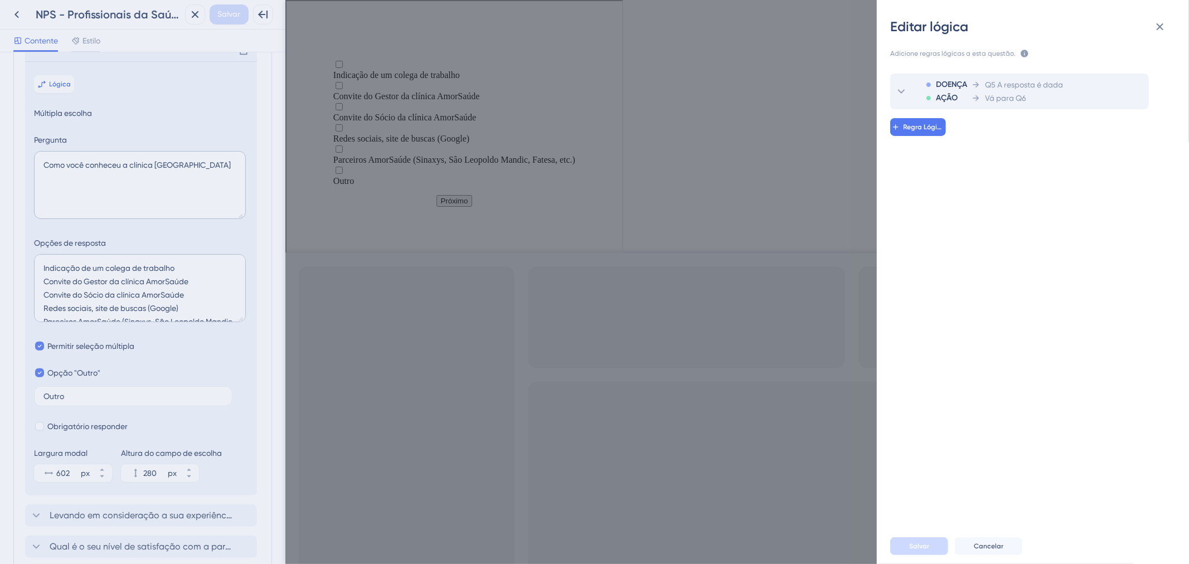
click at [1020, 53] on icon at bounding box center [1024, 53] width 9 height 9
click at [989, 47] on div "Adicione regras lógicas a esta questão. As regras serão aplicadas após esta per…" at bounding box center [1037, 282] width 294 height 493
click at [41, 69] on div "Editar lógica Adicione regras lógicas a esta questão. As regras serão aplicadas…" at bounding box center [594, 282] width 1189 height 564
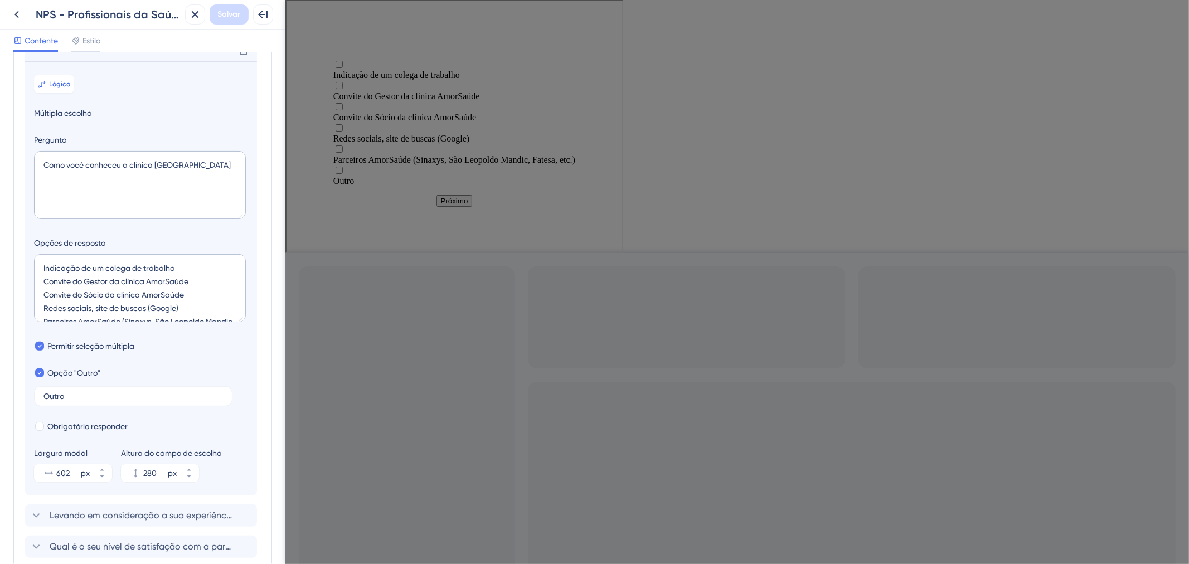
click at [41, 57] on icon at bounding box center [36, 49] width 13 height 13
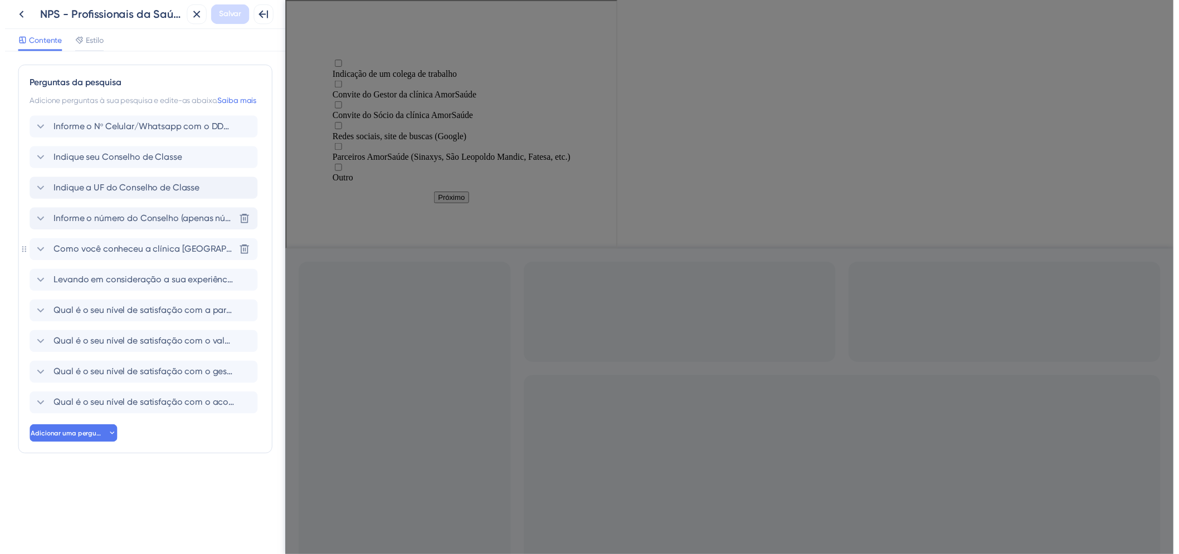
scroll to position [0, 0]
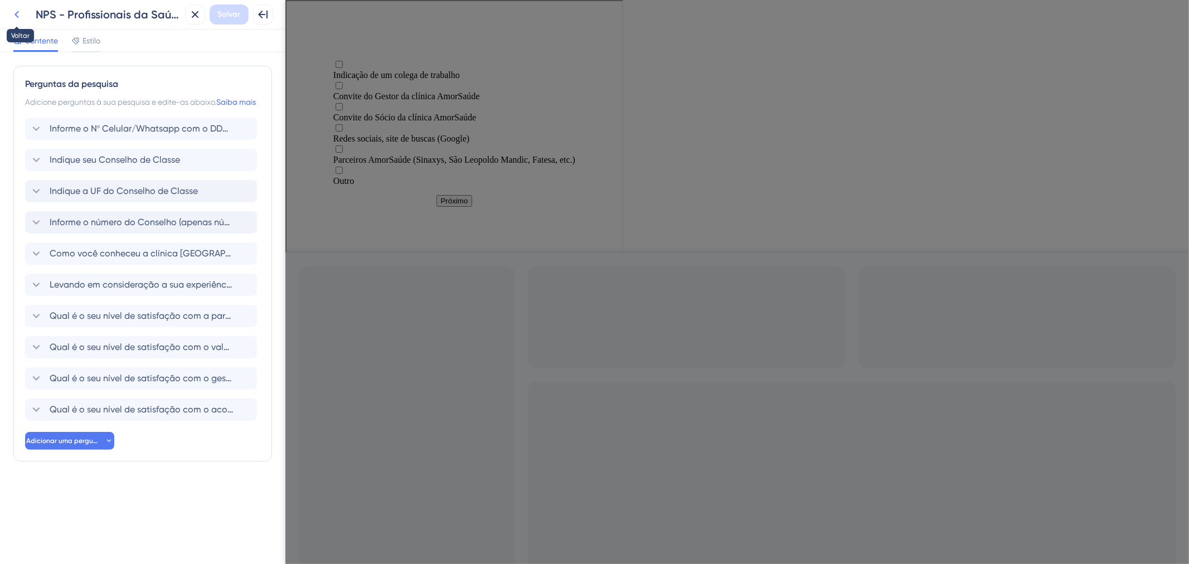
click at [25, 15] on button at bounding box center [17, 14] width 20 height 20
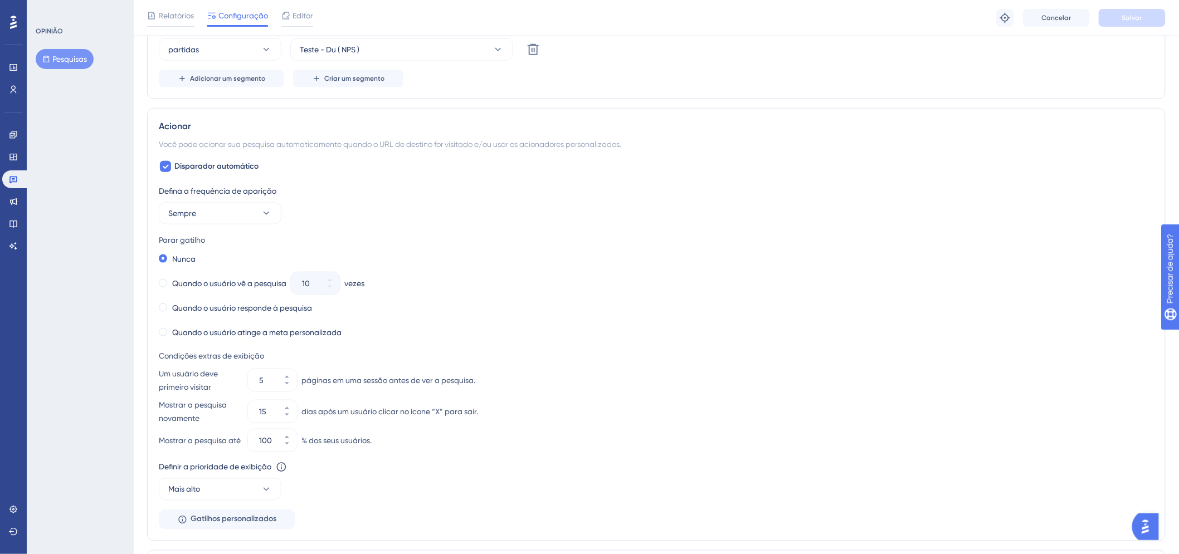
scroll to position [433, 0]
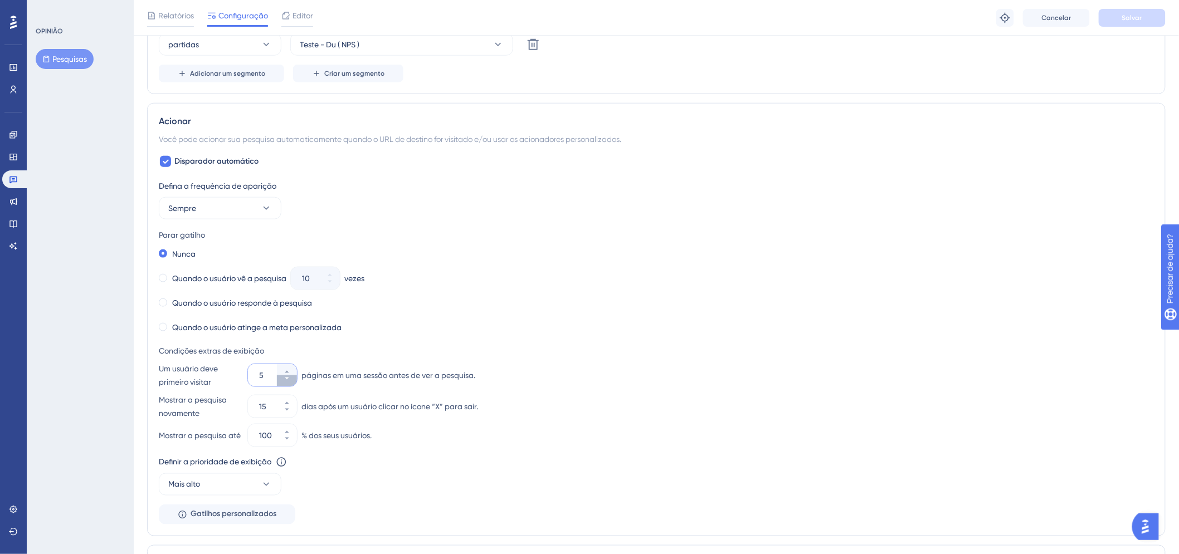
click at [280, 379] on button "5" at bounding box center [287, 381] width 20 height 11
click at [280, 379] on button "4" at bounding box center [287, 381] width 20 height 11
click at [280, 379] on button "3" at bounding box center [287, 381] width 20 height 11
click at [280, 379] on button "2" at bounding box center [287, 381] width 20 height 11
click at [280, 379] on button "1" at bounding box center [287, 381] width 20 height 11
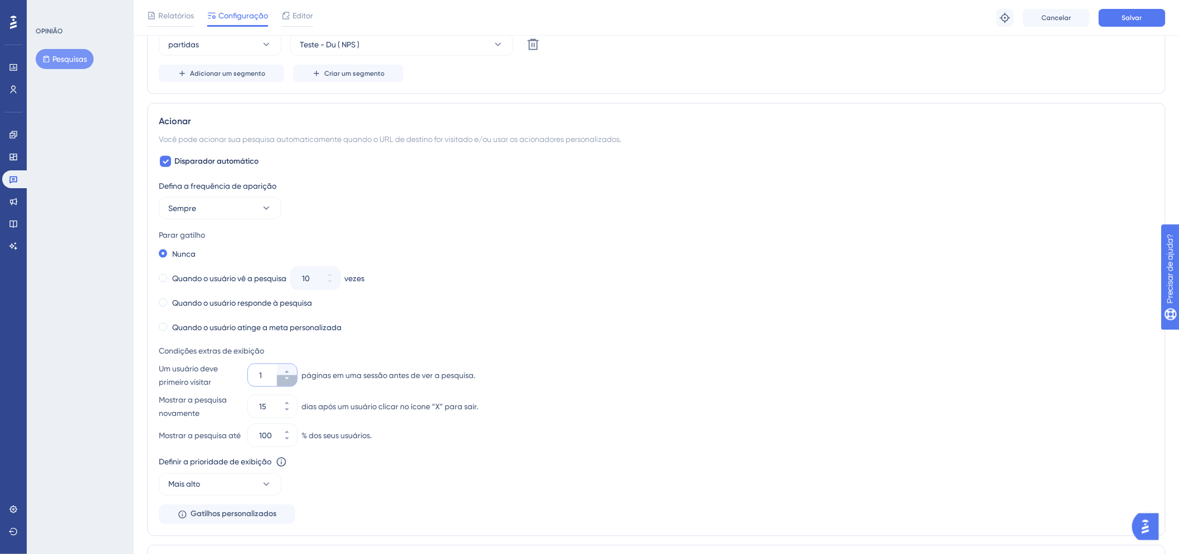
click at [280, 379] on button "1" at bounding box center [287, 381] width 20 height 11
type input "1"
click at [168, 277] on div "Quando o usuário vê a pesquisa" at bounding box center [223, 279] width 128 height 16
click at [170, 254] on div "Nunca" at bounding box center [177, 254] width 37 height 16
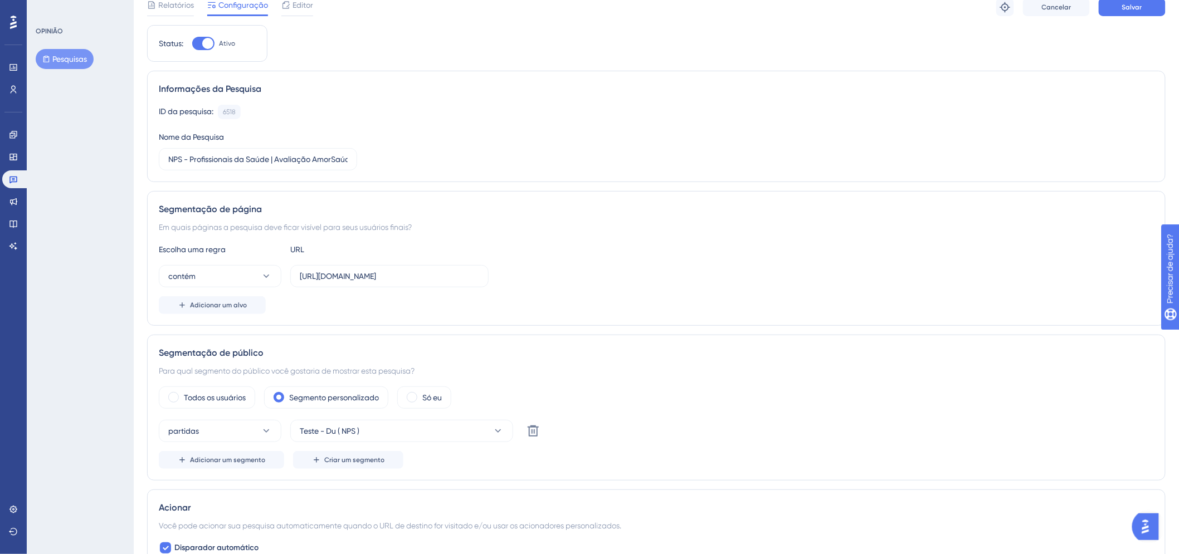
scroll to position [0, 0]
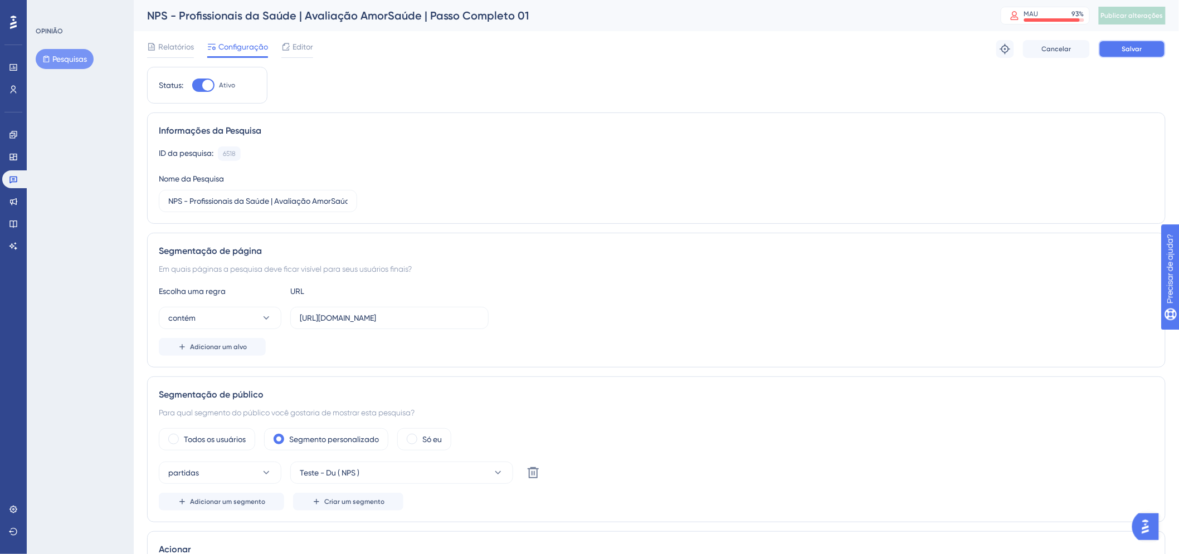
click at [1113, 48] on button "Salvar" at bounding box center [1132, 49] width 67 height 18
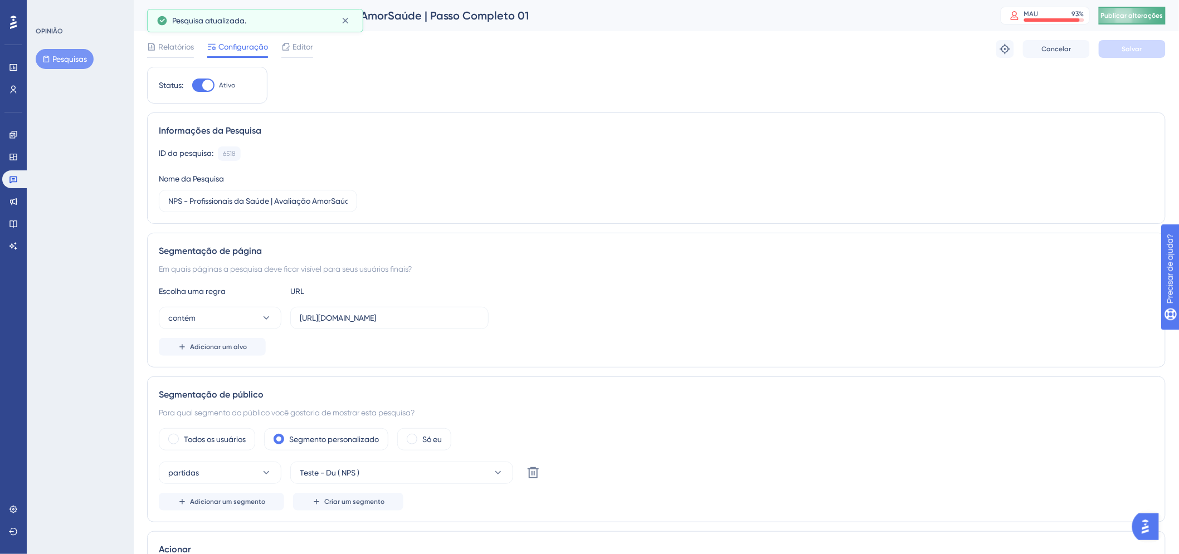
click at [1128, 15] on font "Publicar alterações" at bounding box center [1132, 16] width 62 height 8
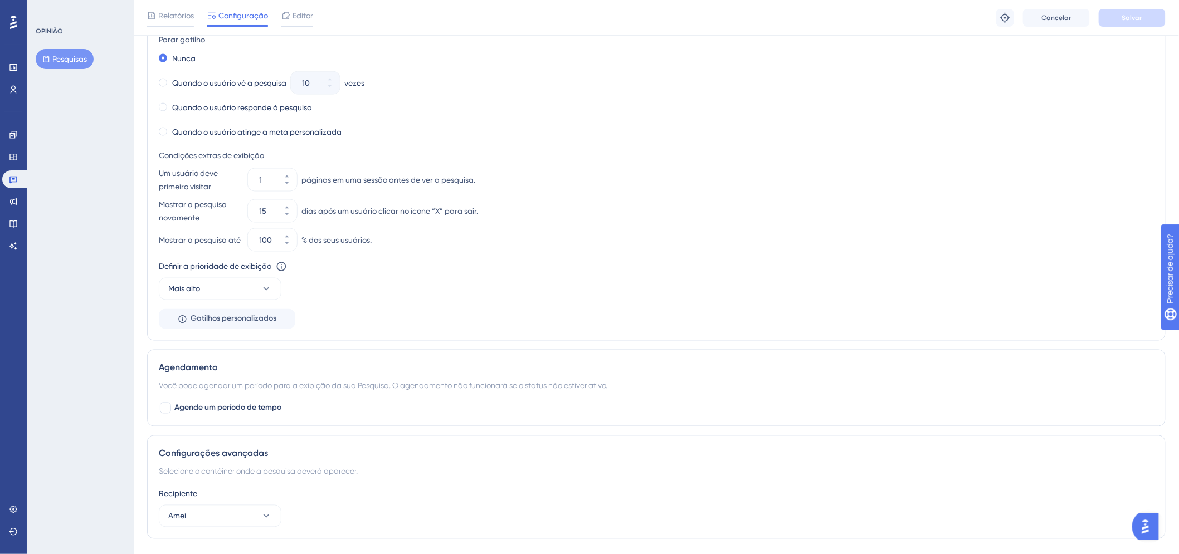
scroll to position [685, 0]
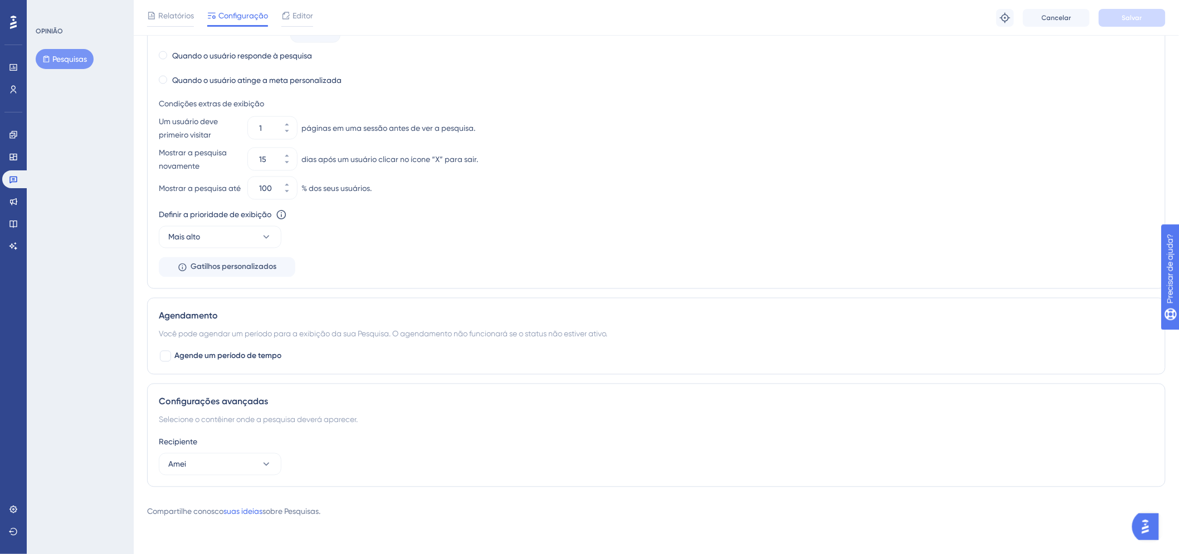
click at [85, 59] on font "Pesquisas" at bounding box center [69, 59] width 35 height 9
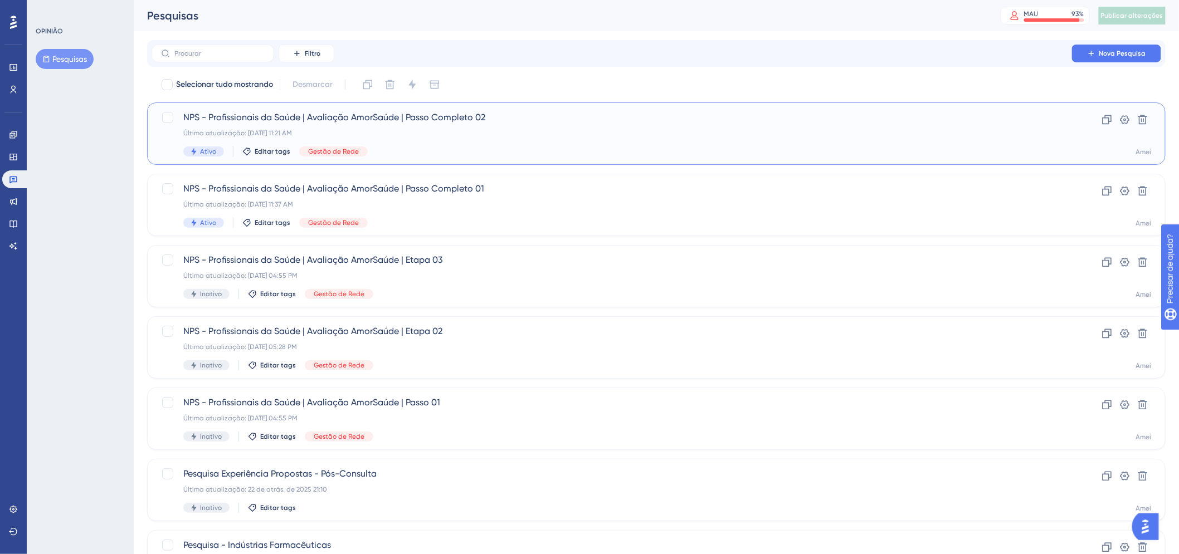
click at [465, 123] on font "NPS - Profissionais da Saúde | Avaliação AmorSaúde | Passo Completo 02" at bounding box center [334, 117] width 302 height 11
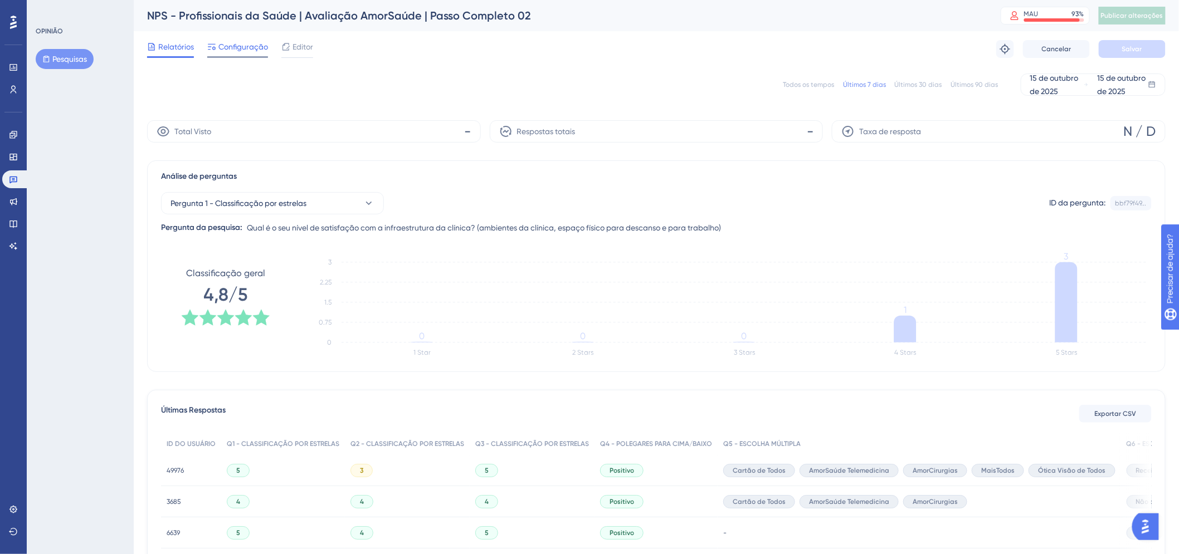
click at [244, 48] on font "Configuração" at bounding box center [243, 46] width 50 height 9
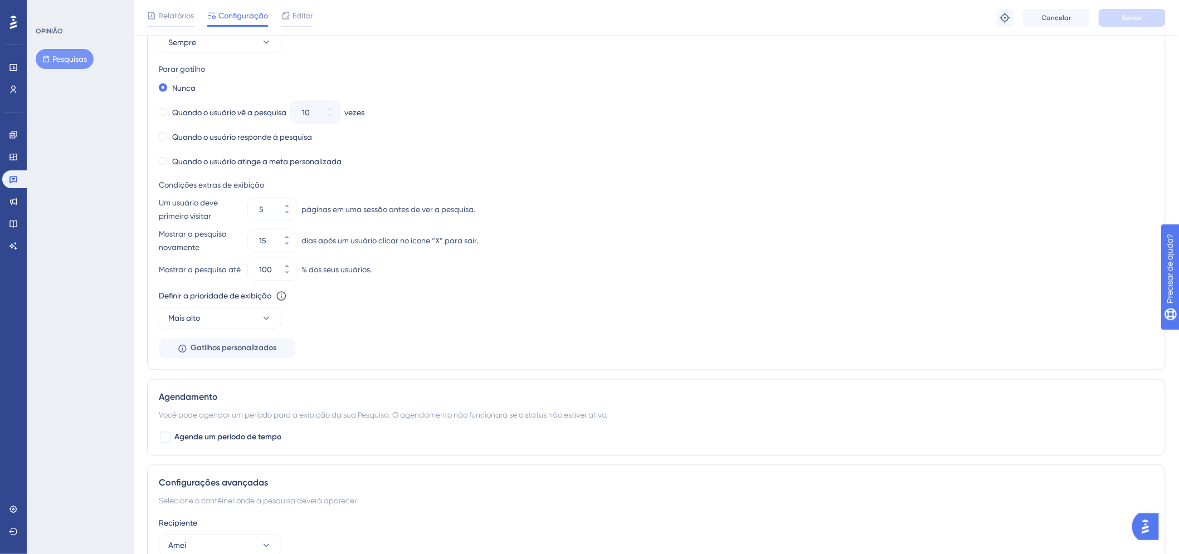
scroll to position [619, 0]
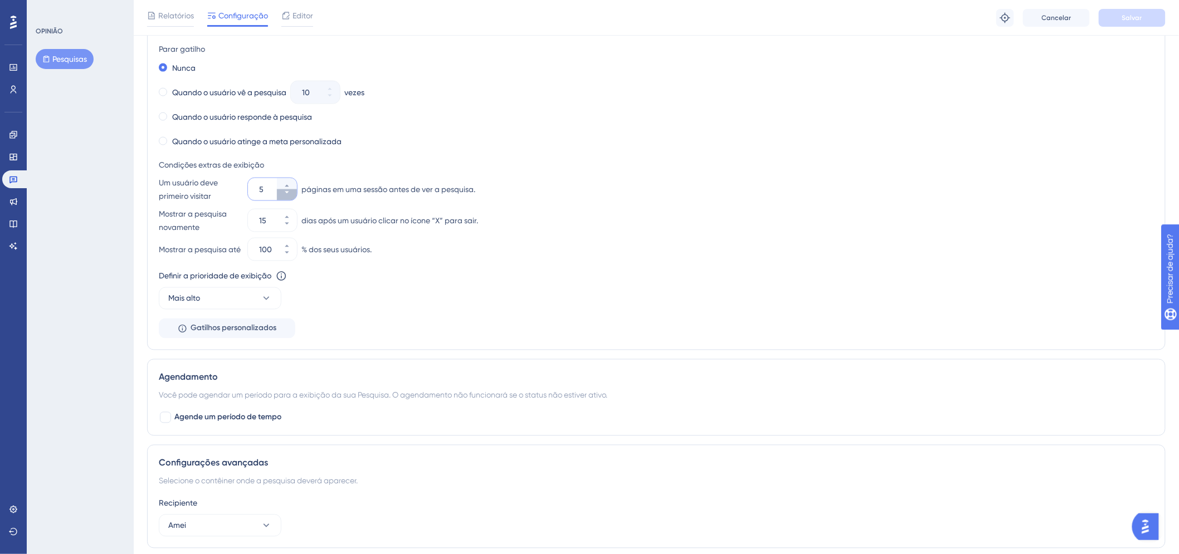
click at [287, 201] on button "5" at bounding box center [287, 194] width 20 height 11
click at [287, 201] on button "4" at bounding box center [287, 194] width 20 height 11
click at [287, 201] on button "3" at bounding box center [287, 194] width 20 height 11
click at [287, 201] on button "2" at bounding box center [287, 194] width 20 height 11
click at [287, 201] on button "1" at bounding box center [287, 194] width 20 height 11
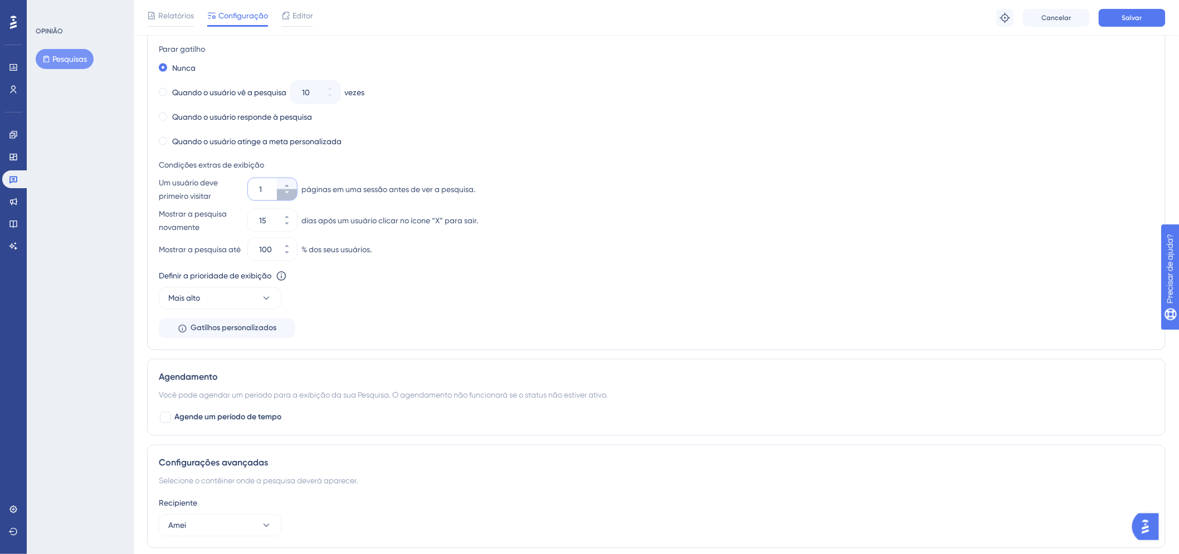
click at [287, 201] on button "1" at bounding box center [287, 194] width 20 height 11
type input "1"
click at [1132, 15] on font "Salvar" at bounding box center [1132, 18] width 20 height 8
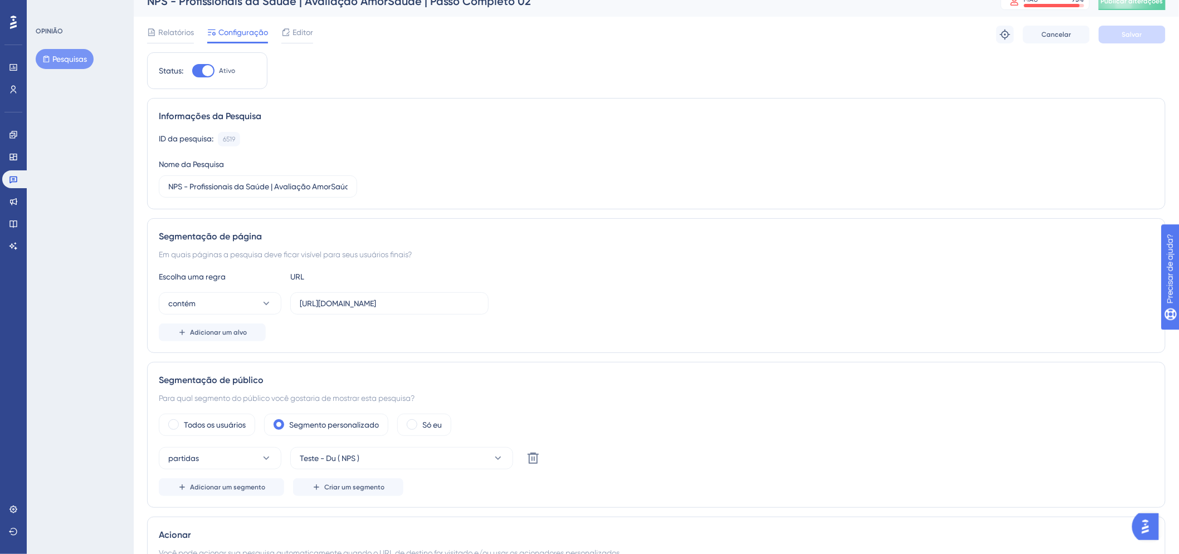
scroll to position [0, 0]
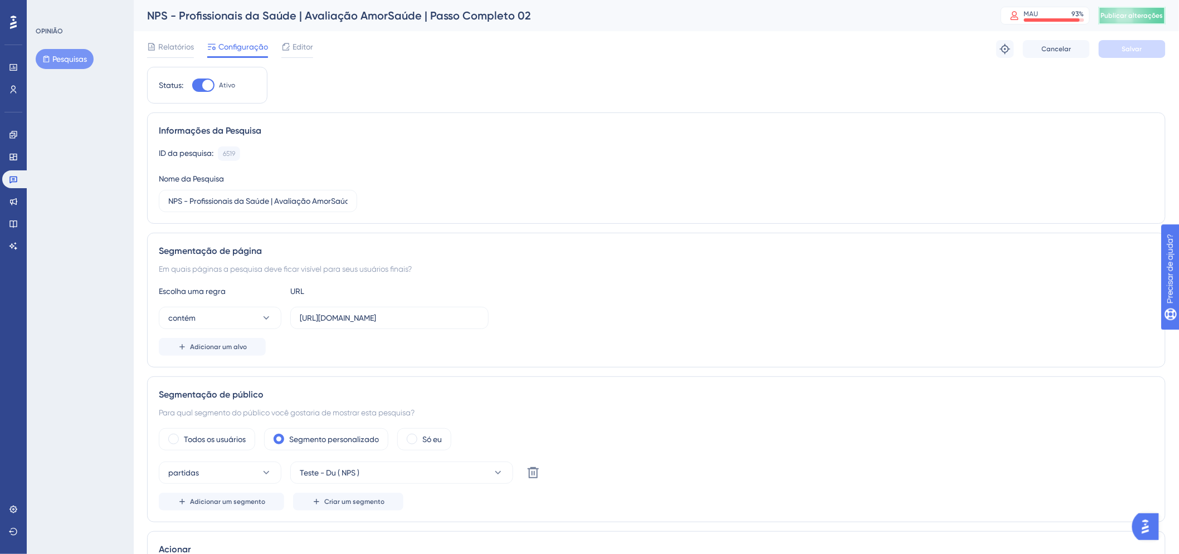
click at [1138, 23] on button "Publicar alterações" at bounding box center [1132, 16] width 67 height 18
click at [608, 184] on div "ID da pesquisa: 6519 Cópia Nome da Pesquisa NPS - Profissionais da Saúde | Aval…" at bounding box center [656, 180] width 995 height 66
click at [90, 57] on button "Pesquisas" at bounding box center [65, 59] width 58 height 20
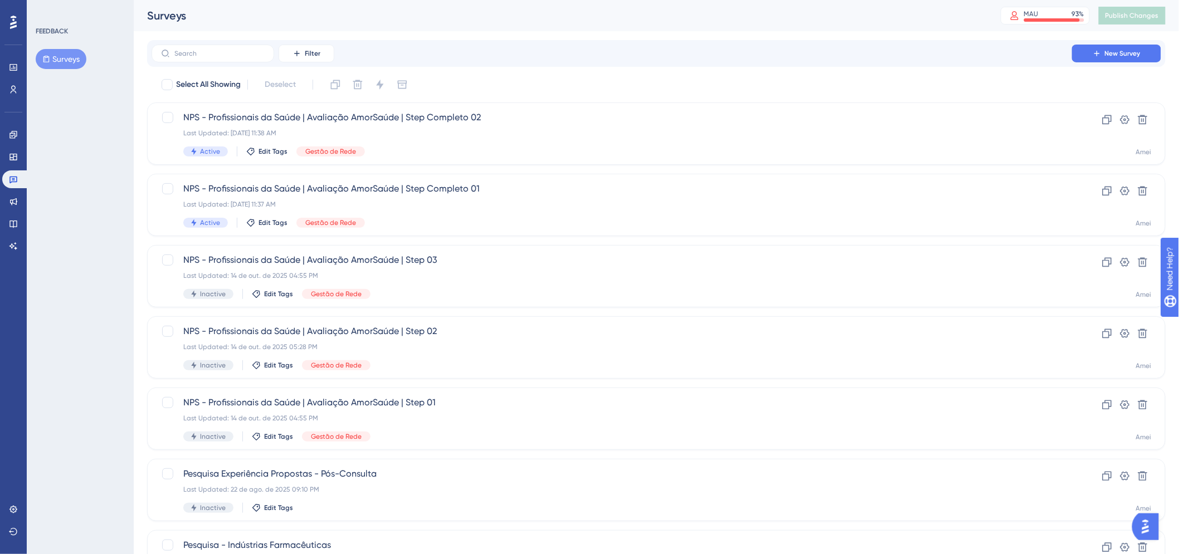
click at [500, 27] on div "Surveys MAU 93 % Click to see add-on and upgrade options Publish Changes" at bounding box center [656, 15] width 1045 height 31
click at [576, 206] on div "Last Updated: 15 de out. de 2025 11:37 AM" at bounding box center [611, 204] width 857 height 9
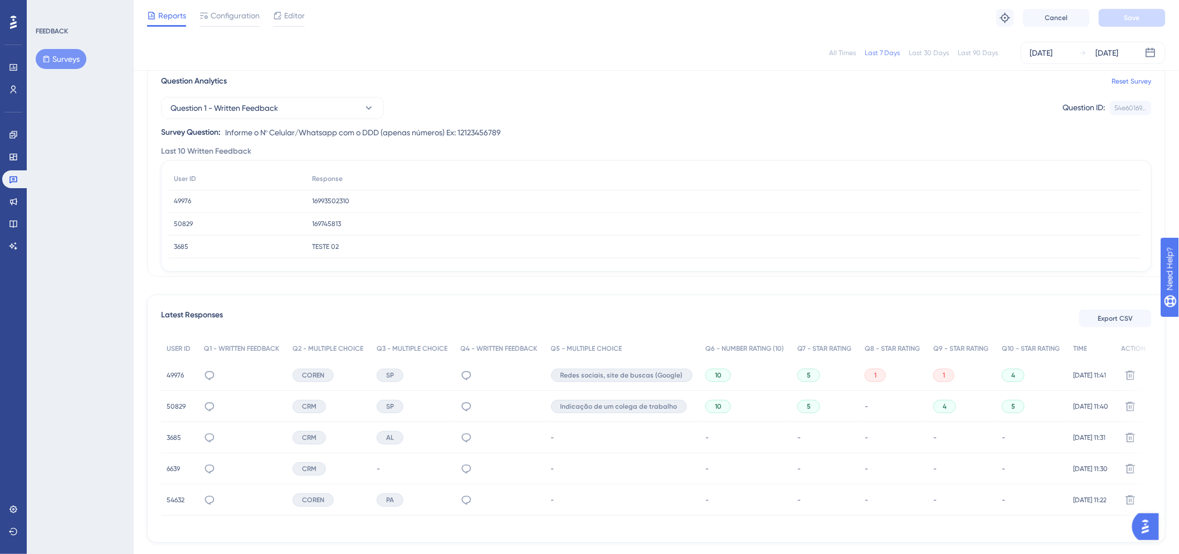
scroll to position [62, 0]
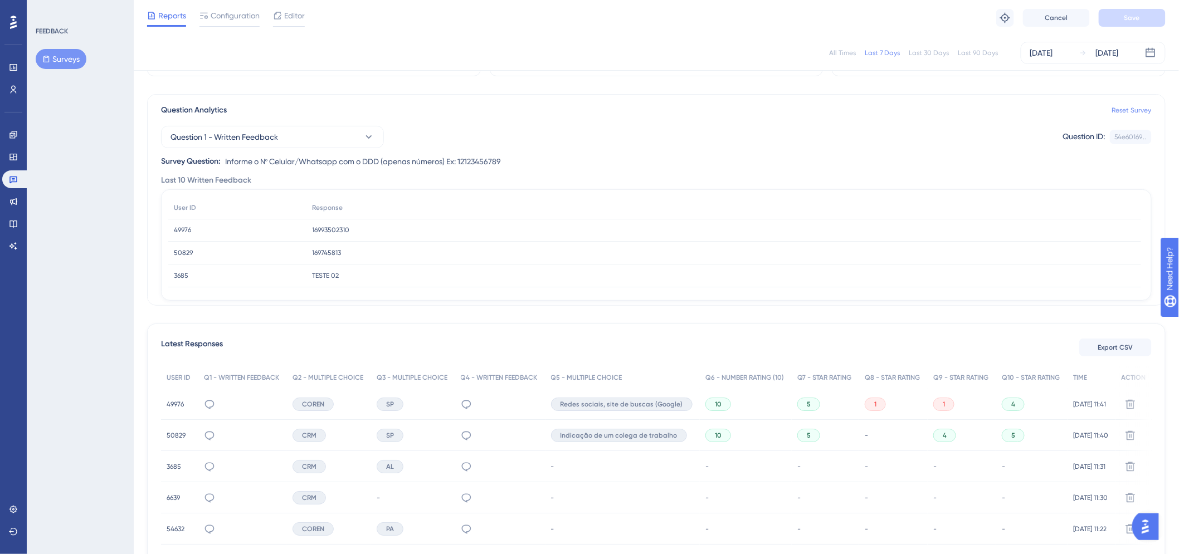
click at [1120, 109] on link "Reset Survey" at bounding box center [1132, 110] width 40 height 9
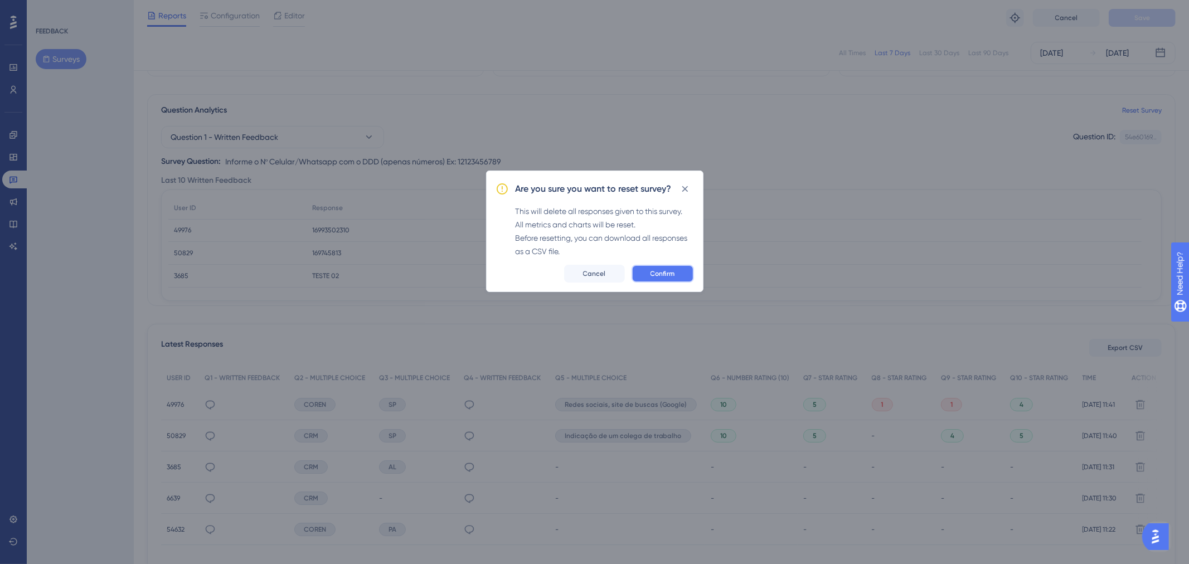
click at [662, 276] on span "Confirm" at bounding box center [662, 273] width 25 height 9
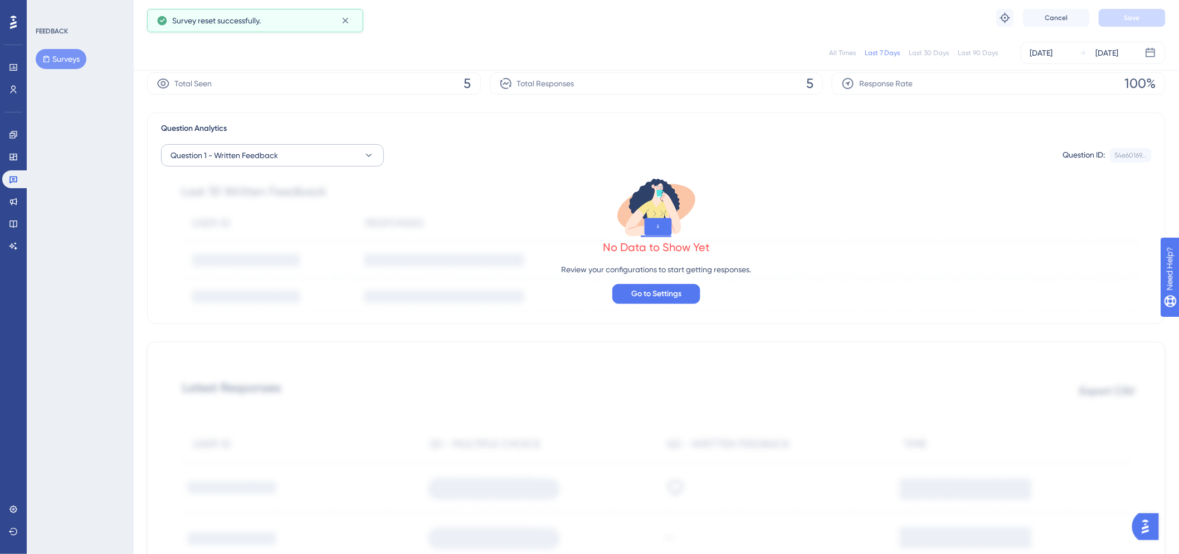
scroll to position [0, 0]
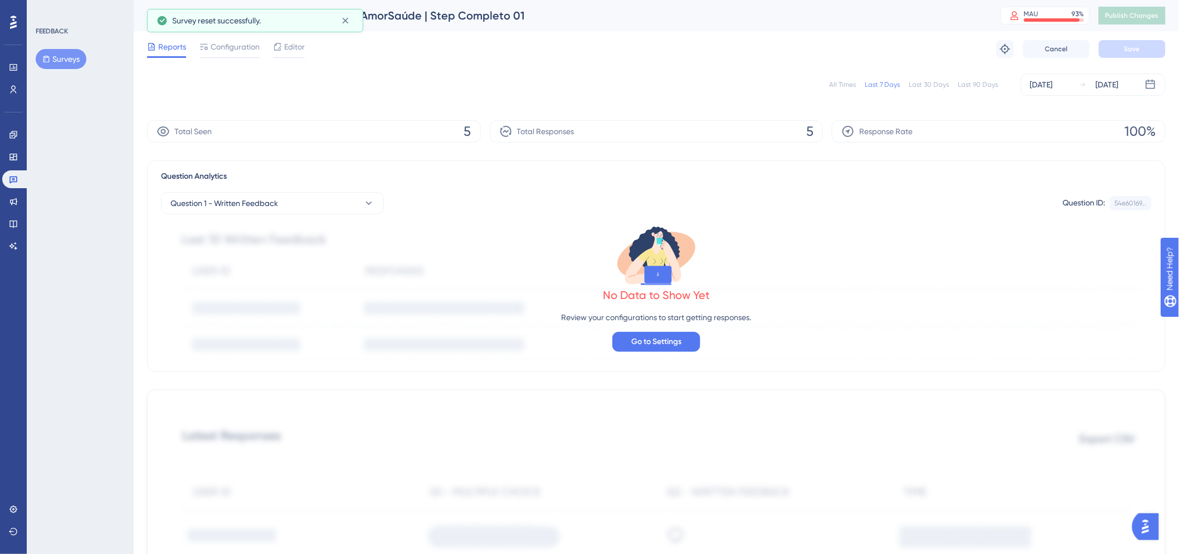
click at [70, 52] on button "Surveys" at bounding box center [61, 59] width 51 height 20
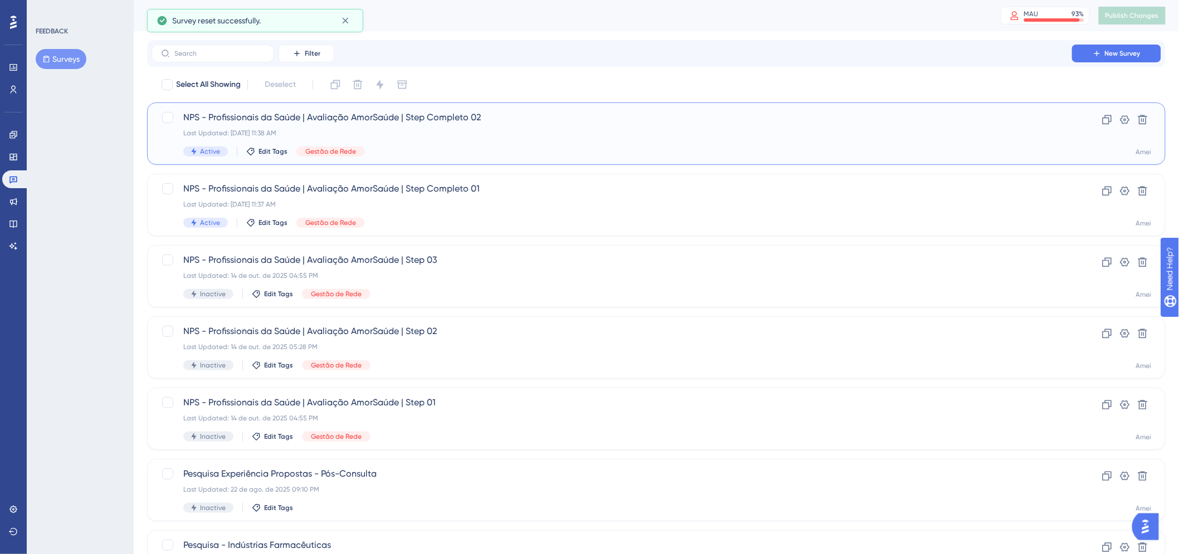
click at [544, 138] on div "NPS - Profissionais da Saúde | Avaliação AmorSaúde | Step Completo 02 Last Upda…" at bounding box center [611, 134] width 857 height 46
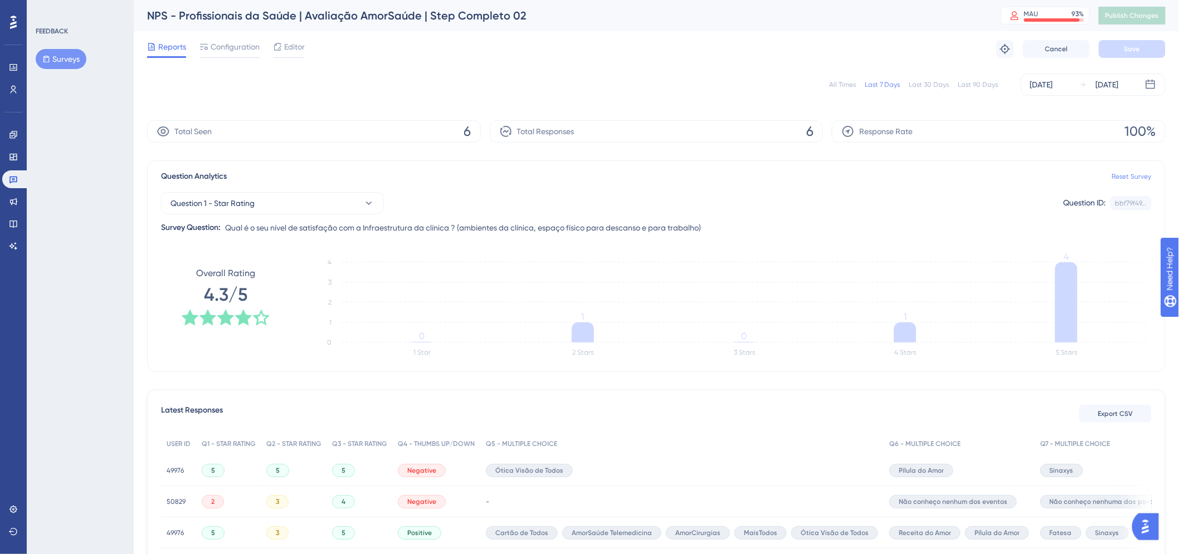
click at [1134, 179] on link "Reset Survey" at bounding box center [1132, 176] width 40 height 9
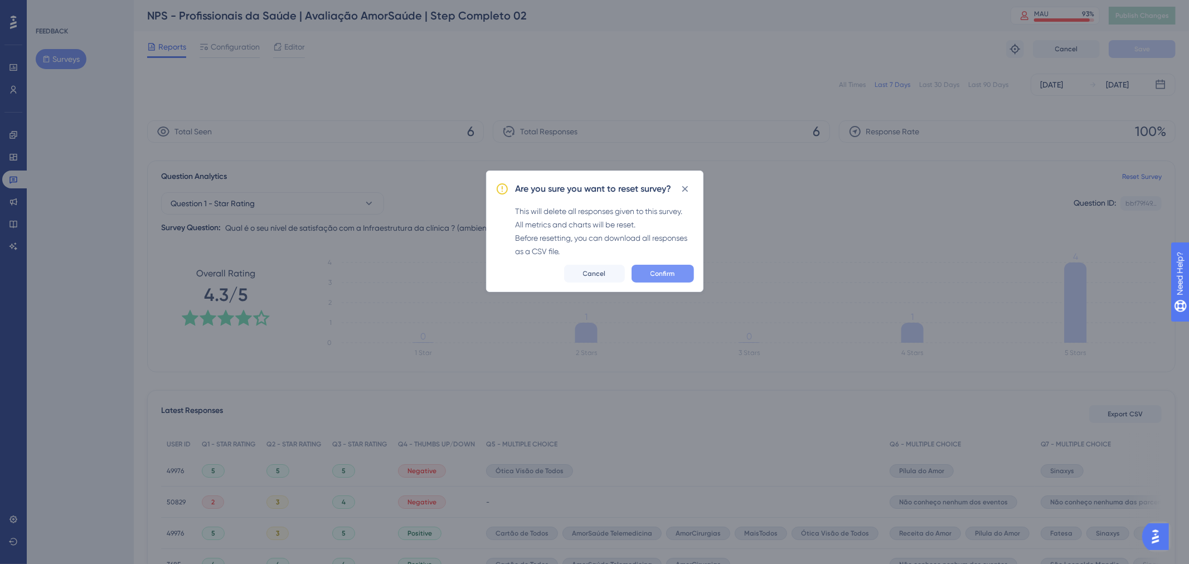
click at [654, 279] on button "Confirm" at bounding box center [662, 274] width 62 height 18
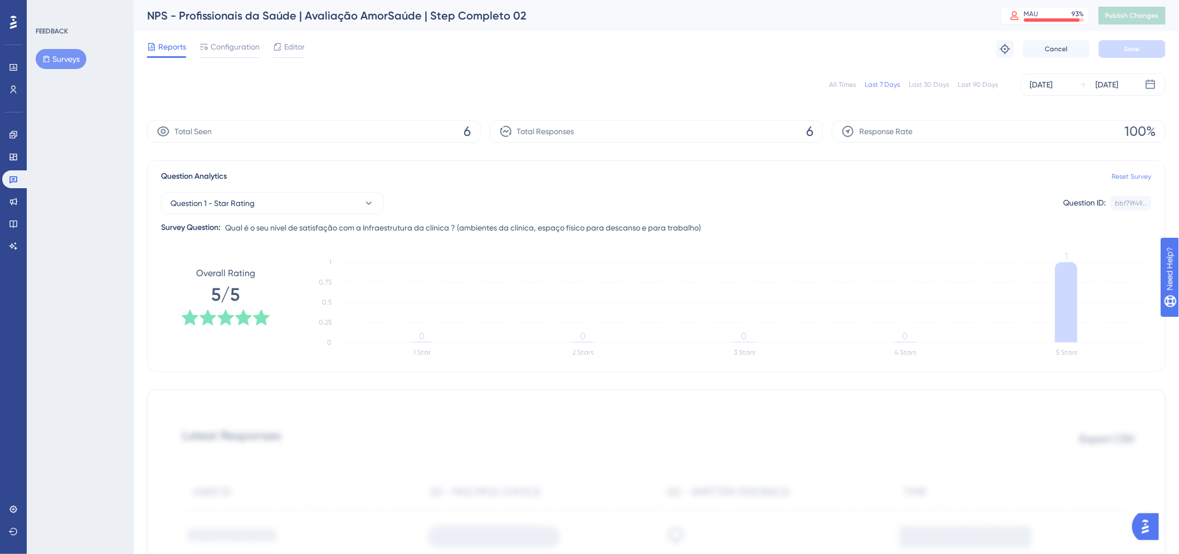
click at [1115, 179] on link "Reset Survey" at bounding box center [1132, 176] width 40 height 9
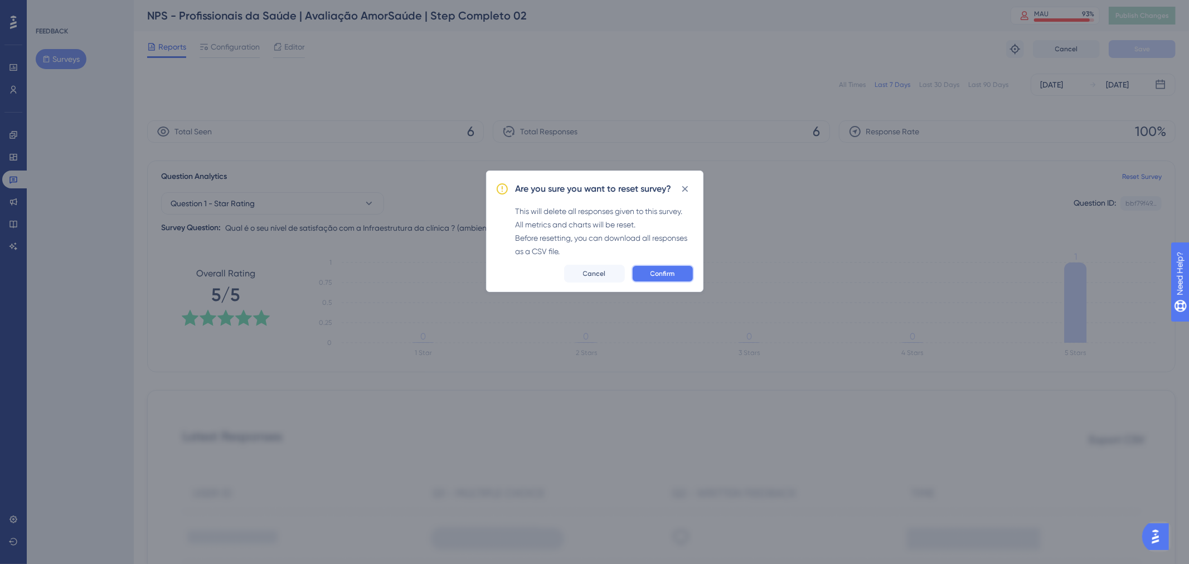
click at [663, 280] on button "Confirm" at bounding box center [662, 274] width 62 height 18
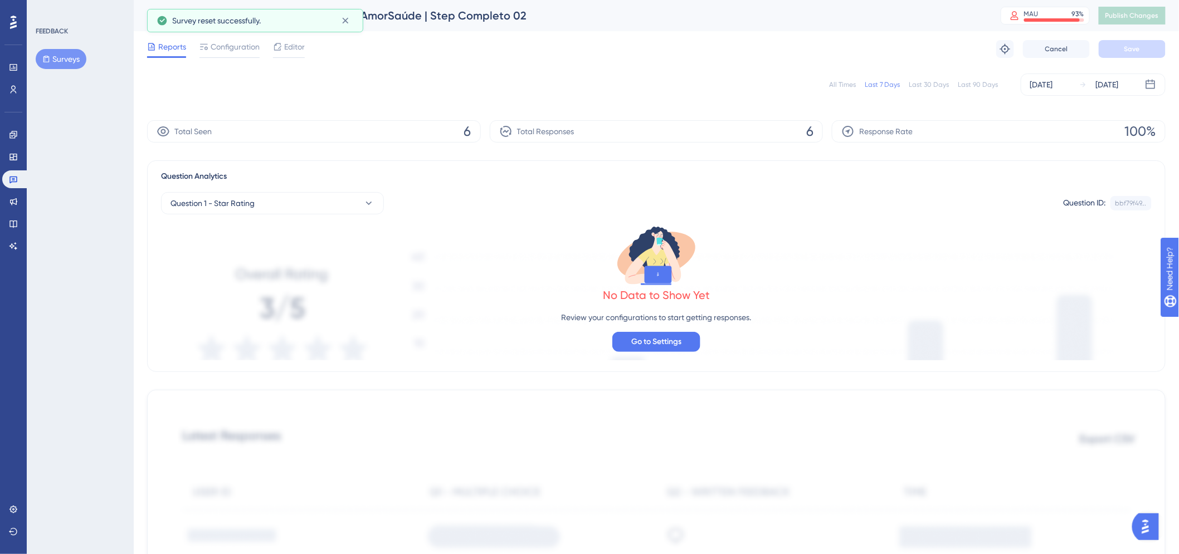
click at [57, 47] on div "FEEDBACK Surveys" at bounding box center [81, 48] width 90 height 42
click at [58, 60] on button "Surveys" at bounding box center [61, 59] width 51 height 20
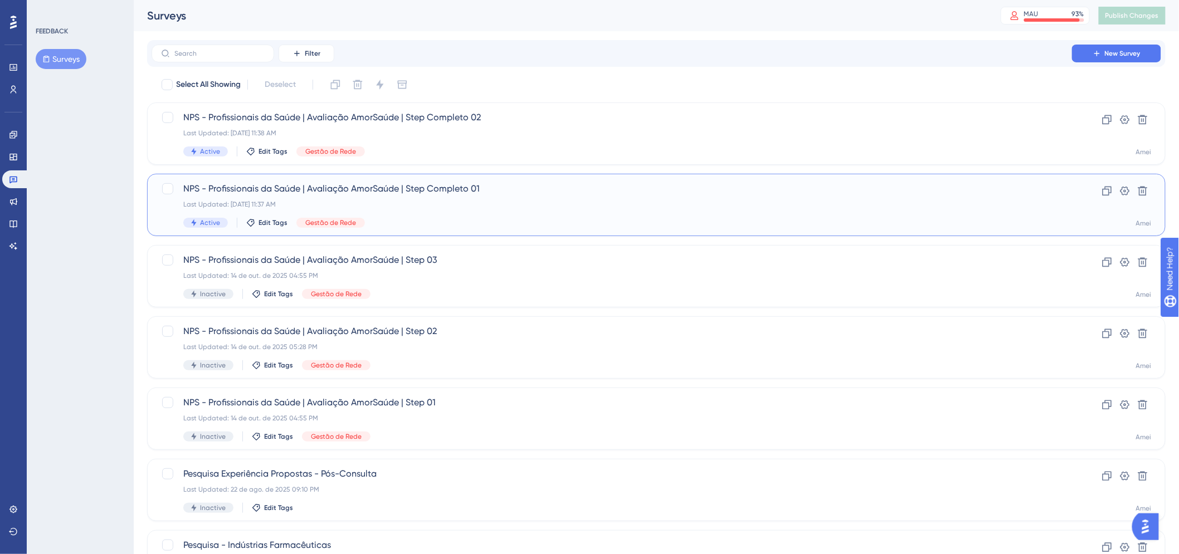
click at [616, 221] on div "Active Edit Tags Gestão de Rede" at bounding box center [611, 223] width 857 height 10
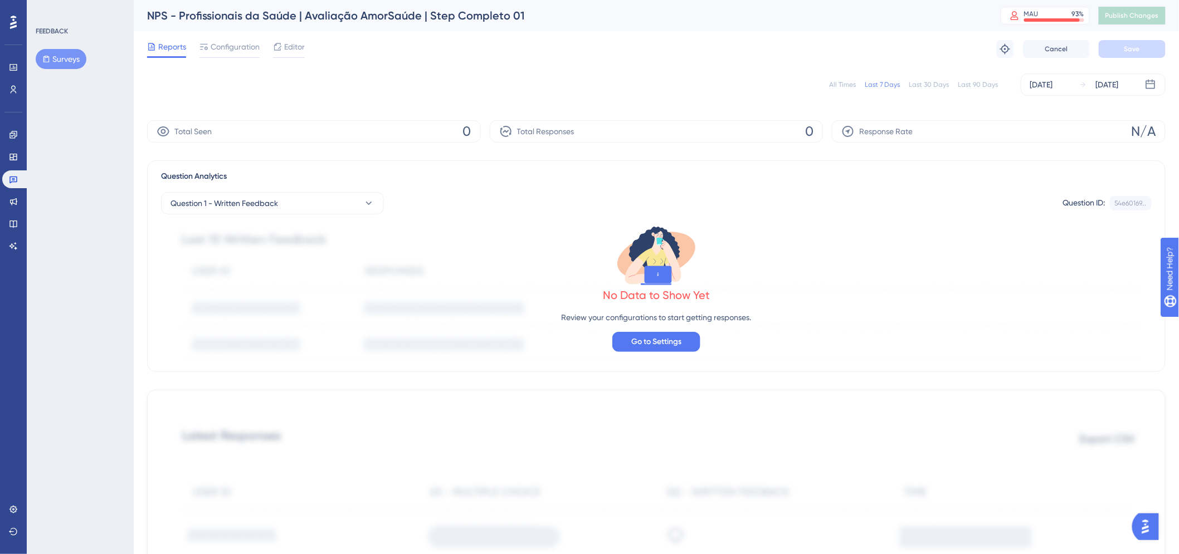
click at [220, 60] on div "Reports Configuration Editor Troubleshoot Cancel Save" at bounding box center [656, 49] width 1019 height 36
click at [237, 45] on span "Configuration" at bounding box center [235, 46] width 49 height 13
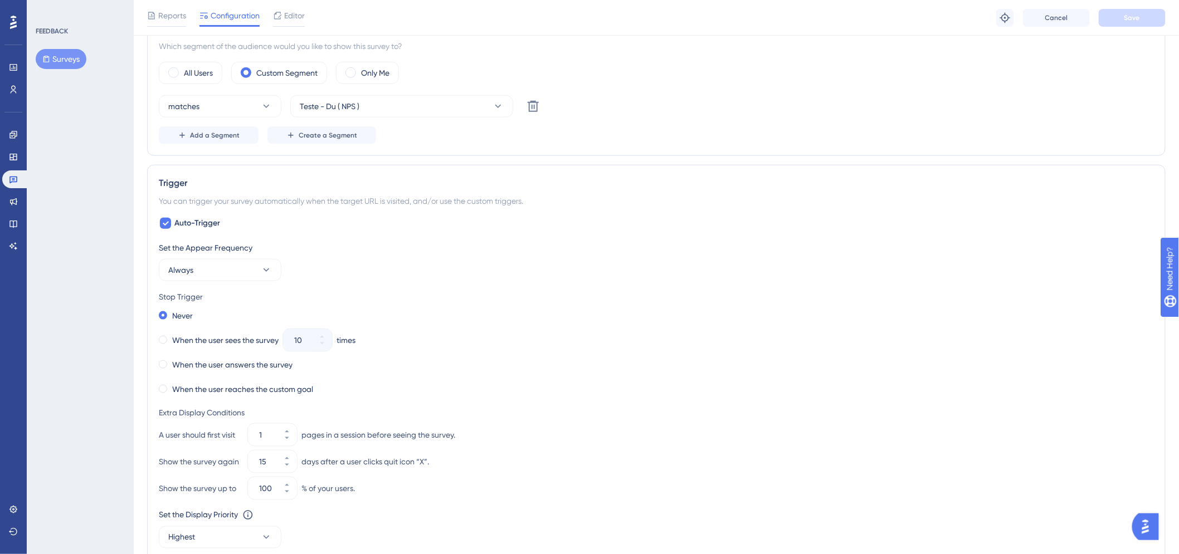
scroll to position [495, 0]
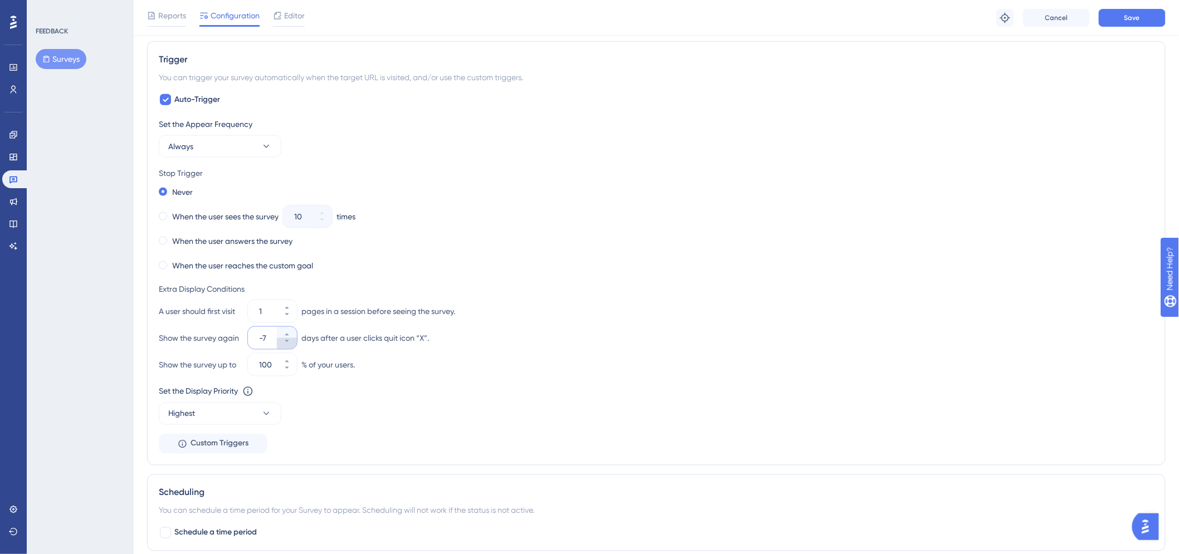
click at [281, 346] on button "-7" at bounding box center [287, 343] width 20 height 11
click at [283, 330] on button "-8" at bounding box center [287, 332] width 20 height 11
click at [283, 330] on button "-7" at bounding box center [287, 332] width 20 height 11
click at [283, 330] on button "-6" at bounding box center [287, 332] width 20 height 11
click at [283, 330] on button "-5" at bounding box center [287, 332] width 20 height 11
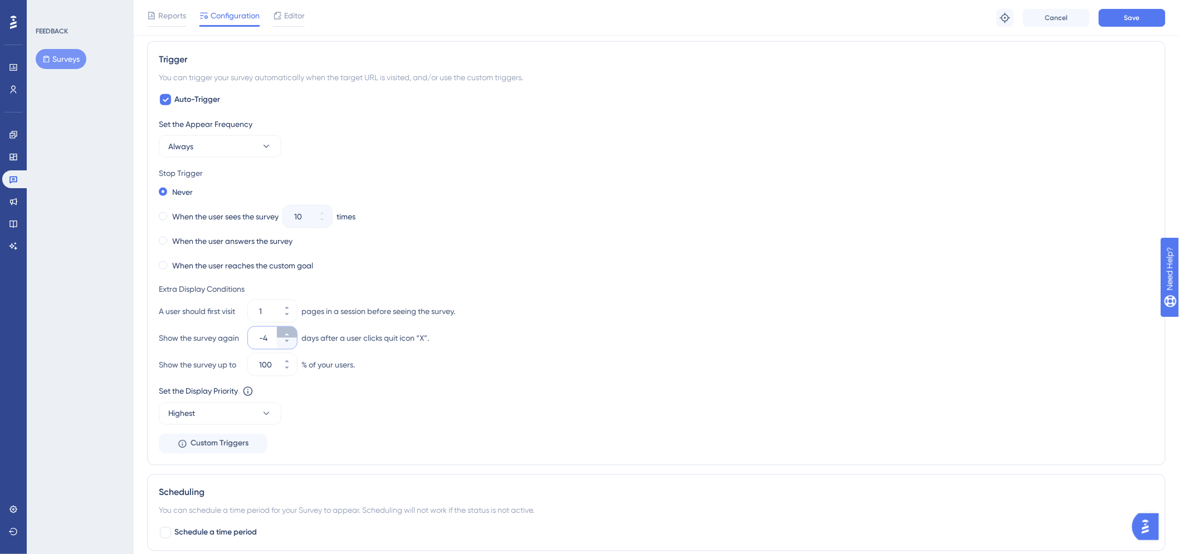
click at [283, 330] on button "-4" at bounding box center [287, 332] width 20 height 11
click at [283, 330] on button "-3" at bounding box center [287, 332] width 20 height 11
click at [283, 330] on button "-2" at bounding box center [287, 332] width 20 height 11
click at [283, 330] on button "-1" at bounding box center [287, 332] width 20 height 11
type input "0"
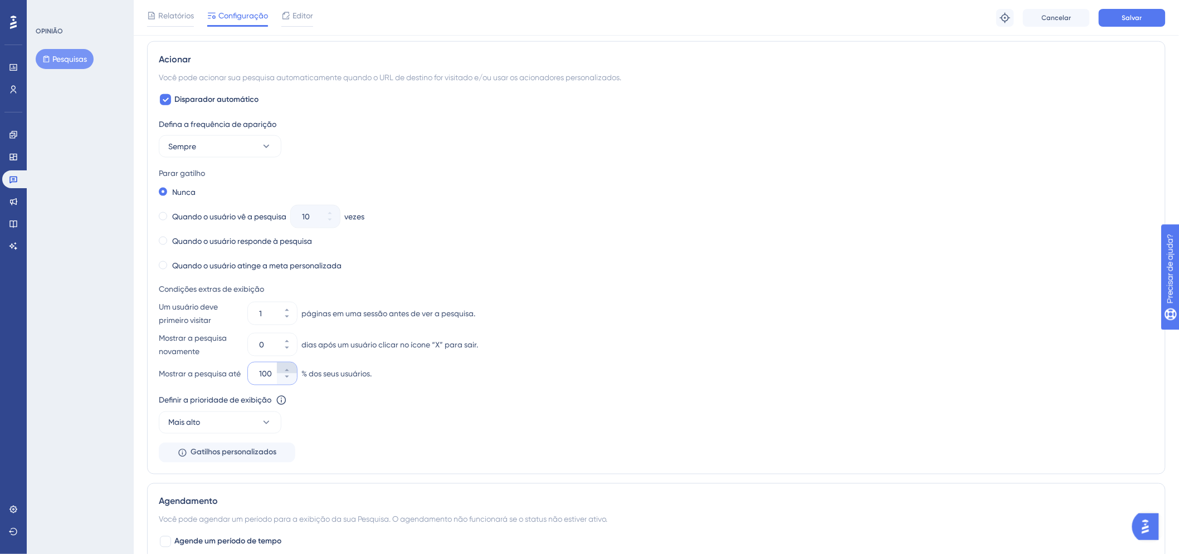
click at [290, 369] on button "100" at bounding box center [287, 368] width 20 height 11
click at [1147, 17] on button "Salvar" at bounding box center [1132, 18] width 67 height 18
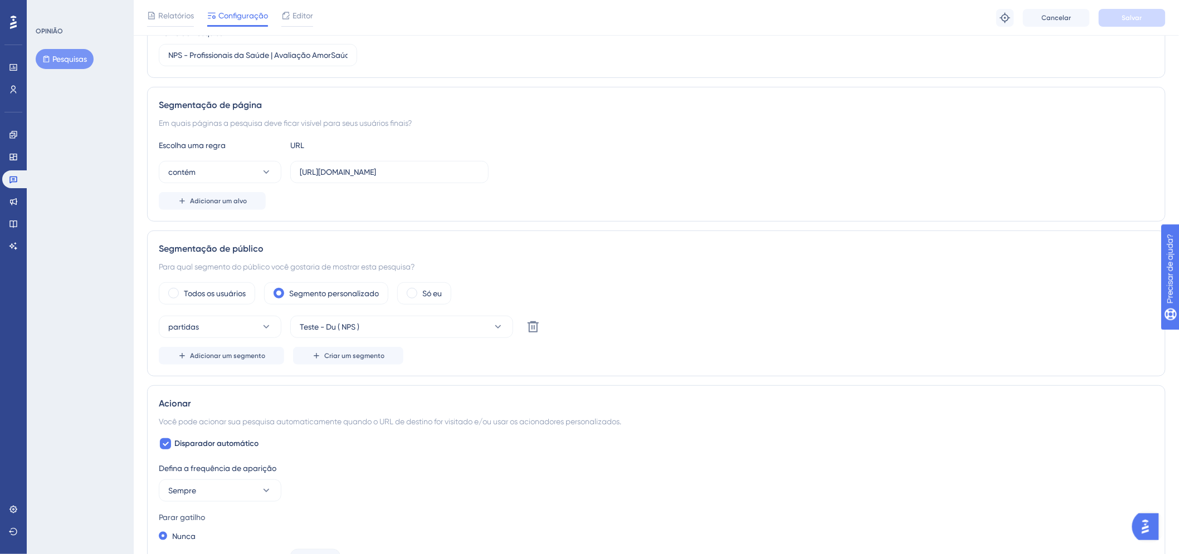
scroll to position [0, 0]
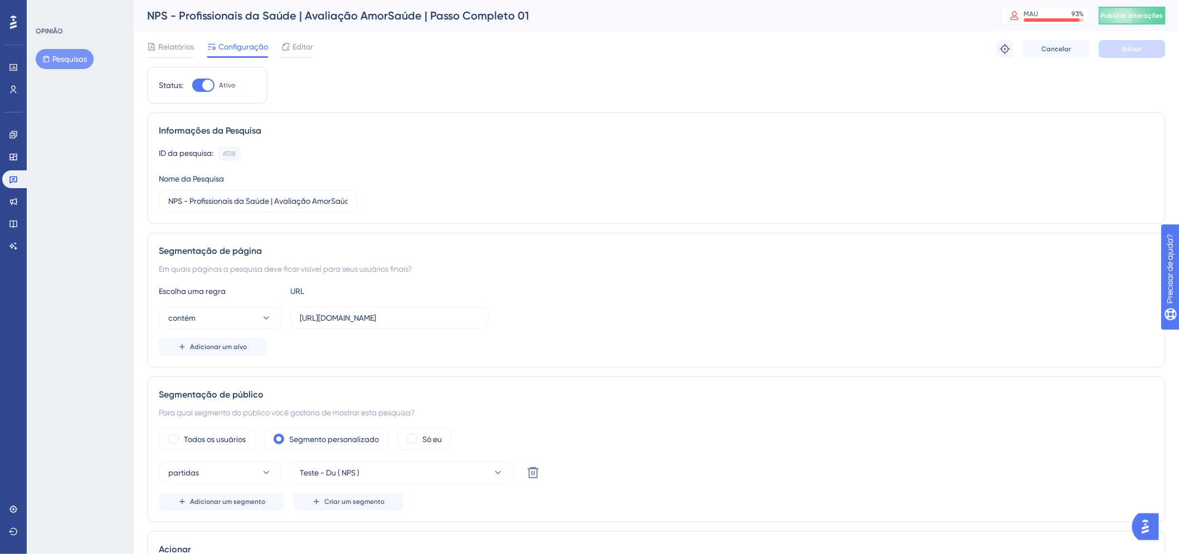
click at [57, 60] on font "Pesquisas" at bounding box center [69, 59] width 35 height 9
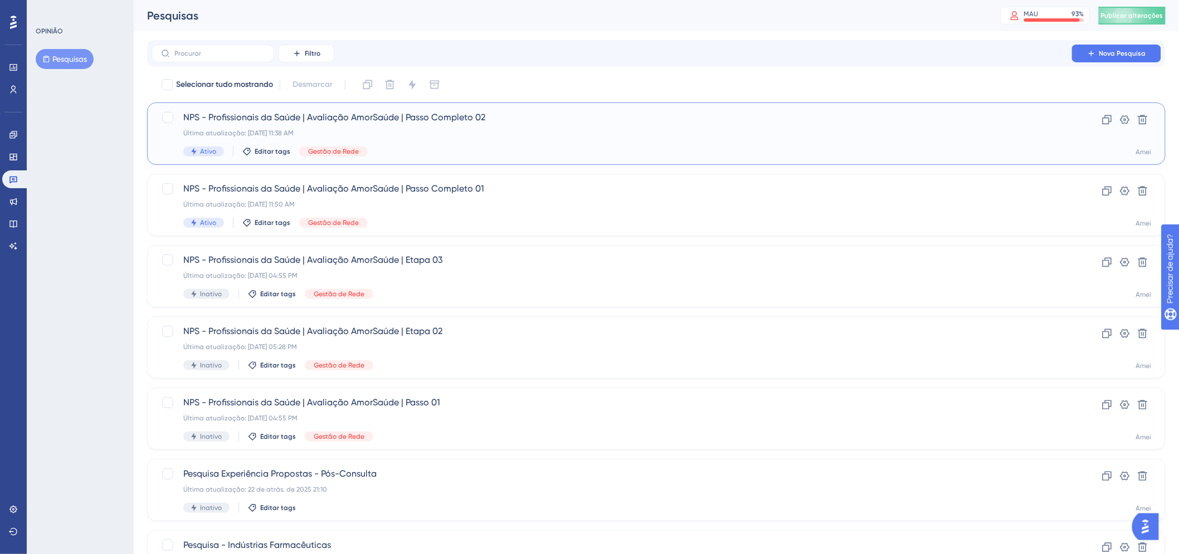
click at [538, 152] on div "Ativo Editar tags Gestão de Rede" at bounding box center [611, 152] width 857 height 10
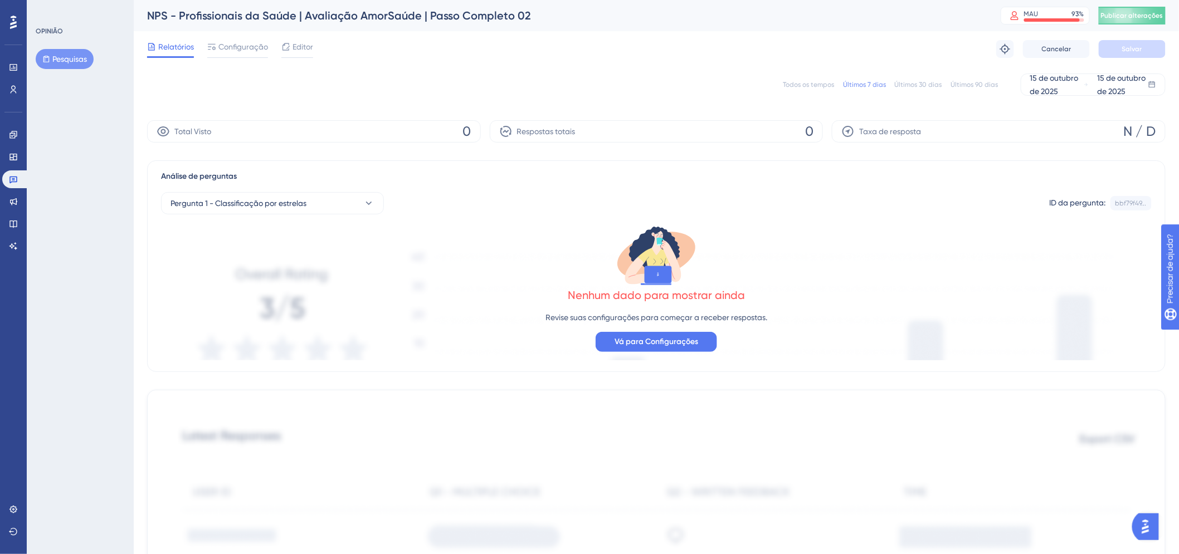
click at [228, 49] on font "Configuração" at bounding box center [243, 46] width 50 height 9
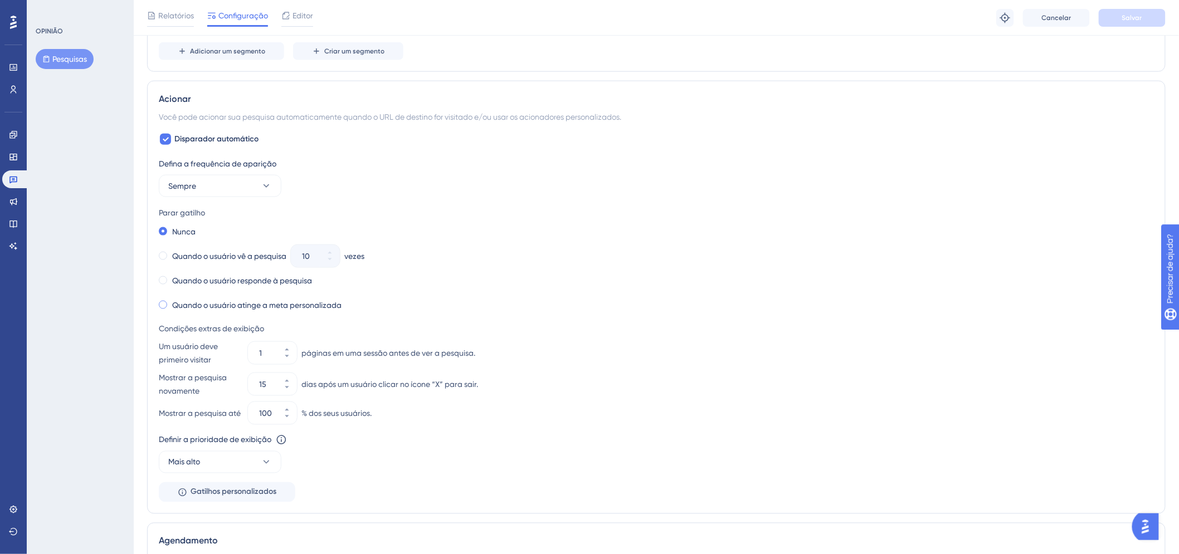
scroll to position [433, 0]
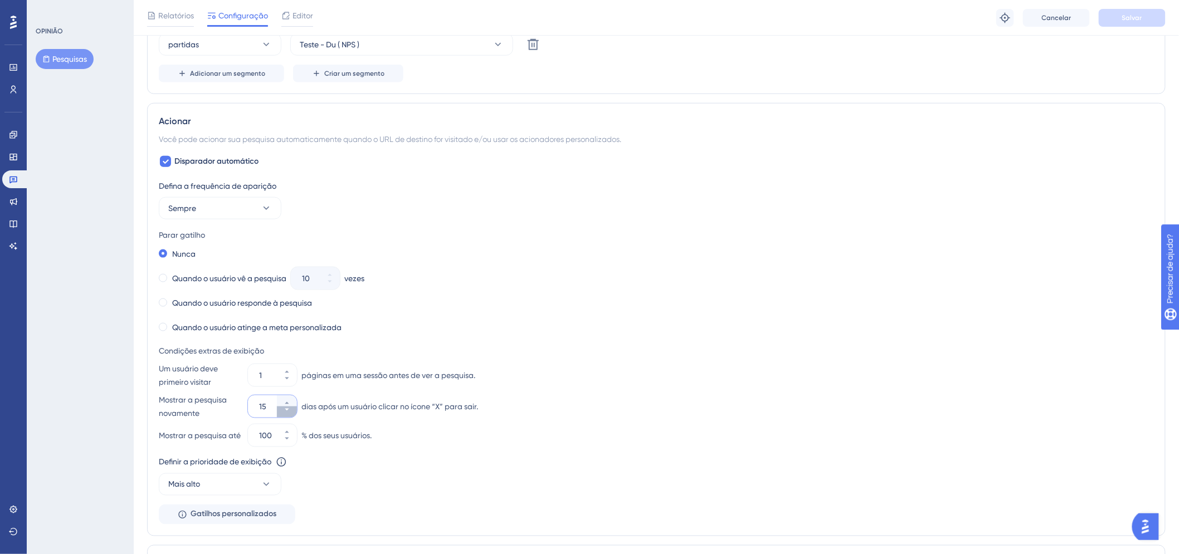
click at [288, 413] on button "15" at bounding box center [287, 412] width 20 height 11
click at [288, 413] on button "6" at bounding box center [287, 412] width 20 height 11
click at [288, 413] on button "5" at bounding box center [287, 412] width 20 height 11
click at [288, 413] on button "4" at bounding box center [287, 412] width 20 height 11
click at [288, 413] on button "3" at bounding box center [287, 412] width 20 height 11
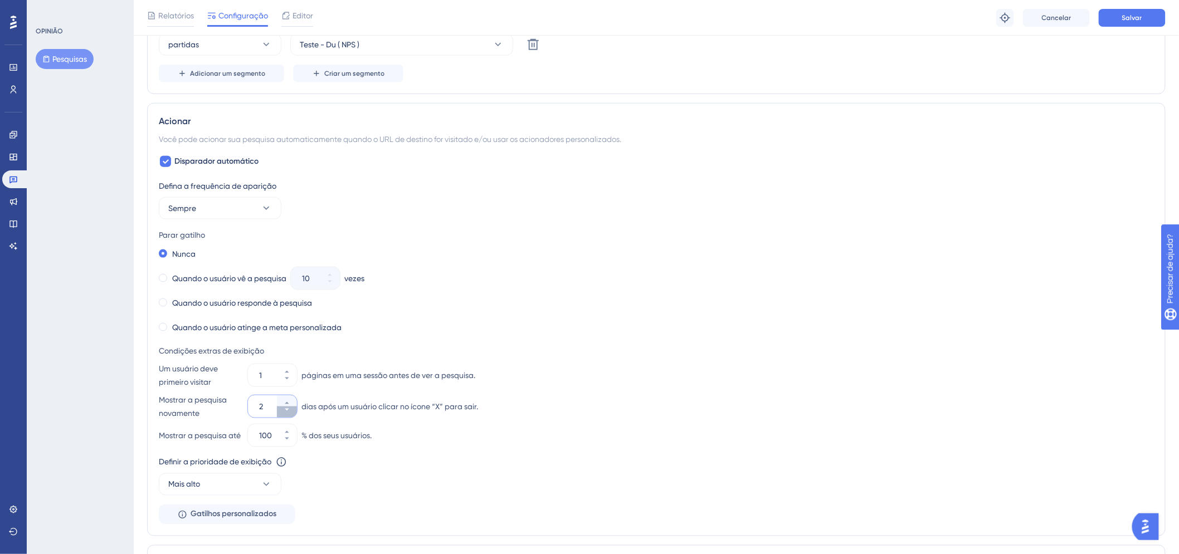
click at [288, 413] on button "2" at bounding box center [287, 412] width 20 height 11
click at [288, 413] on button "1" at bounding box center [287, 412] width 20 height 11
type input "0"
click at [1153, 13] on button "Salvar" at bounding box center [1132, 18] width 67 height 18
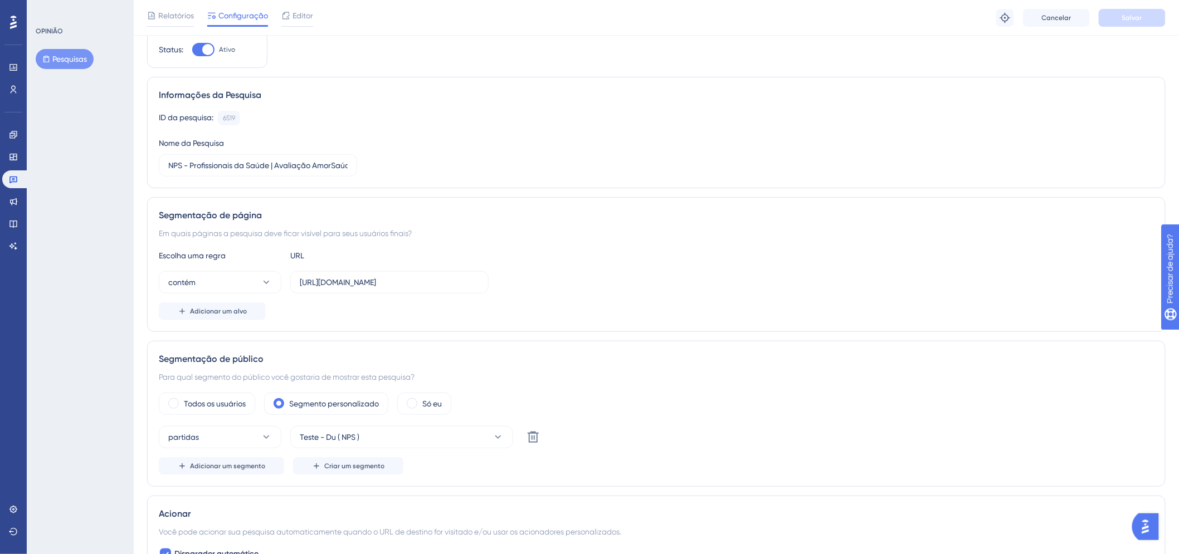
scroll to position [0, 0]
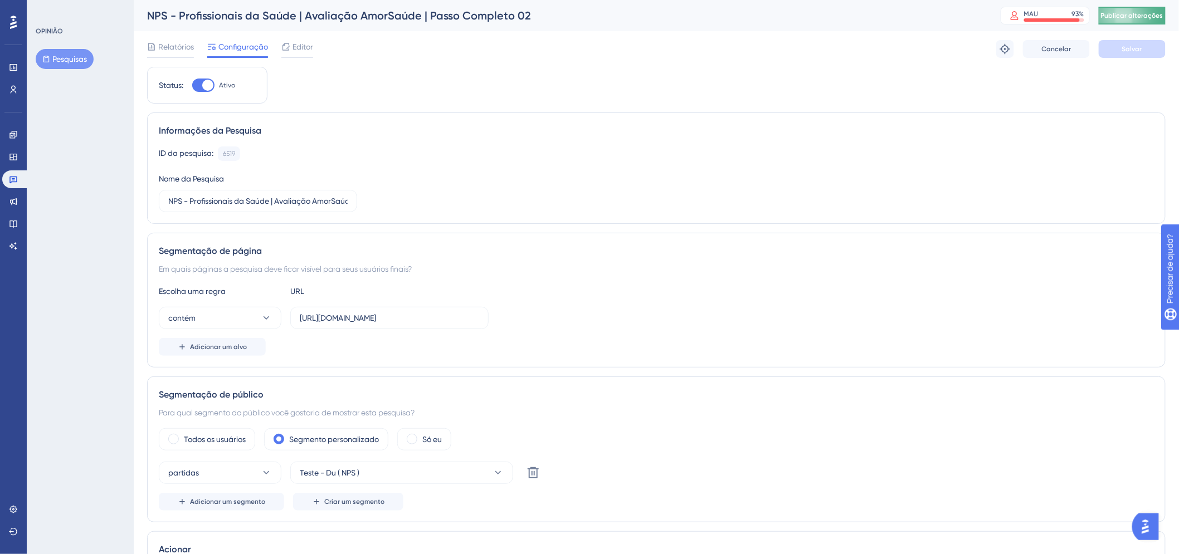
click at [1133, 17] on font "Publicar alterações" at bounding box center [1132, 16] width 62 height 8
click at [87, 65] on font "Pesquisas" at bounding box center [69, 58] width 35 height 13
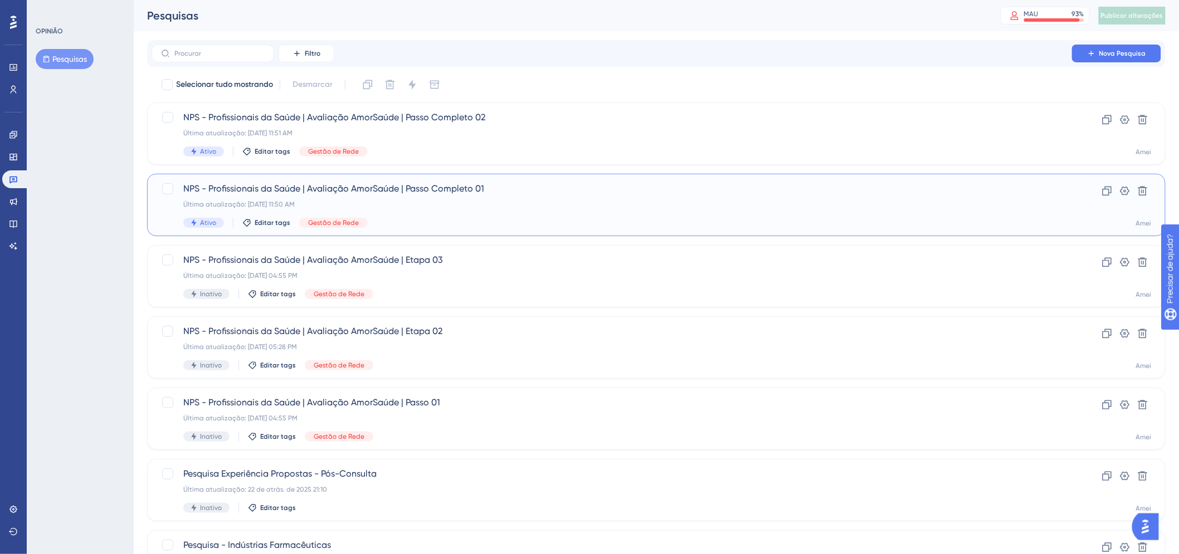
click at [511, 203] on div "Última atualização: 15 de out. de 2025 11:50 AM" at bounding box center [611, 204] width 857 height 9
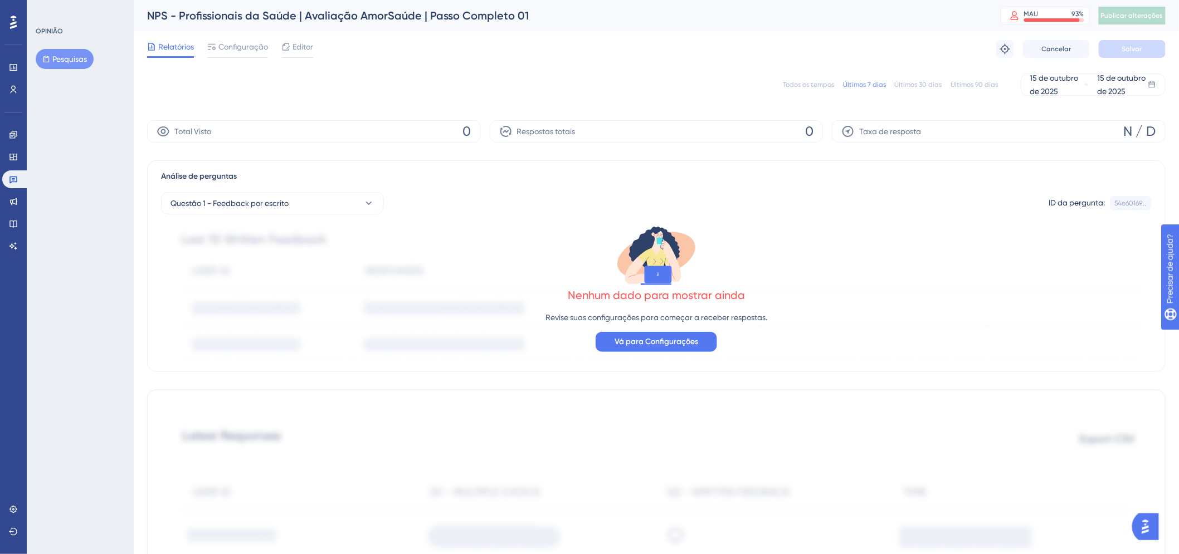
click at [69, 64] on font "Pesquisas" at bounding box center [69, 58] width 35 height 13
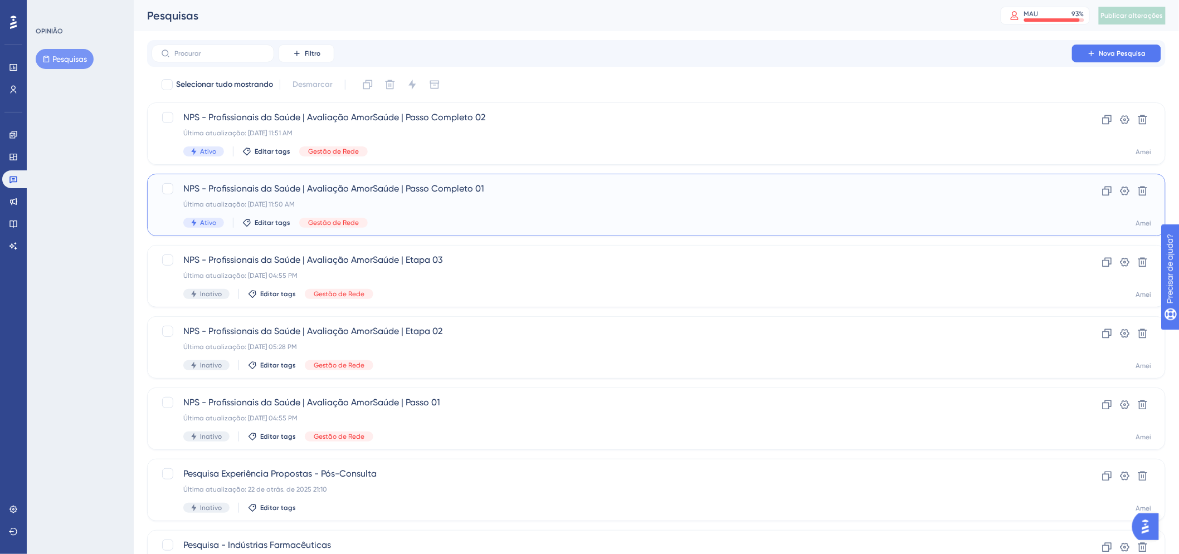
click at [478, 186] on font "NPS - Profissionais da Saúde | Avaliação AmorSaúde | Passo Completo 01" at bounding box center [333, 188] width 301 height 11
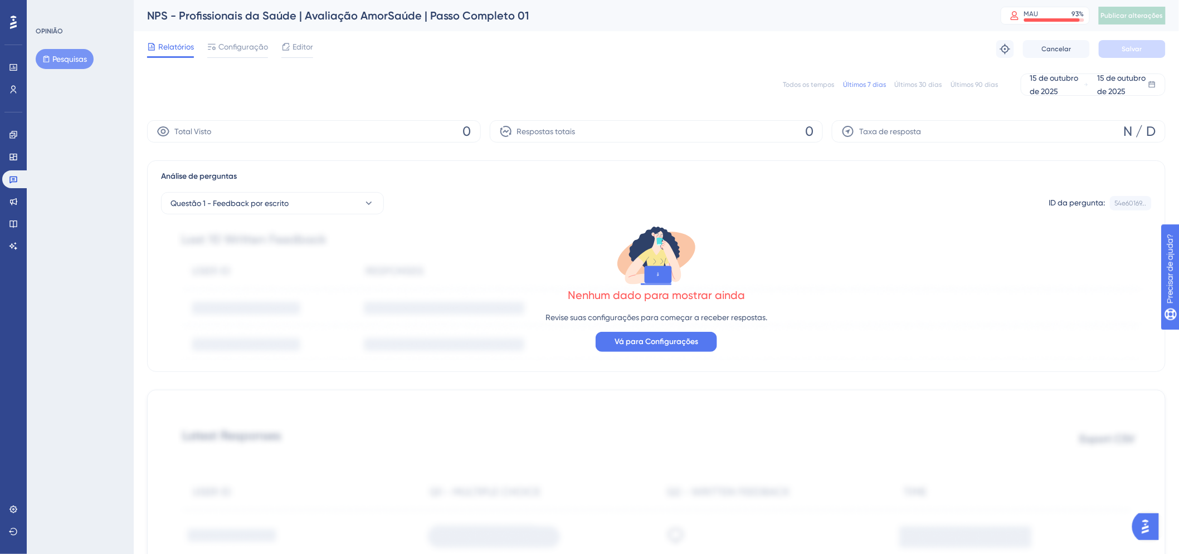
drag, startPoint x: 68, startPoint y: 60, endPoint x: 163, endPoint y: 59, distance: 94.7
click at [69, 60] on font "Pesquisas" at bounding box center [69, 59] width 35 height 9
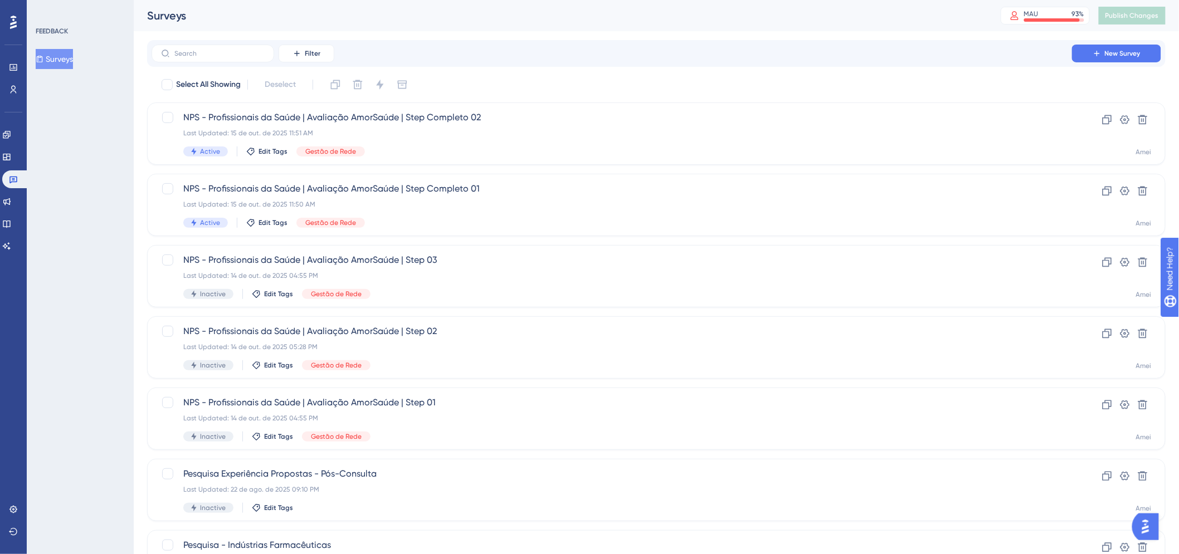
click at [762, 47] on div "Filter New Survey" at bounding box center [657, 54] width 1010 height 18
click at [581, 208] on div "Last Updated: 15 de out. de 2025 11:50 AM" at bounding box center [611, 204] width 857 height 9
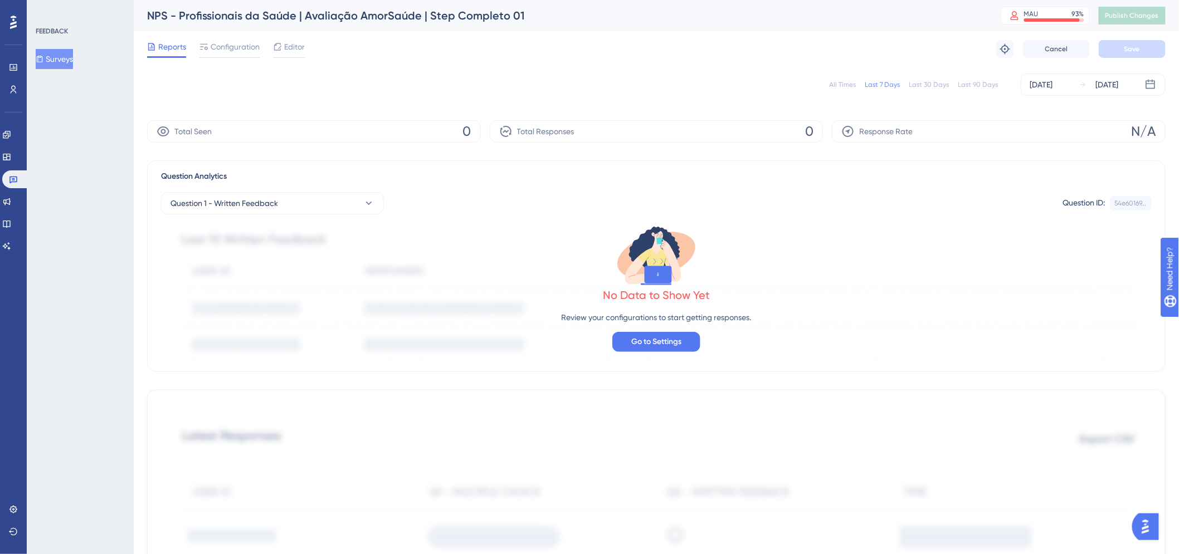
click at [240, 49] on span "Configuration" at bounding box center [235, 46] width 49 height 13
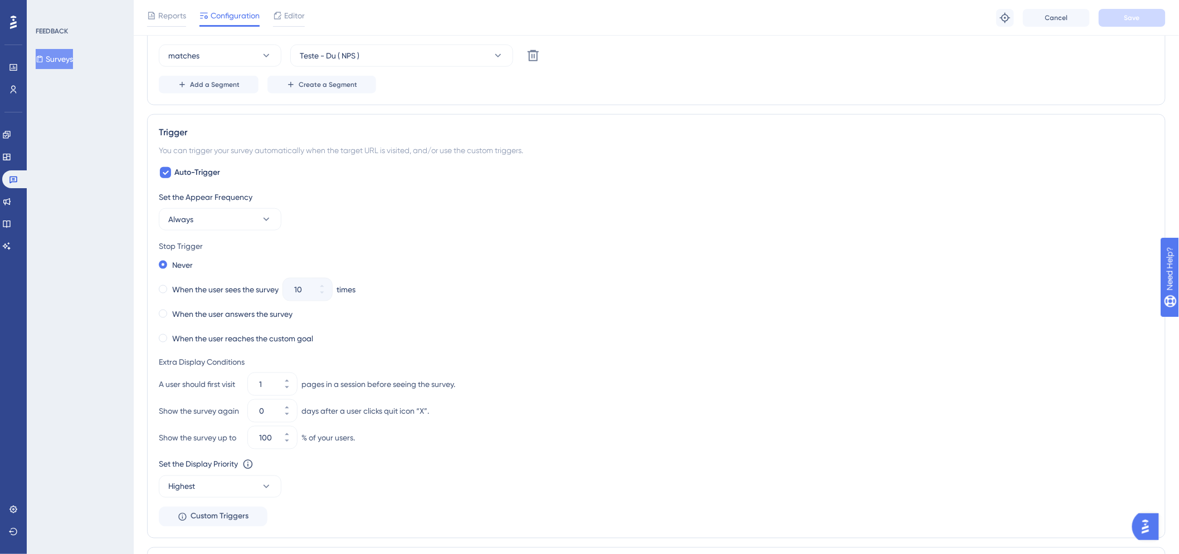
scroll to position [433, 0]
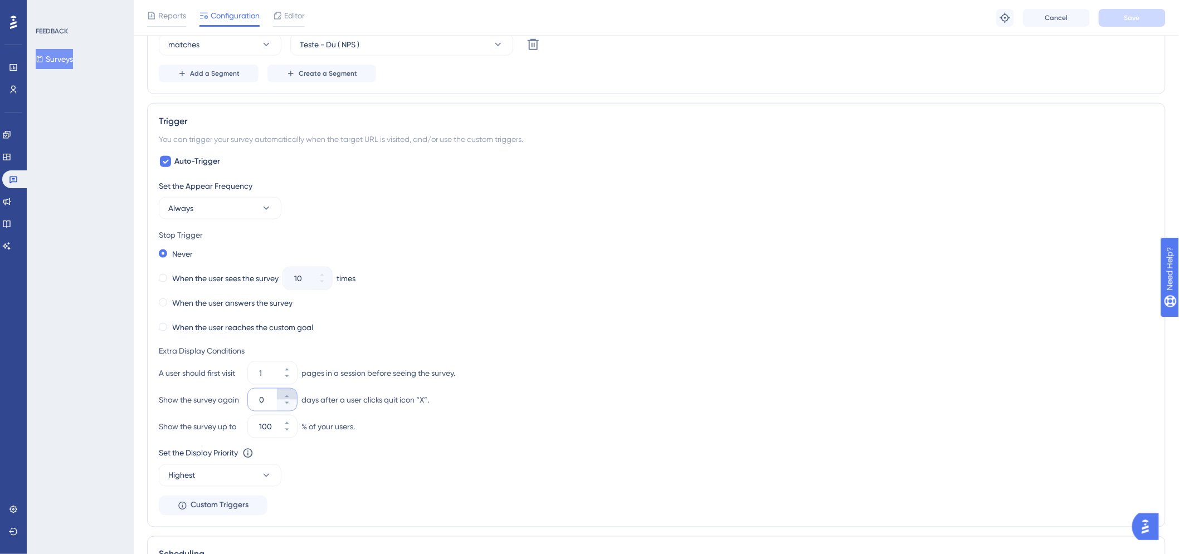
click at [284, 395] on icon at bounding box center [287, 396] width 7 height 7
type input "3"
click at [1145, 10] on button "Save" at bounding box center [1132, 18] width 67 height 18
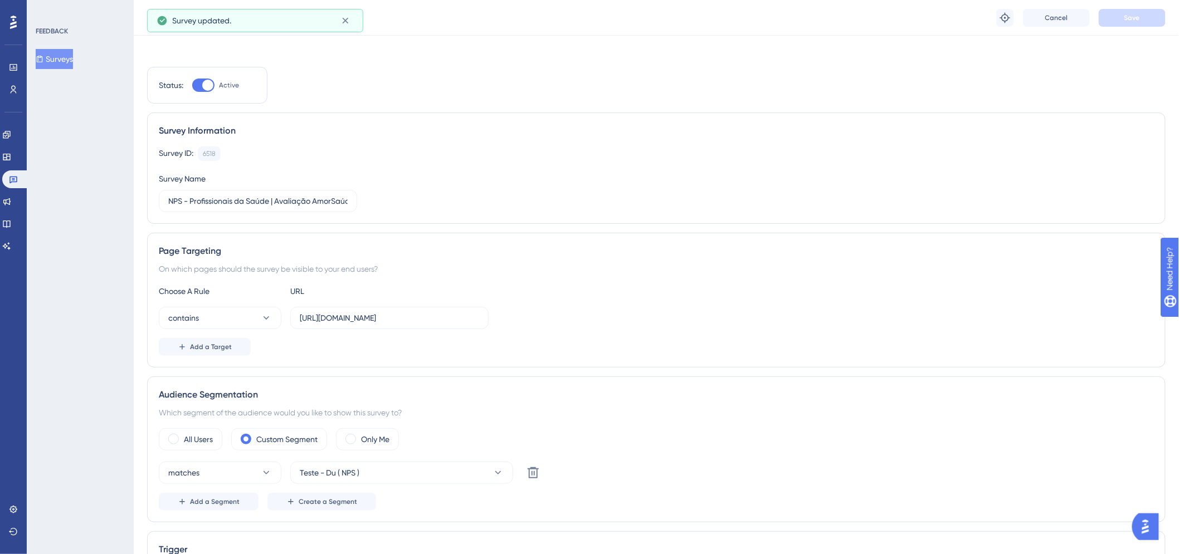
scroll to position [0, 0]
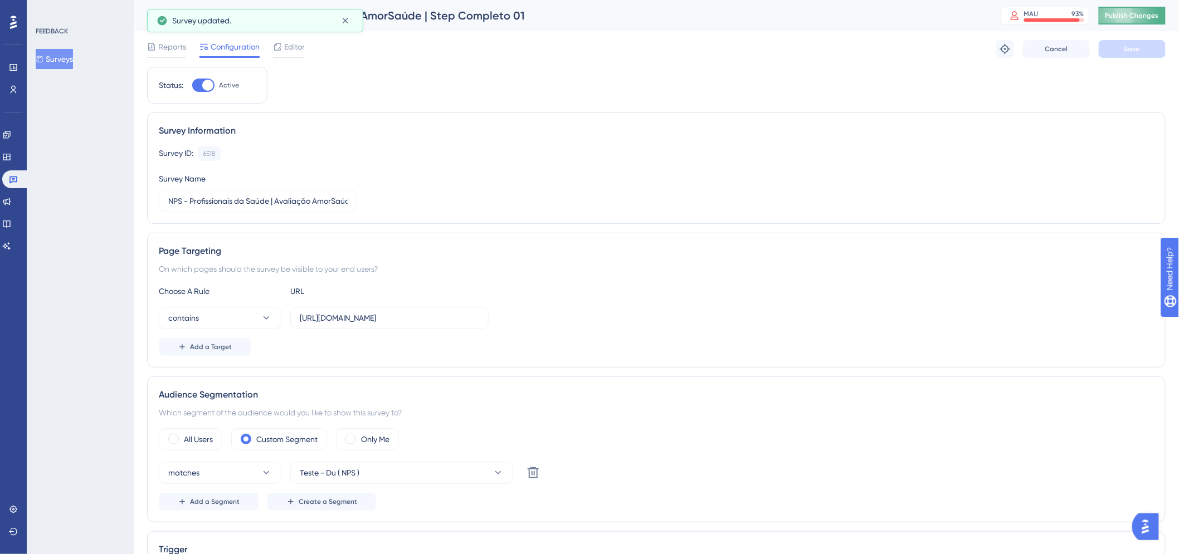
click at [1145, 17] on span "Publish Changes" at bounding box center [1132, 15] width 53 height 9
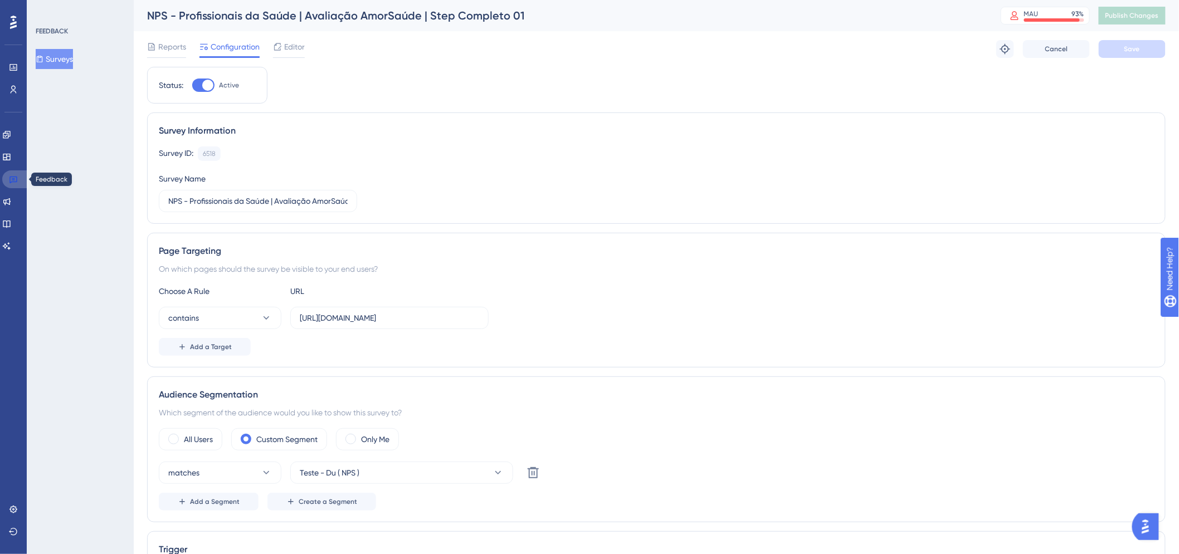
click at [21, 181] on link at bounding box center [15, 180] width 27 height 18
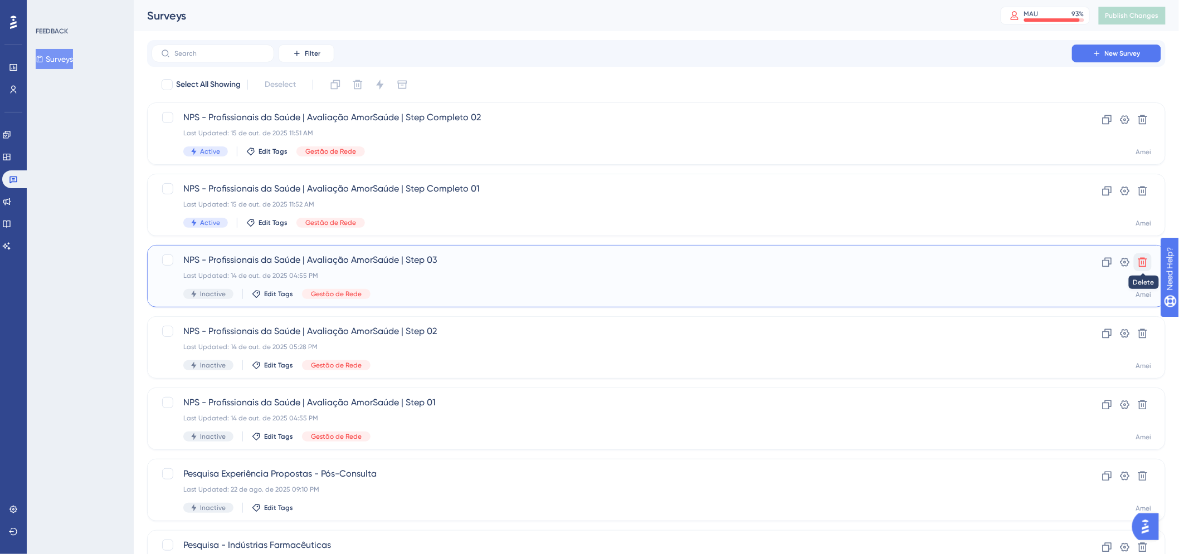
click at [1143, 266] on icon at bounding box center [1142, 262] width 9 height 9
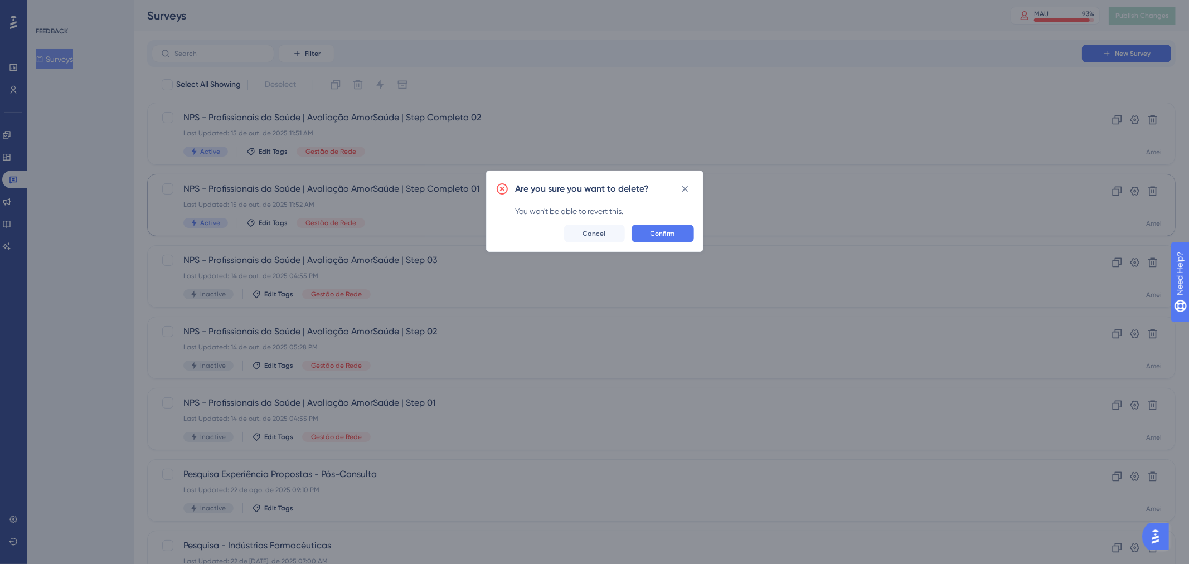
click at [668, 231] on span "Confirm" at bounding box center [662, 233] width 25 height 9
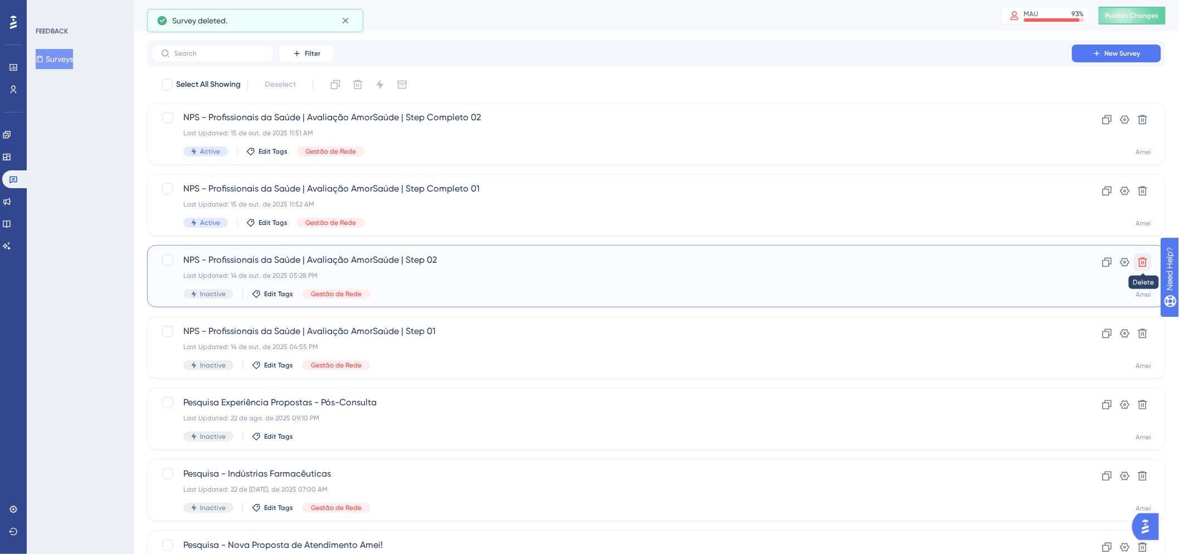
click at [1143, 262] on icon at bounding box center [1142, 262] width 11 height 11
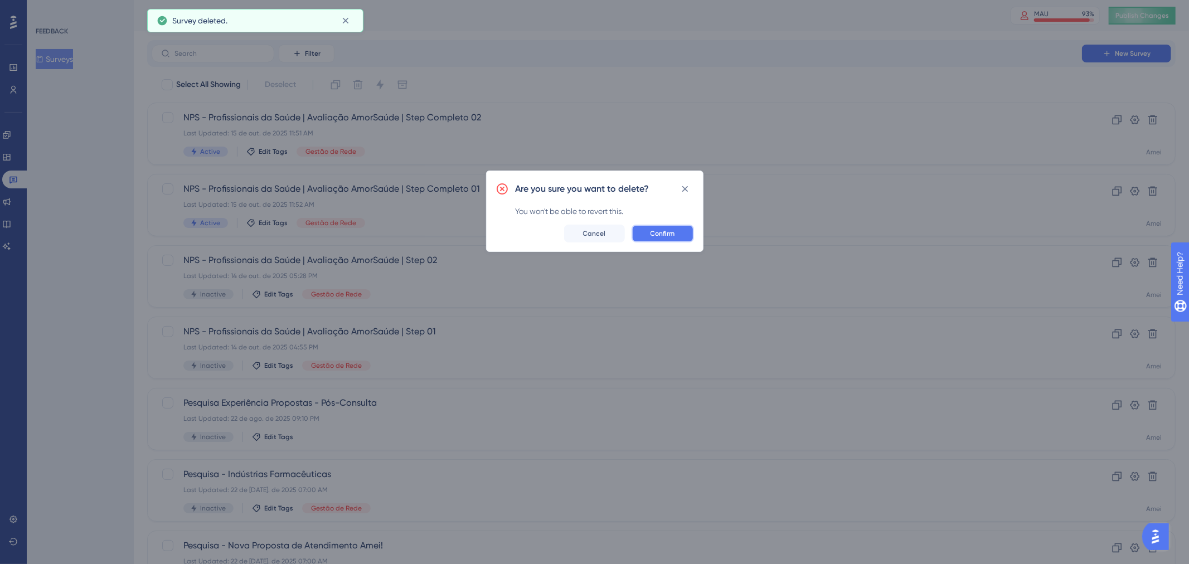
click at [675, 237] on button "Confirm" at bounding box center [662, 234] width 62 height 18
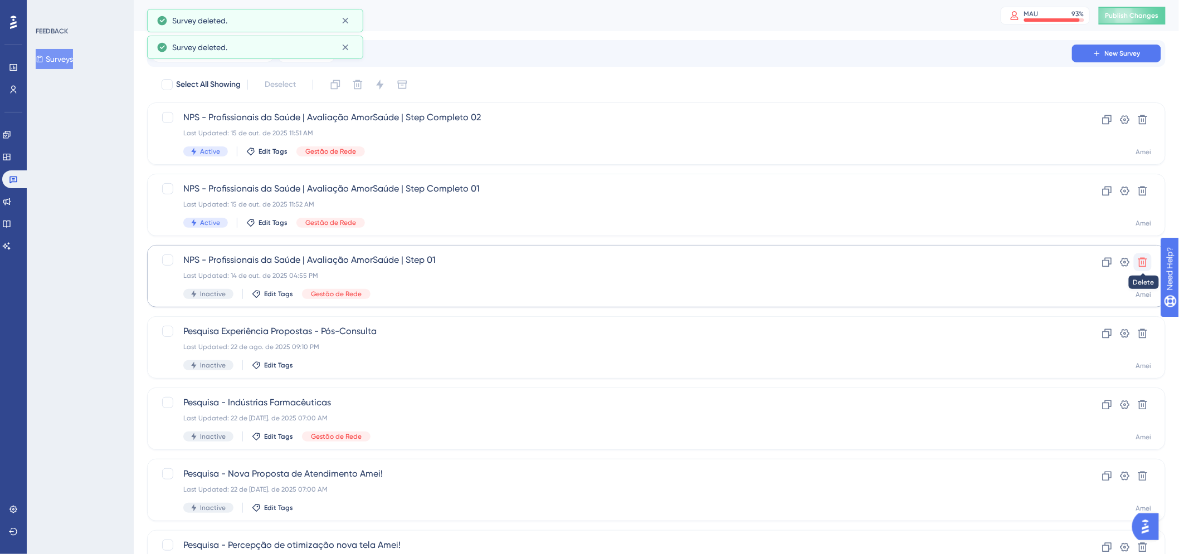
click at [1146, 259] on icon at bounding box center [1142, 262] width 9 height 9
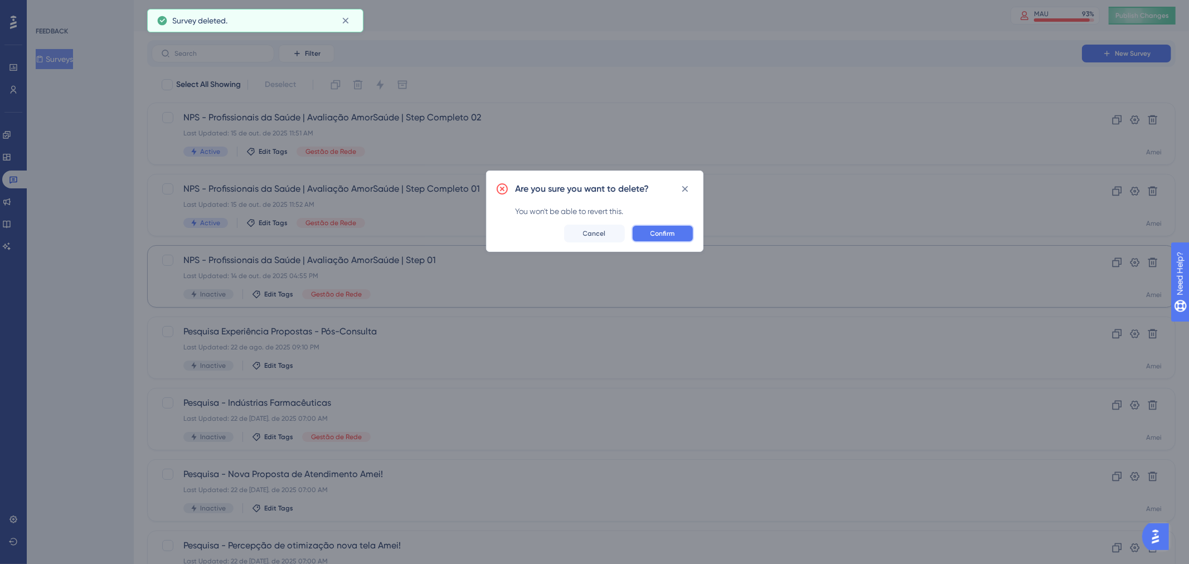
drag, startPoint x: 660, startPoint y: 236, endPoint x: 638, endPoint y: 252, distance: 27.1
click at [660, 237] on span "Confirm" at bounding box center [662, 233] width 25 height 9
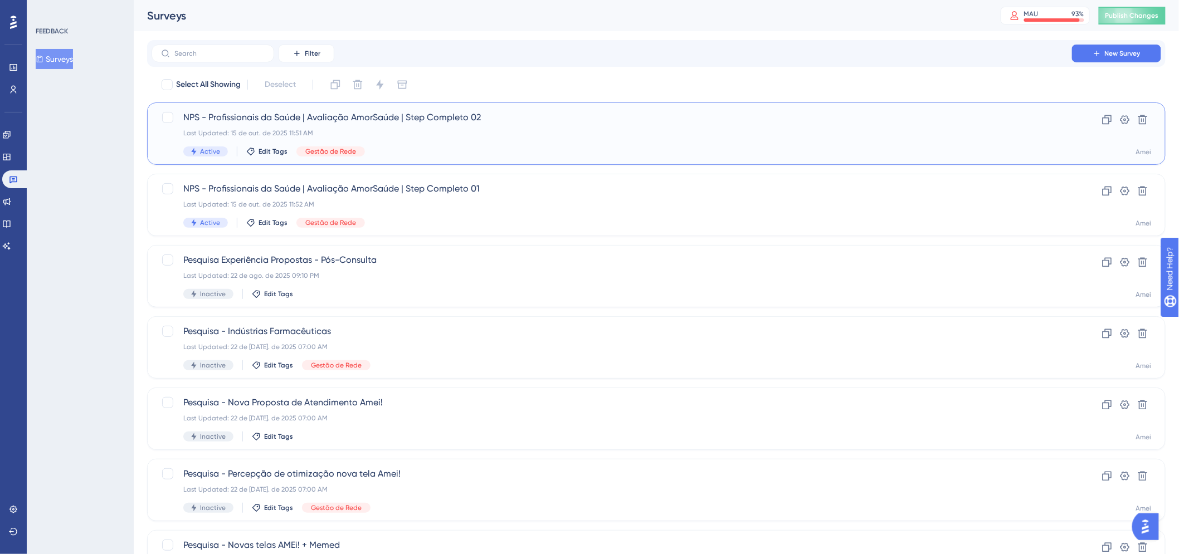
click at [651, 126] on div "NPS - Profissionais da Saúde | Avaliação AmorSaúde | Step Completo 02 Last Upda…" at bounding box center [611, 134] width 857 height 46
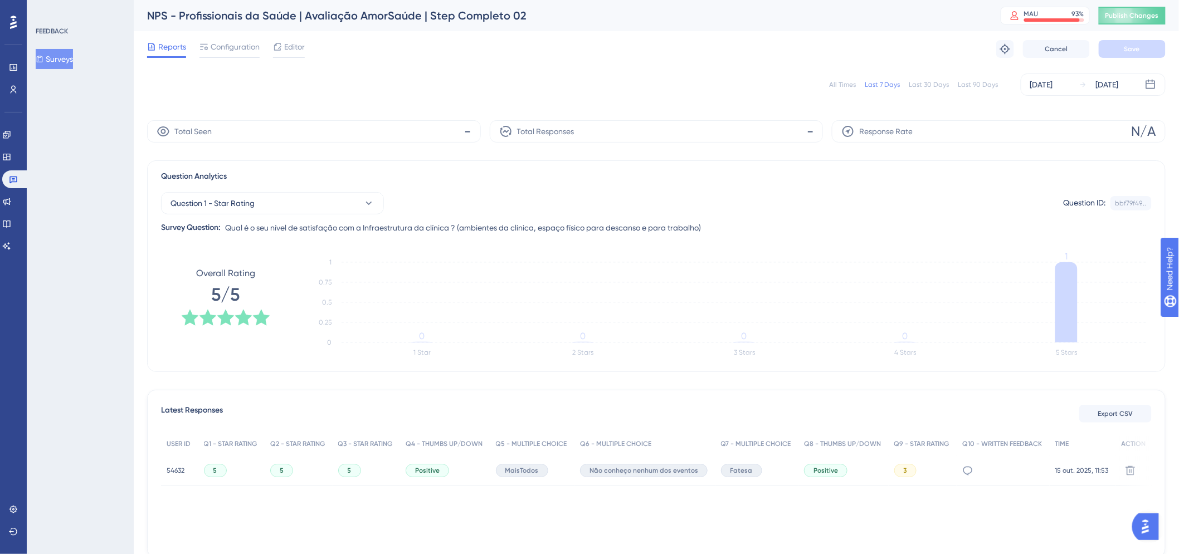
click at [234, 58] on div "Reports Configuration Editor Troubleshoot Cancel Save" at bounding box center [656, 49] width 1019 height 36
click at [231, 41] on span "Configuration" at bounding box center [235, 46] width 49 height 13
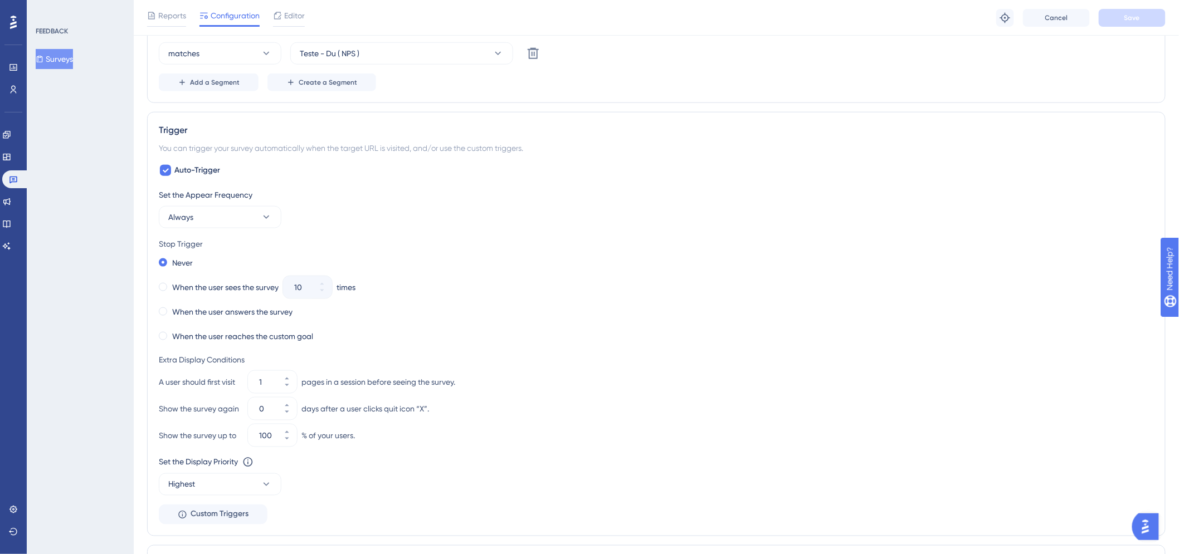
scroll to position [486, 0]
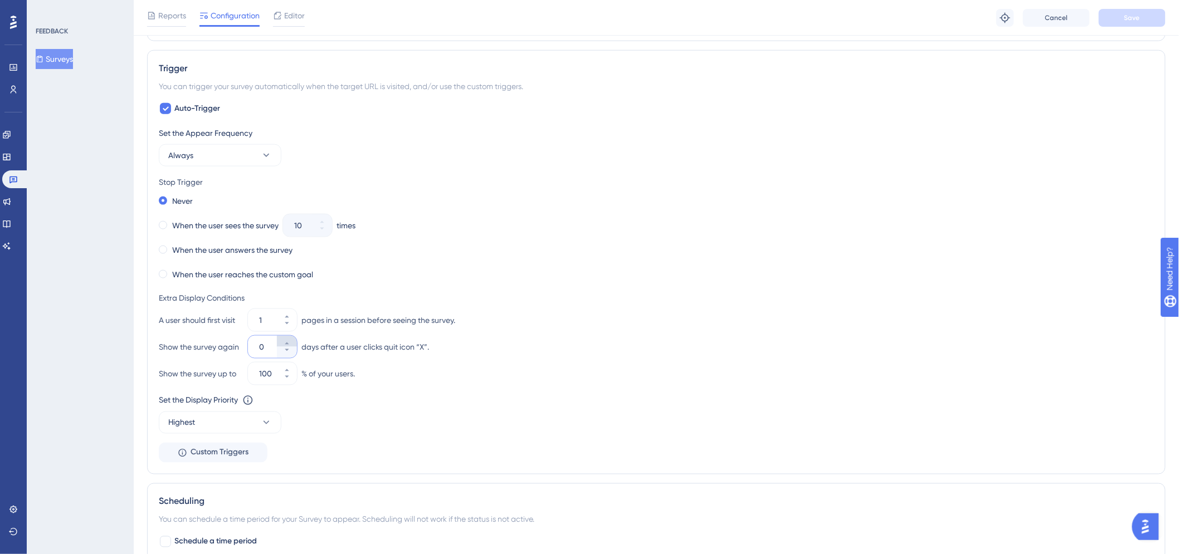
click at [290, 342] on icon at bounding box center [287, 343] width 7 height 7
type input "1"
click at [1145, 15] on button "Save" at bounding box center [1132, 18] width 67 height 18
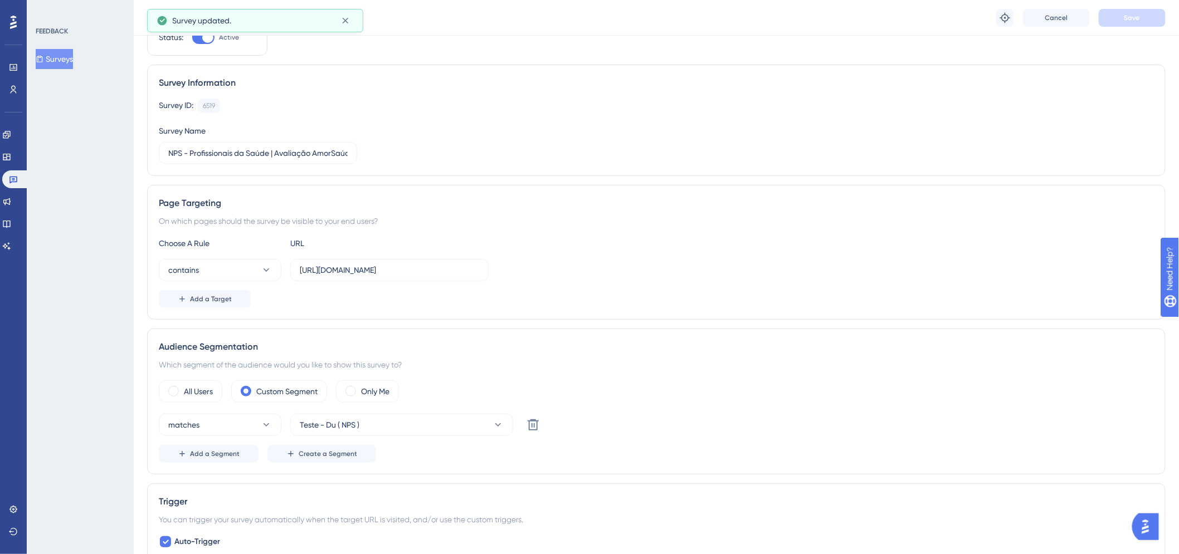
scroll to position [0, 0]
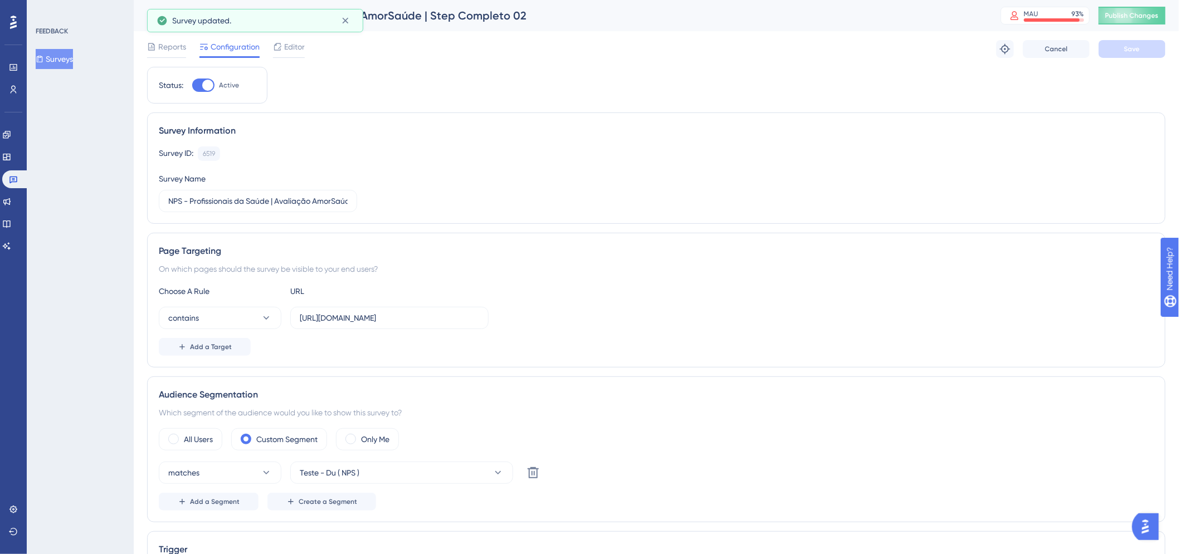
click at [1138, 26] on div "NPS - Profissionais da Saúde | Avaliação AmorSaúde | Step Completo 02 MAU 93 % …" at bounding box center [656, 15] width 1045 height 31
click at [1141, 19] on span "Publish Changes" at bounding box center [1132, 15] width 53 height 9
click at [168, 52] on span "Reports" at bounding box center [172, 46] width 28 height 13
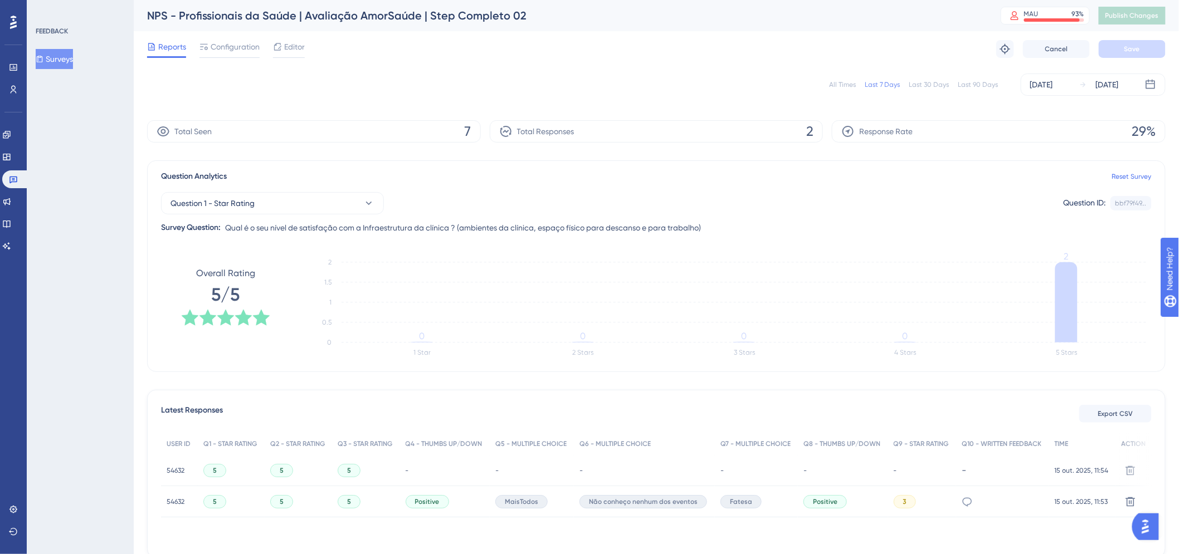
click at [69, 60] on button "Surveys" at bounding box center [54, 59] width 37 height 20
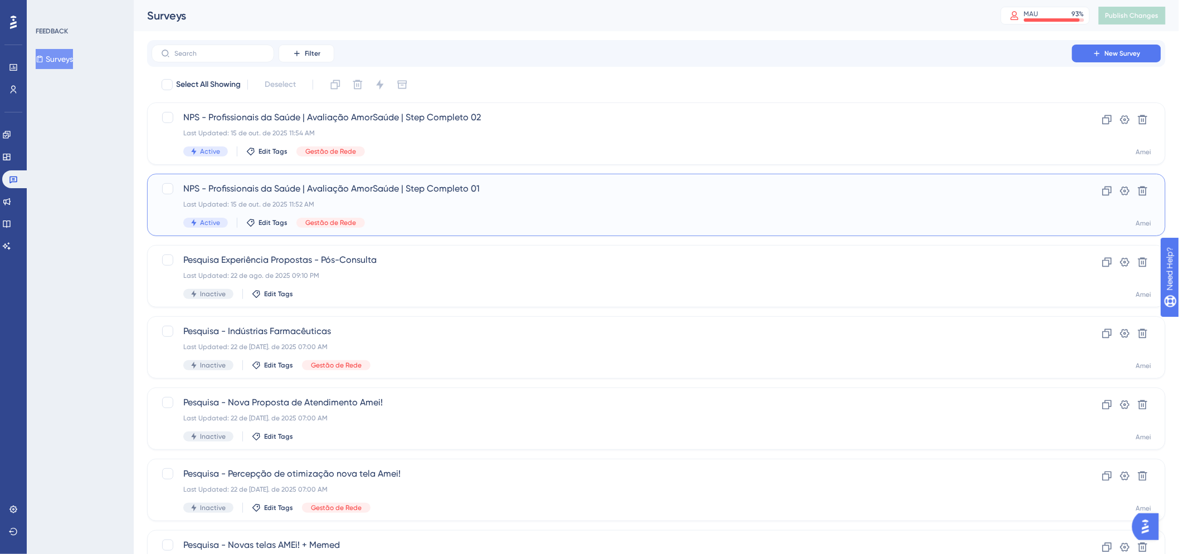
click at [517, 199] on div "NPS - Profissionais da Saúde | Avaliação AmorSaúde | Step Completo 01 Last Upda…" at bounding box center [611, 205] width 857 height 46
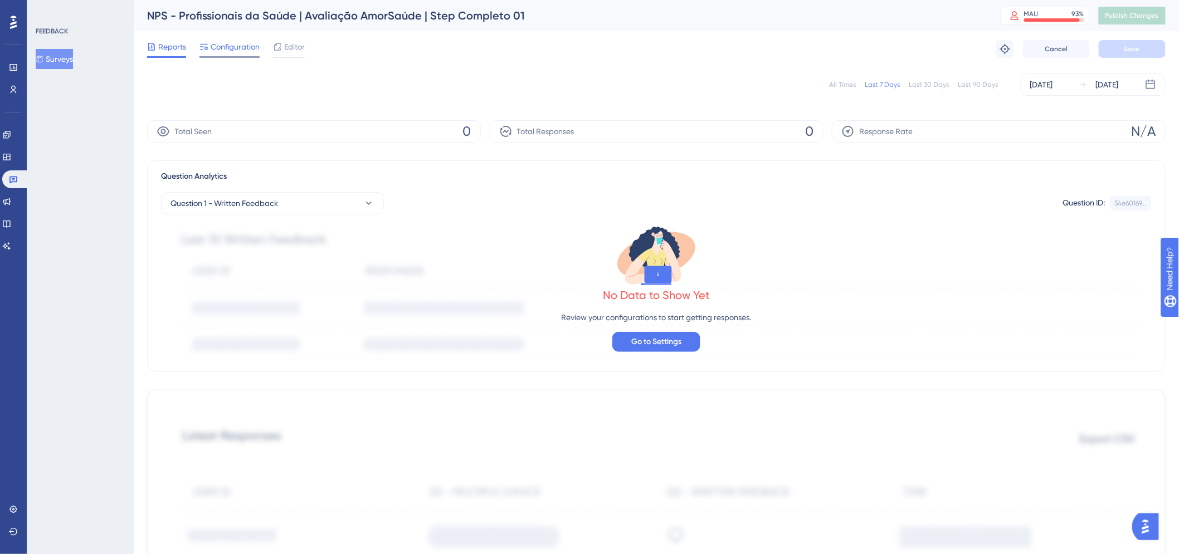
click at [215, 48] on span "Configuration" at bounding box center [235, 46] width 49 height 13
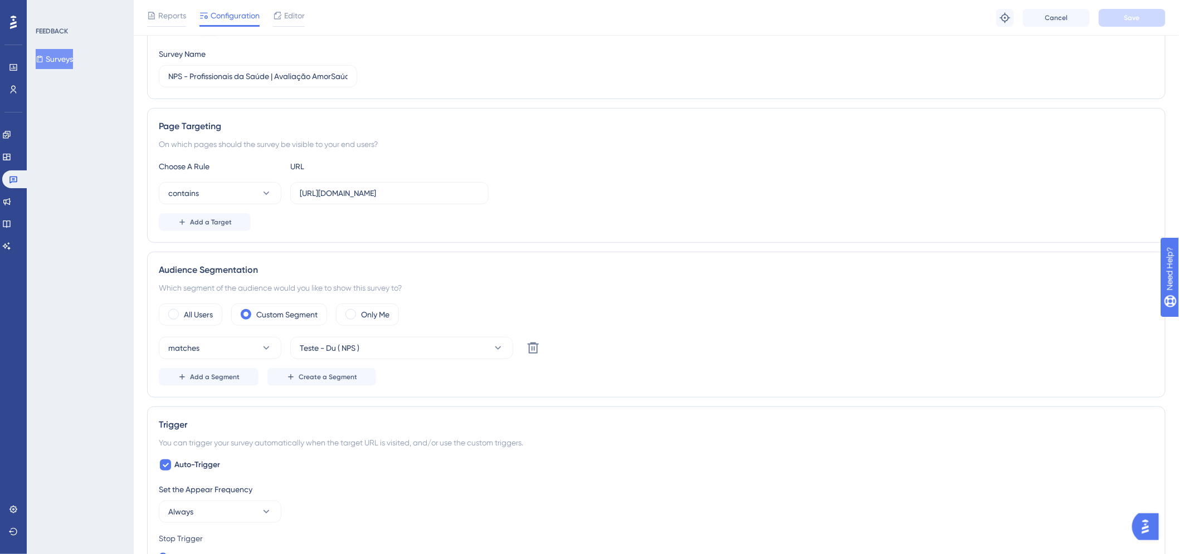
scroll to position [186, 0]
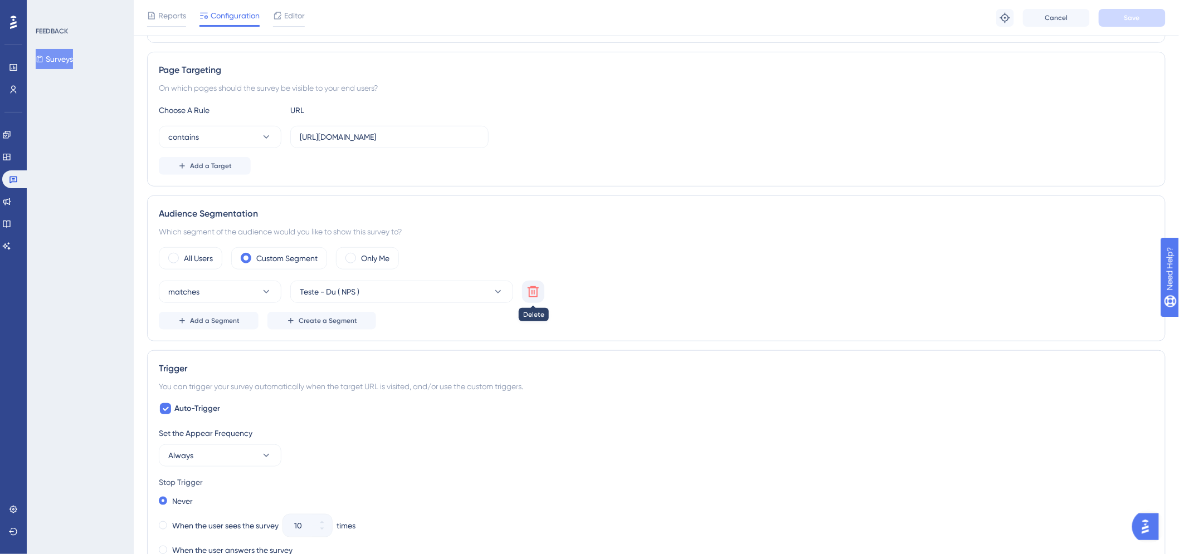
click at [532, 289] on icon at bounding box center [533, 291] width 13 height 13
click at [465, 296] on button "Choose a segment" at bounding box center [401, 292] width 223 height 22
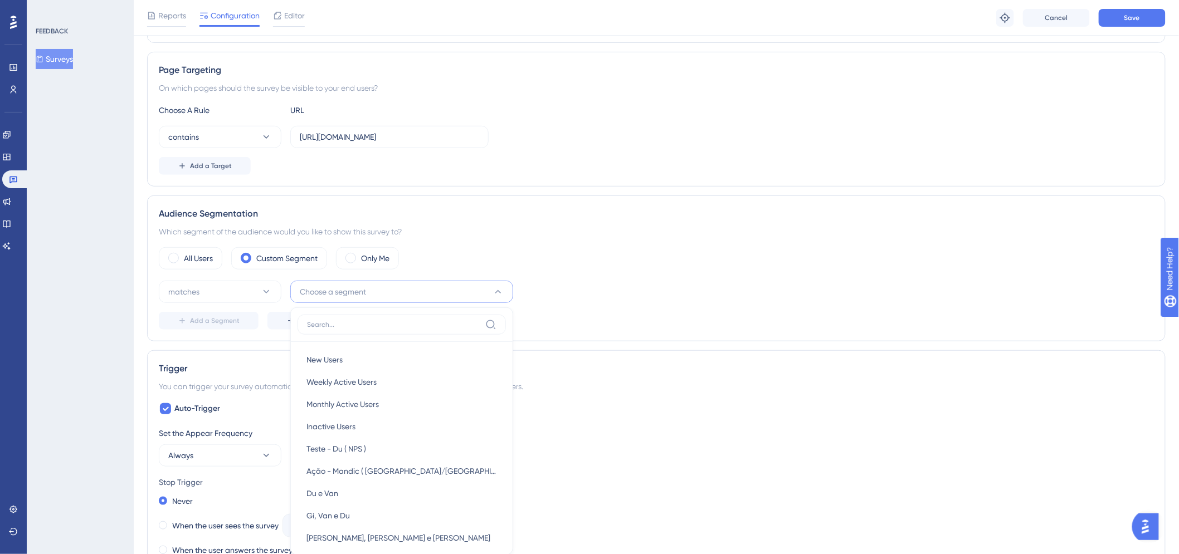
scroll to position [338, 0]
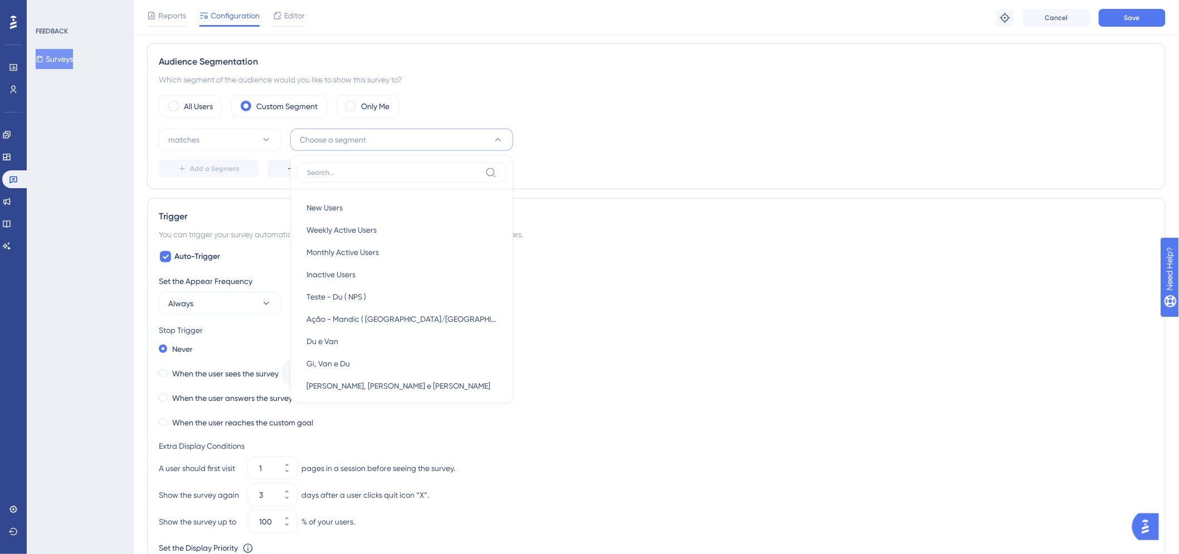
click at [766, 225] on div "Trigger You can trigger your survey automatically when the target URL is visite…" at bounding box center [656, 410] width 1019 height 425
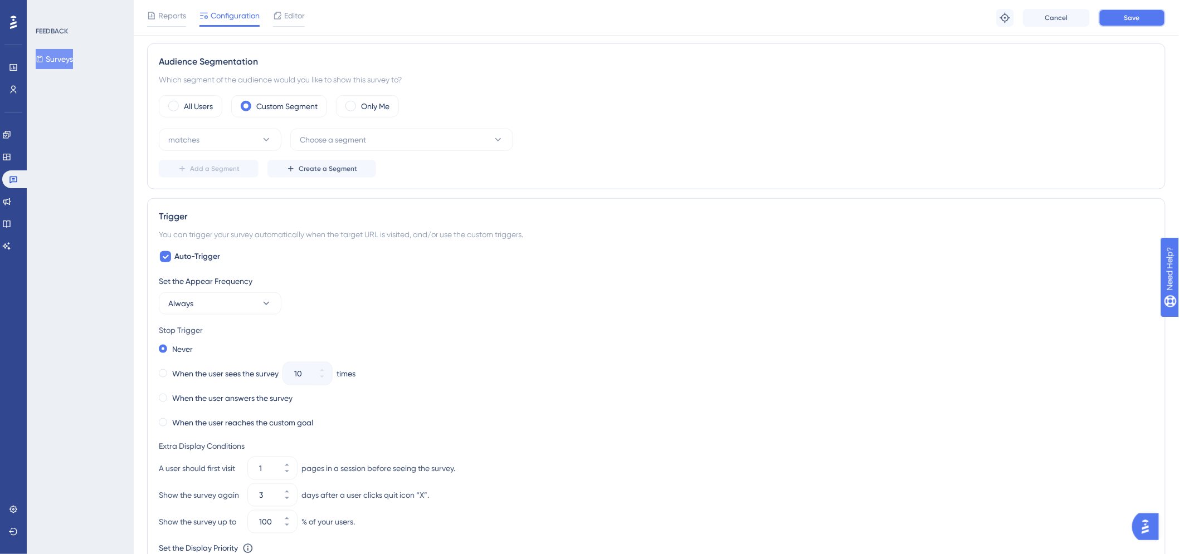
click at [1119, 22] on button "Save" at bounding box center [1132, 18] width 67 height 18
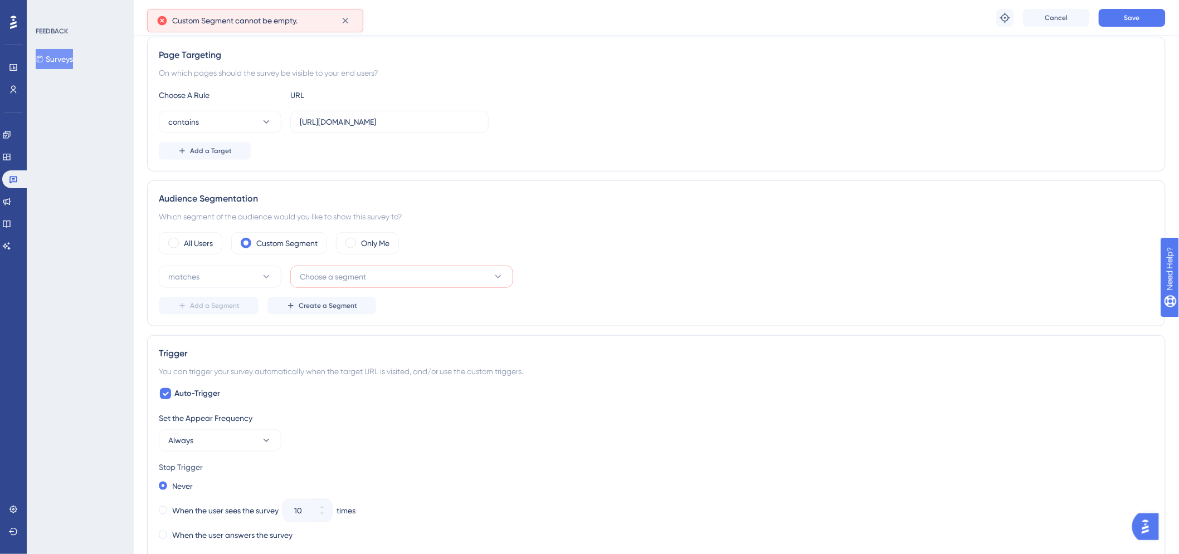
click at [473, 281] on button "Choose a segment" at bounding box center [401, 277] width 223 height 22
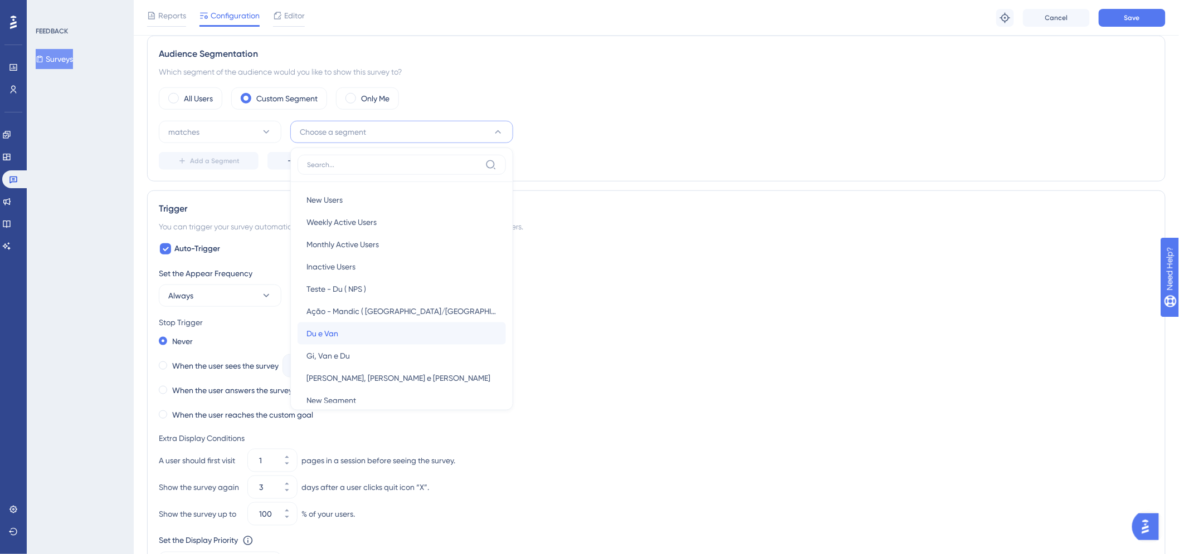
click at [410, 340] on div "Du e Van Du e Van" at bounding box center [401, 334] width 191 height 22
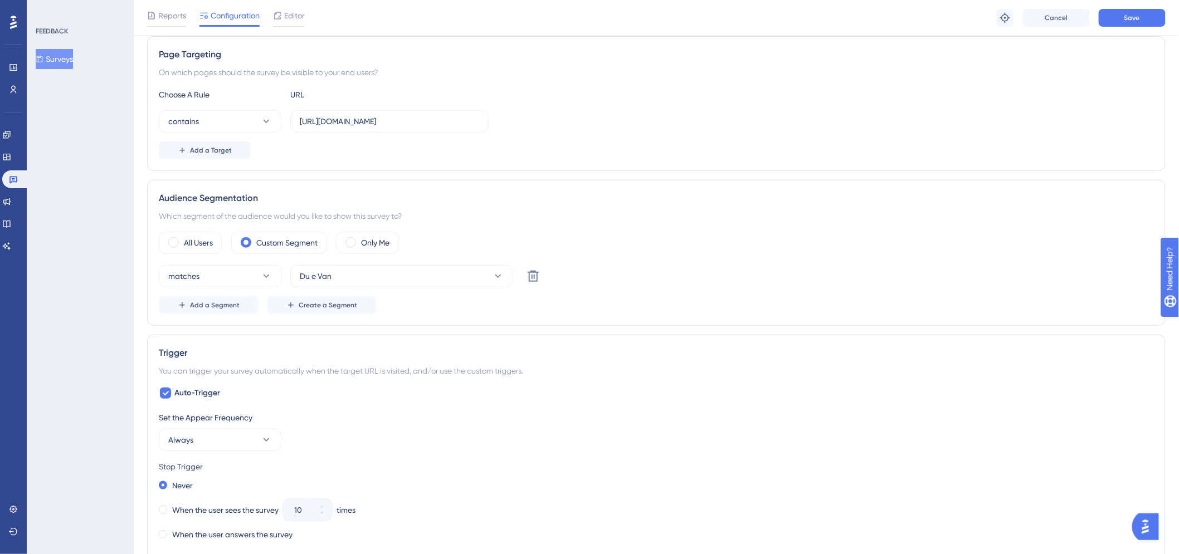
scroll to position [201, 0]
click at [205, 311] on button "Add a Segment" at bounding box center [209, 306] width 100 height 18
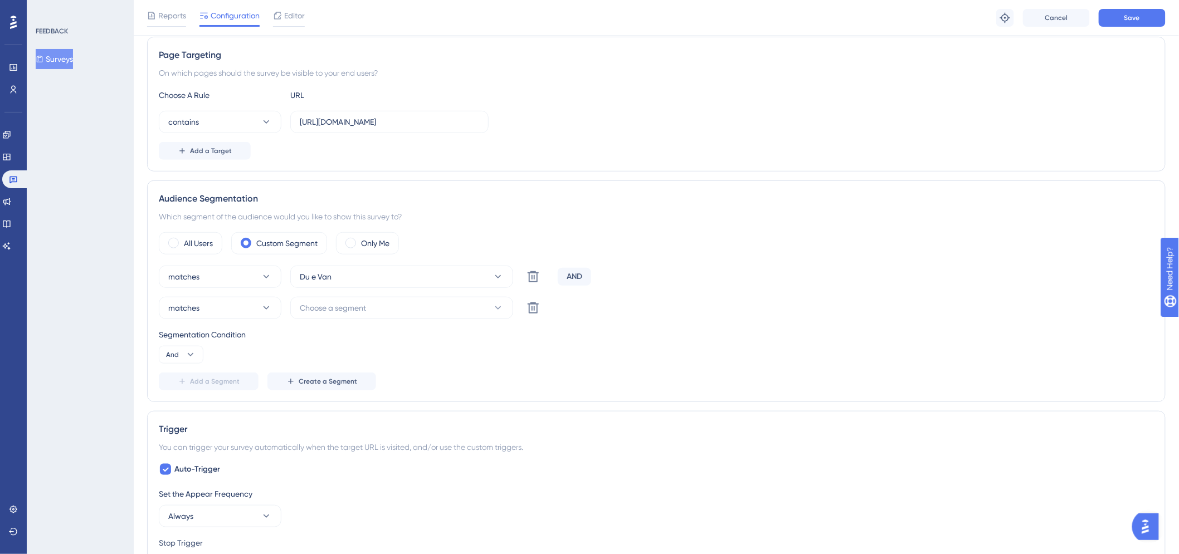
click at [586, 280] on div "AND" at bounding box center [574, 277] width 33 height 18
click at [574, 274] on div "AND" at bounding box center [574, 277] width 33 height 18
click at [571, 282] on div "AND" at bounding box center [574, 277] width 33 height 18
click at [192, 353] on icon at bounding box center [190, 354] width 11 height 11
click at [191, 416] on div "Or Or" at bounding box center [181, 409] width 21 height 22
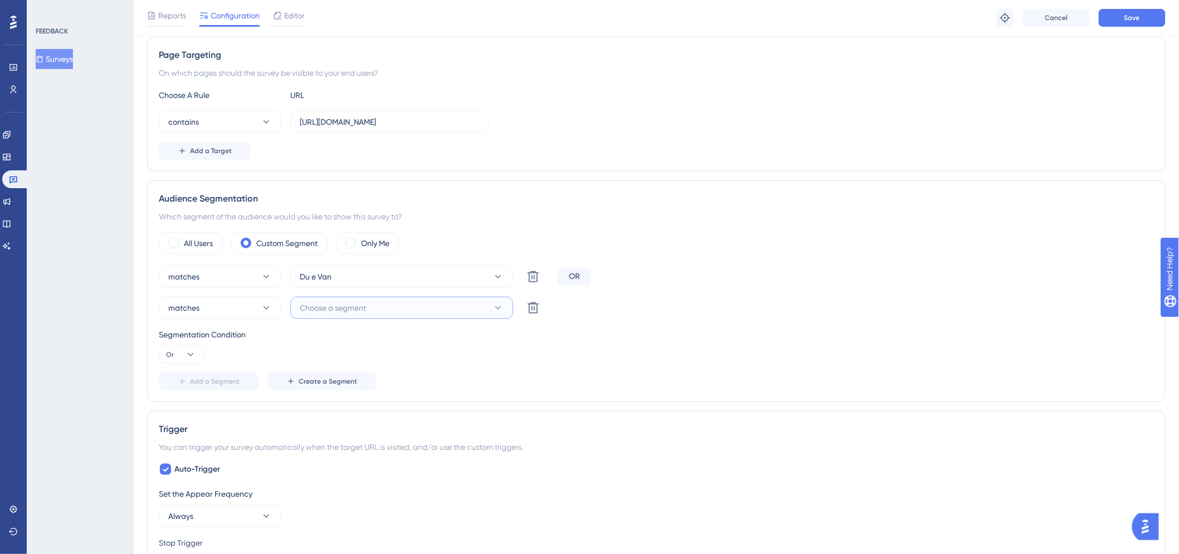
click at [403, 309] on button "Choose a segment" at bounding box center [401, 308] width 223 height 22
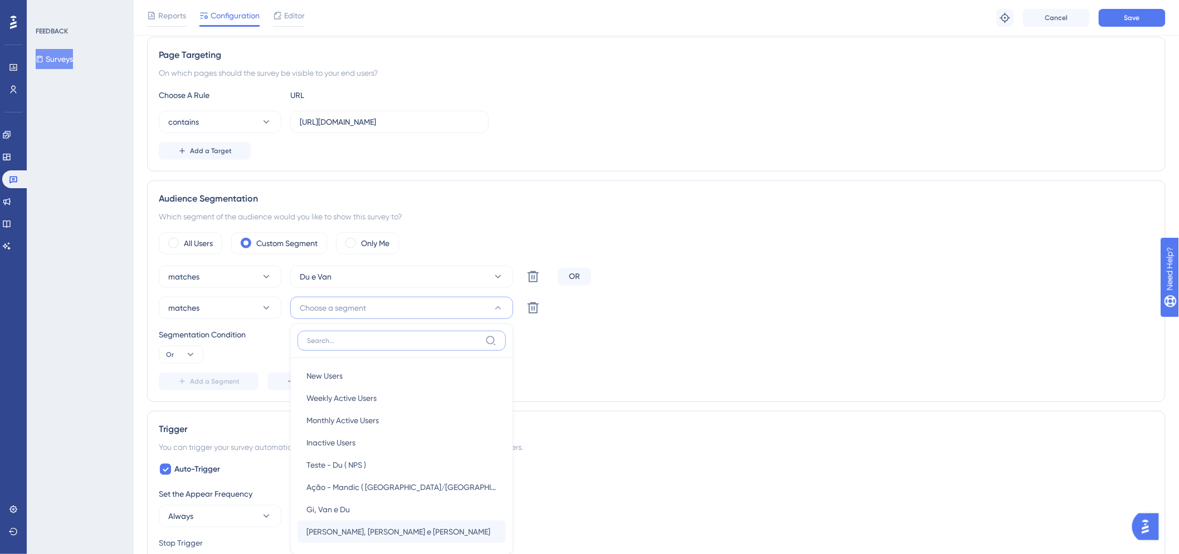
scroll to position [361, 0]
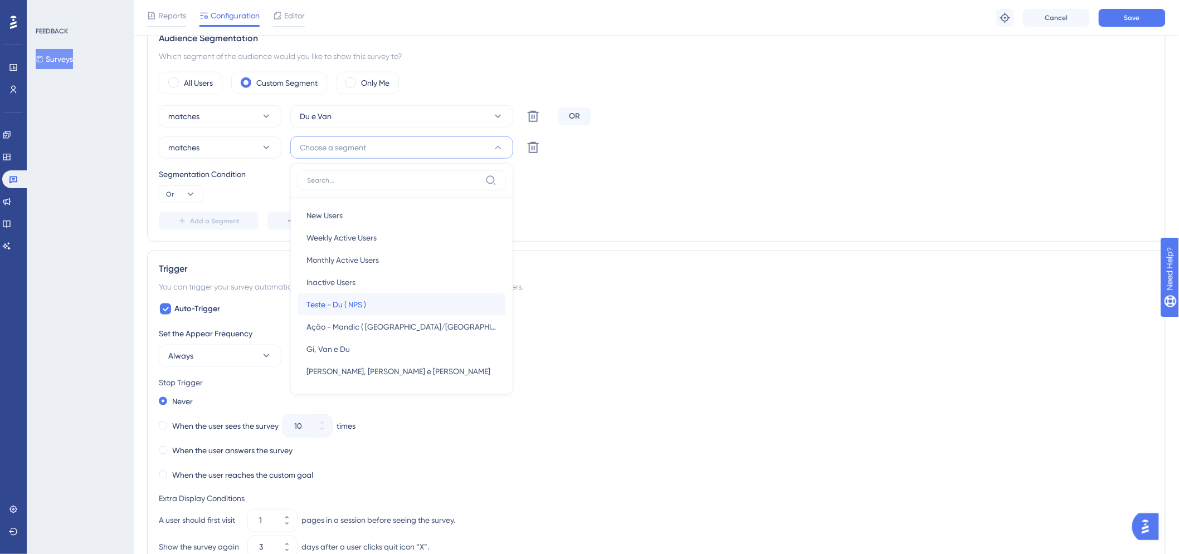
click at [415, 308] on div "Teste - Du ( NPS ) Teste - Du ( NPS )" at bounding box center [401, 305] width 191 height 22
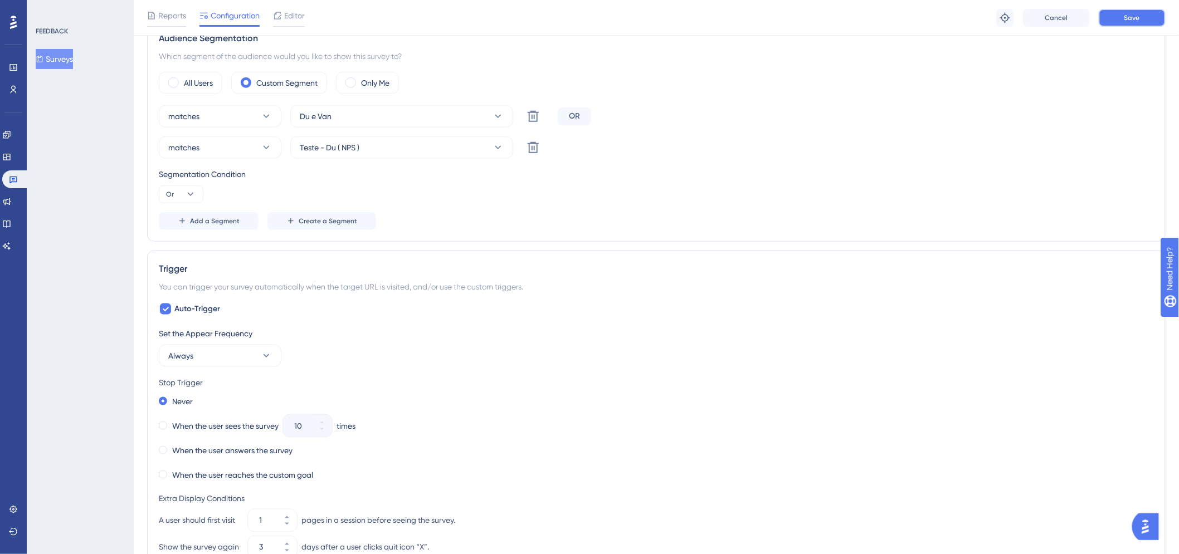
click at [1135, 23] on button "Save" at bounding box center [1132, 18] width 67 height 18
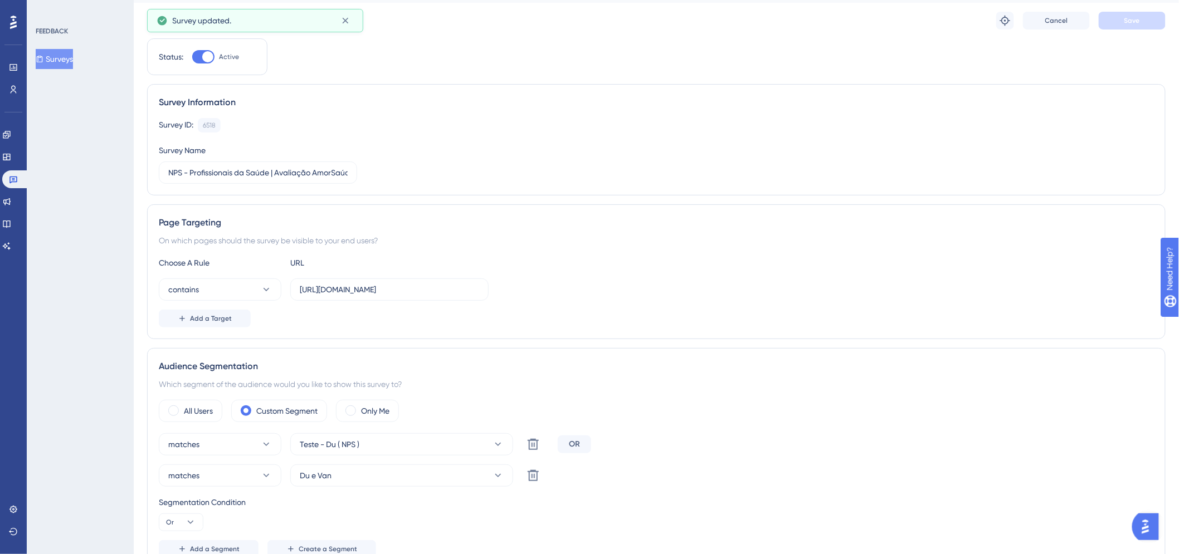
scroll to position [0, 0]
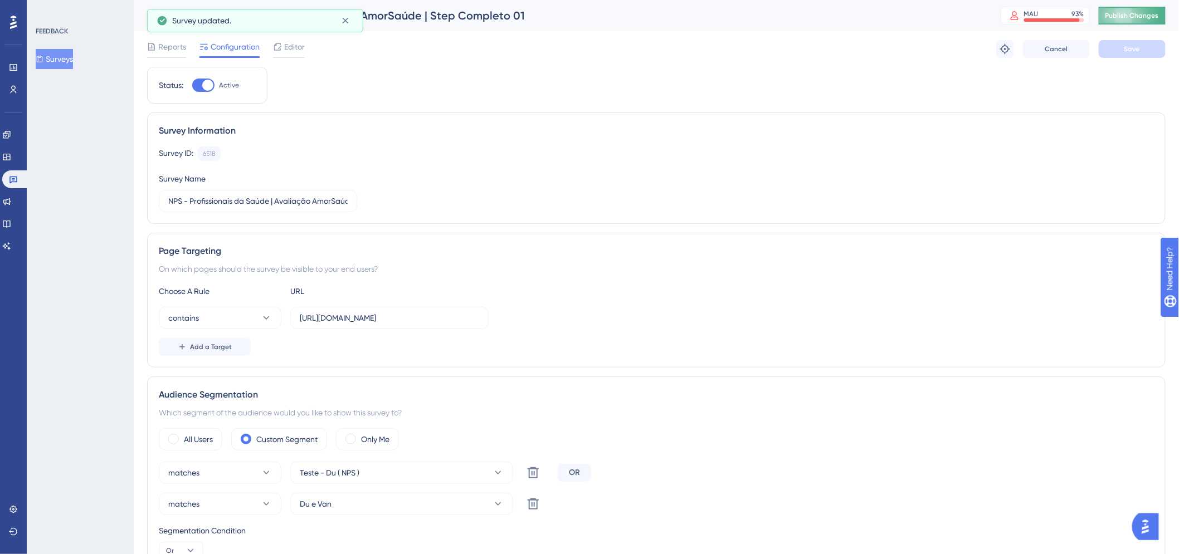
click at [1143, 13] on span "Publish Changes" at bounding box center [1132, 15] width 53 height 9
